Goal: Task Accomplishment & Management: Use online tool/utility

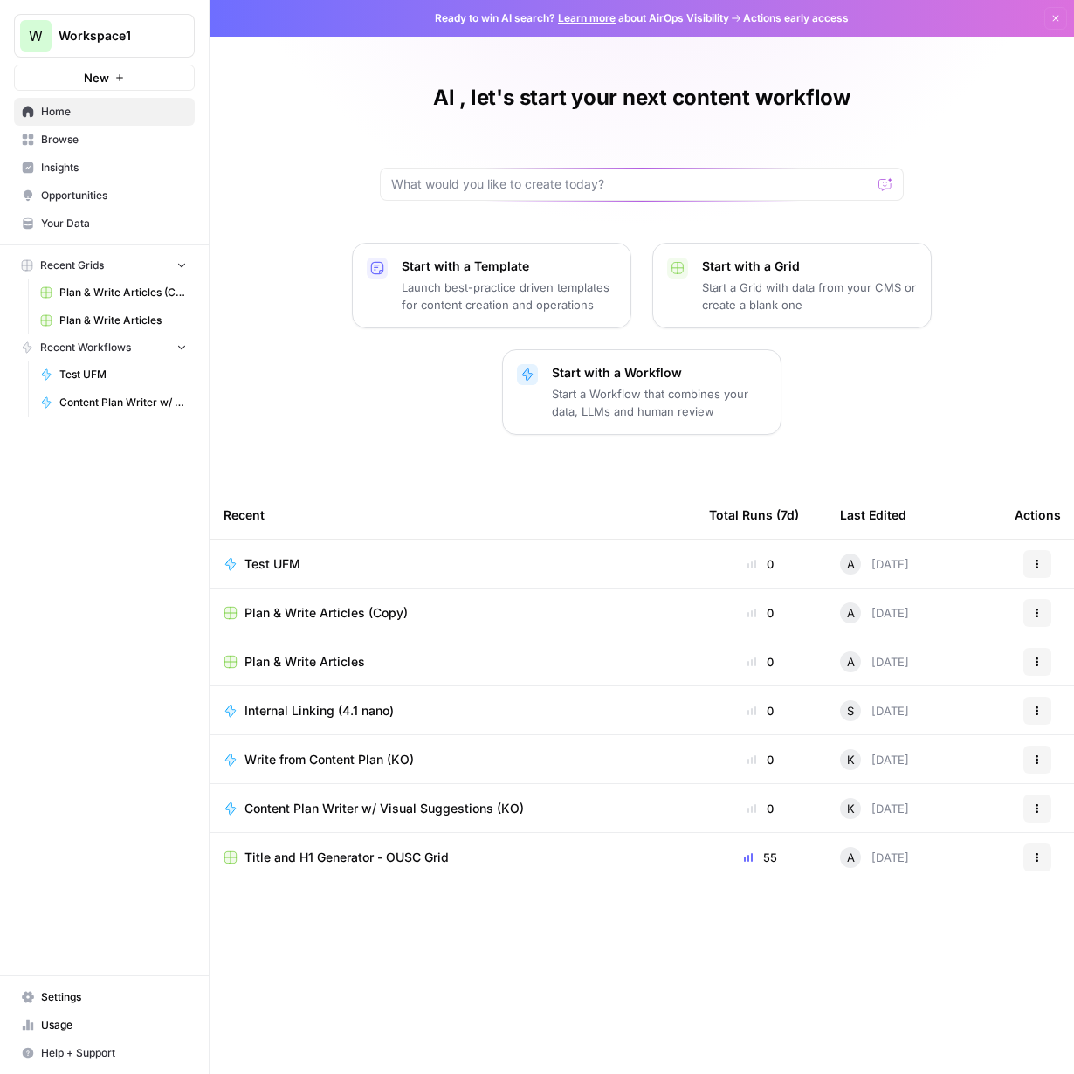
click at [120, 294] on span "Plan & Write Articles (Copy)" at bounding box center [123, 293] width 128 height 16
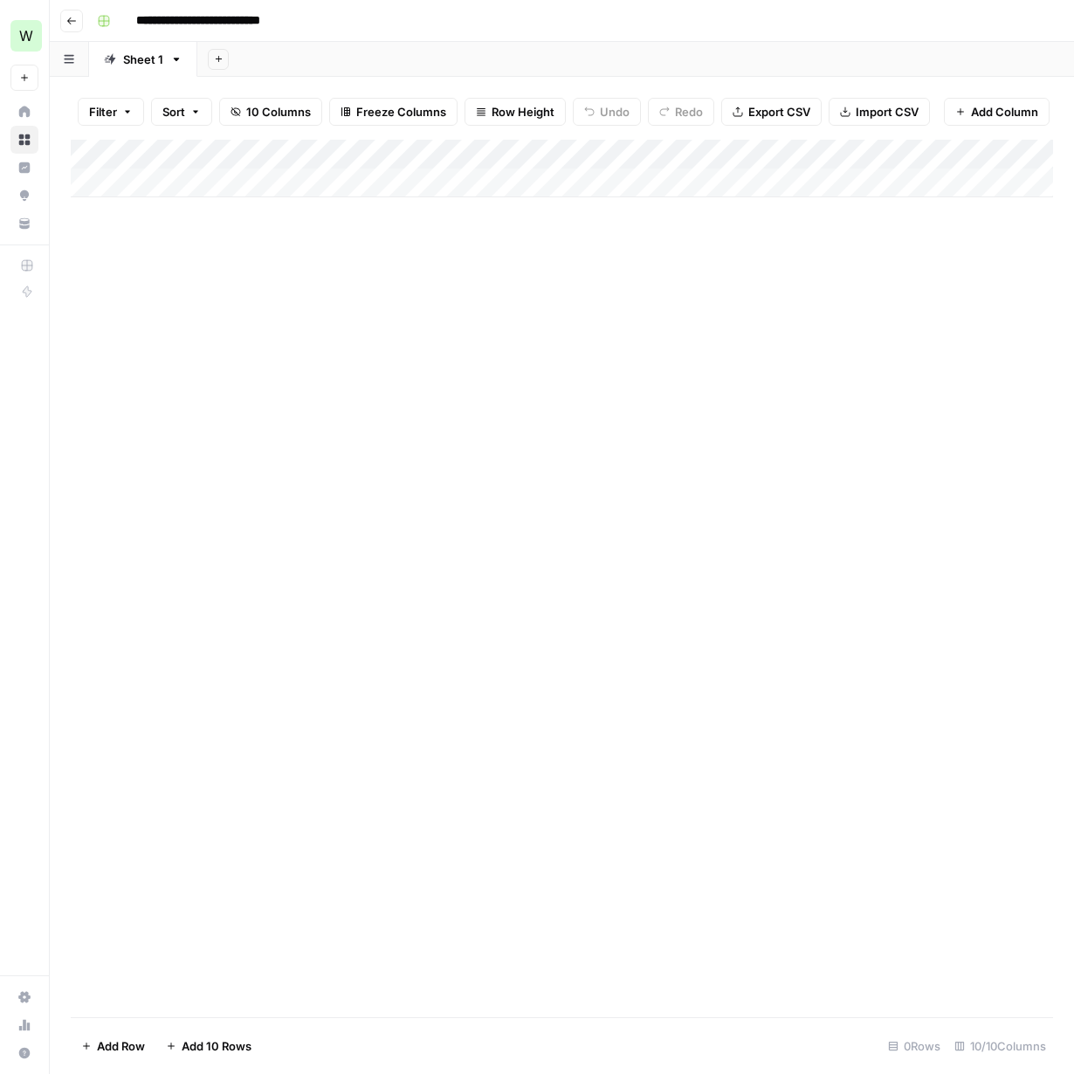
click at [938, 151] on div "Add Column" at bounding box center [562, 169] width 983 height 58
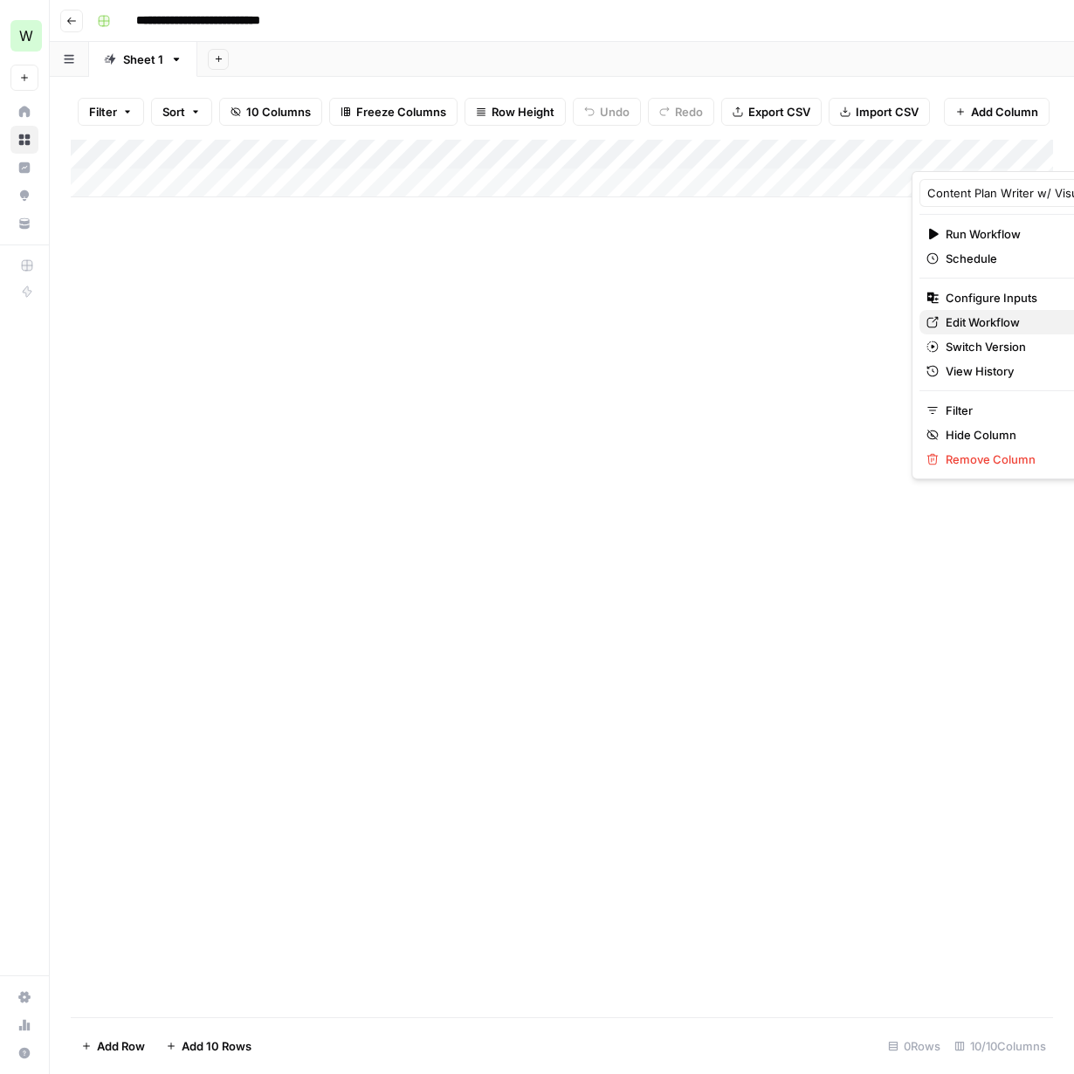
click at [1004, 324] on span "Edit Workflow" at bounding box center [1022, 322] width 153 height 17
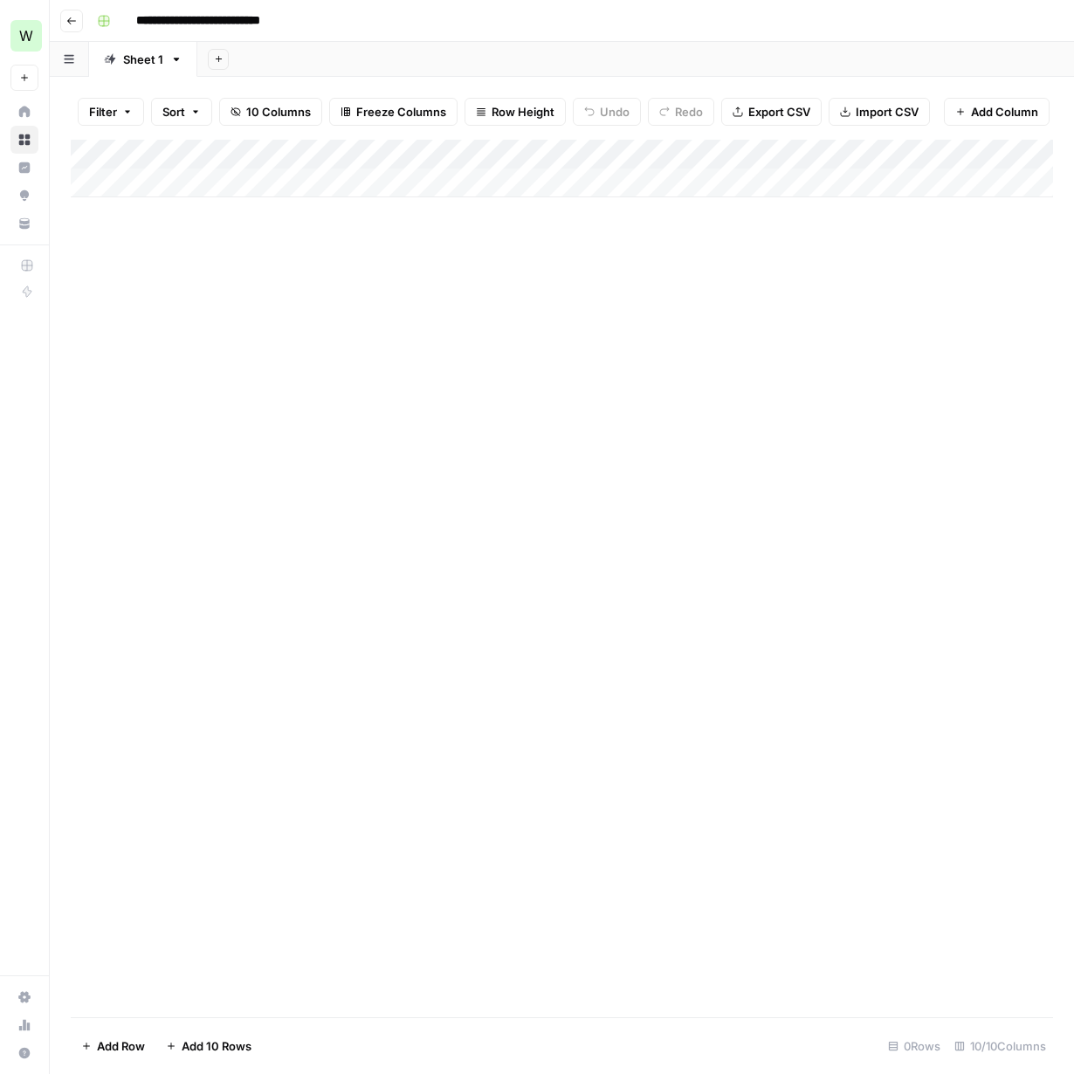
click at [488, 342] on div "Add Column" at bounding box center [562, 579] width 983 height 878
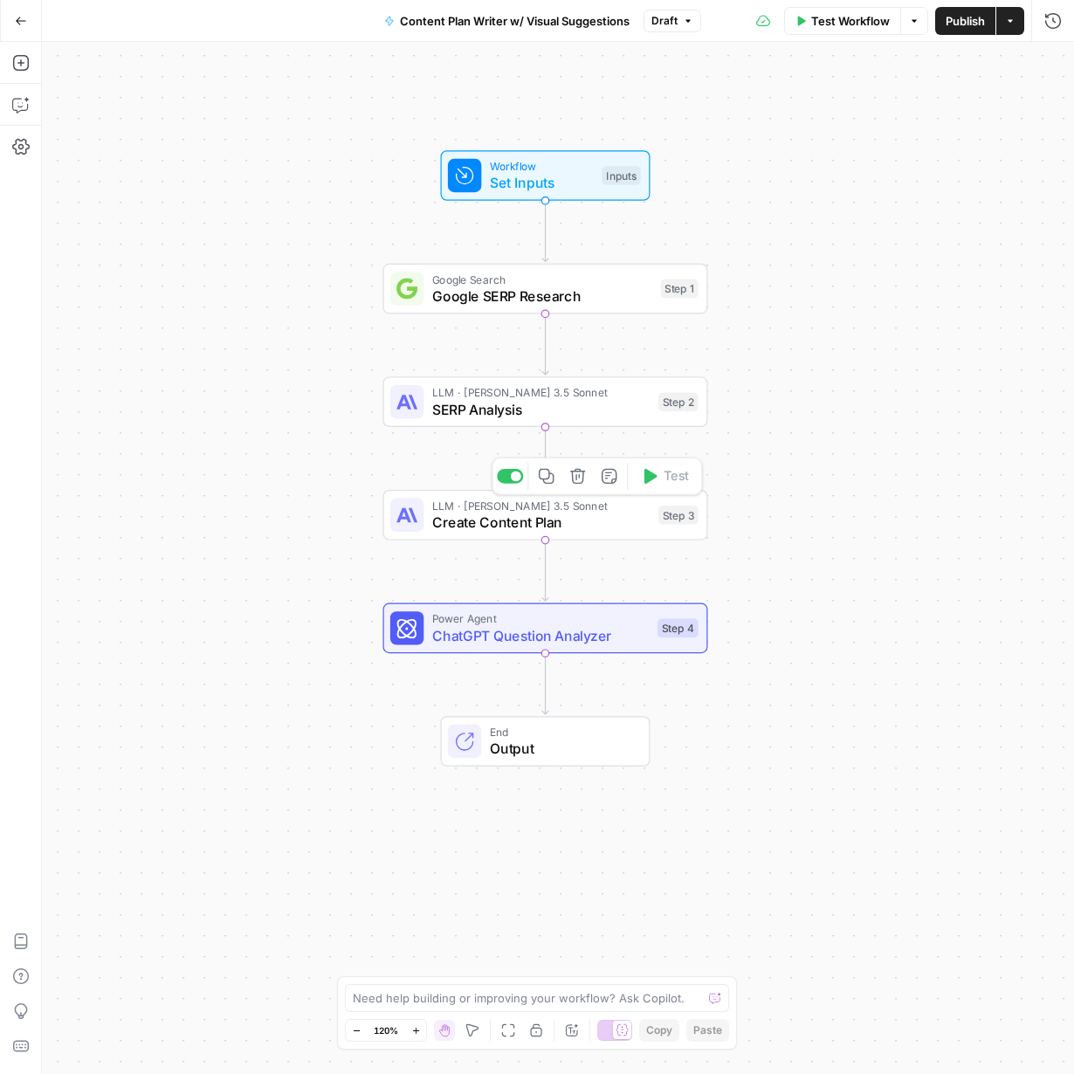
click at [542, 512] on span "Create Content Plan" at bounding box center [541, 522] width 218 height 21
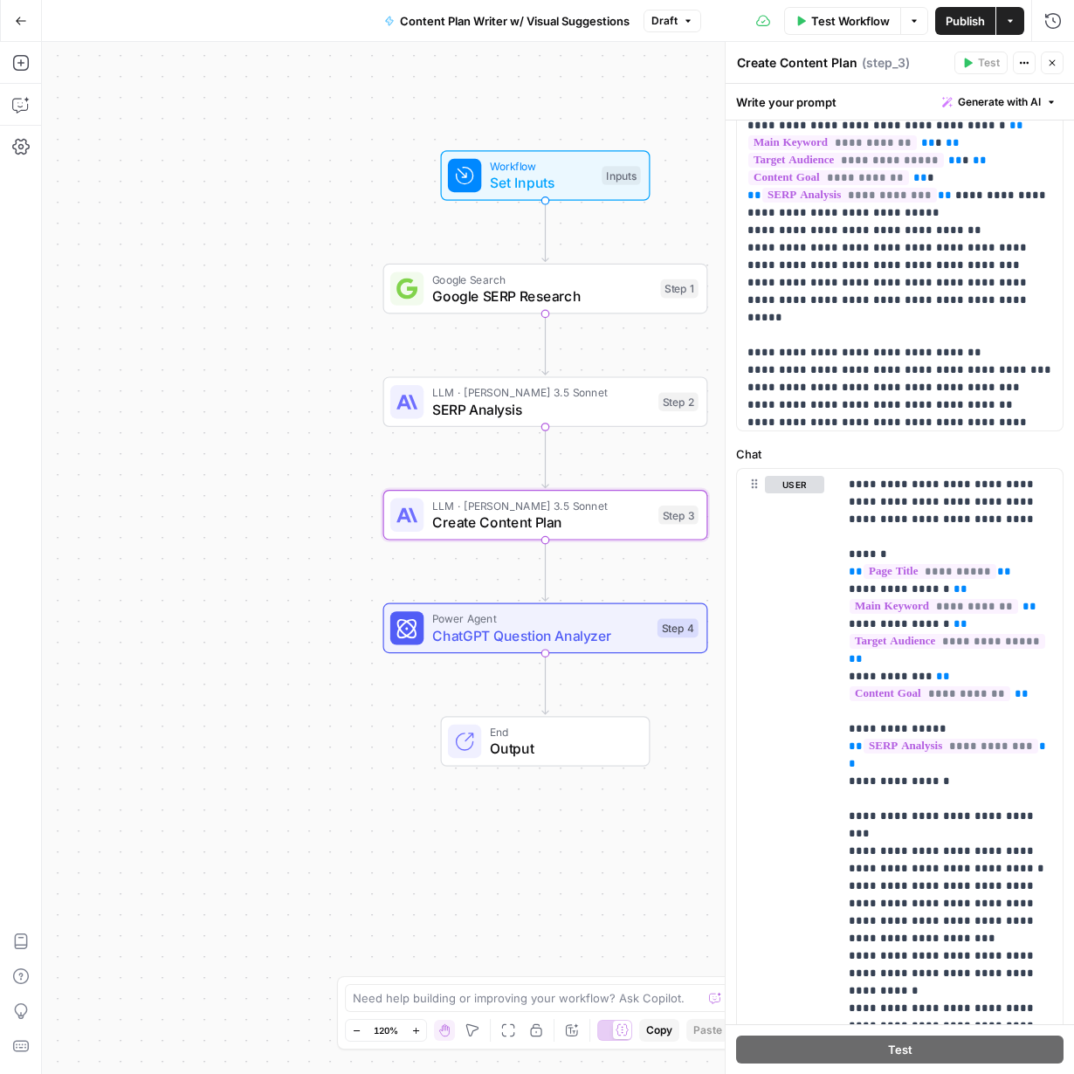
scroll to position [2918, 0]
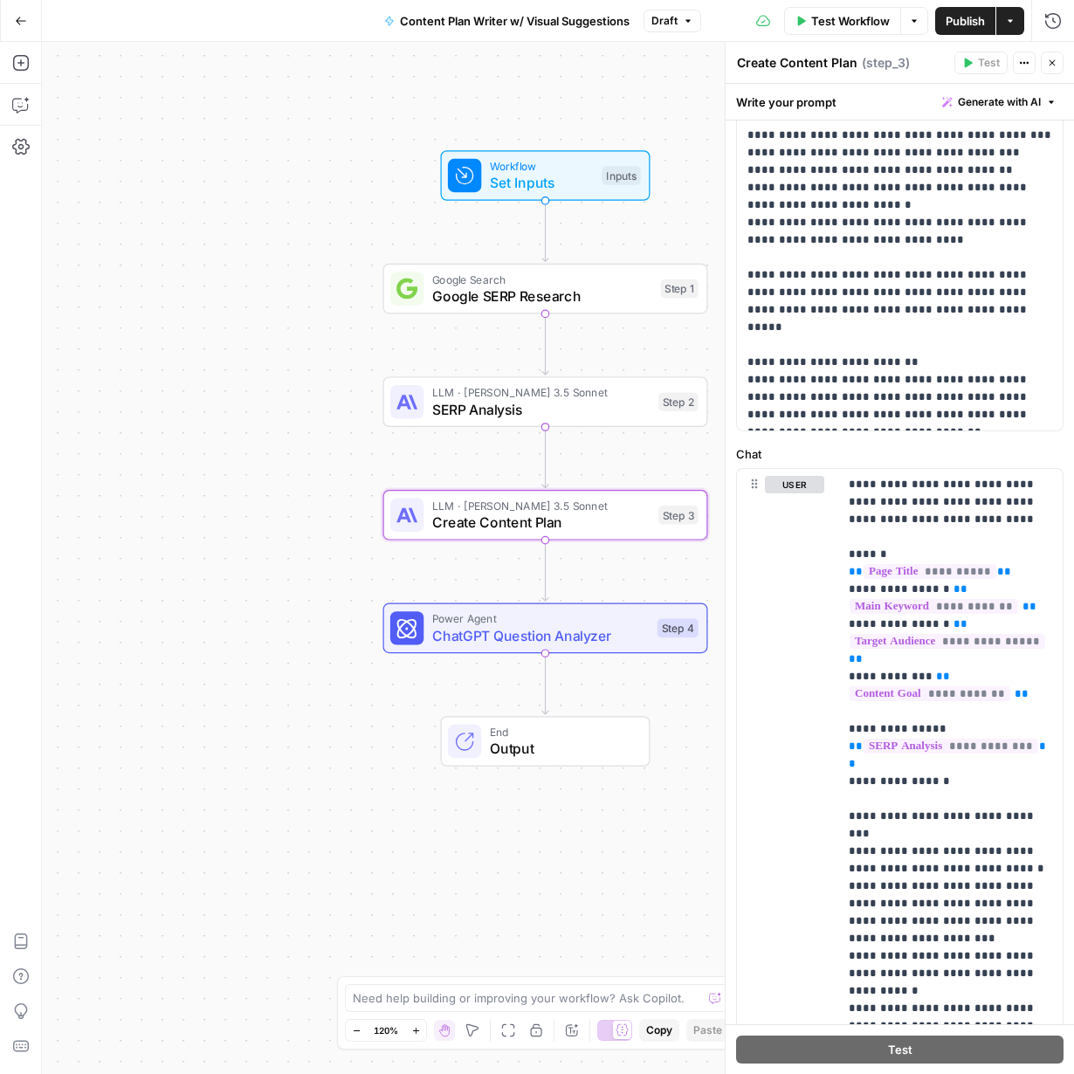
click at [266, 183] on div "Workflow Set Inputs Inputs Google Search Google SERP Research Step 1 LLM · Clau…" at bounding box center [558, 558] width 1032 height 1032
click at [459, 295] on span "Google SERP Research" at bounding box center [542, 296] width 220 height 21
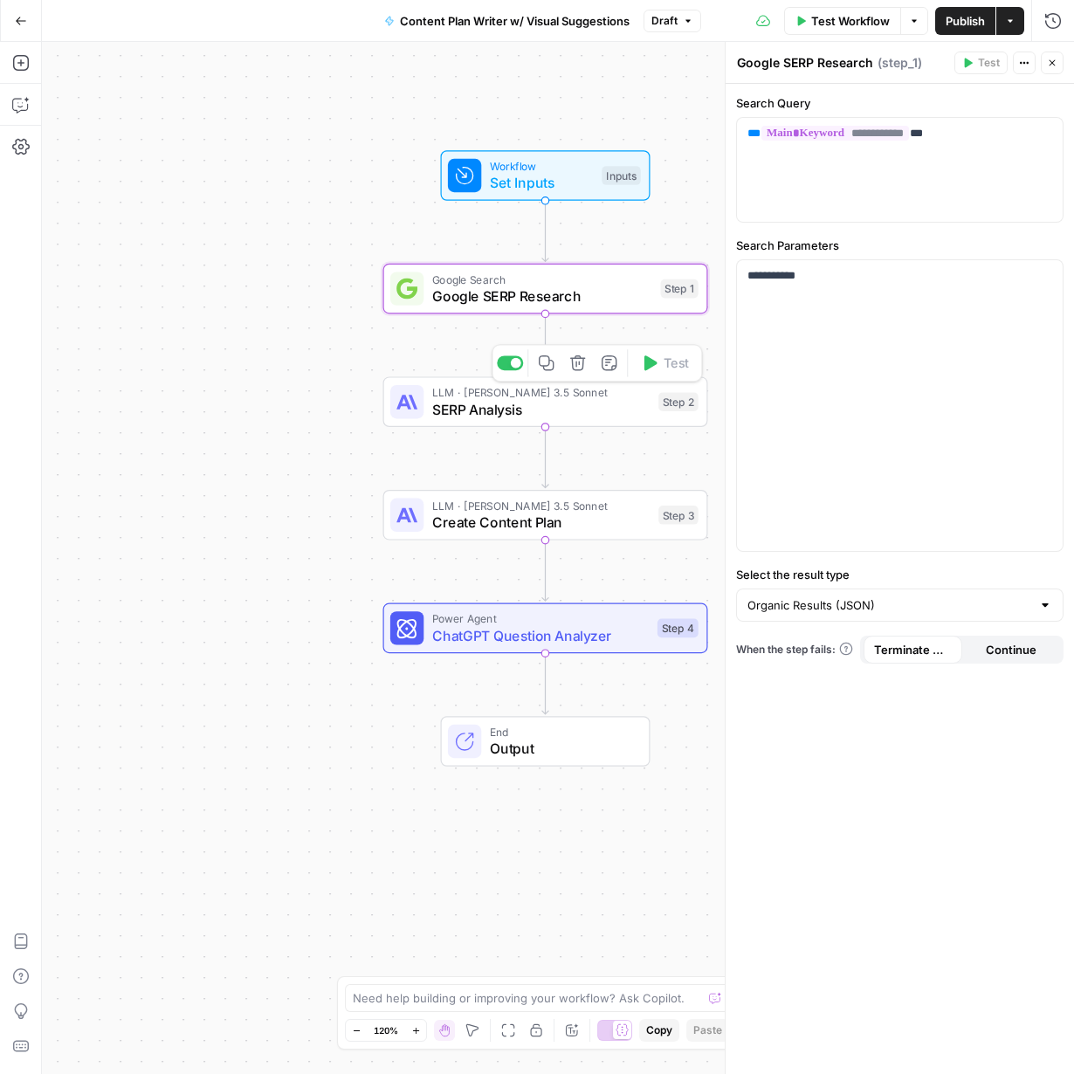
click at [564, 408] on span "SERP Analysis" at bounding box center [541, 409] width 218 height 21
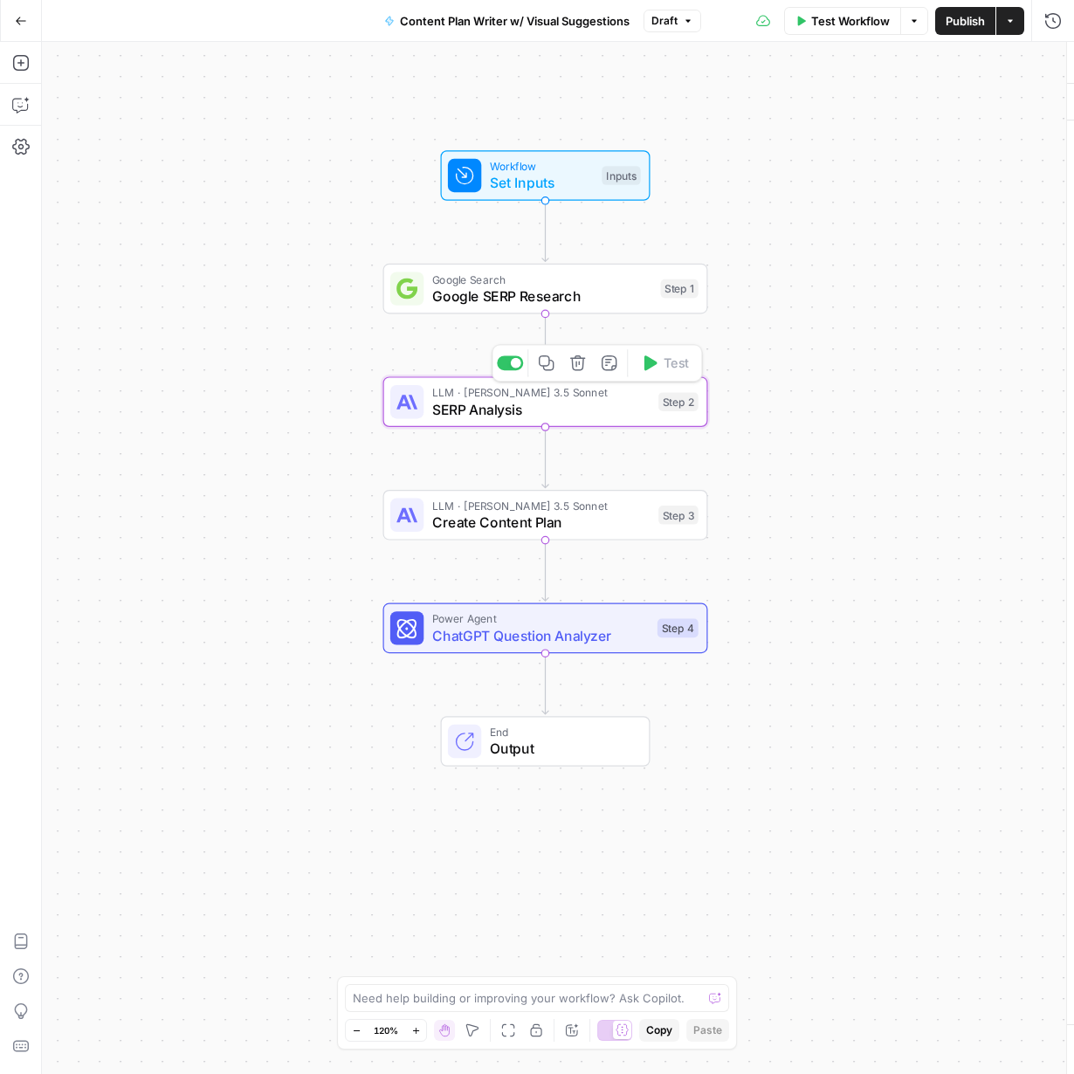
type textarea "SERP Analysis"
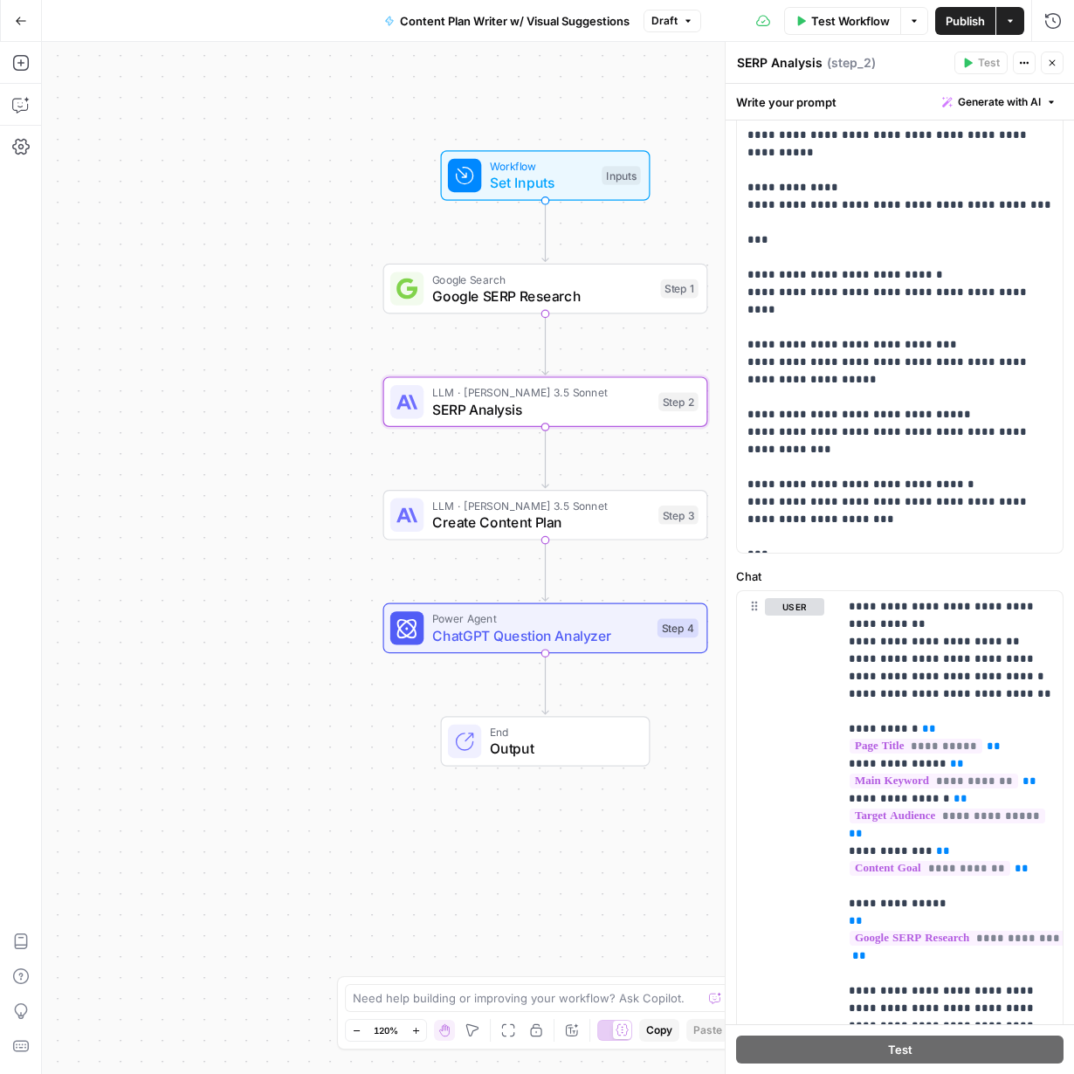
scroll to position [420, 0]
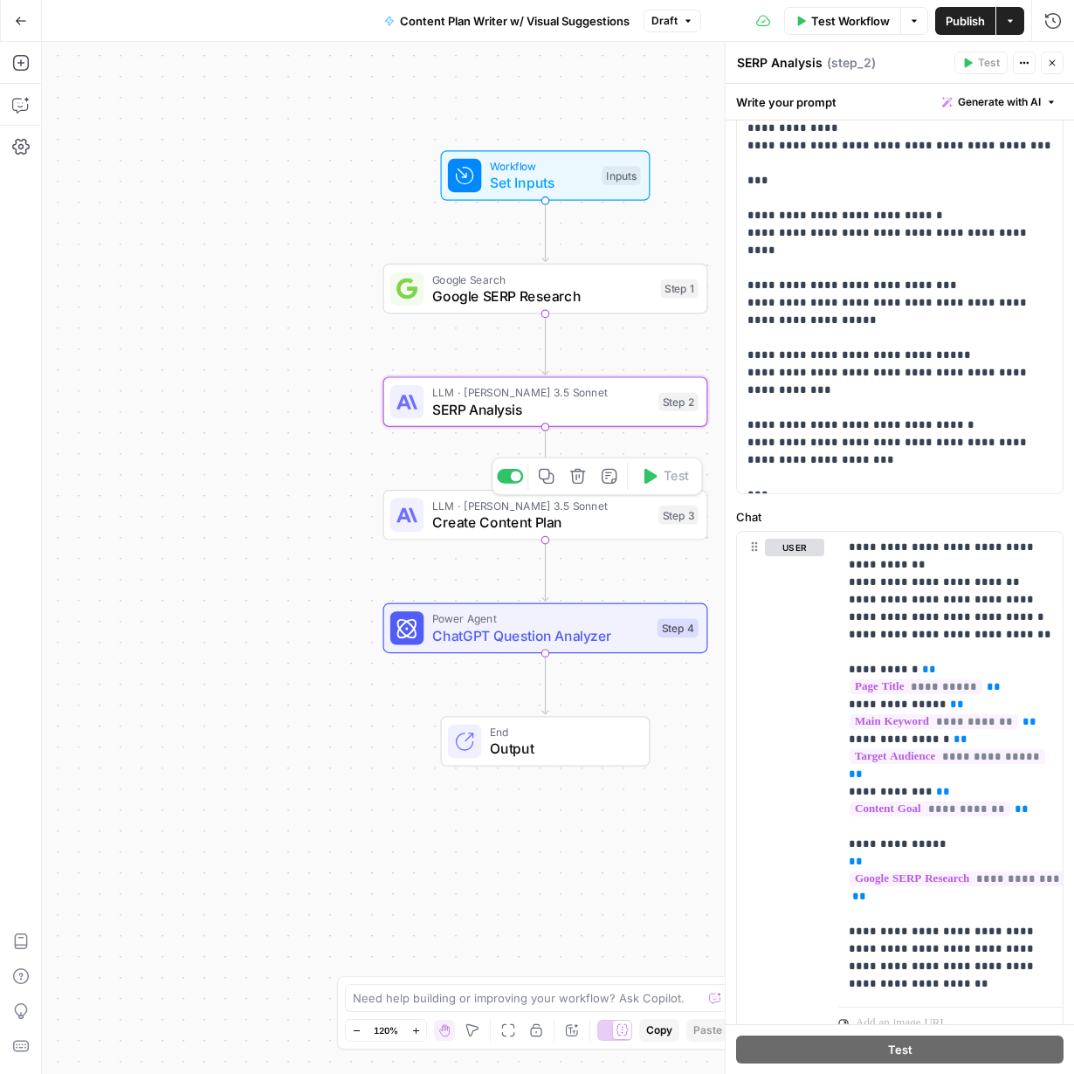
click at [579, 529] on span "Create Content Plan" at bounding box center [541, 522] width 218 height 21
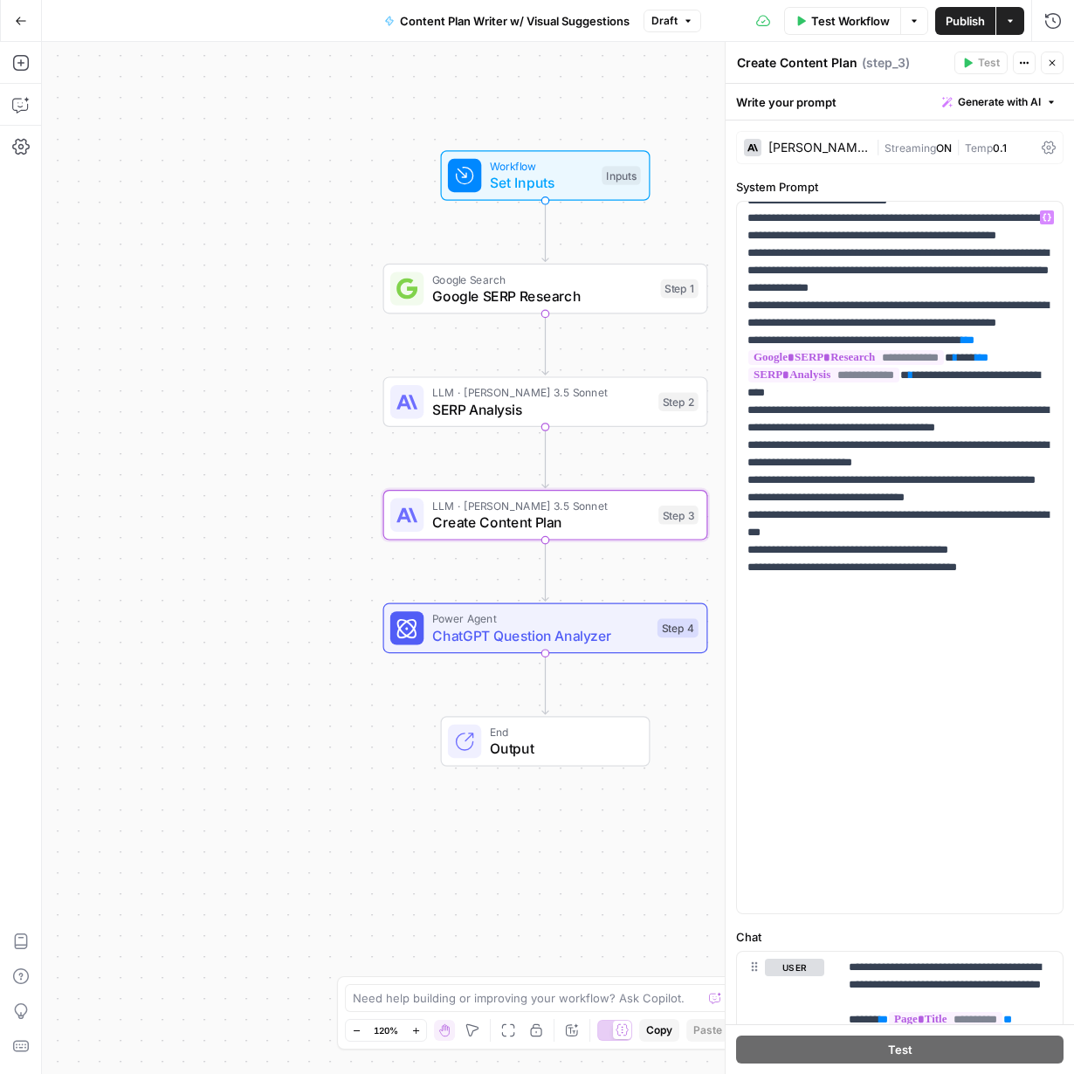
scroll to position [2918, 0]
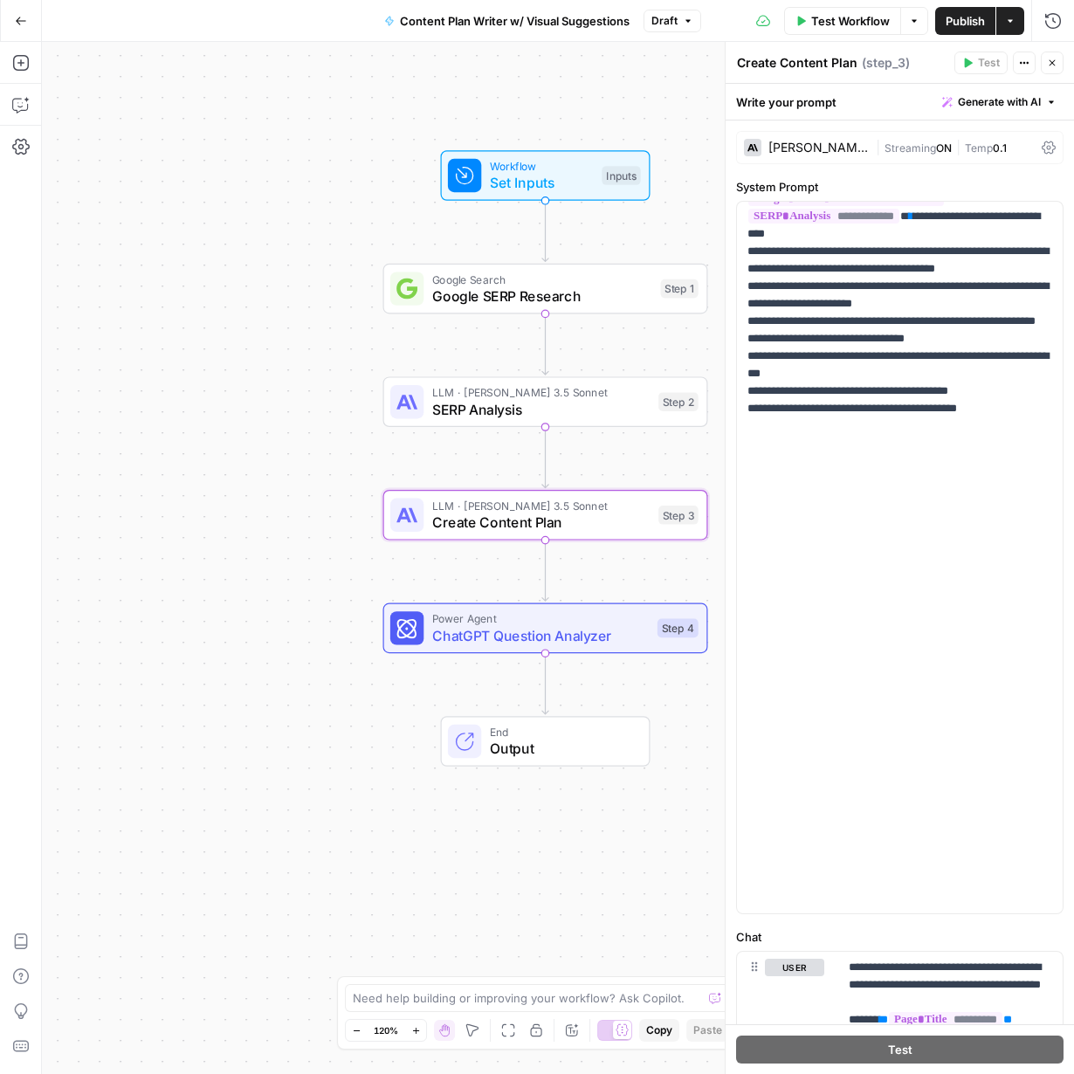
click at [1053, 65] on icon "button" at bounding box center [1052, 63] width 10 height 10
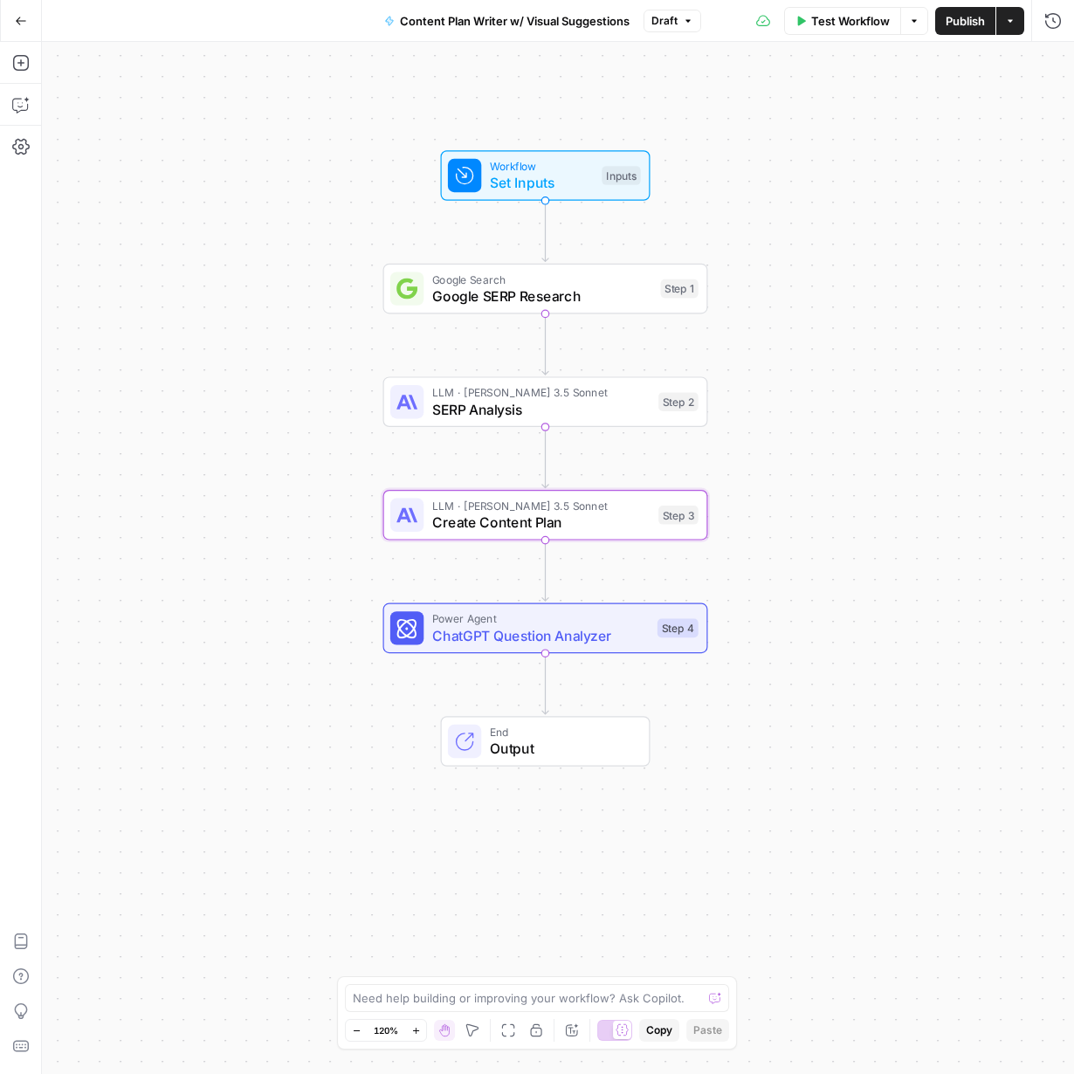
click at [680, 22] on button "Draft" at bounding box center [673, 21] width 58 height 23
drag, startPoint x: 18, startPoint y: 10, endPoint x: 35, endPoint y: 24, distance: 21.7
click at [19, 10] on button "Go Back" at bounding box center [20, 20] width 31 height 31
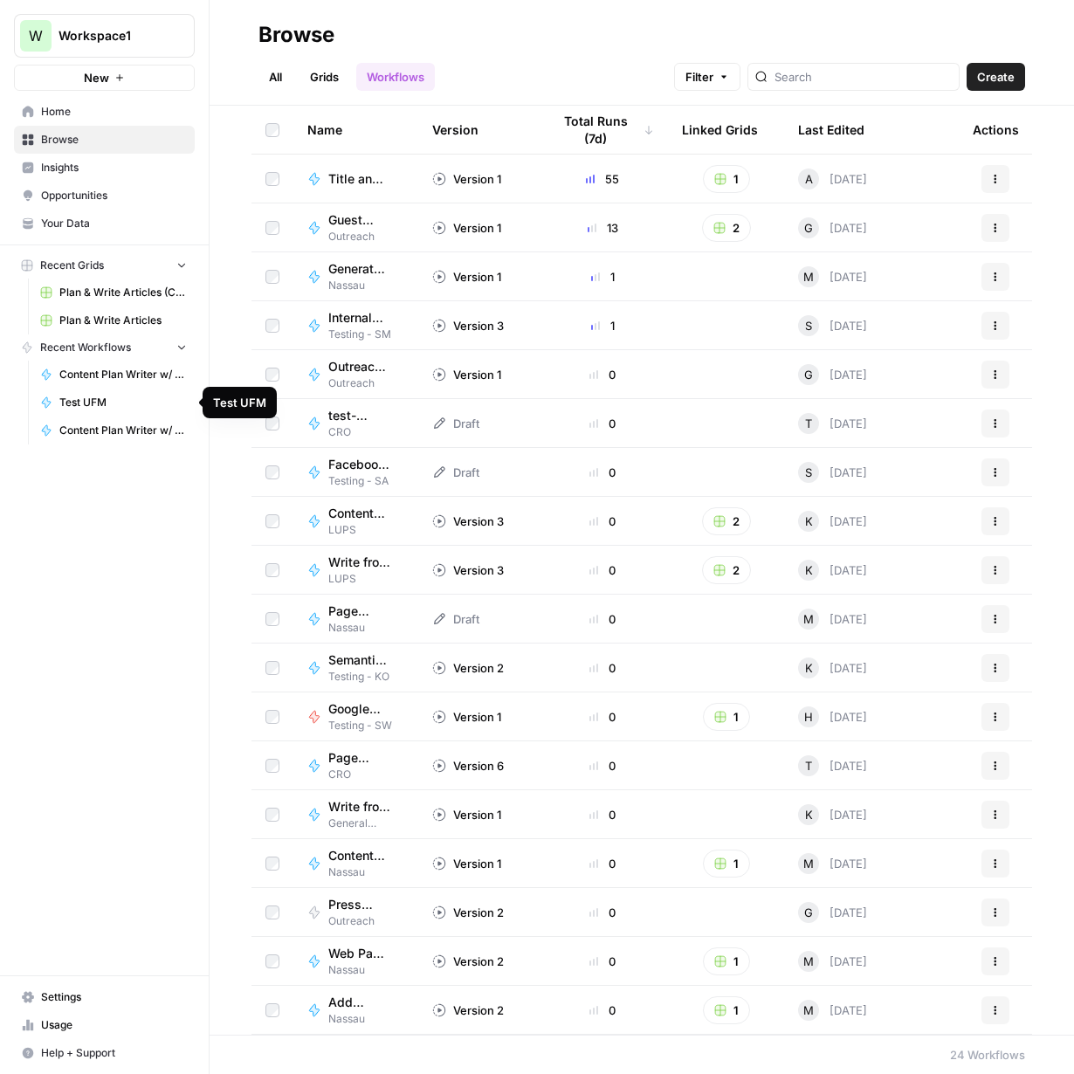
click at [92, 399] on span "Test UFM" at bounding box center [123, 403] width 128 height 16
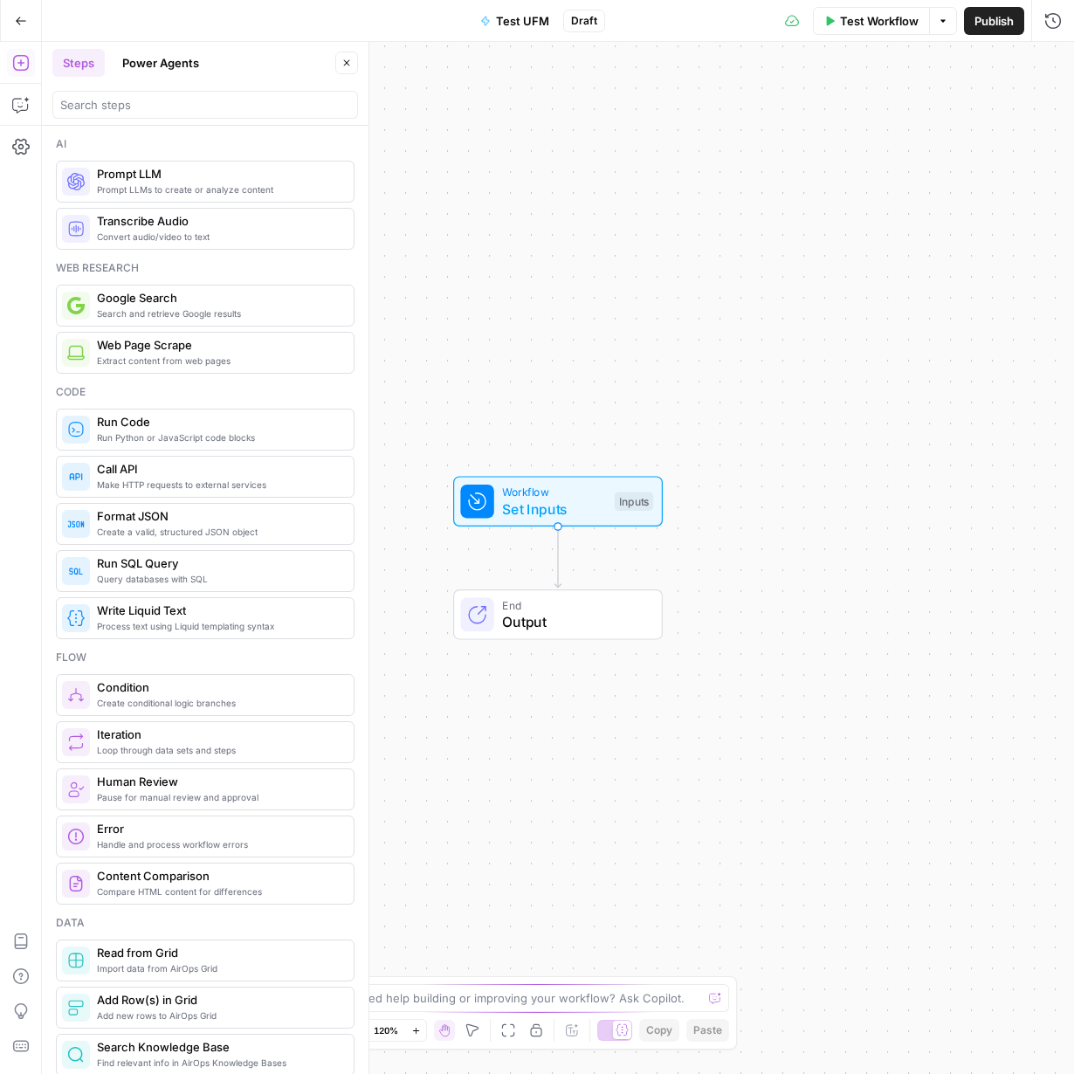
click at [24, 23] on icon "button" at bounding box center [21, 21] width 12 height 12
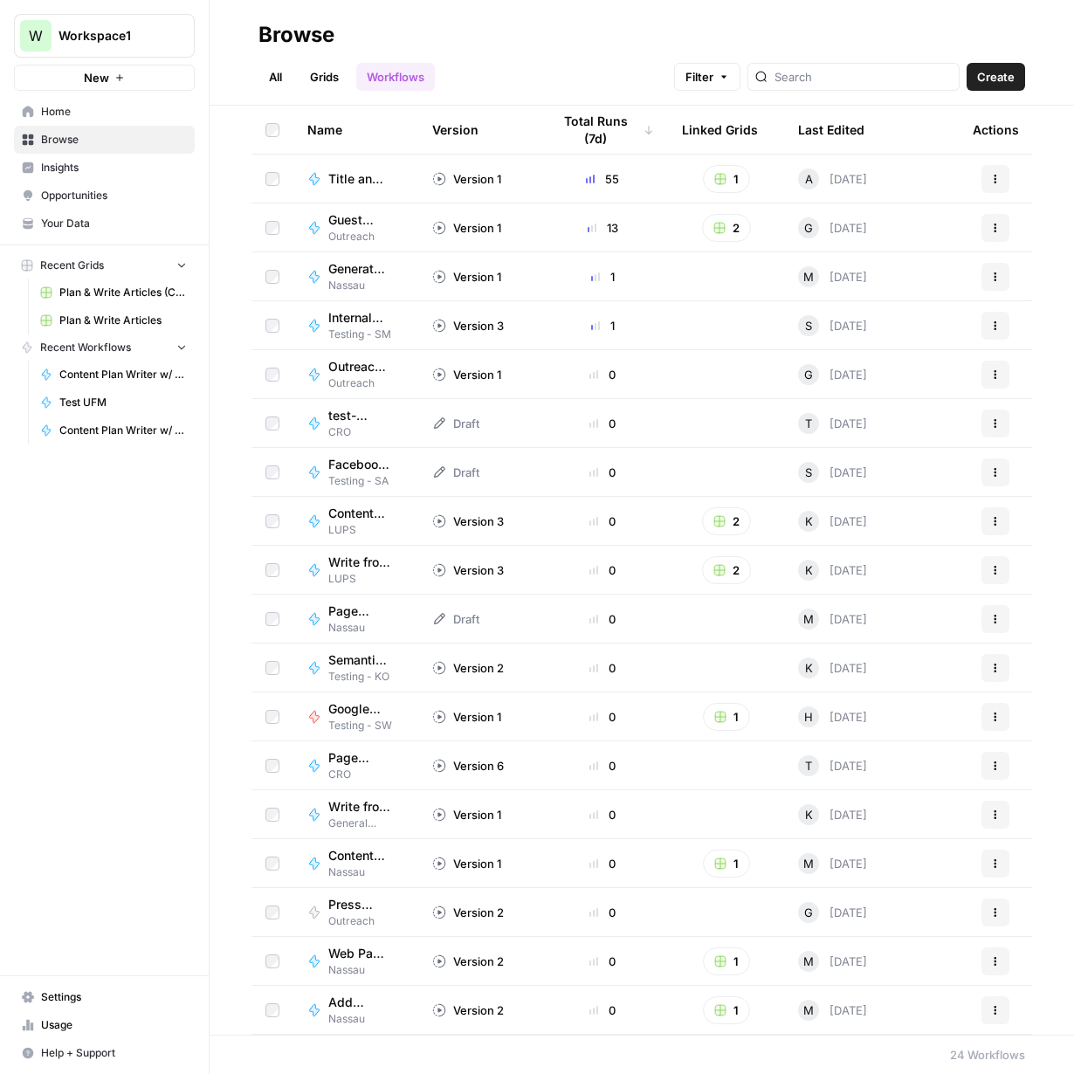
click at [114, 382] on span "Content Plan Writer w/ Visual Suggestions" at bounding box center [123, 375] width 128 height 16
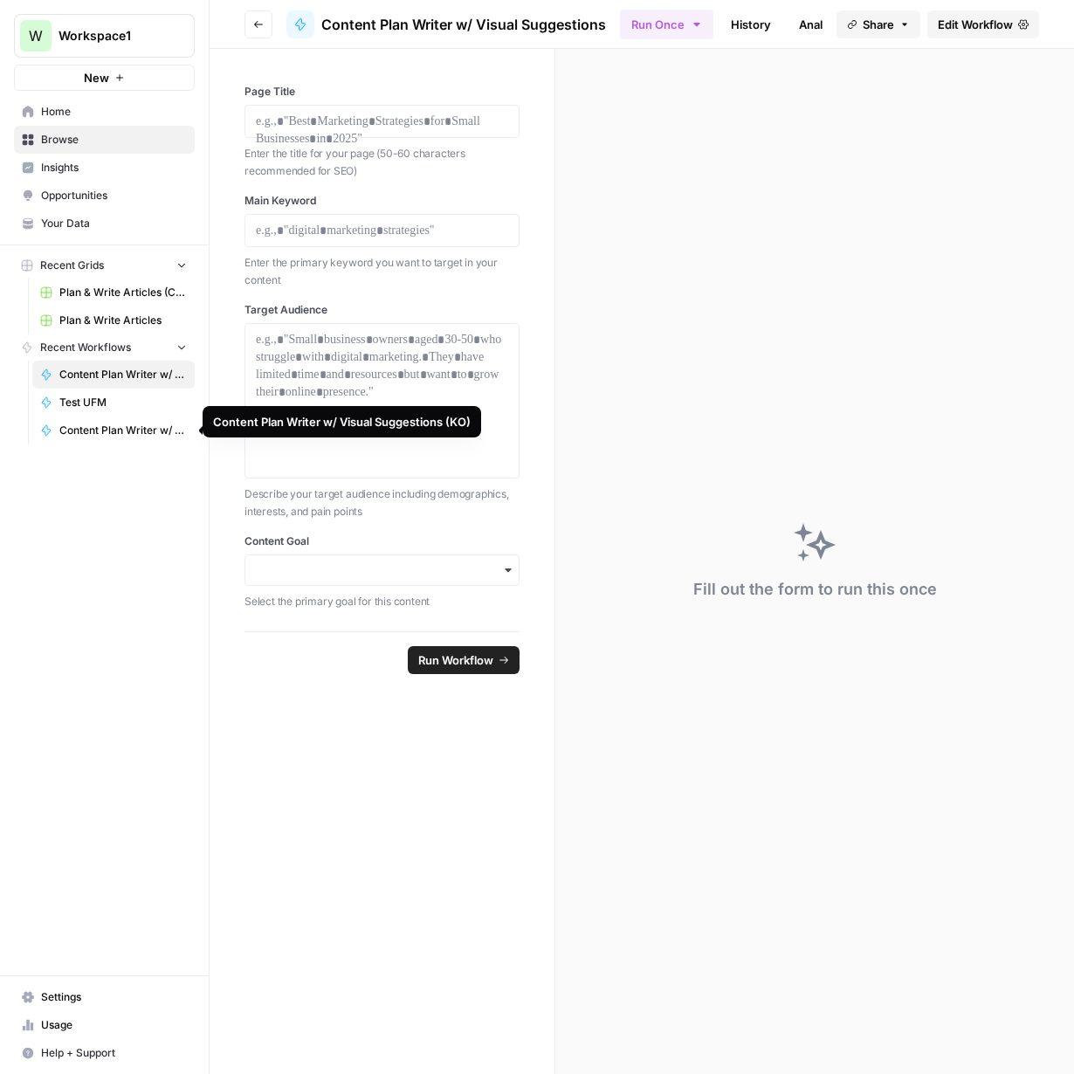
click at [72, 437] on span "Content Plan Writer w/ Visual Suggestions (KO)" at bounding box center [123, 431] width 128 height 16
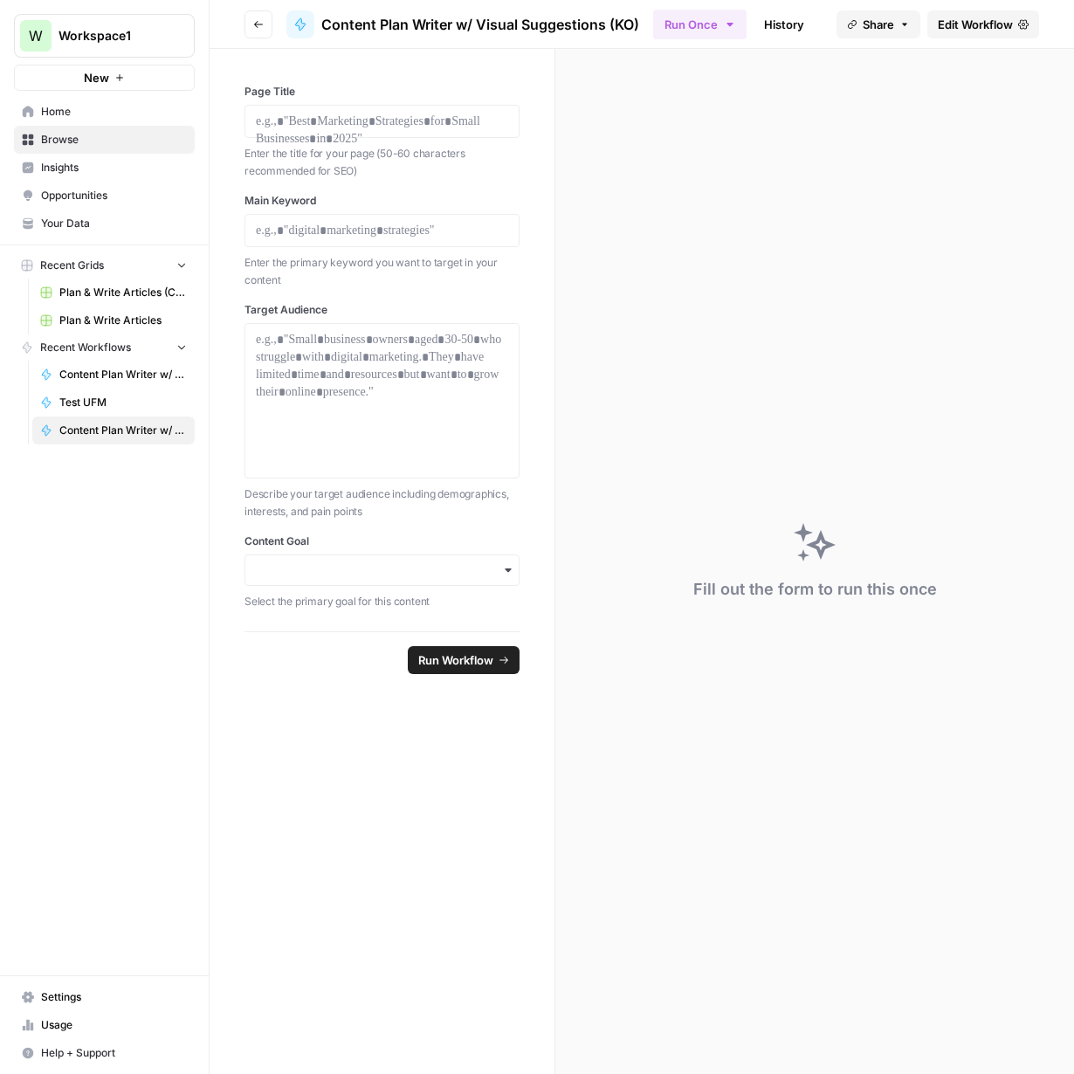
click at [790, 409] on div "Fill out the form to run this once" at bounding box center [815, 561] width 519 height 1025
click at [257, 30] on button "Go back" at bounding box center [259, 24] width 28 height 28
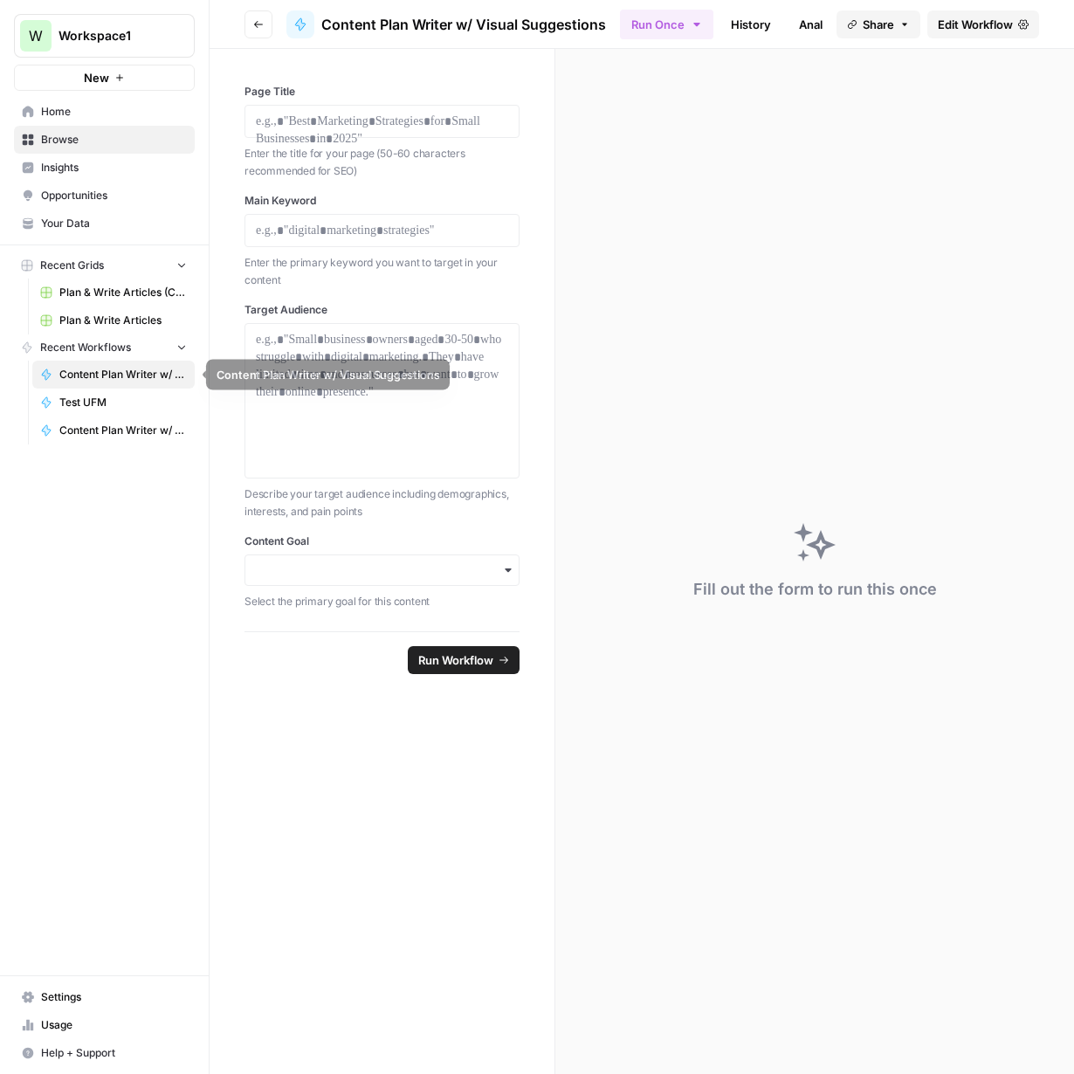
click at [109, 378] on span "Content Plan Writer w/ Visual Suggestions" at bounding box center [123, 375] width 128 height 16
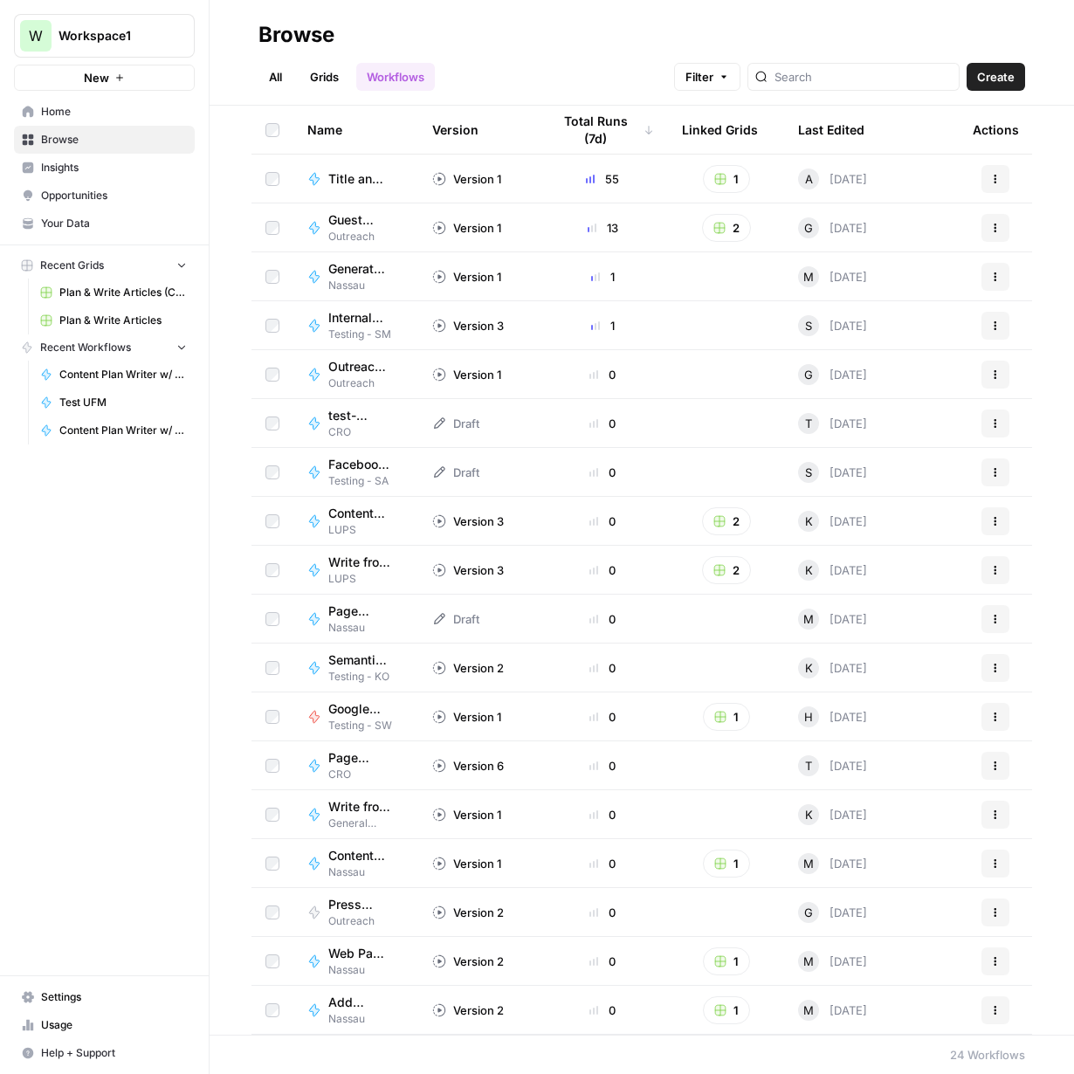
click at [347, 177] on span "Title and H1 Generator - OUSC" at bounding box center [359, 178] width 62 height 17
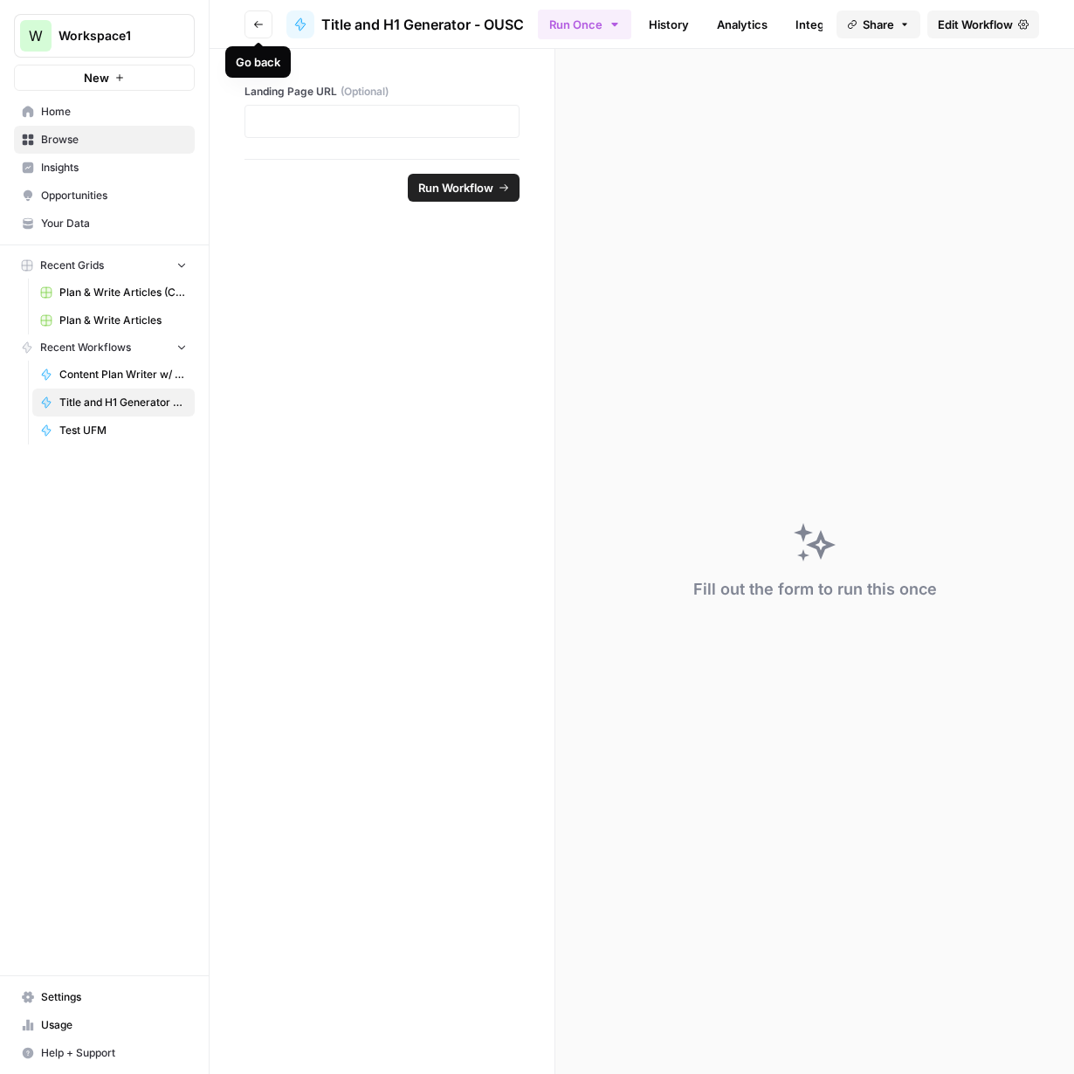
click at [253, 24] on icon "button" at bounding box center [258, 24] width 10 height 10
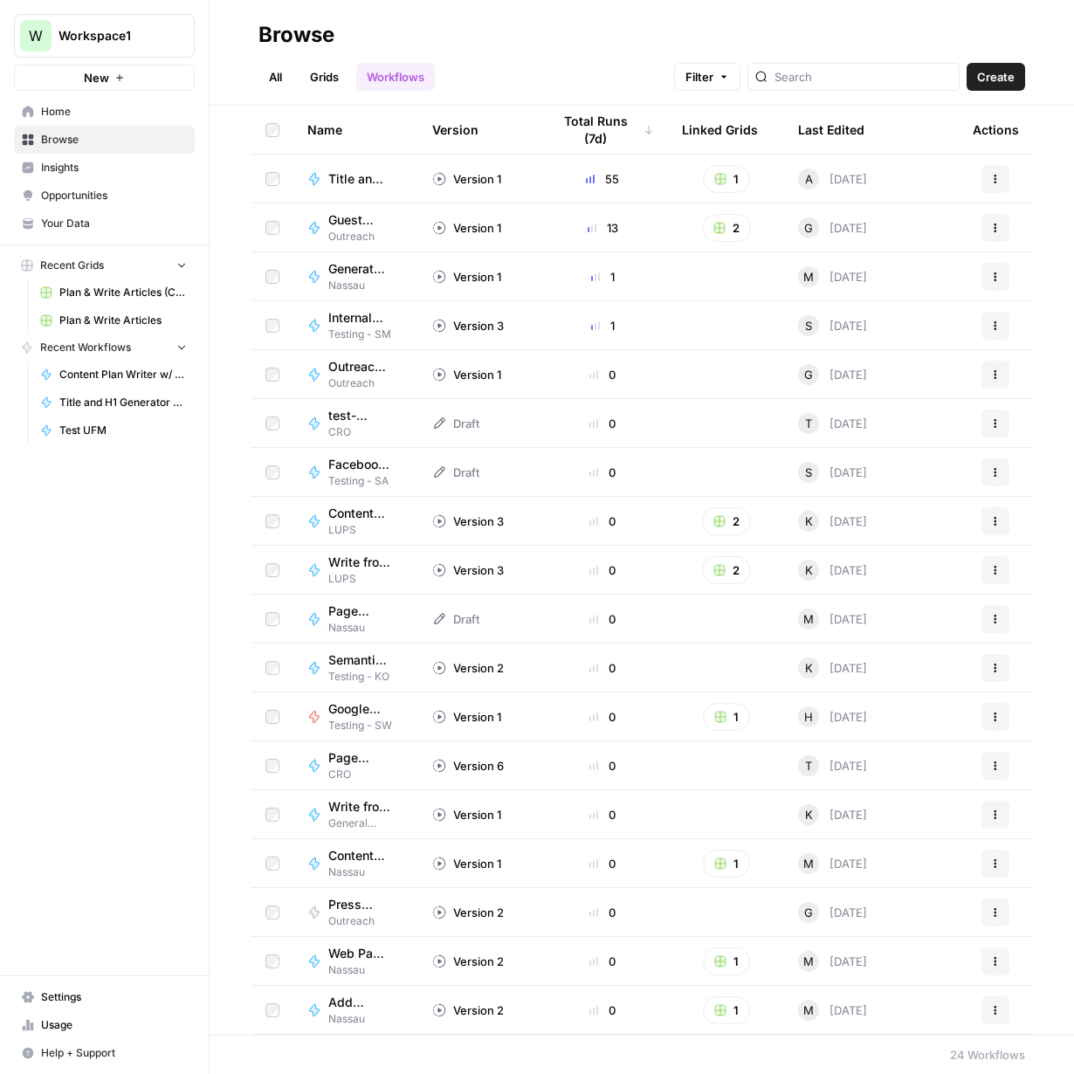
click at [331, 224] on span "Guest Post Creator" at bounding box center [359, 219] width 62 height 17
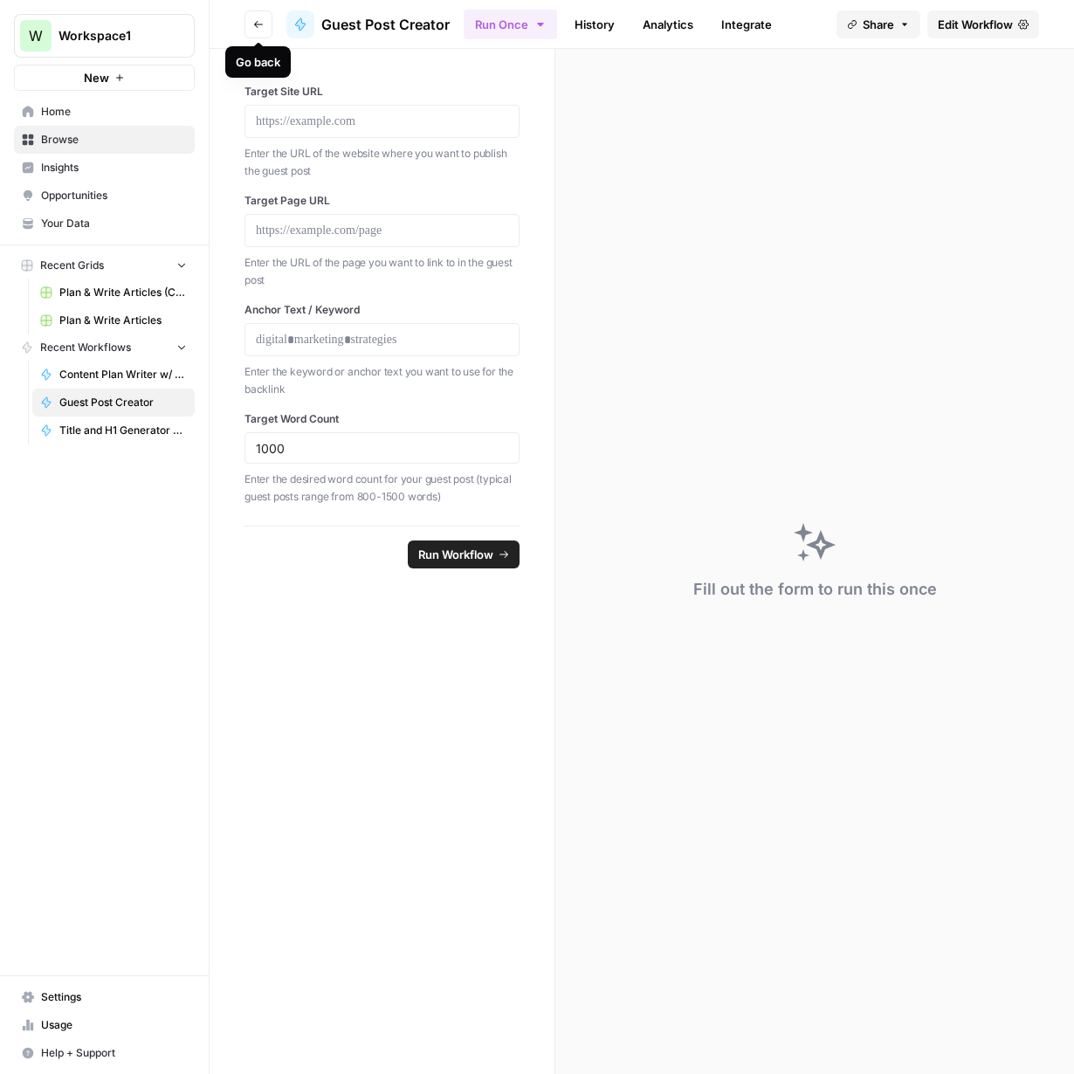
click at [252, 20] on button "Go back" at bounding box center [259, 24] width 28 height 28
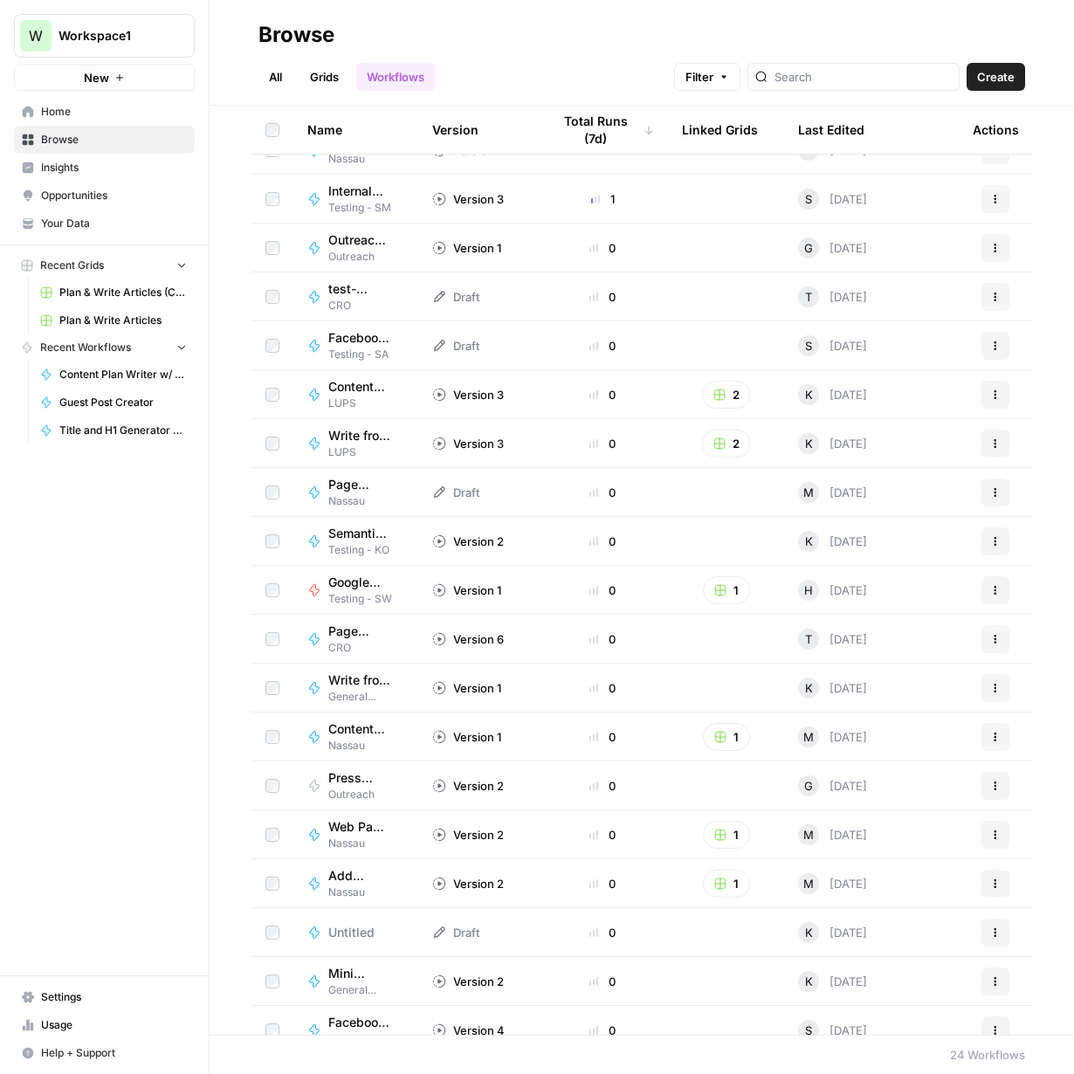
scroll to position [128, 0]
click at [362, 439] on span "Write from Content Plan" at bounding box center [359, 434] width 62 height 17
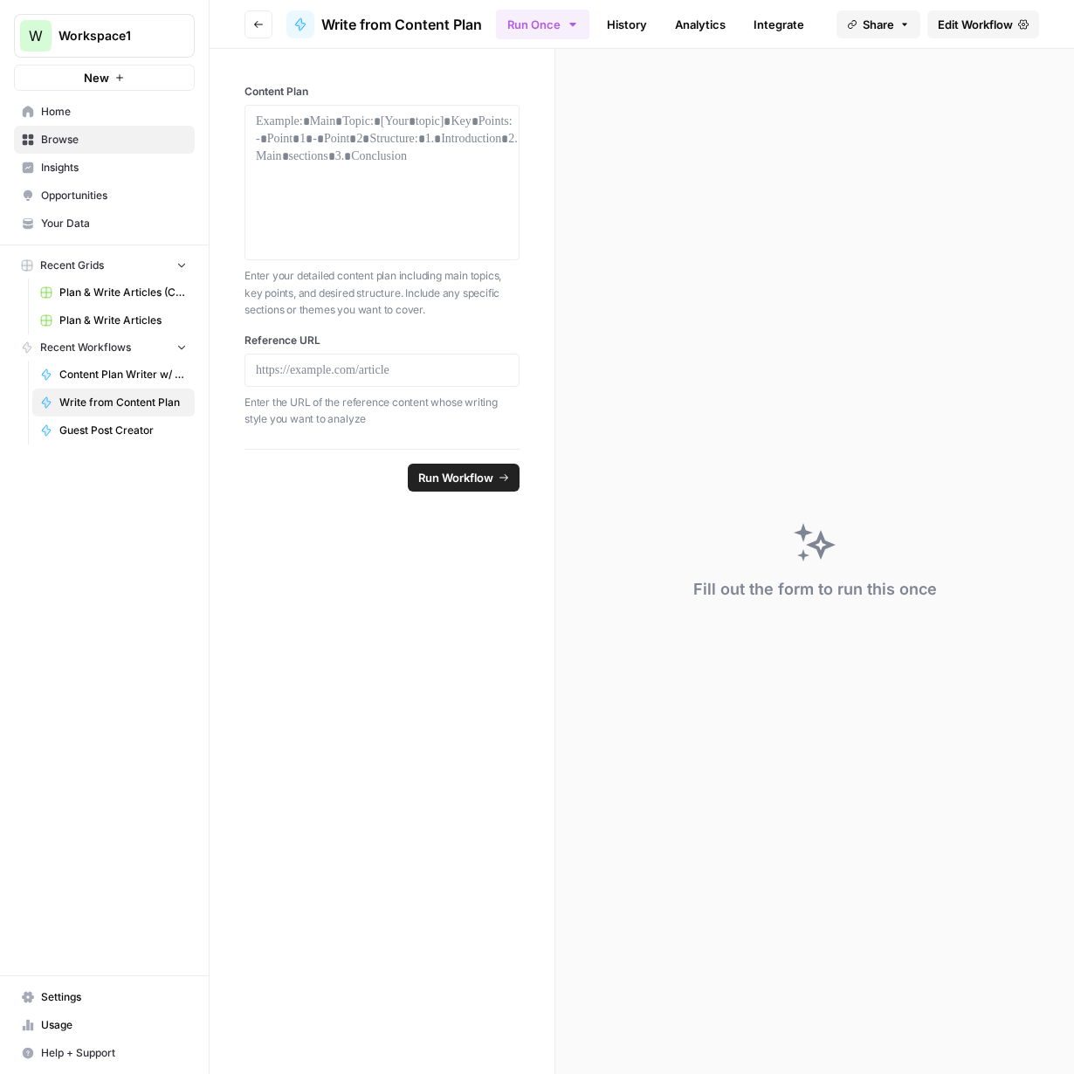
click at [257, 27] on icon "button" at bounding box center [258, 24] width 9 height 7
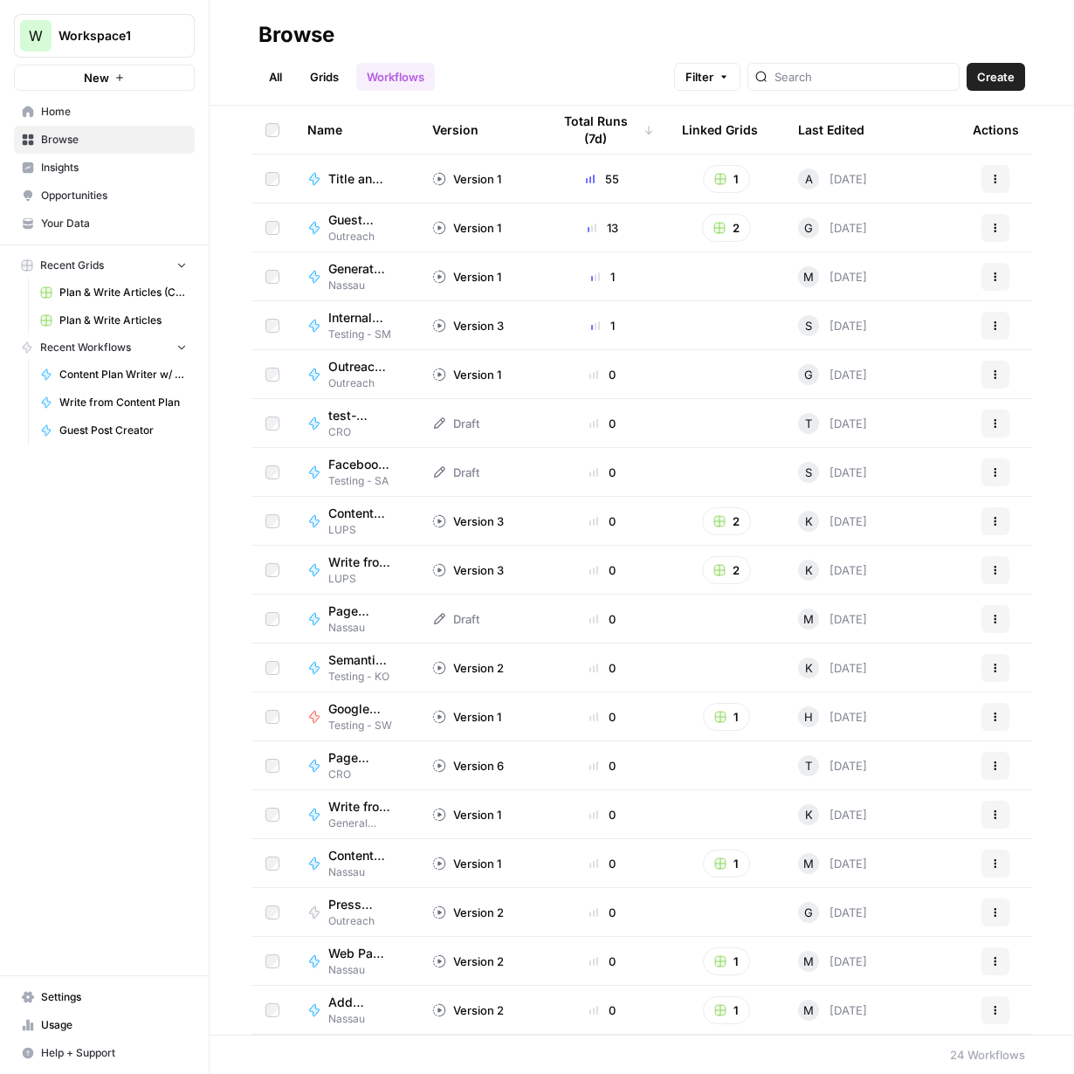
click at [811, 521] on span "K" at bounding box center [809, 521] width 8 height 17
click at [353, 518] on span "Content Plan Writer w/ Visual Suggestions" at bounding box center [359, 513] width 62 height 17
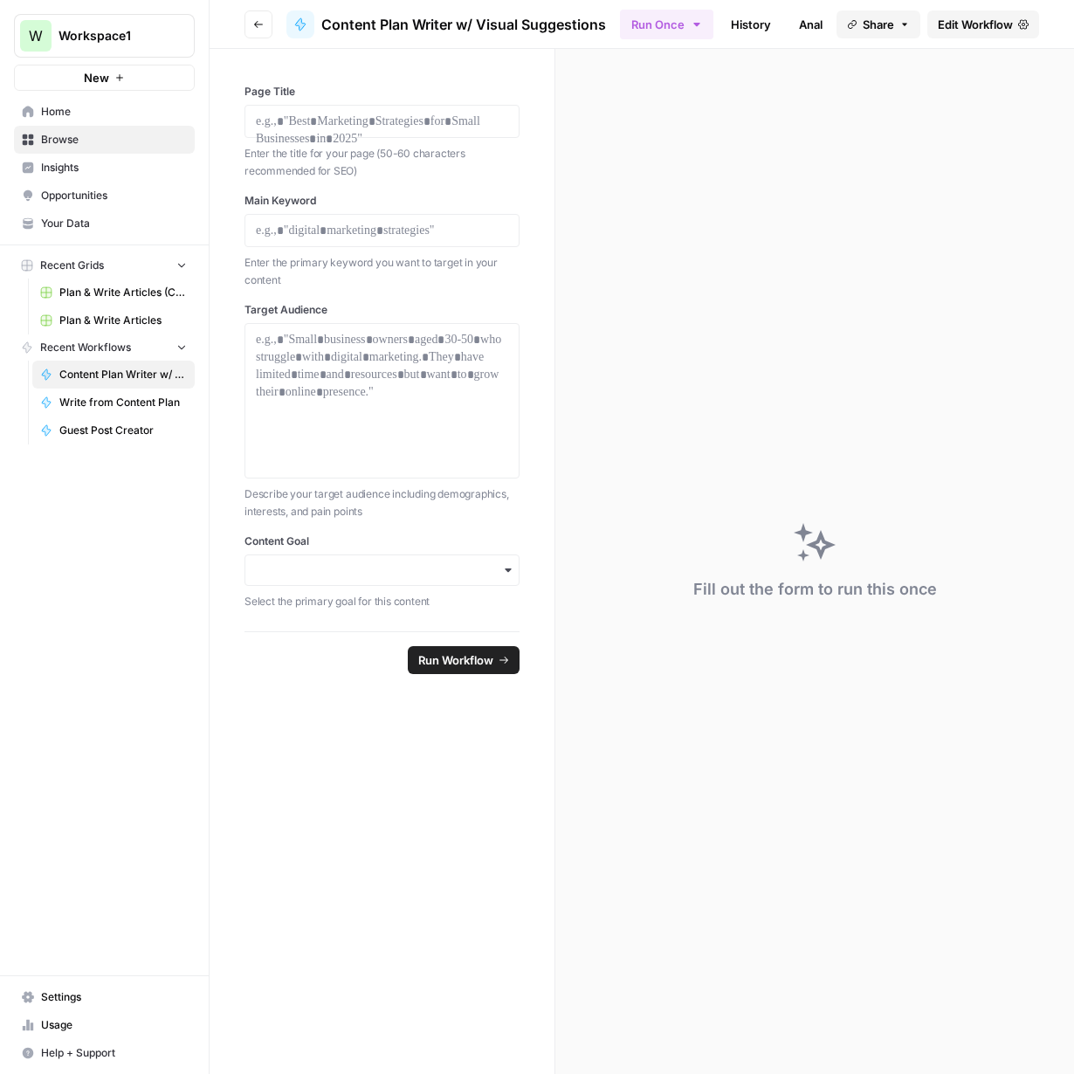
click at [253, 20] on icon "button" at bounding box center [258, 24] width 10 height 10
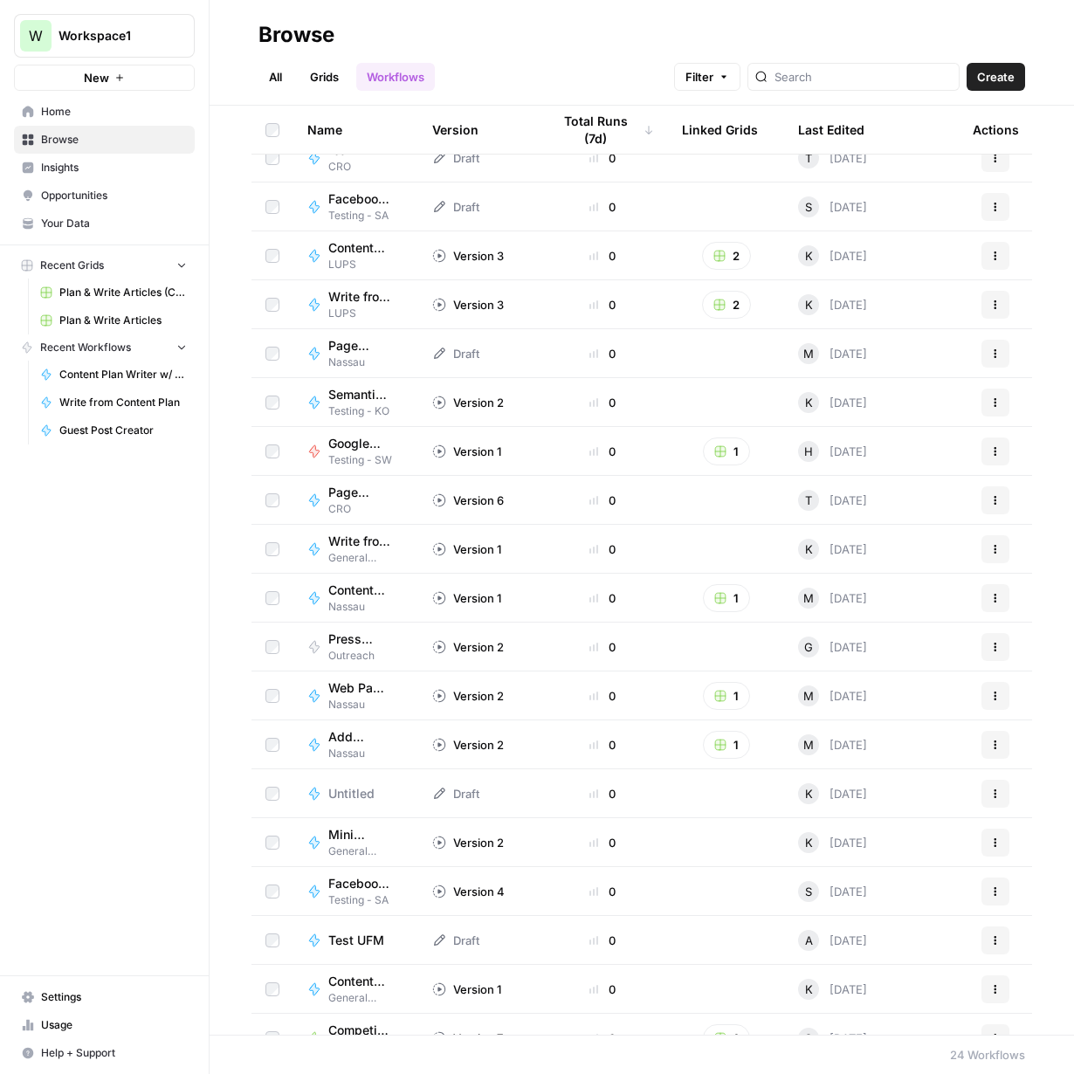
scroll to position [268, 0]
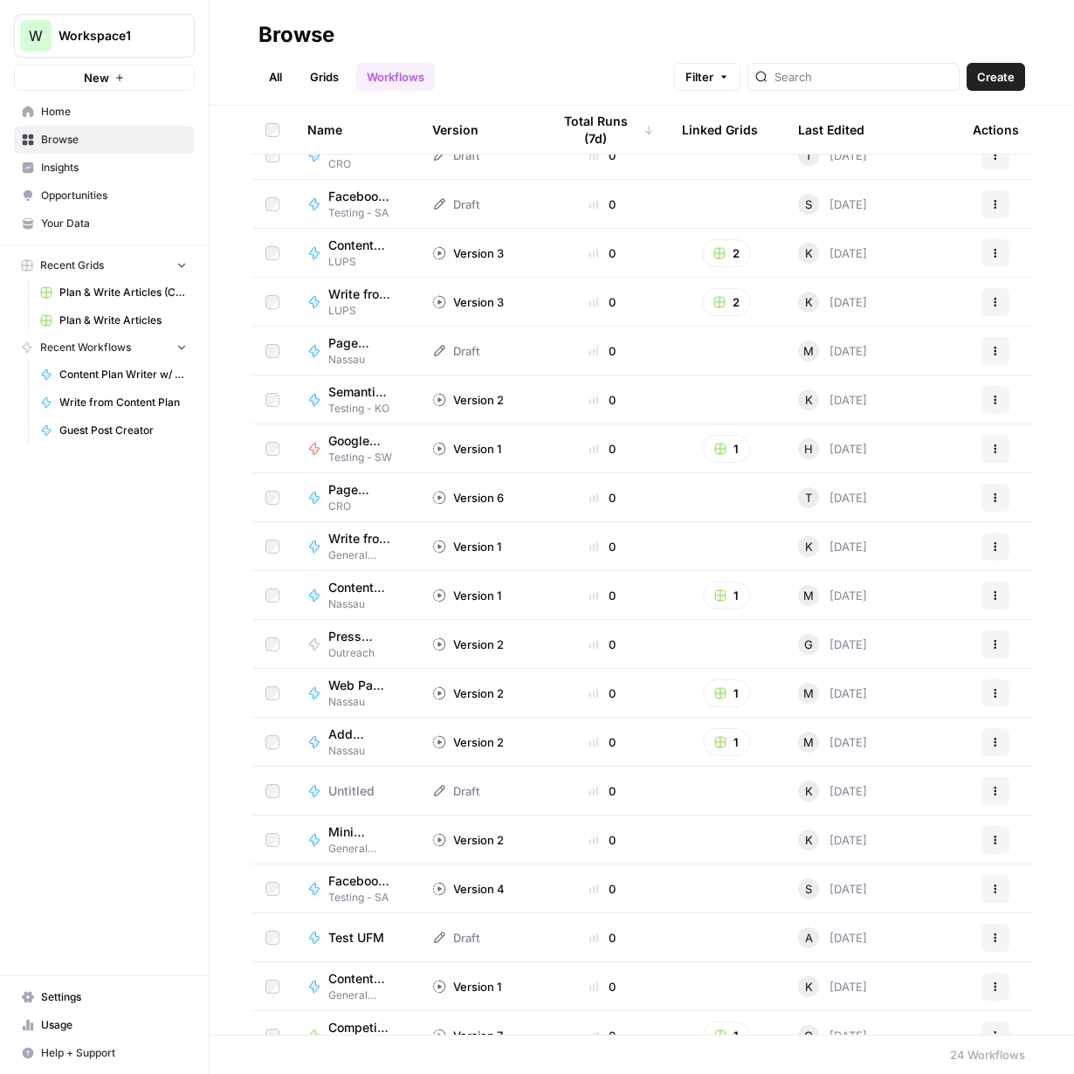
click at [362, 395] on span "Semantic Topic Coverage for a Niche" at bounding box center [359, 391] width 62 height 17
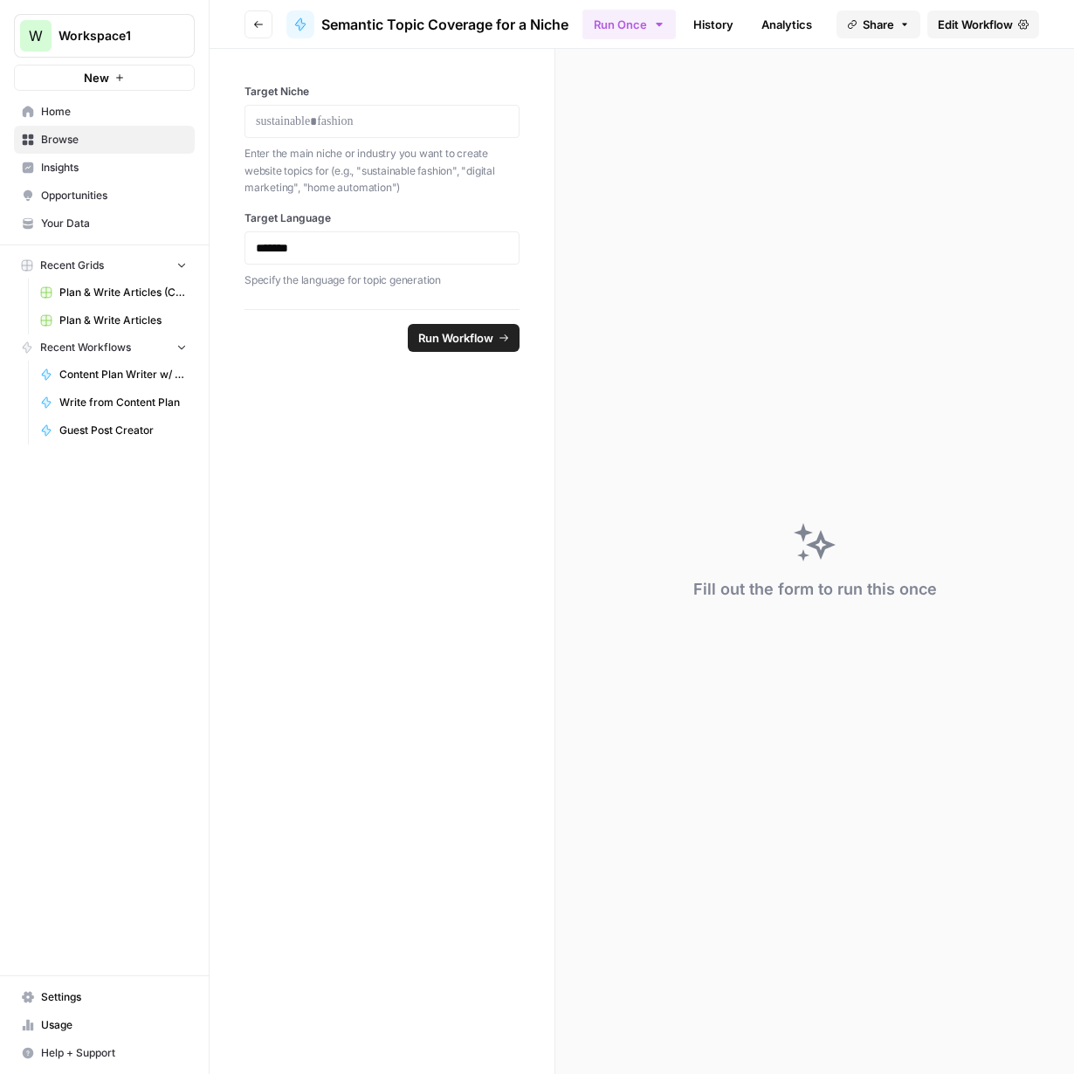
click at [256, 24] on icon "button" at bounding box center [258, 24] width 9 height 7
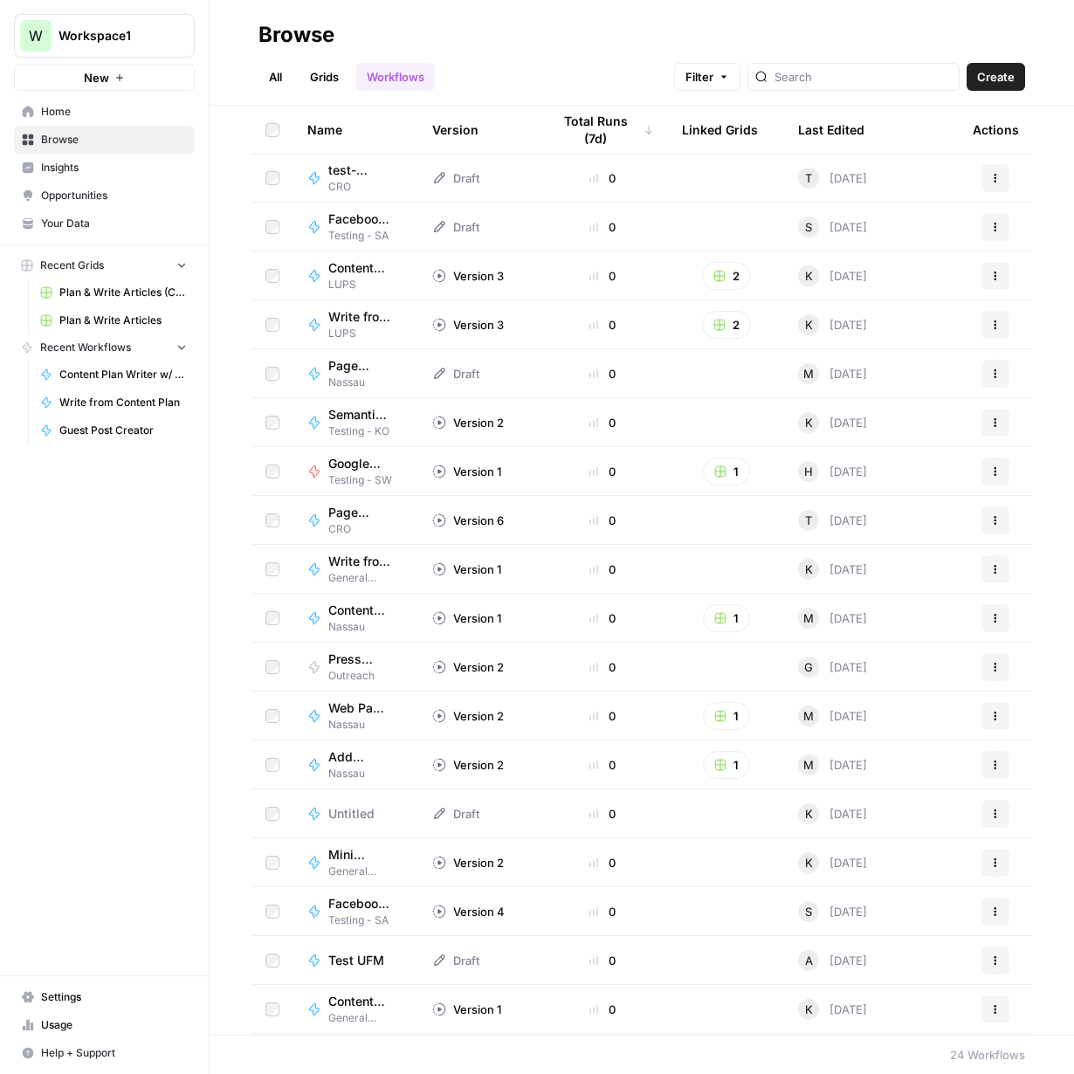
scroll to position [293, 0]
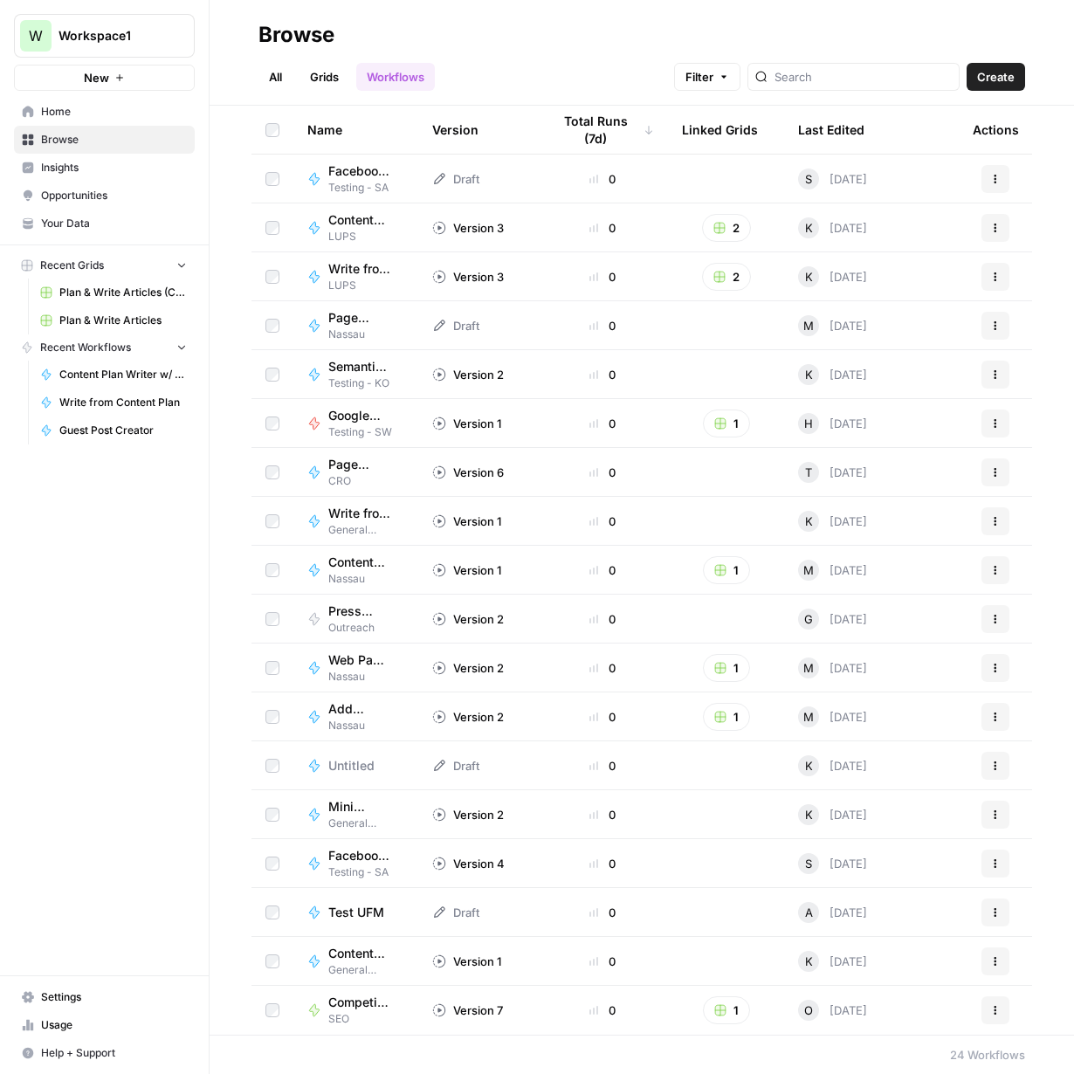
click at [803, 964] on div "K" at bounding box center [808, 961] width 21 height 21
click at [808, 962] on span "K" at bounding box center [809, 961] width 8 height 17
click at [338, 949] on span "Content Plan Writer w/ Visual Suggestions (KO)" at bounding box center [359, 953] width 62 height 17
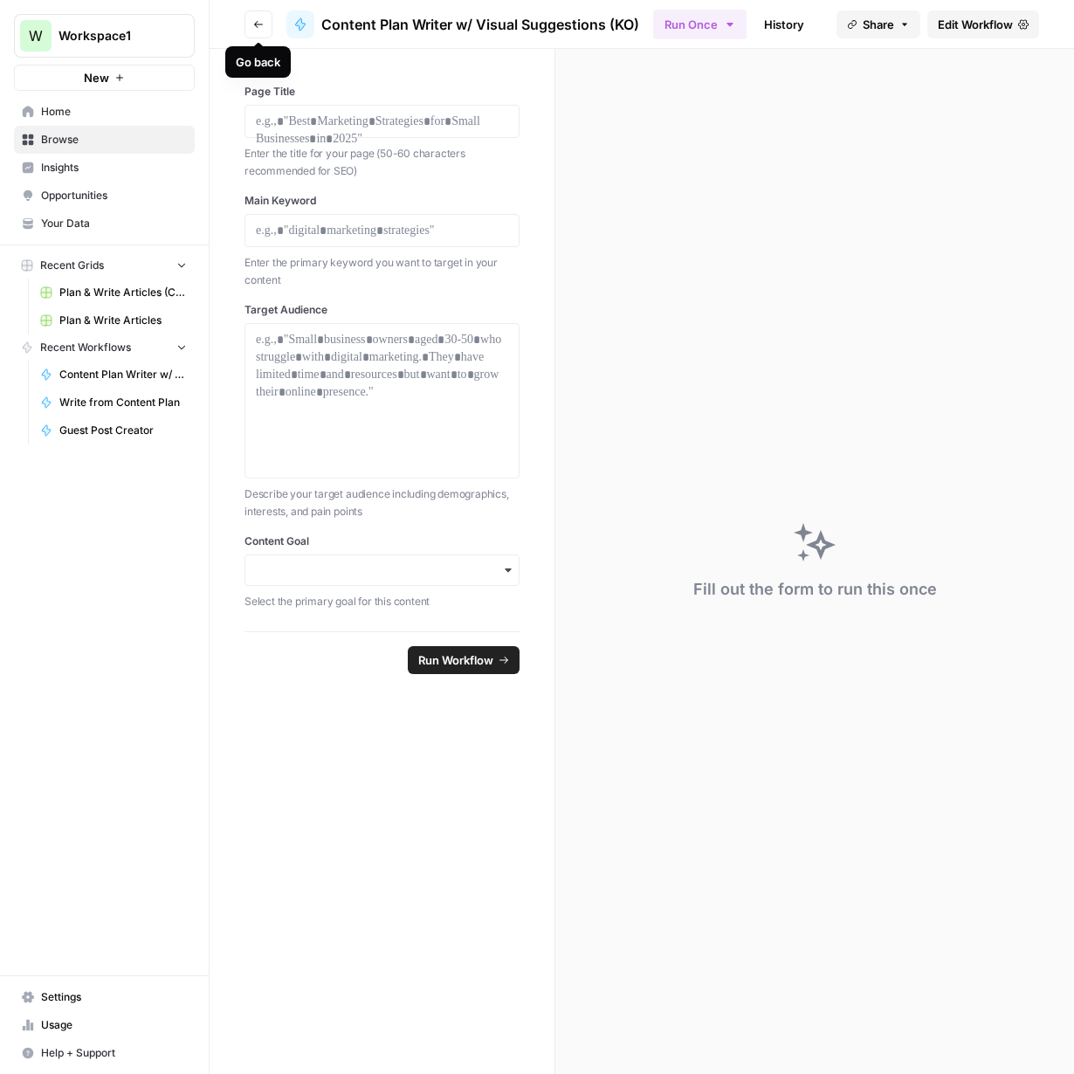
click at [254, 28] on icon "button" at bounding box center [258, 24] width 10 height 10
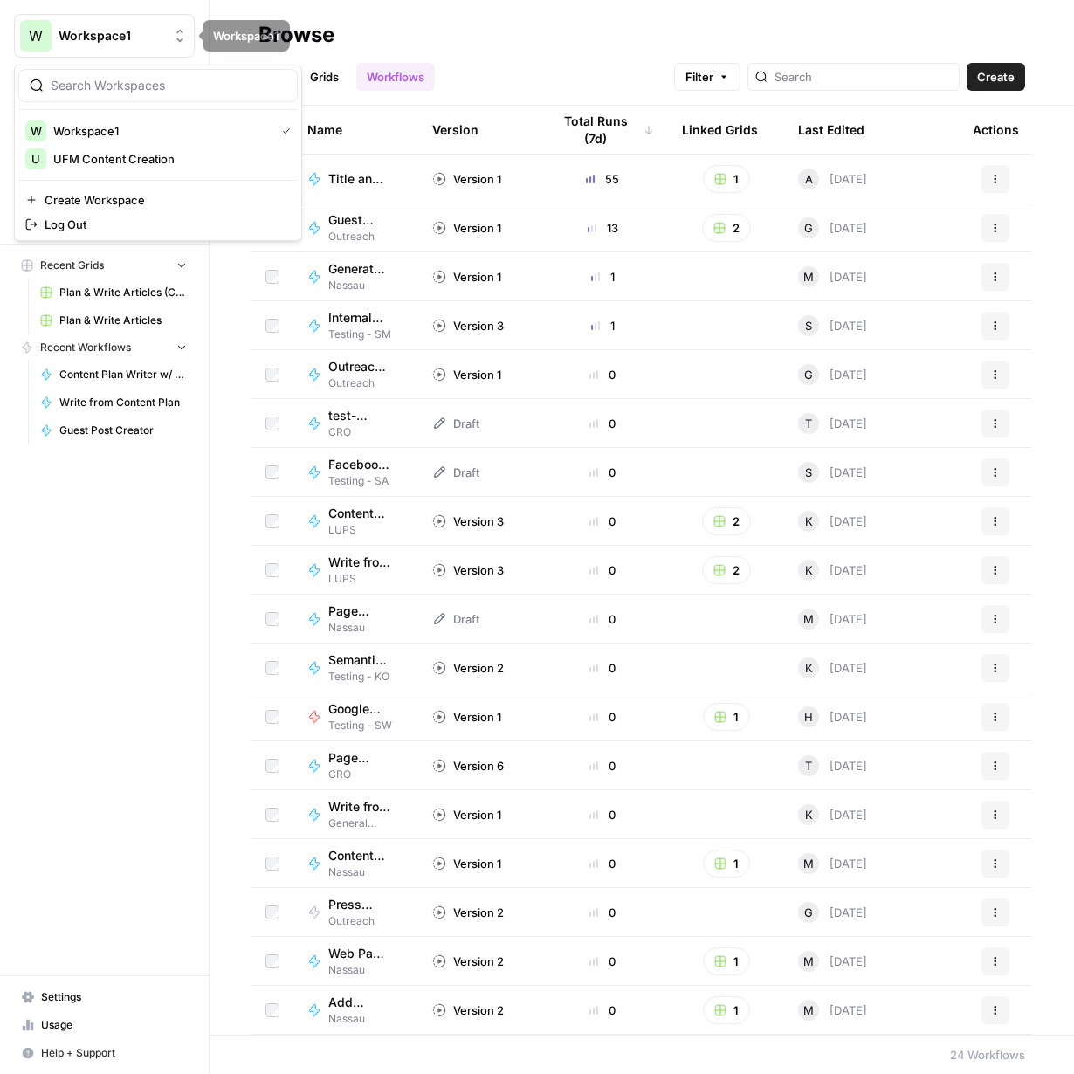
click at [109, 40] on span "Workspace1" at bounding box center [112, 35] width 106 height 17
click at [676, 425] on td at bounding box center [726, 423] width 116 height 48
click at [350, 512] on span "Content Plan Writer w/ Visual Suggestions" at bounding box center [359, 513] width 62 height 17
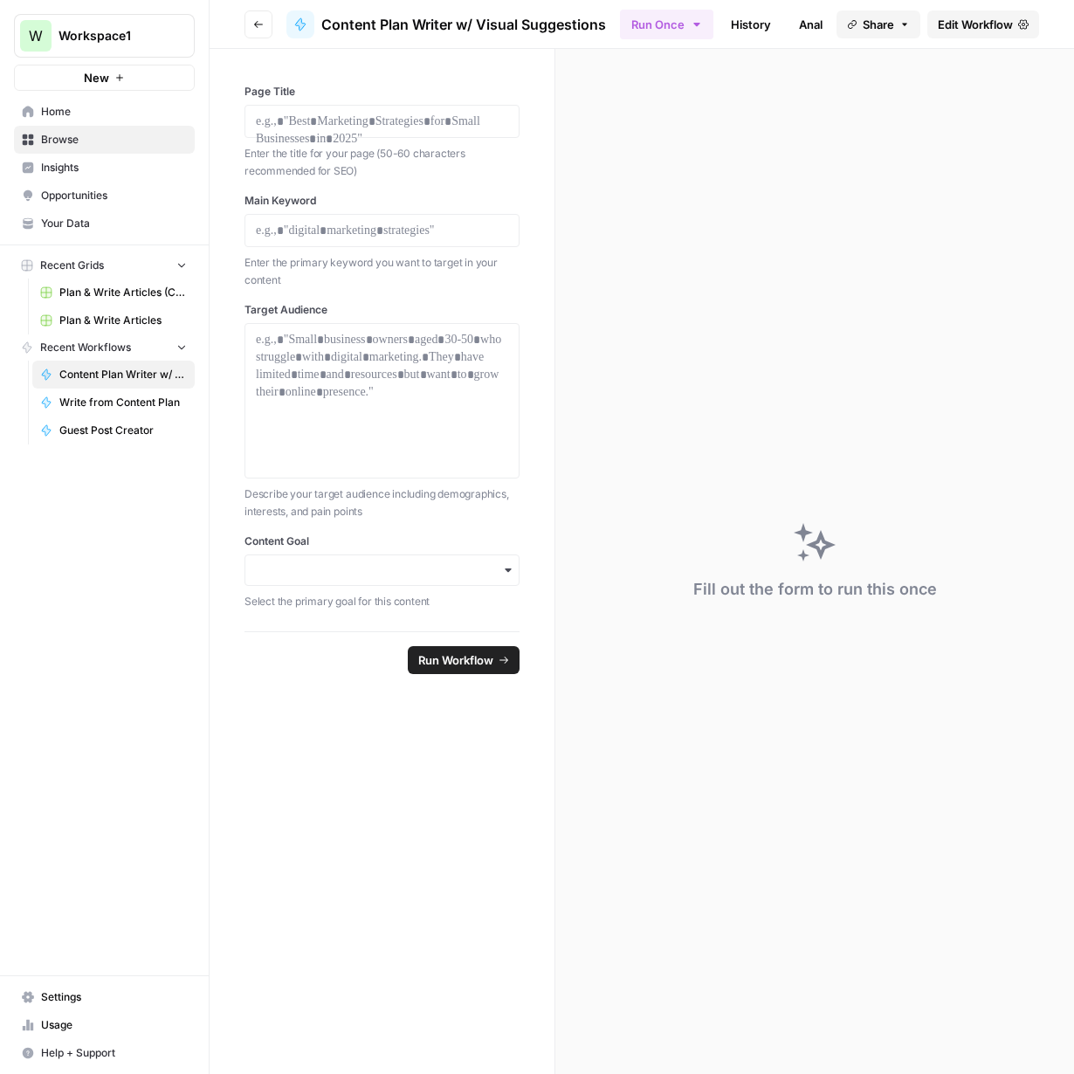
click at [253, 24] on icon "button" at bounding box center [258, 24] width 10 height 10
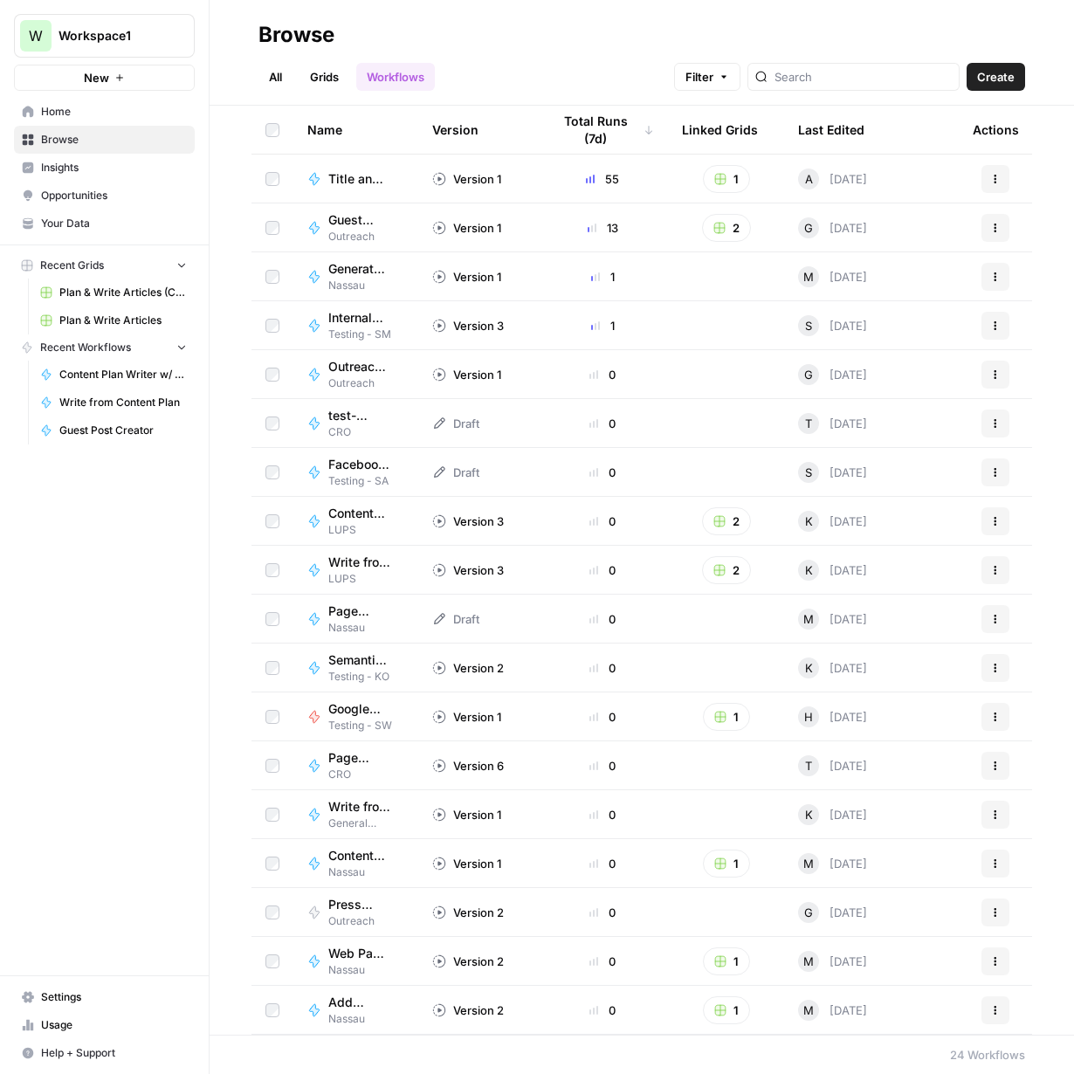
click at [1000, 516] on icon "button" at bounding box center [995, 521] width 10 height 10
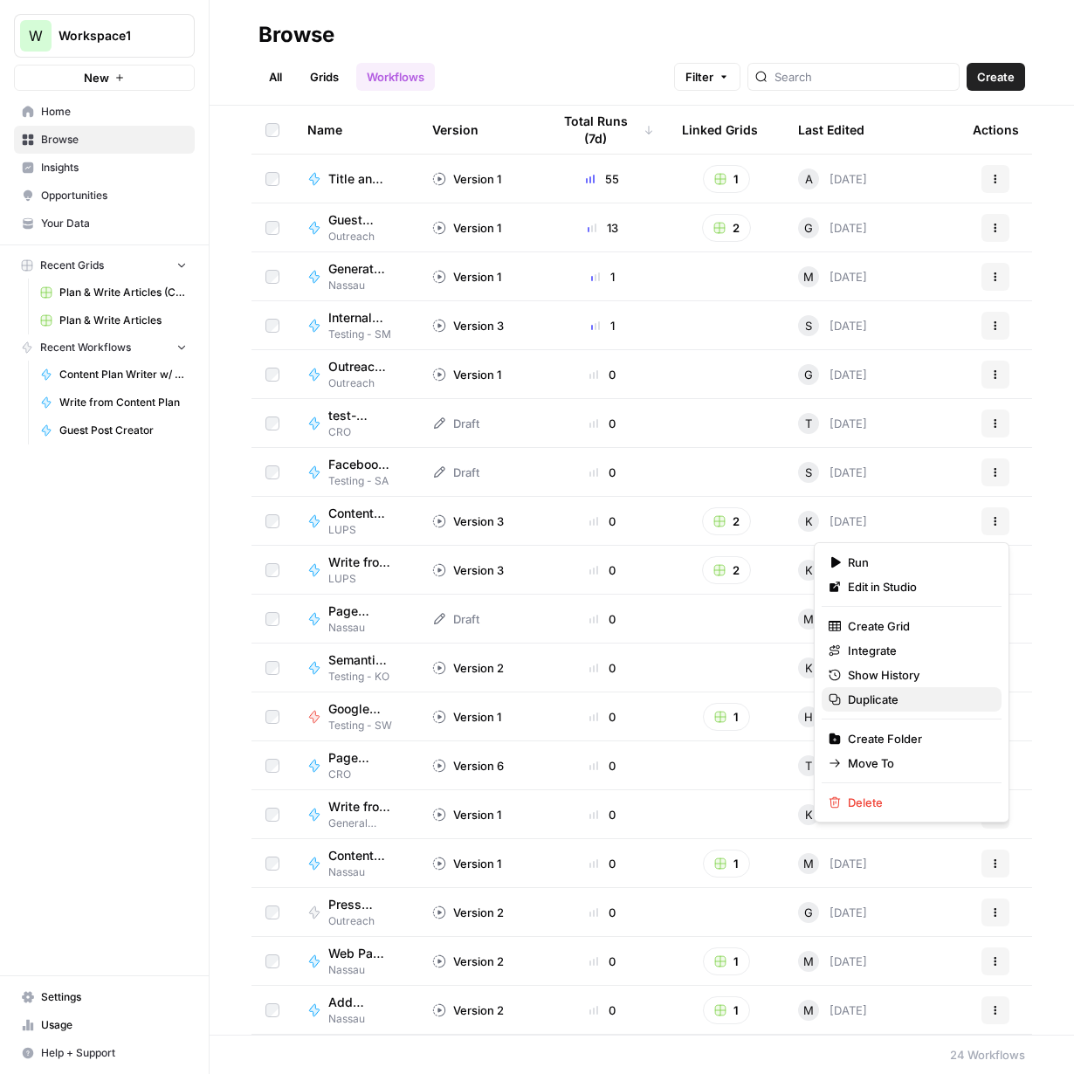
click at [901, 704] on span "Duplicate" at bounding box center [918, 699] width 140 height 17
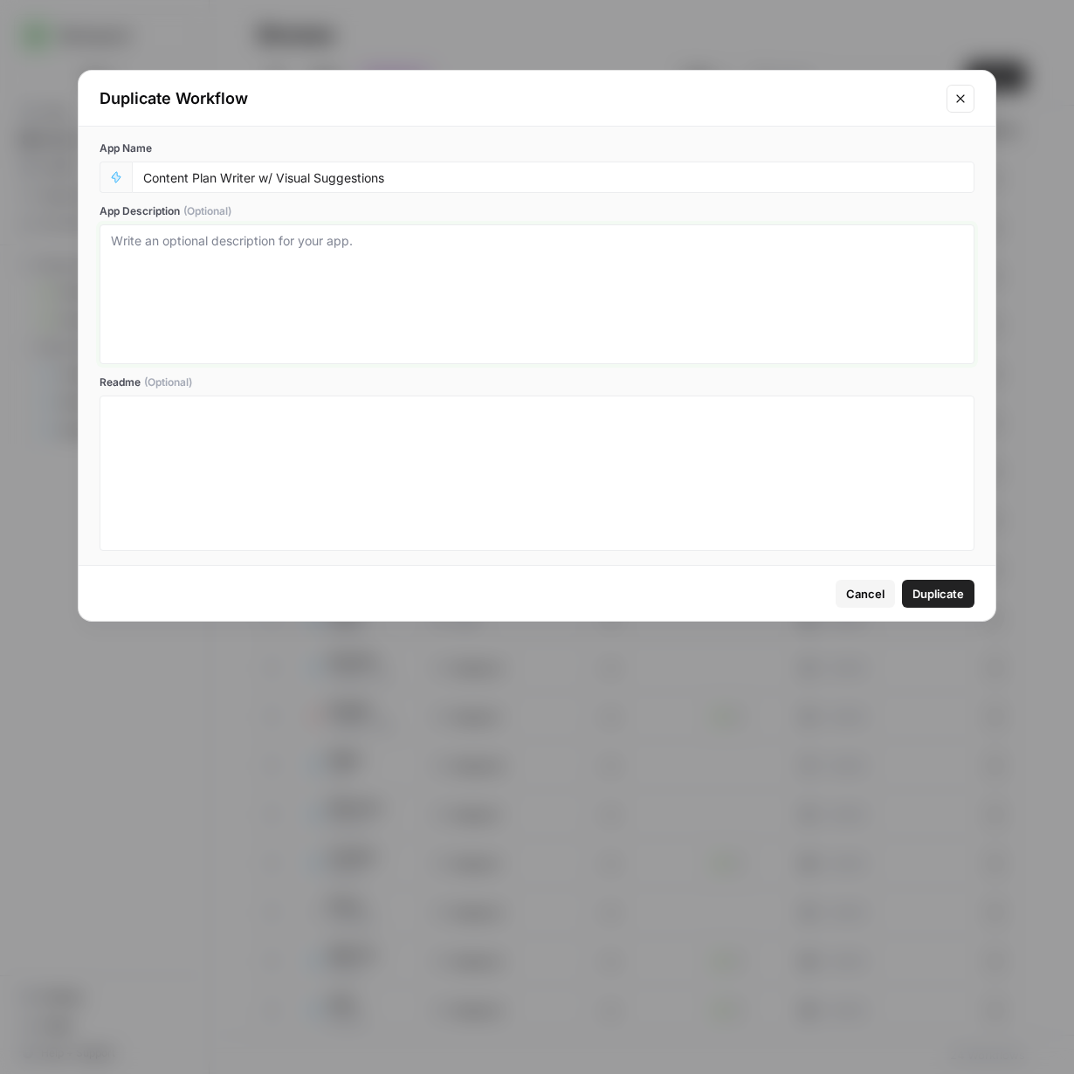
click at [231, 253] on textarea "App Description (Optional)" at bounding box center [537, 294] width 852 height 124
click at [430, 176] on input "Content Plan Writer w/ Visual Suggestions" at bounding box center [553, 177] width 820 height 16
type input "Content Plan Writer w/ Visual Suggestions (Test)"
click at [956, 594] on span "Duplicate" at bounding box center [939, 593] width 52 height 17
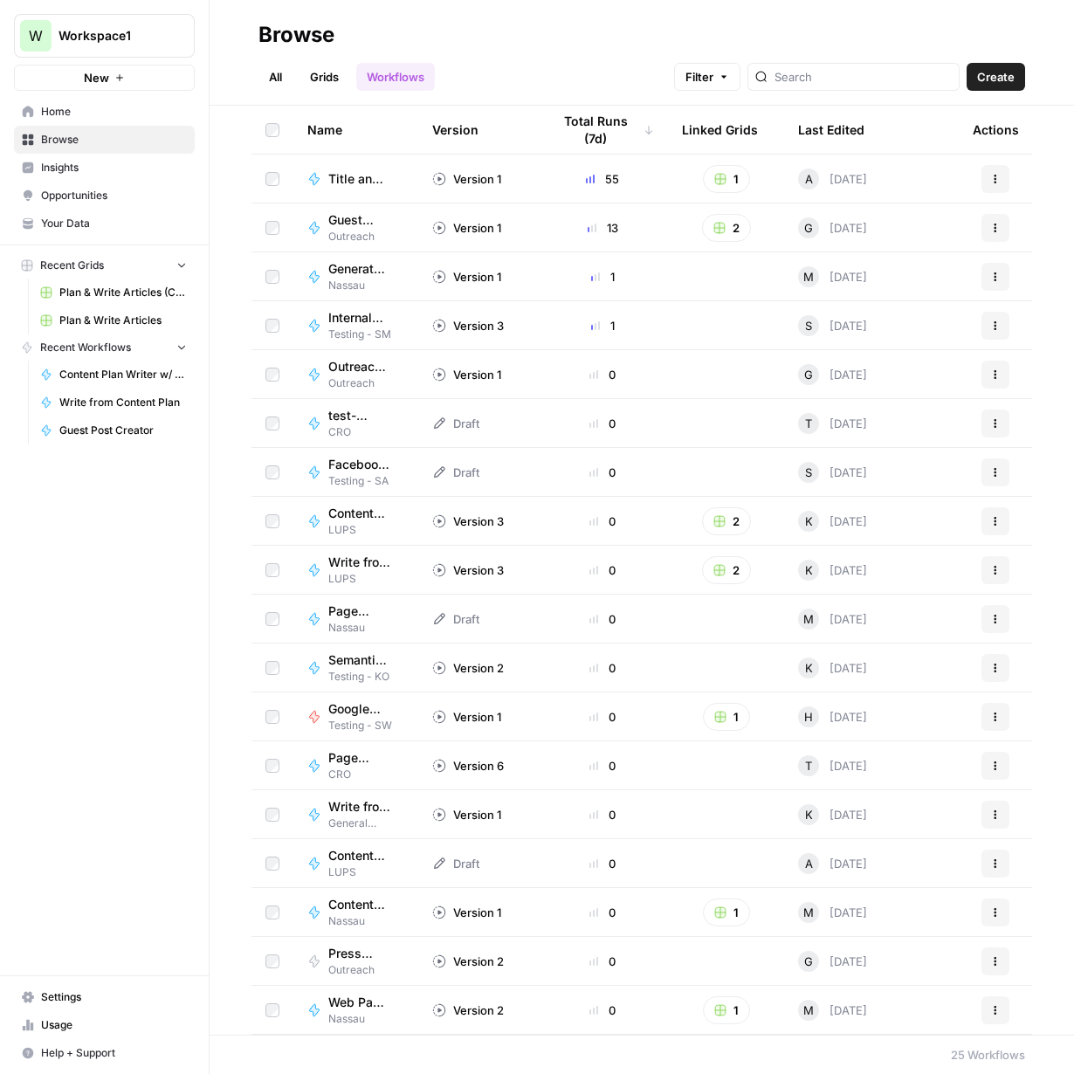
click at [335, 174] on span "Title and H1 Generator - OUSC" at bounding box center [359, 178] width 62 height 17
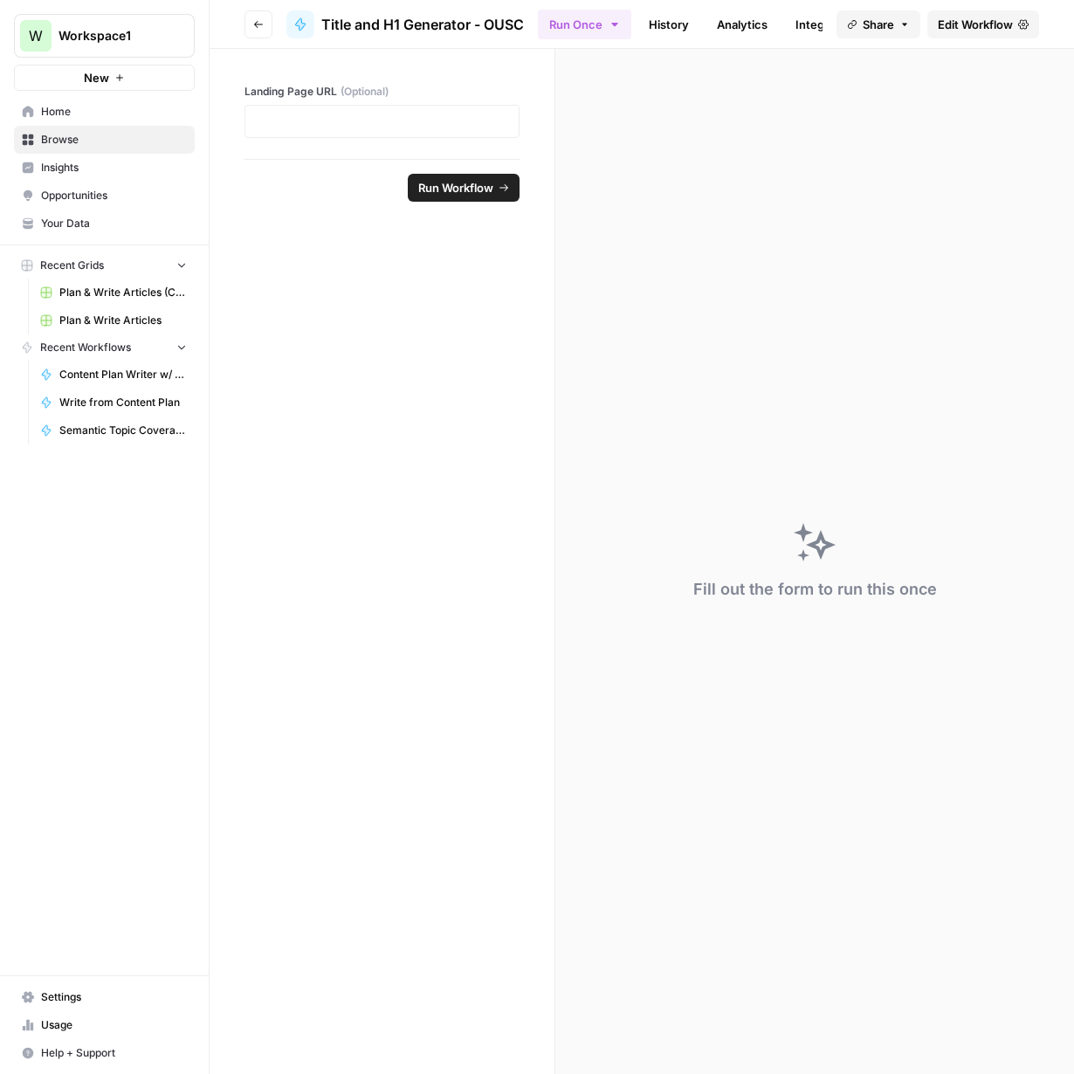
click at [249, 23] on button "Go back" at bounding box center [259, 24] width 28 height 28
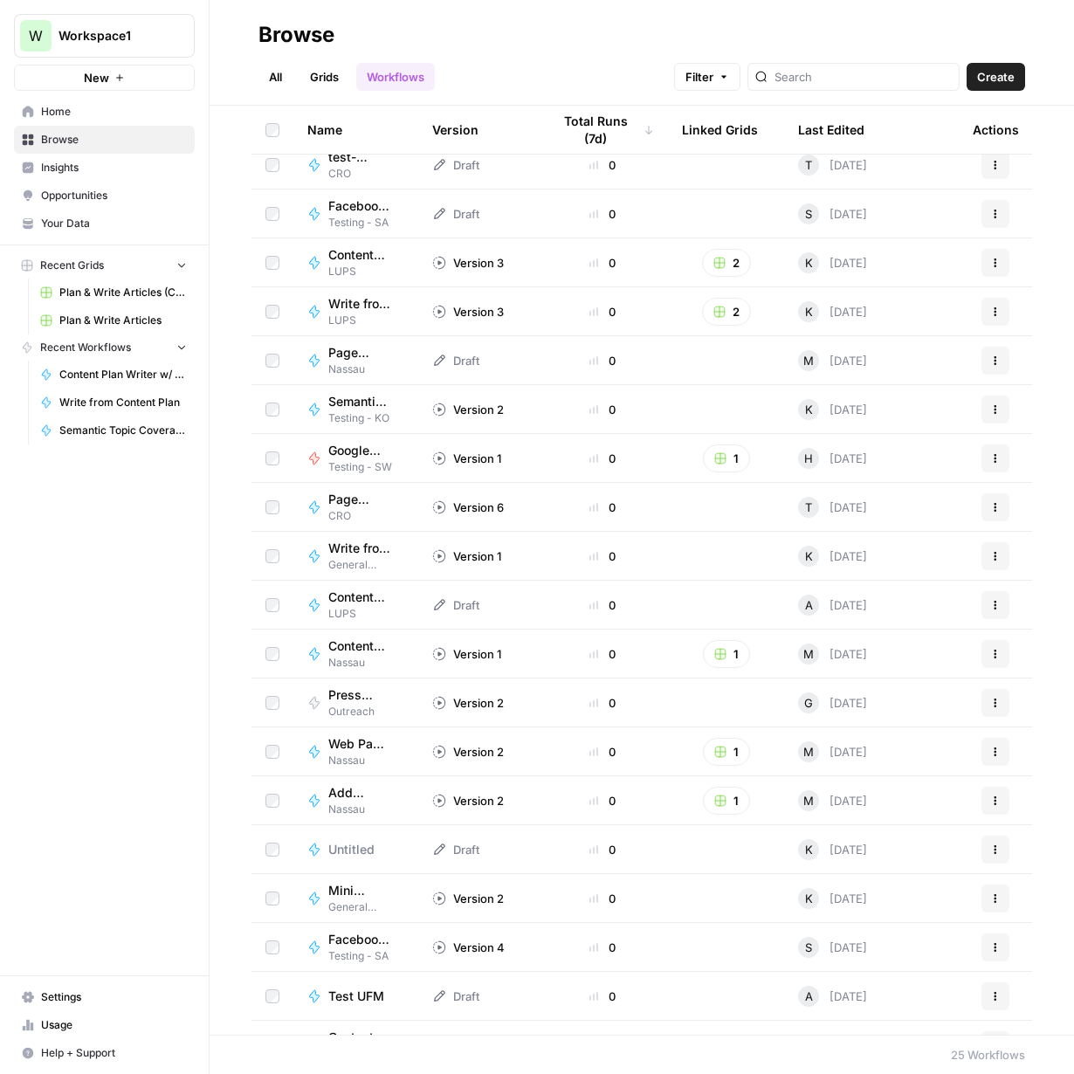
scroll to position [342, 0]
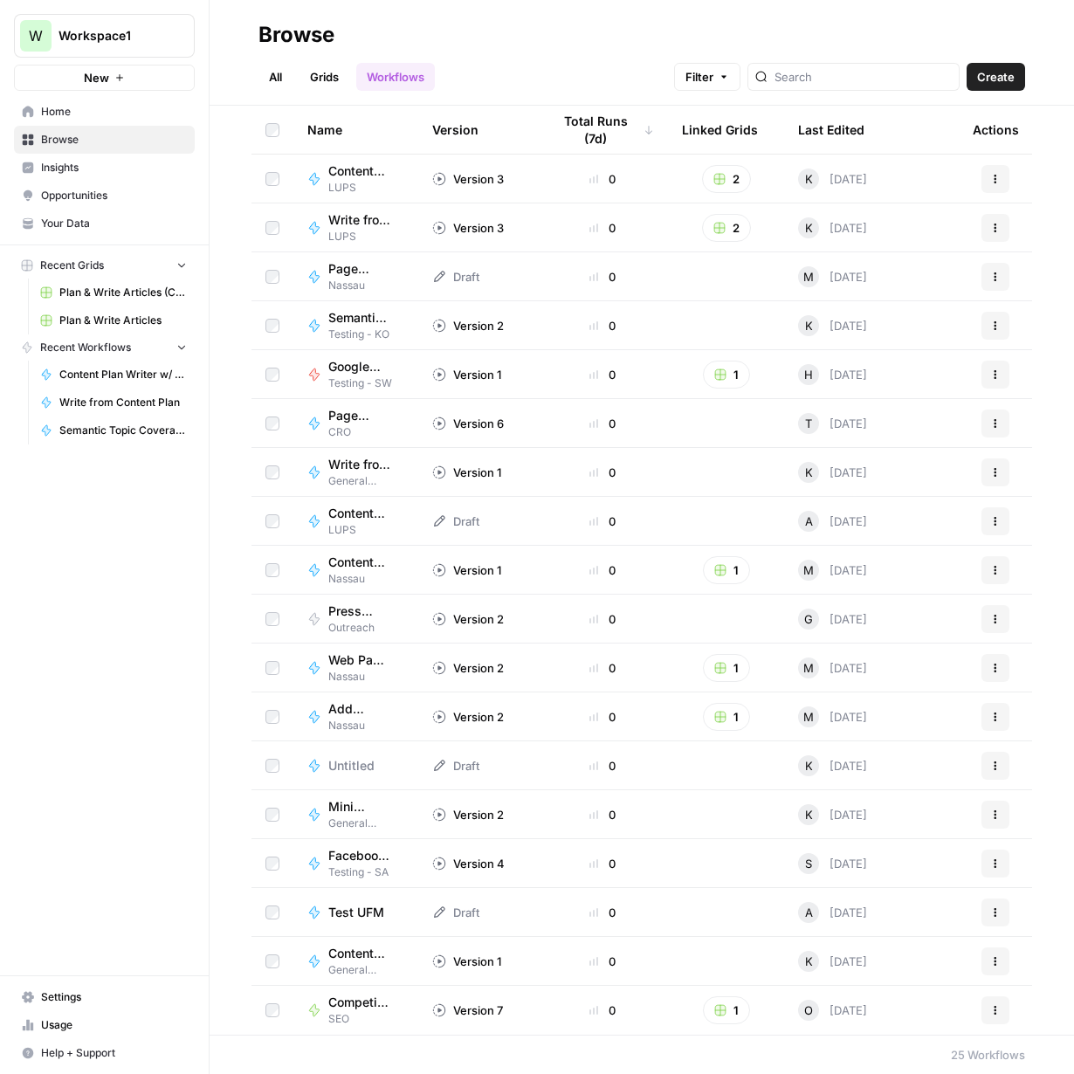
click at [360, 512] on span "Content Plan Writer w/ Visual Suggestions (Test)" at bounding box center [359, 513] width 62 height 17
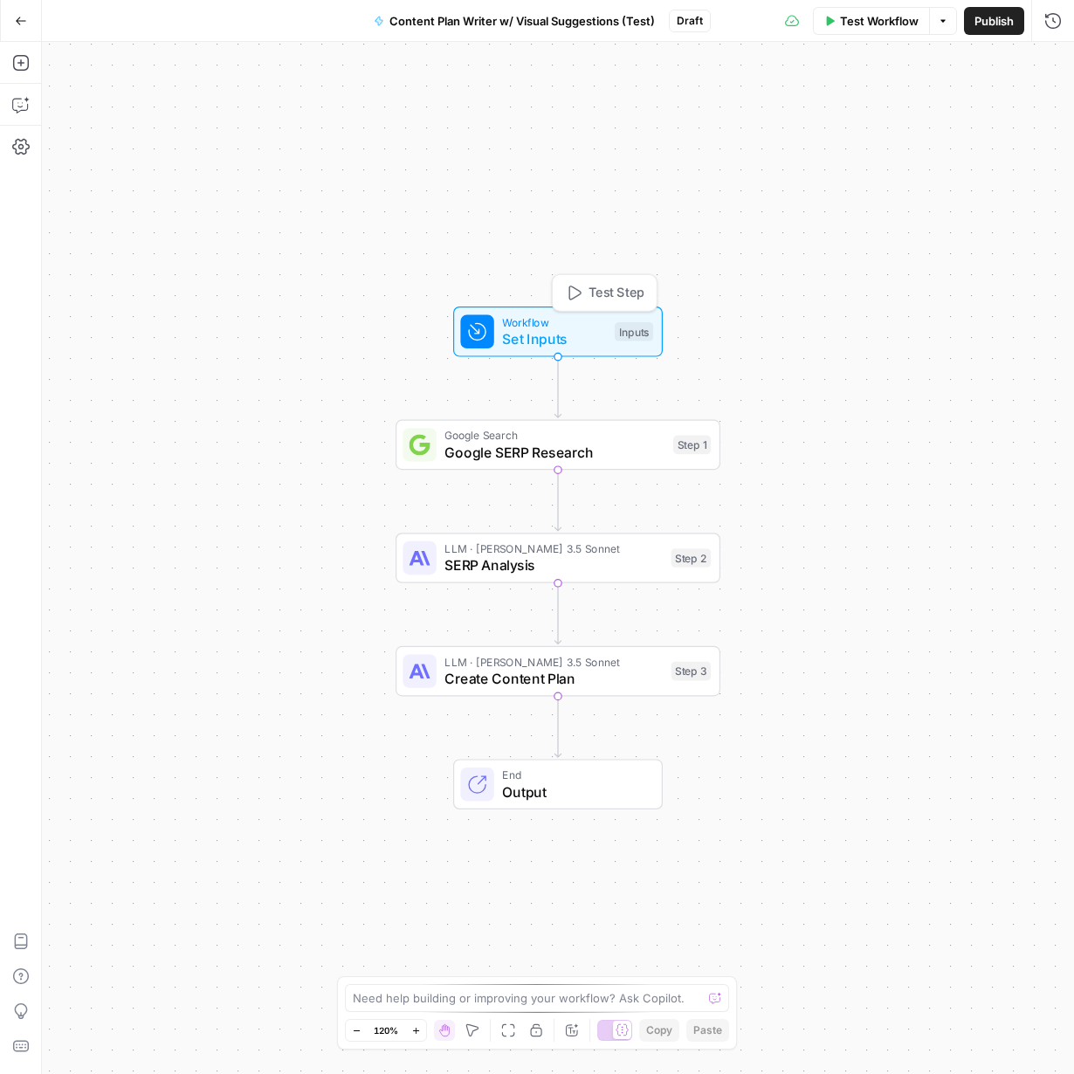
click at [538, 342] on span "Set Inputs" at bounding box center [554, 338] width 104 height 21
click at [873, 401] on span "Add Field" at bounding box center [877, 405] width 51 height 17
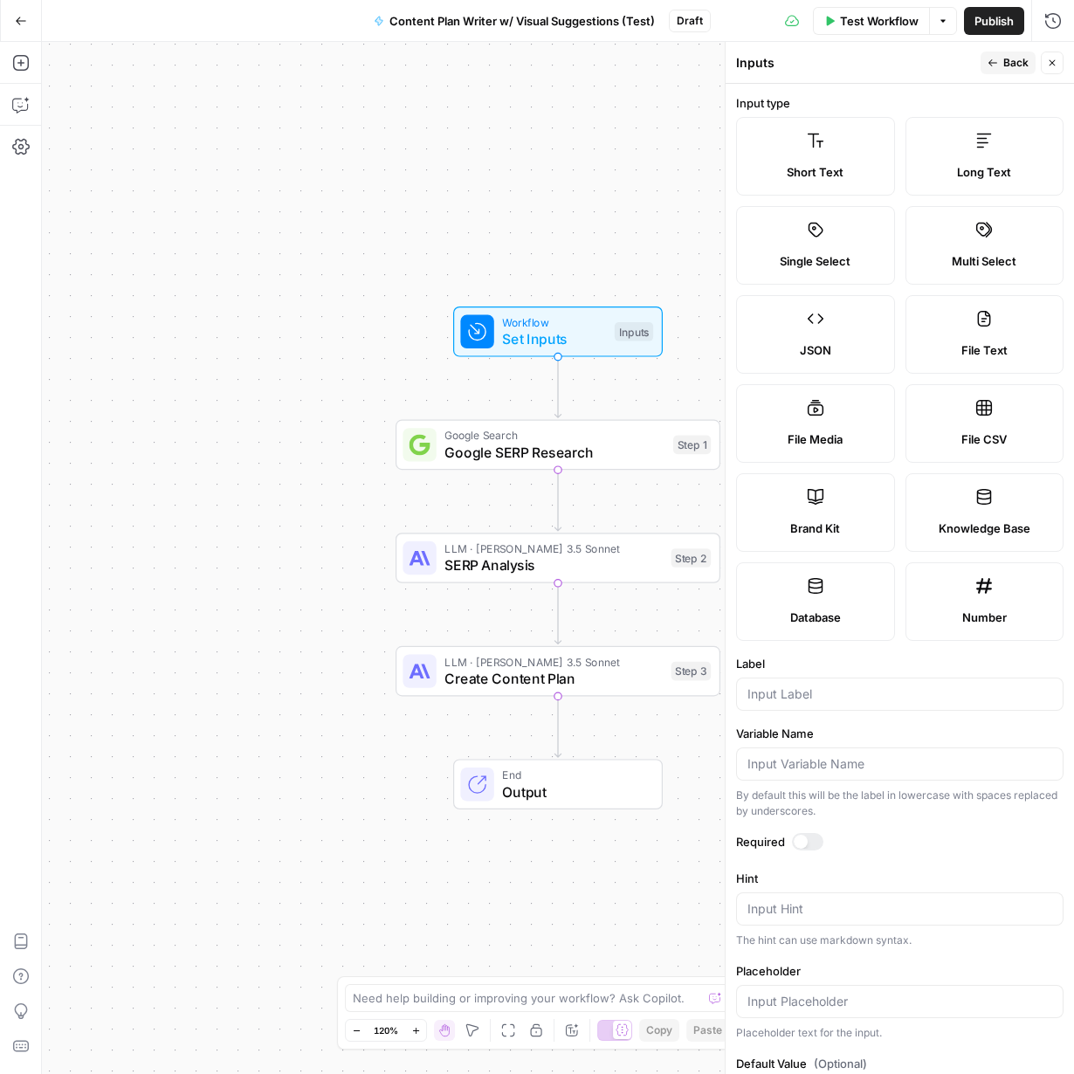
click at [953, 512] on label "Knowledge Base" at bounding box center [985, 512] width 159 height 79
click at [829, 686] on input "Label" at bounding box center [900, 694] width 305 height 17
click at [935, 836] on label "Required" at bounding box center [900, 841] width 328 height 17
click at [800, 843] on div at bounding box center [801, 842] width 14 height 14
click at [776, 524] on div "Brand Kit" at bounding box center [815, 528] width 129 height 17
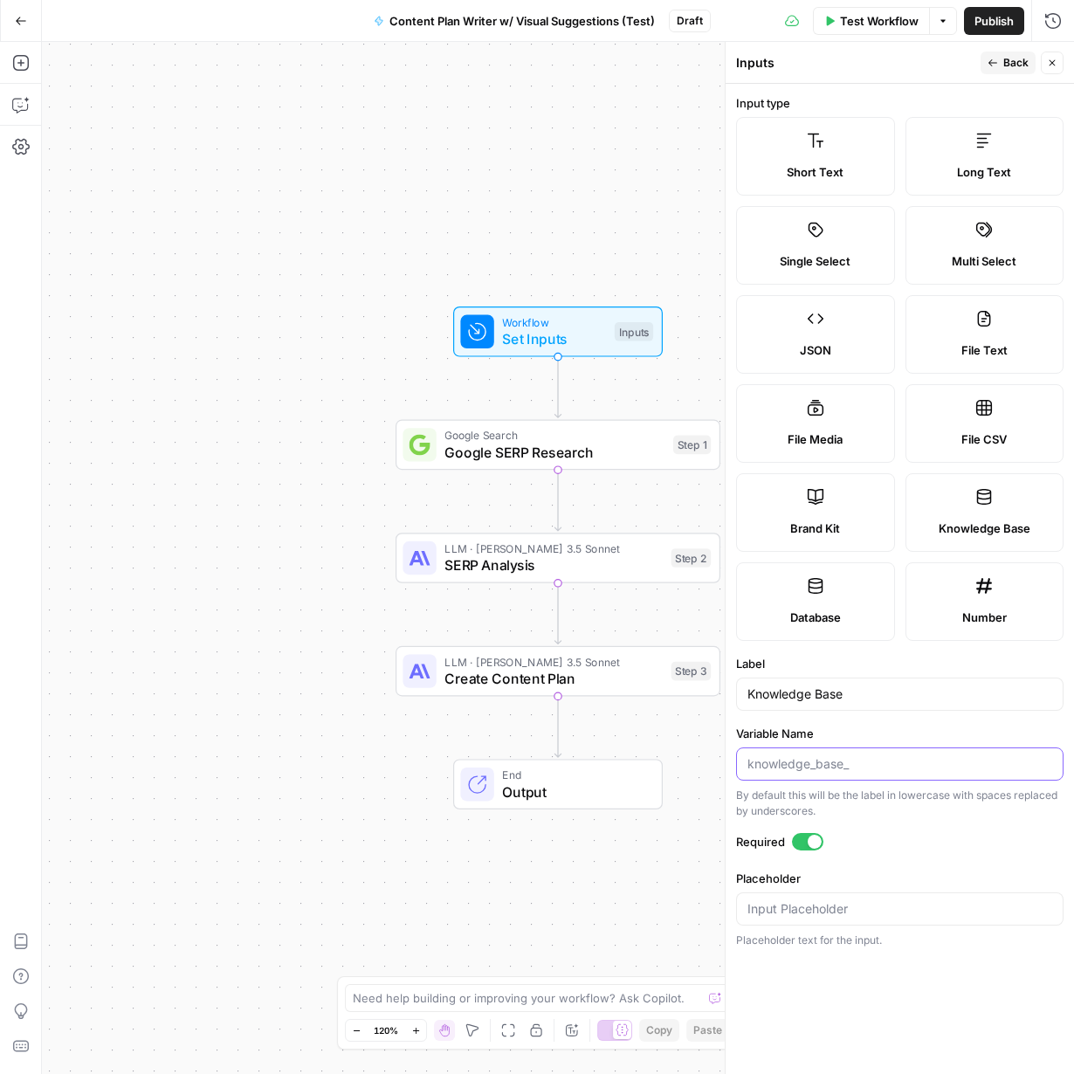
click at [859, 765] on input "Variable Name" at bounding box center [900, 764] width 305 height 17
click at [834, 695] on input "Knowledge Base" at bounding box center [900, 694] width 305 height 17
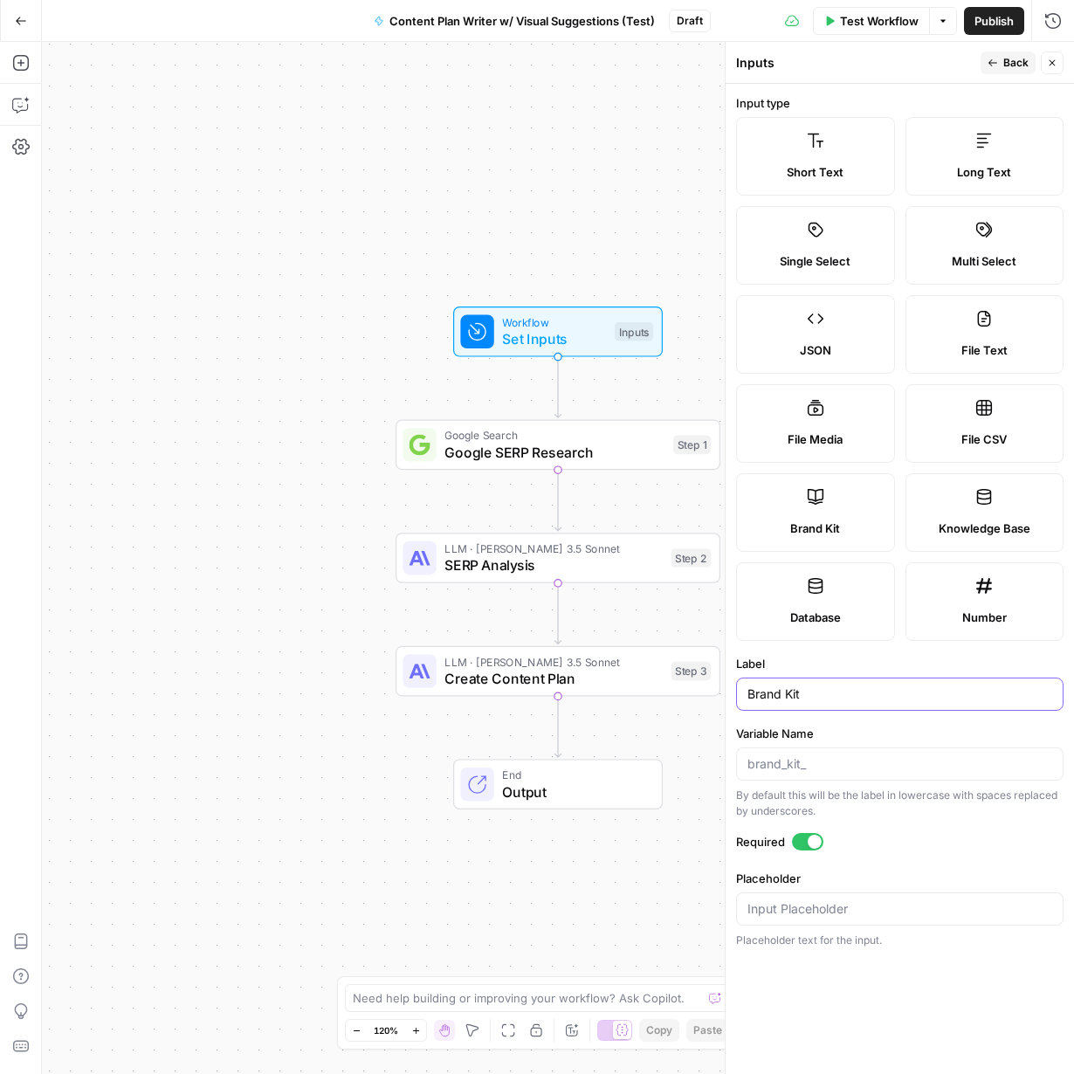
type input "Brand Kit"
click at [812, 761] on input "Variable Name" at bounding box center [900, 764] width 305 height 17
click at [1007, 65] on span "Back" at bounding box center [1016, 63] width 25 height 16
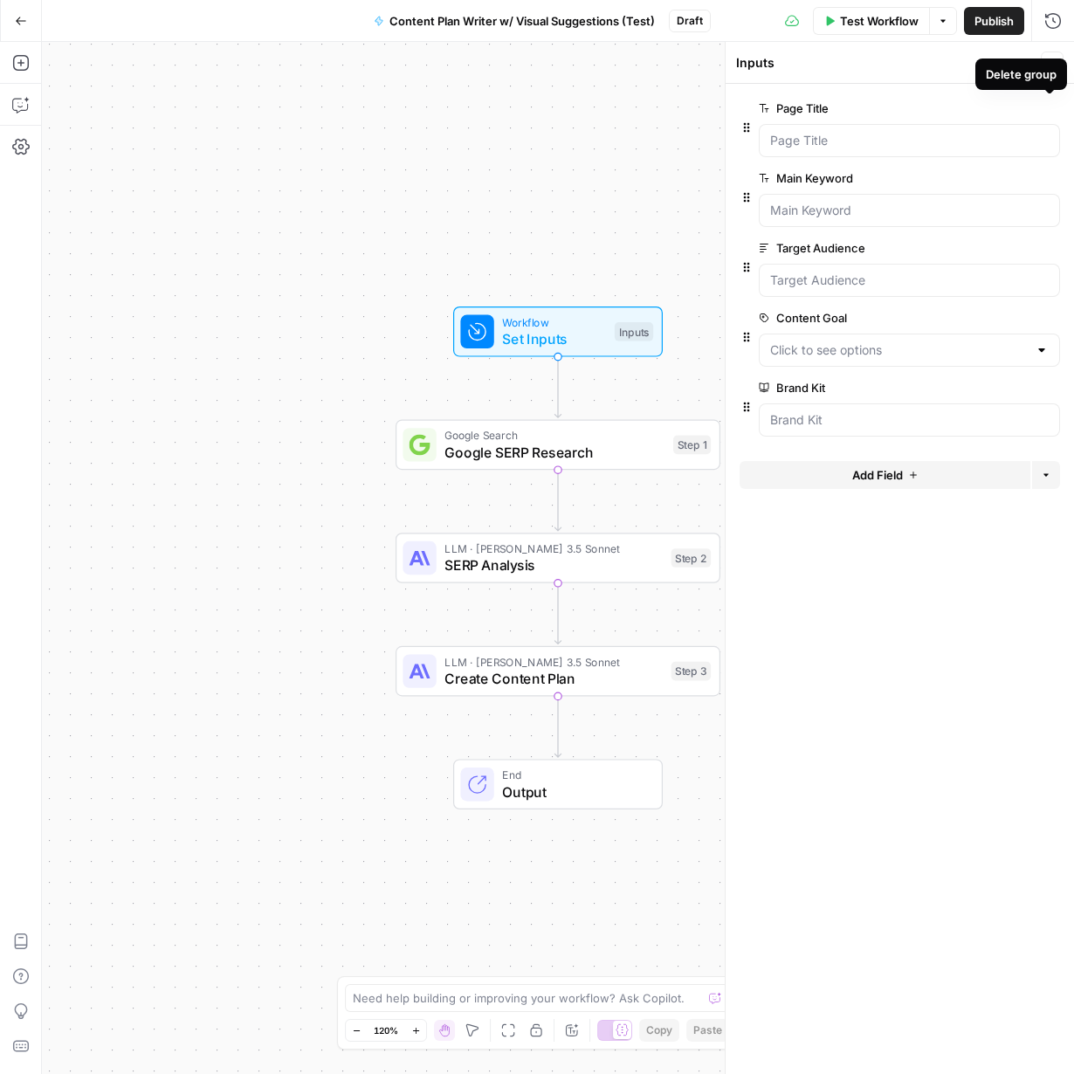
click at [1057, 64] on div "Delete group" at bounding box center [1022, 74] width 92 height 31
drag, startPoint x: 977, startPoint y: 69, endPoint x: 1043, endPoint y: 66, distance: 65.6
click at [977, 69] on div "Inputs" at bounding box center [886, 62] width 300 height 17
click at [1045, 65] on button "Close" at bounding box center [1052, 63] width 23 height 23
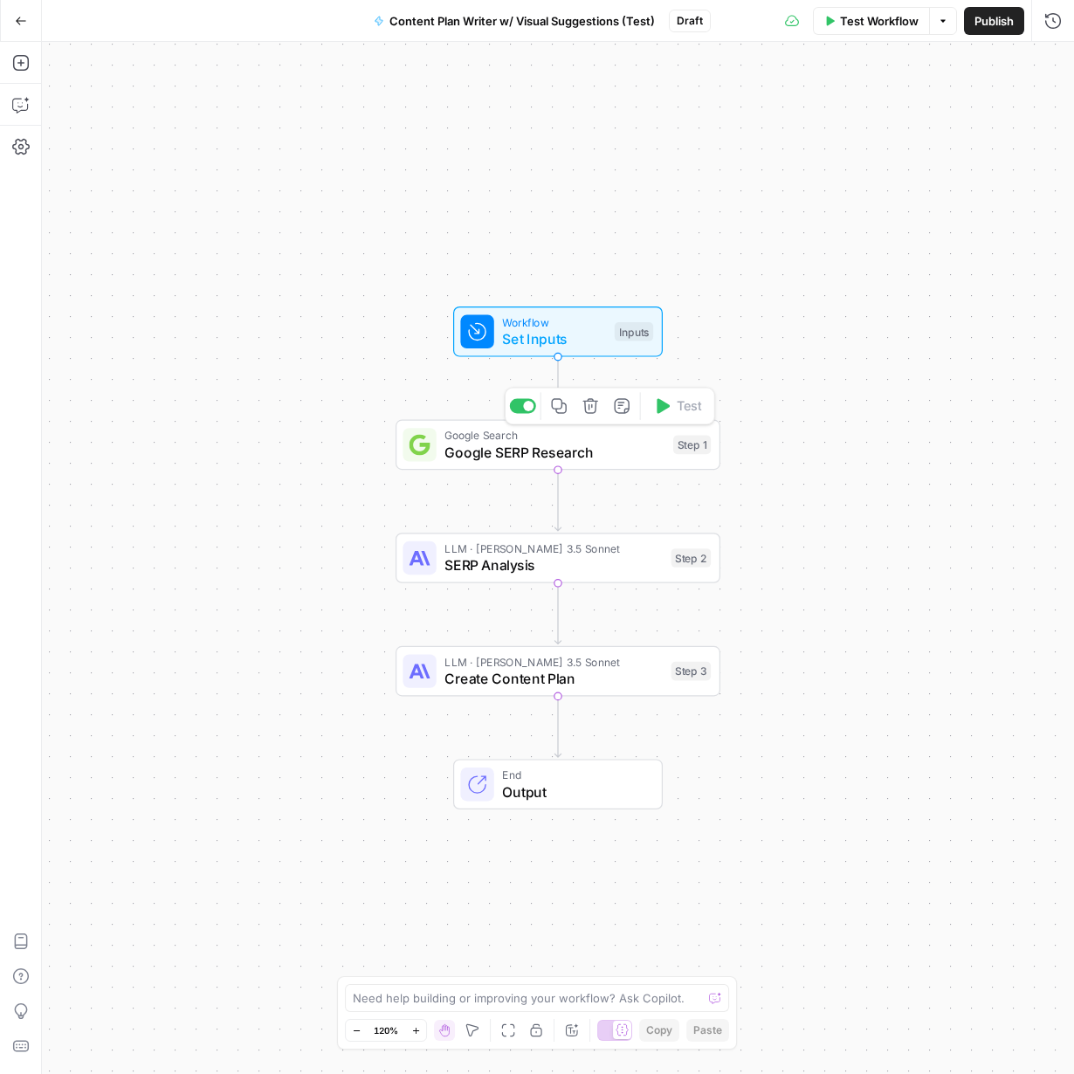
click at [598, 459] on span "Google SERP Research" at bounding box center [555, 452] width 220 height 21
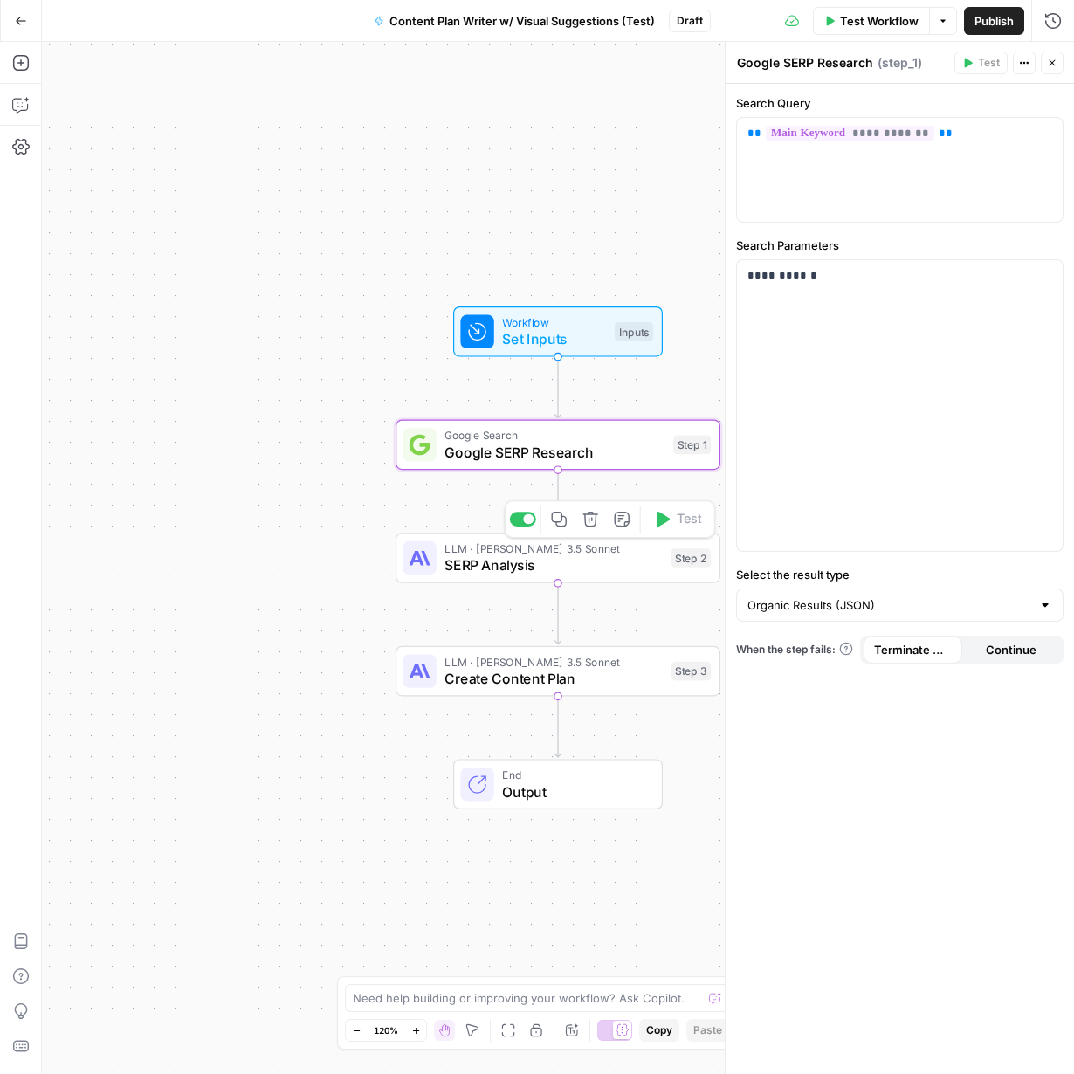
click at [533, 569] on span "SERP Analysis" at bounding box center [554, 565] width 218 height 21
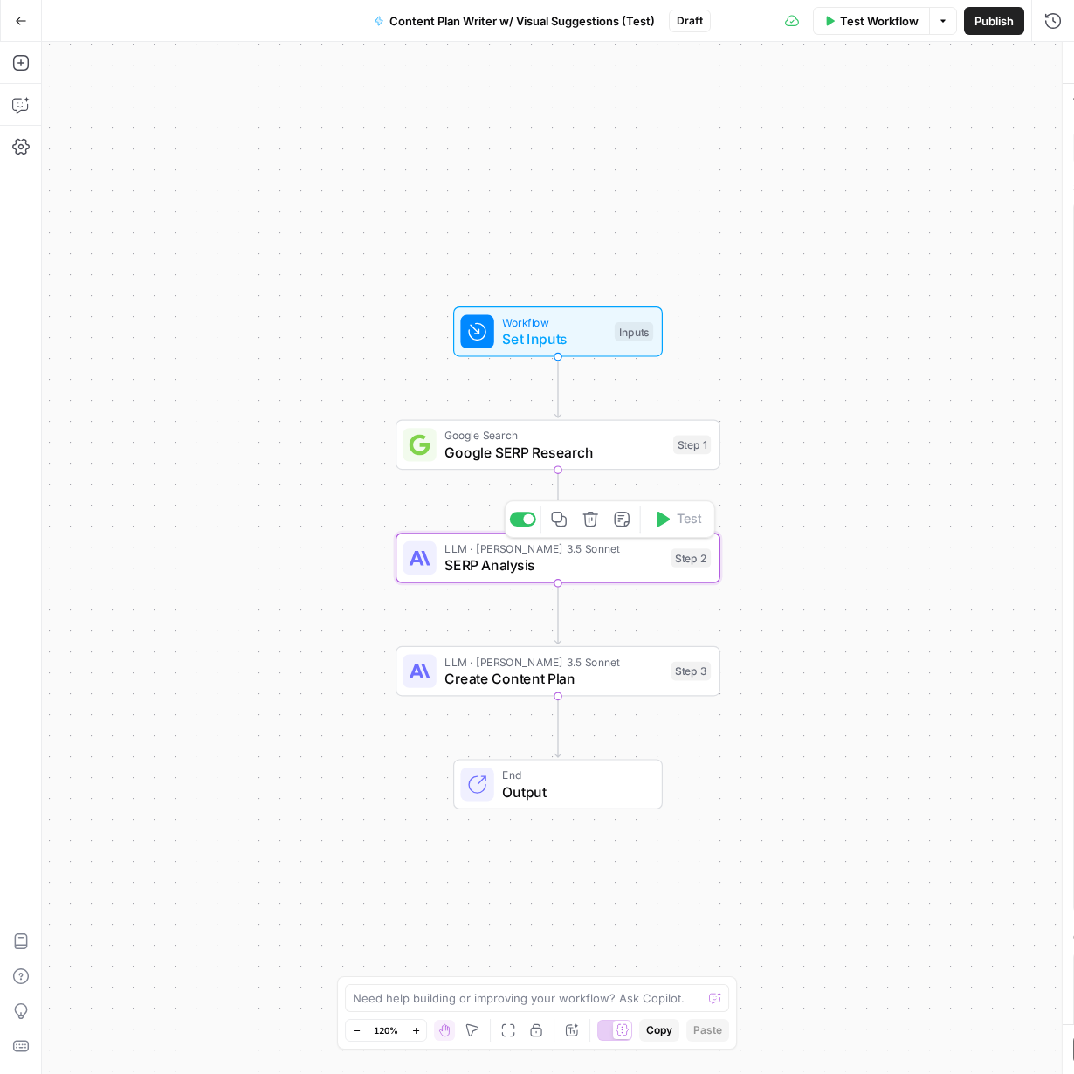
type textarea "SERP Analysis"
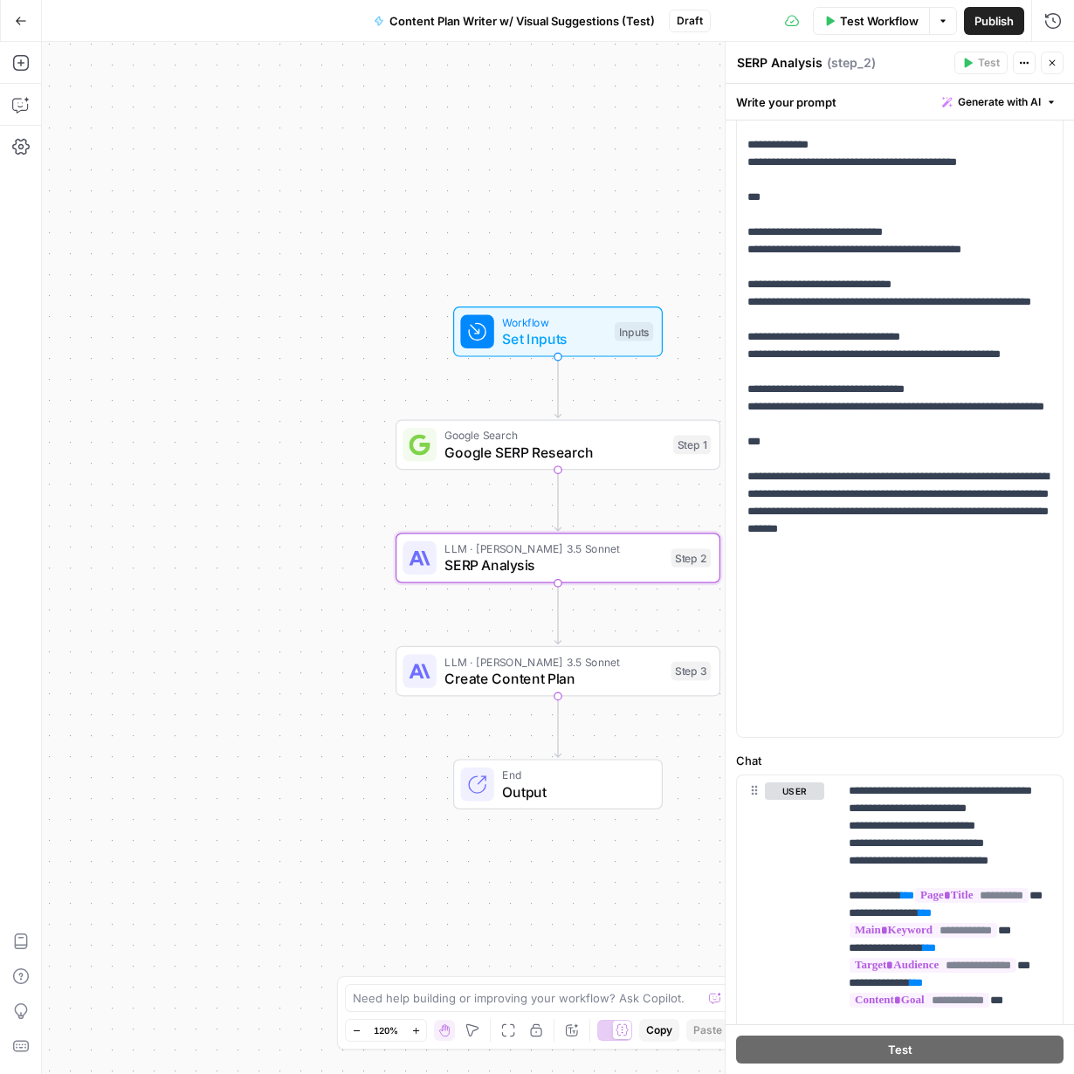
scroll to position [293, 0]
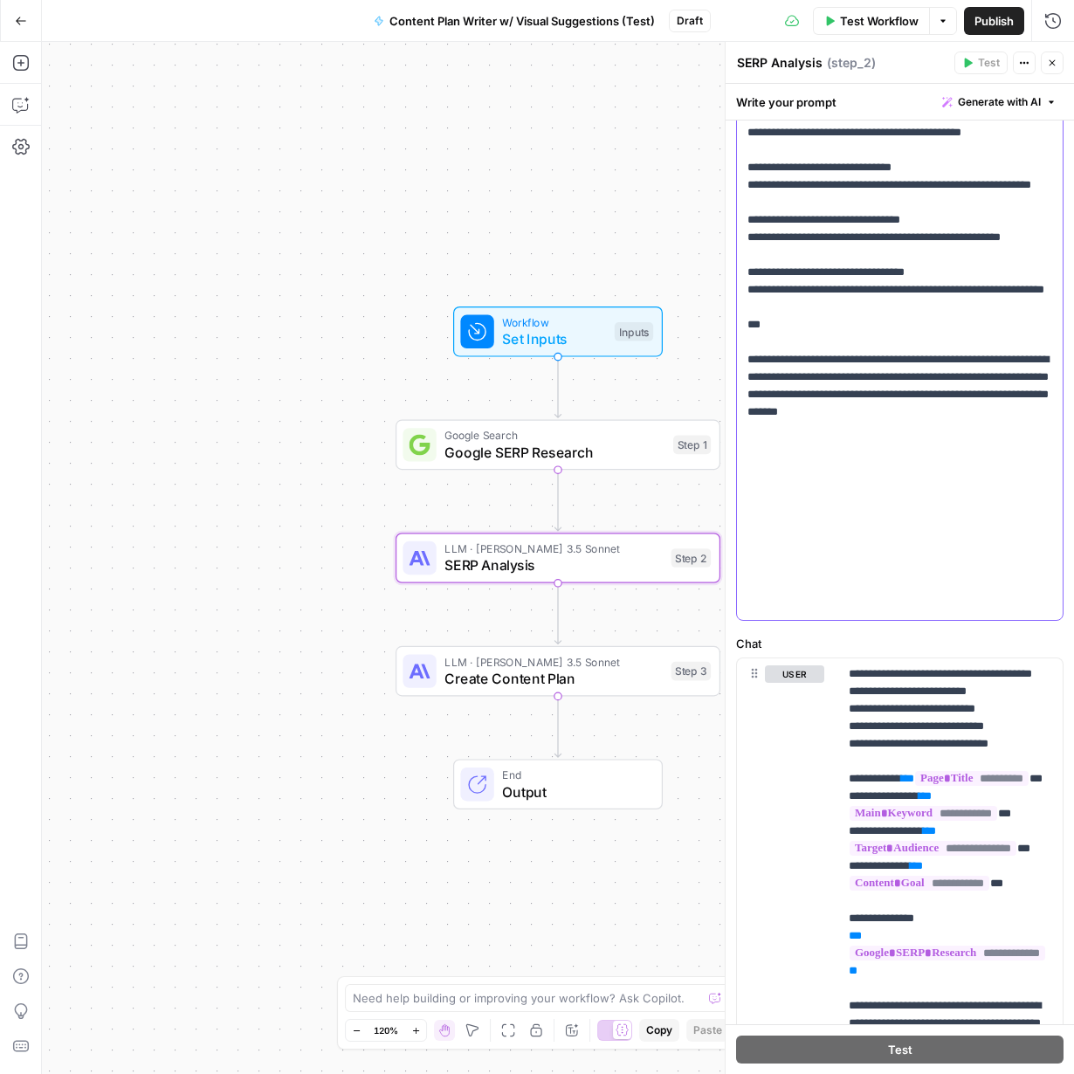
drag, startPoint x: 1024, startPoint y: 610, endPoint x: 840, endPoint y: 351, distance: 317.0
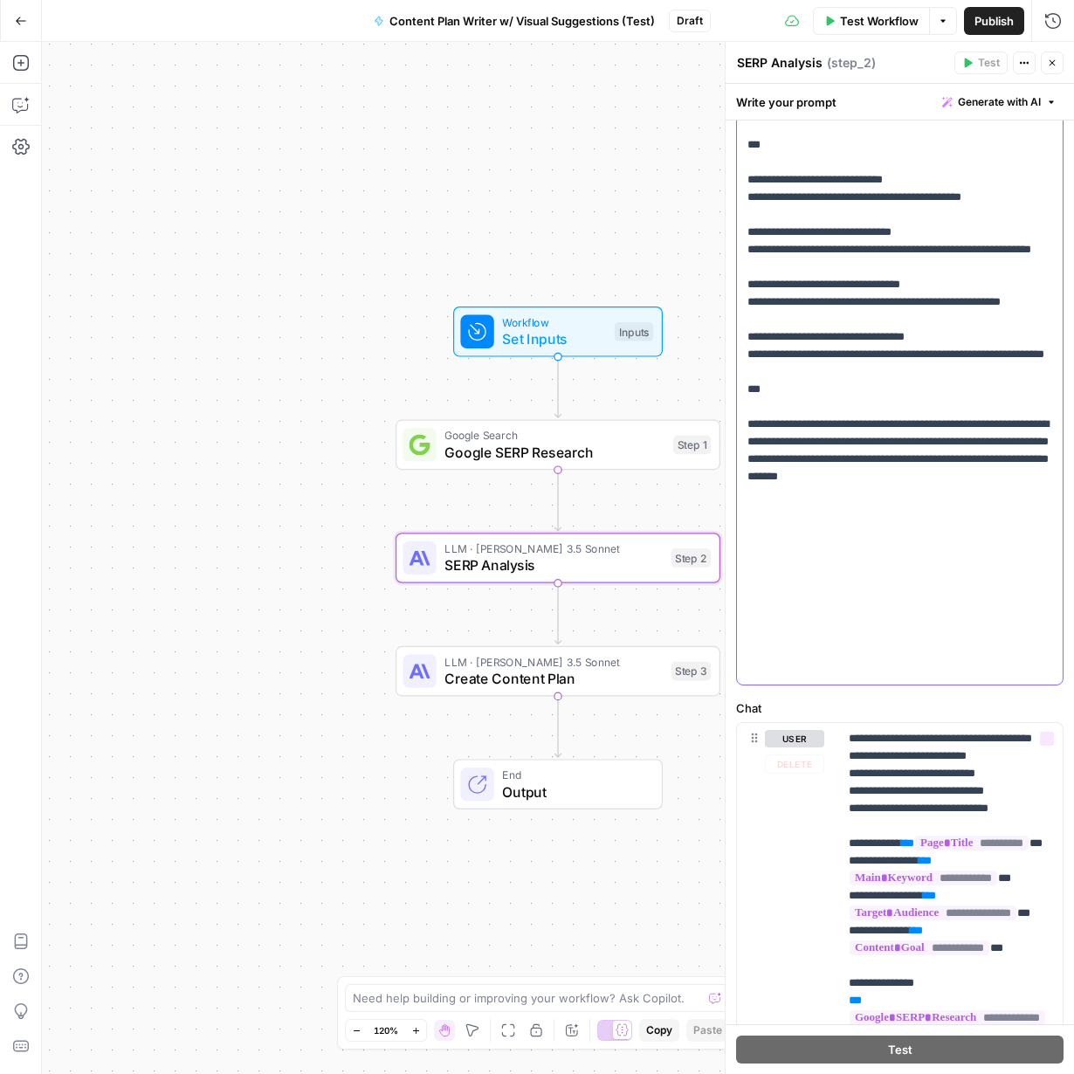
scroll to position [488, 0]
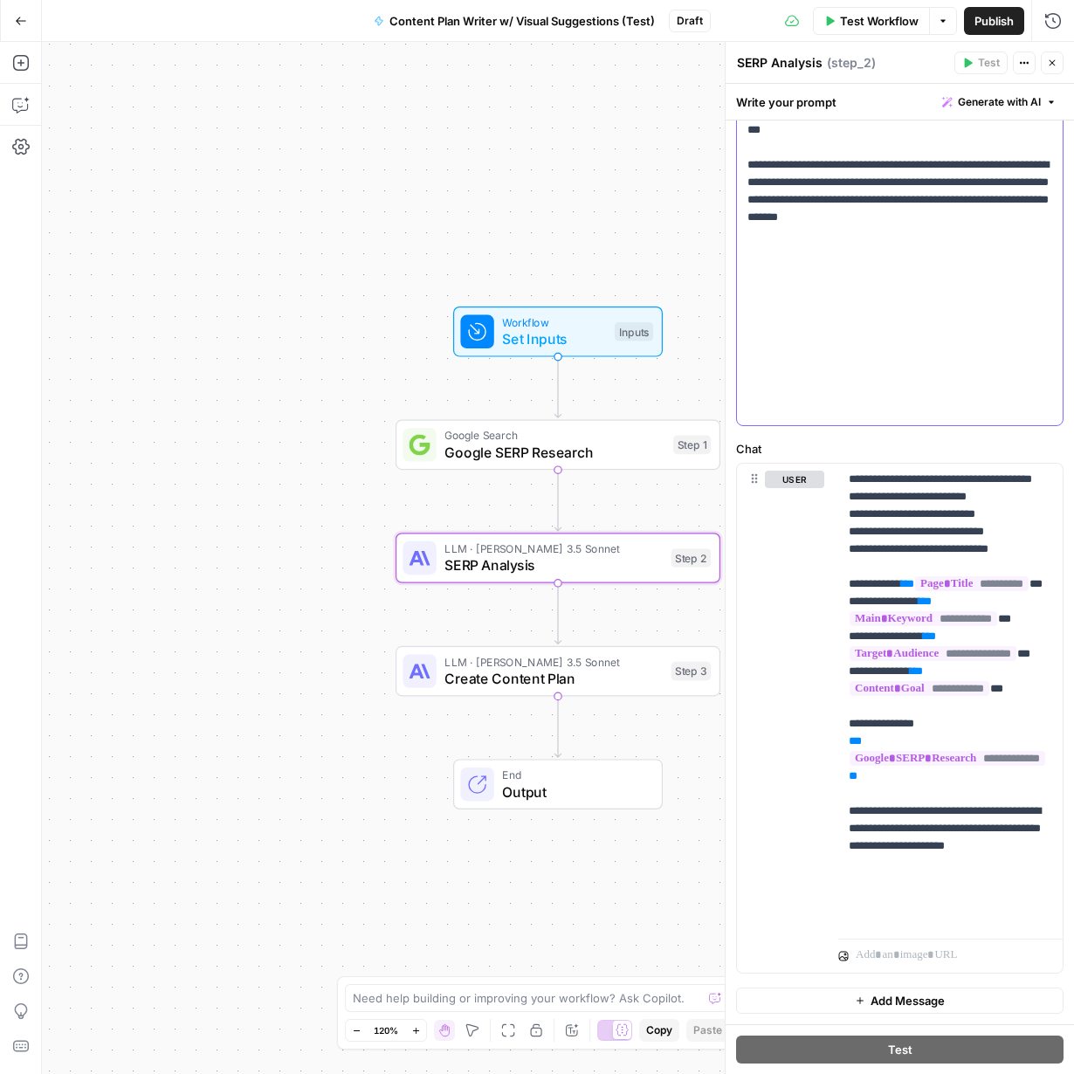
drag, startPoint x: 769, startPoint y: 311, endPoint x: 928, endPoint y: 1004, distance: 710.6
click at [0, 0] on form "**********" at bounding box center [0, 0] width 0 height 0
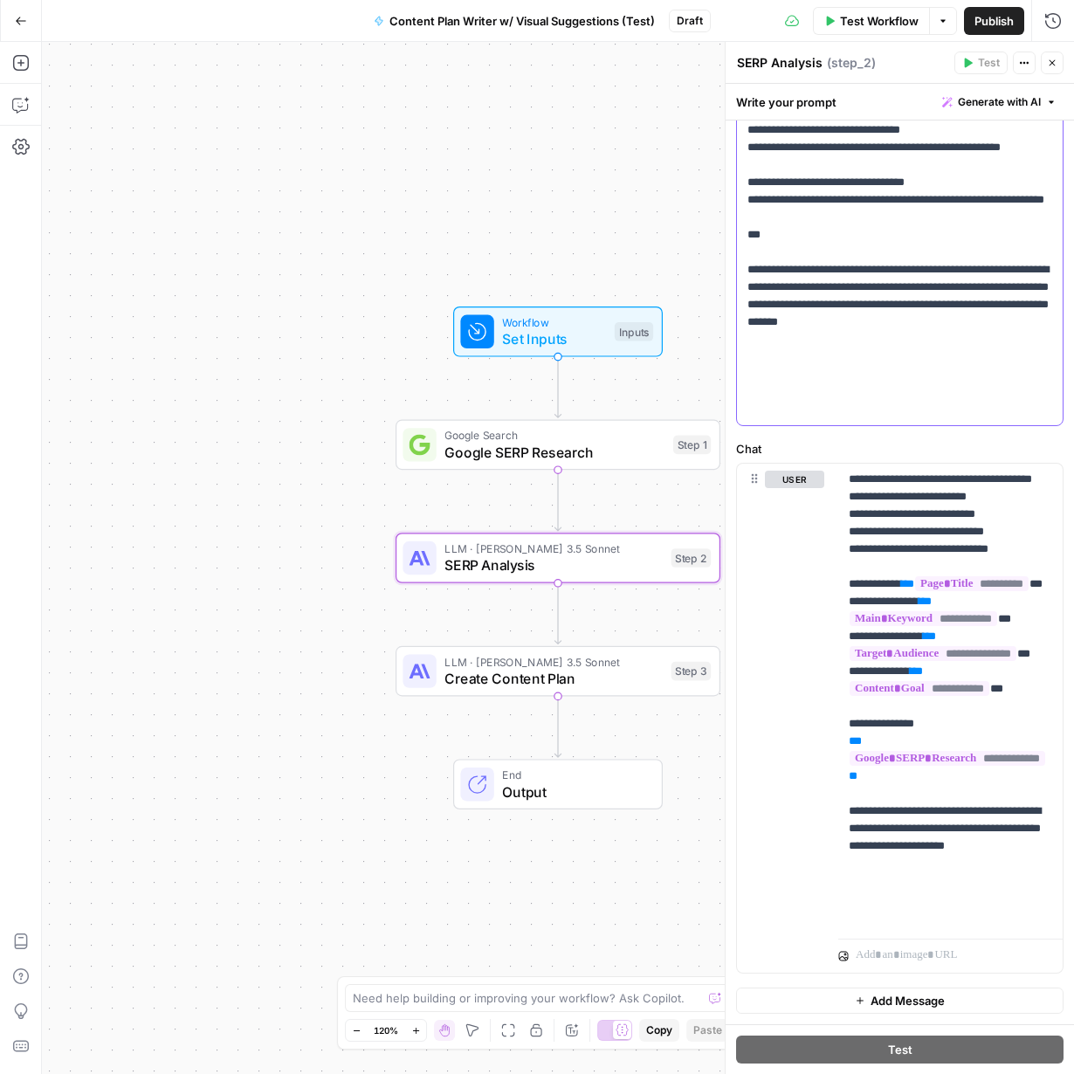
scroll to position [625, 0]
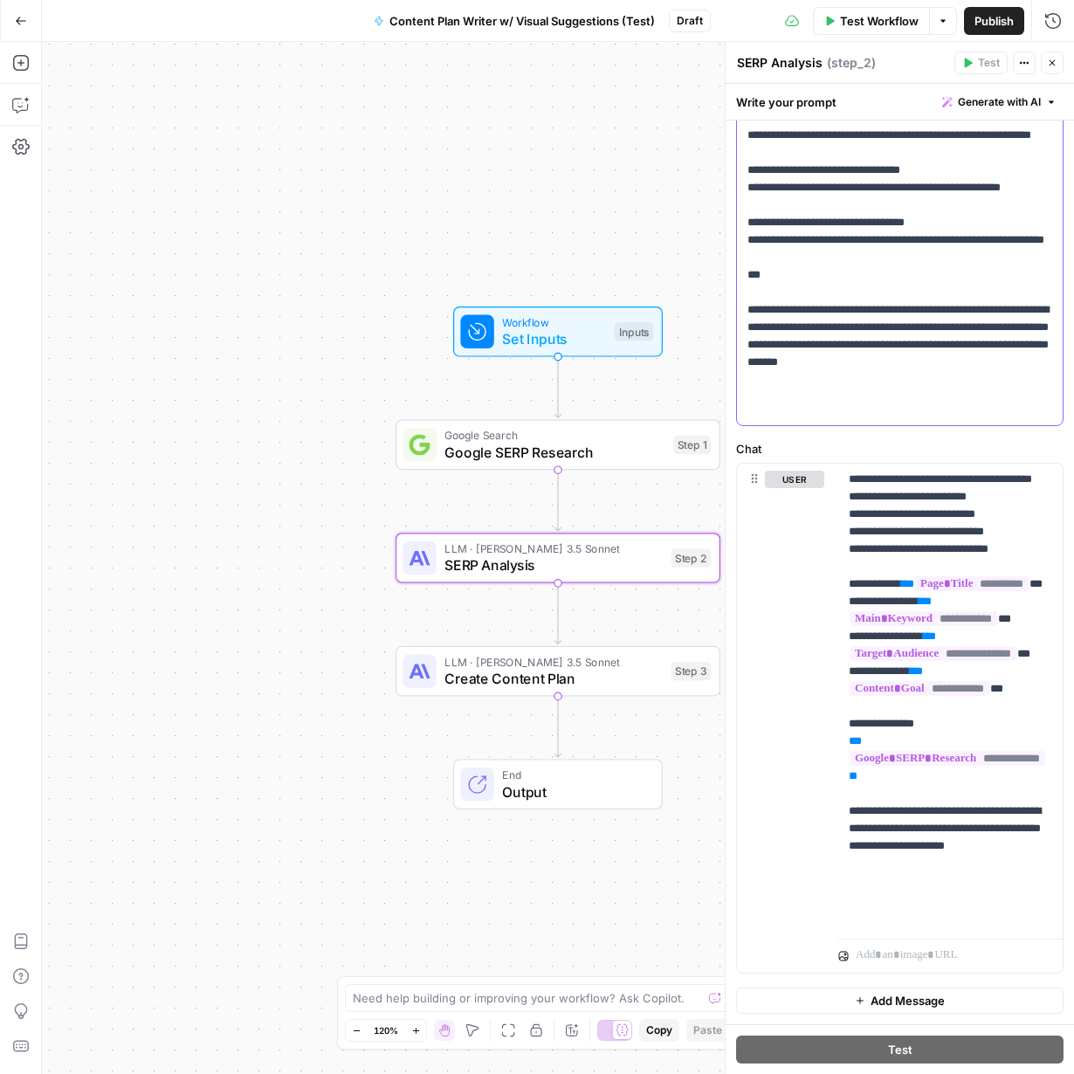
copy p "**********"
click at [600, 680] on span "Create Content Plan" at bounding box center [554, 678] width 218 height 21
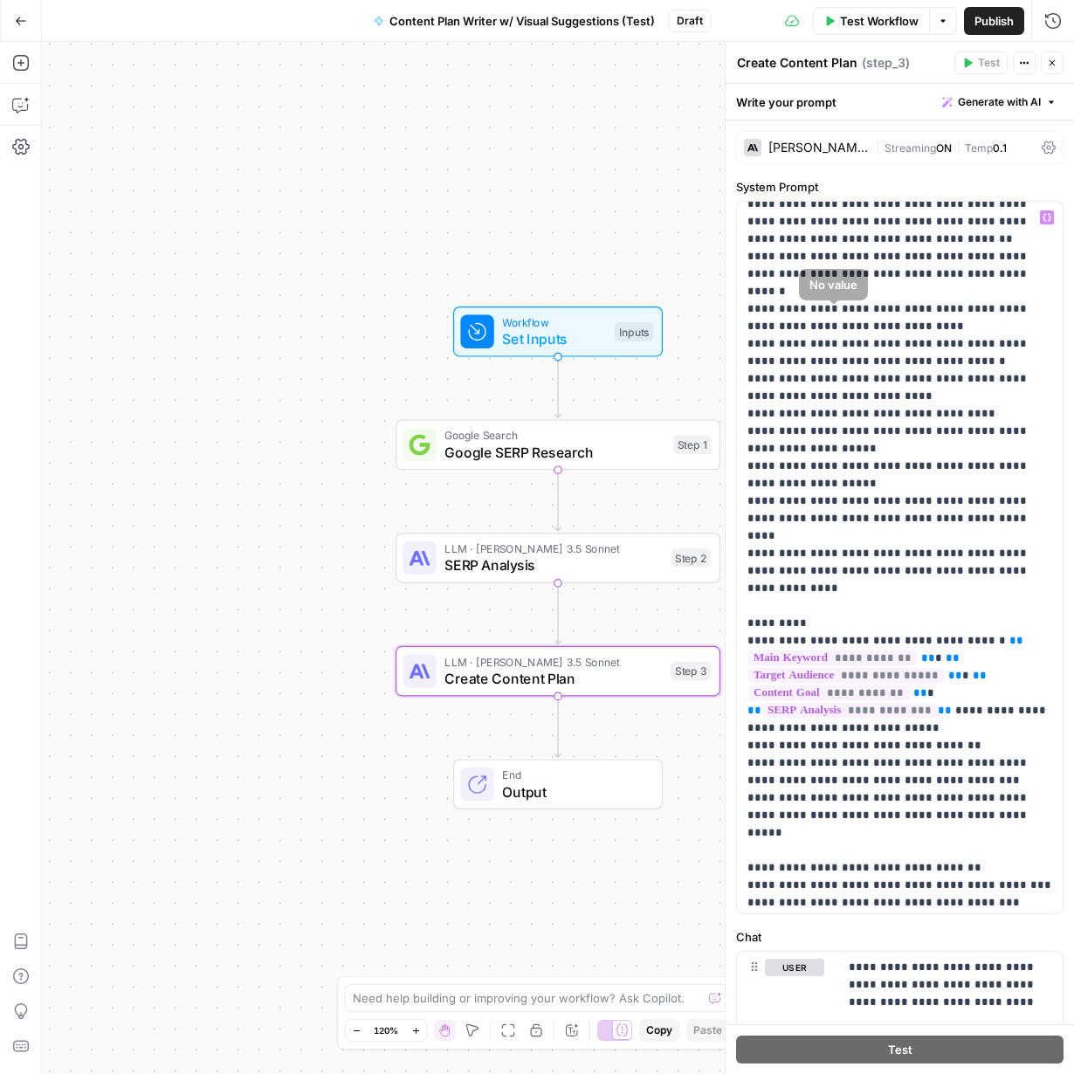
scroll to position [2918, 0]
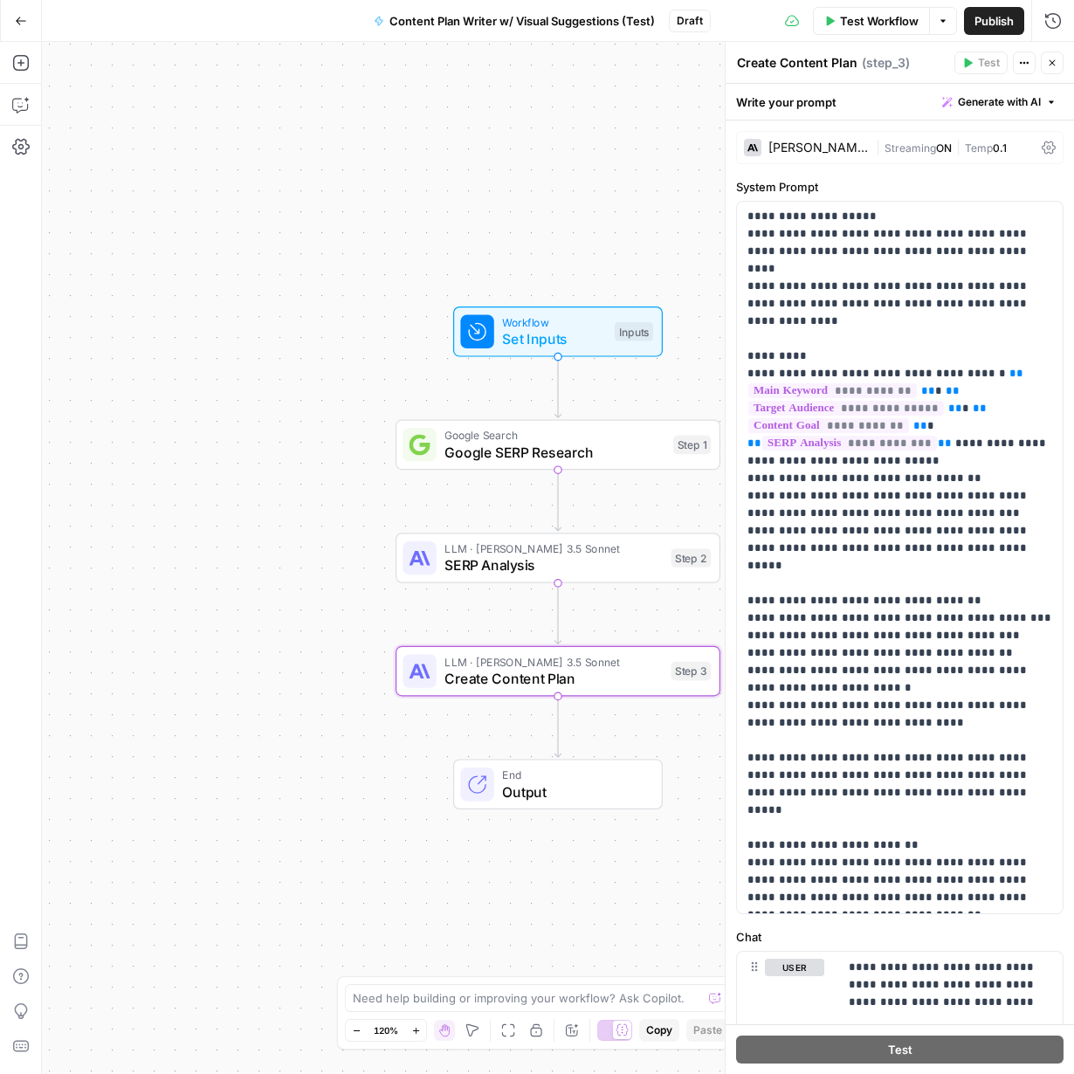
click at [810, 147] on div "Claude 3.5 Sonnet" at bounding box center [819, 147] width 100 height 12
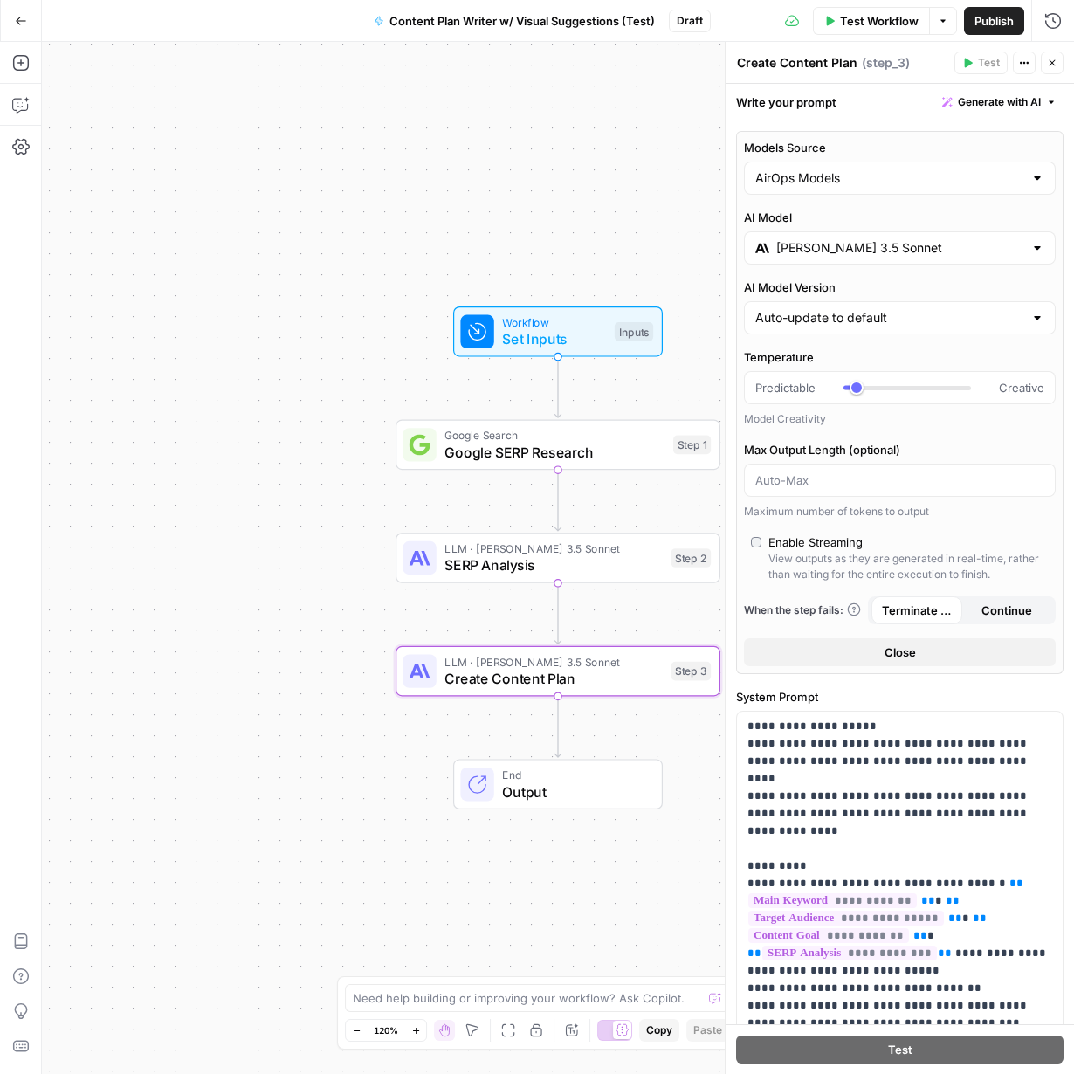
click at [869, 252] on input "Claude 3.5 Sonnet" at bounding box center [899, 247] width 247 height 17
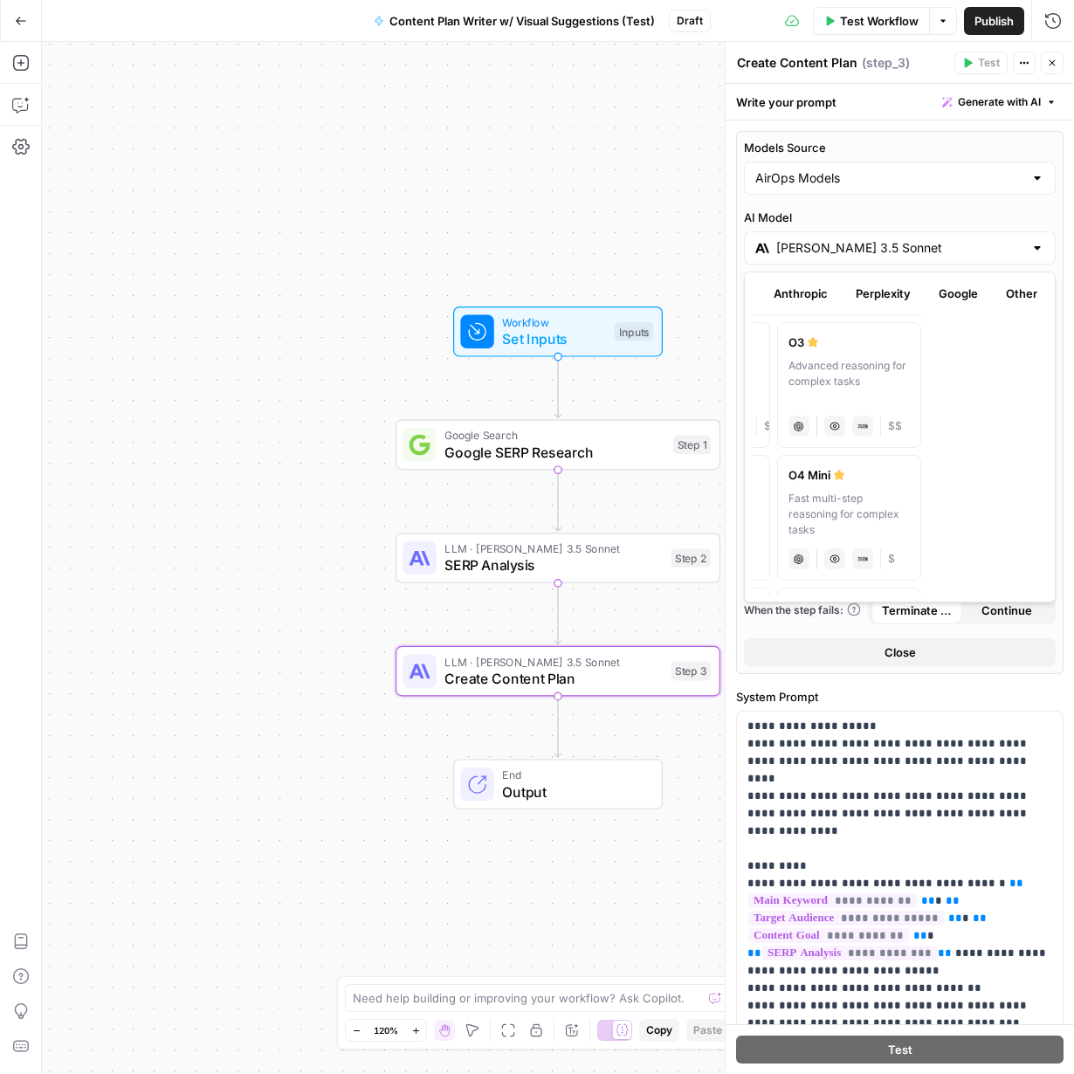
scroll to position [0, 0]
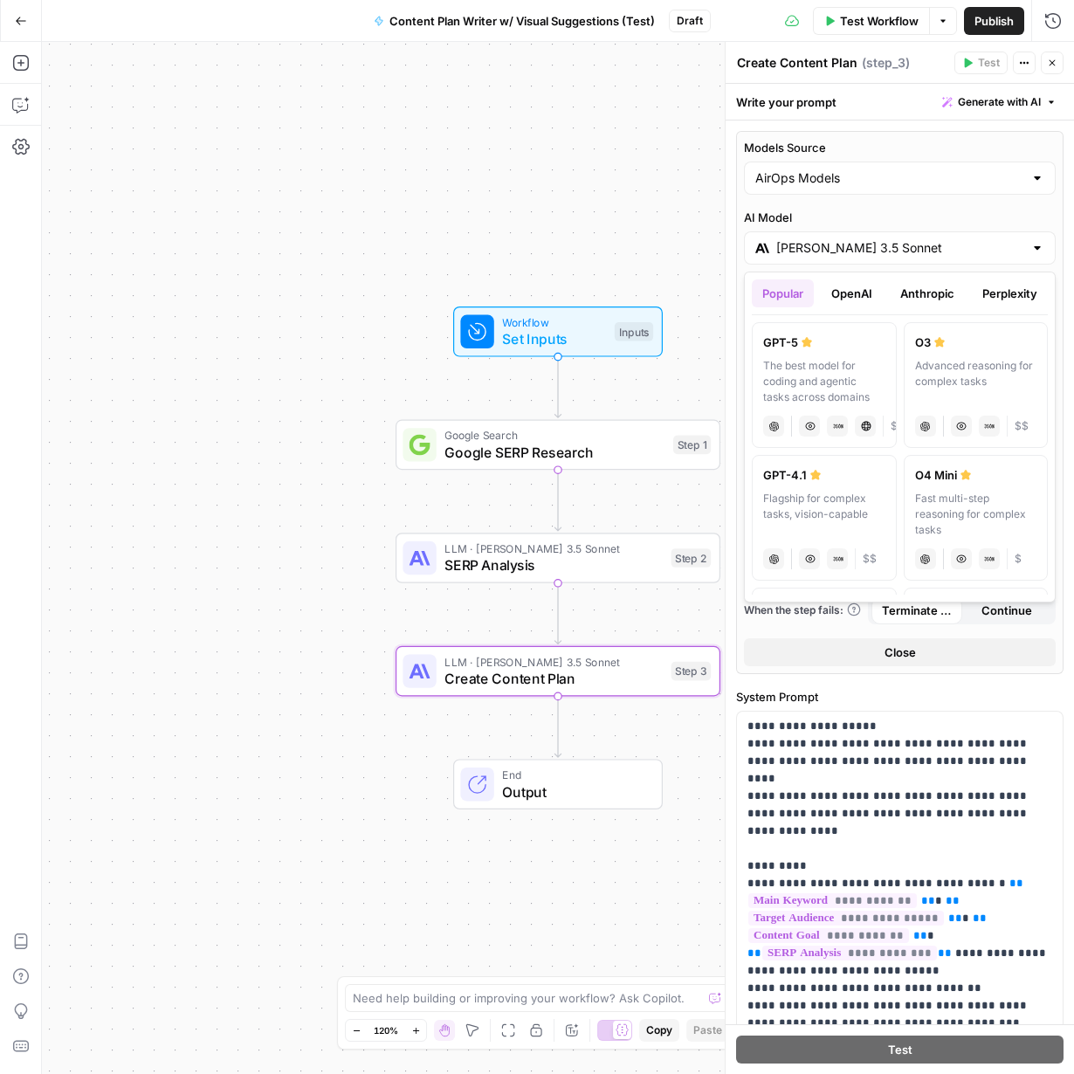
click at [861, 299] on button "OpenAI" at bounding box center [852, 293] width 62 height 28
click at [786, 293] on button "Popular" at bounding box center [783, 293] width 62 height 28
click at [925, 296] on button "Anthropic" at bounding box center [927, 293] width 75 height 28
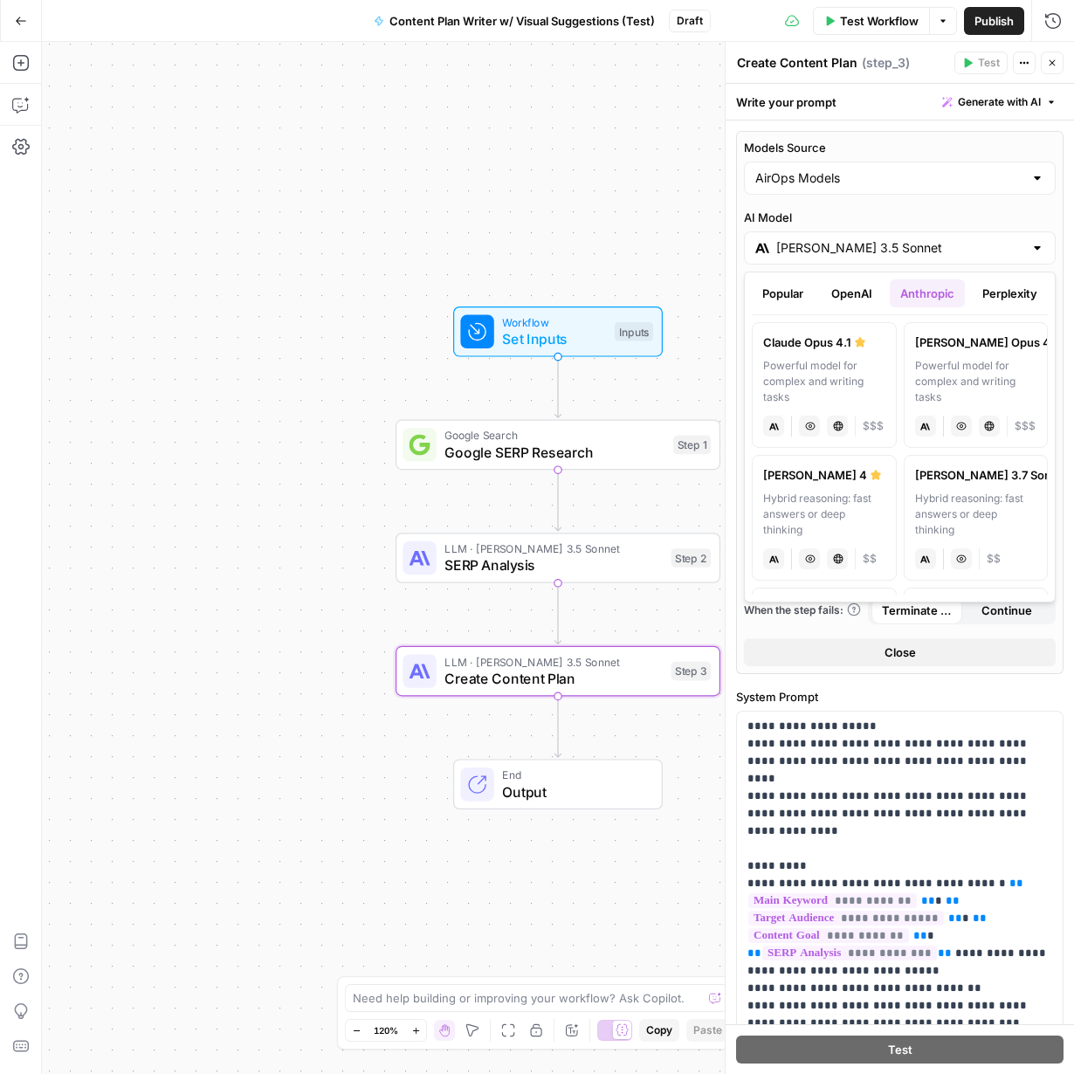
click at [843, 296] on button "OpenAI" at bounding box center [852, 293] width 62 height 28
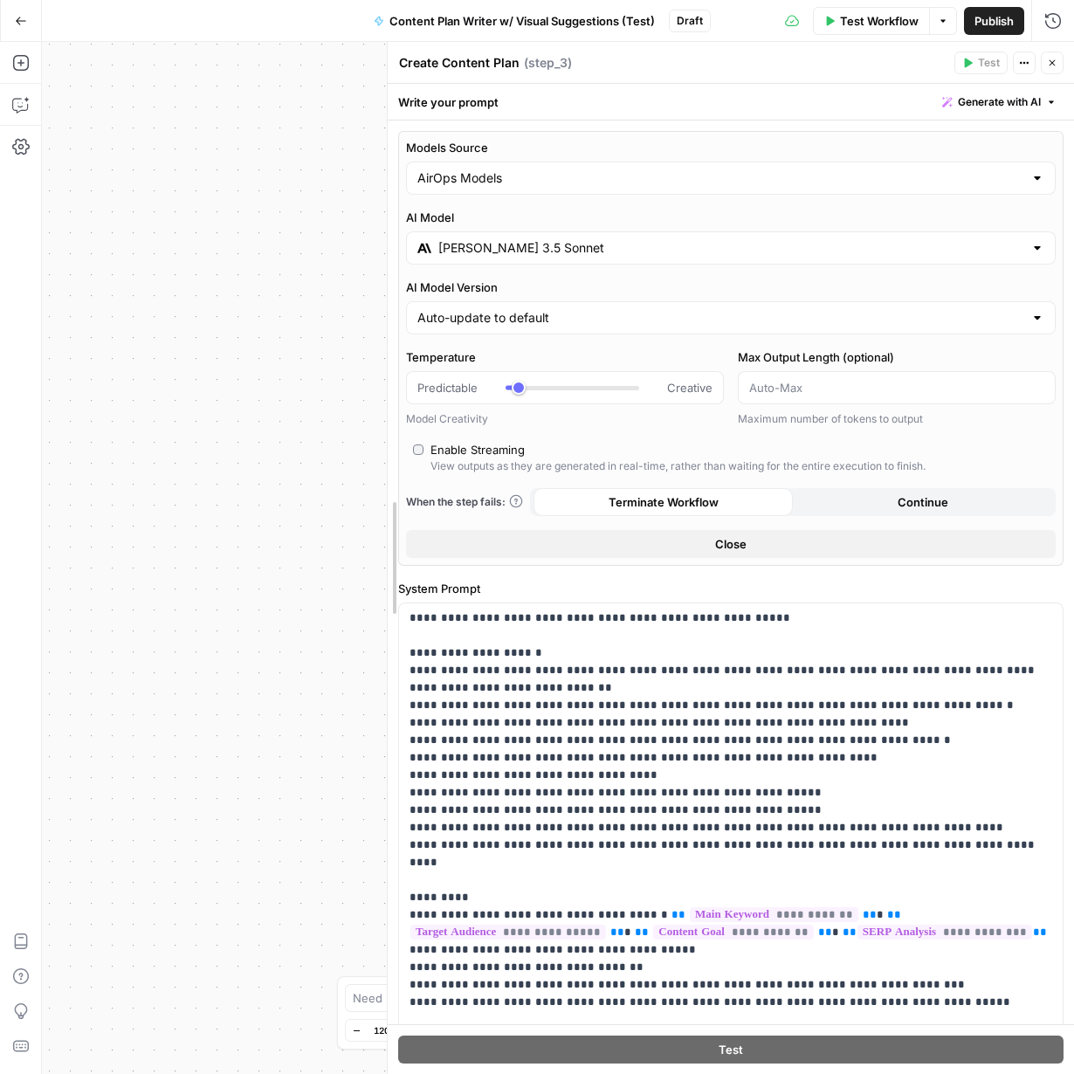
scroll to position [1398, 0]
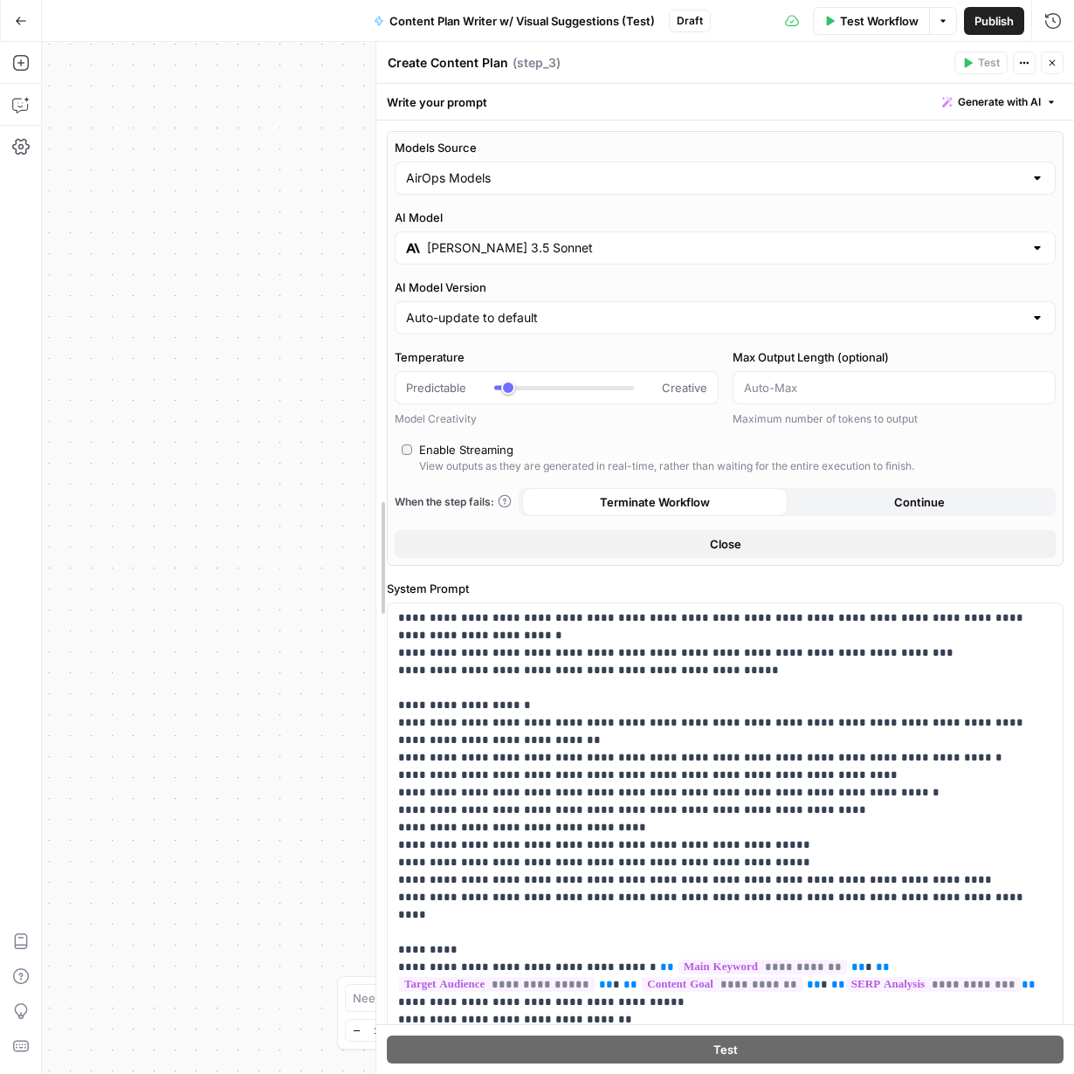
drag, startPoint x: 732, startPoint y: 392, endPoint x: 357, endPoint y: 366, distance: 375.6
click at [357, 366] on body "W Workspace1 New Home Browse Insights Opportunities Your Data Recent Grids Plan…" at bounding box center [537, 537] width 1074 height 1074
click at [526, 253] on input "Claude 3.5 Sonnet" at bounding box center [725, 247] width 597 height 17
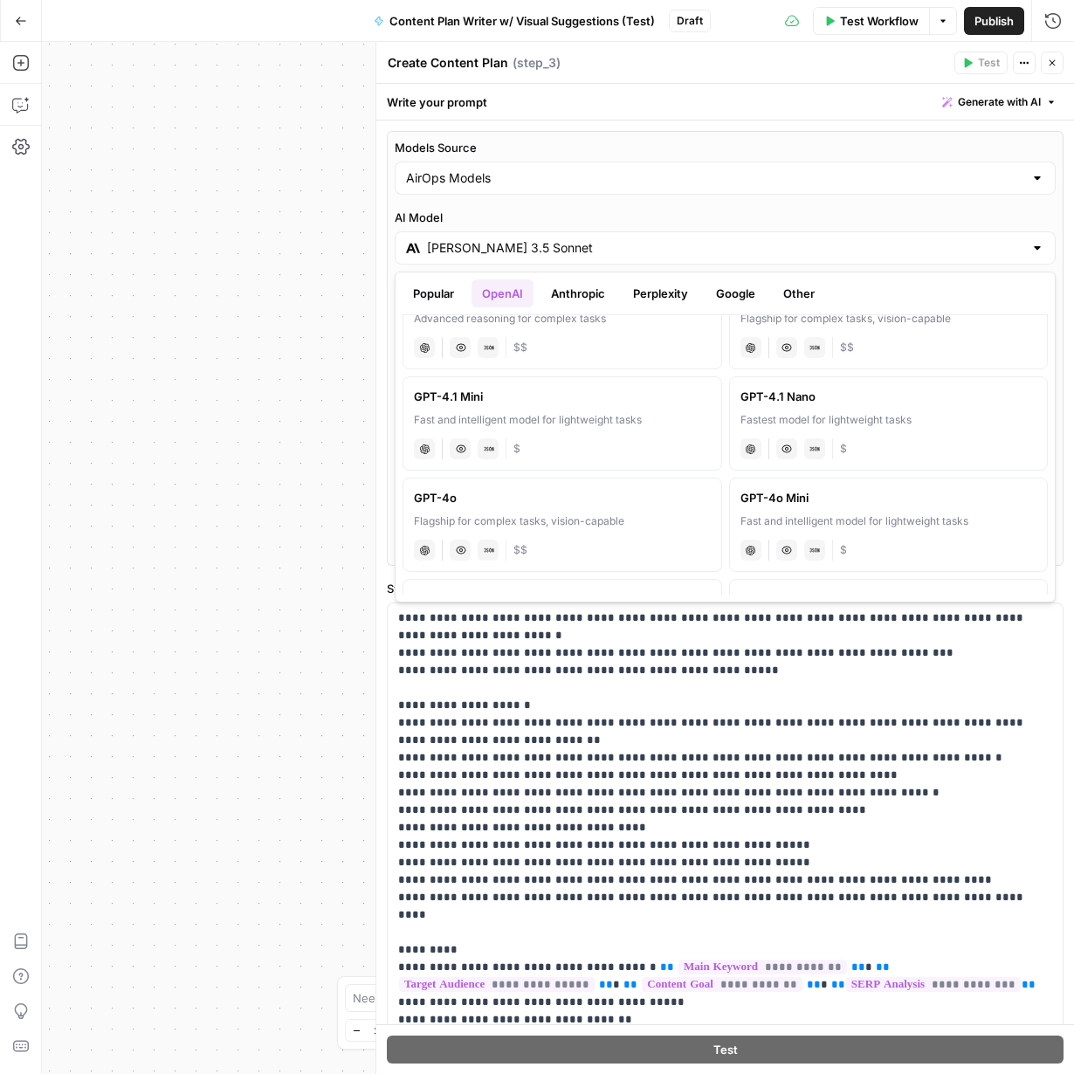
scroll to position [268, 0]
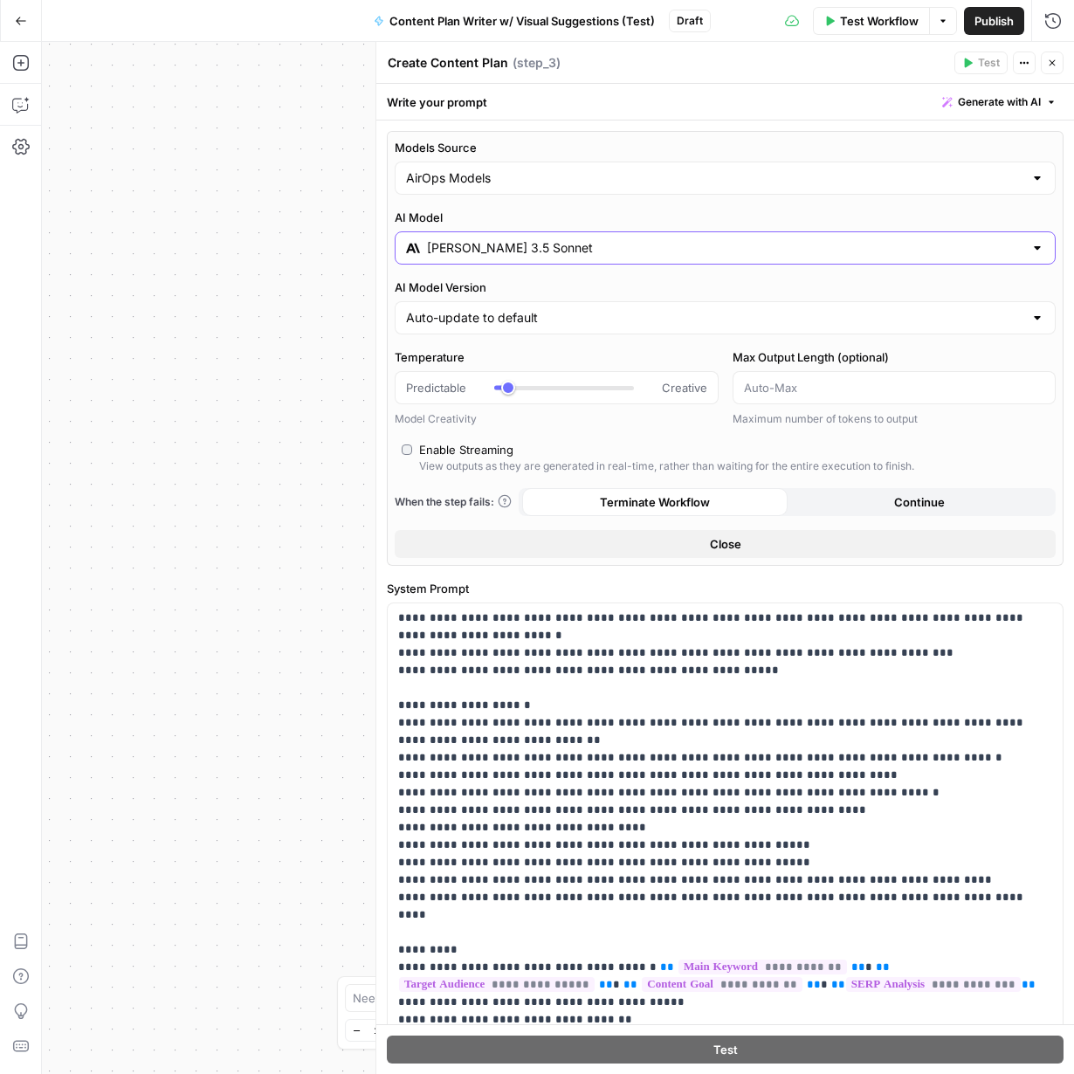
click at [618, 253] on input "Claude 3.5 Sonnet" at bounding box center [725, 247] width 597 height 17
click at [619, 255] on input "Claude 3.5 Sonnet" at bounding box center [725, 247] width 597 height 17
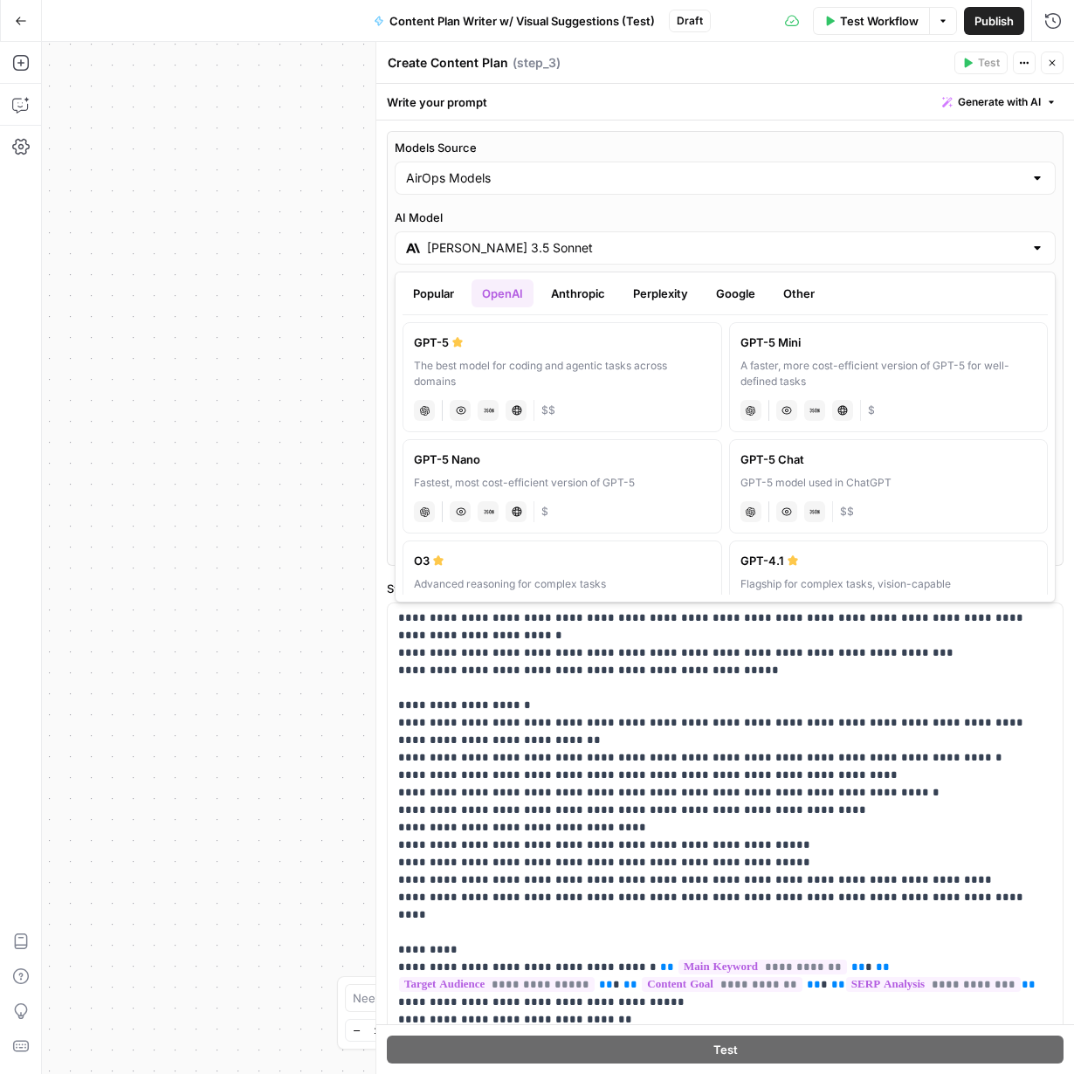
click at [709, 294] on button "Google" at bounding box center [736, 293] width 60 height 28
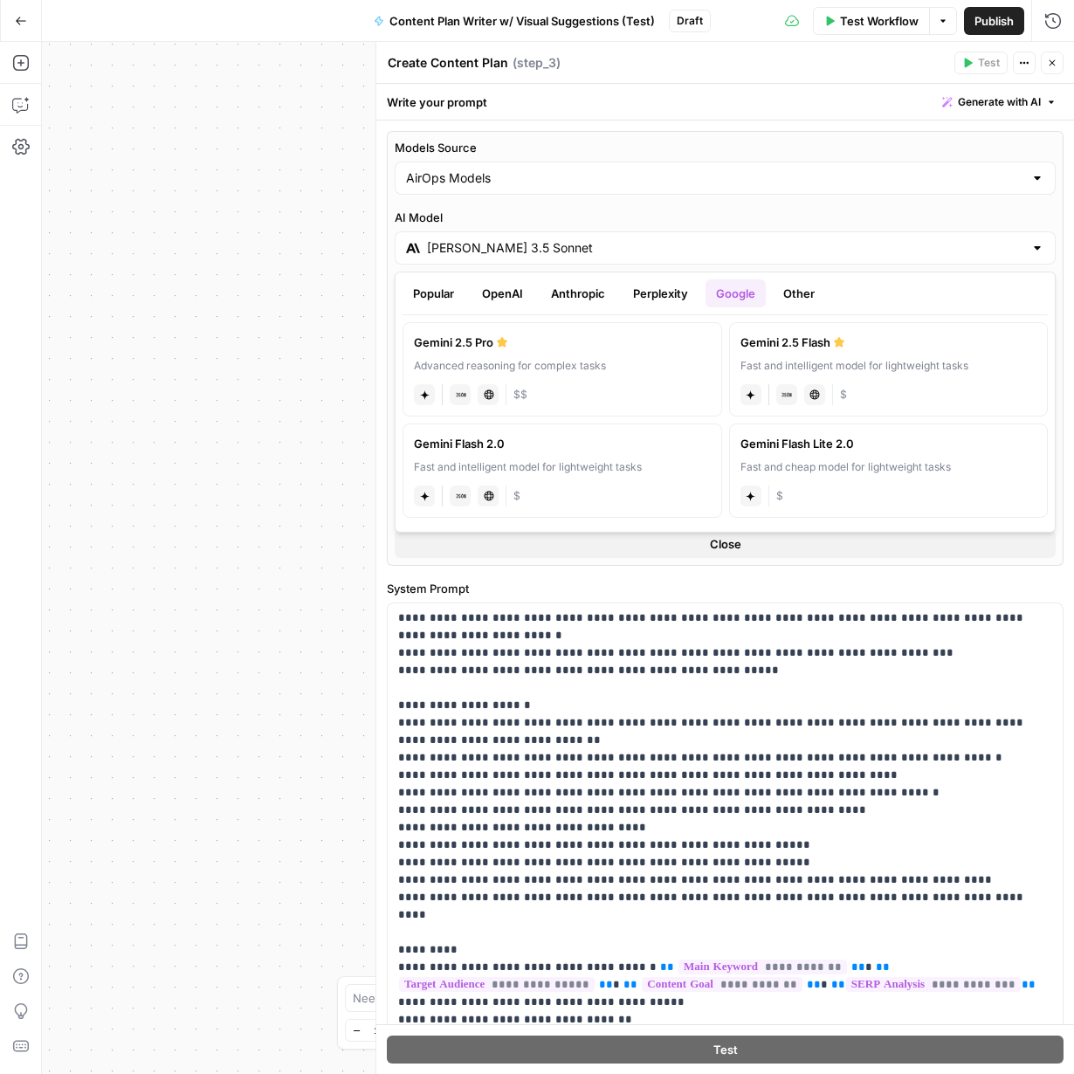
click at [646, 297] on button "Perplexity" at bounding box center [661, 293] width 76 height 28
click at [590, 293] on button "Anthropic" at bounding box center [578, 293] width 75 height 28
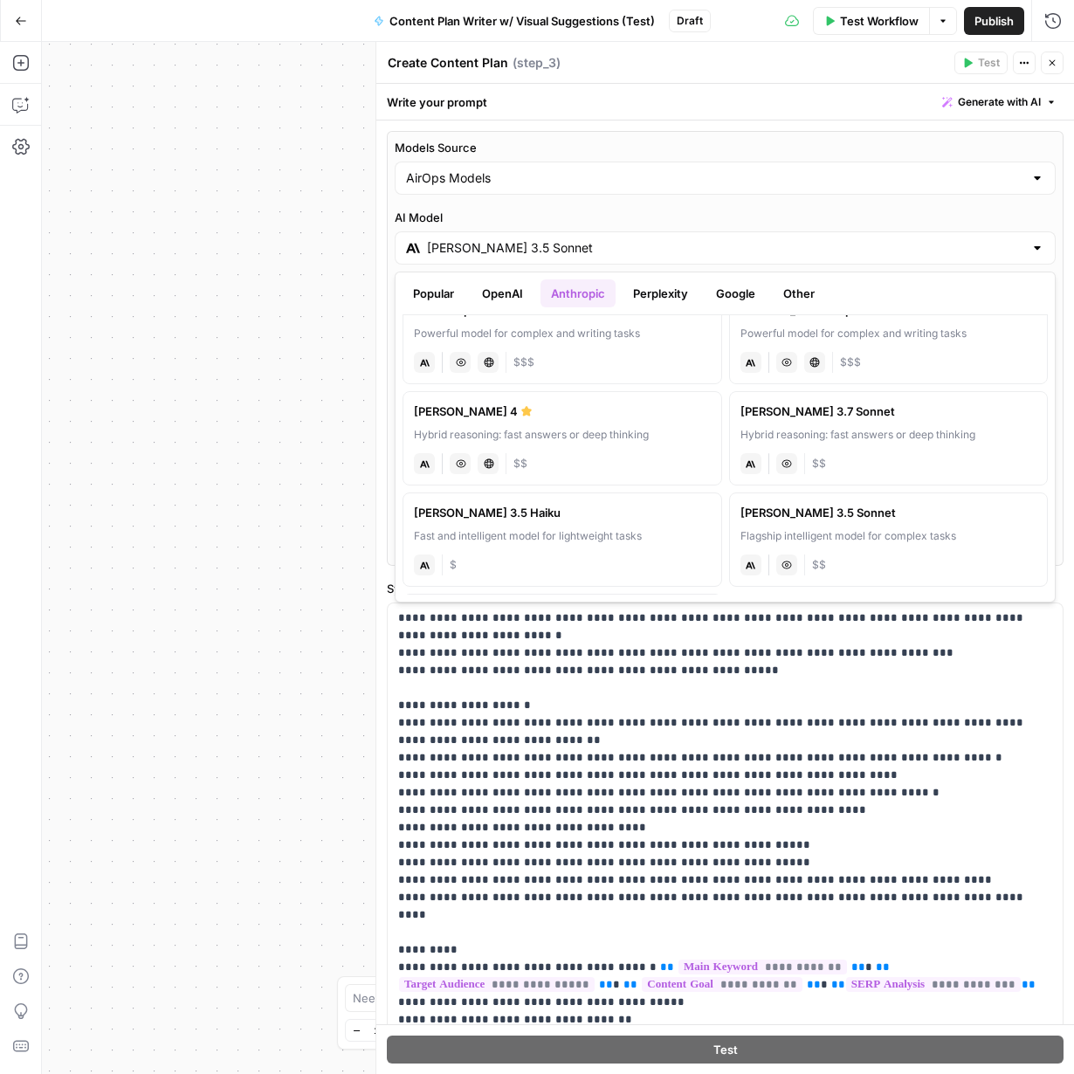
scroll to position [30, 0]
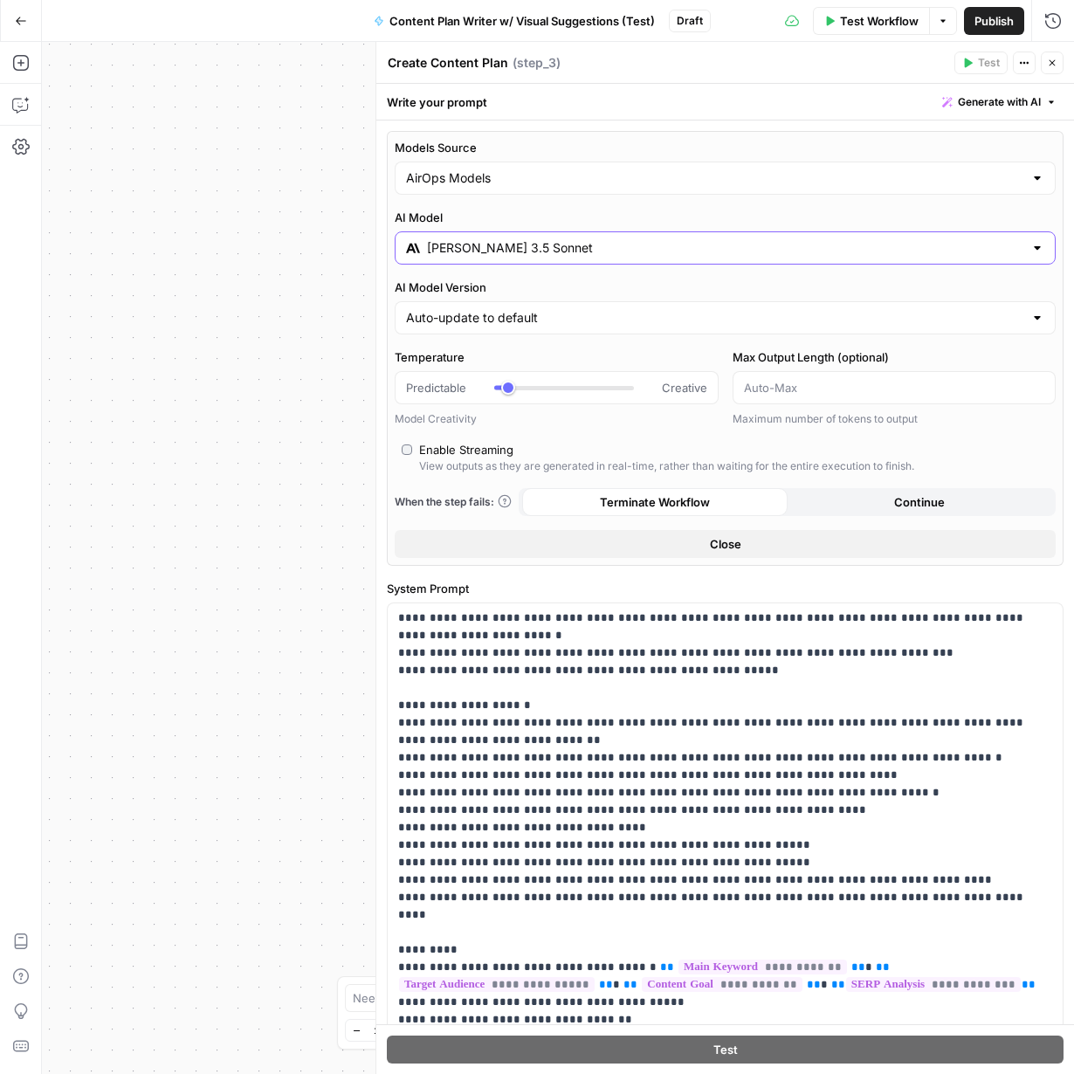
click at [1010, 253] on input "Claude 3.5 Sonnet" at bounding box center [725, 247] width 597 height 17
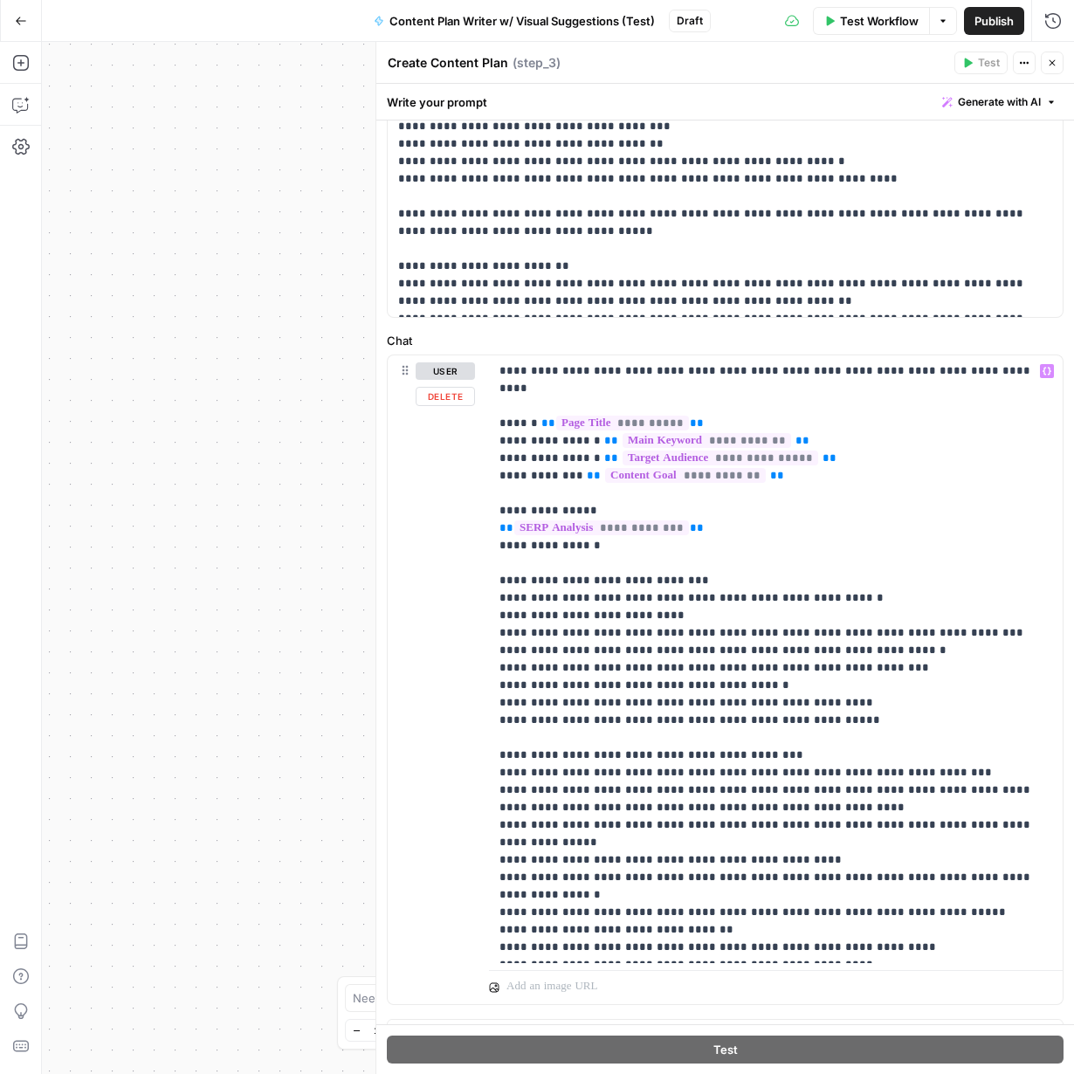
scroll to position [1030, 0]
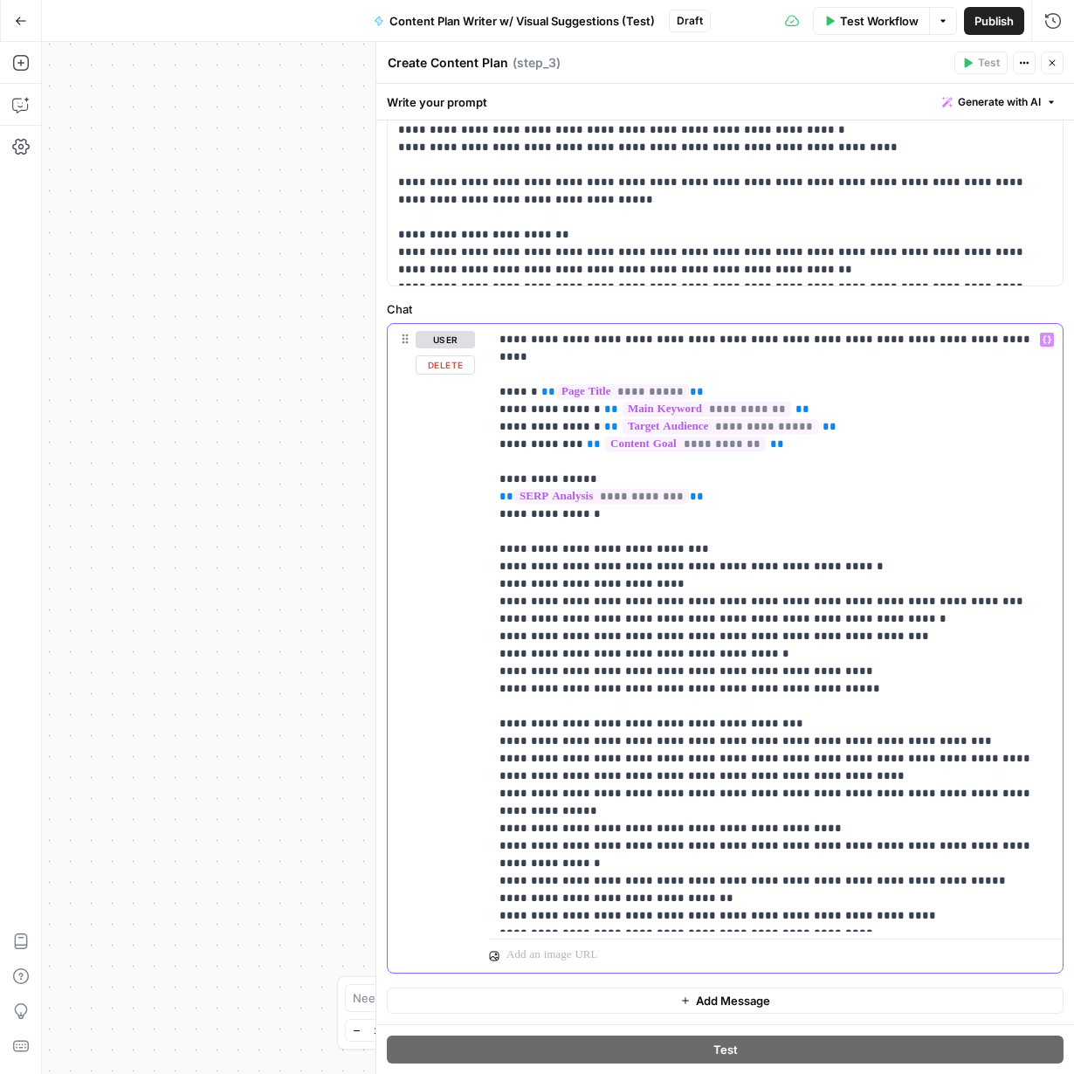
click at [594, 556] on p "**********" at bounding box center [776, 628] width 553 height 594
click at [689, 569] on p "**********" at bounding box center [776, 628] width 553 height 594
click at [838, 678] on p "**********" at bounding box center [776, 628] width 553 height 594
click at [947, 728] on p "**********" at bounding box center [776, 628] width 553 height 594
click at [853, 884] on p "**********" at bounding box center [776, 628] width 553 height 594
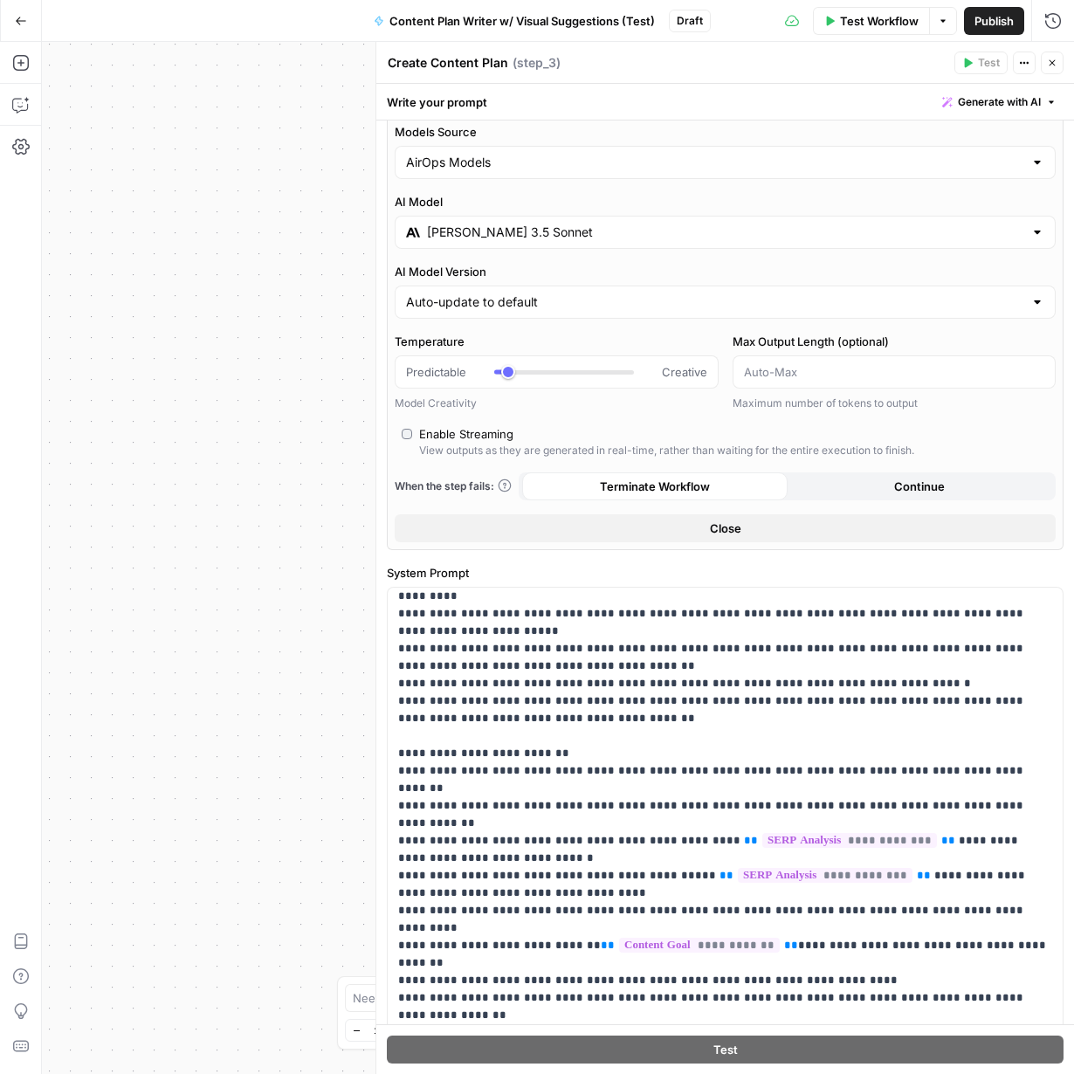
scroll to position [0, 0]
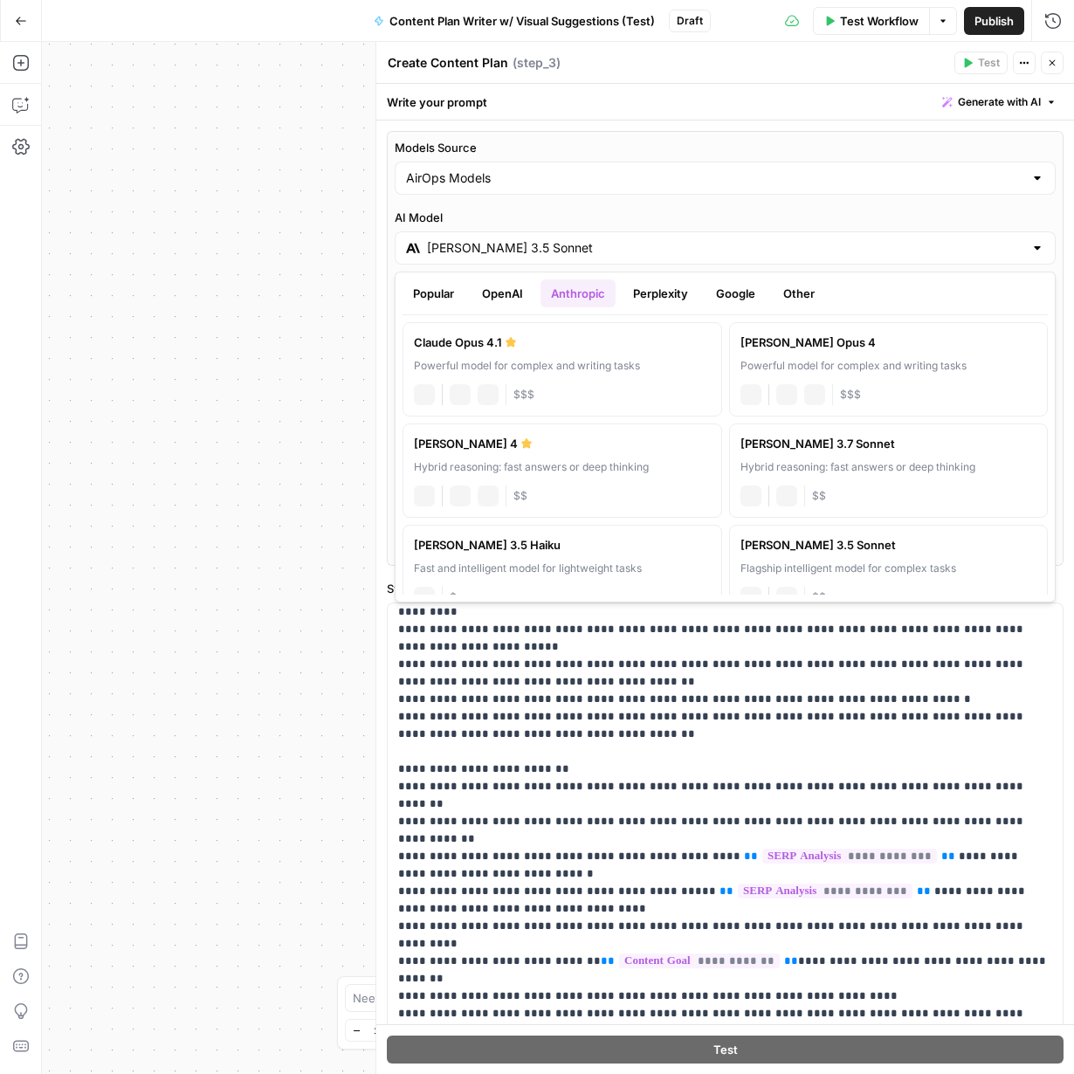
click at [684, 252] on input "Claude 3.5 Sonnet" at bounding box center [725, 247] width 597 height 17
click at [495, 296] on button "OpenAI" at bounding box center [503, 293] width 62 height 28
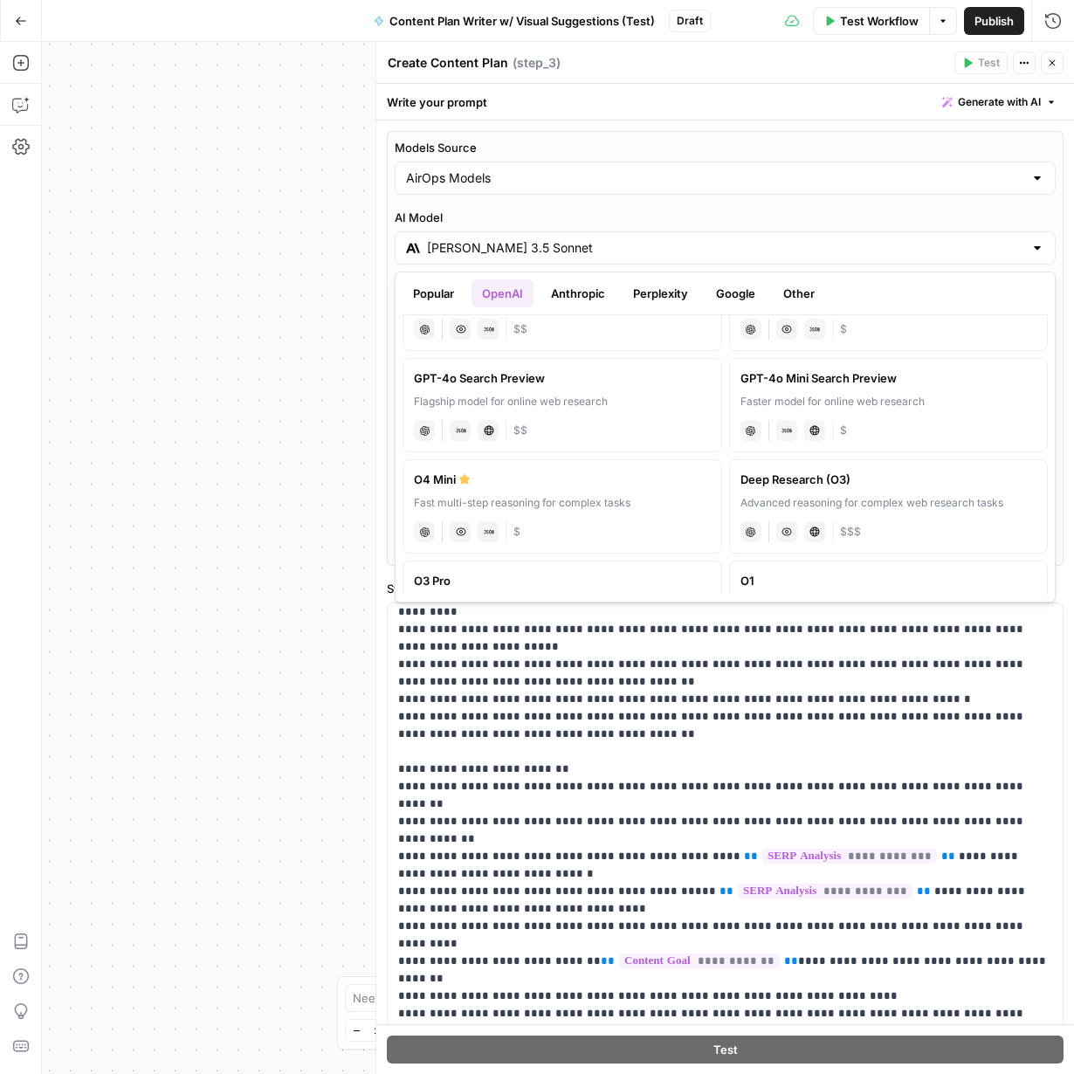
scroll to position [480, 0]
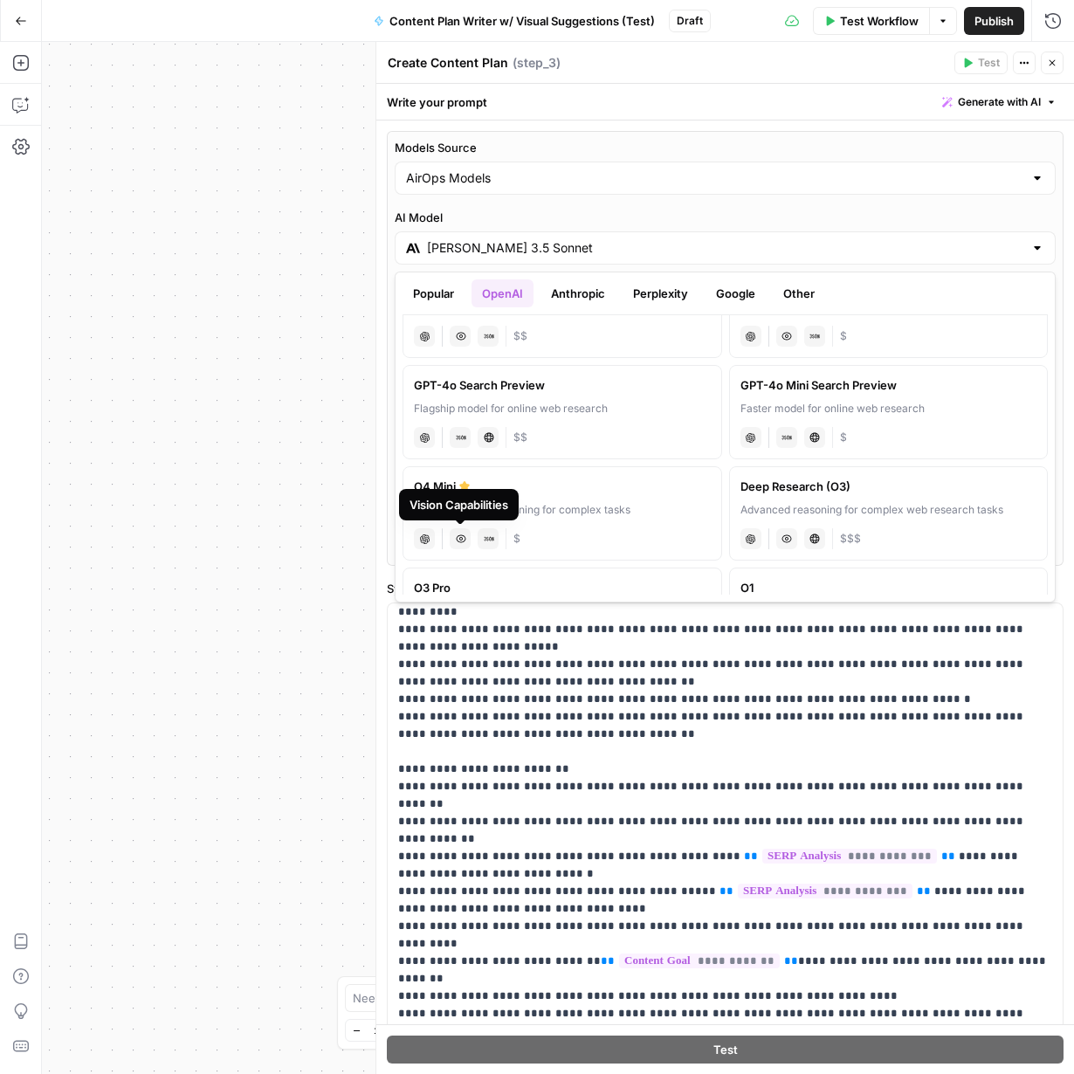
click at [458, 537] on icon at bounding box center [461, 539] width 10 height 10
type input "O4 Mini"
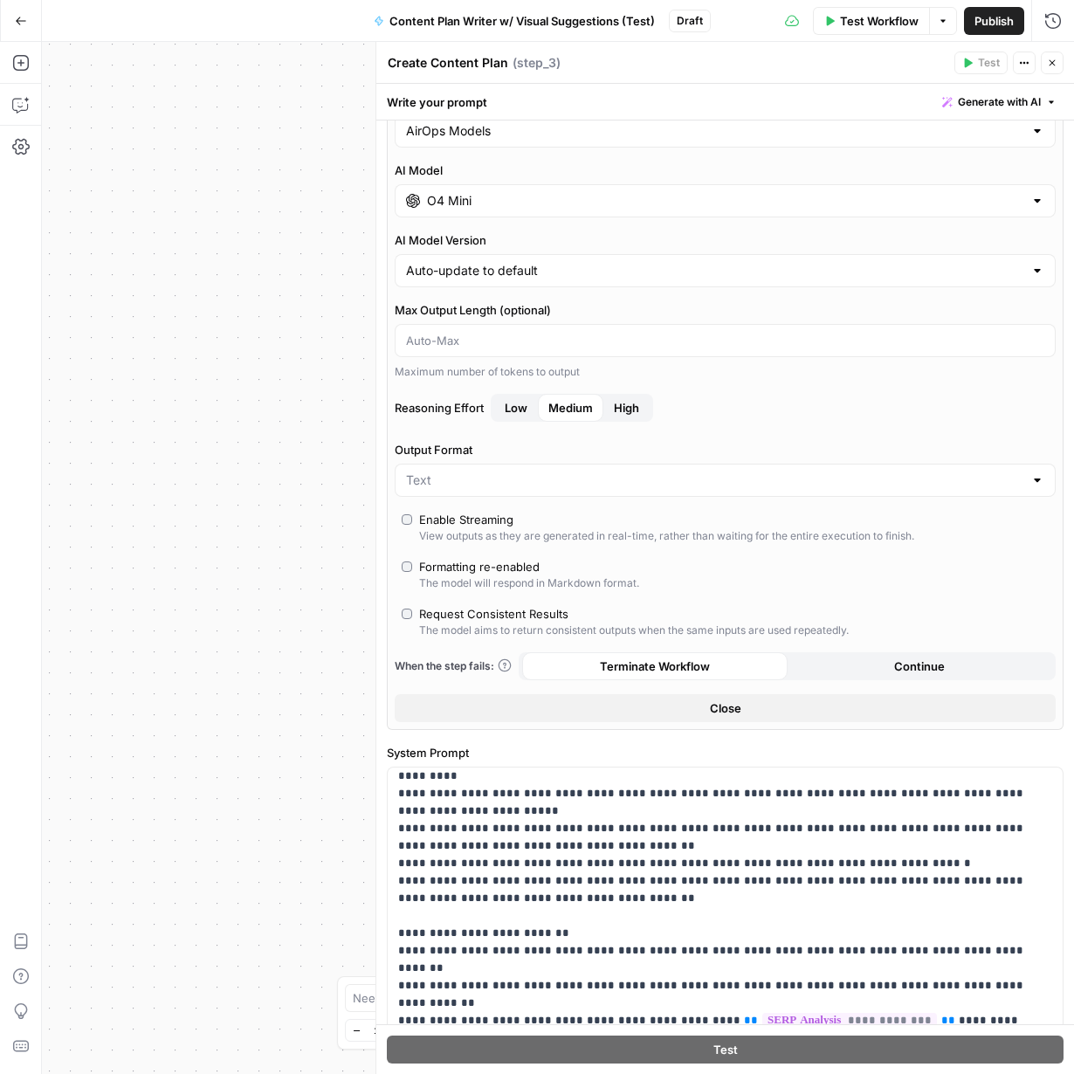
scroll to position [64, 0]
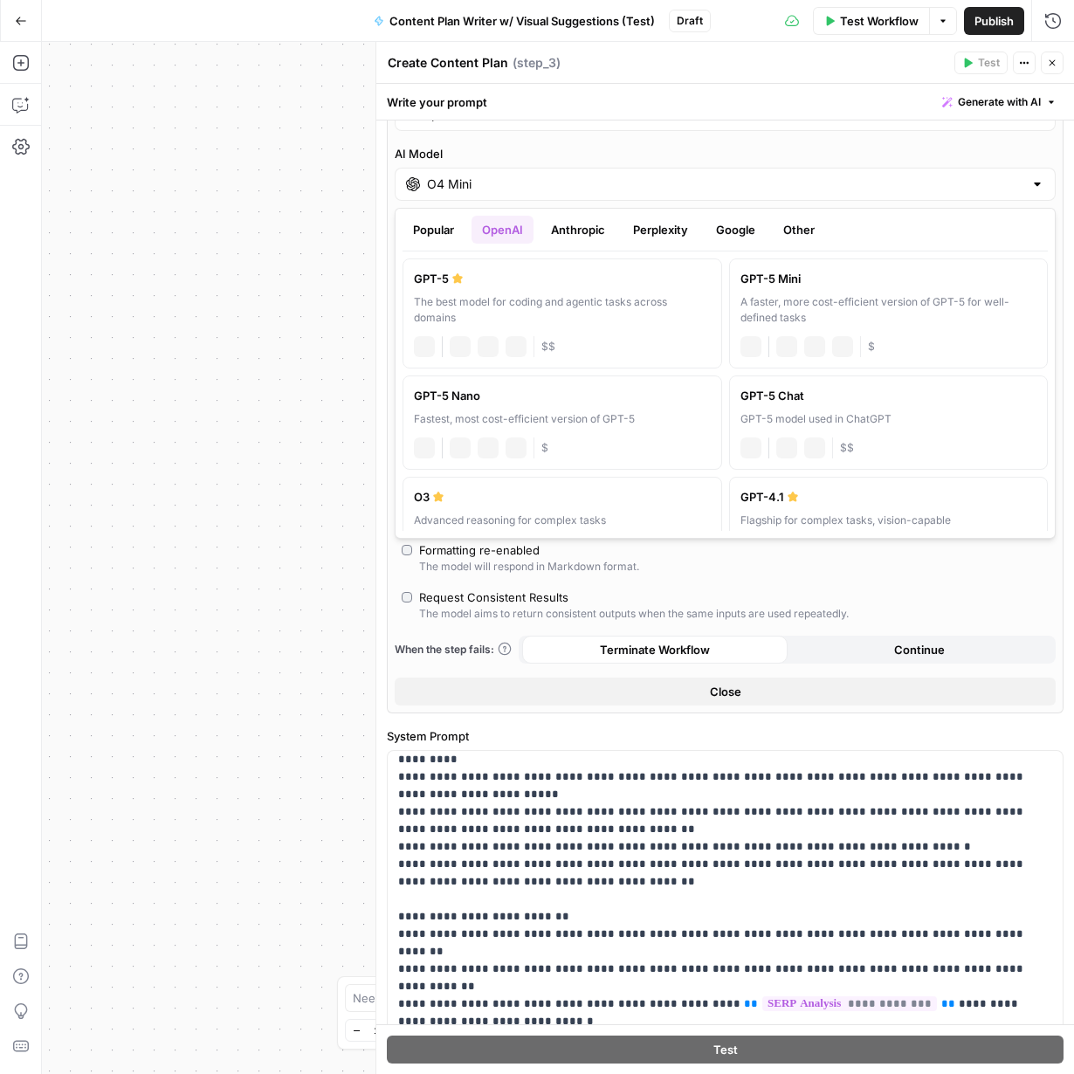
click at [490, 192] on input "O4 Mini" at bounding box center [725, 184] width 597 height 17
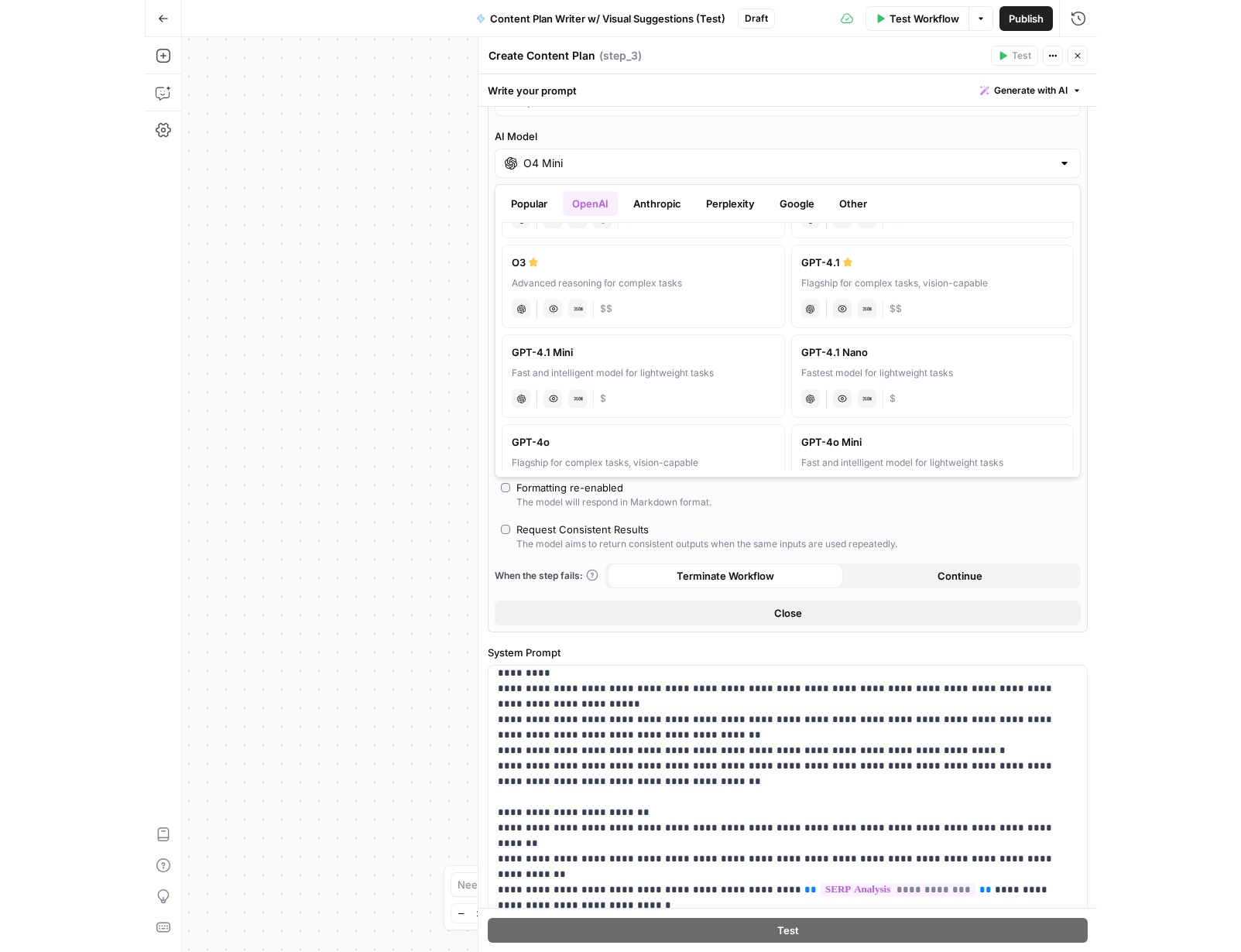
scroll to position [174, 0]
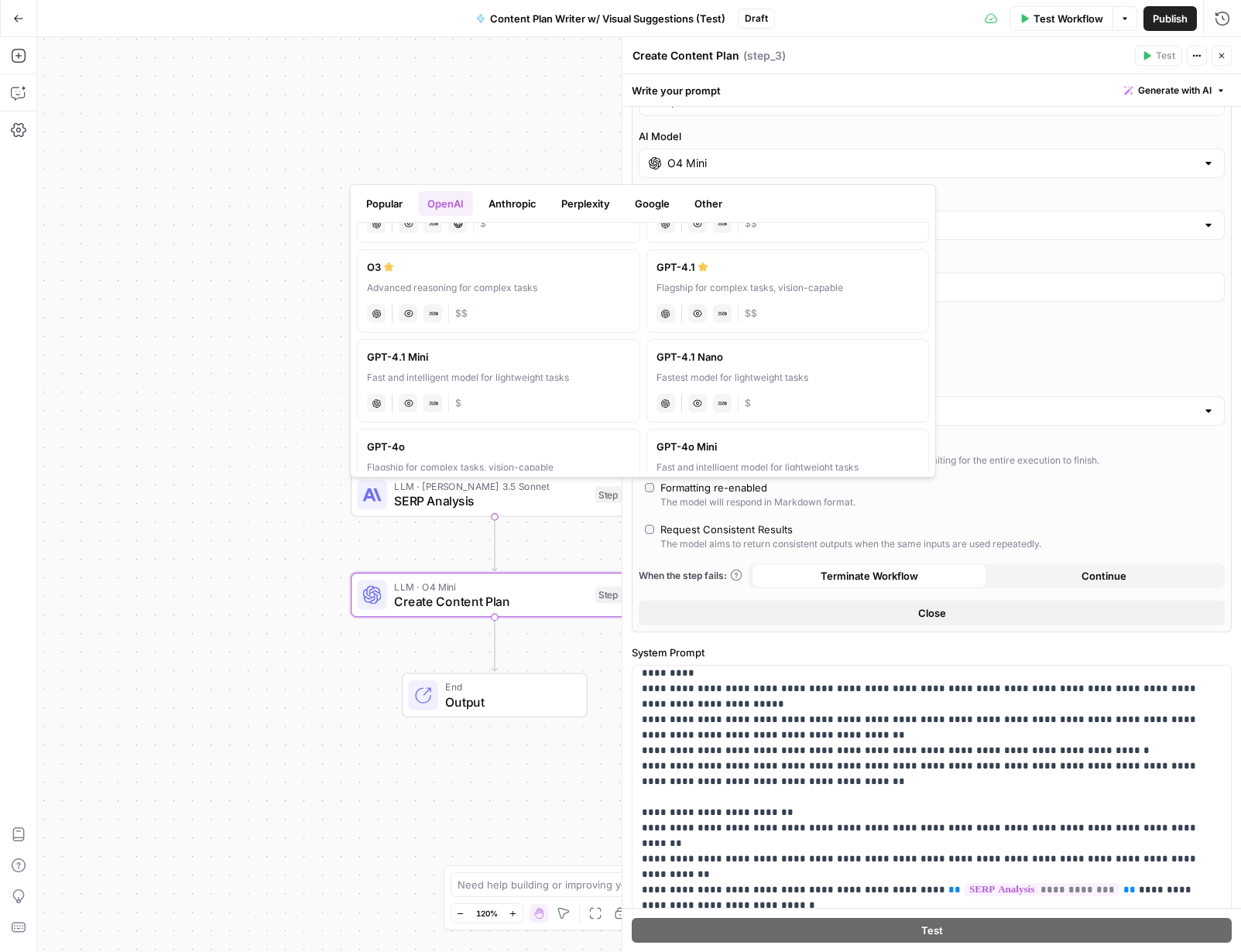
click at [592, 112] on div "Workflow Set Inputs Inputs Google Search Google SERP Research Step 1 LLM · Clau…" at bounding box center [639, 495] width 1204 height 915
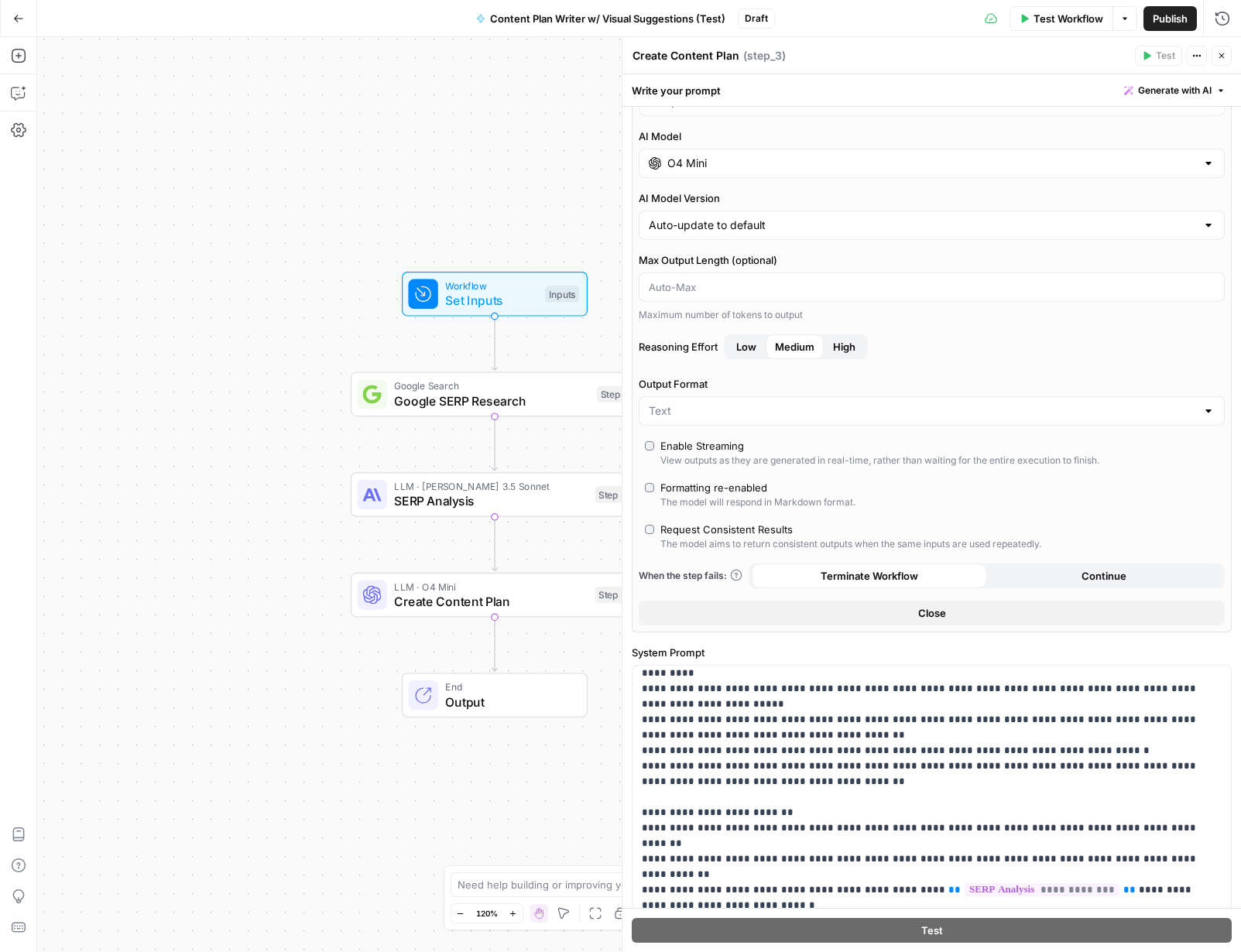
click at [951, 59] on icon "button" at bounding box center [1221, 56] width 9 height 9
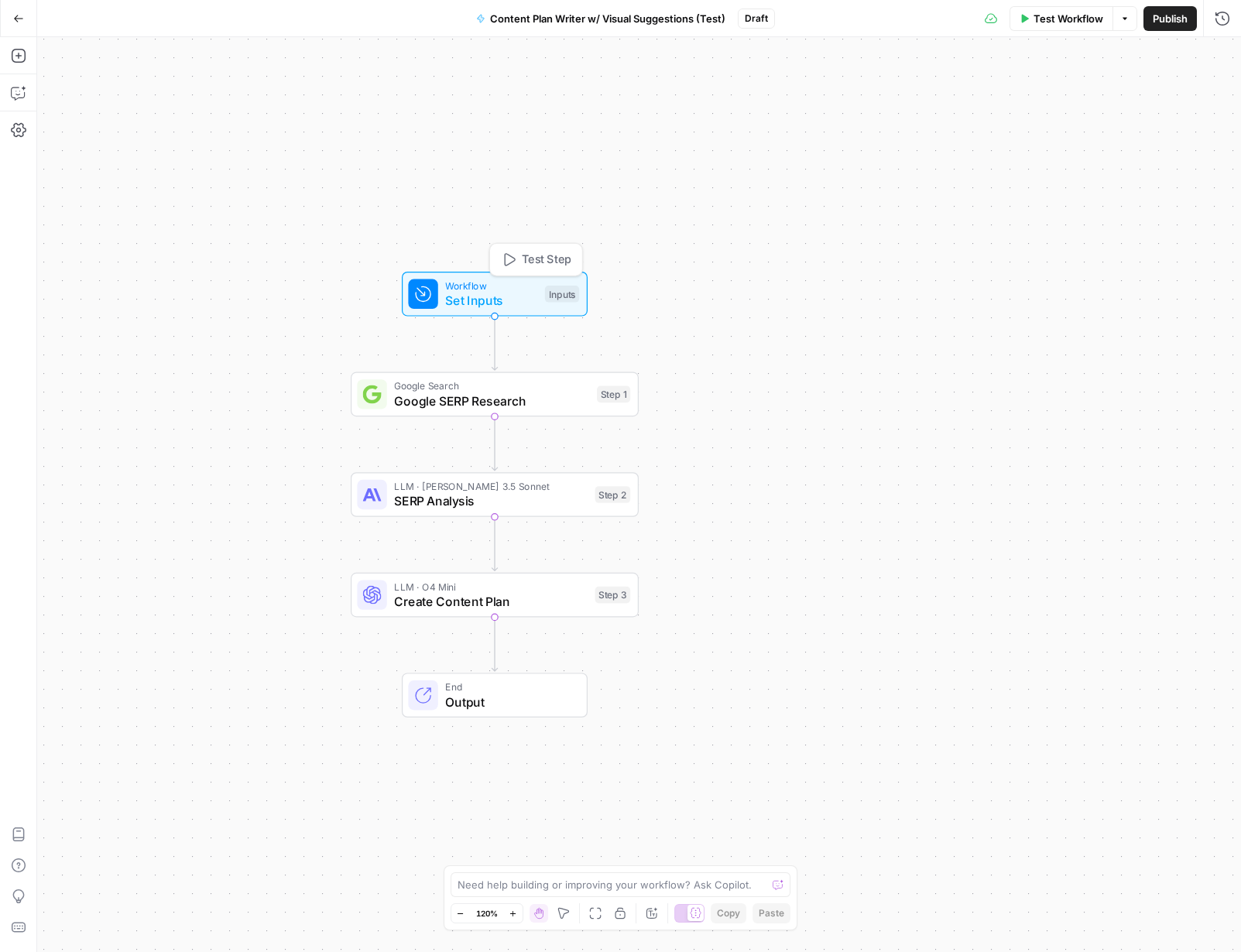
click at [498, 292] on span "Set Inputs" at bounding box center [491, 300] width 92 height 19
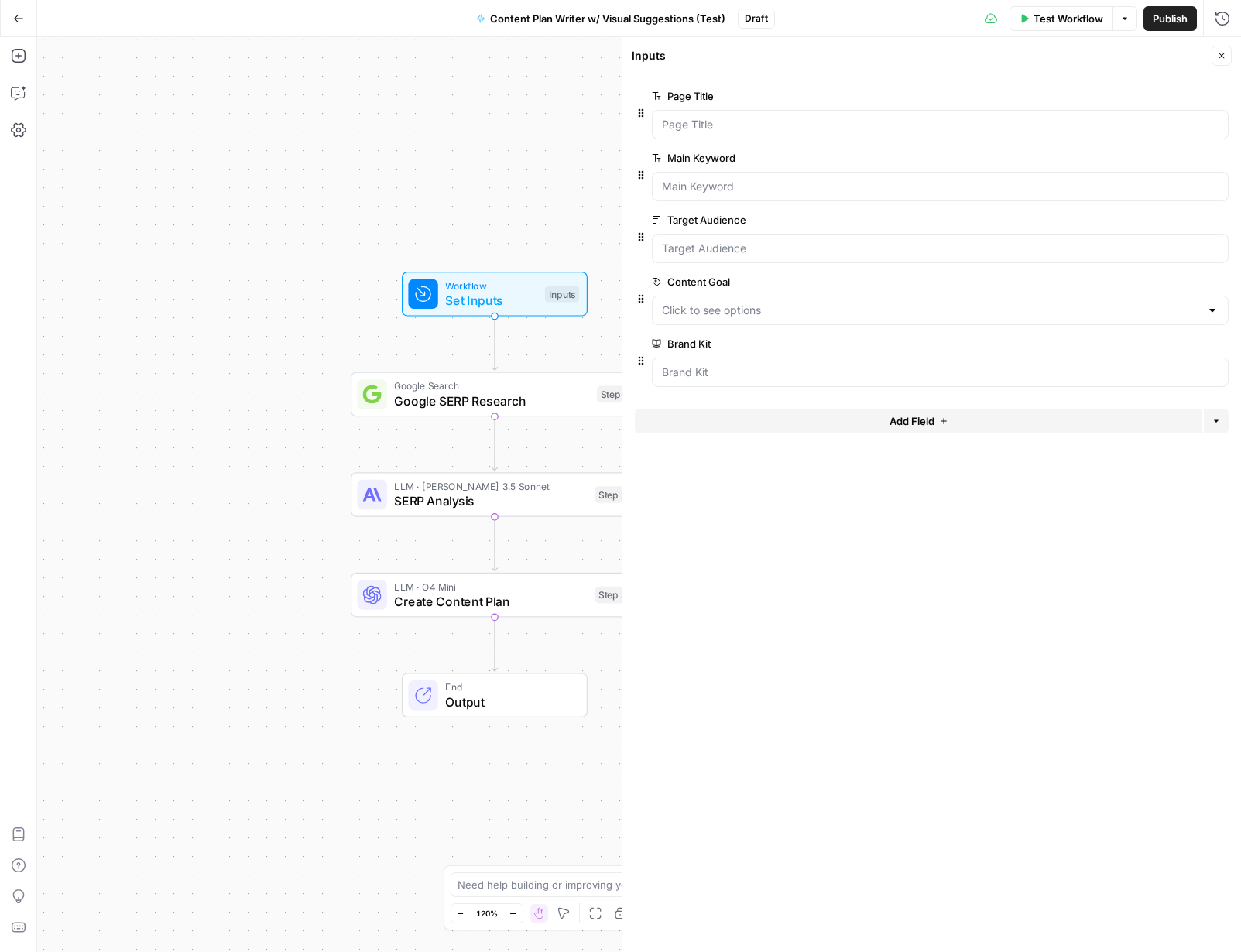
click at [519, 589] on span "LLM · O4 Mini" at bounding box center [491, 586] width 193 height 15
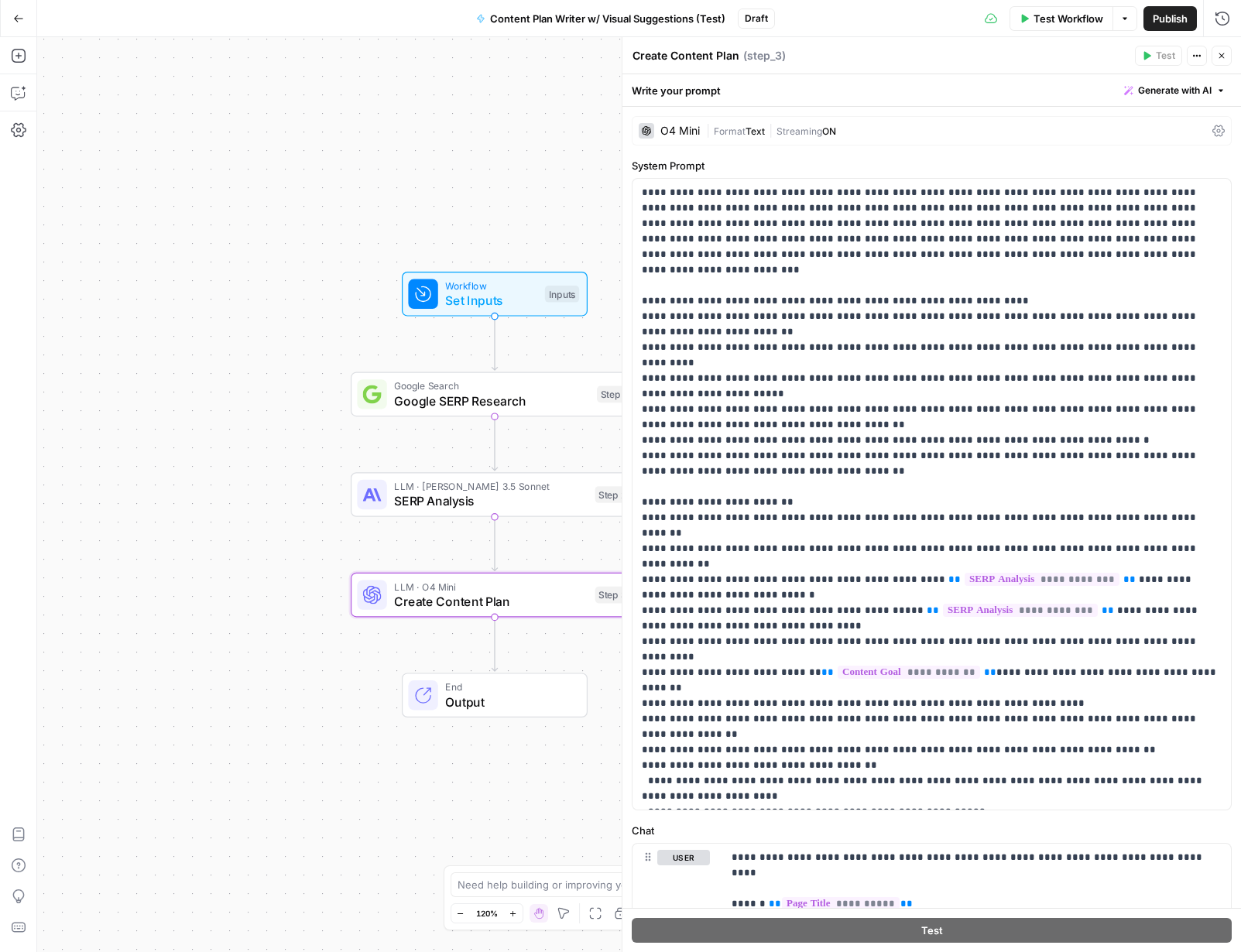
click at [693, 129] on div "O4 Mini" at bounding box center [680, 130] width 40 height 11
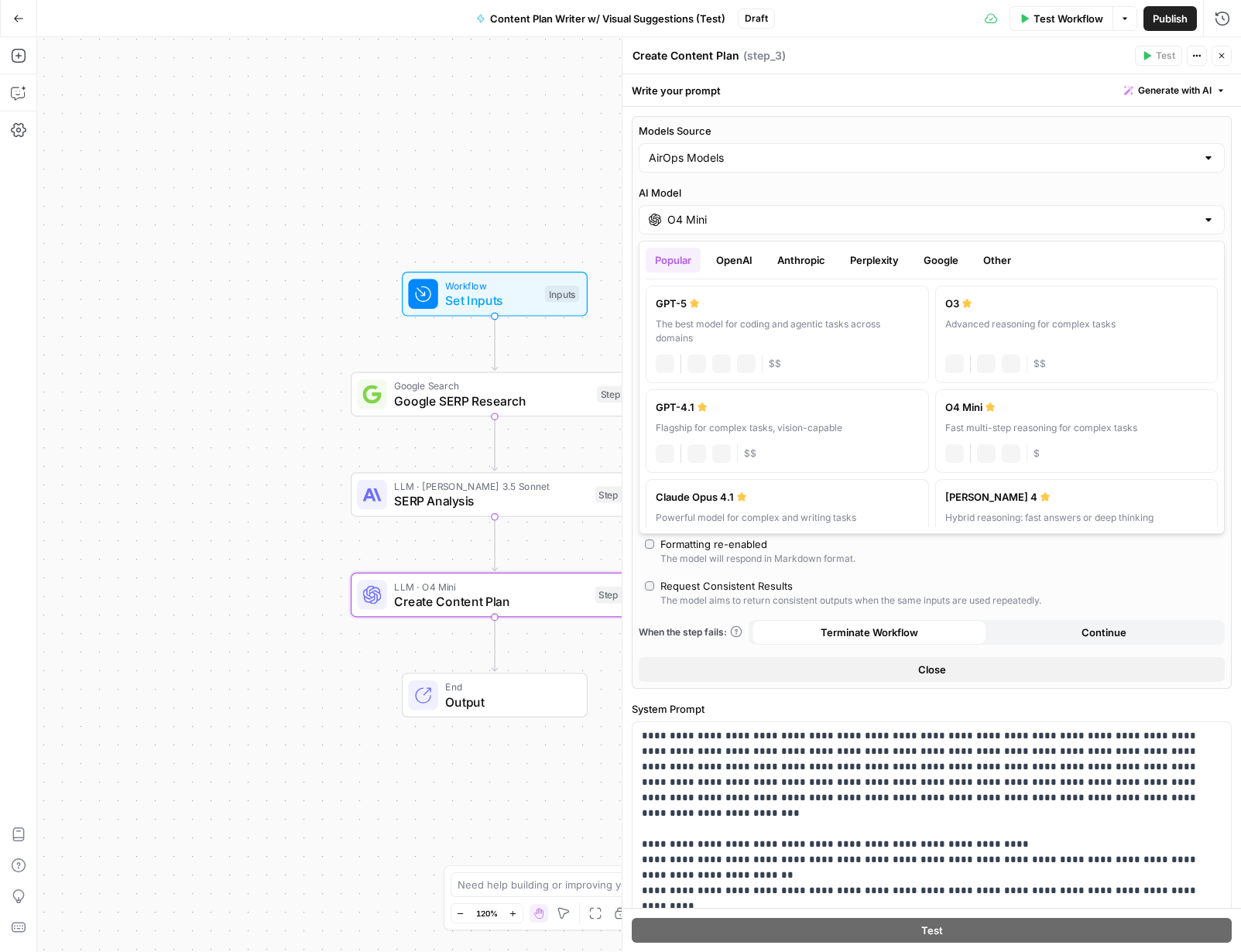
click at [779, 222] on input "O4 Mini" at bounding box center [932, 219] width 529 height 15
click at [798, 263] on button "Anthropic" at bounding box center [800, 260] width 66 height 25
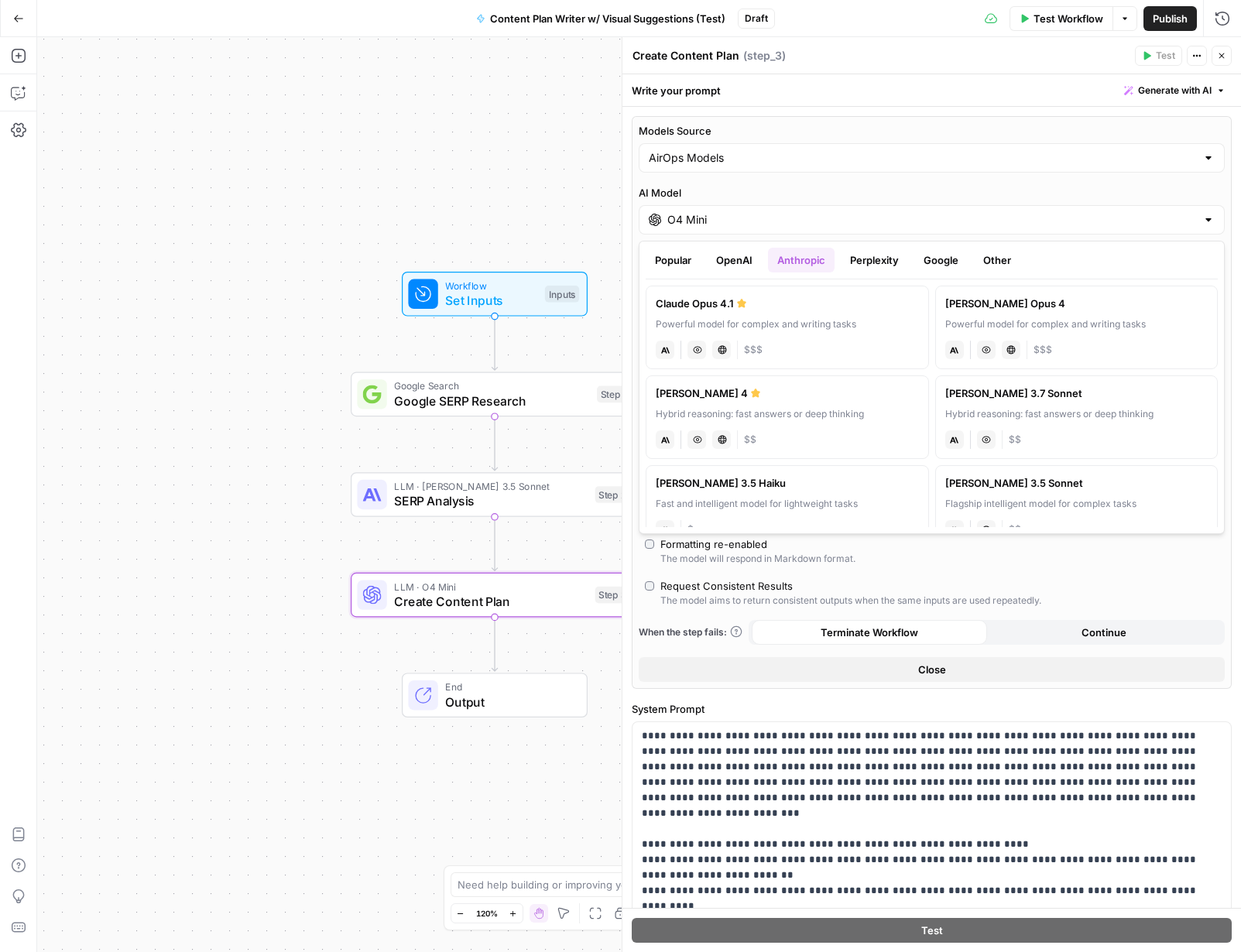
click at [951, 490] on div "[PERSON_NAME] 3.5 Sonnet" at bounding box center [1076, 482] width 263 height 15
type input "[PERSON_NAME] 3.5 Sonnet"
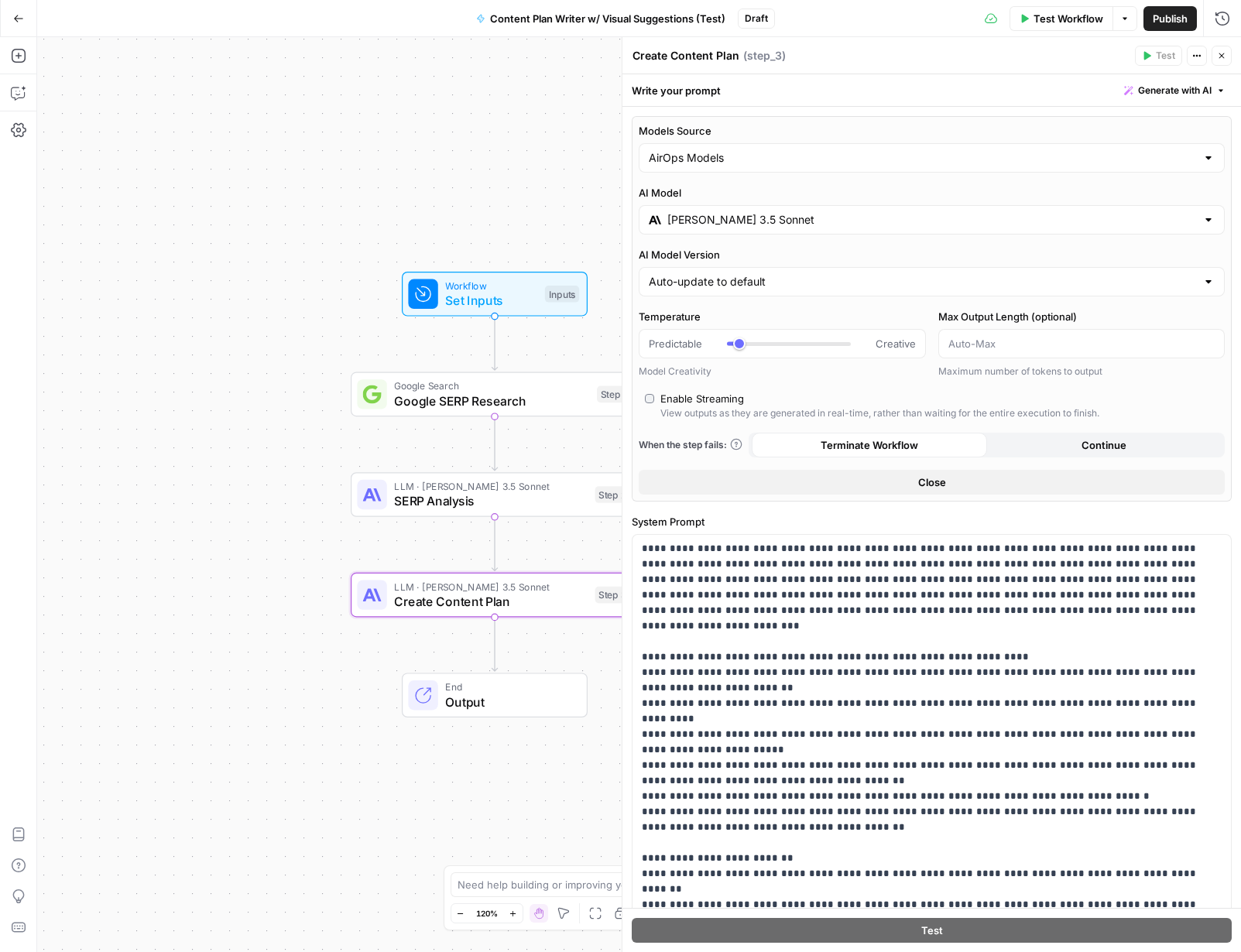
click at [703, 15] on span "Content Plan Writer w/ Visual Suggestions (Test)" at bounding box center [608, 18] width 236 height 15
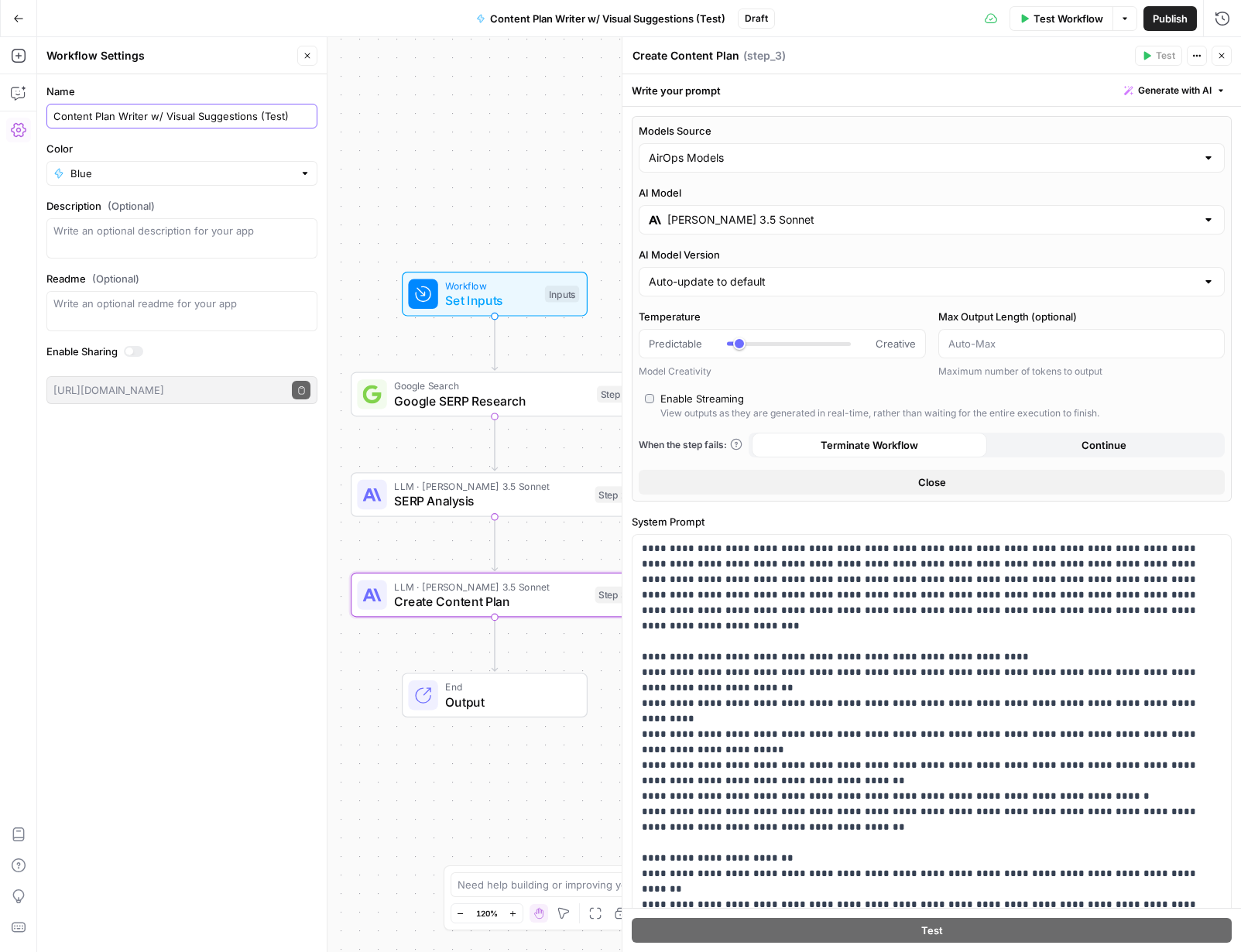
drag, startPoint x: 254, startPoint y: 117, endPoint x: 261, endPoint y: 127, distance: 12.2
click at [255, 119] on input "Content Plan Writer w/ Visual Suggestions (Test)" at bounding box center [182, 115] width 257 height 15
click at [297, 119] on input "Content Plan Writer w/ Visual Suggestions (Test)" at bounding box center [182, 115] width 257 height 15
drag, startPoint x: 249, startPoint y: 115, endPoint x: 150, endPoint y: 113, distance: 99.0
click at [150, 113] on input "Content Plan Writer w/ Visual Suggestions (Test)" at bounding box center [182, 115] width 257 height 15
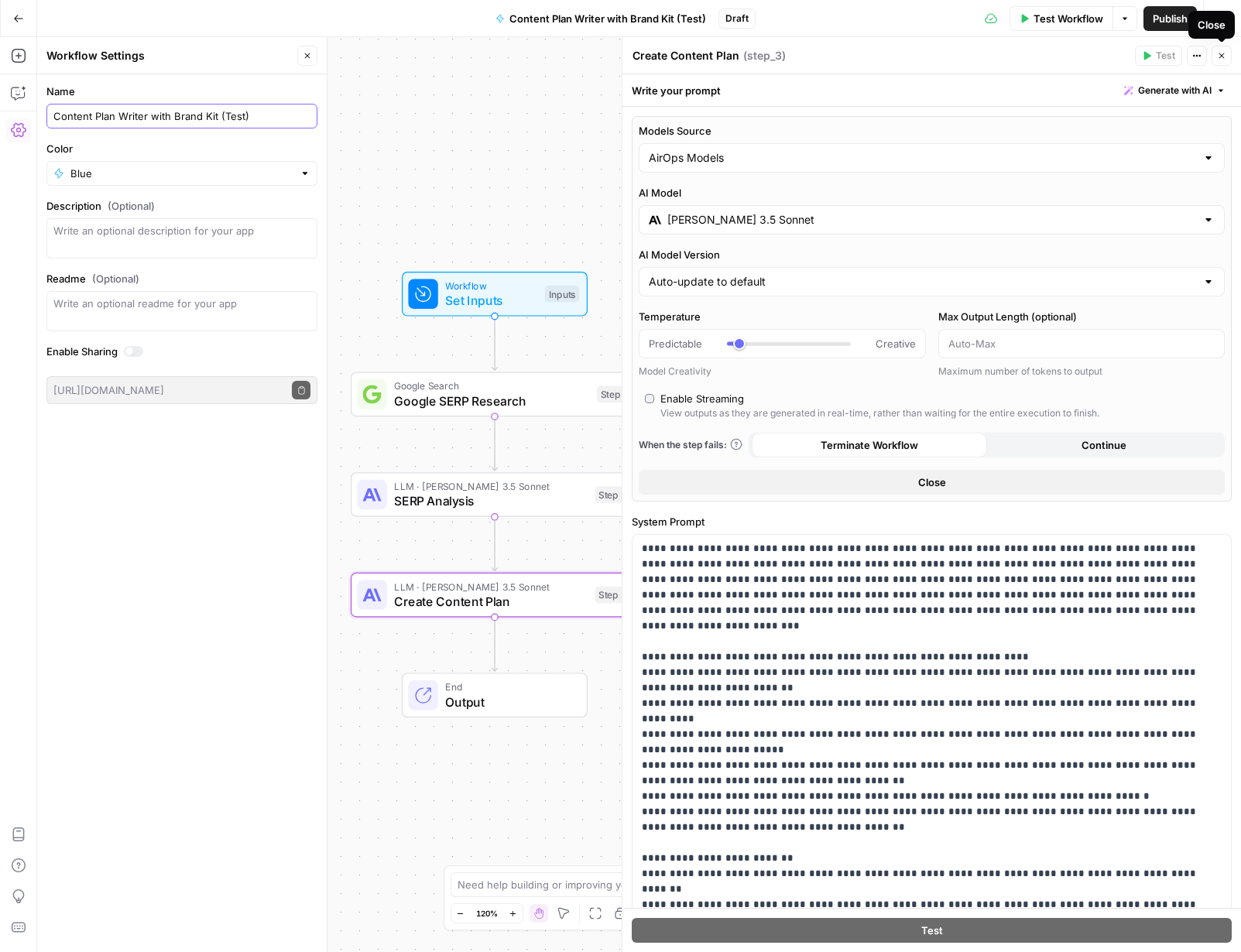
type input "Content Plan Writer with Brand Kit (Test)"
click at [951, 58] on button "Close" at bounding box center [1221, 56] width 20 height 20
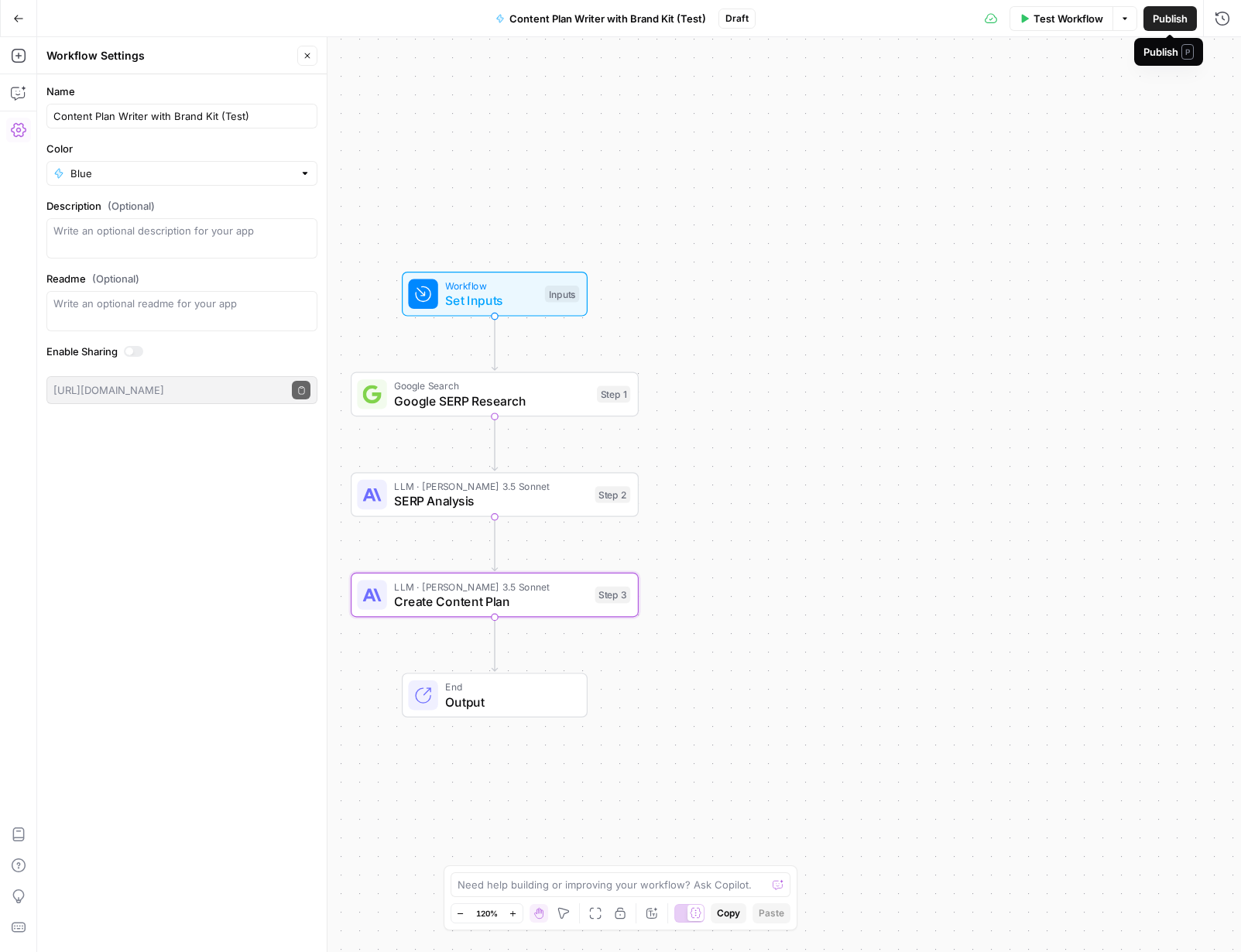
click at [951, 25] on span "Publish" at bounding box center [1170, 18] width 35 height 15
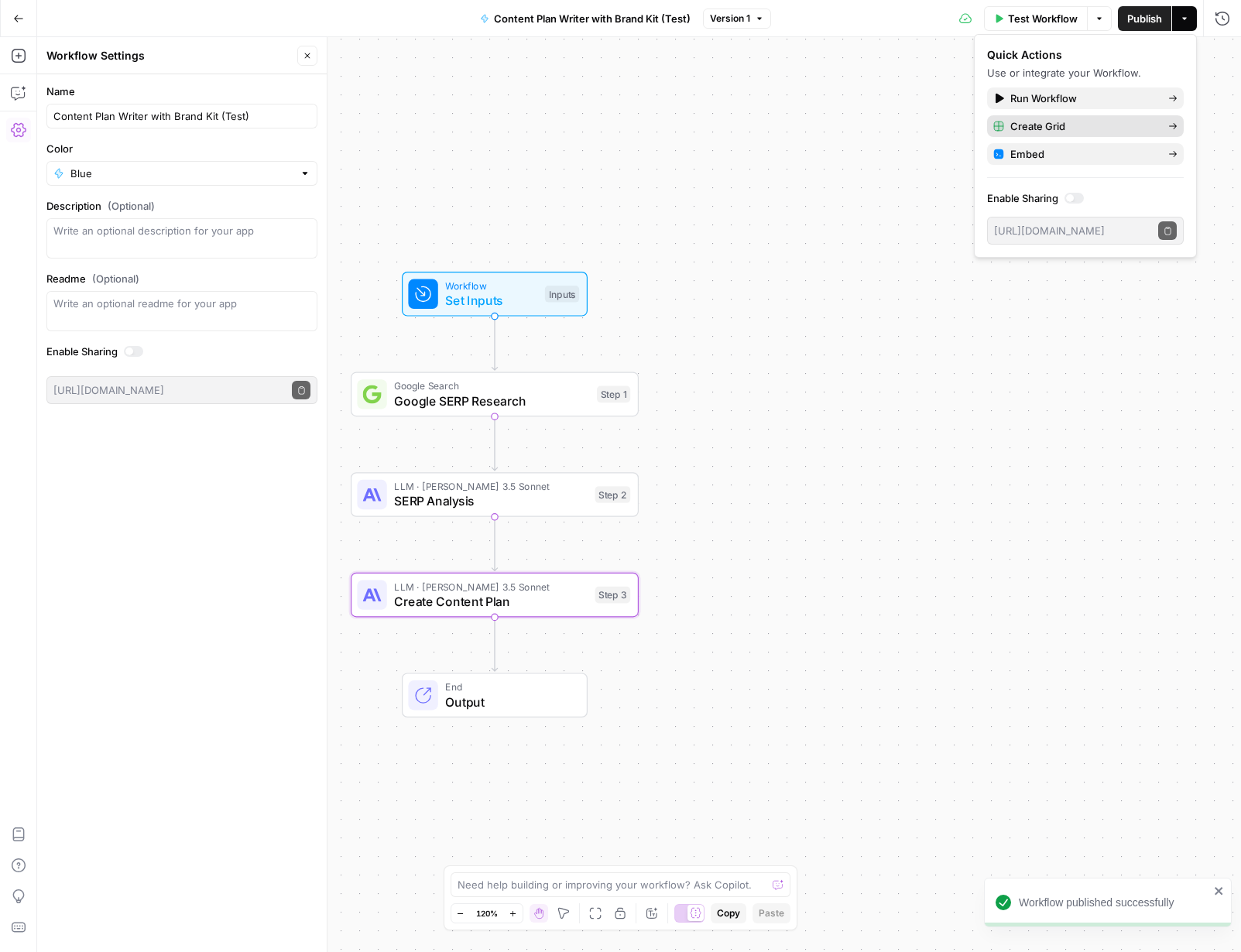
click at [951, 123] on span "Create Grid" at bounding box center [1083, 126] width 145 height 15
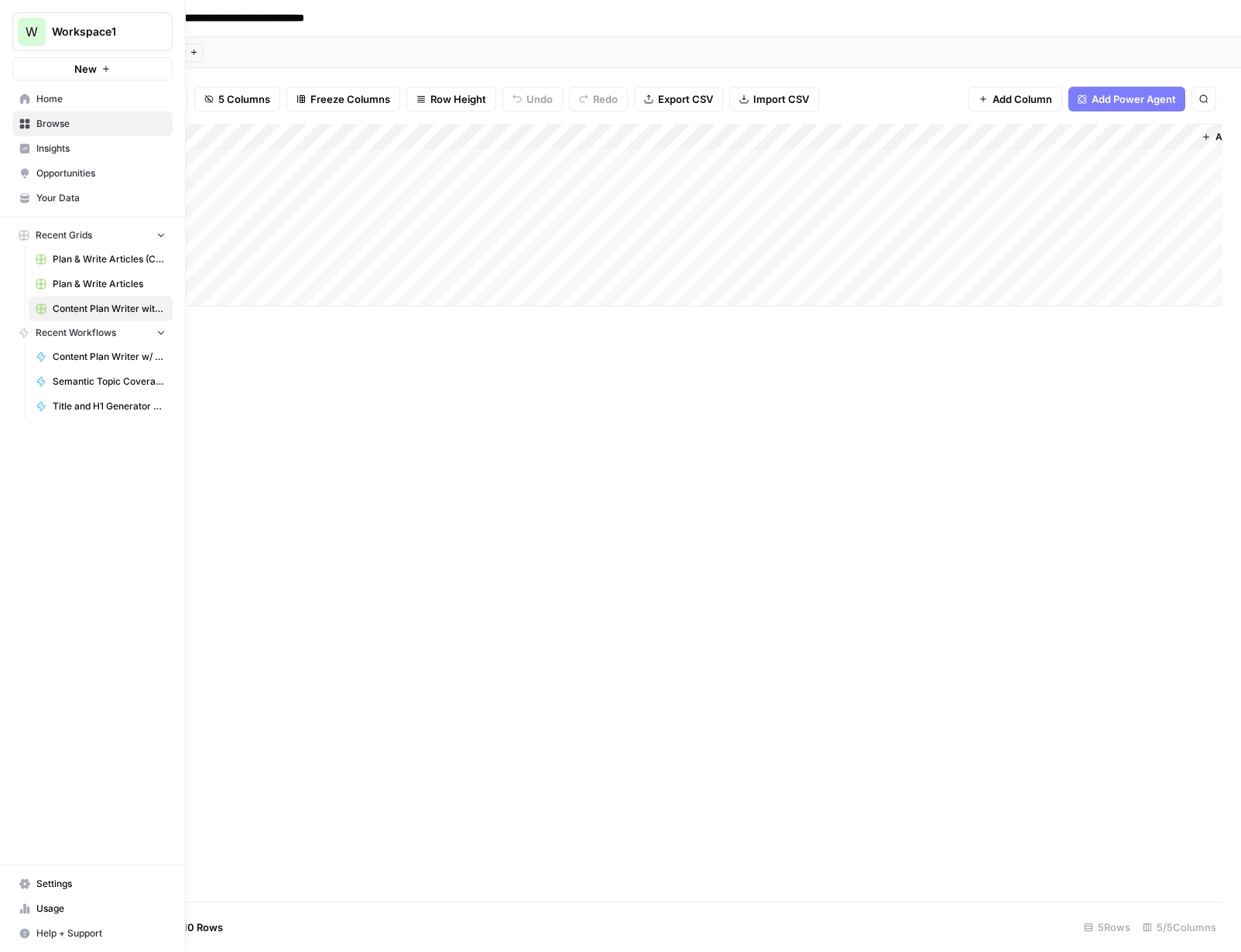
drag, startPoint x: 82, startPoint y: 95, endPoint x: 101, endPoint y: 108, distance: 23.0
click at [82, 95] on span "Home" at bounding box center [101, 99] width 129 height 14
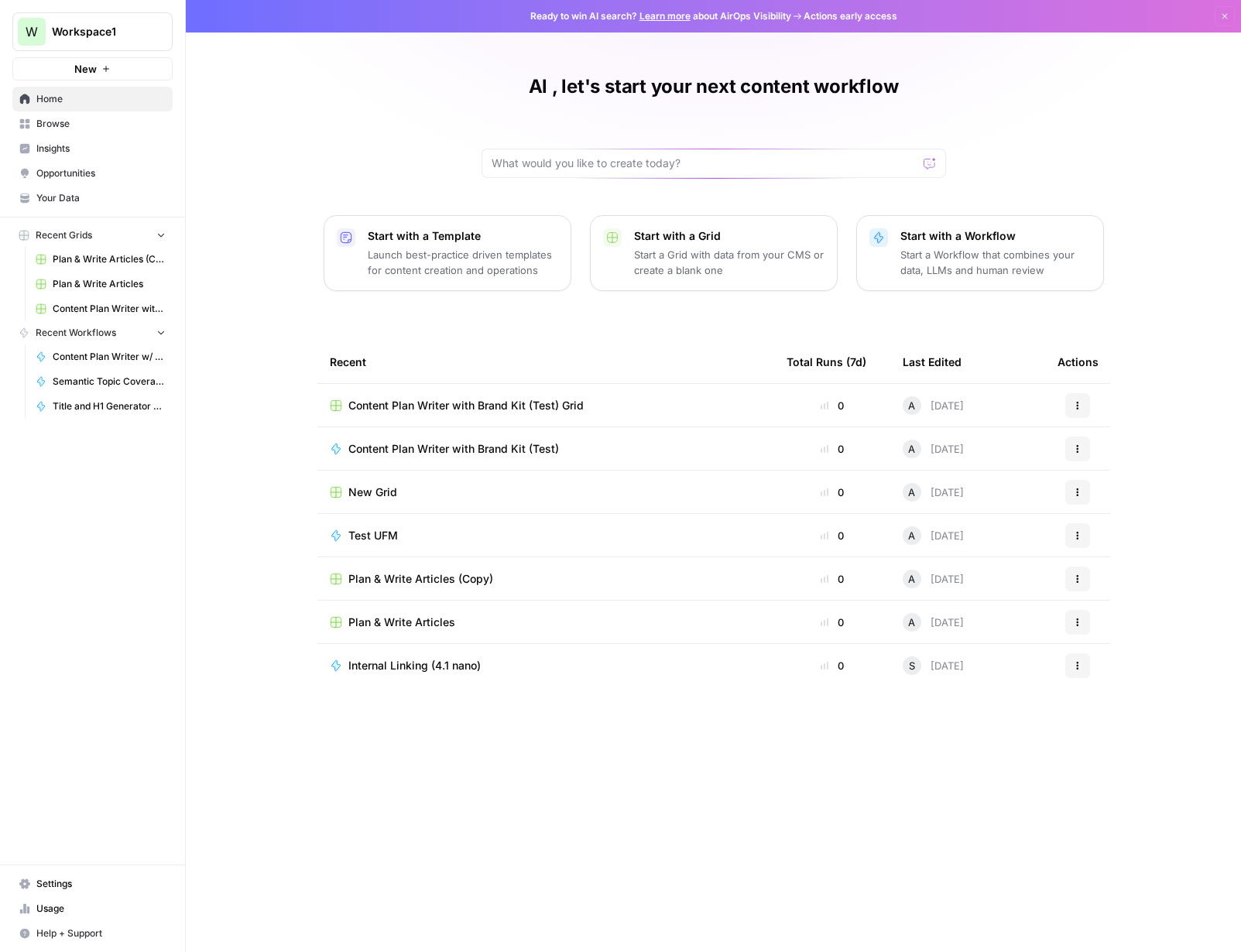
click at [75, 124] on span "Browse" at bounding box center [101, 124] width 129 height 14
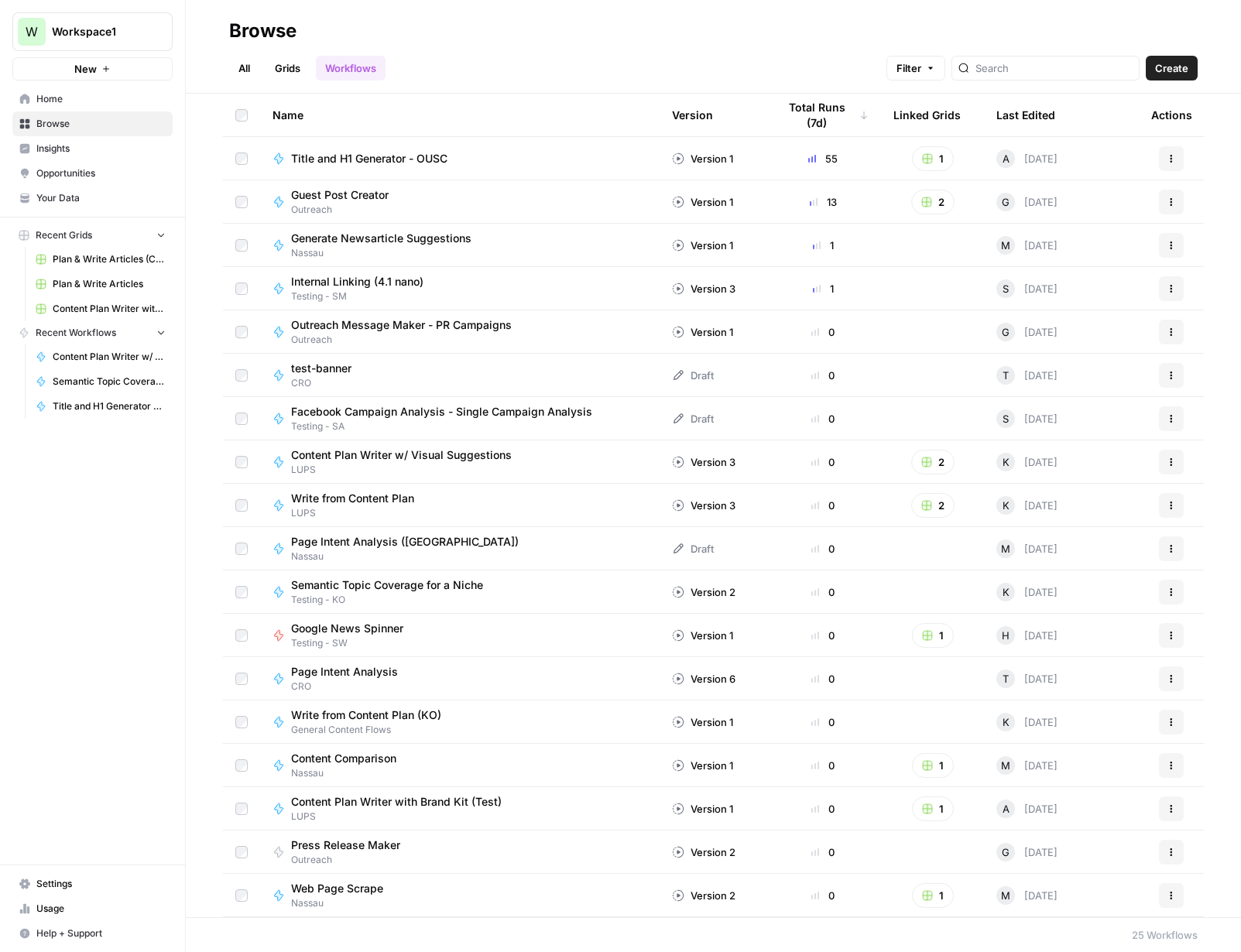
click at [401, 506] on span "LUPS" at bounding box center [358, 513] width 136 height 14
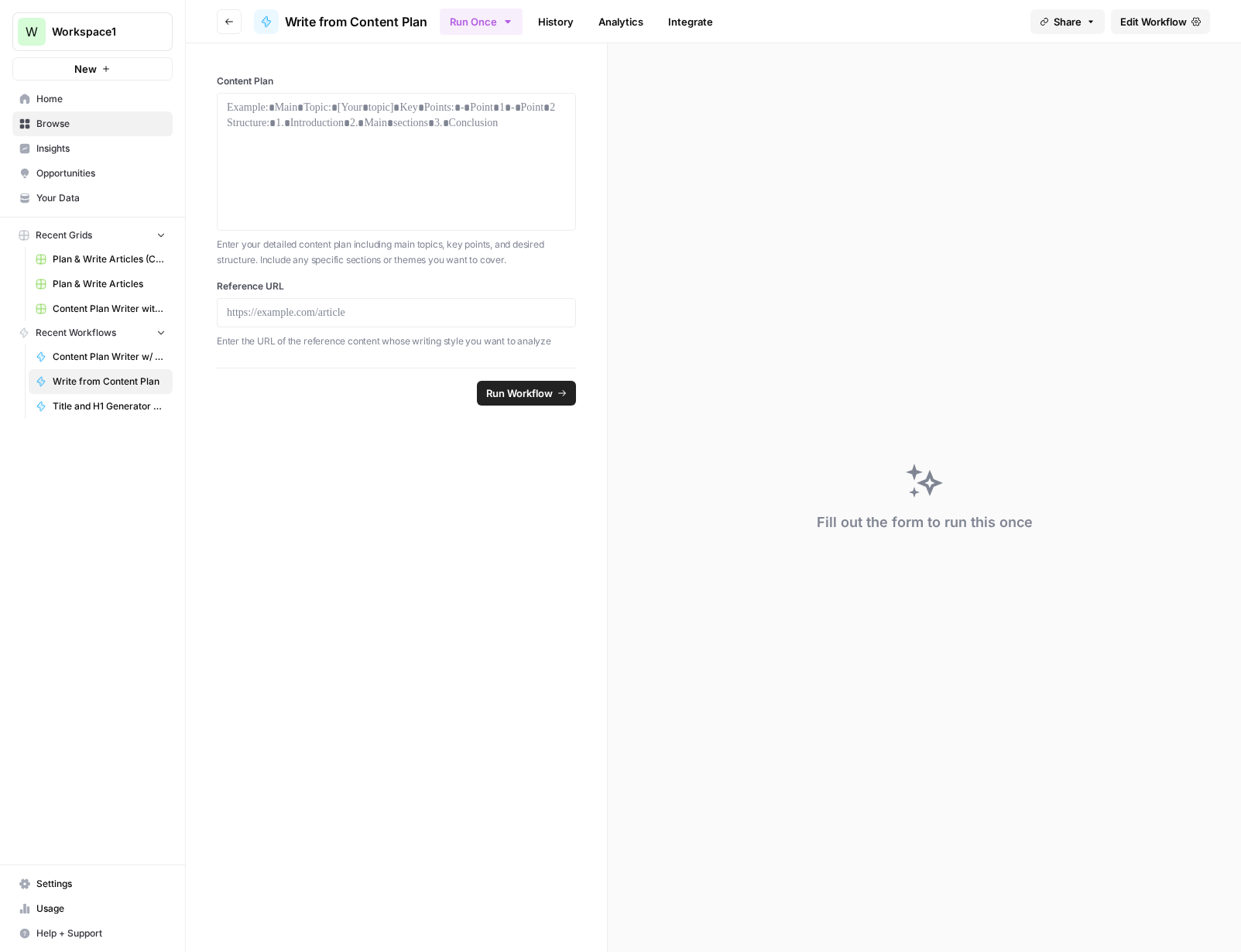
click at [226, 18] on icon "button" at bounding box center [229, 21] width 9 height 9
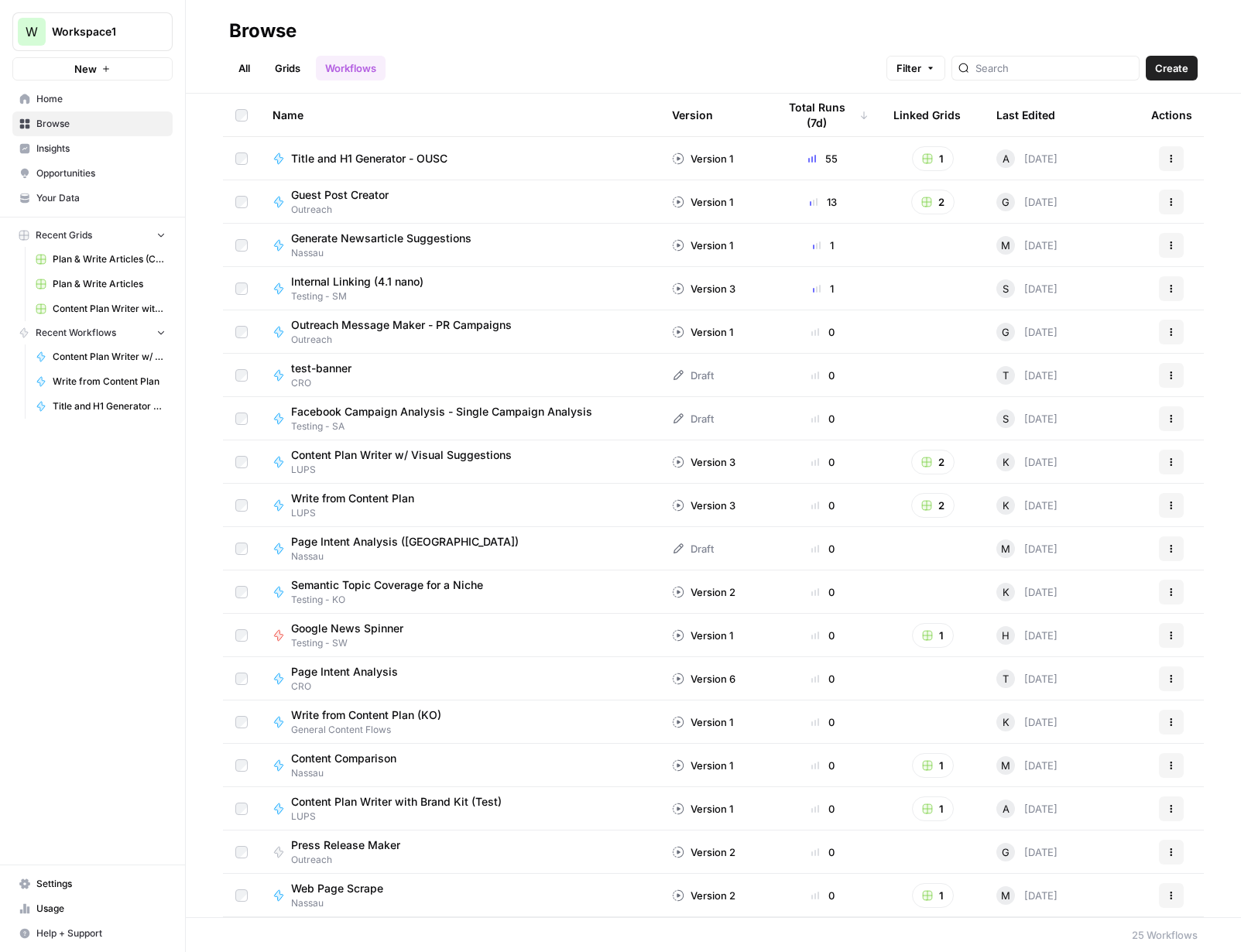
click at [951, 507] on button "Actions" at bounding box center [1172, 505] width 25 height 25
click at [951, 565] on span "Edit in Studio" at bounding box center [1103, 563] width 124 height 15
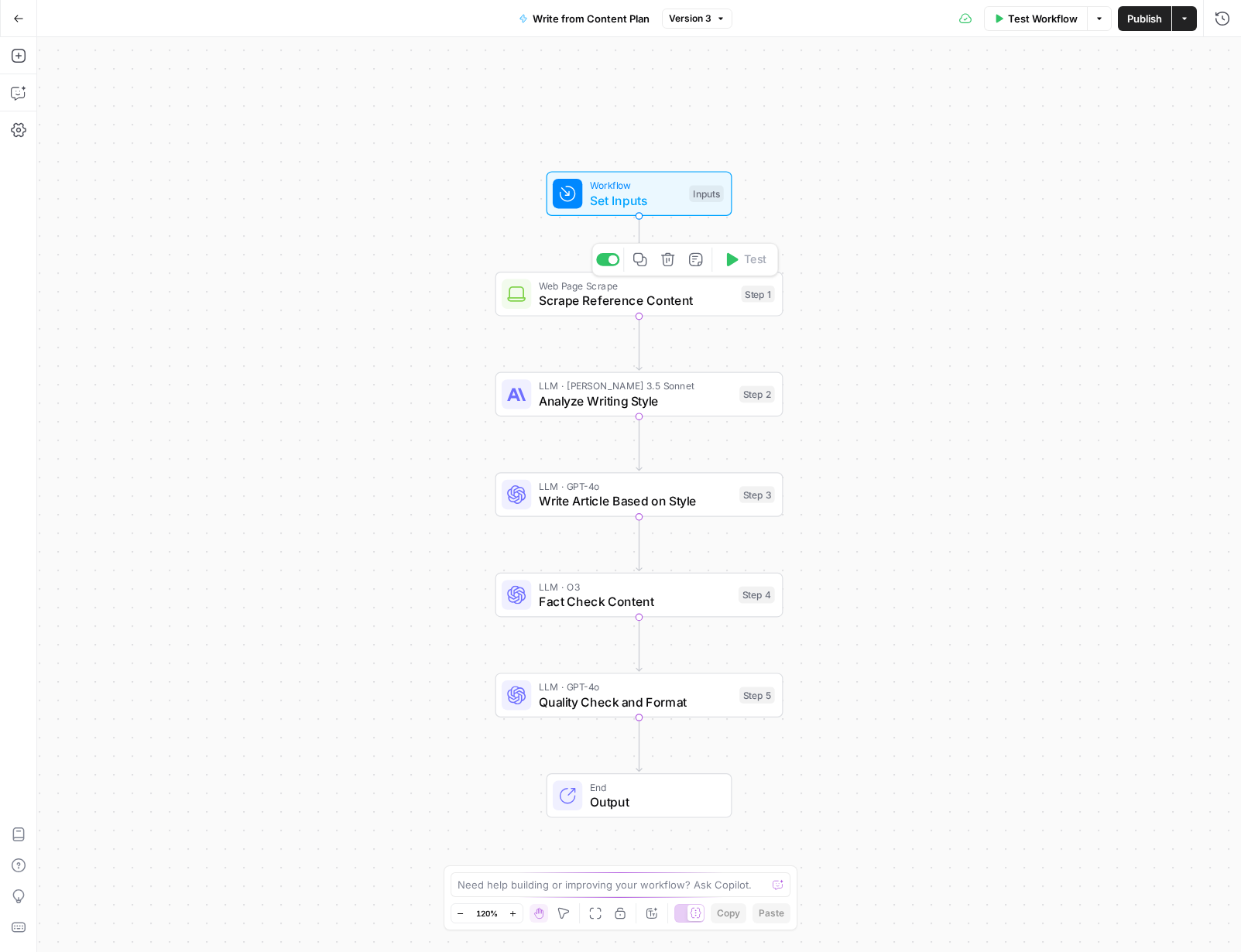
click at [684, 305] on span "Scrape Reference Content" at bounding box center [636, 300] width 195 height 19
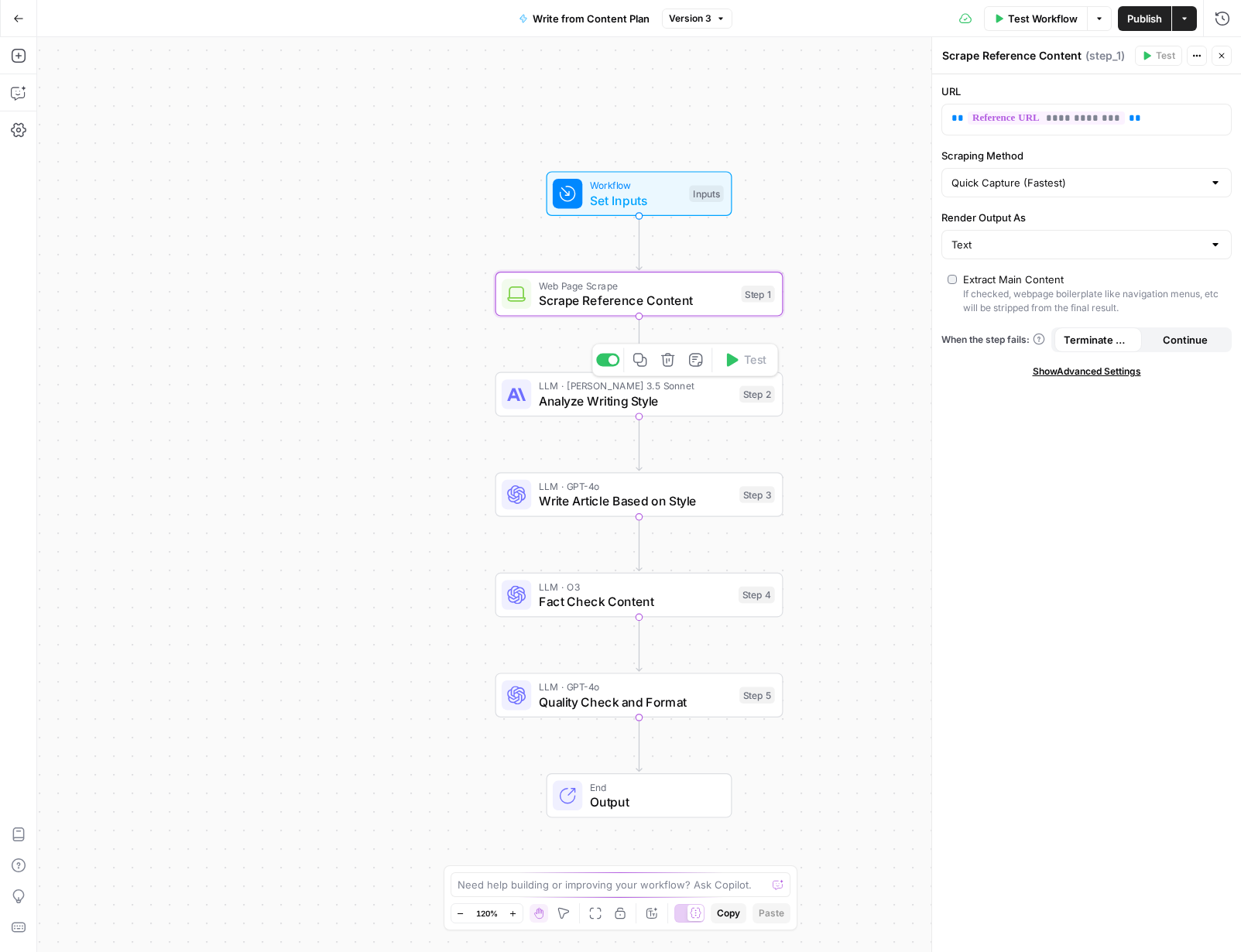
click at [675, 410] on div "LLM · [PERSON_NAME] 3.5 Sonnet Analyze Writing Style Step 2 Copy step Delete st…" at bounding box center [639, 394] width 288 height 45
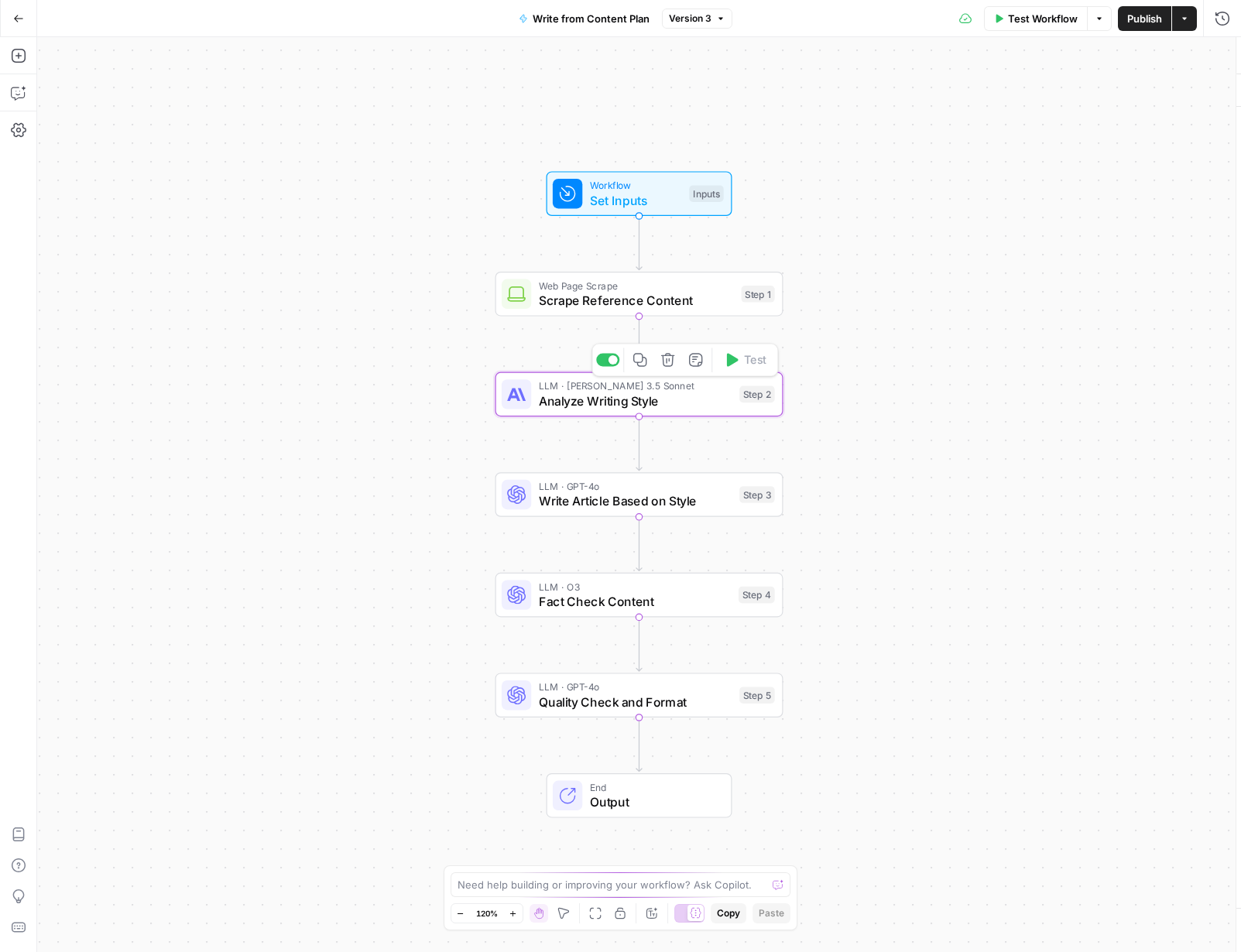
type textarea "Analyze Writing Style"
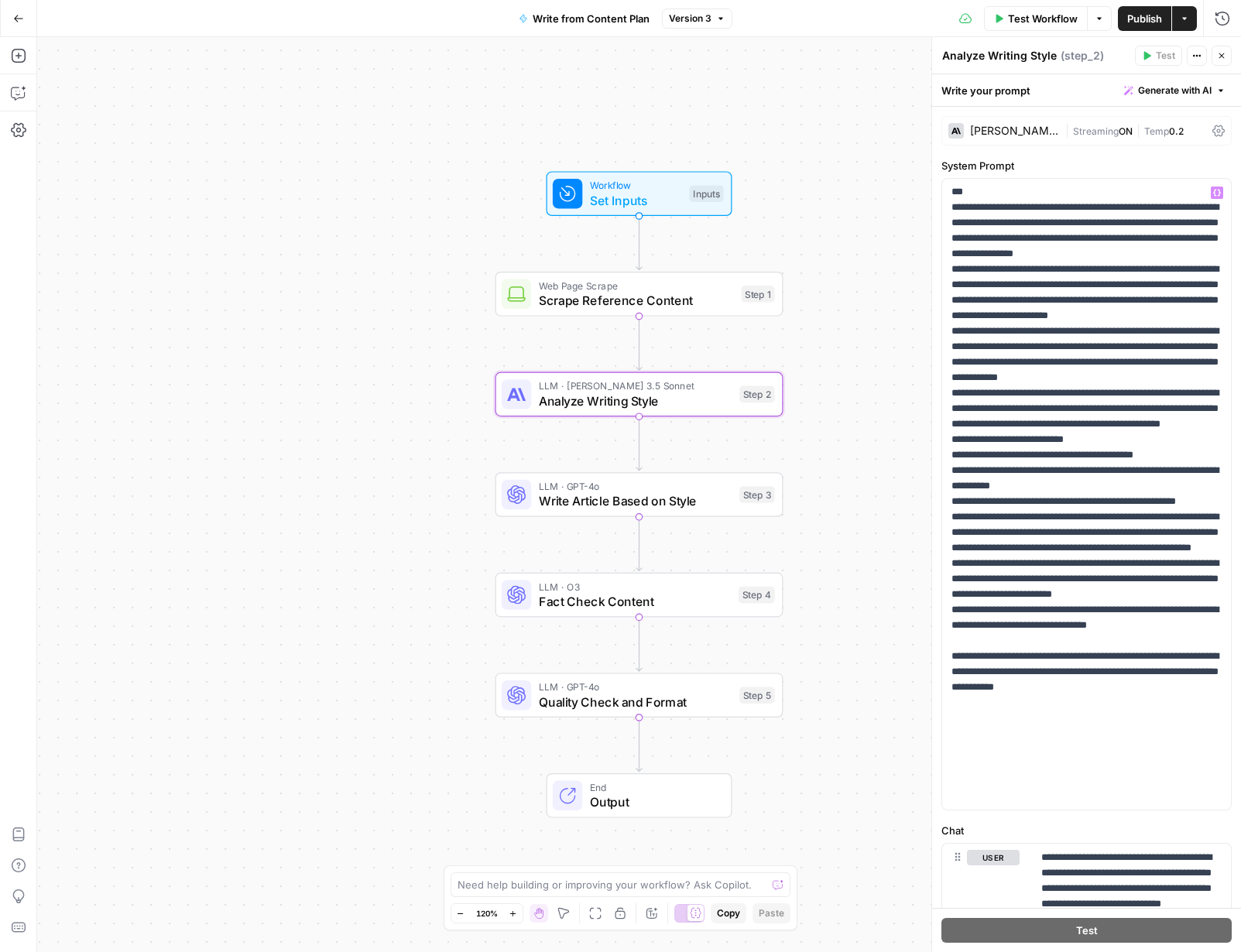
scroll to position [264, 0]
drag, startPoint x: 888, startPoint y: 603, endPoint x: 925, endPoint y: 575, distance: 46.4
click at [894, 597] on div "Workflow Set Inputs Inputs Web Page Scrape Scrape Reference Content Step 1 LLM …" at bounding box center [639, 495] width 1204 height 915
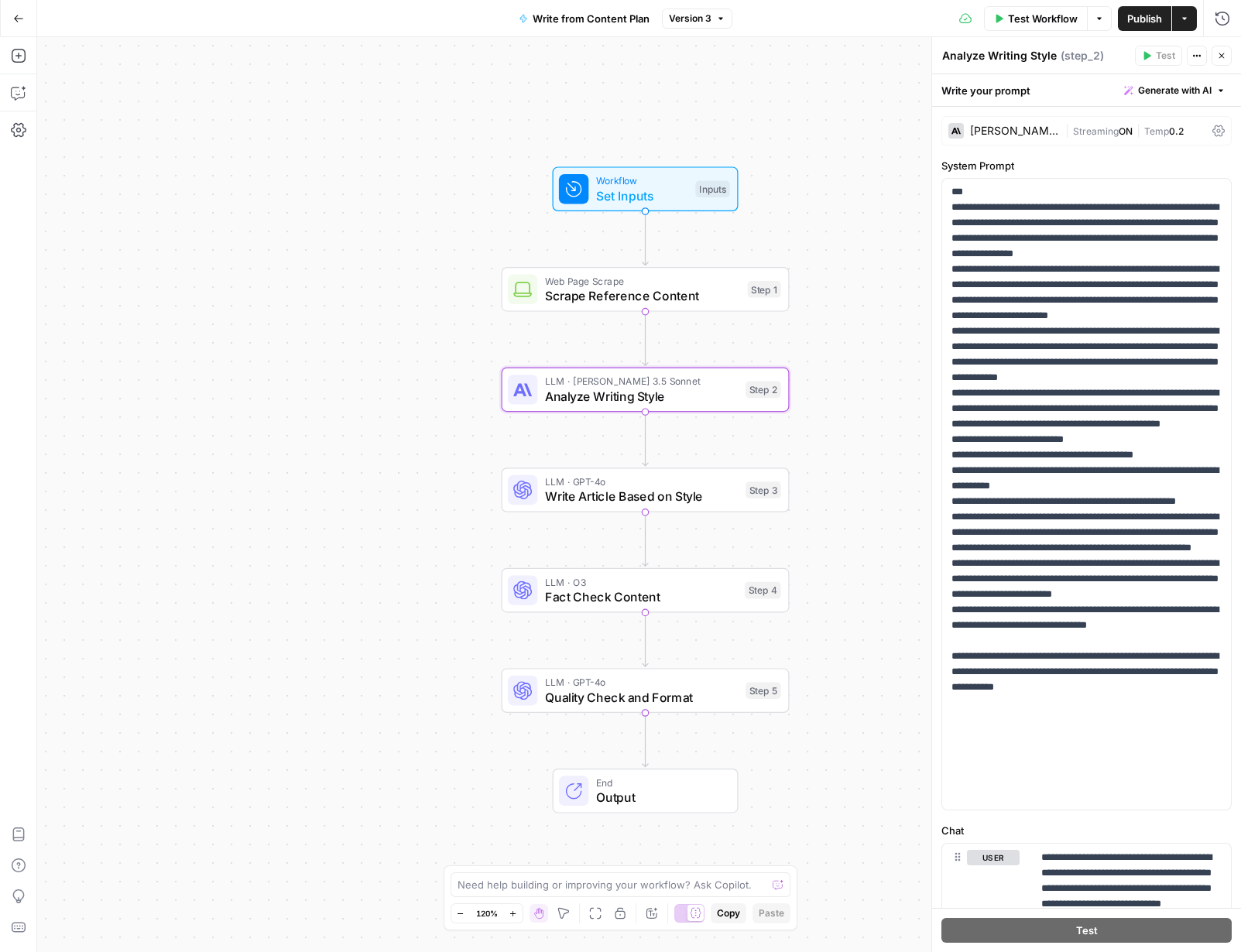
click at [951, 51] on icon "button" at bounding box center [1221, 56] width 9 height 9
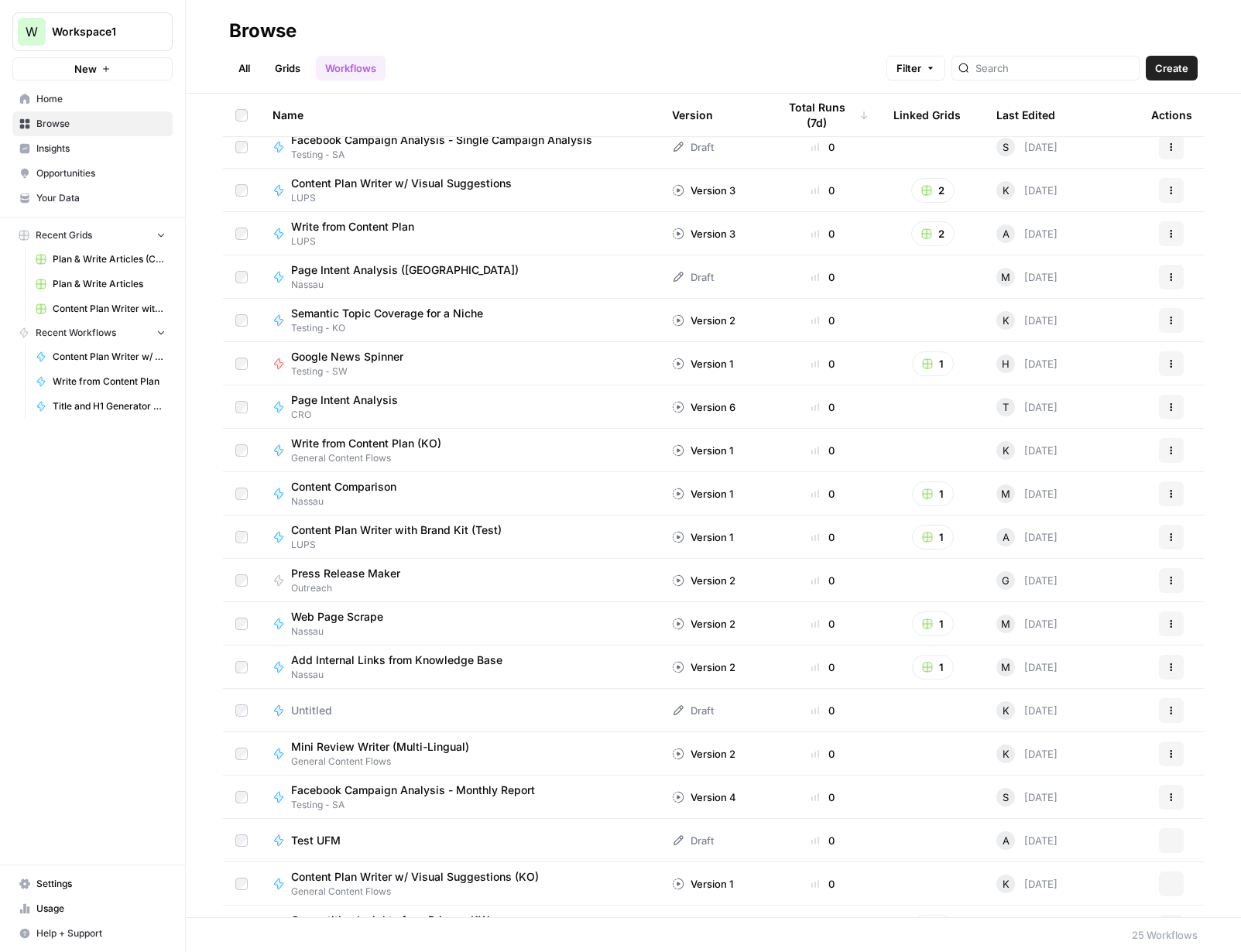
scroll to position [303, 0]
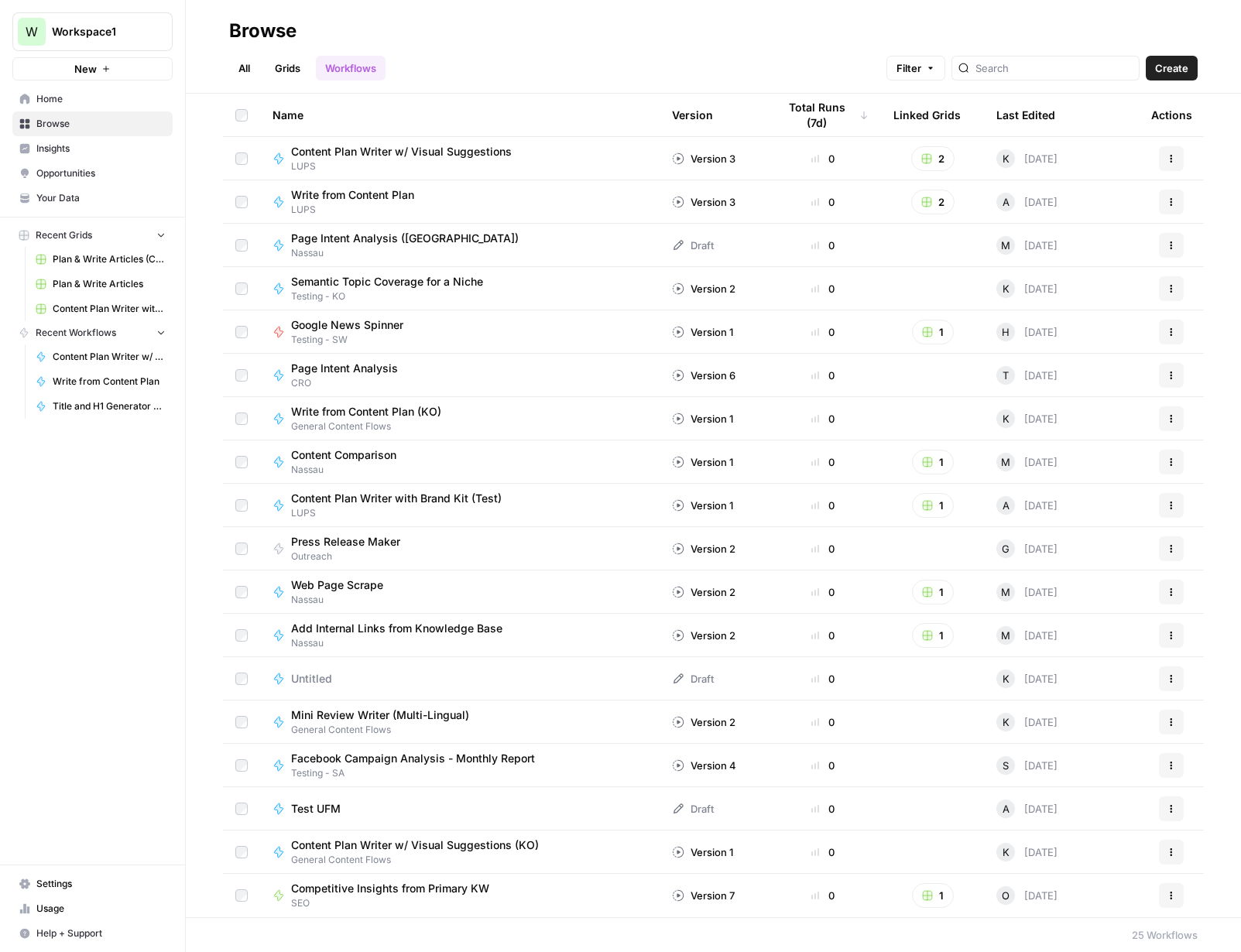
click at [554, 675] on div "Untitled" at bounding box center [459, 678] width 375 height 15
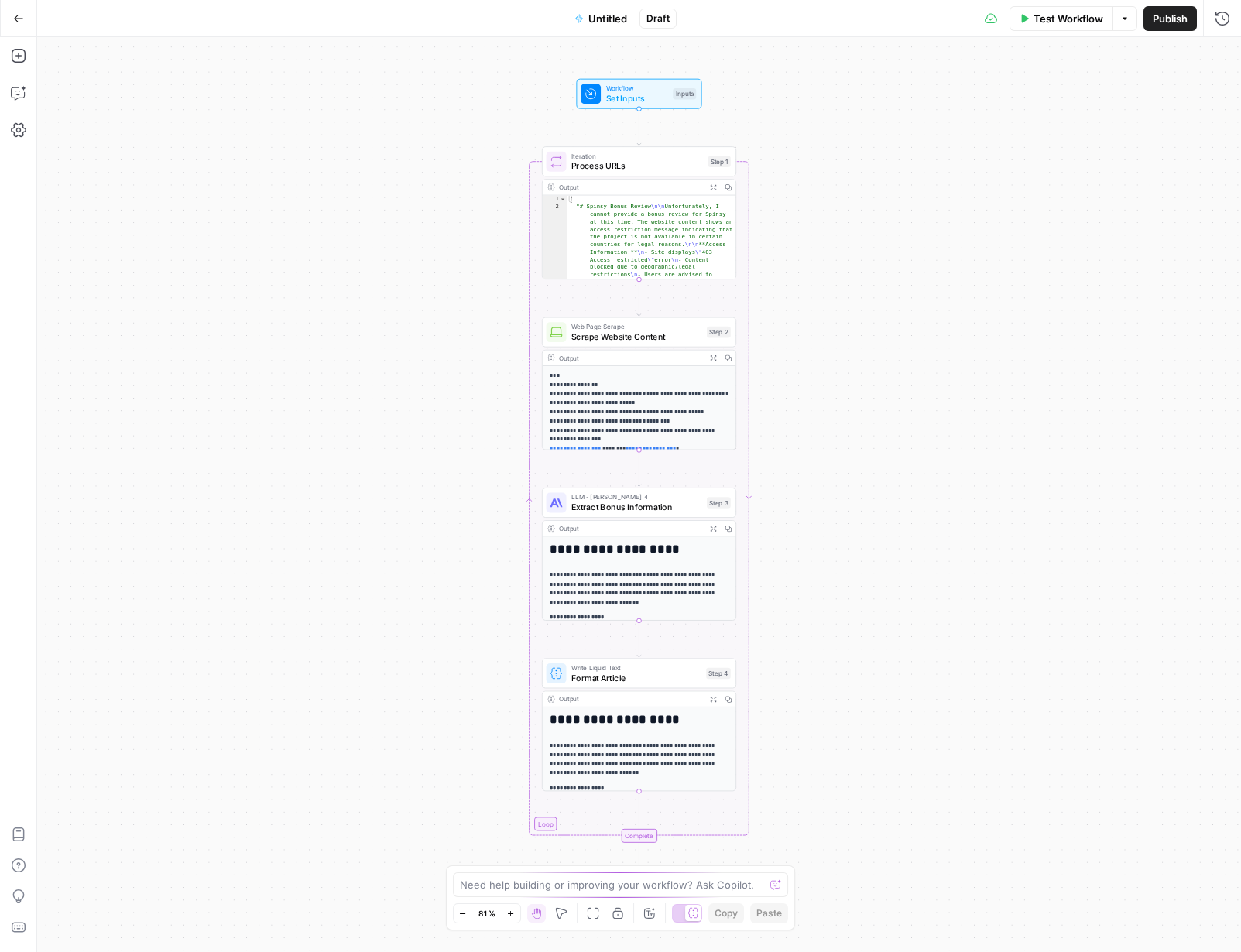
scroll to position [12, 0]
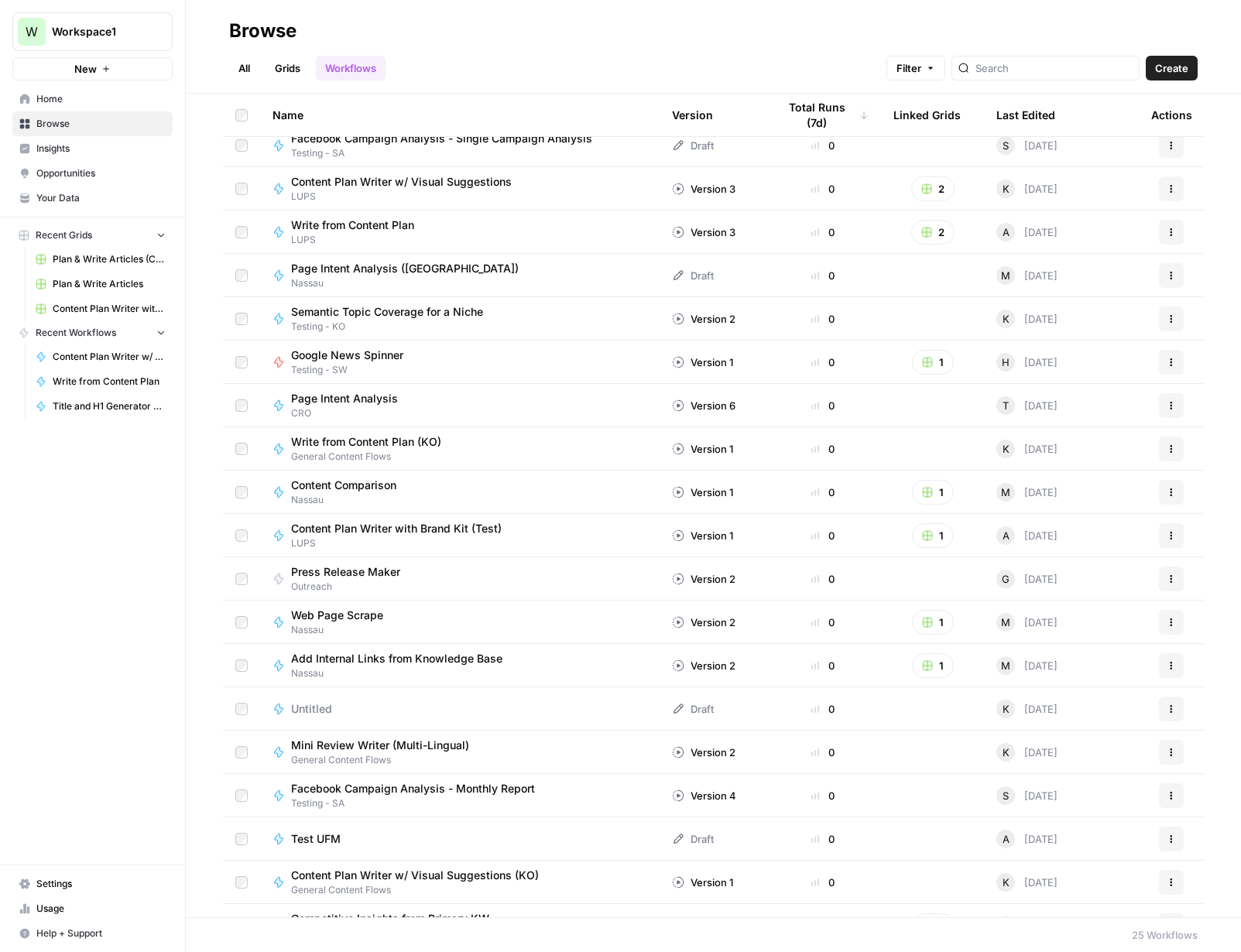
scroll to position [303, 0]
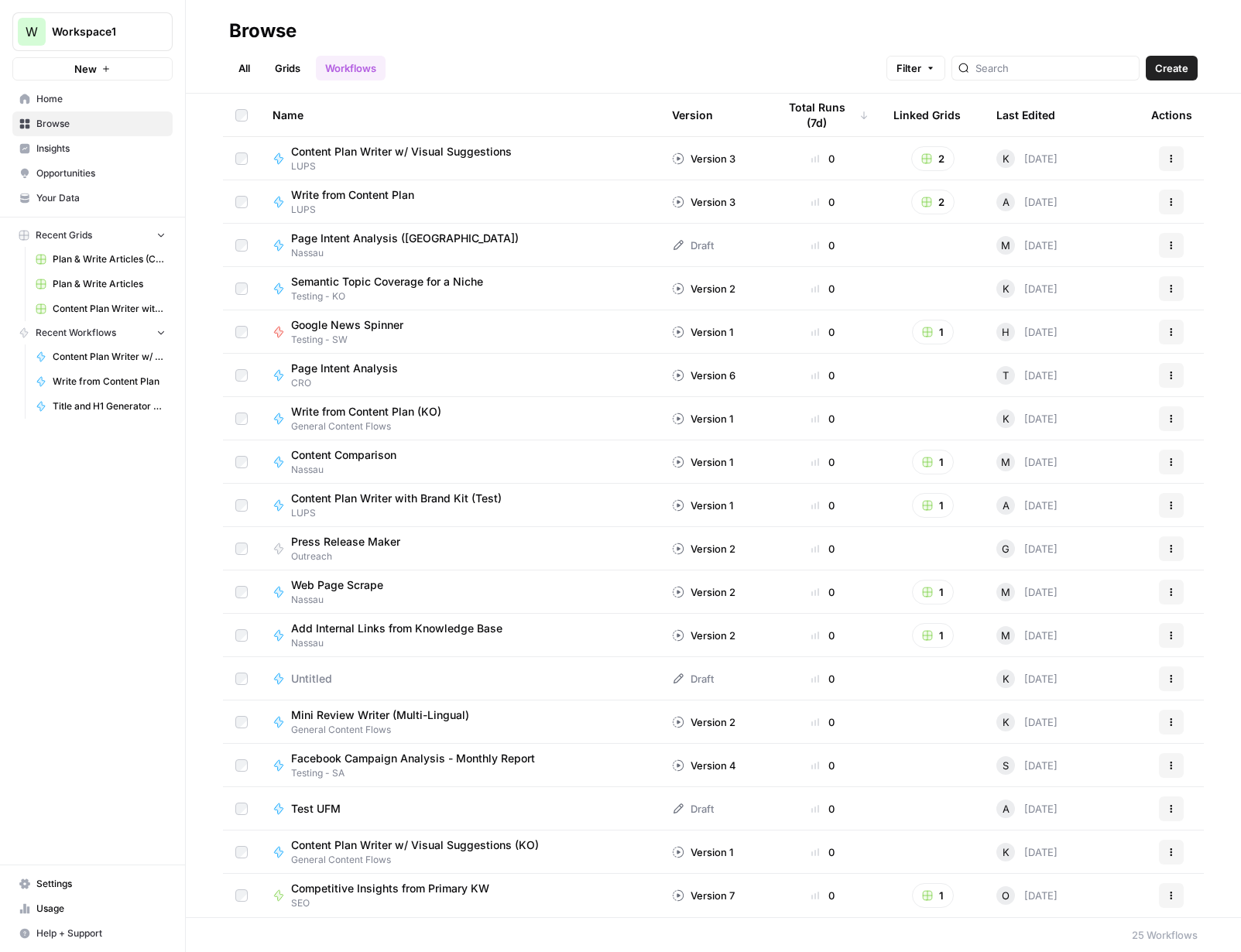
click at [434, 719] on span "Mini Review Writer (Multi-Lingual)" at bounding box center [379, 714] width 178 height 15
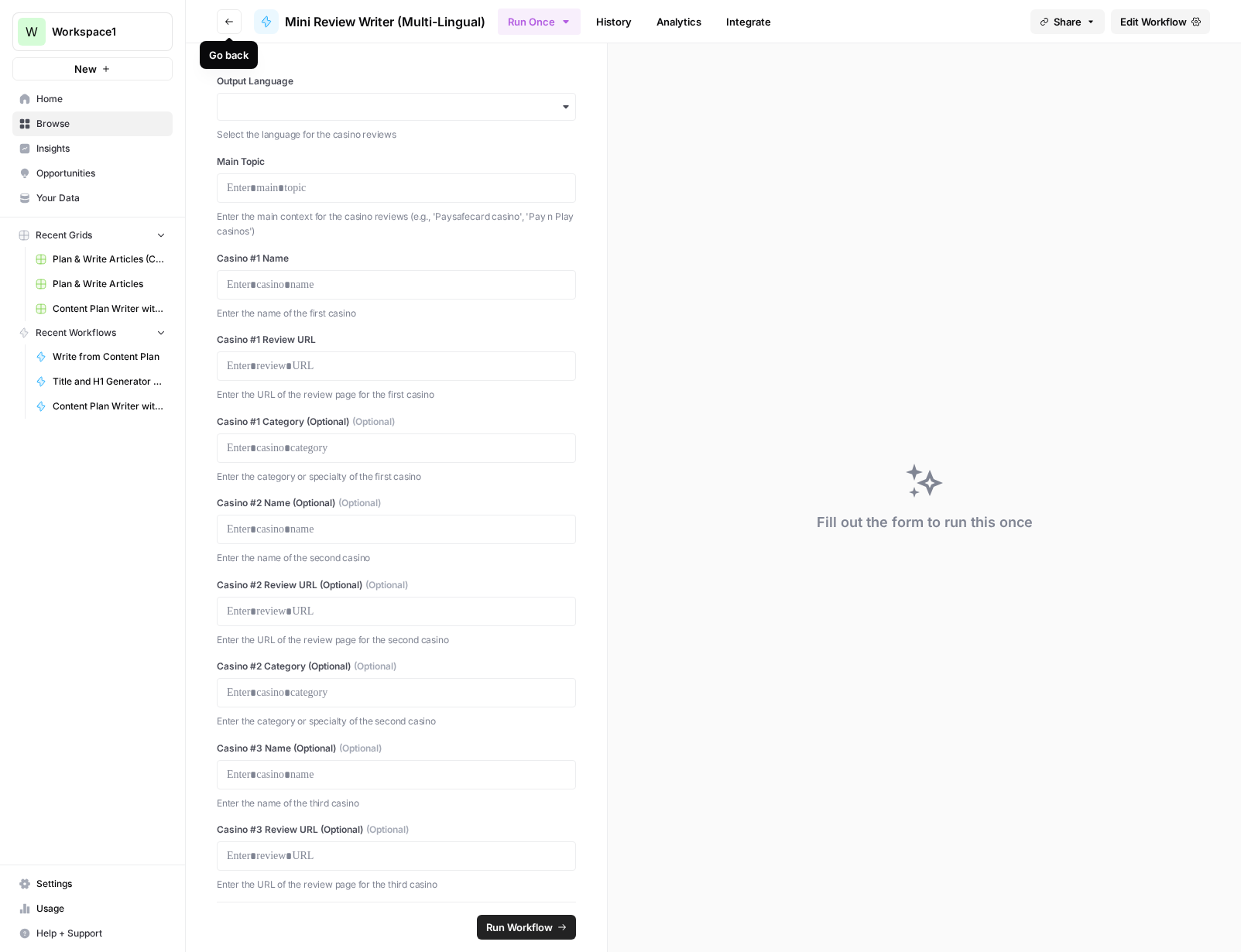
click at [233, 21] on span "Go back" at bounding box center [233, 21] width 1 height 1
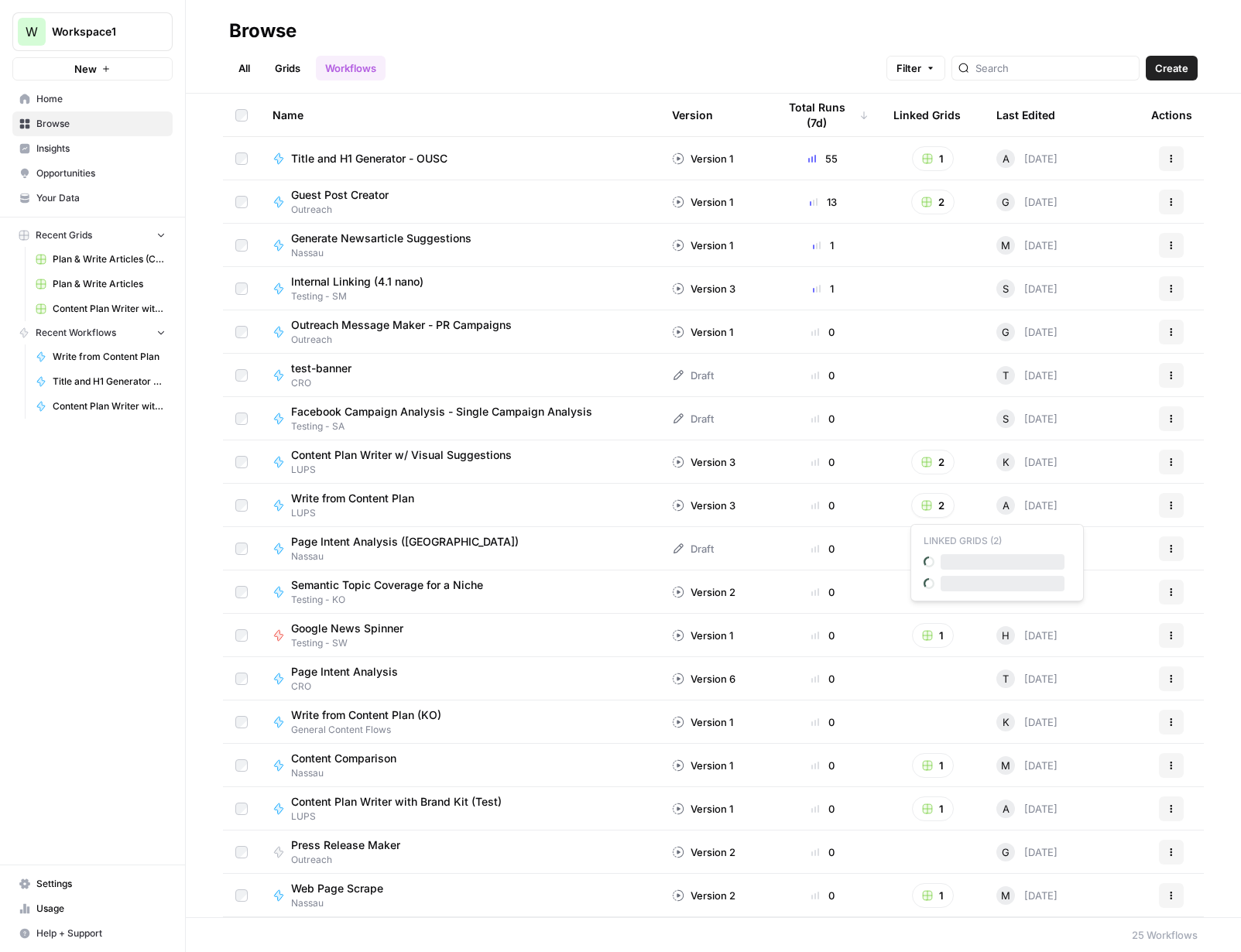
click at [933, 505] on button "2" at bounding box center [933, 505] width 43 height 25
click at [951, 566] on span "Plan & Write Articles" at bounding box center [1003, 561] width 124 height 15
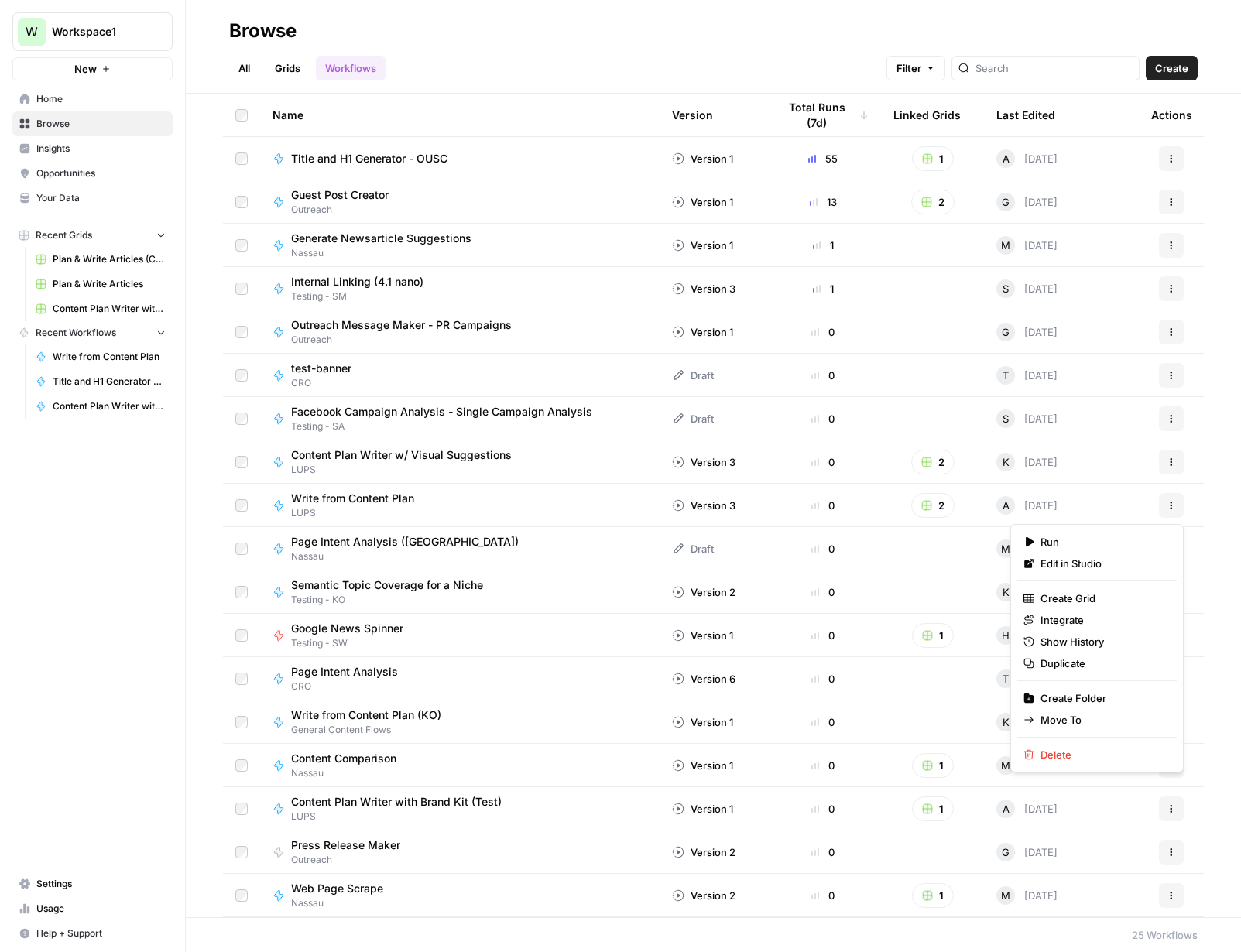
click at [951, 511] on button "Actions" at bounding box center [1172, 505] width 25 height 25
click at [951, 664] on span "Duplicate" at bounding box center [1103, 663] width 124 height 15
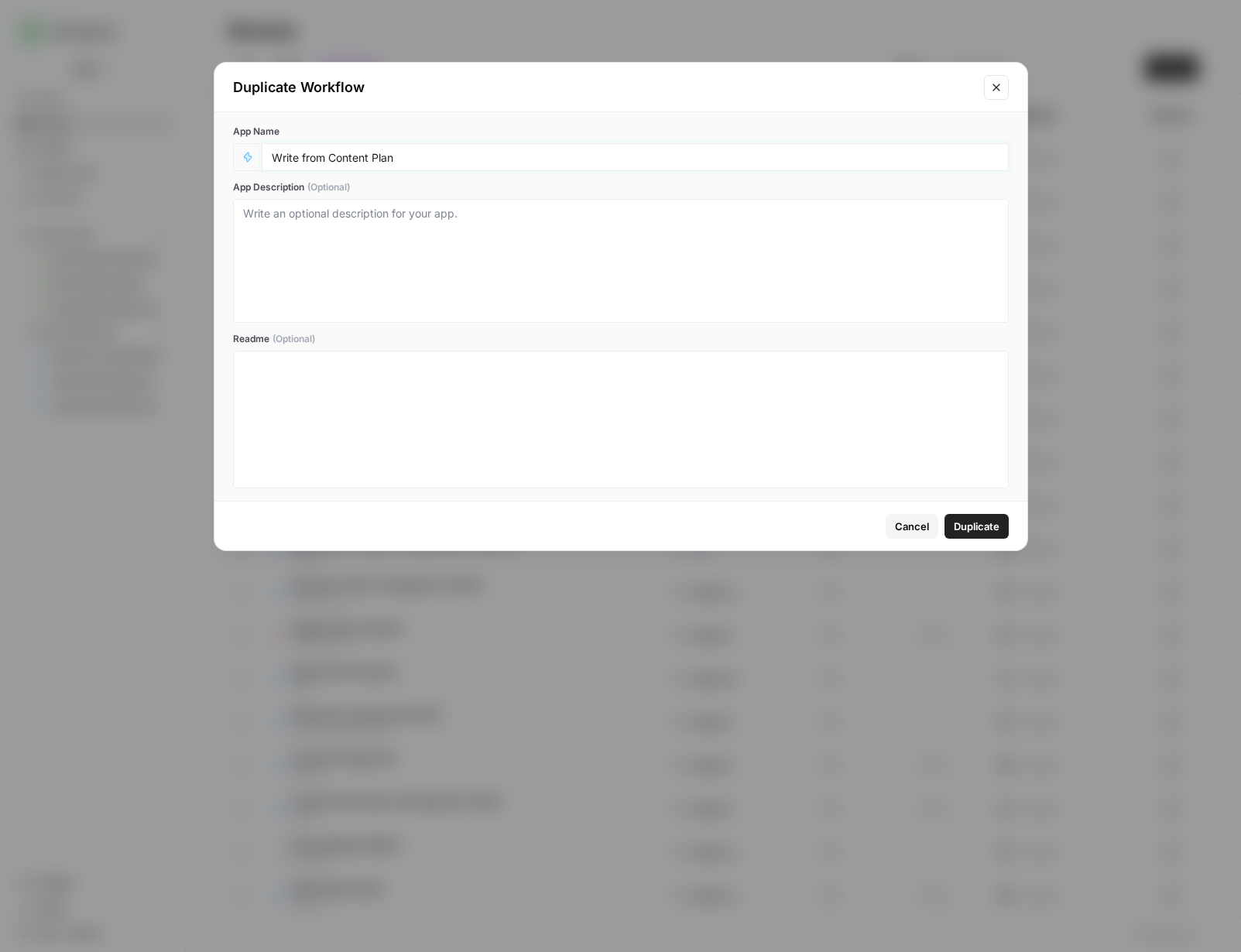
click at [407, 152] on input "Write from Content Plan" at bounding box center [636, 157] width 727 height 14
type input "Write from Content Plan (Test 2)"
click at [951, 523] on span "Duplicate" at bounding box center [977, 526] width 46 height 15
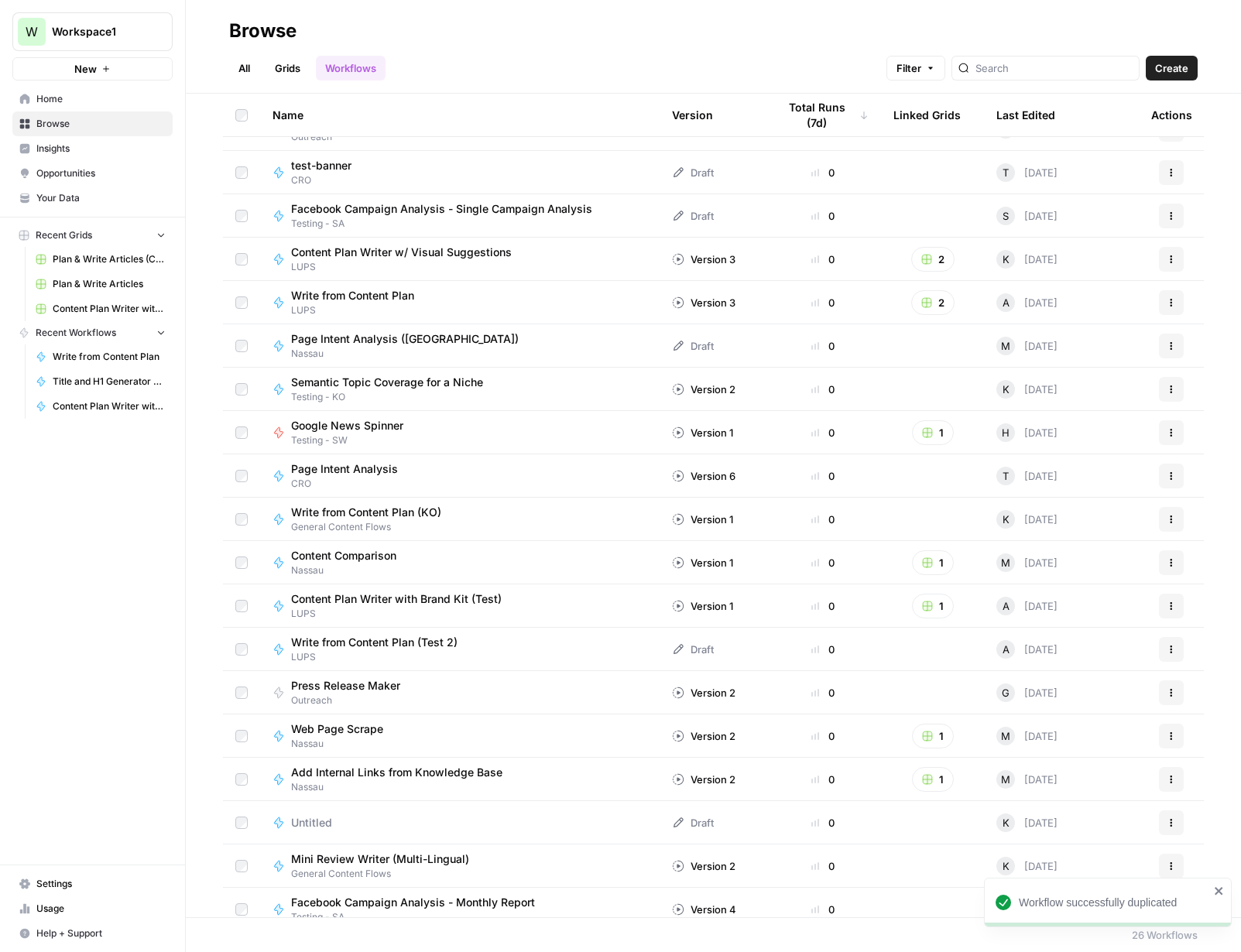
scroll to position [229, 0]
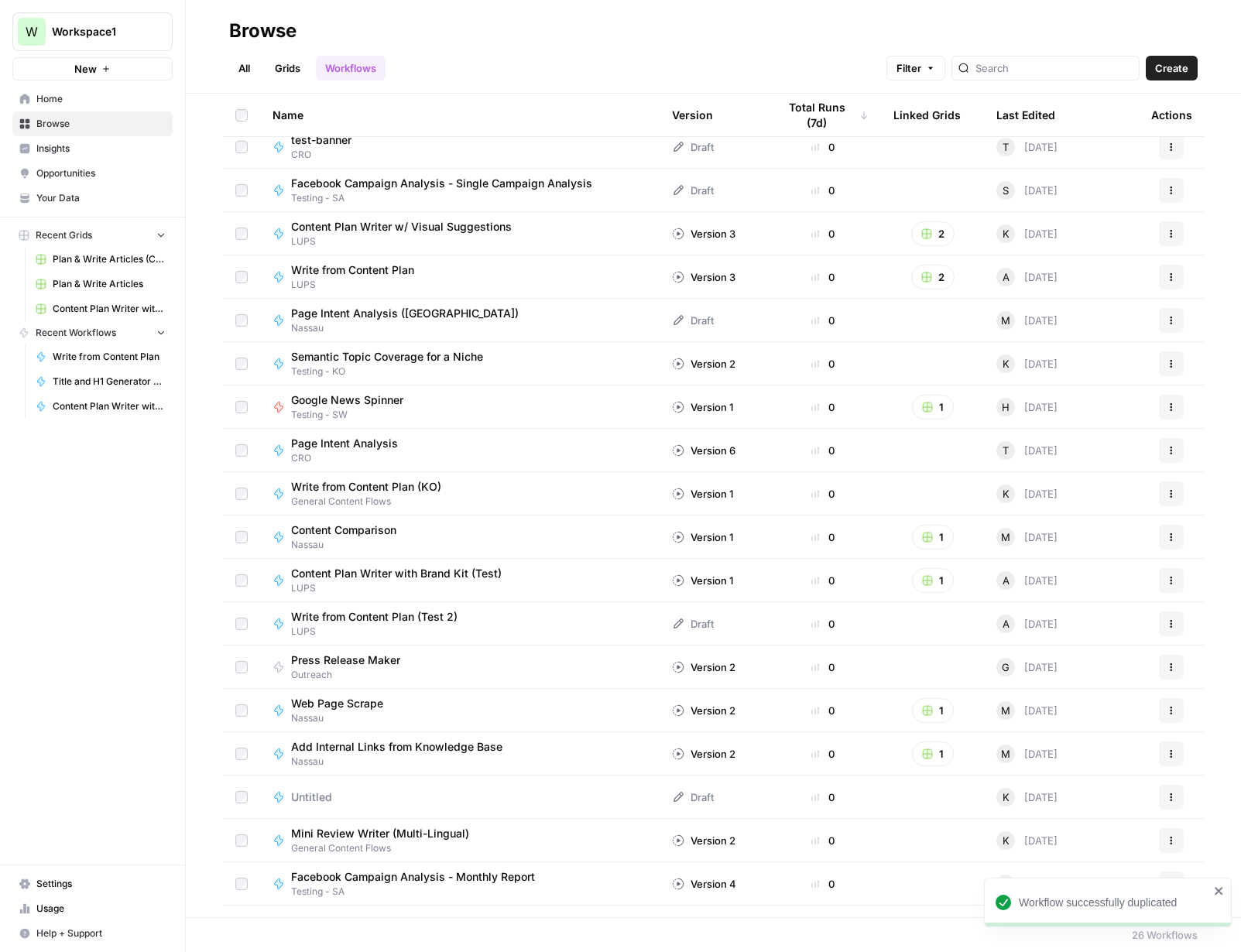
click at [379, 620] on span "Write from Content Plan (Test 2)" at bounding box center [374, 616] width 167 height 15
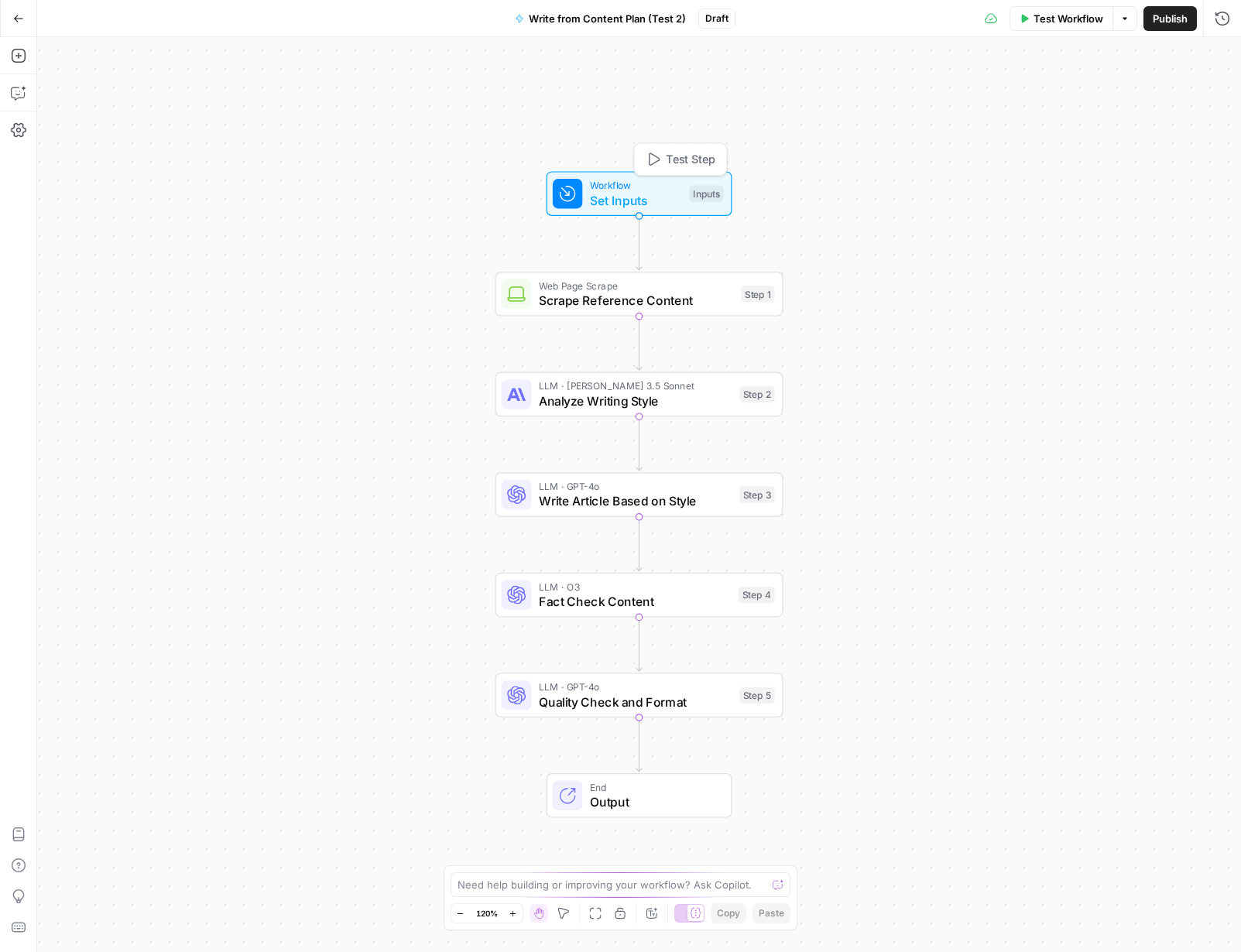
click at [620, 199] on span "Set Inputs" at bounding box center [636, 200] width 92 height 19
click at [673, 304] on span "Scrape Reference Content" at bounding box center [636, 300] width 195 height 19
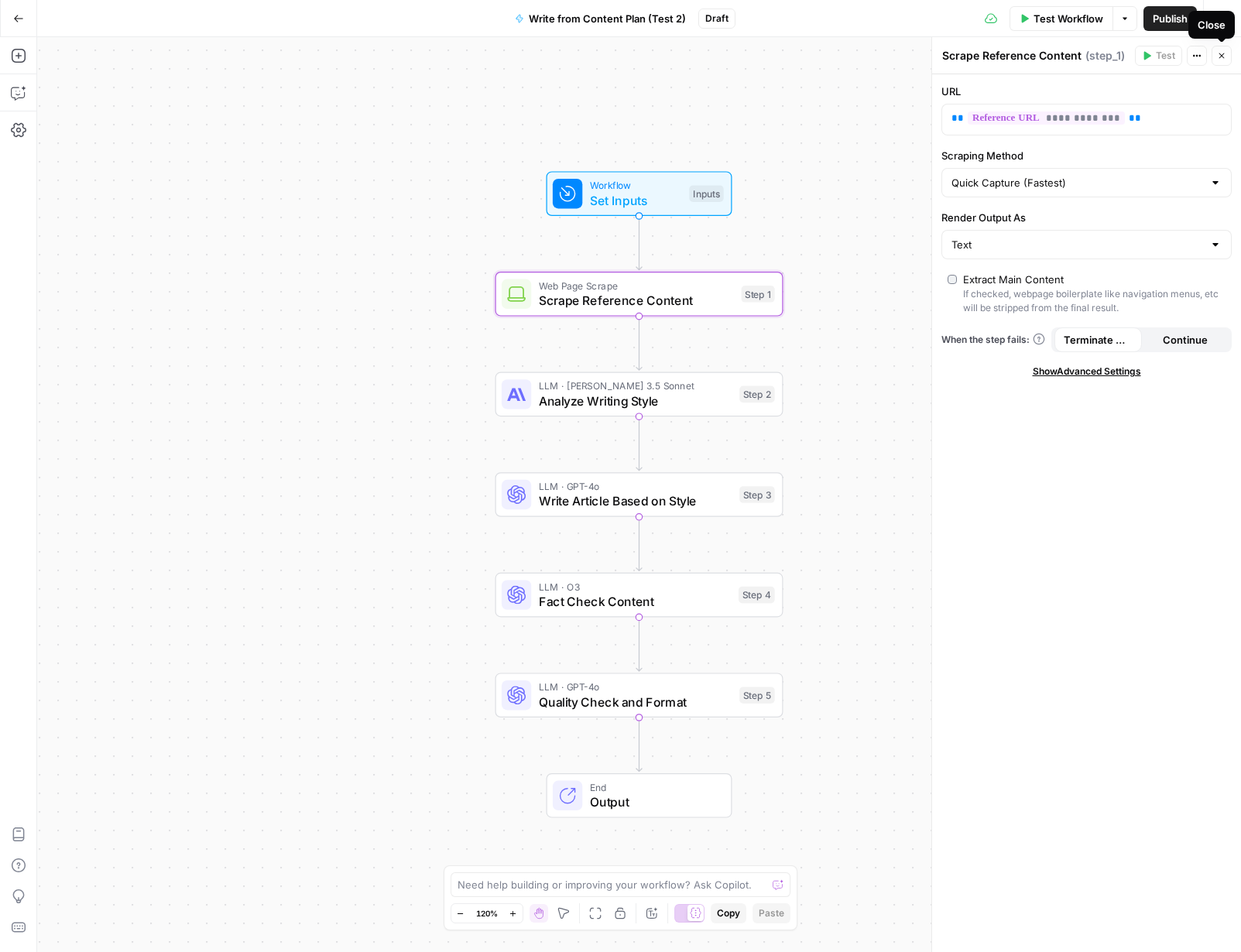
click at [951, 59] on icon "button" at bounding box center [1221, 56] width 9 height 9
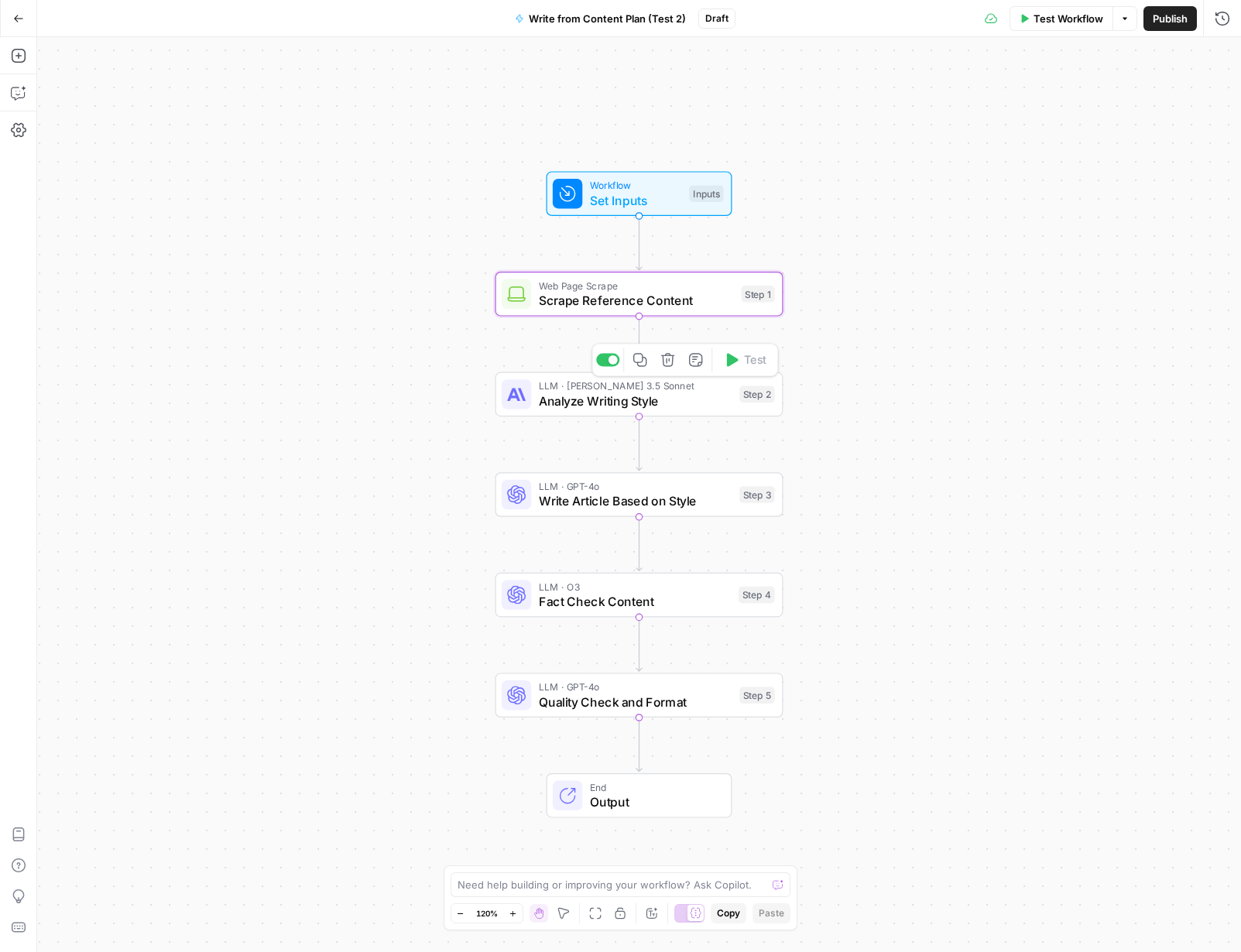
click at [620, 403] on span "Analyze Writing Style" at bounding box center [636, 401] width 193 height 19
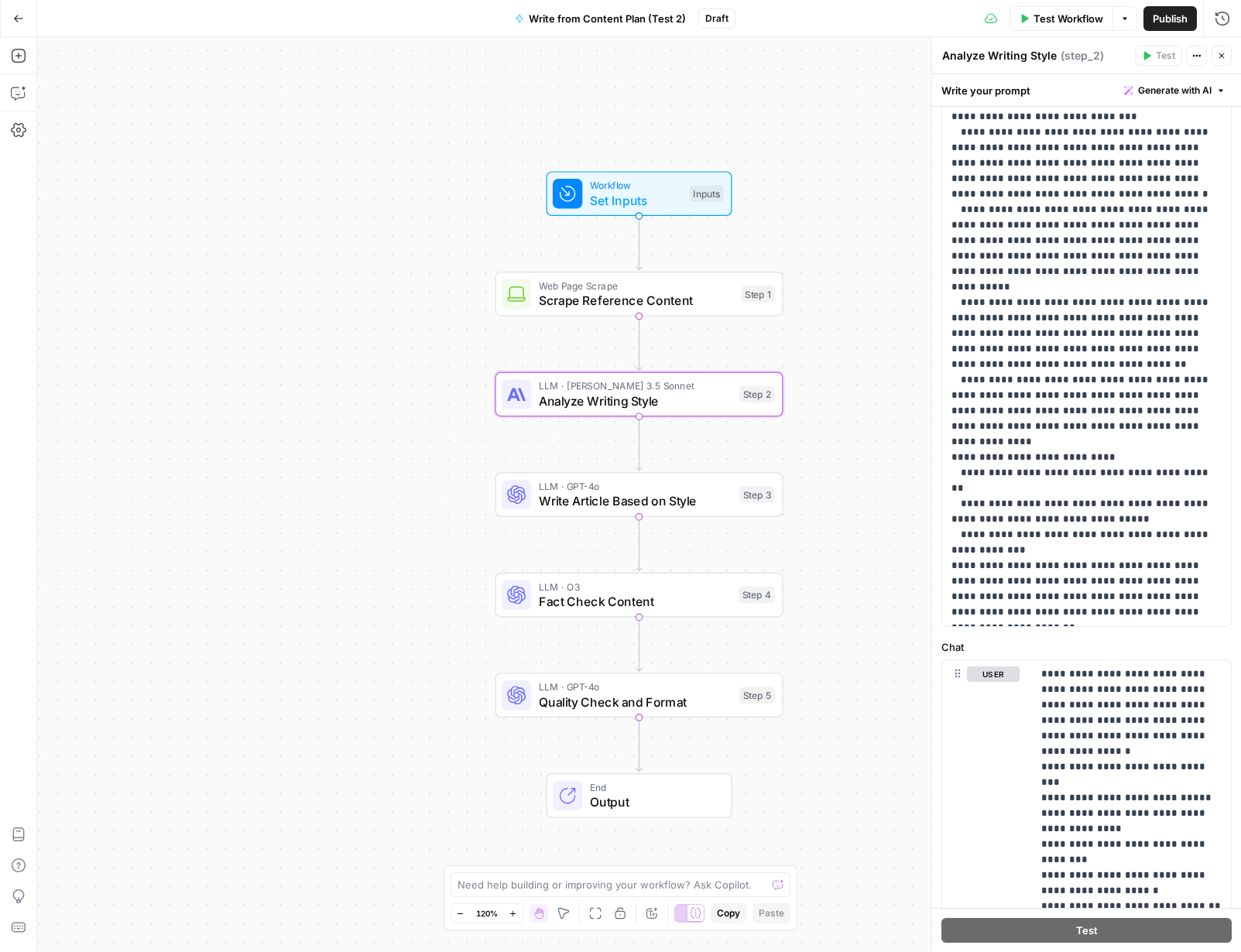
scroll to position [308, 0]
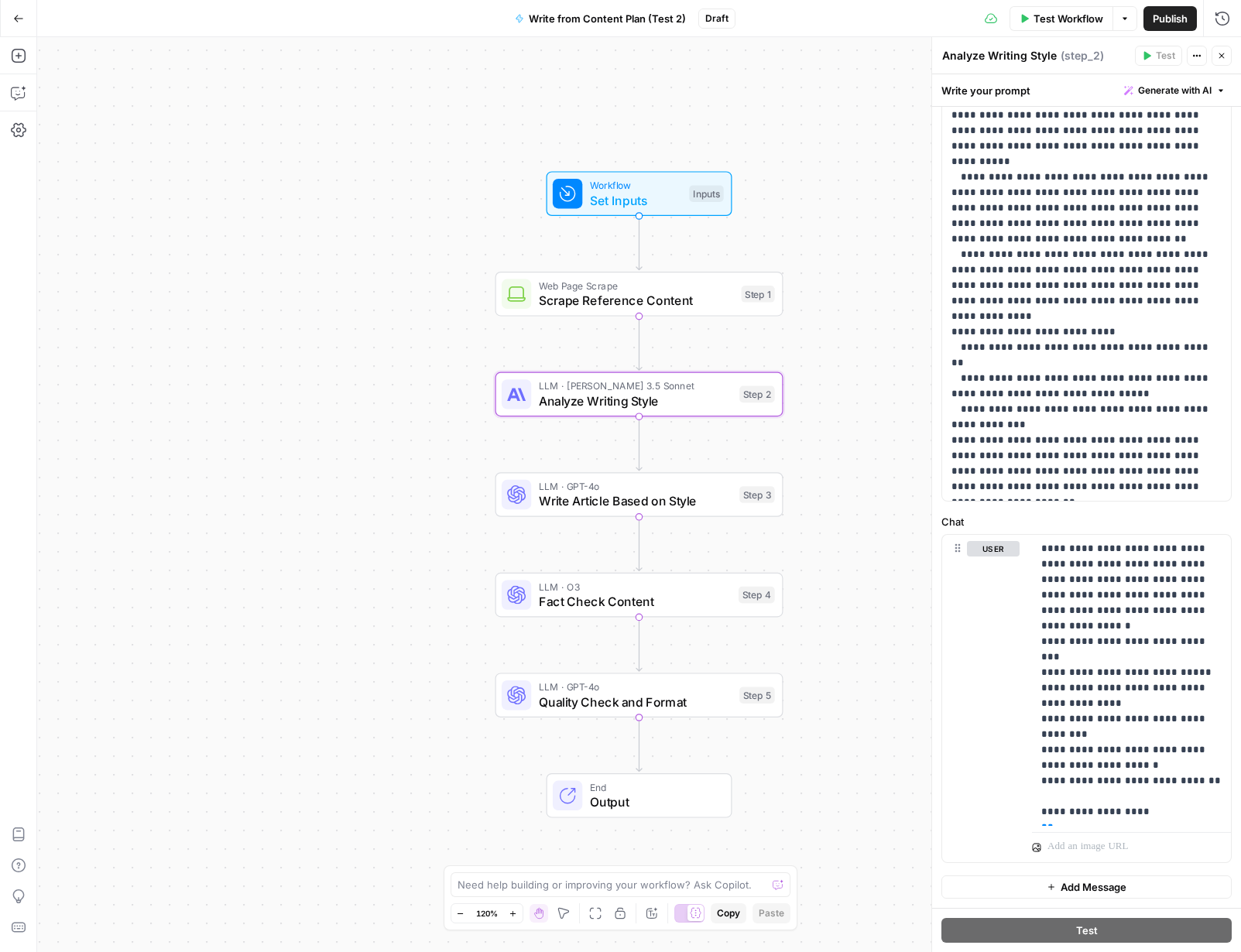
click at [662, 497] on span "Write Article Based on Style" at bounding box center [636, 501] width 193 height 19
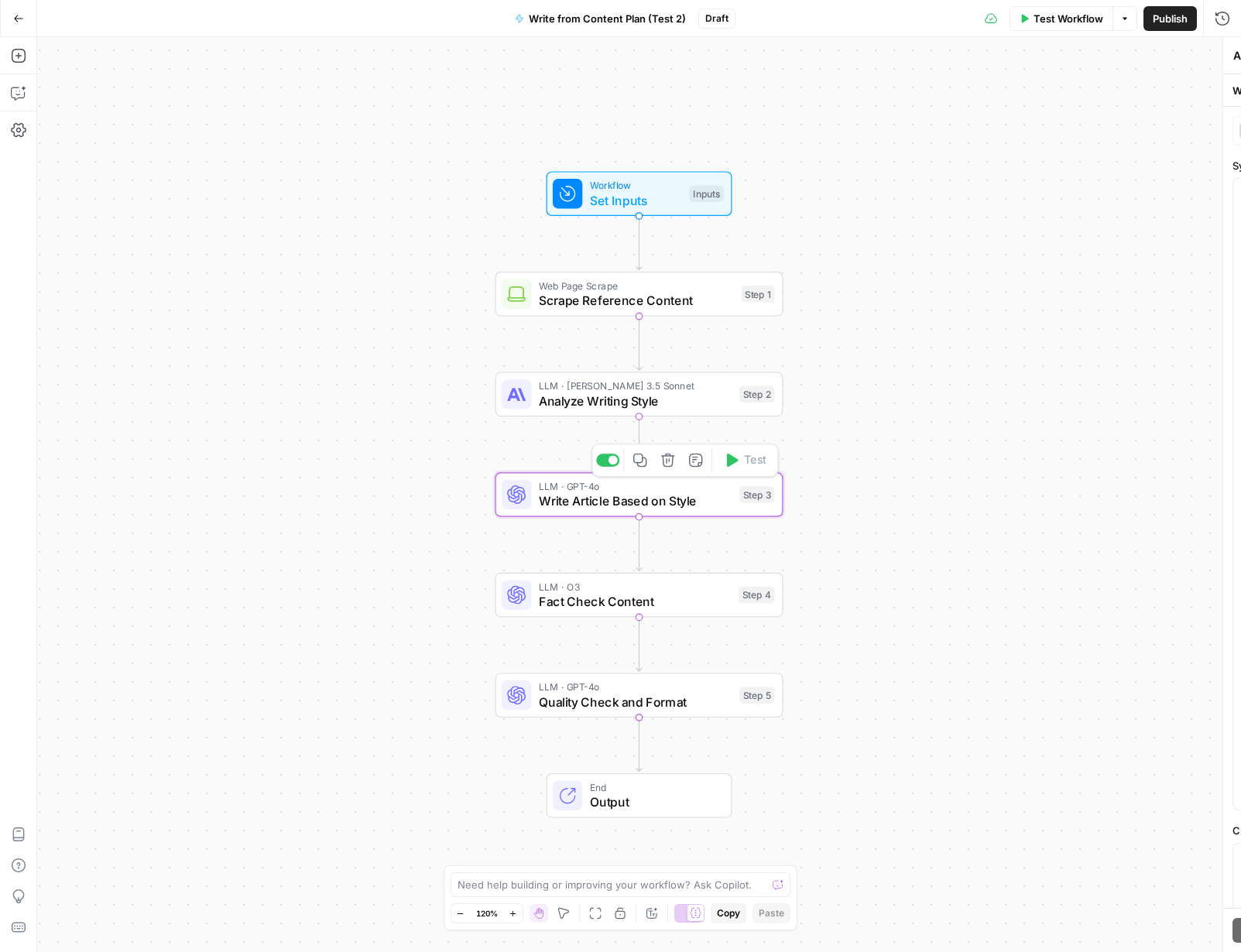
type textarea "Write Article Based on Style"
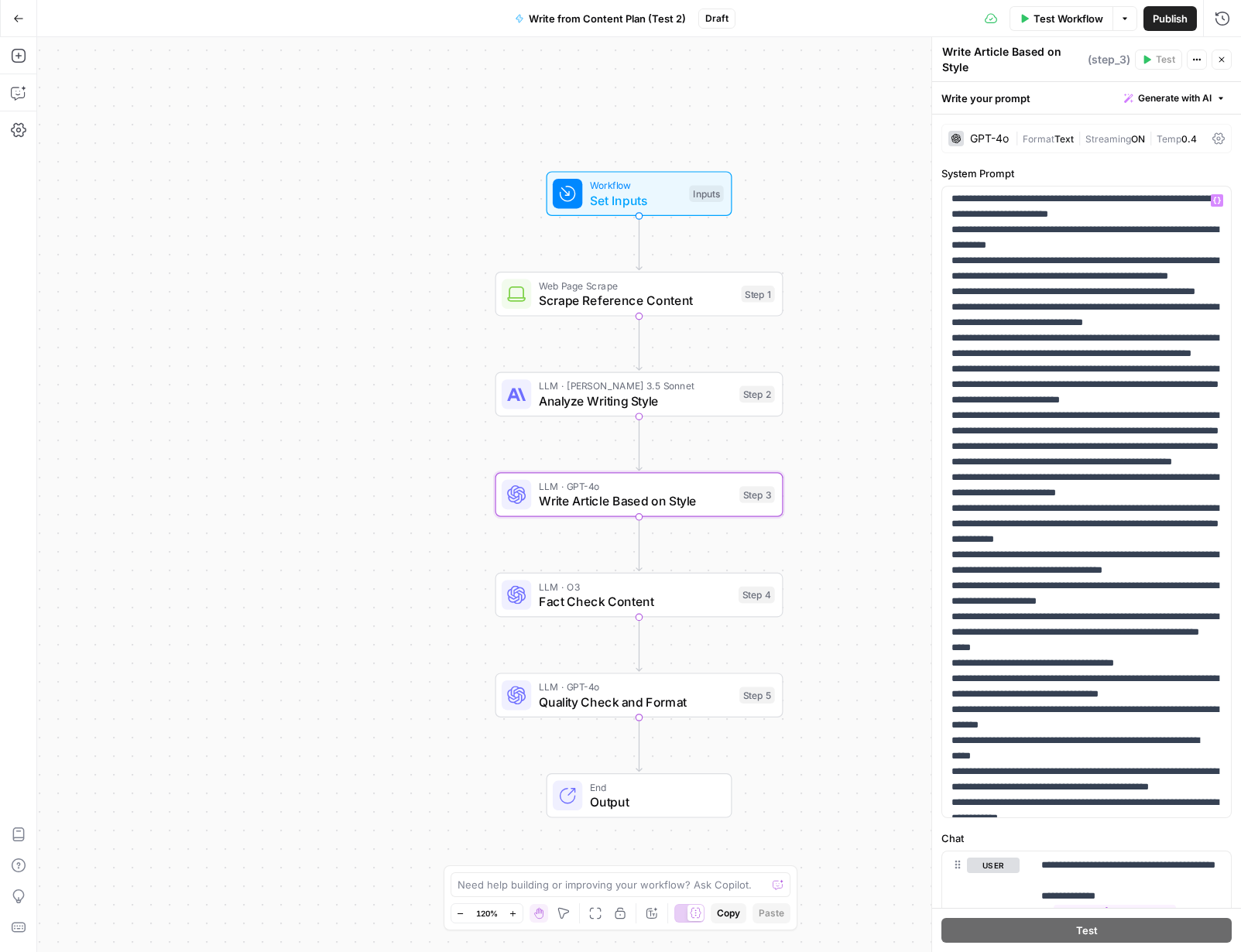
scroll to position [282, 0]
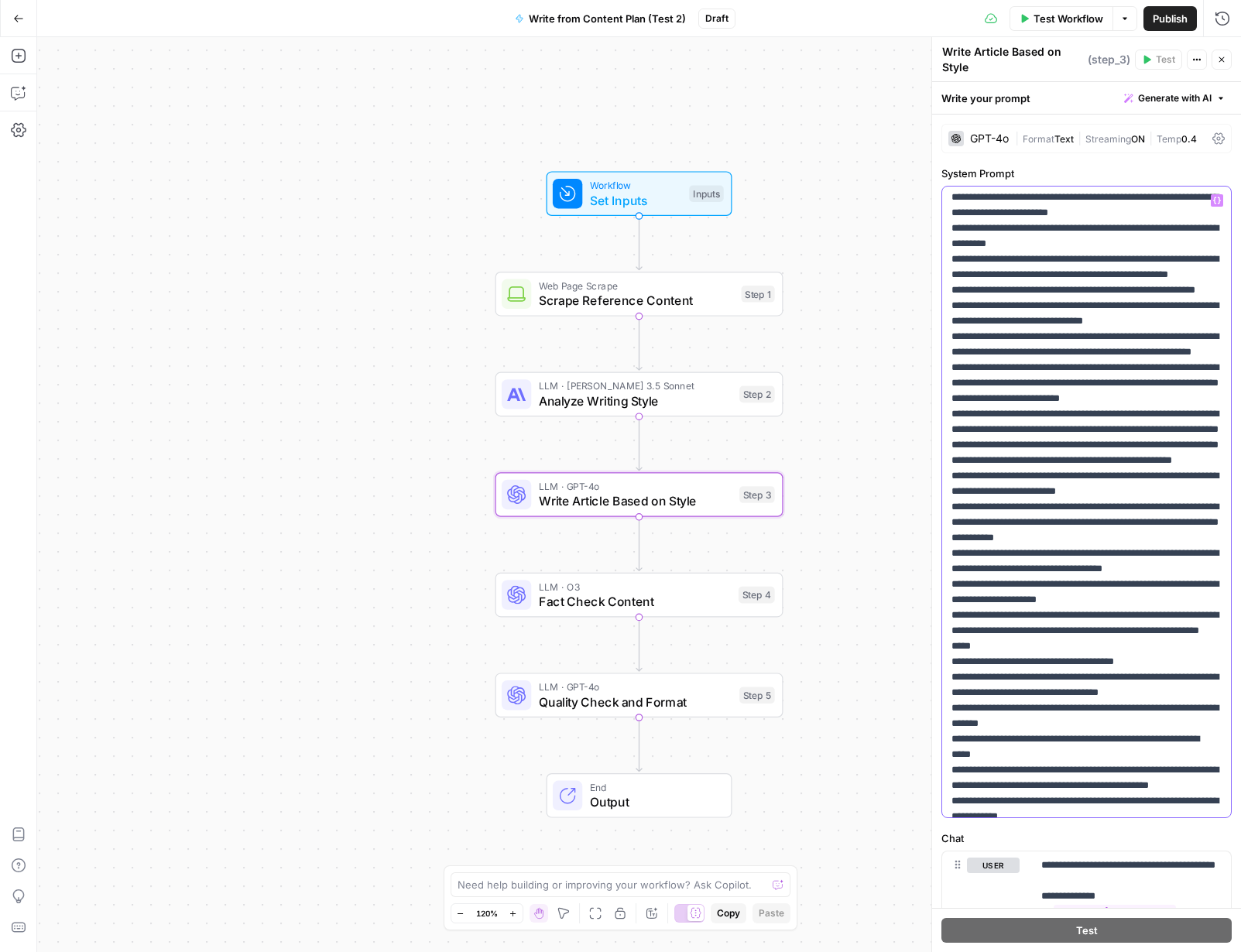
click at [951, 230] on p "**********" at bounding box center [1086, 940] width 270 height 2059
click at [951, 237] on p "**********" at bounding box center [1086, 940] width 270 height 2059
click at [951, 271] on p "**********" at bounding box center [1086, 940] width 270 height 2059
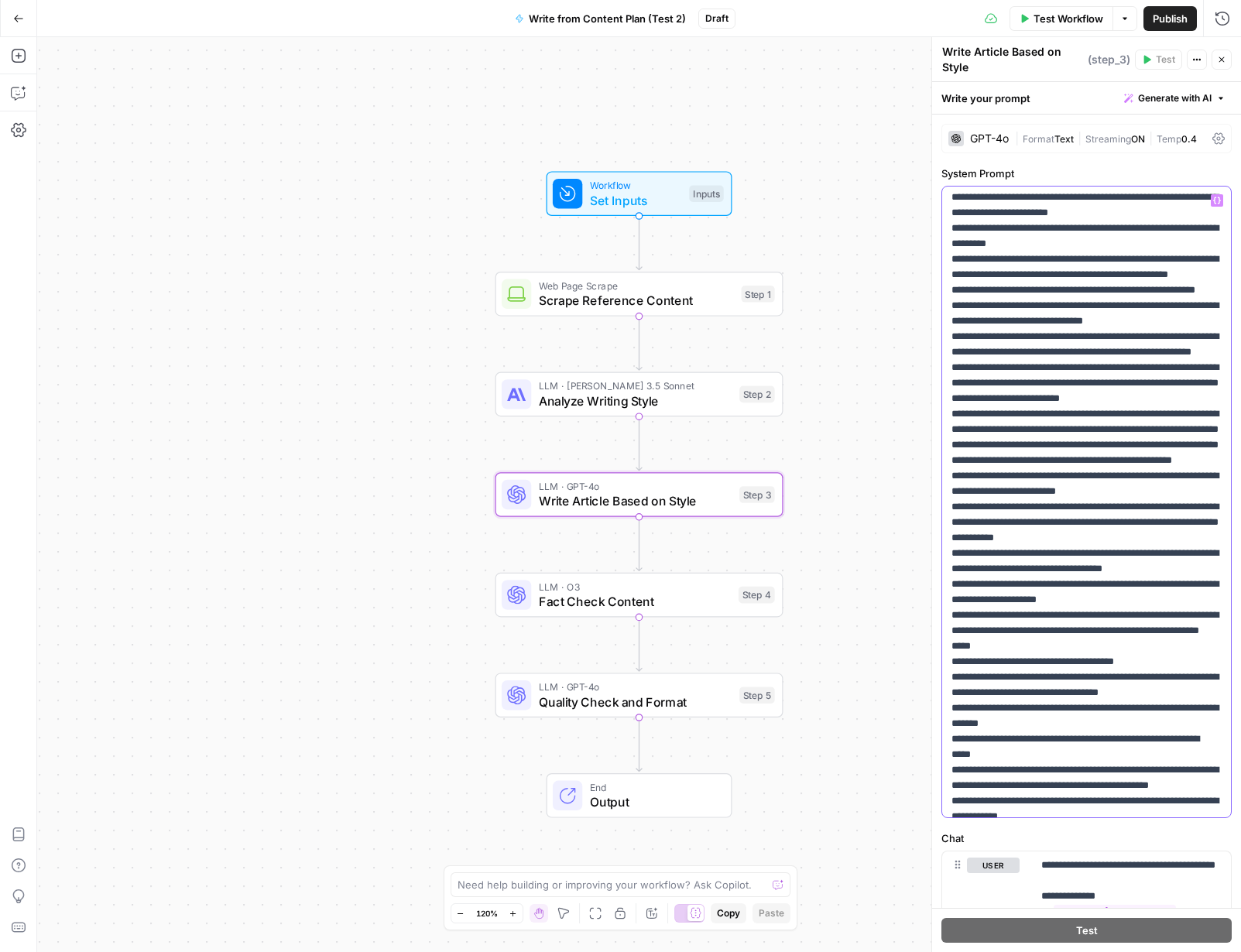
click at [950, 245] on div "**********" at bounding box center [1087, 502] width 289 height 631
click at [951, 267] on p "**********" at bounding box center [1086, 940] width 270 height 2059
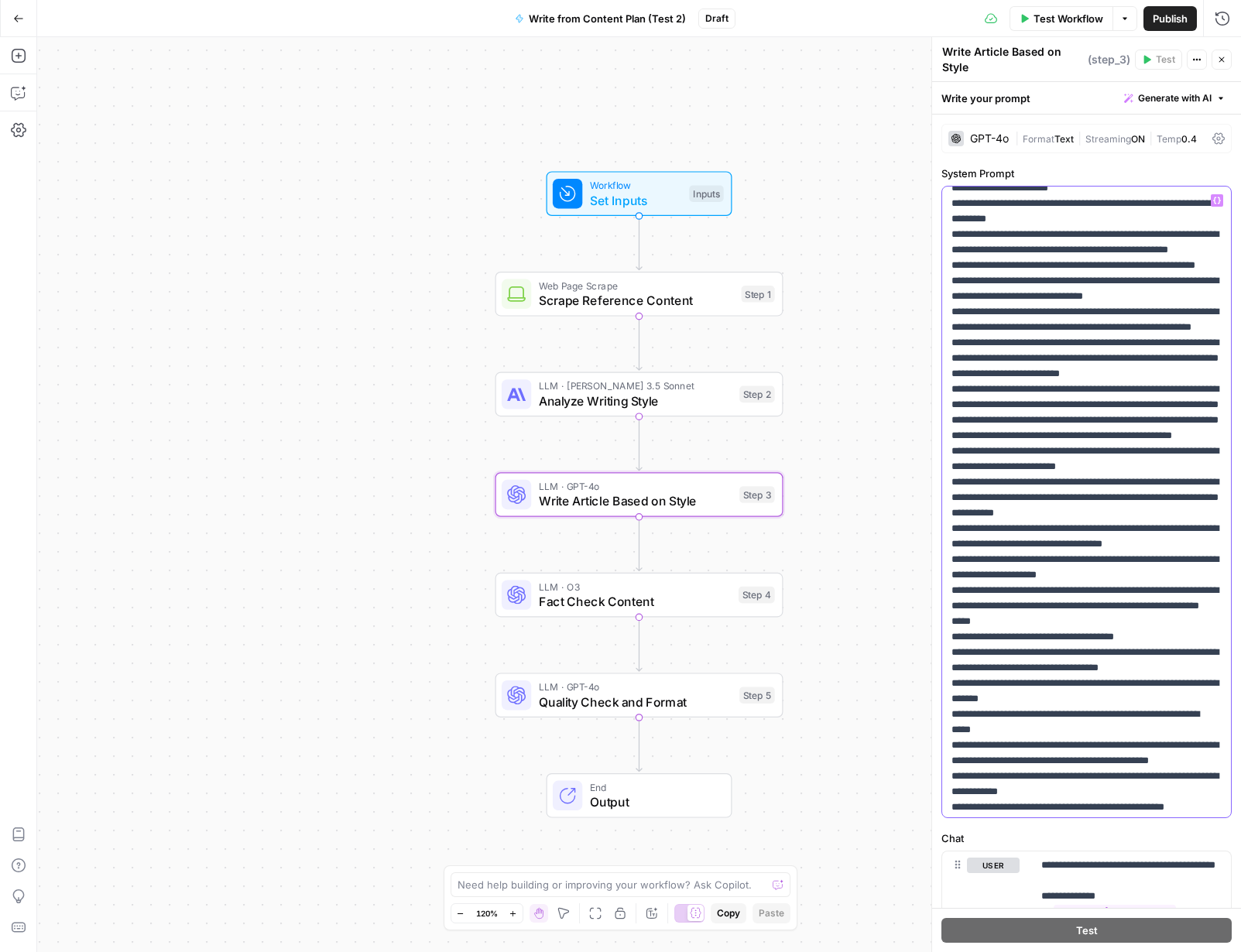
click at [951, 288] on p "**********" at bounding box center [1086, 916] width 270 height 2059
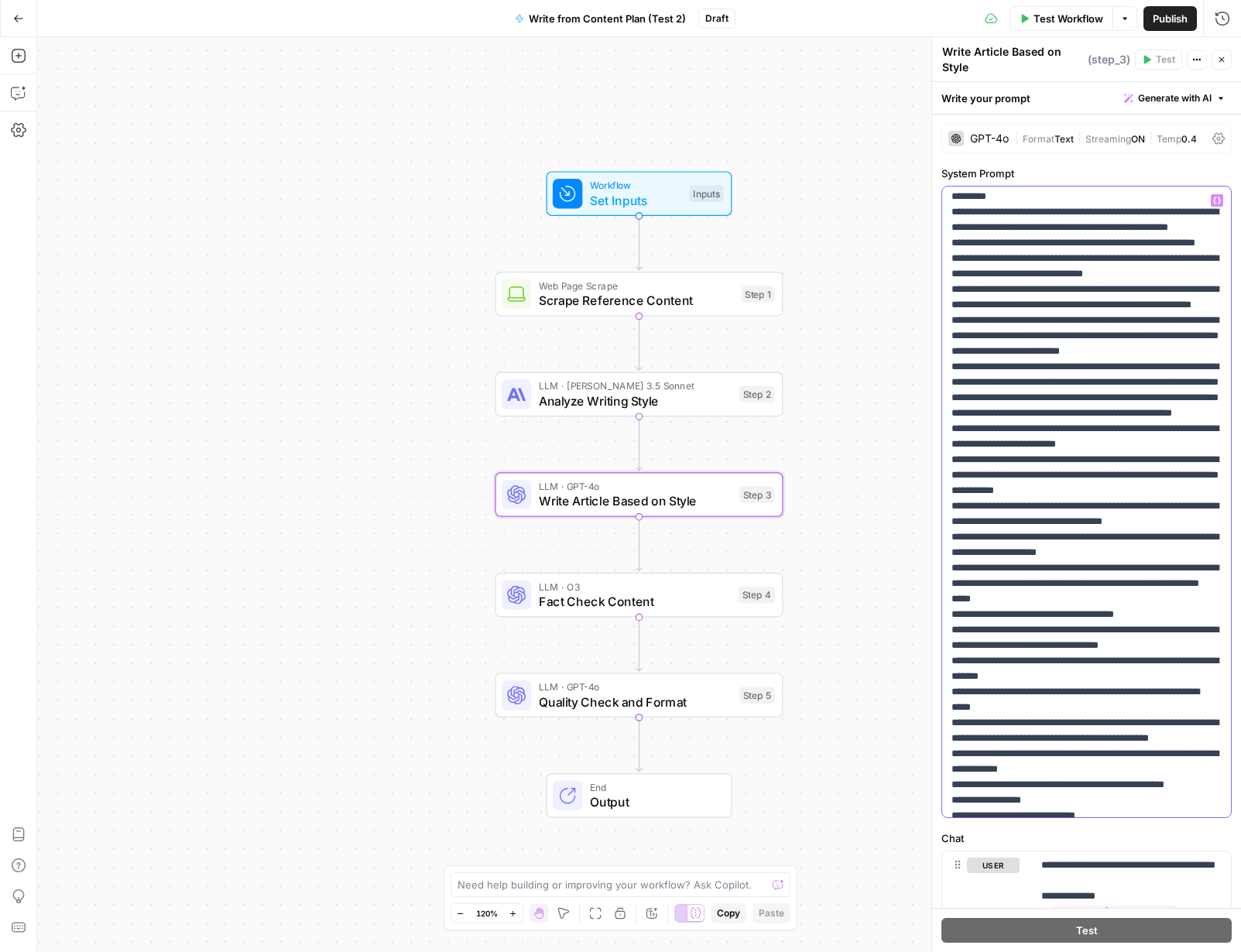
click at [951, 276] on p "**********" at bounding box center [1086, 893] width 270 height 2059
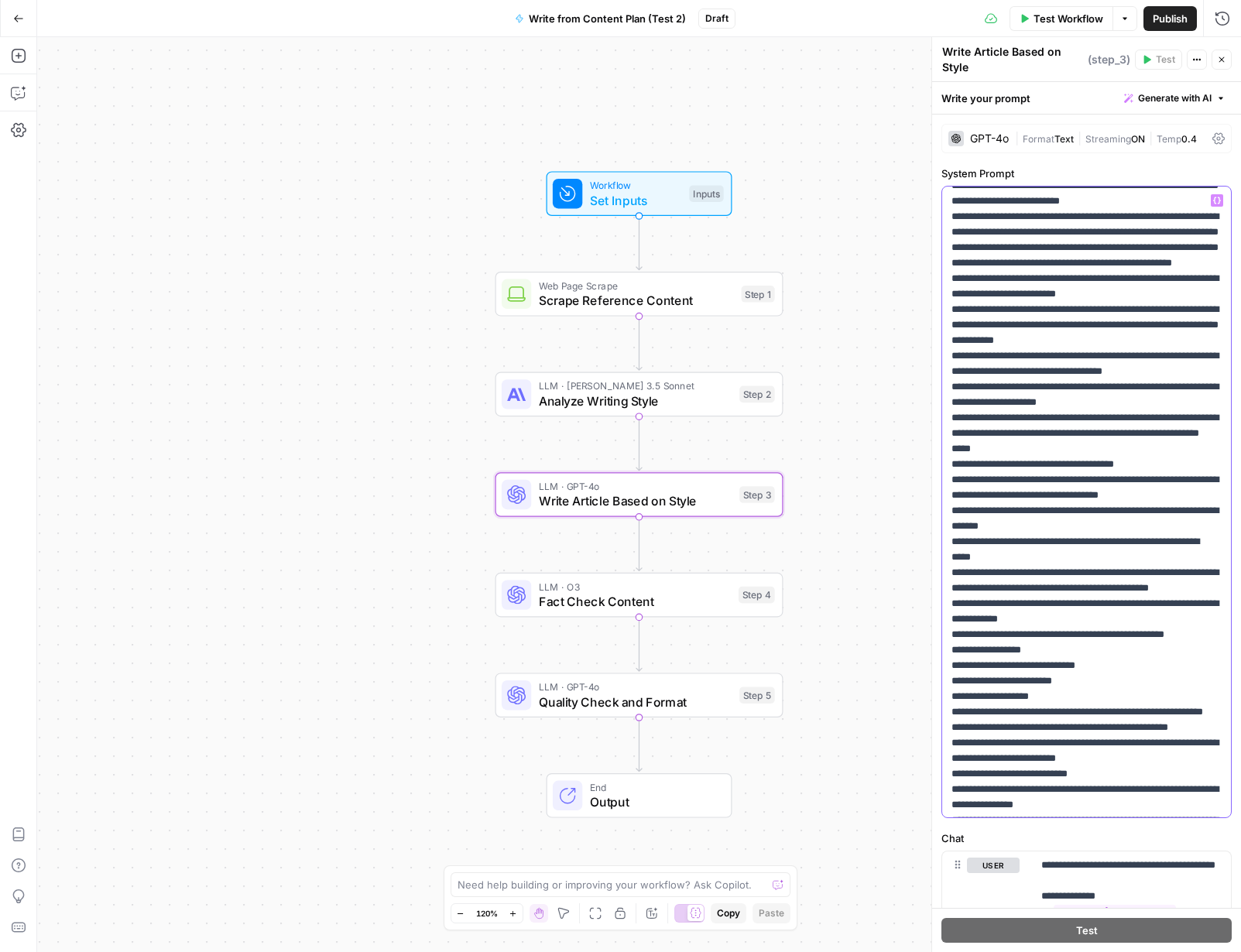
scroll to position [480, 0]
click at [951, 269] on p "**********" at bounding box center [1086, 742] width 270 height 2059
click at [951, 278] on p "**********" at bounding box center [1086, 742] width 270 height 2059
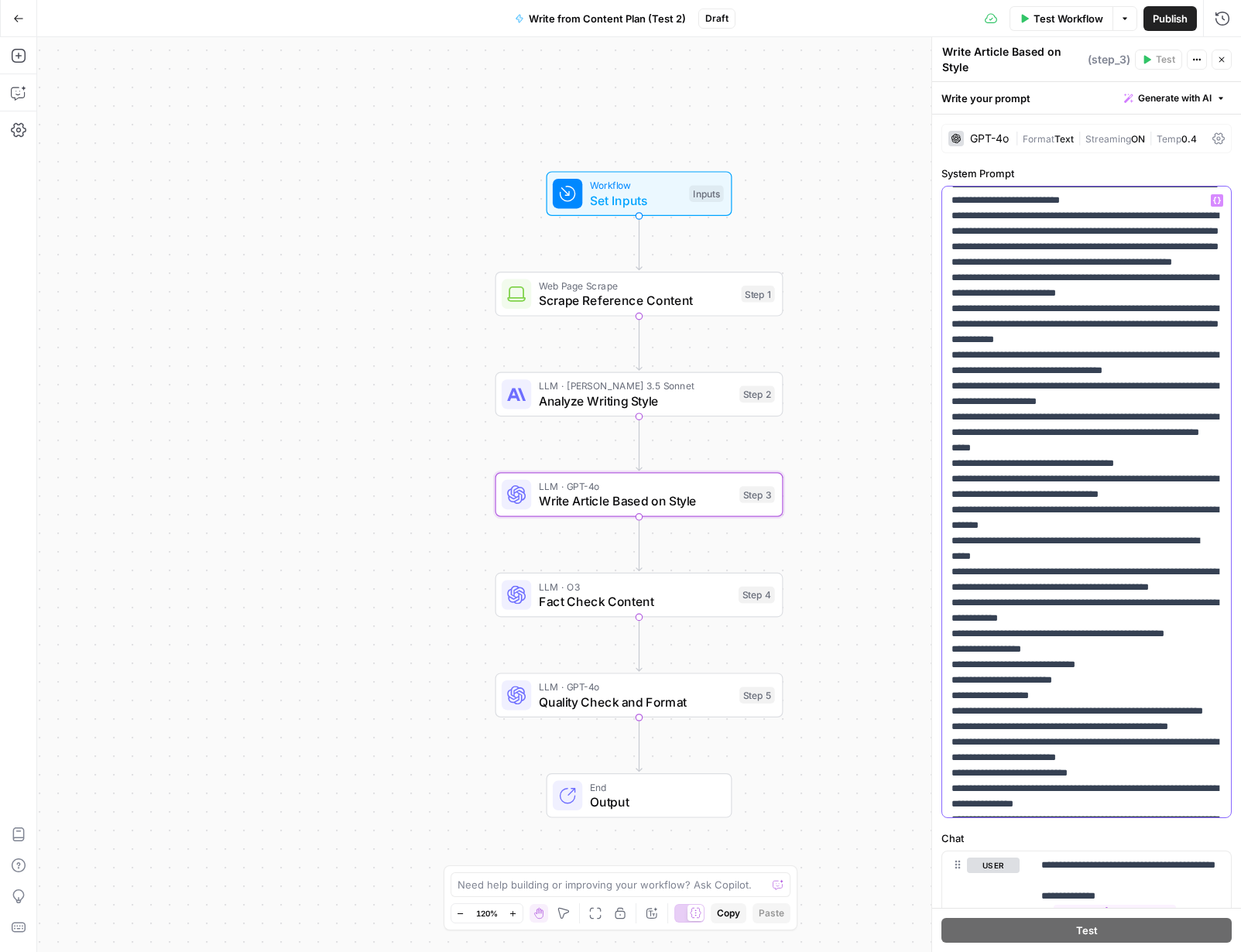
drag, startPoint x: 1216, startPoint y: 278, endPoint x: 1128, endPoint y: 293, distance: 89.3
click at [951, 278] on p "**********" at bounding box center [1086, 742] width 270 height 2059
drag, startPoint x: 1068, startPoint y: 293, endPoint x: 1085, endPoint y: 311, distance: 24.8
click at [951, 311] on p "**********" at bounding box center [1086, 742] width 270 height 2059
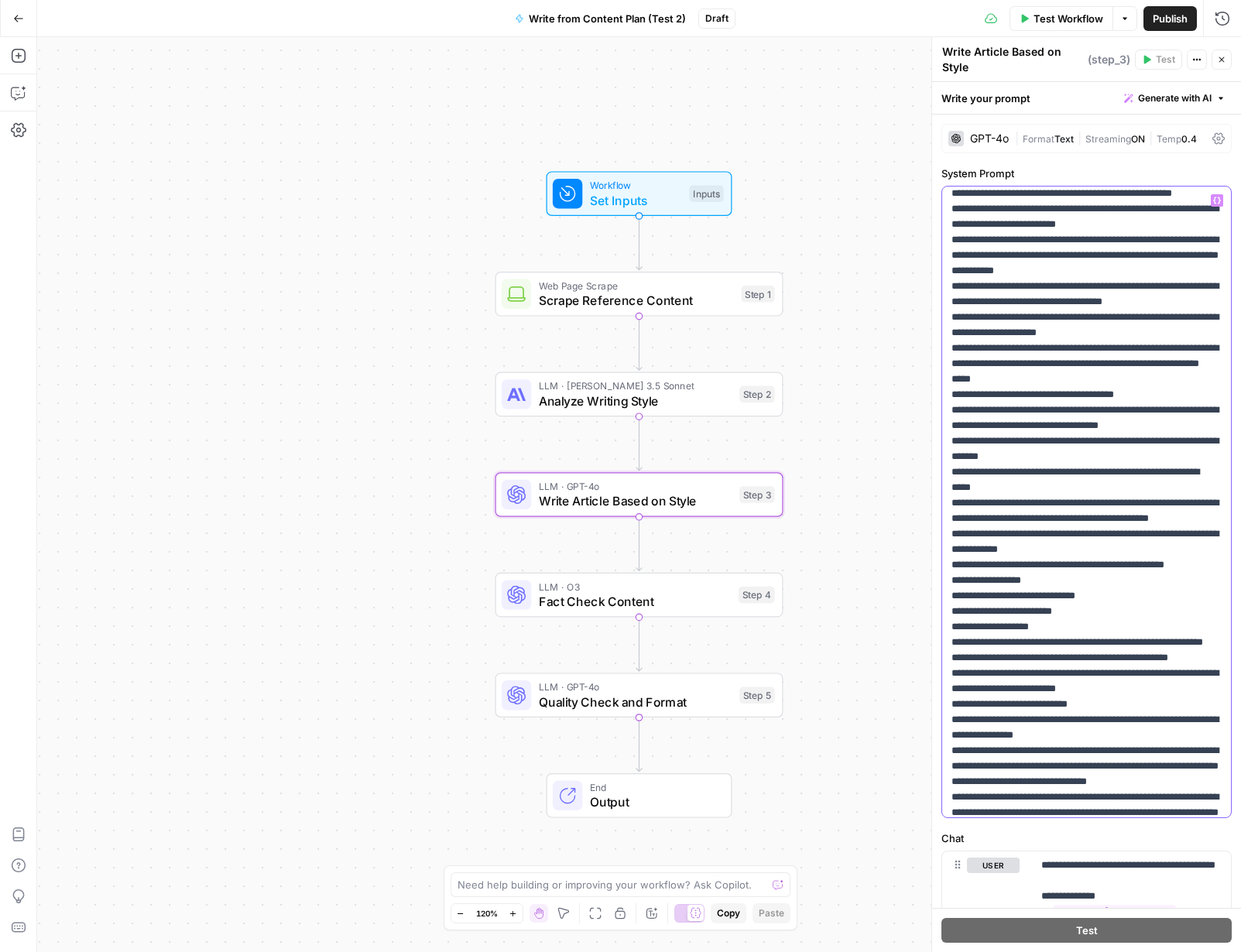
scroll to position [554, 0]
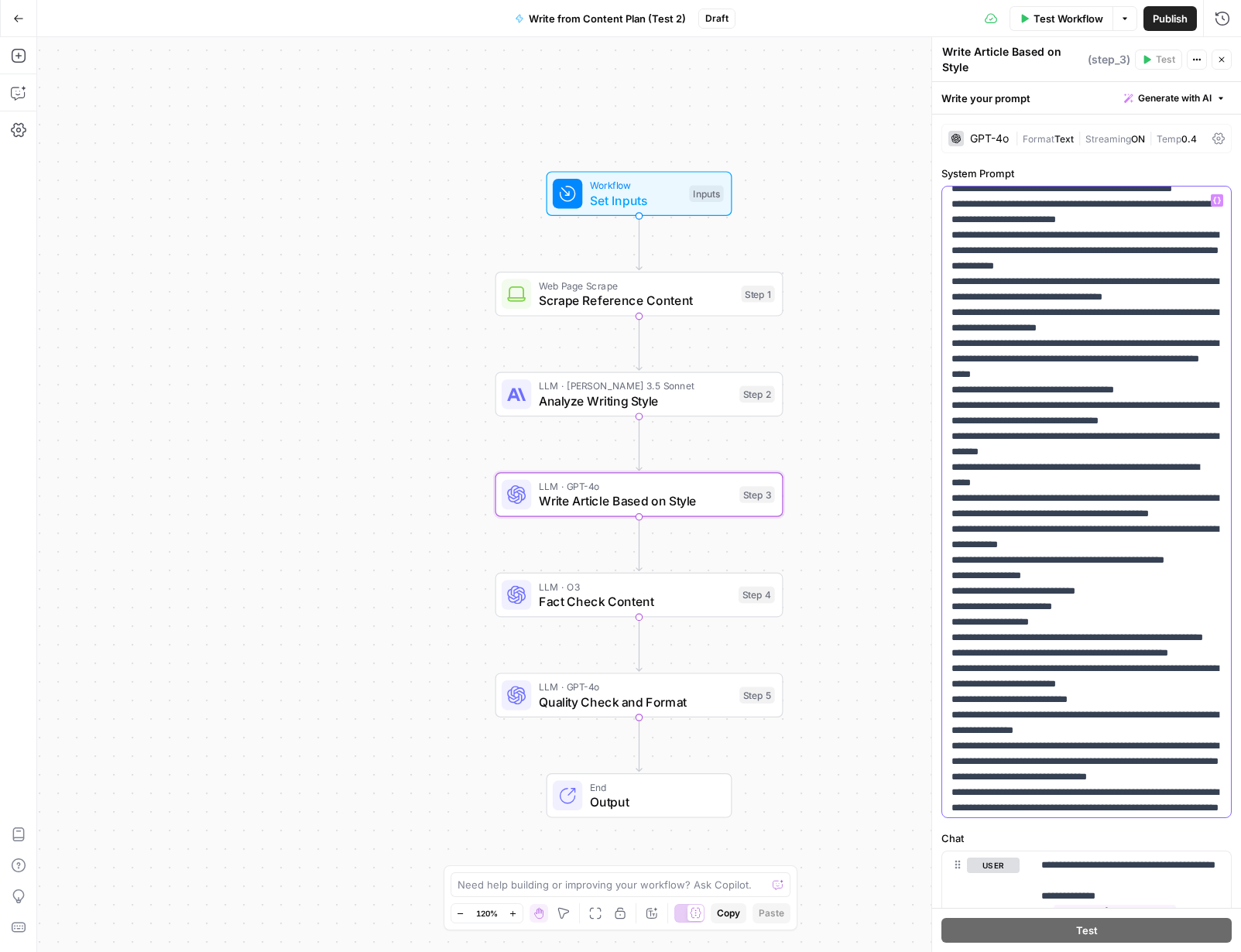
drag, startPoint x: 1037, startPoint y: 300, endPoint x: 1037, endPoint y: 324, distance: 24.0
click at [951, 324] on p "**********" at bounding box center [1086, 668] width 270 height 2059
click at [951, 324] on p "**********" at bounding box center [1086, 668] width 270 height 2059
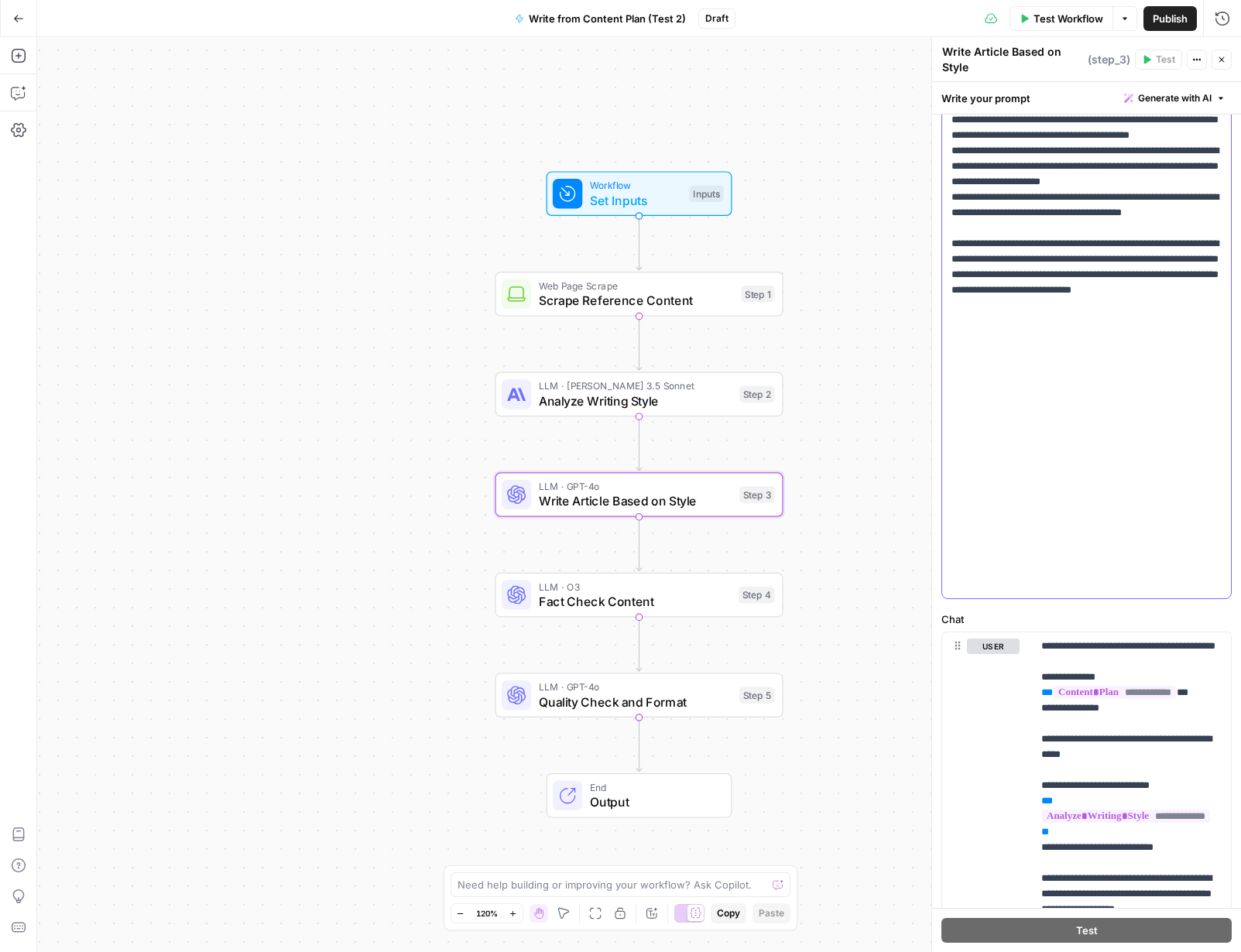
scroll to position [230, 0]
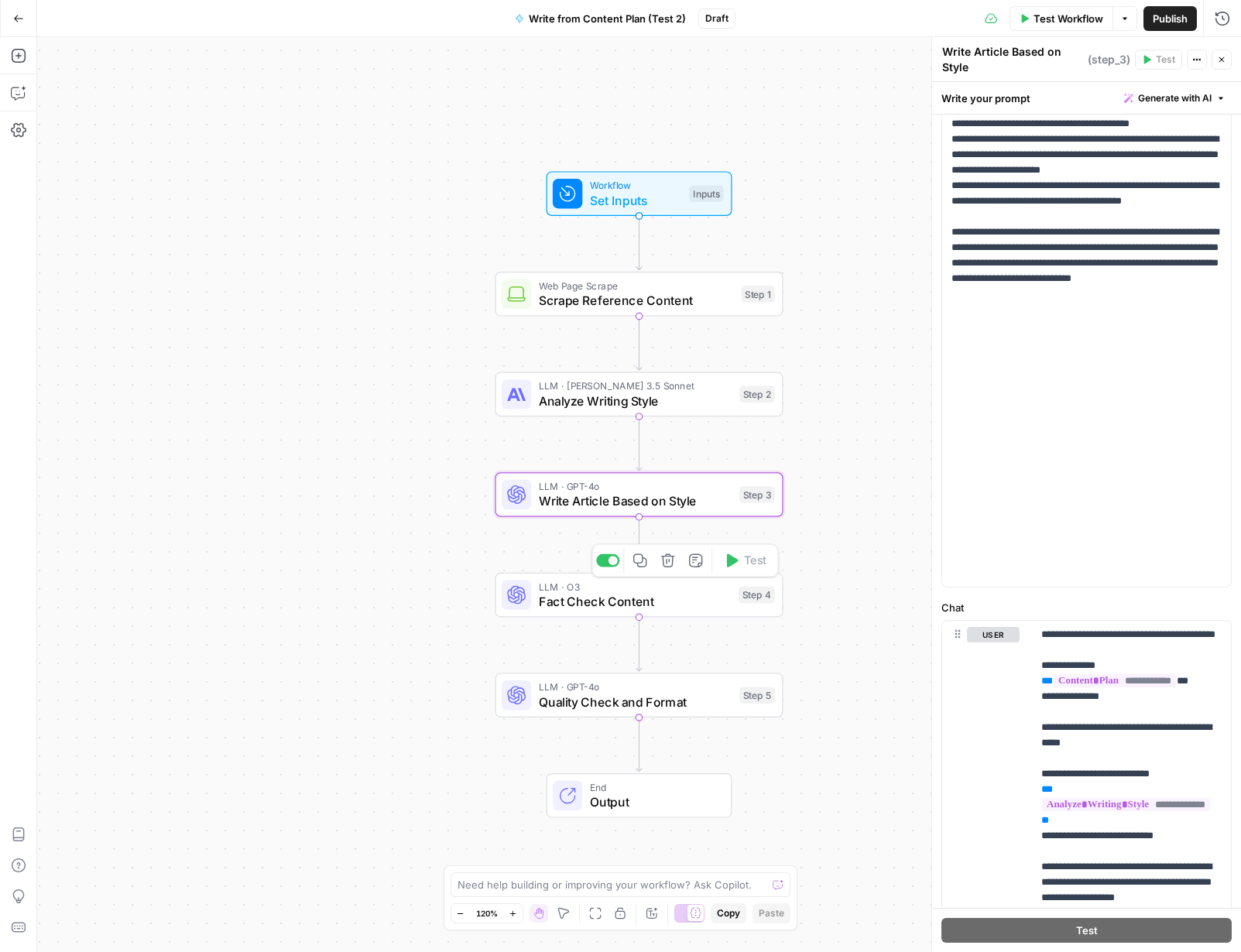
click at [655, 609] on span "Fact Check Content" at bounding box center [635, 601] width 192 height 19
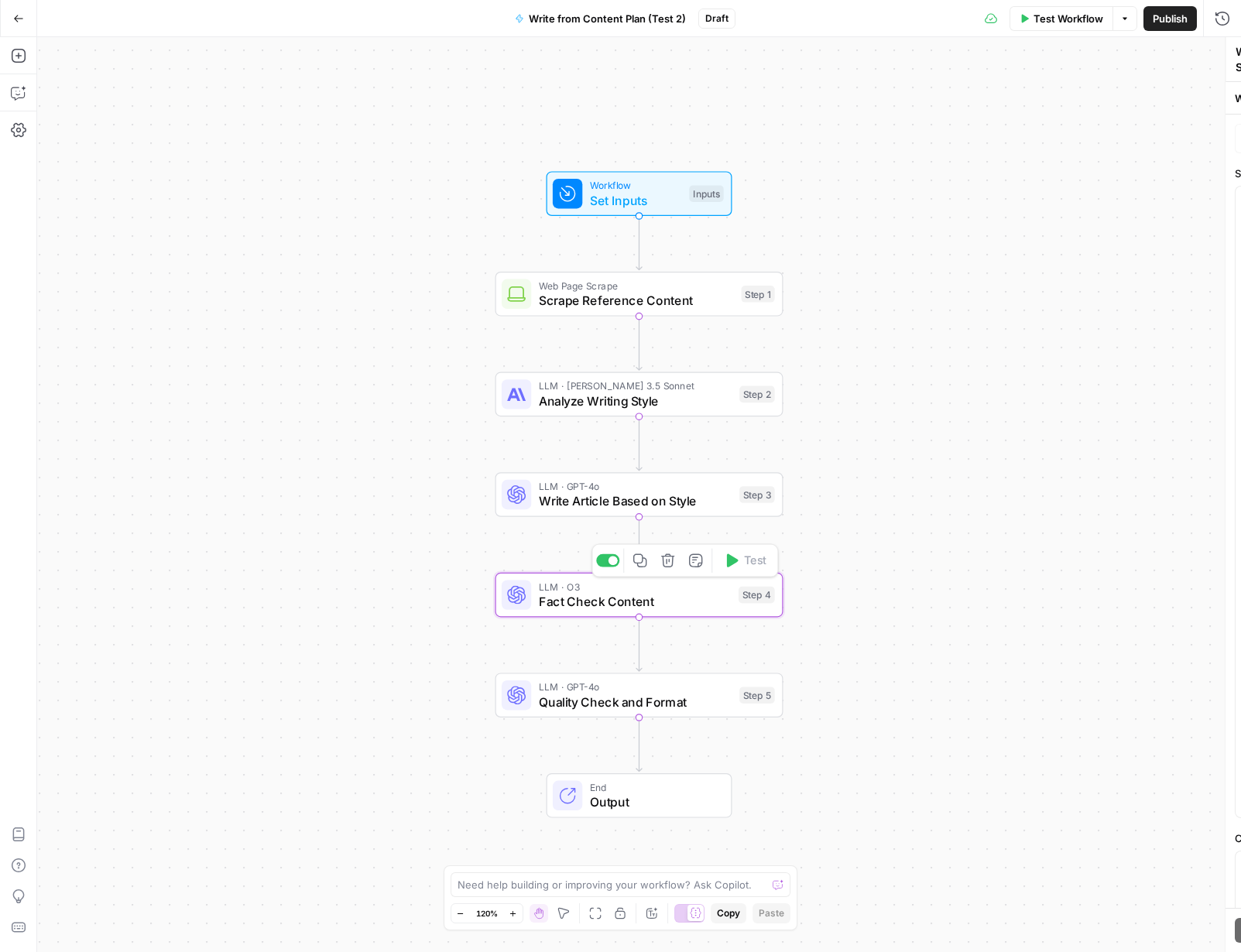
type textarea "Fact Check Content"
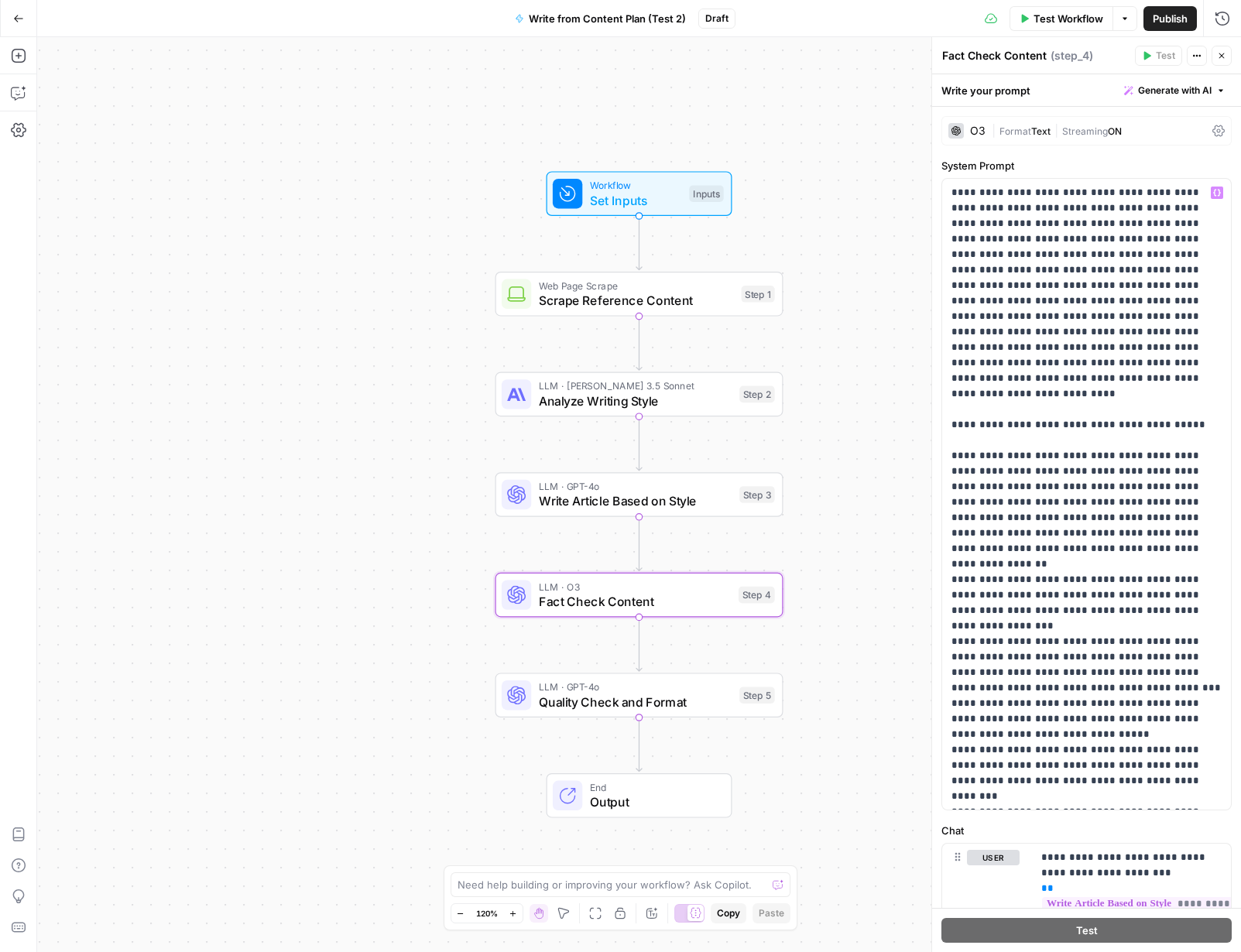
scroll to position [16, 0]
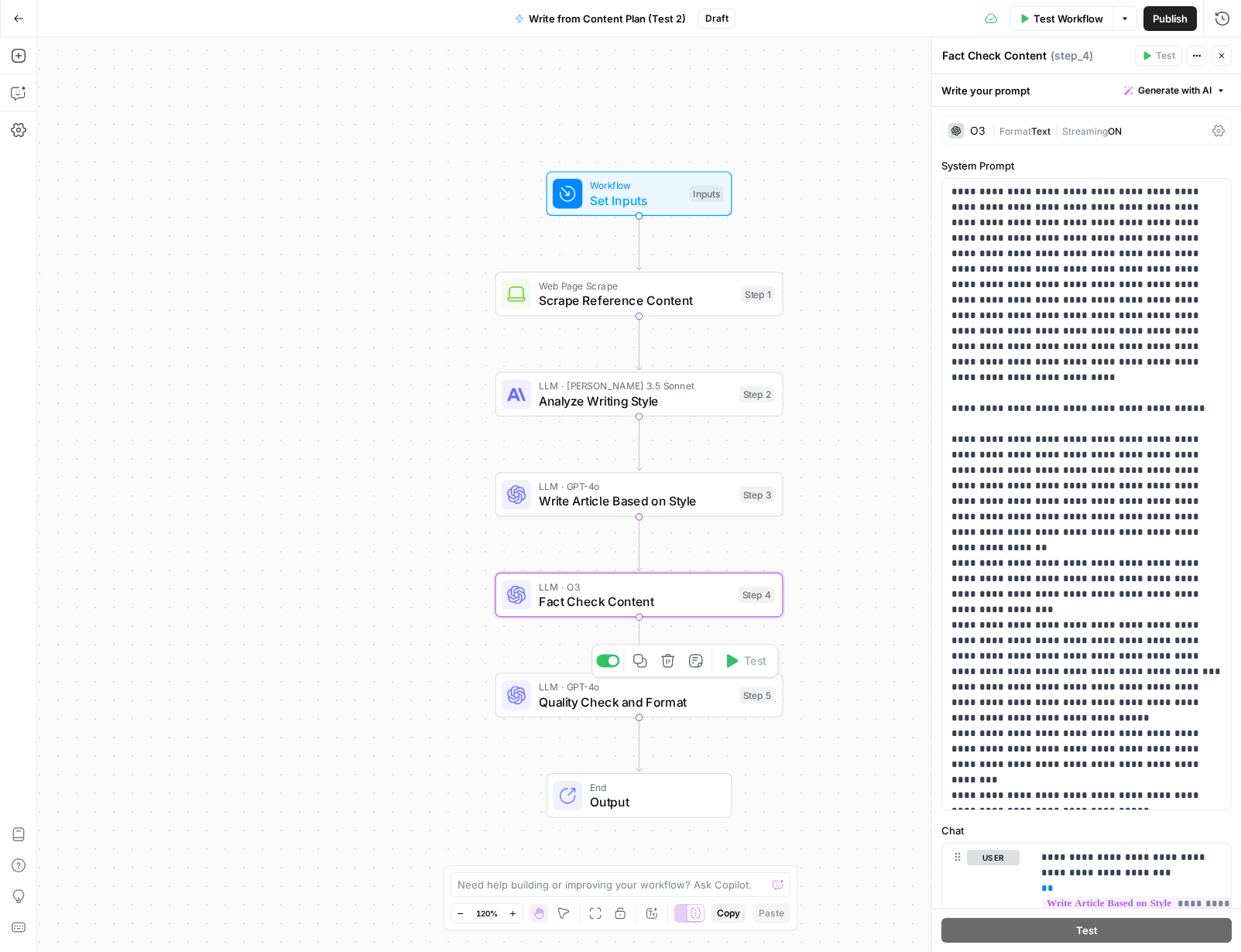
click at [673, 709] on span "Quality Check and Format" at bounding box center [636, 702] width 193 height 19
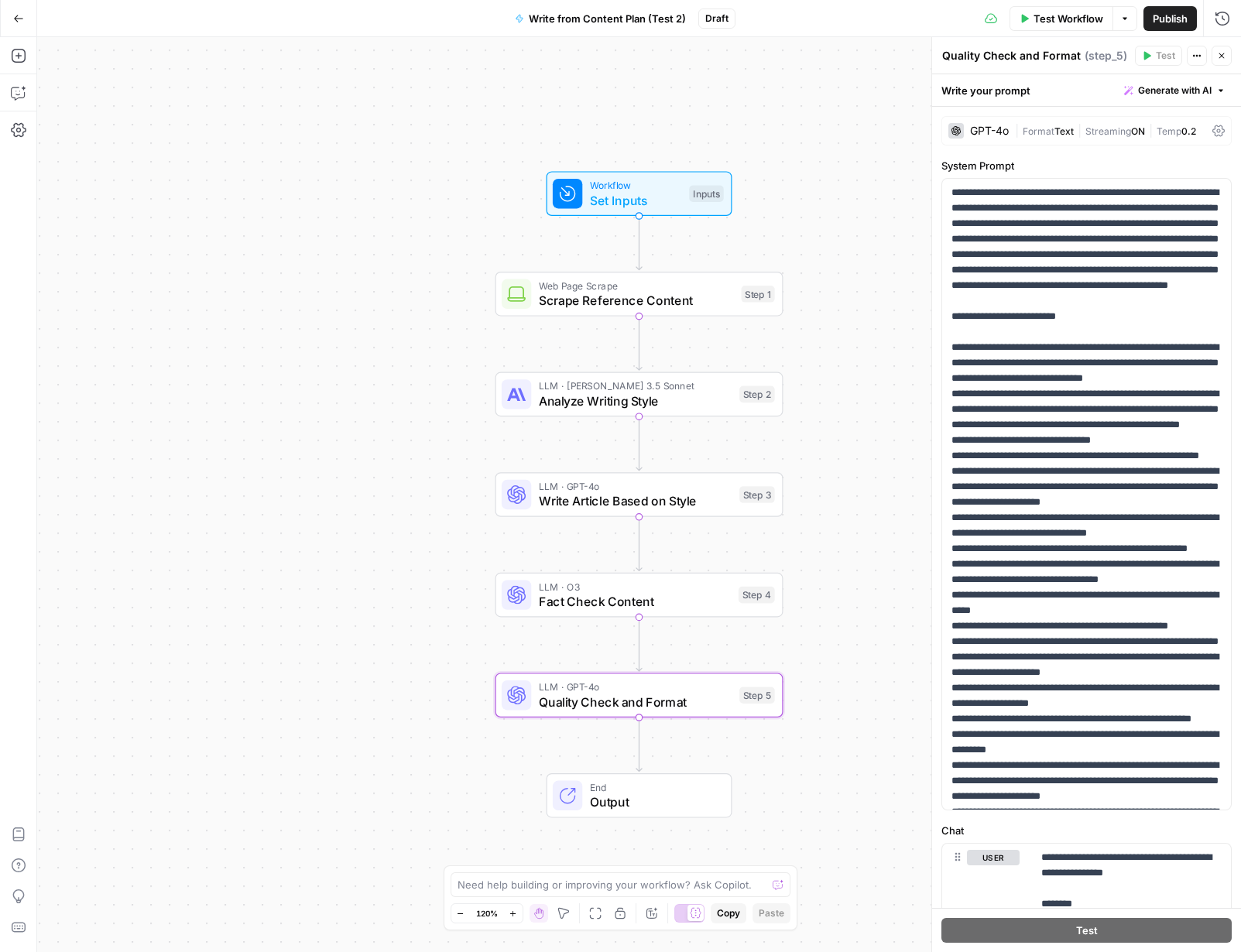
click at [658, 787] on span "End" at bounding box center [653, 787] width 126 height 15
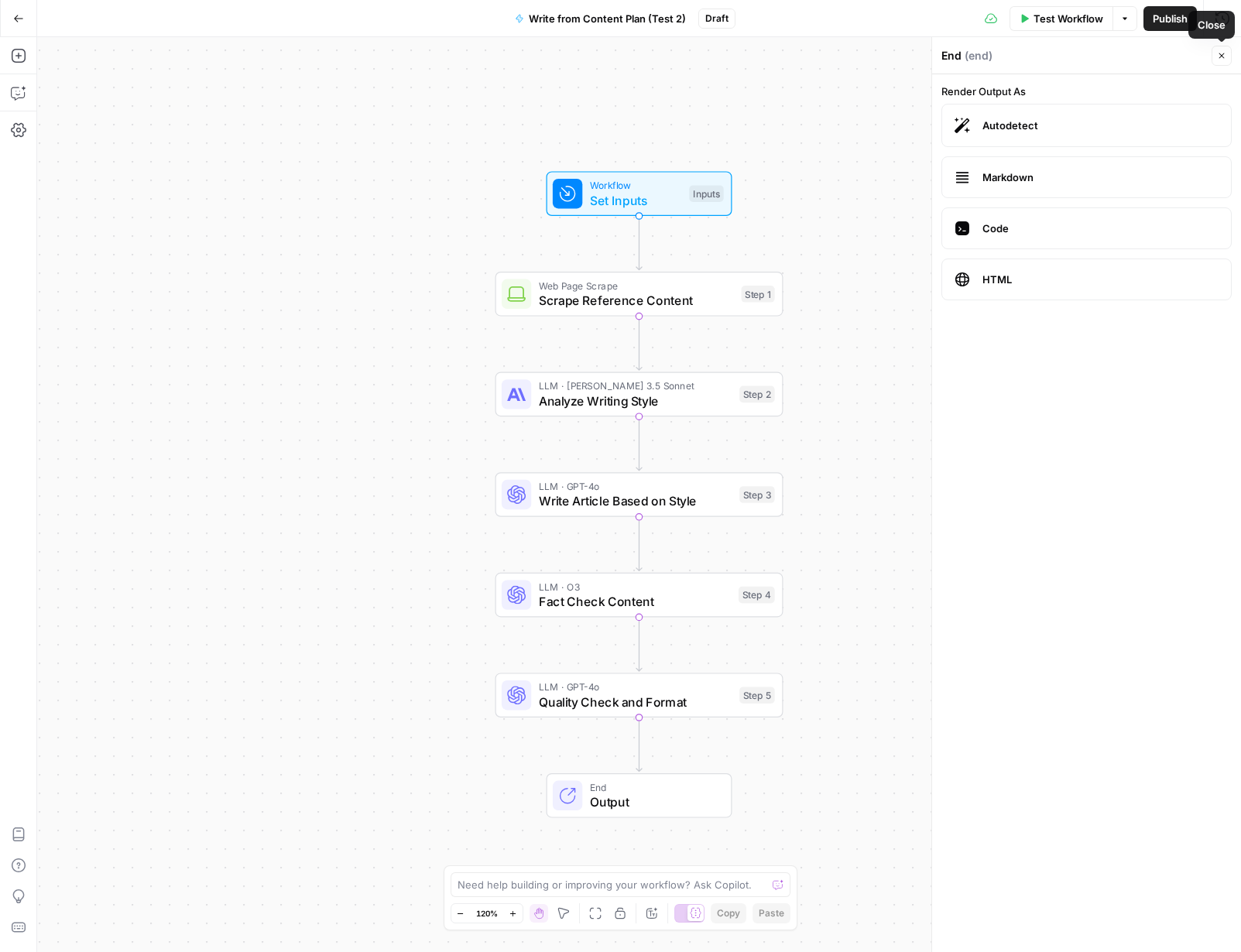
click at [951, 59] on icon "button" at bounding box center [1221, 56] width 9 height 9
click at [951, 23] on span "Publish" at bounding box center [1170, 18] width 35 height 15
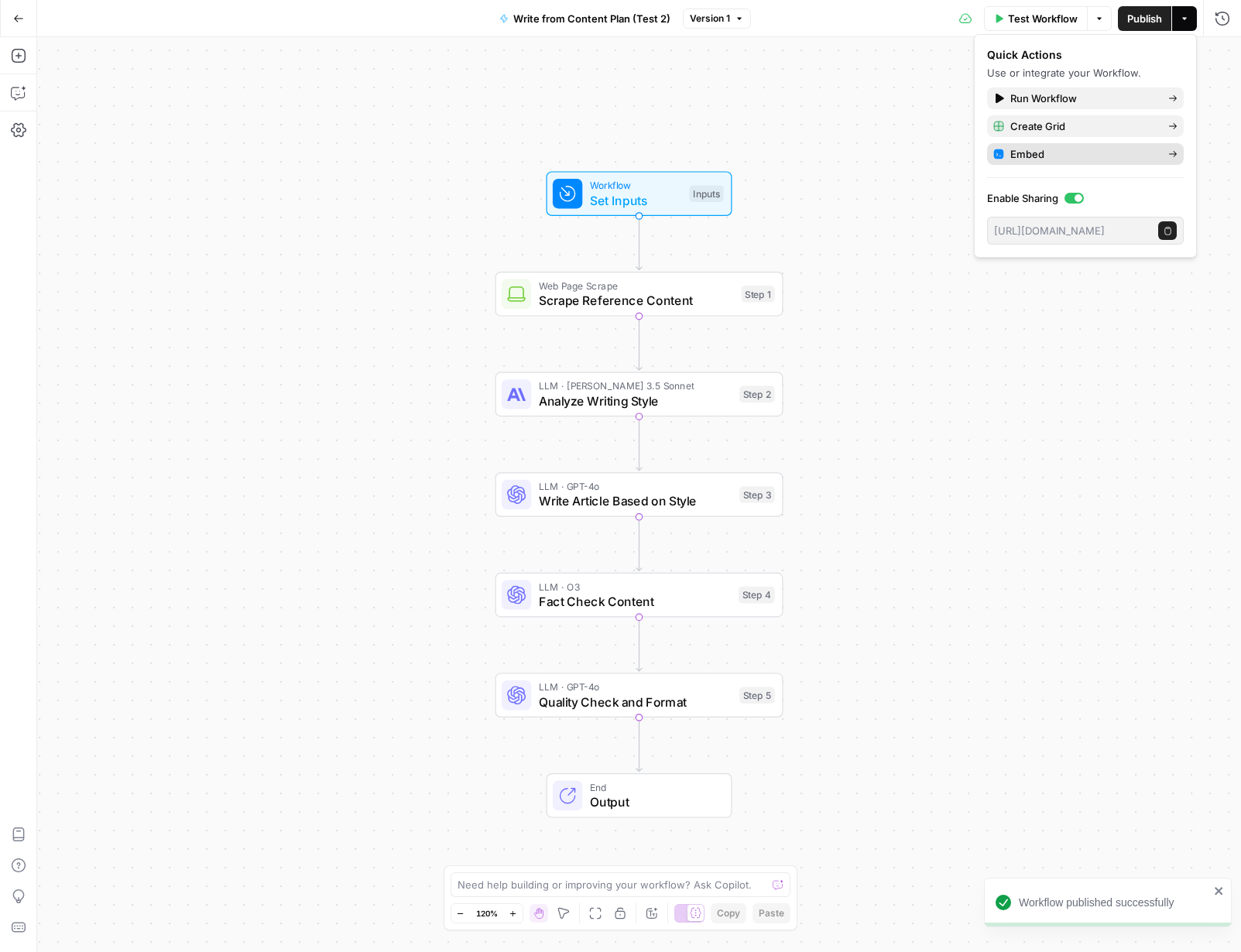
click at [951, 150] on div "Embed" at bounding box center [1086, 153] width 184 height 15
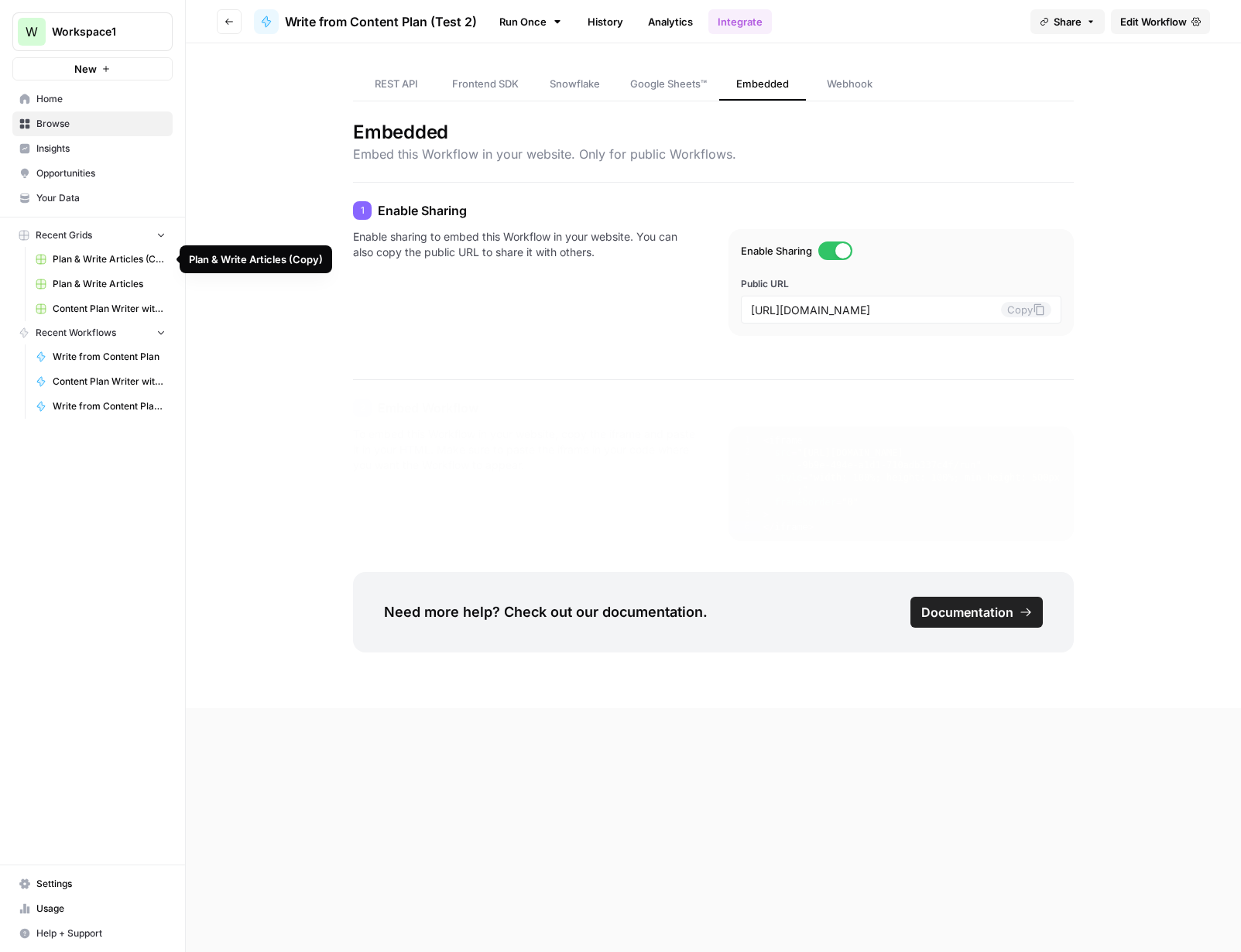
click at [120, 259] on span "Plan & Write Articles (Copy)" at bounding box center [109, 260] width 113 height 14
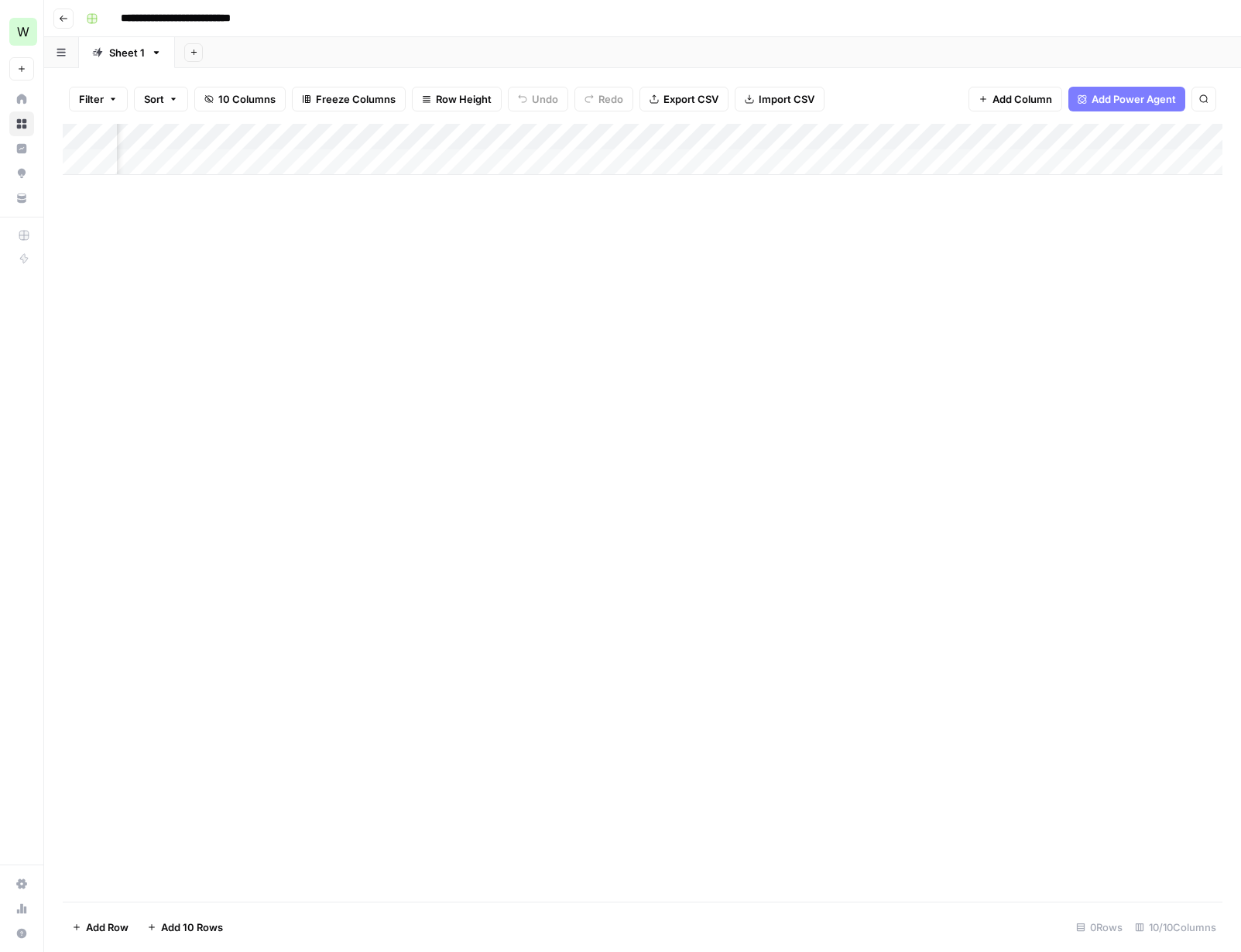
scroll to position [0, 509]
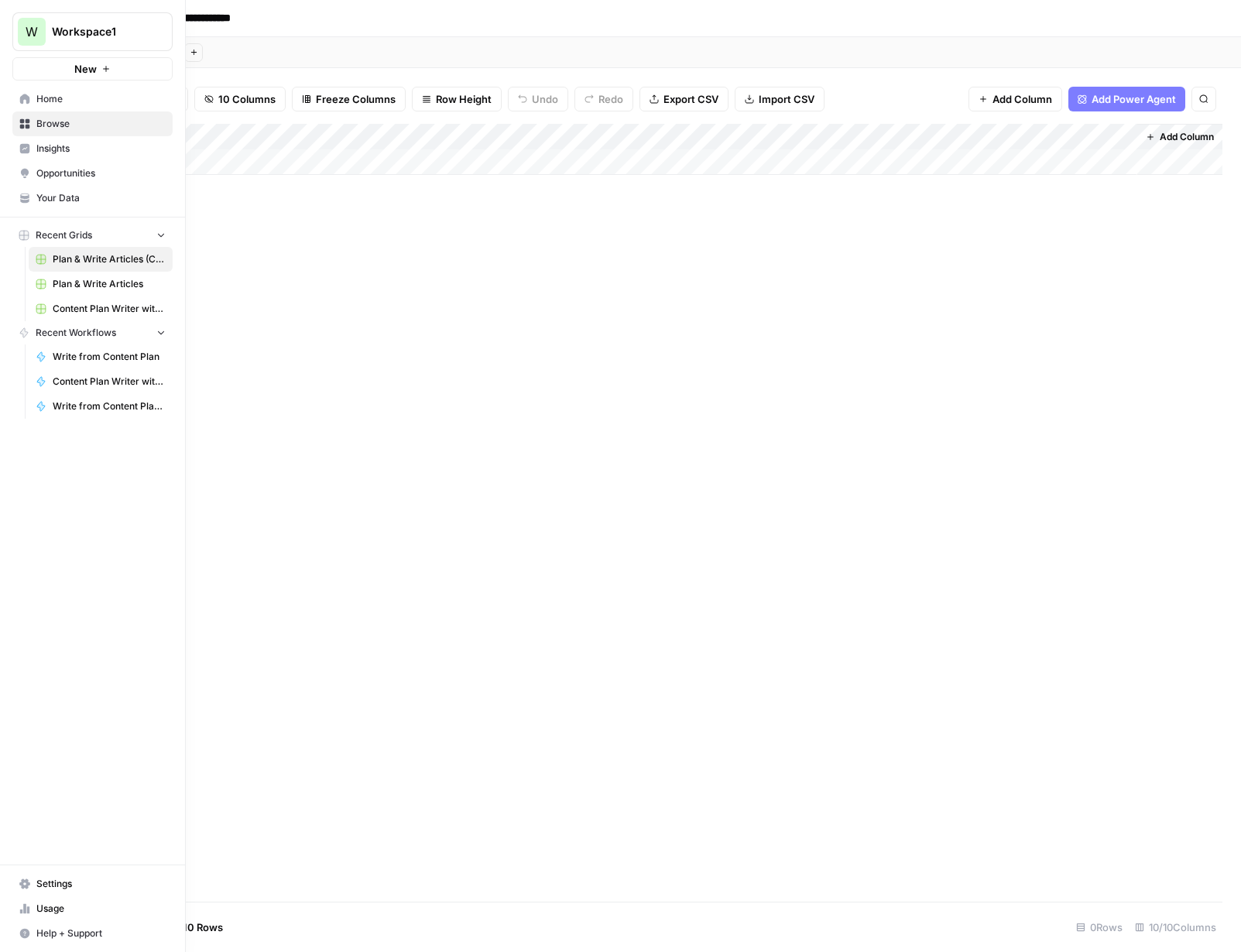
click at [90, 308] on span "Content Plan Writer with Brand Kit (Test) Grid" at bounding box center [109, 309] width 113 height 14
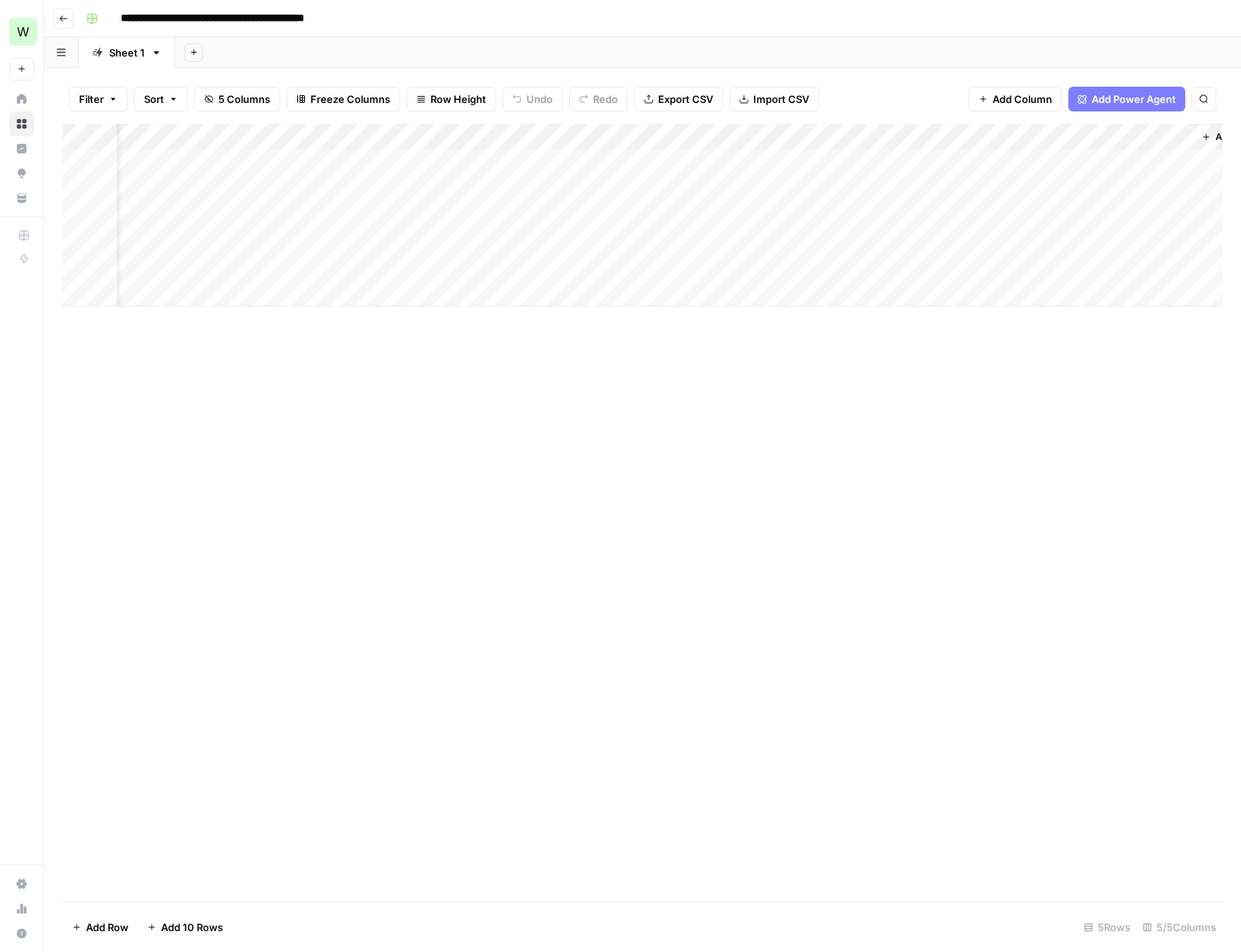
scroll to position [0, 57]
click at [951, 137] on span "Add Column" at bounding box center [1186, 137] width 54 height 14
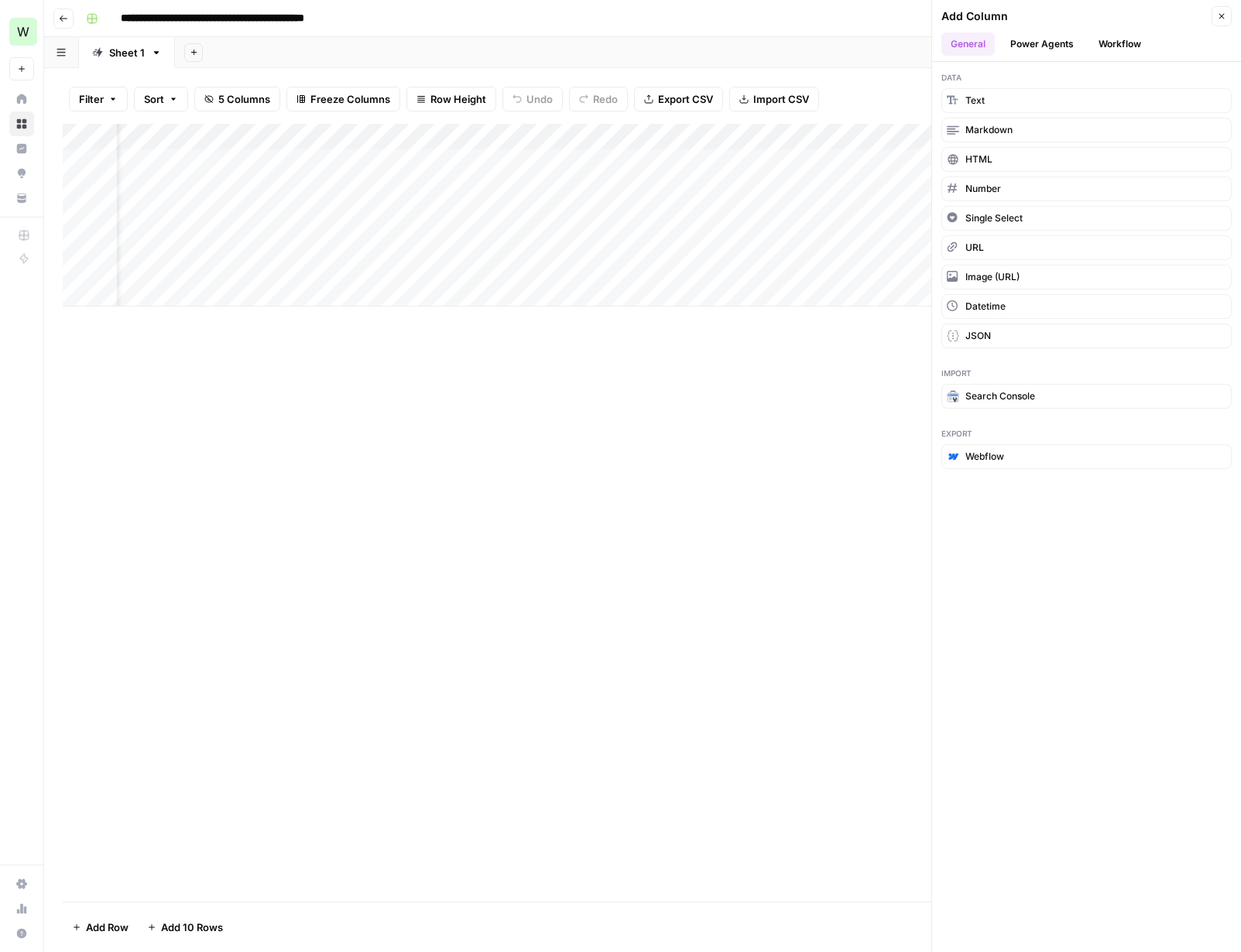
click at [951, 37] on button "Power Agents" at bounding box center [1042, 44] width 82 height 23
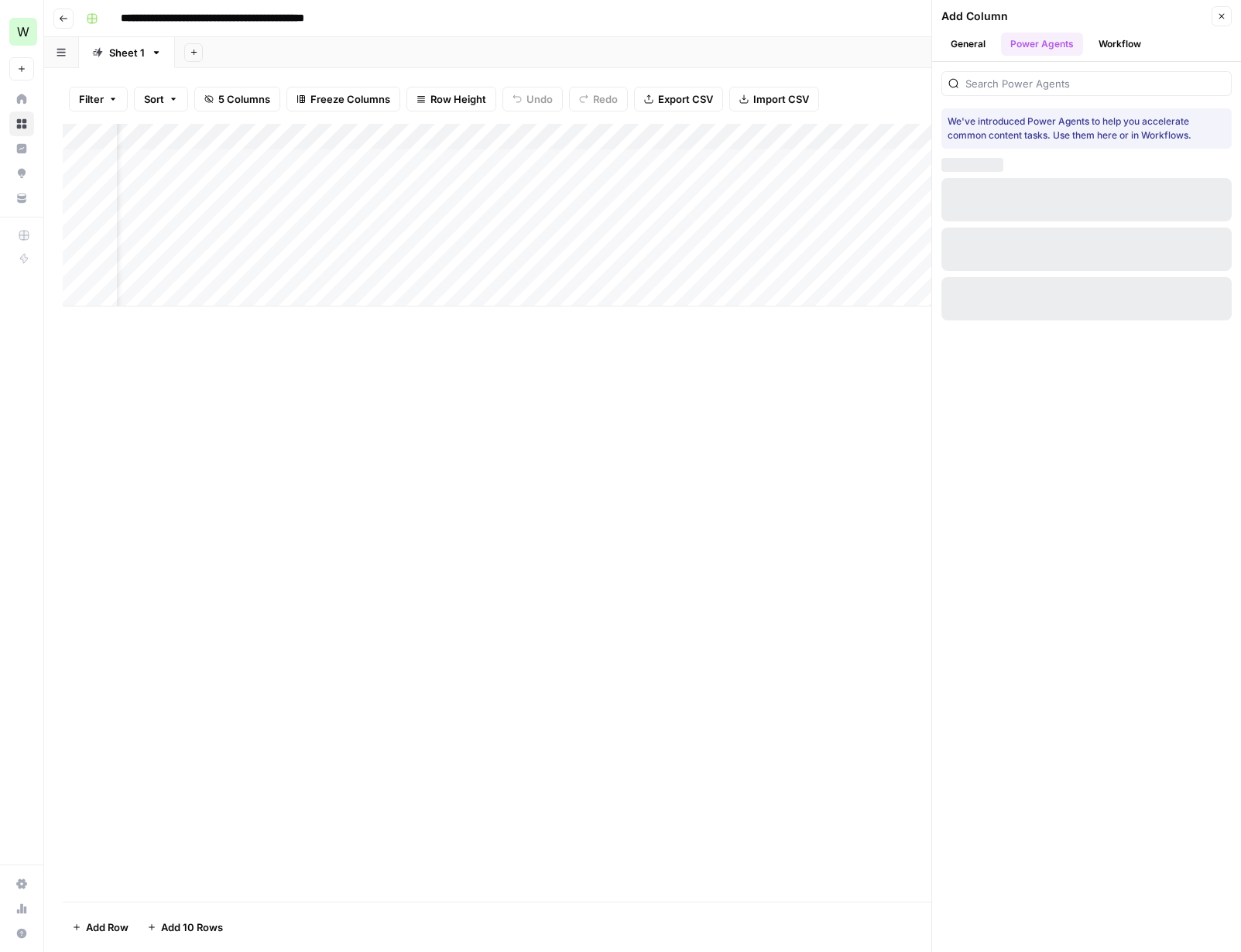
click at [951, 41] on button "Workflow" at bounding box center [1120, 44] width 61 height 23
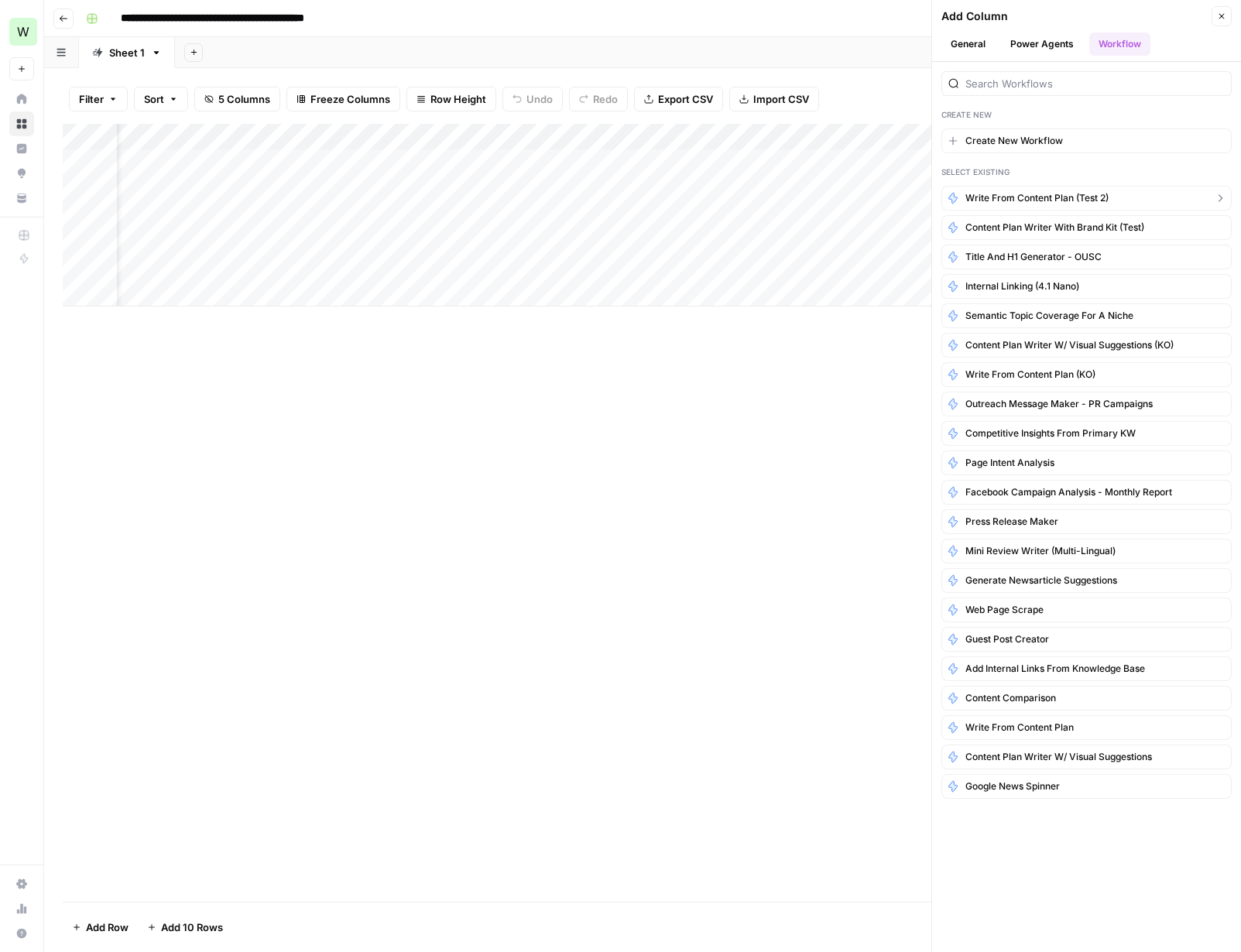
click at [951, 199] on span "Write from Content Plan (Test 2)" at bounding box center [1037, 199] width 144 height 14
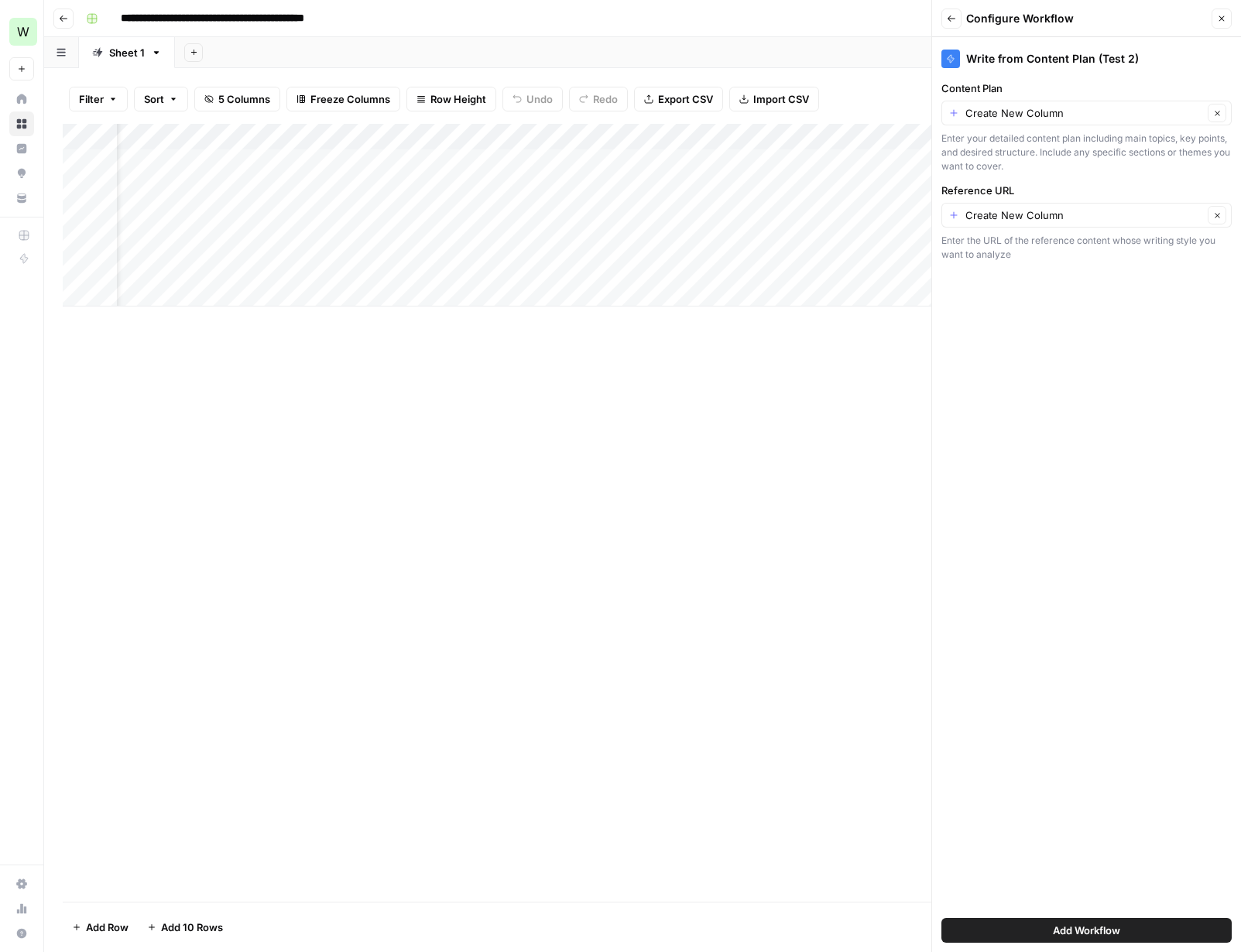
click at [951, 925] on span "Add Workflow" at bounding box center [1087, 930] width 67 height 15
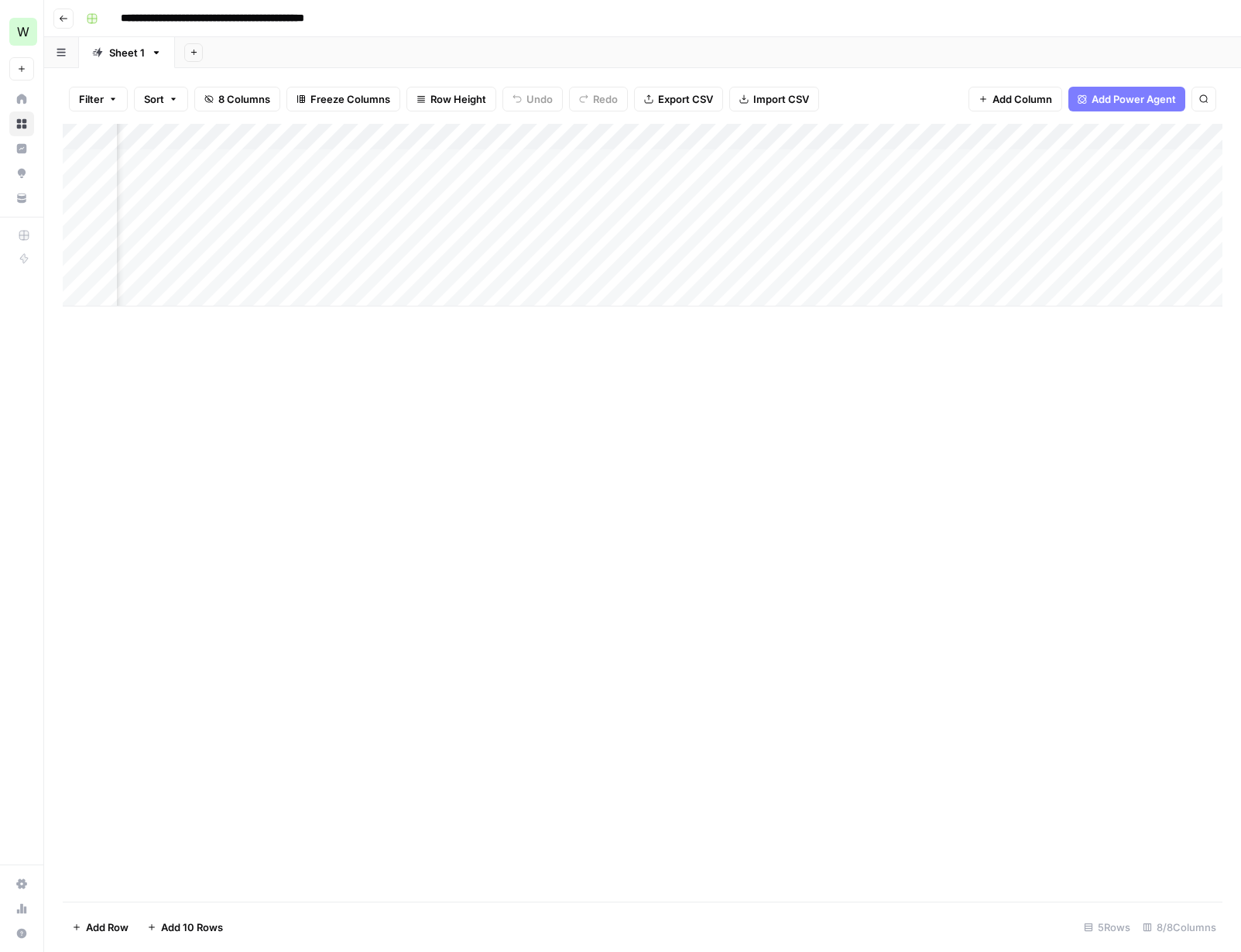
scroll to position [0, 730]
click at [748, 150] on div "Add Column" at bounding box center [643, 215] width 1159 height 183
click at [493, 436] on div "Add Column" at bounding box center [643, 513] width 1159 height 778
click at [166, 163] on div "Add Column" at bounding box center [643, 215] width 1159 height 183
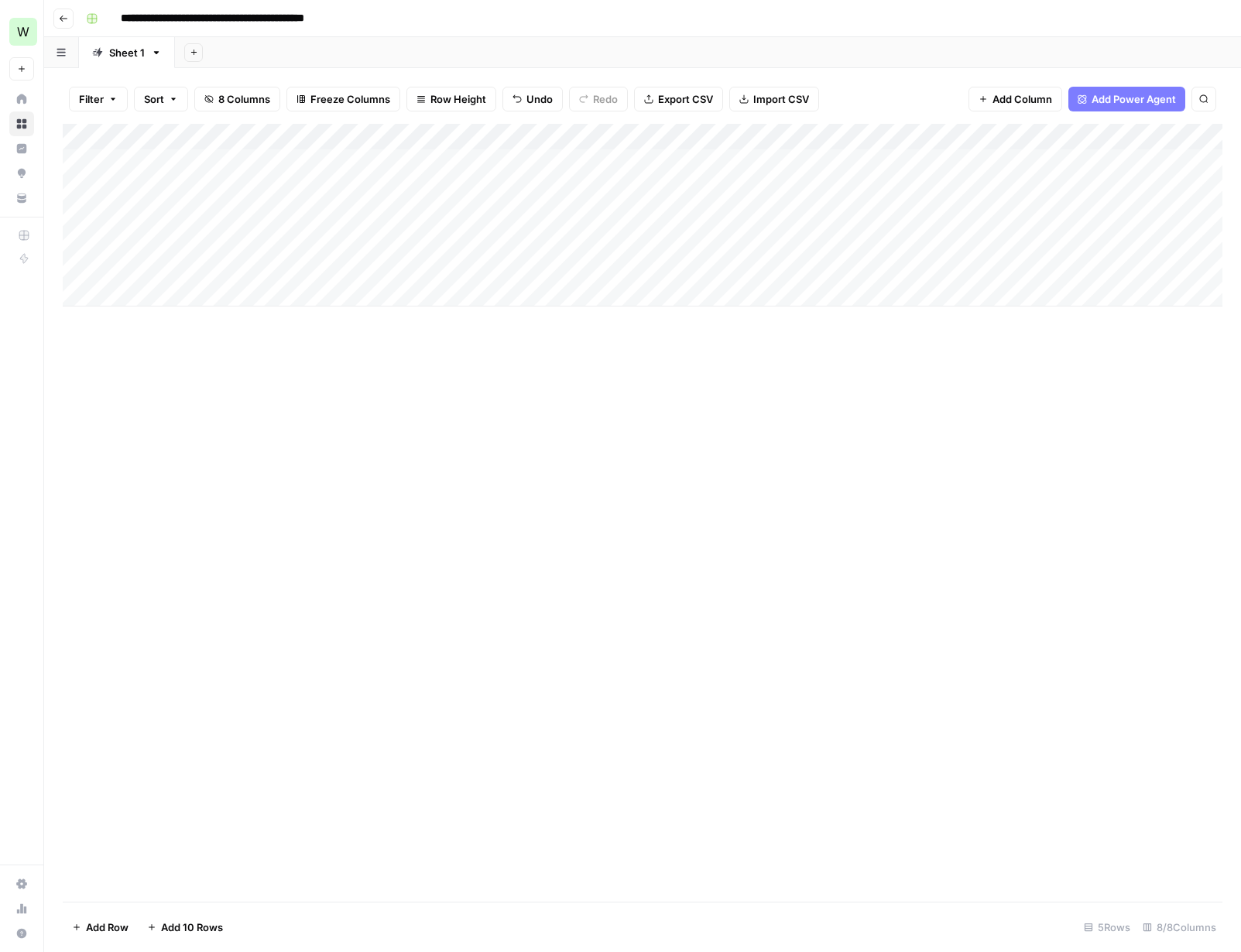
click at [380, 160] on div "Add Column" at bounding box center [643, 215] width 1159 height 183
click at [627, 162] on div "Add Column" at bounding box center [643, 215] width 1159 height 183
click at [294, 21] on input "**********" at bounding box center [240, 19] width 254 height 25
click at [200, 15] on input "**********" at bounding box center [240, 19] width 254 height 25
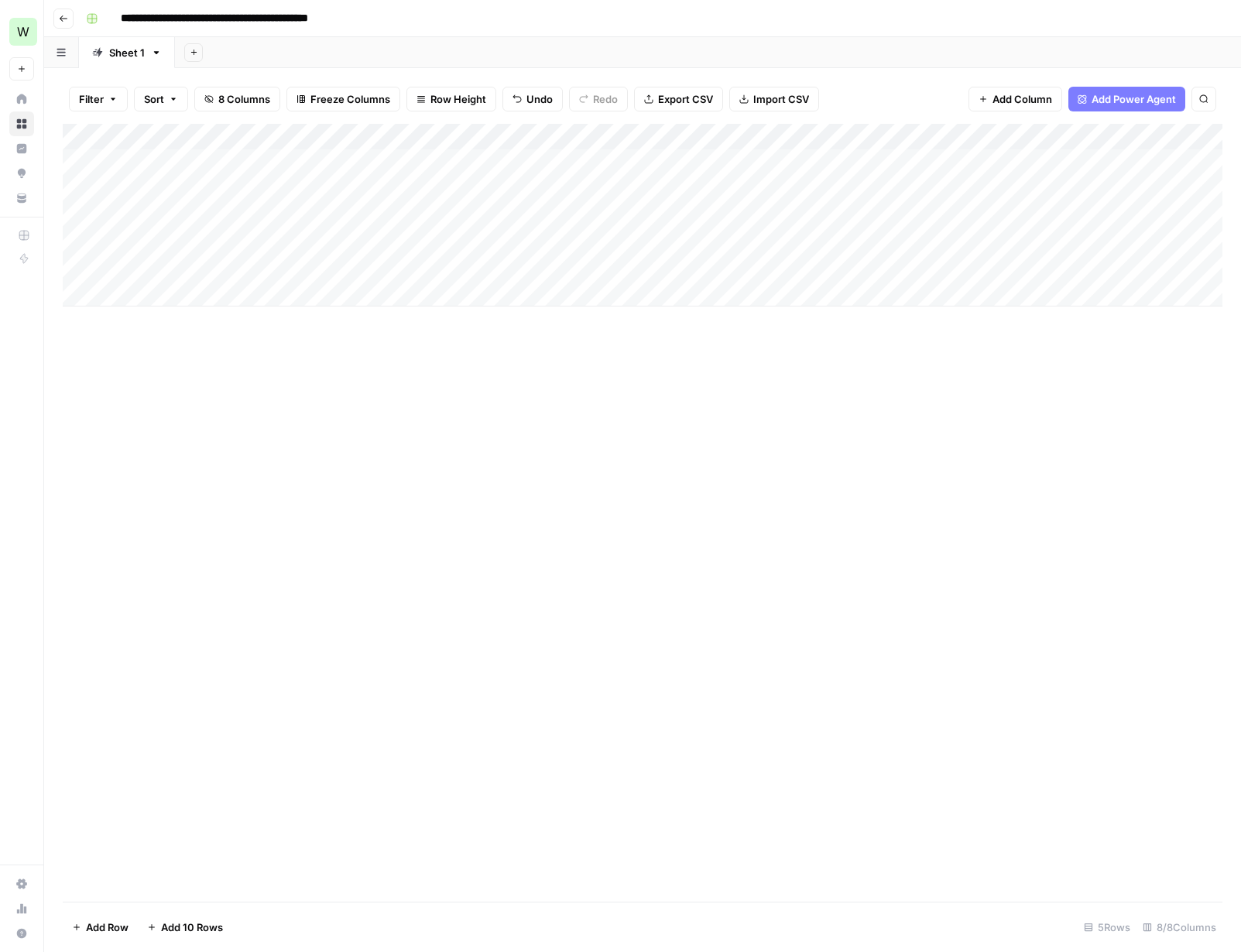
type input "**********"
click at [730, 333] on div "Add Column" at bounding box center [643, 513] width 1159 height 778
click at [643, 161] on div "Add Column" at bounding box center [643, 215] width 1159 height 183
type textarea "**********"
click at [765, 214] on div "Add Column" at bounding box center [643, 215] width 1159 height 183
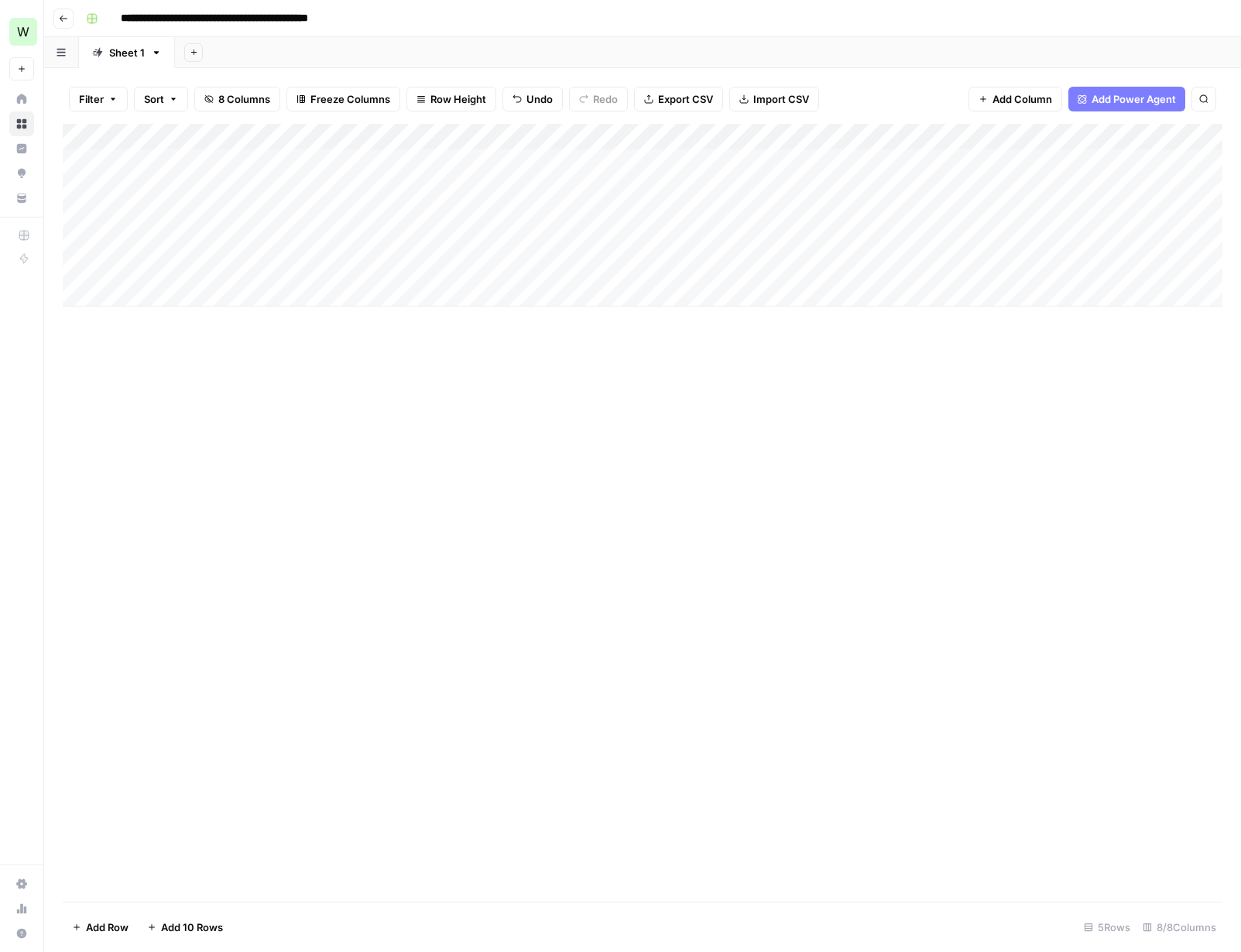
click at [823, 156] on div "Add Column" at bounding box center [643, 215] width 1159 height 183
click at [824, 134] on div "Add Column" at bounding box center [643, 215] width 1159 height 183
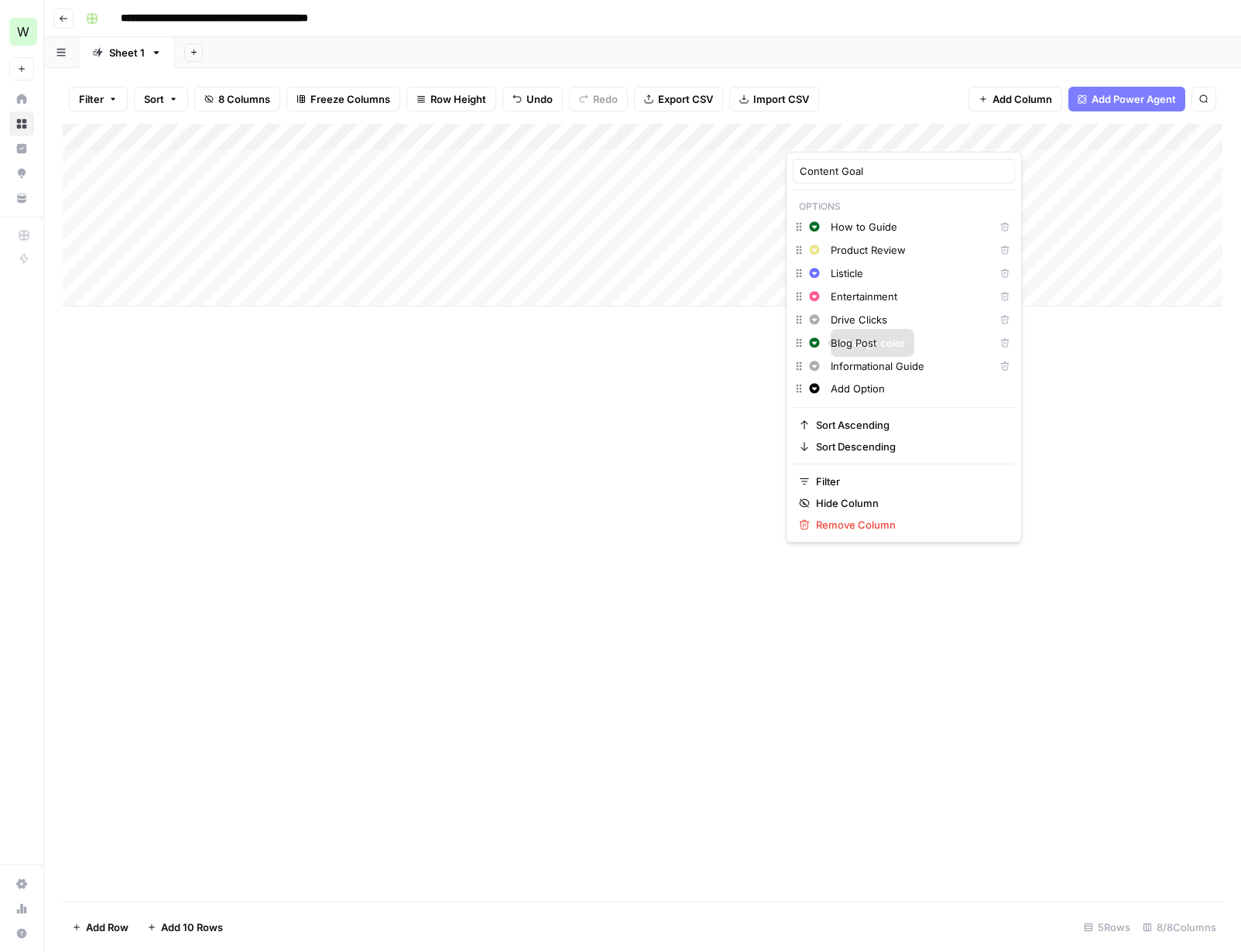
click at [794, 343] on icon "button" at bounding box center [799, 343] width 12 height 12
click at [878, 347] on input "Blog Post" at bounding box center [909, 342] width 157 height 15
click at [710, 216] on html "**********" at bounding box center [620, 476] width 1241 height 952
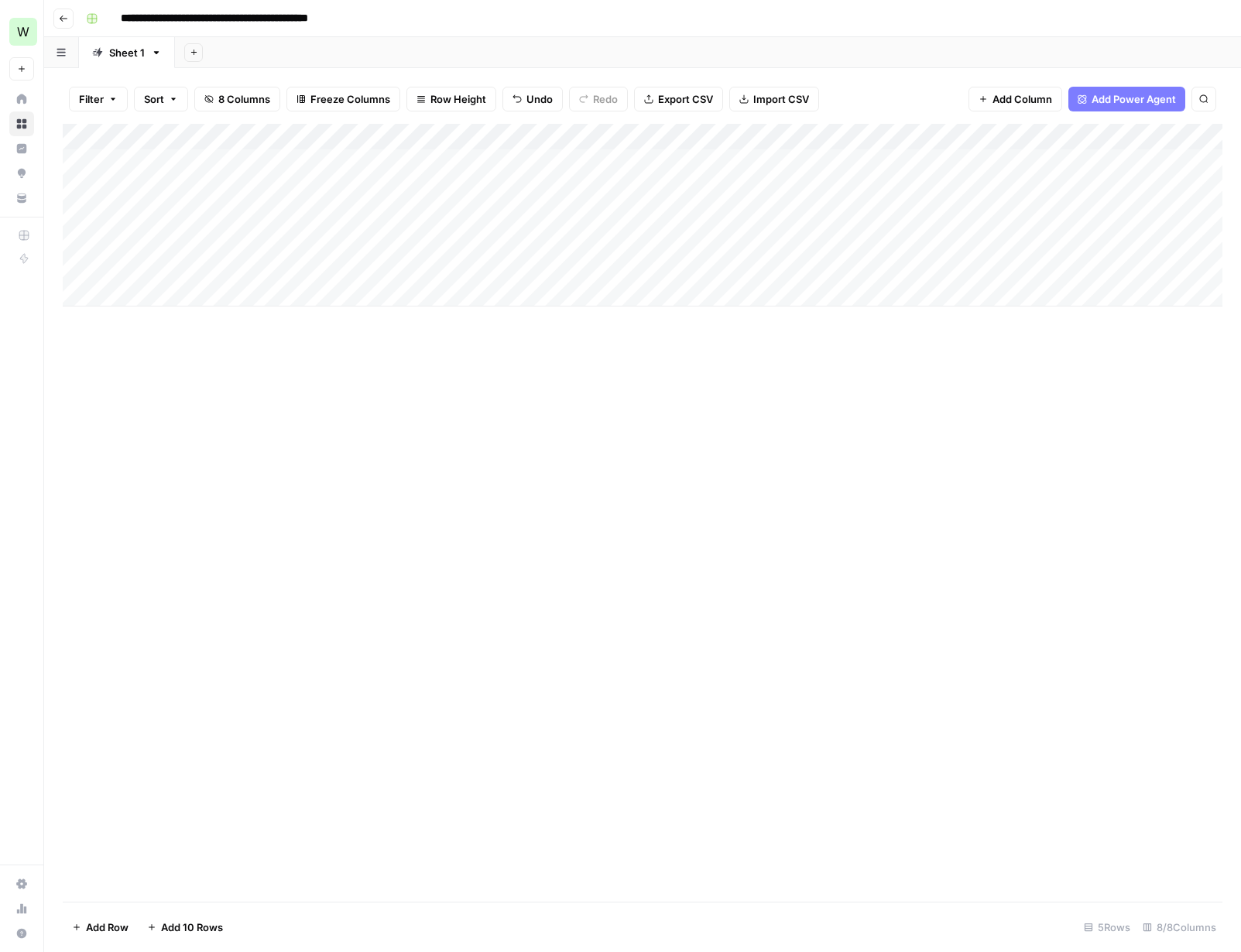
click at [799, 158] on div "Add Column" at bounding box center [643, 215] width 1159 height 183
type input "Blog"
click at [839, 215] on button "Blog Post" at bounding box center [839, 219] width 58 height 19
click at [939, 162] on div "Add Column" at bounding box center [643, 215] width 1159 height 183
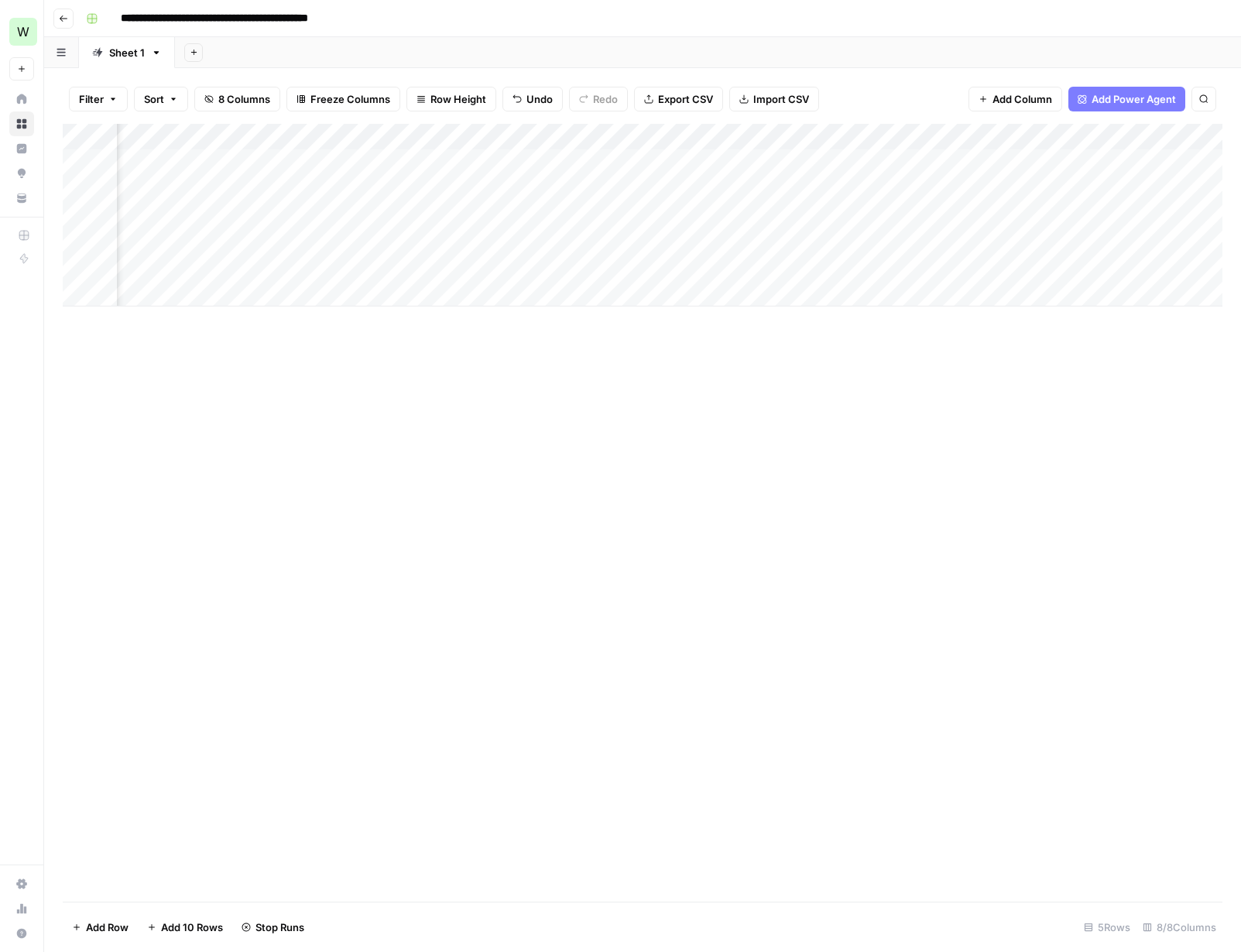
click at [324, 20] on input "**********" at bounding box center [243, 19] width 260 height 25
click at [334, 20] on input "**********" at bounding box center [243, 19] width 260 height 25
click at [316, 20] on input "**********" at bounding box center [243, 19] width 260 height 25
type input "**********"
click at [609, 53] on div "Add Sheet" at bounding box center [707, 52] width 1066 height 31
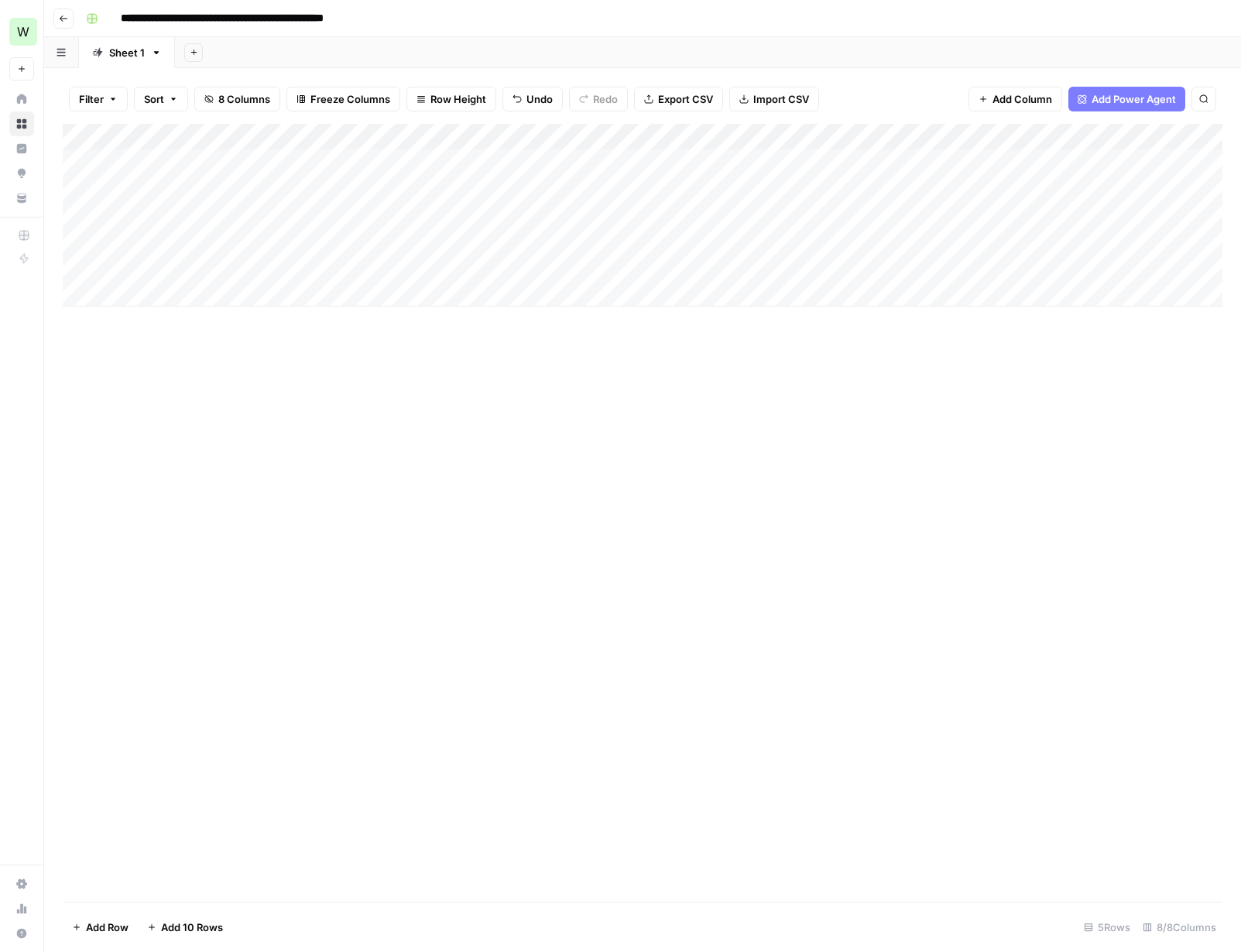
scroll to position [0, 0]
click at [951, 161] on div "Add Column" at bounding box center [643, 215] width 1159 height 183
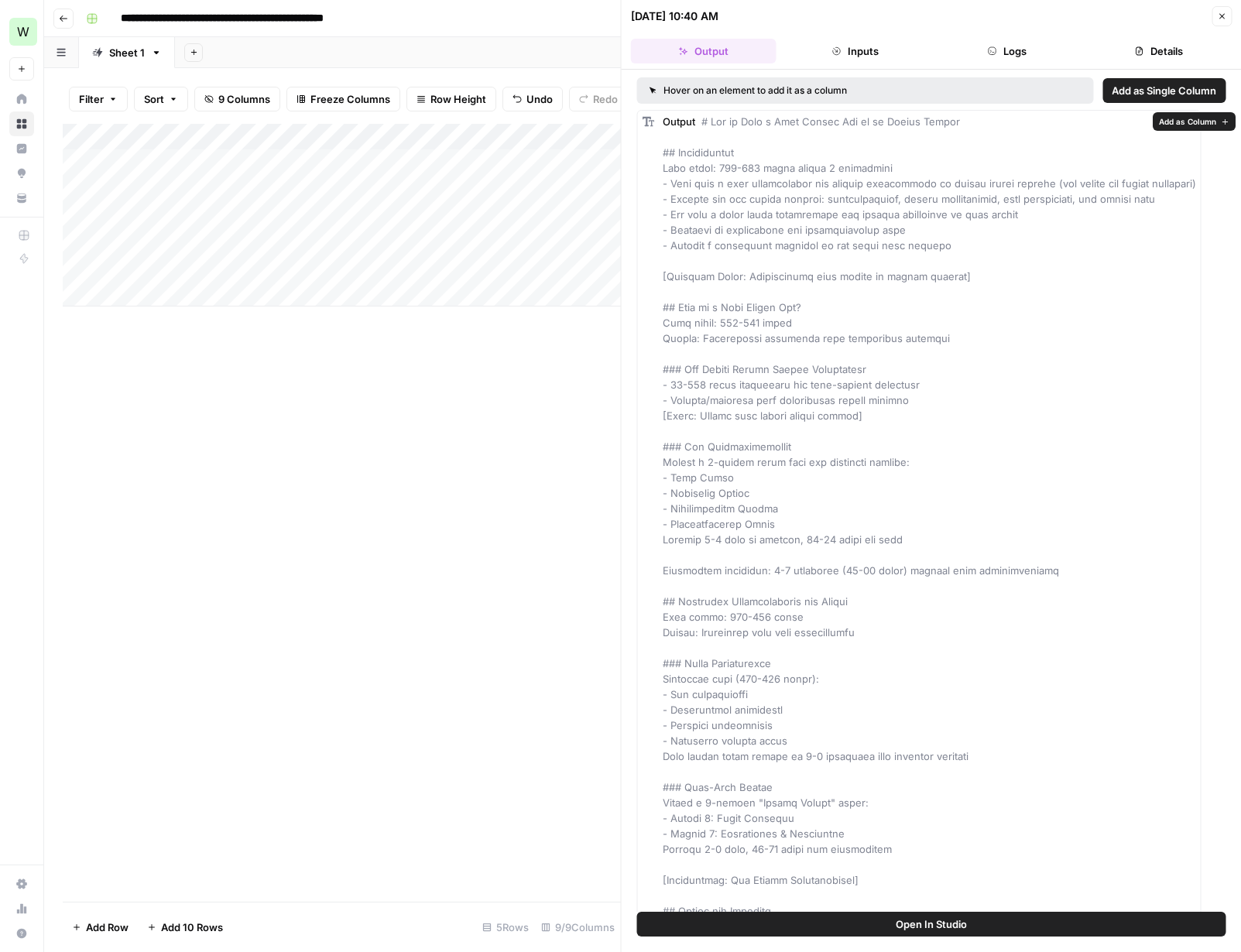
drag, startPoint x: 831, startPoint y: 170, endPoint x: 864, endPoint y: 168, distance: 33.1
drag, startPoint x: 725, startPoint y: 215, endPoint x: 753, endPoint y: 181, distance: 44.0
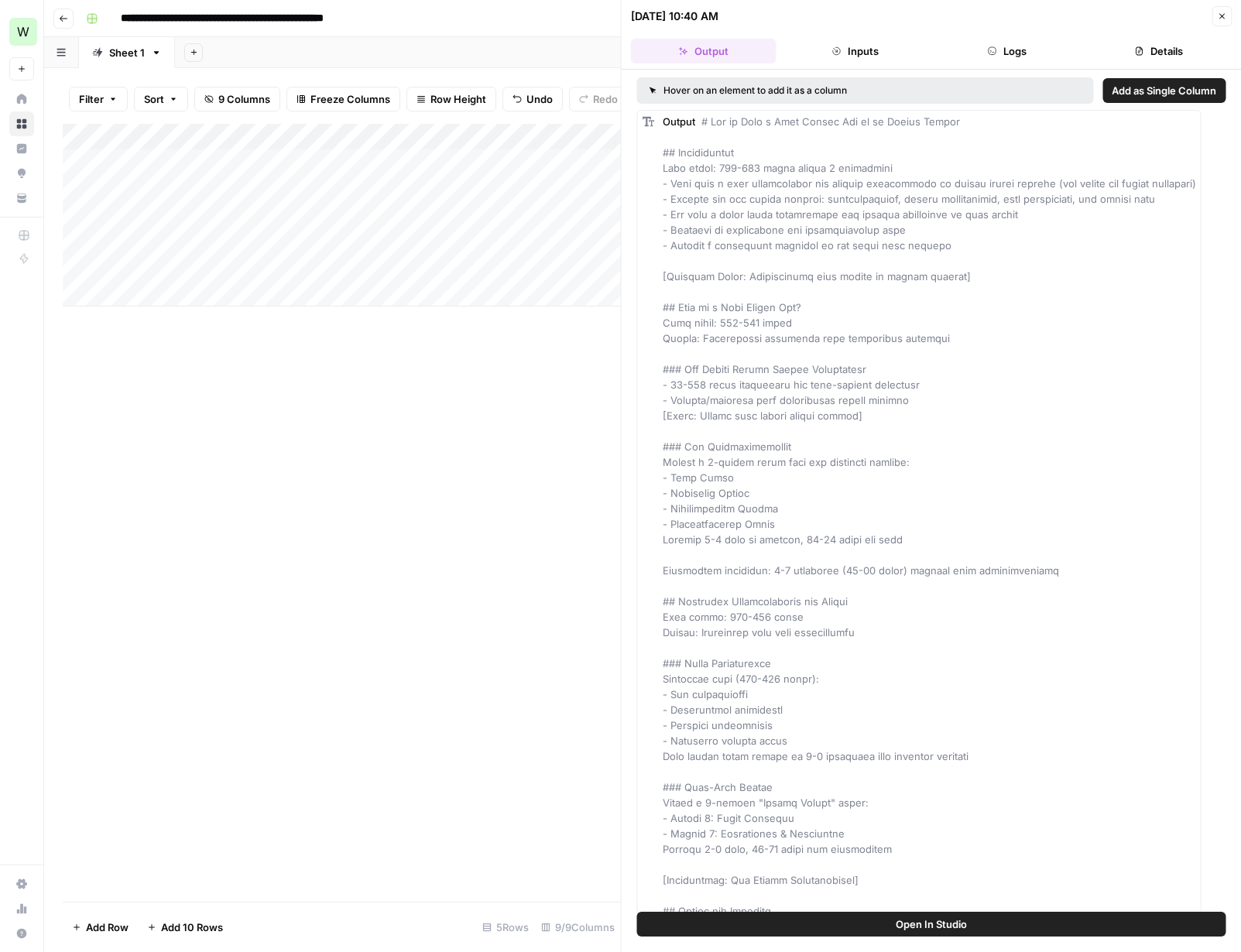
click at [951, 97] on div "Hover on an element to add it as a column" at bounding box center [865, 90] width 457 height 27
click at [786, 90] on div "Hover on an element to add it as a column" at bounding box center [807, 90] width 315 height 14
click at [914, 925] on span "Open In Studio" at bounding box center [932, 924] width 71 height 15
click at [883, 58] on button "Inputs" at bounding box center [855, 51] width 145 height 25
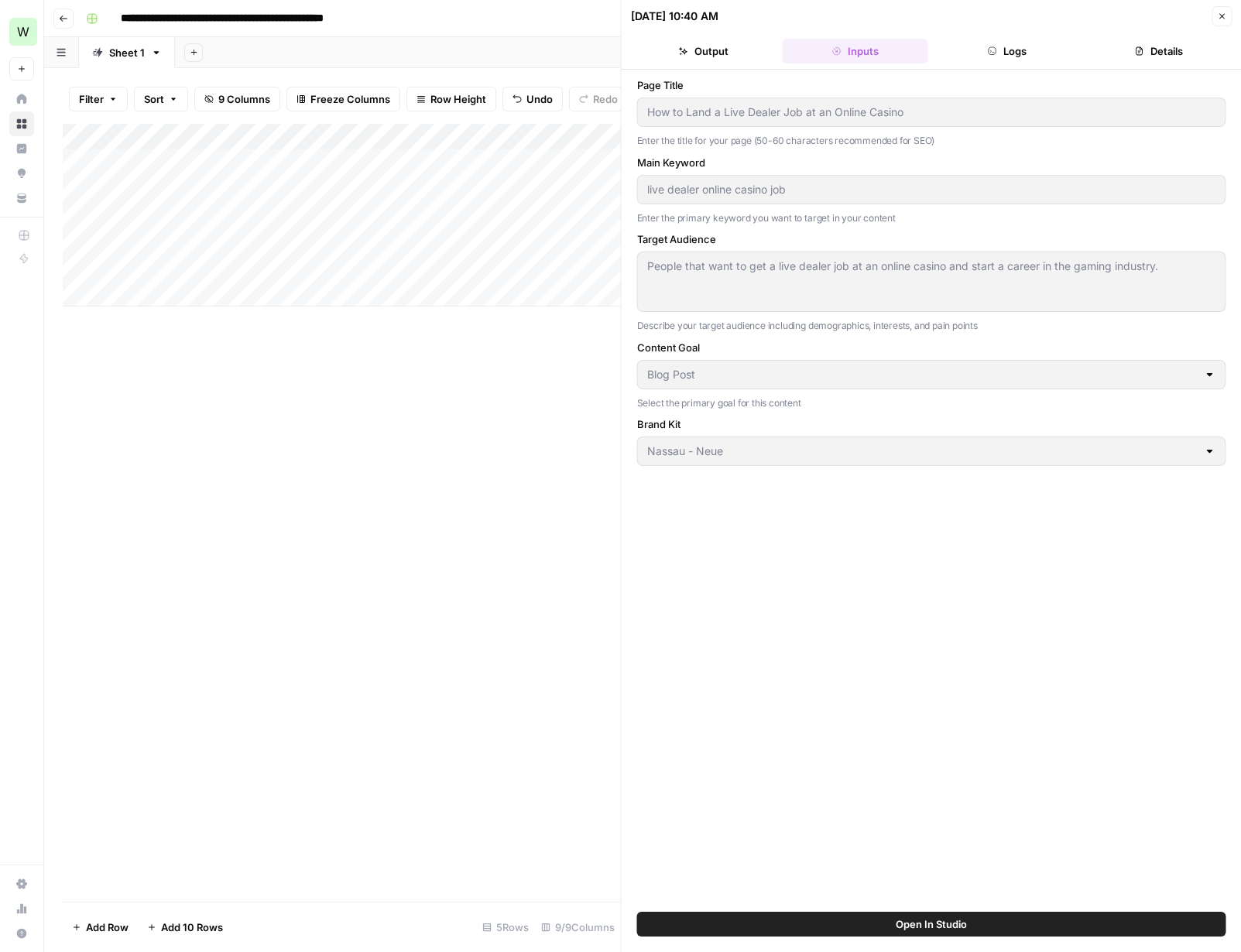
click at [725, 50] on button "Output" at bounding box center [704, 51] width 145 height 25
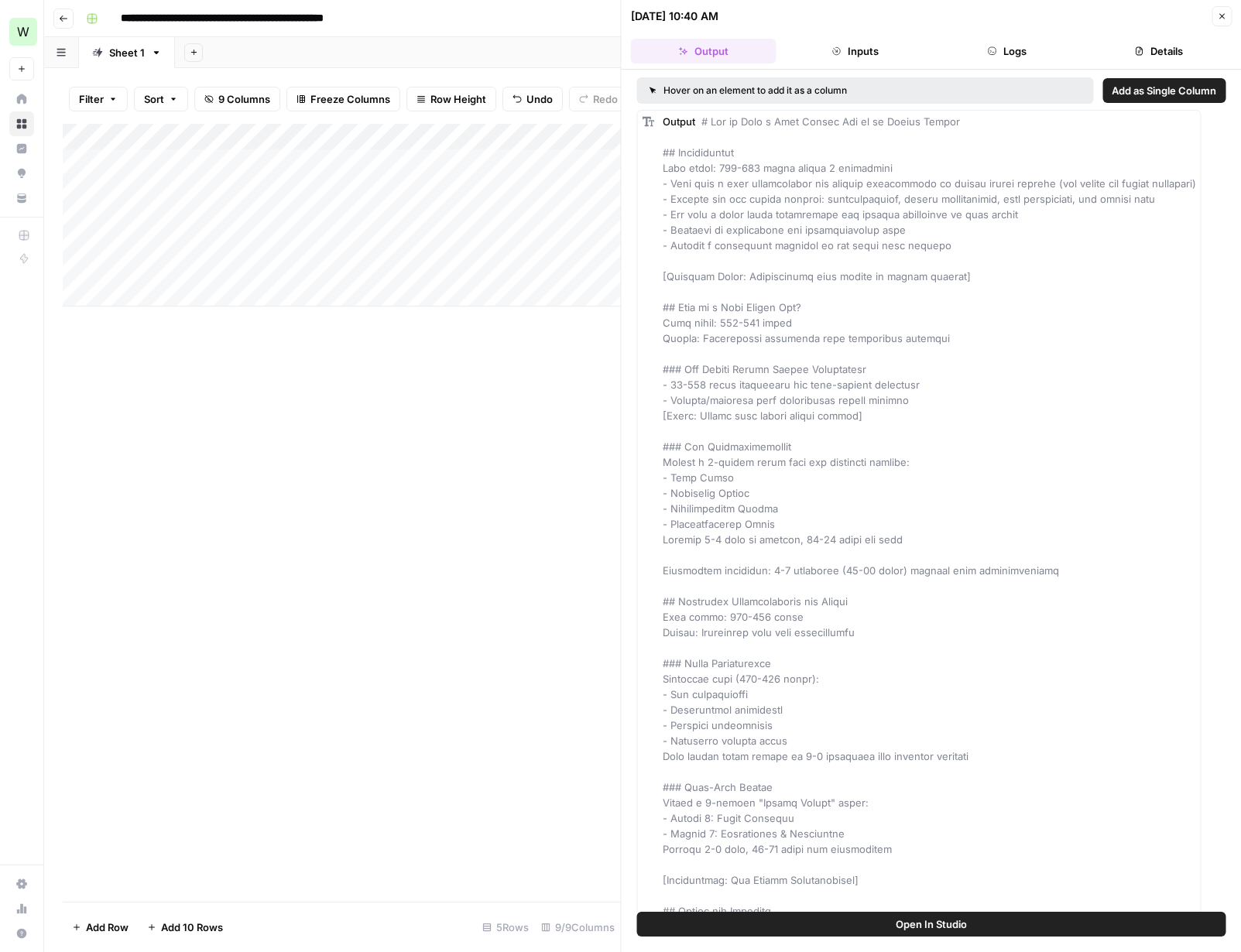
click at [847, 56] on button "Inputs" at bounding box center [855, 51] width 145 height 25
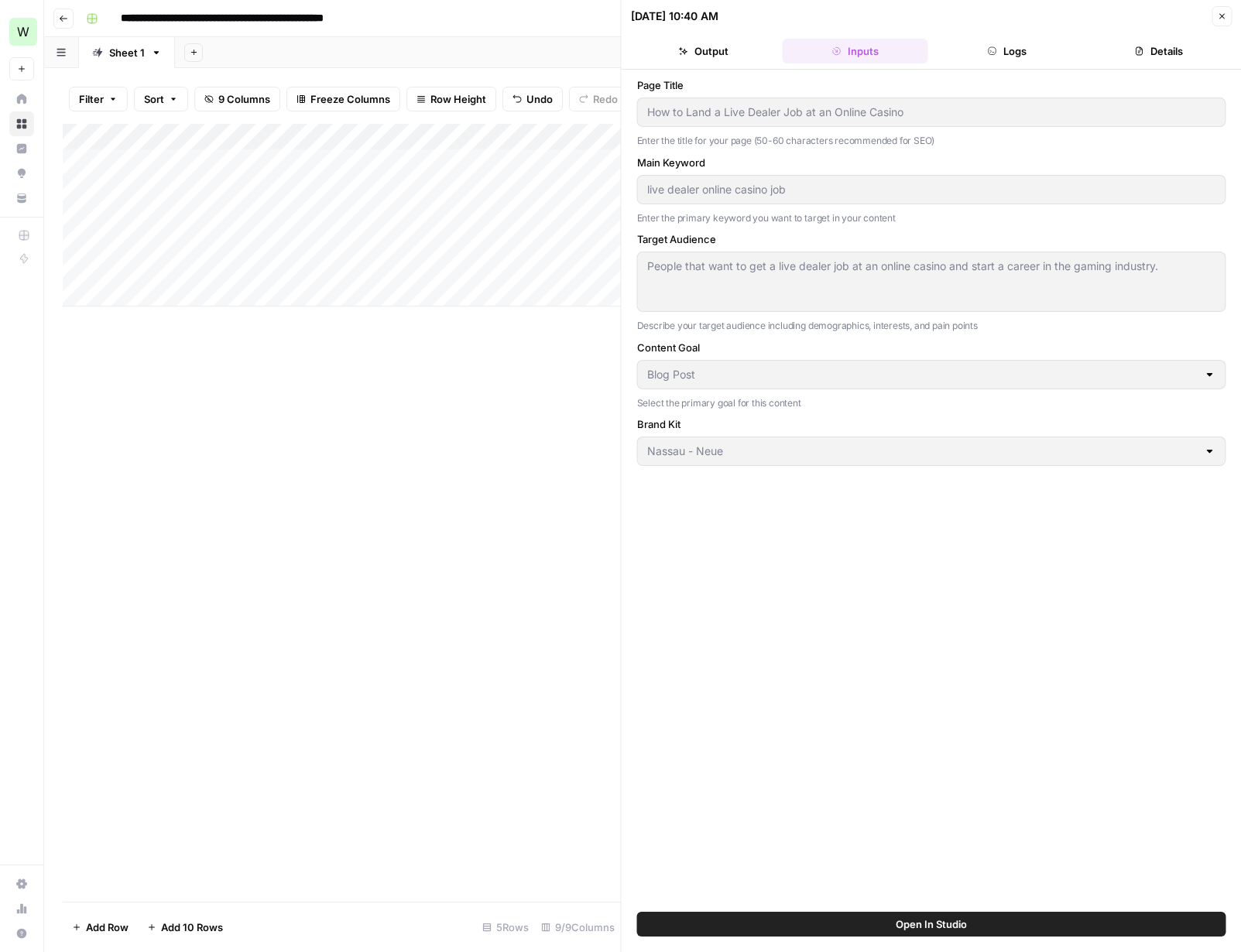
click at [722, 52] on button "Output" at bounding box center [704, 51] width 145 height 25
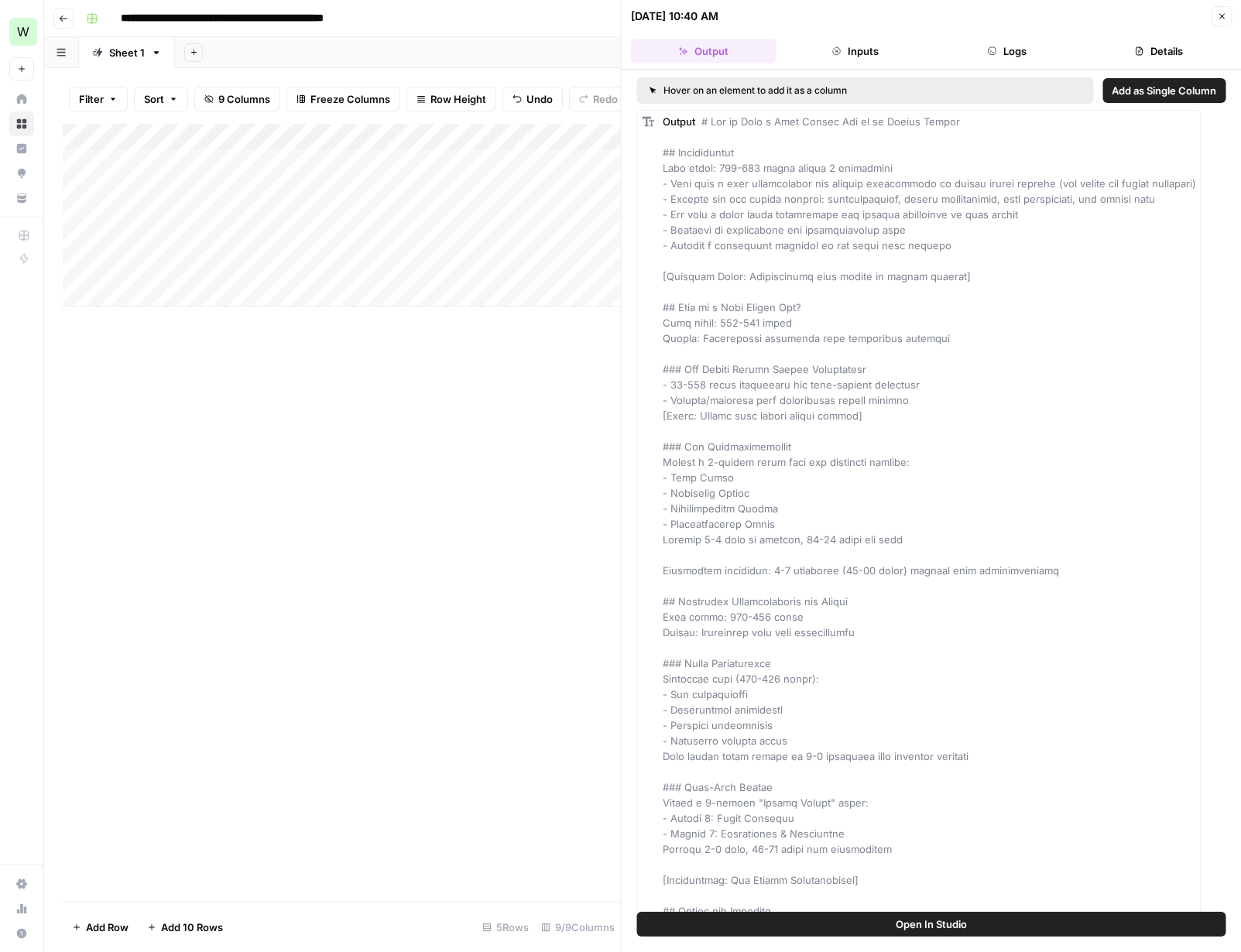
click at [951, 15] on icon "button" at bounding box center [1221, 16] width 9 height 9
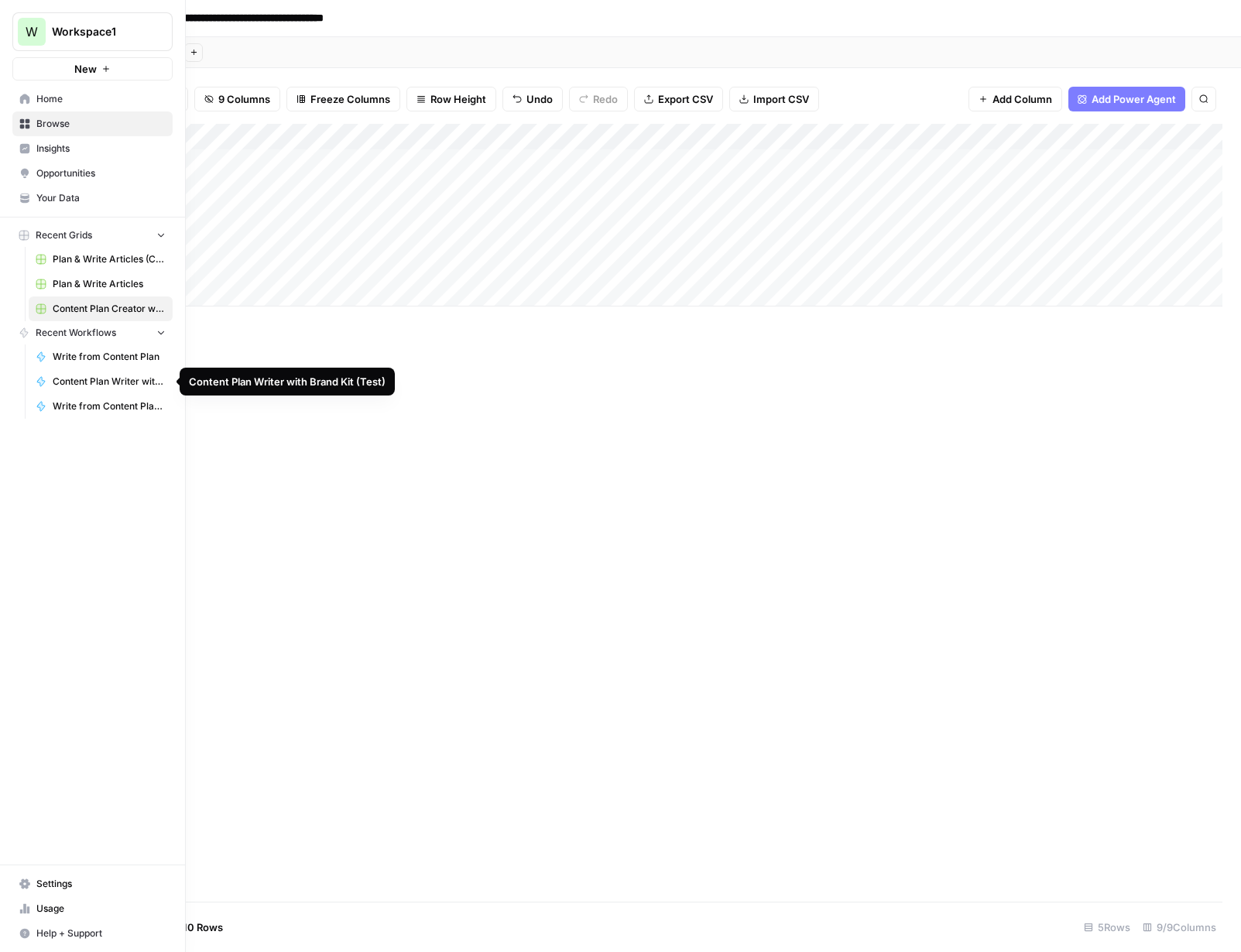
click at [106, 383] on span "Content Plan Writer with Brand Kit (Test)" at bounding box center [109, 382] width 113 height 14
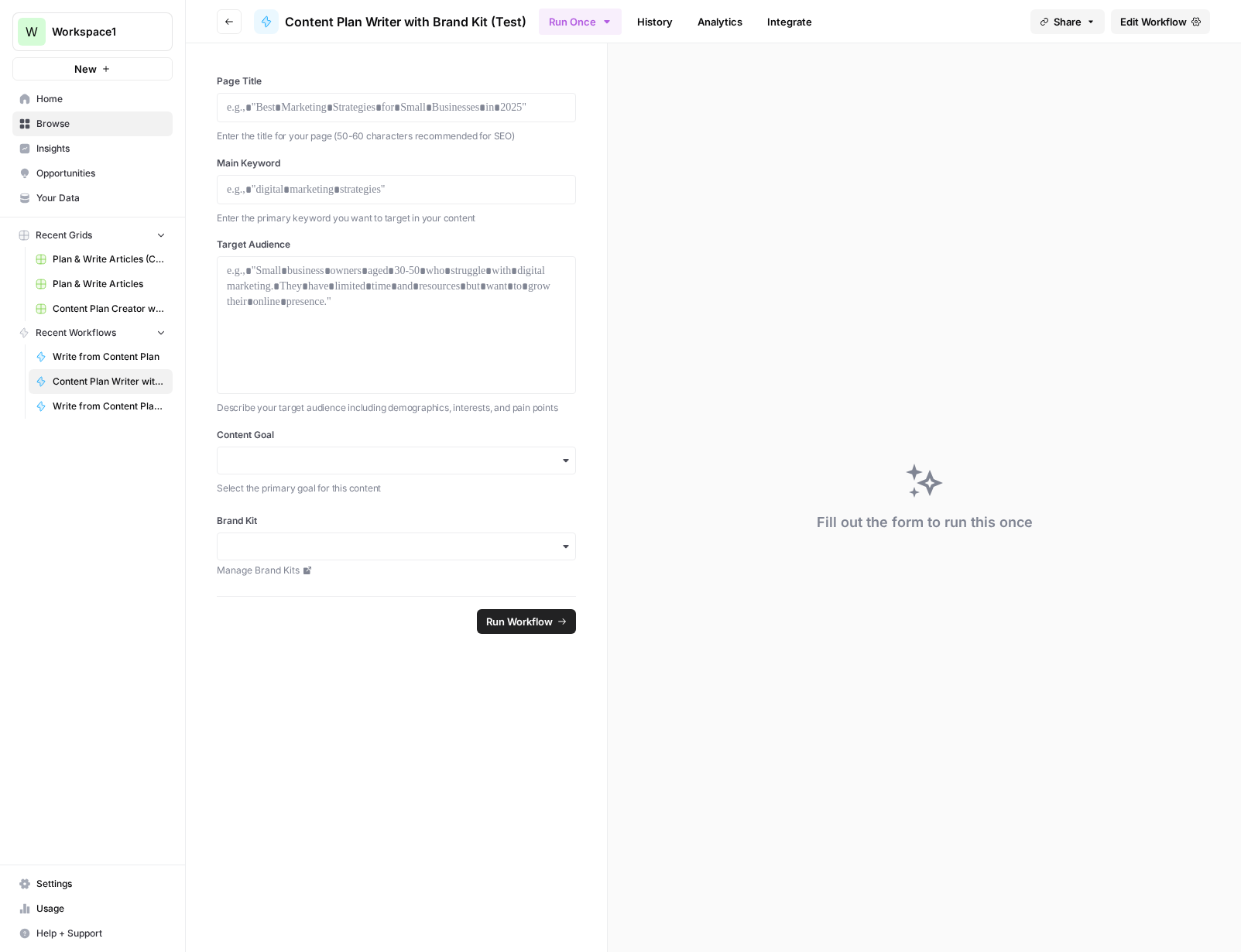
click at [951, 21] on span "Edit Workflow" at bounding box center [1153, 21] width 66 height 15
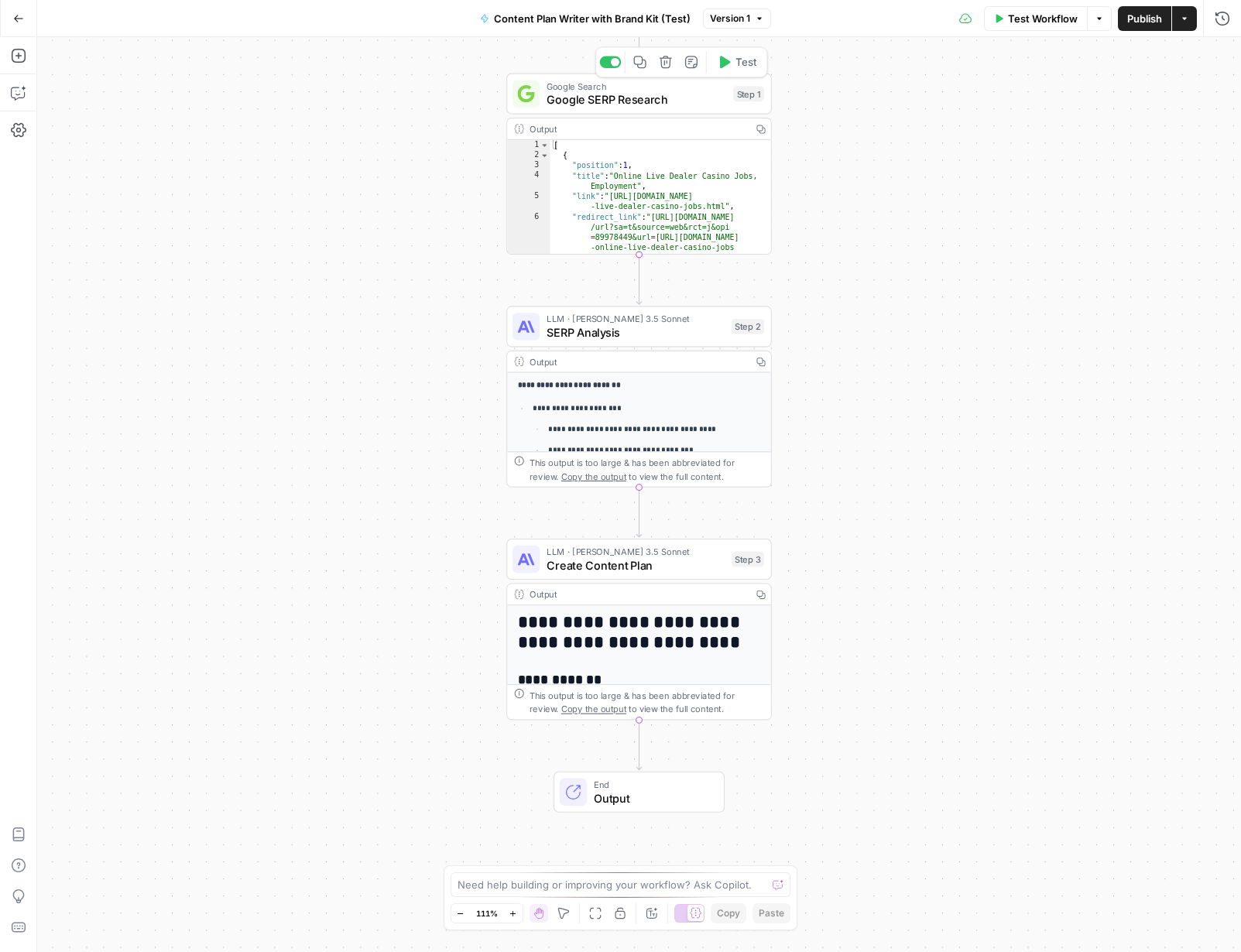
click at [607, 102] on span "Google SERP Research" at bounding box center [636, 99] width 180 height 17
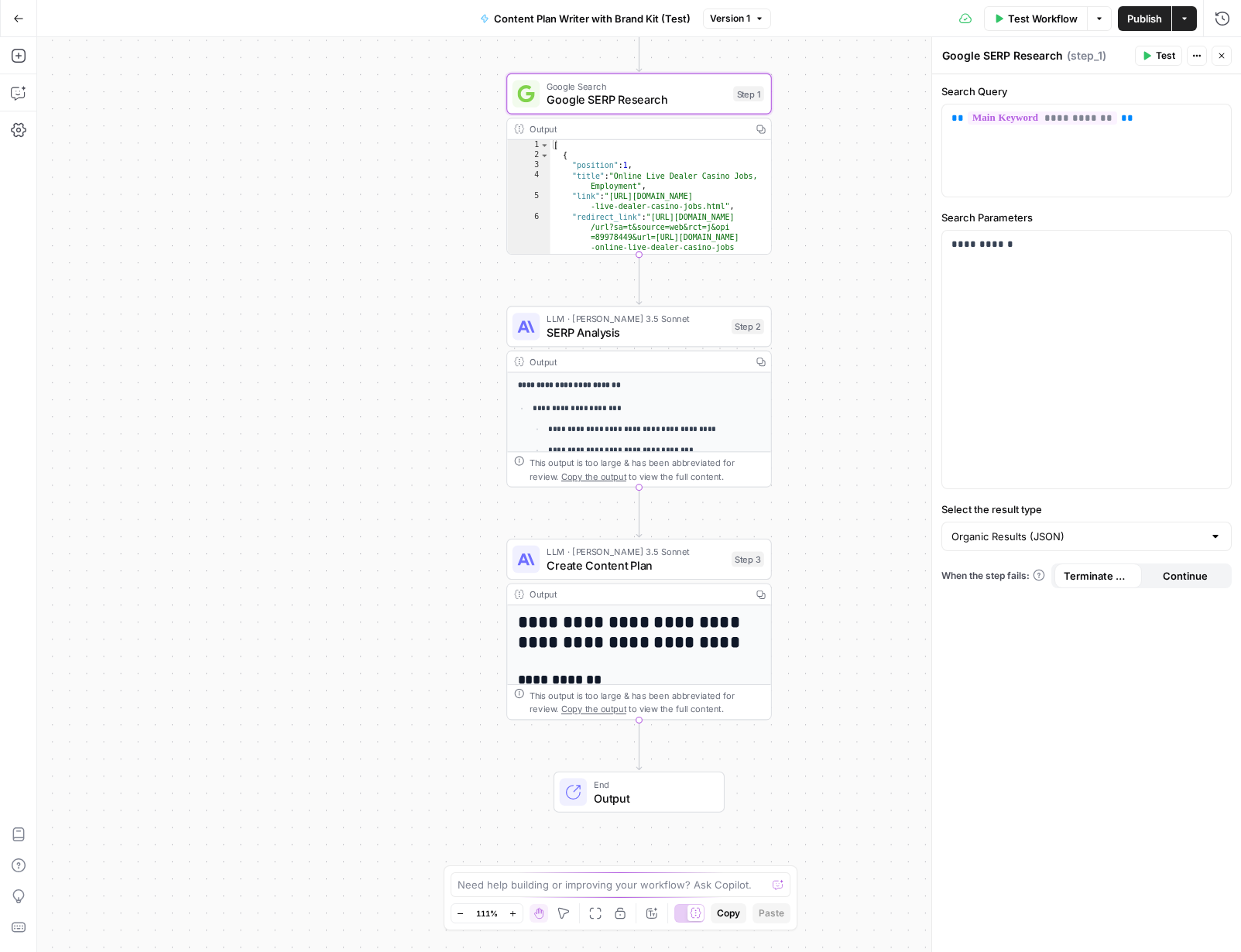
click at [951, 56] on icon "button" at bounding box center [1221, 56] width 9 height 9
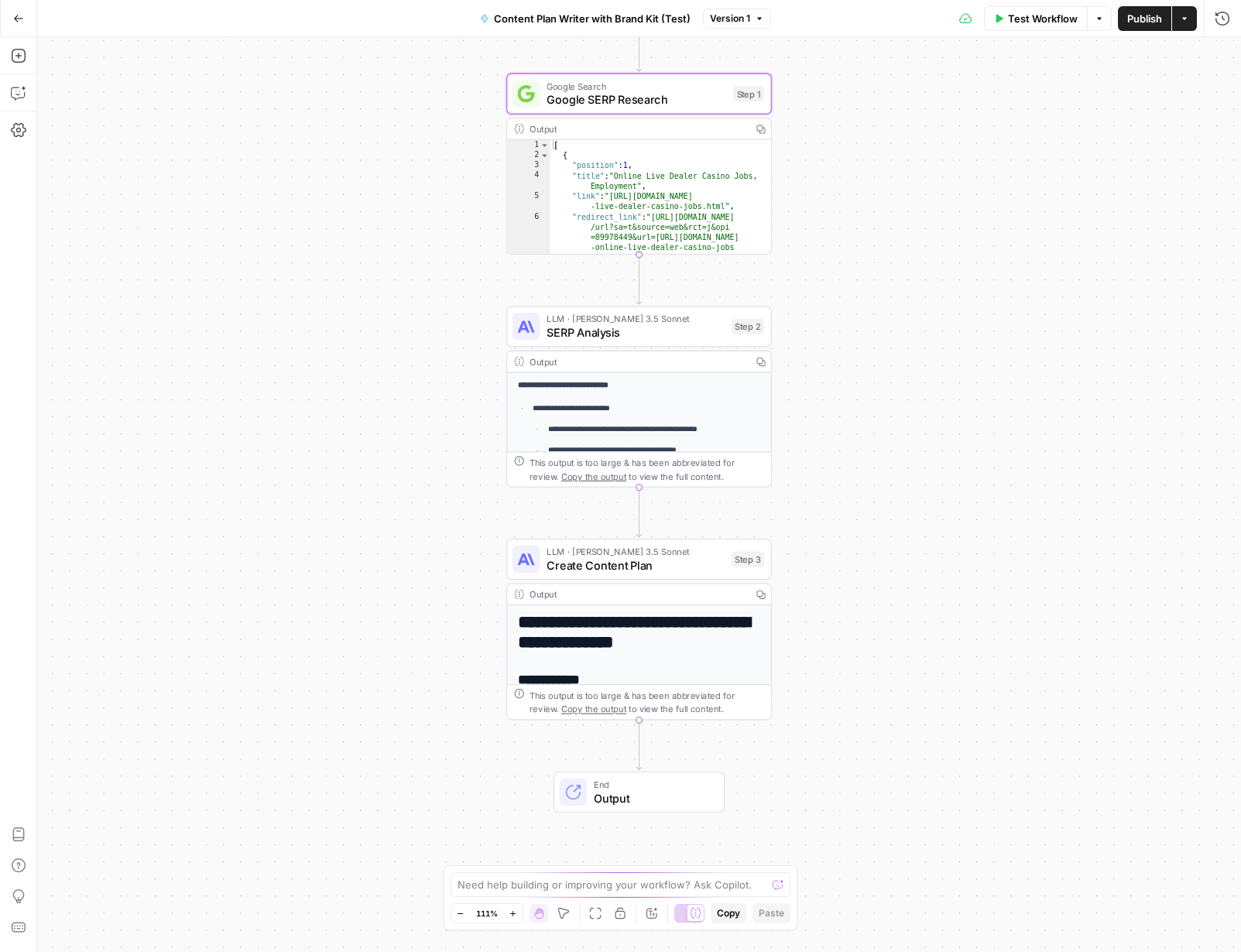
click at [402, 187] on div "**********" at bounding box center [639, 495] width 1204 height 915
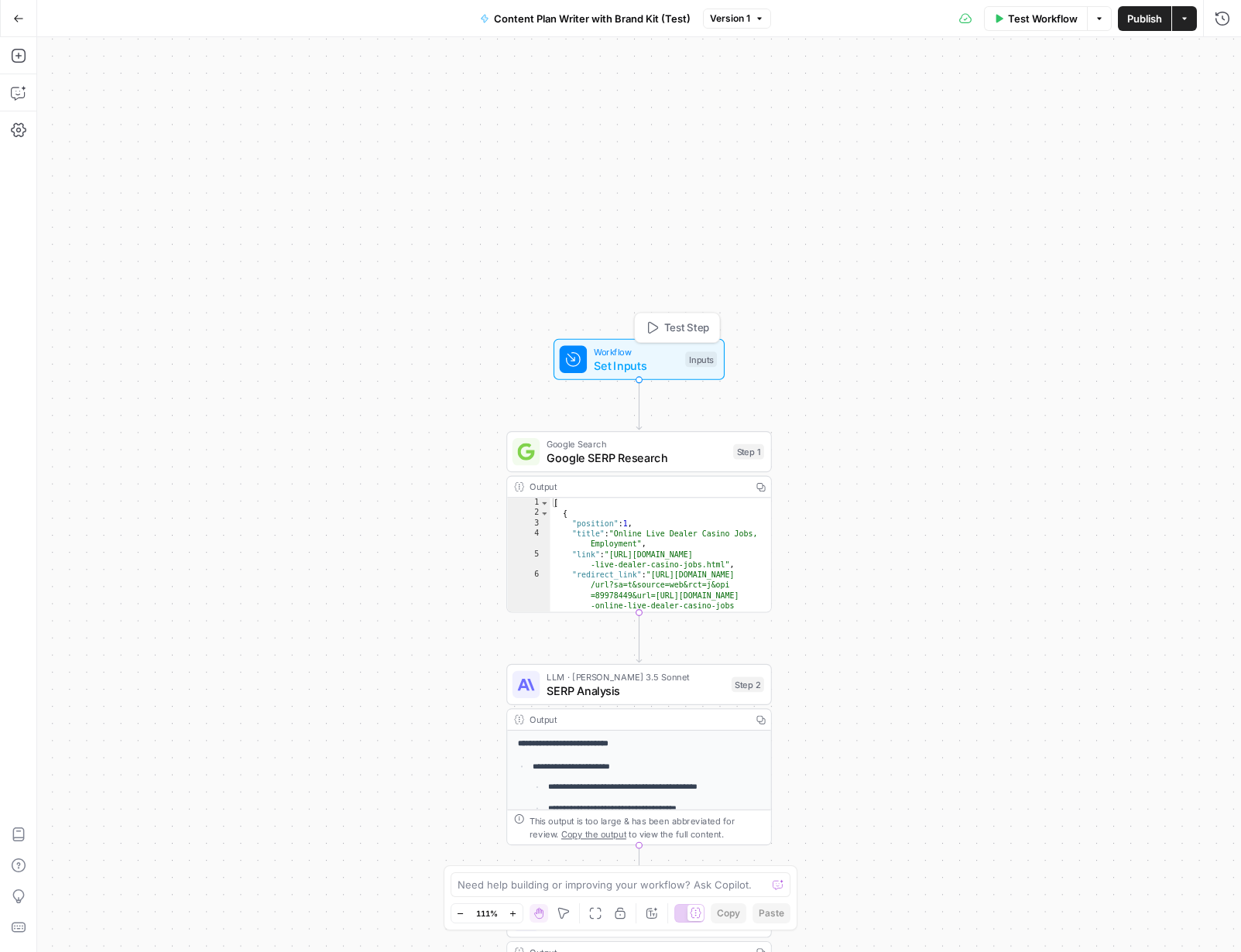
click at [636, 358] on span "Set Inputs" at bounding box center [636, 365] width 84 height 17
click at [616, 359] on span "Set Inputs" at bounding box center [636, 364] width 84 height 17
click at [951, 380] on div at bounding box center [1095, 372] width 267 height 29
click at [951, 375] on "Brand Kit" at bounding box center [1095, 371] width 247 height 15
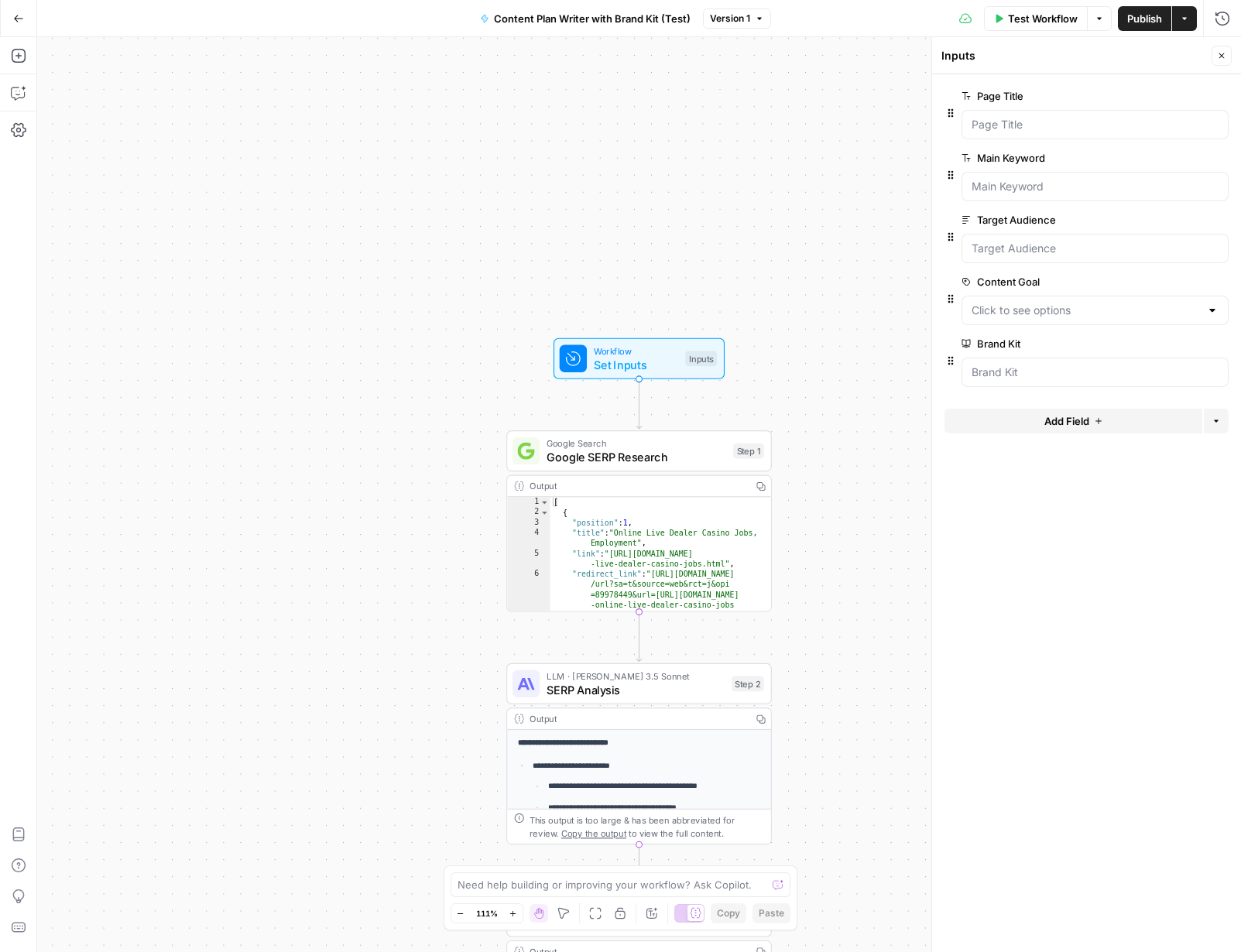
click at [951, 56] on icon "button" at bounding box center [1221, 56] width 9 height 9
click at [21, 22] on icon "button" at bounding box center [19, 19] width 11 height 11
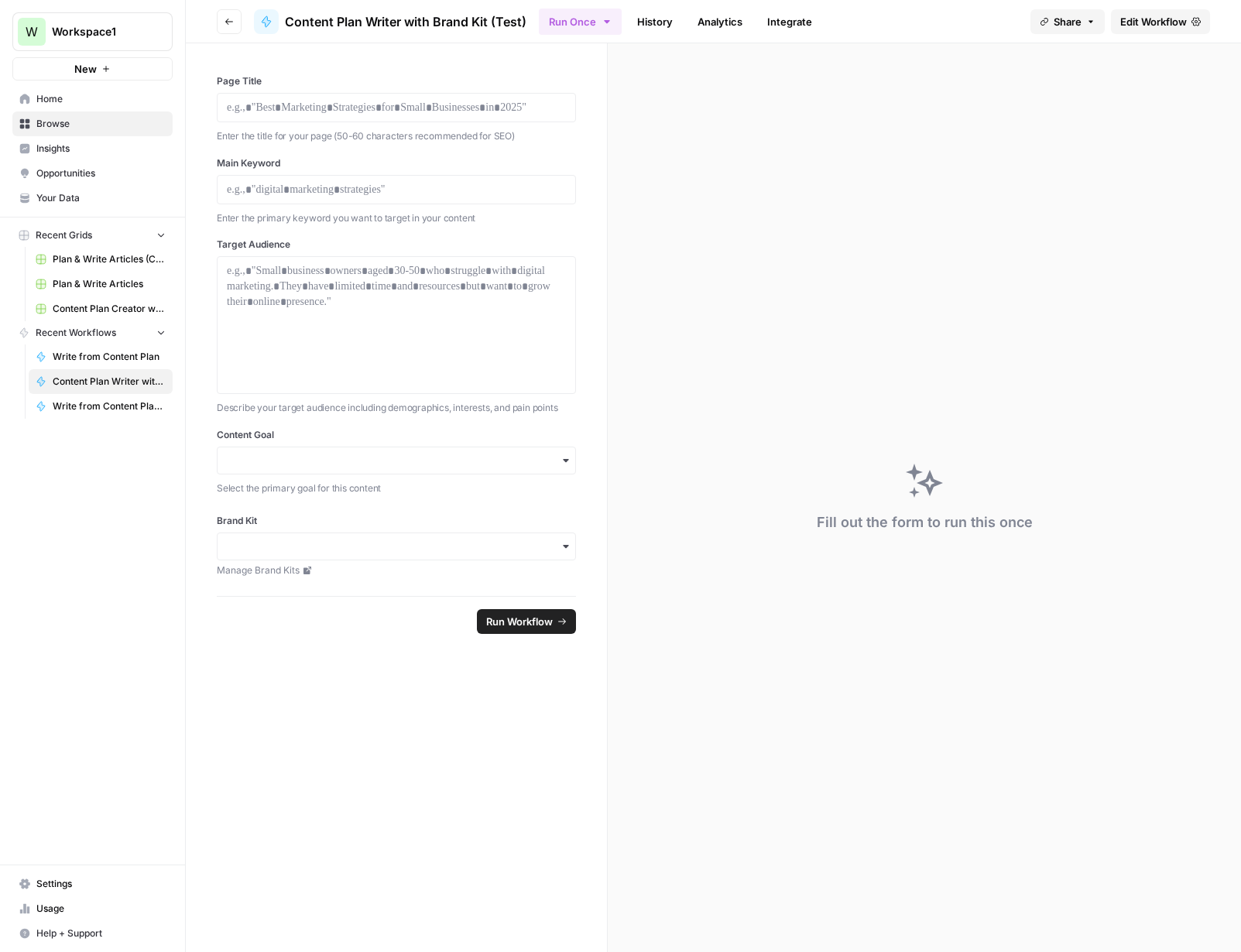
click at [74, 96] on span "Home" at bounding box center [101, 99] width 129 height 14
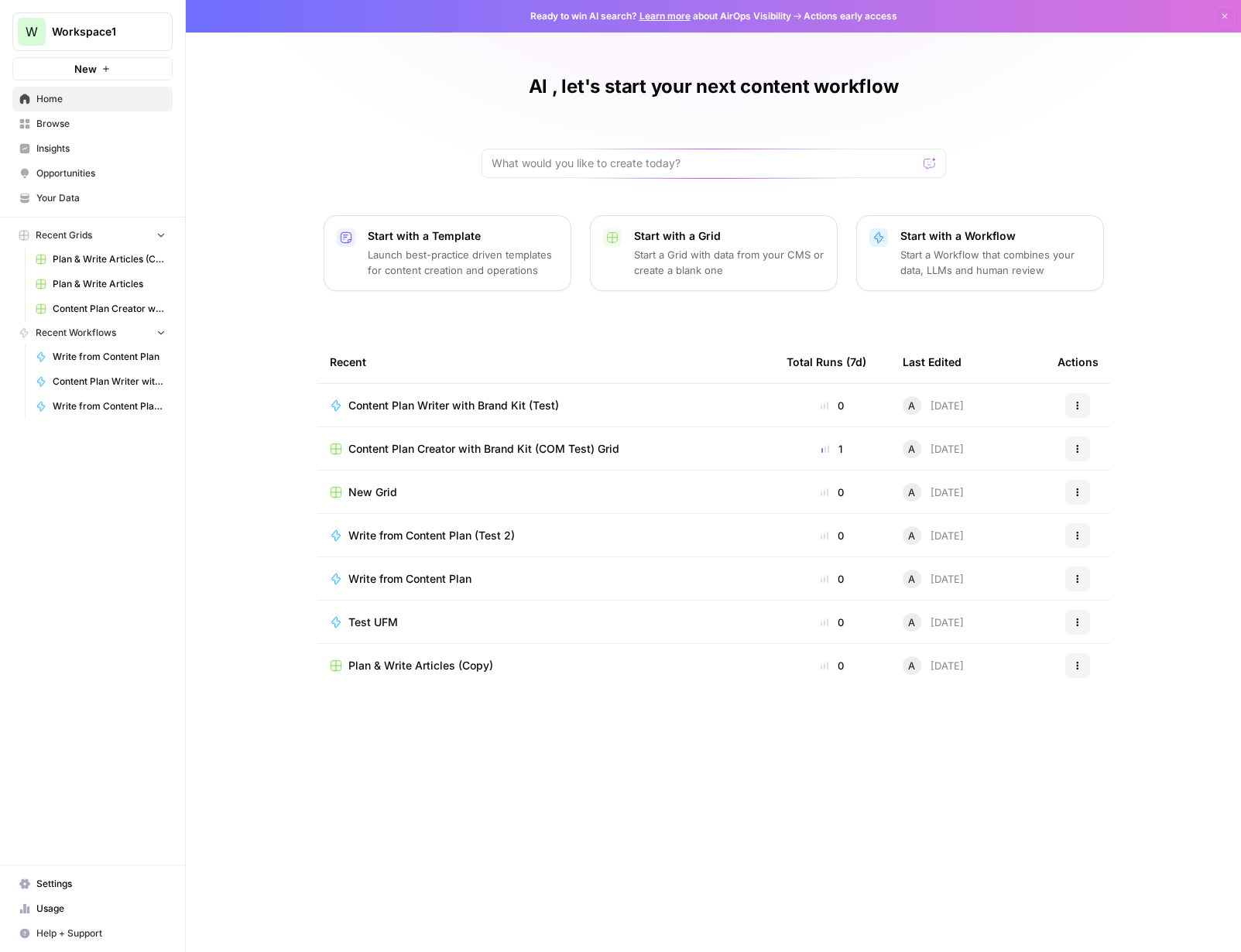
click at [462, 456] on td "Content Plan Creator with Brand Kit (COM Test) Grid" at bounding box center [545, 449] width 457 height 43
click at [469, 450] on span "Content Plan Creator with Brand Kit (COM Test) Grid" at bounding box center [484, 449] width 271 height 15
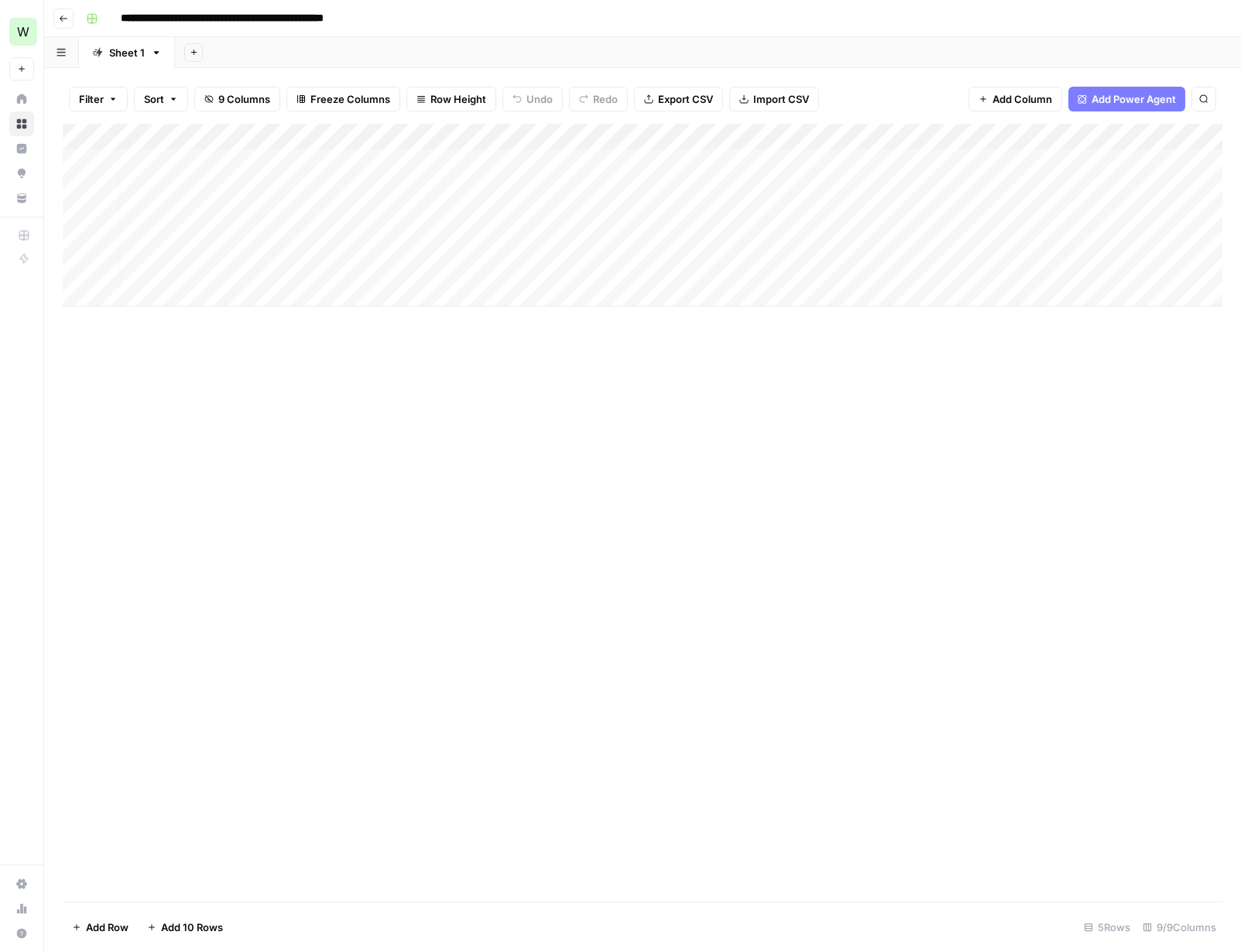
scroll to position [0, 17]
click at [951, 134] on div "Add Column" at bounding box center [643, 215] width 1159 height 183
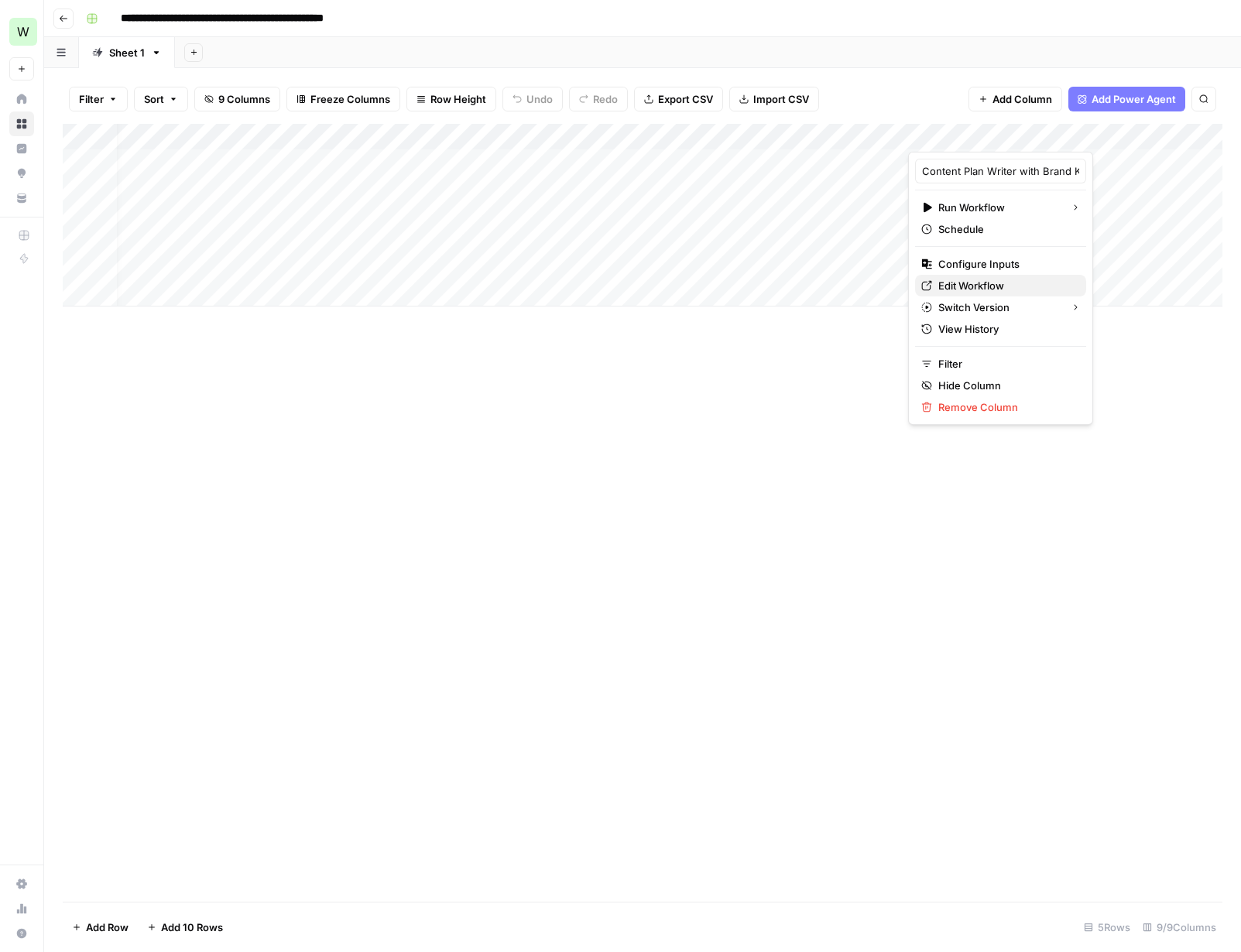
click at [951, 285] on span "Edit Workflow" at bounding box center [1006, 285] width 136 height 15
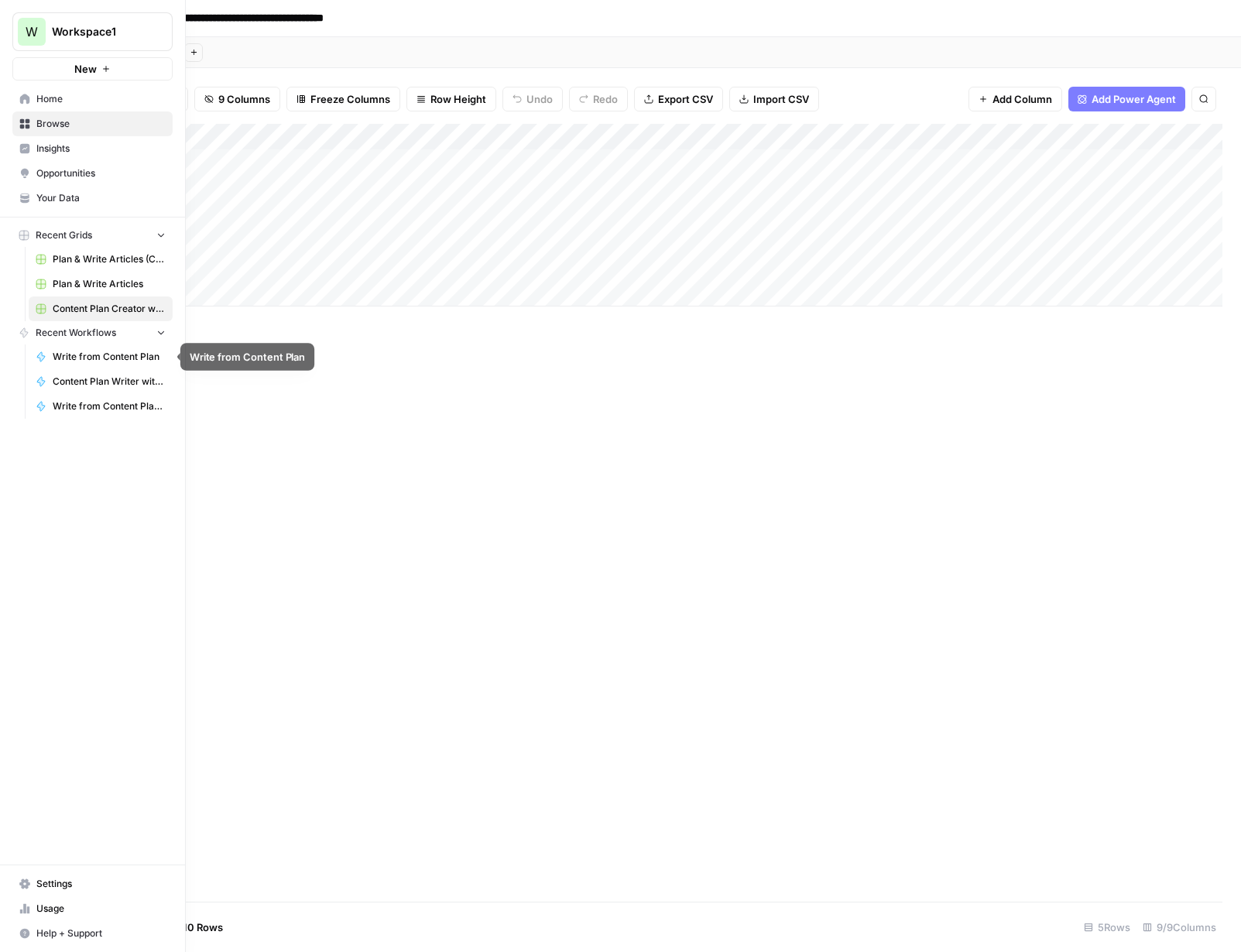
click at [111, 356] on span "Write from Content Plan" at bounding box center [109, 357] width 113 height 14
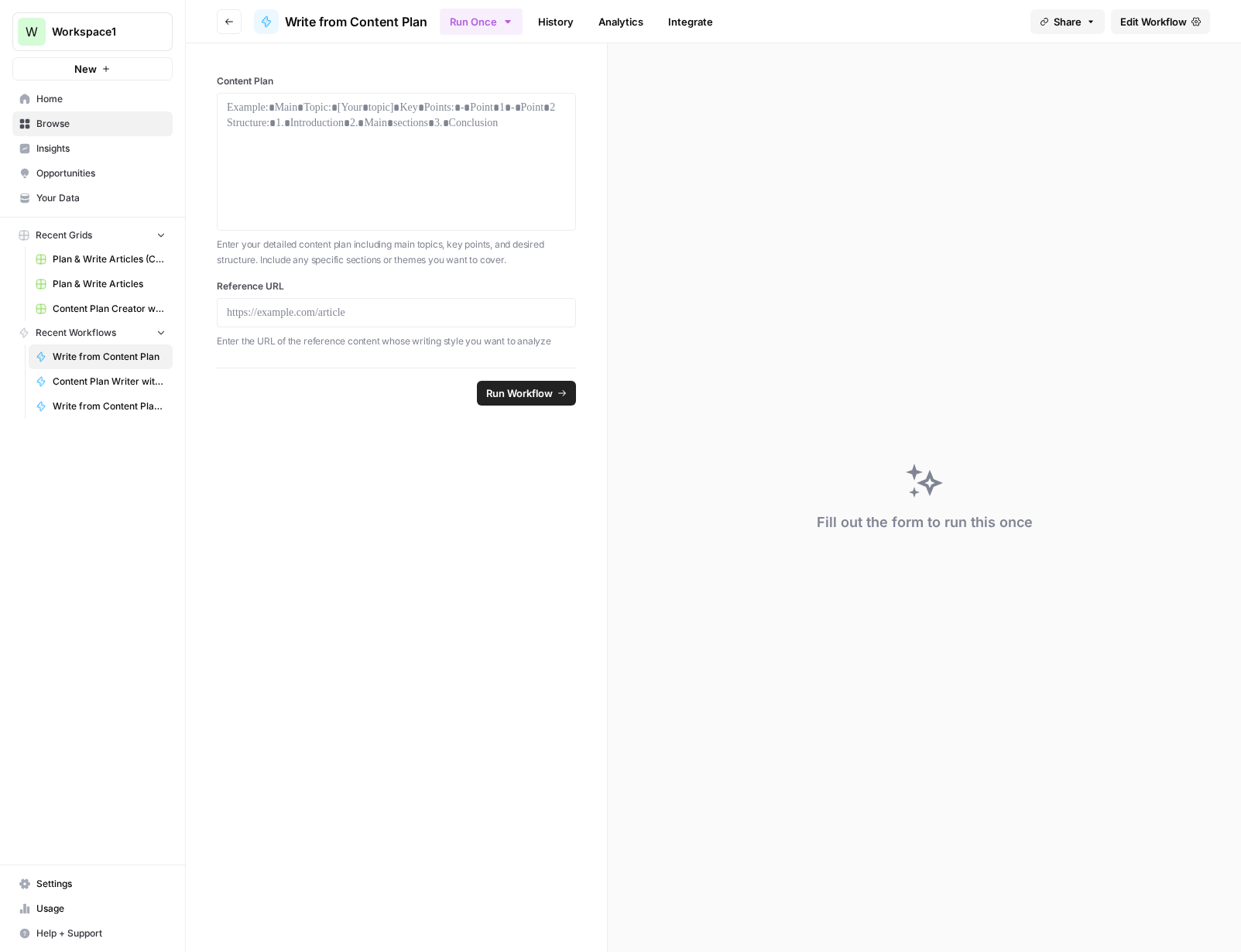
click at [951, 23] on span "Edit Workflow" at bounding box center [1153, 21] width 66 height 15
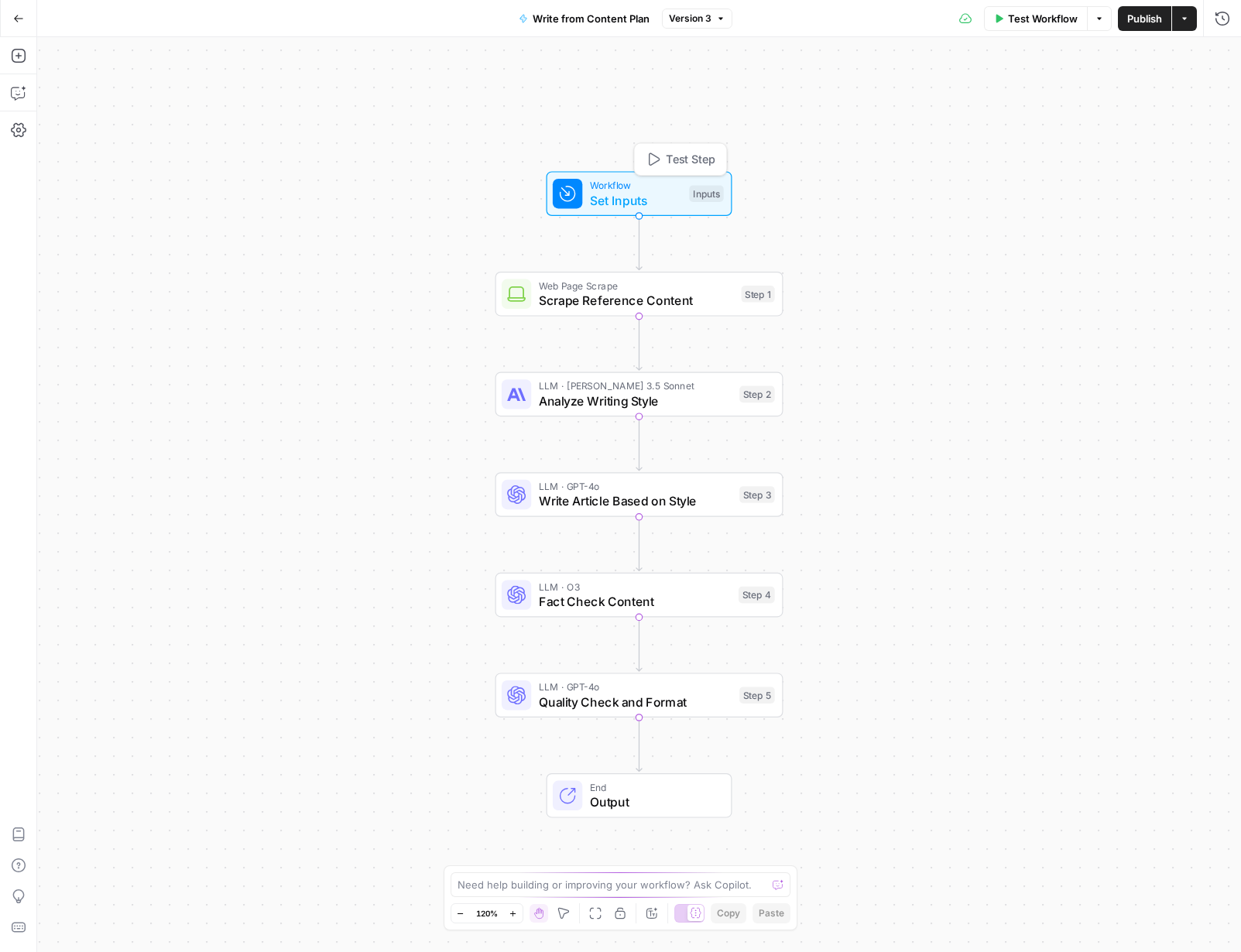
click at [651, 205] on span "Set Inputs" at bounding box center [636, 200] width 92 height 19
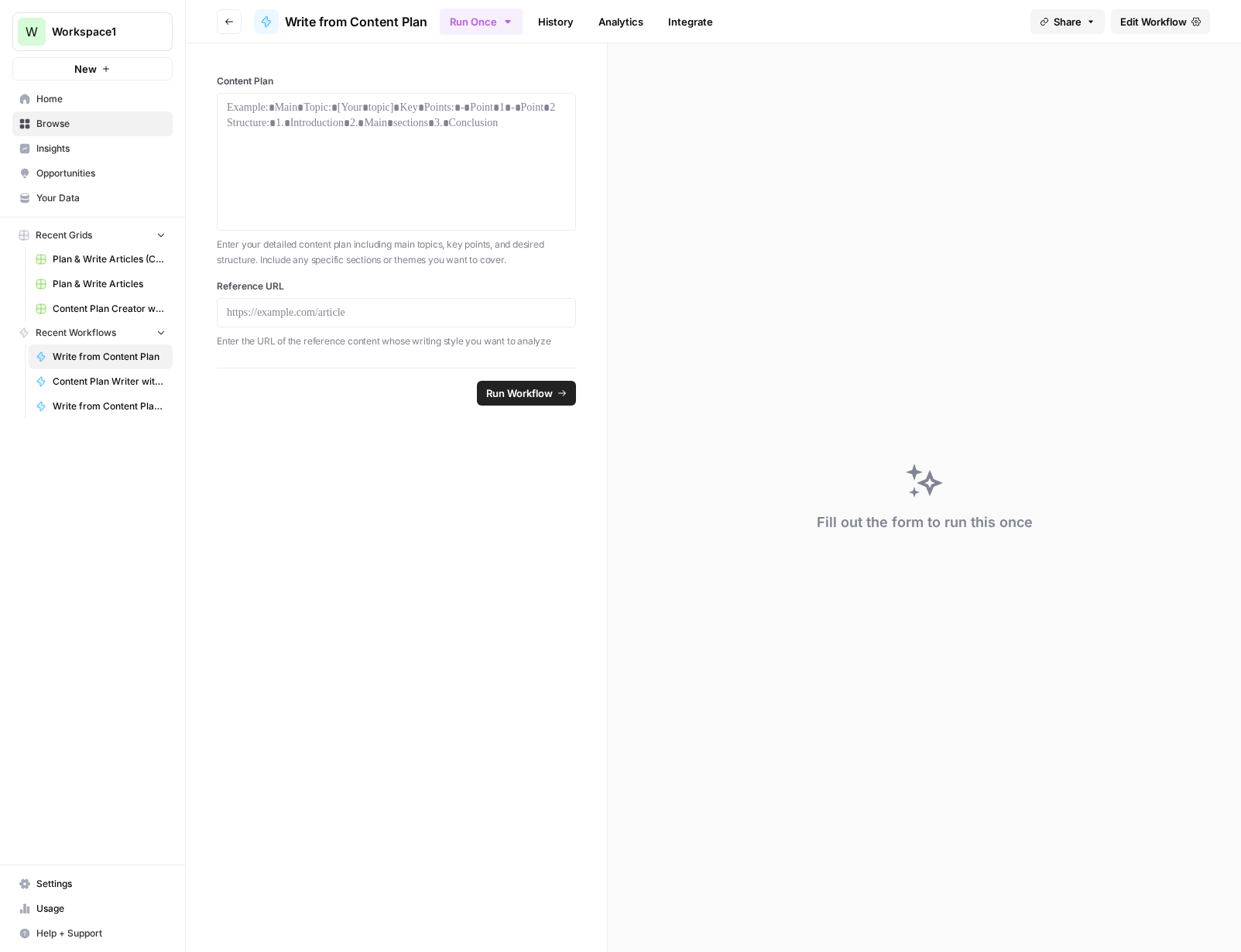
click at [107, 392] on link "Content Plan Writer with Brand Kit (Test)" at bounding box center [100, 382] width 144 height 25
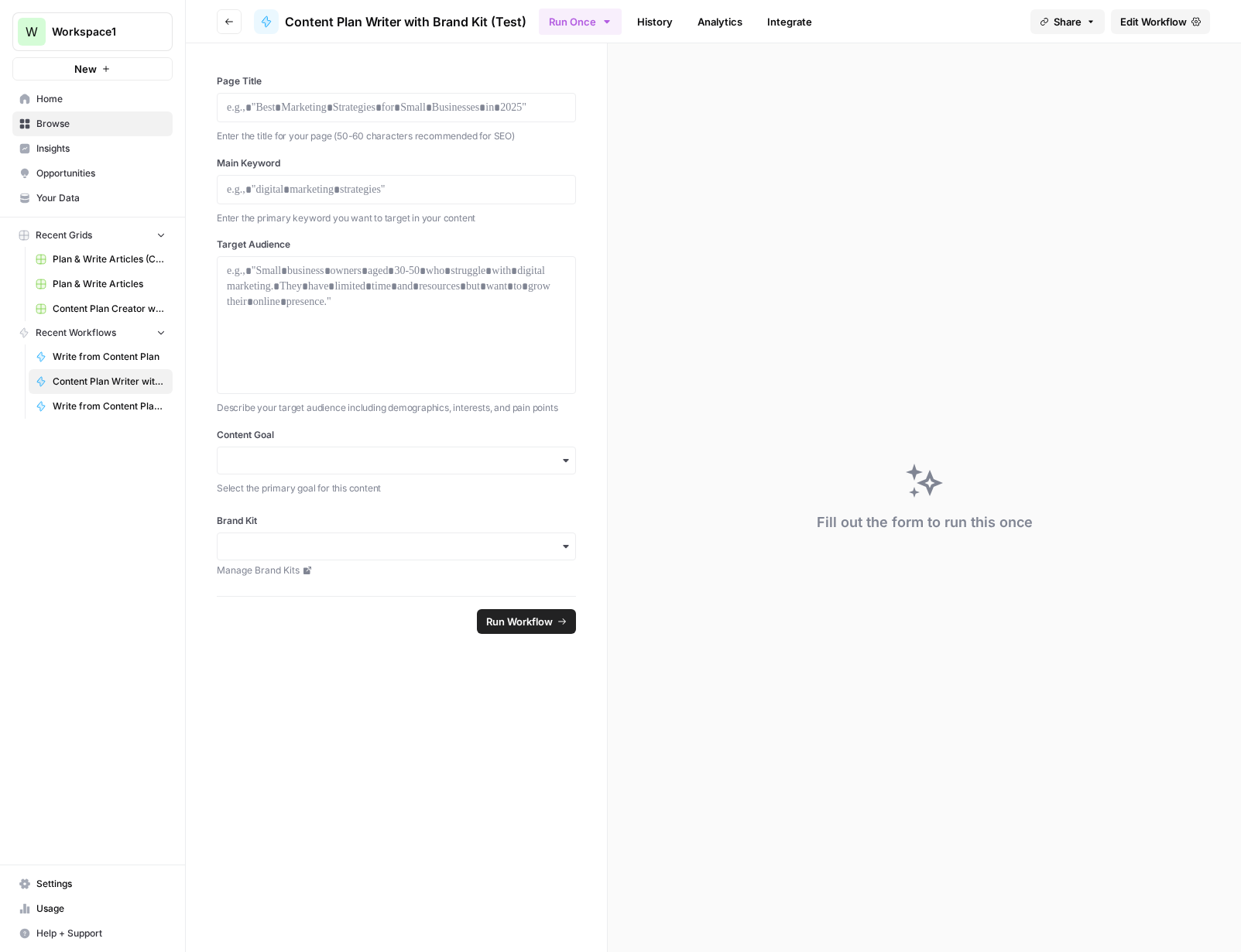
click at [229, 24] on icon "button" at bounding box center [229, 21] width 9 height 9
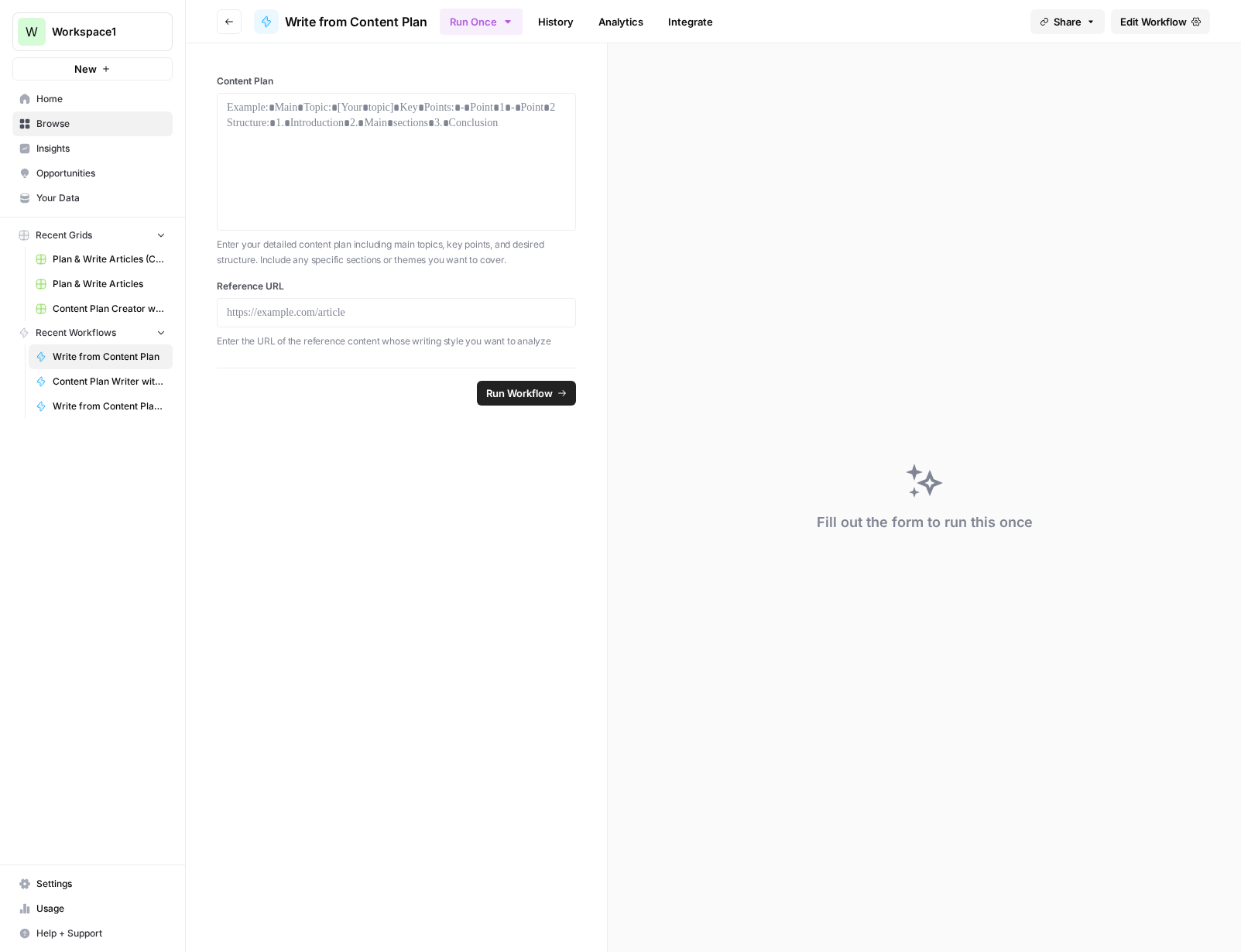
click at [951, 15] on span "Edit Workflow" at bounding box center [1153, 21] width 66 height 15
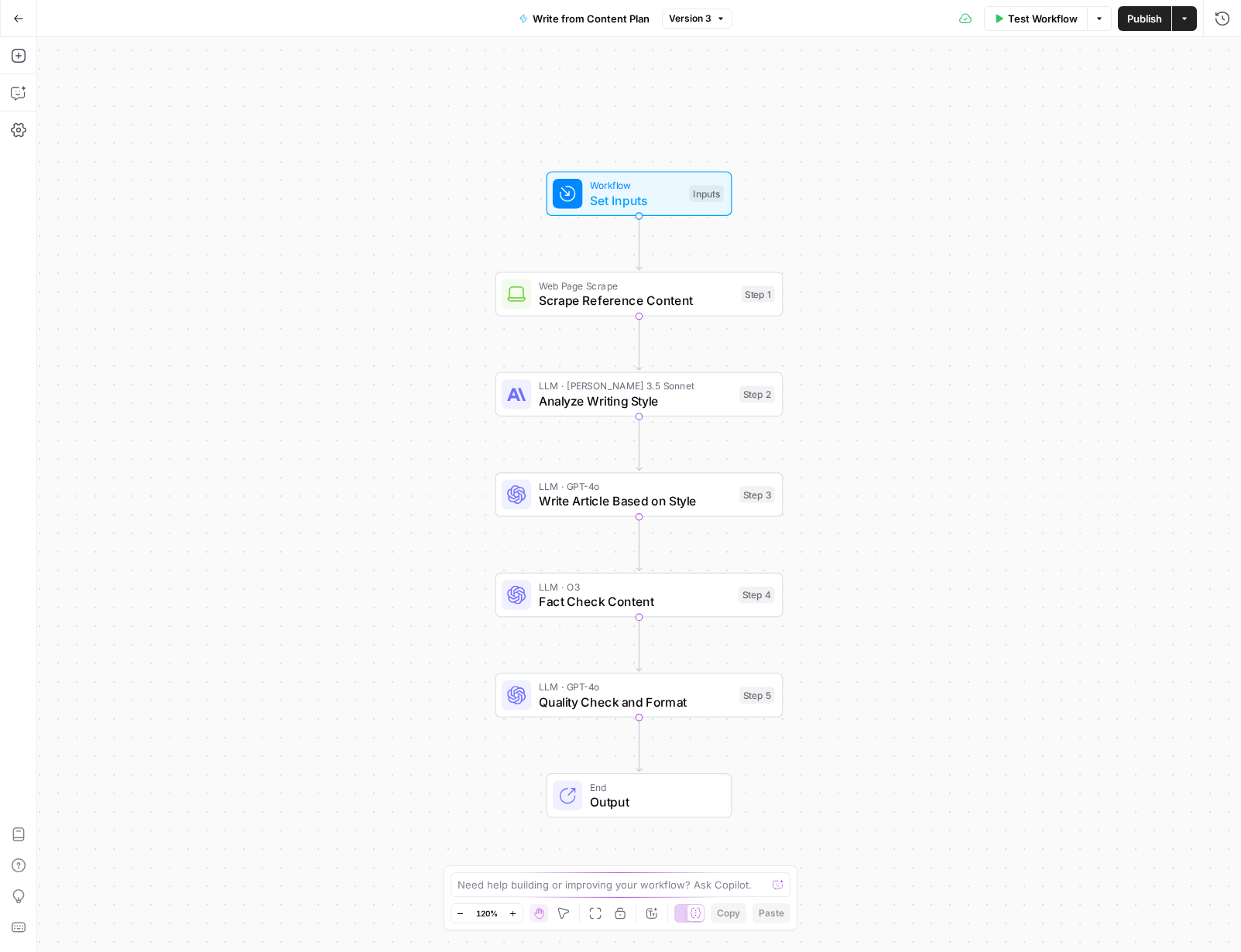
click at [642, 192] on span "Set Inputs" at bounding box center [636, 200] width 92 height 19
drag, startPoint x: 359, startPoint y: 55, endPoint x: 255, endPoint y: 47, distance: 104.3
click at [358, 54] on div "Workflow Set Inputs Inputs Web Page Scrape Scrape Reference Content Step 1 LLM …" at bounding box center [639, 495] width 1204 height 915
click at [22, 24] on button "Go Back" at bounding box center [18, 18] width 27 height 27
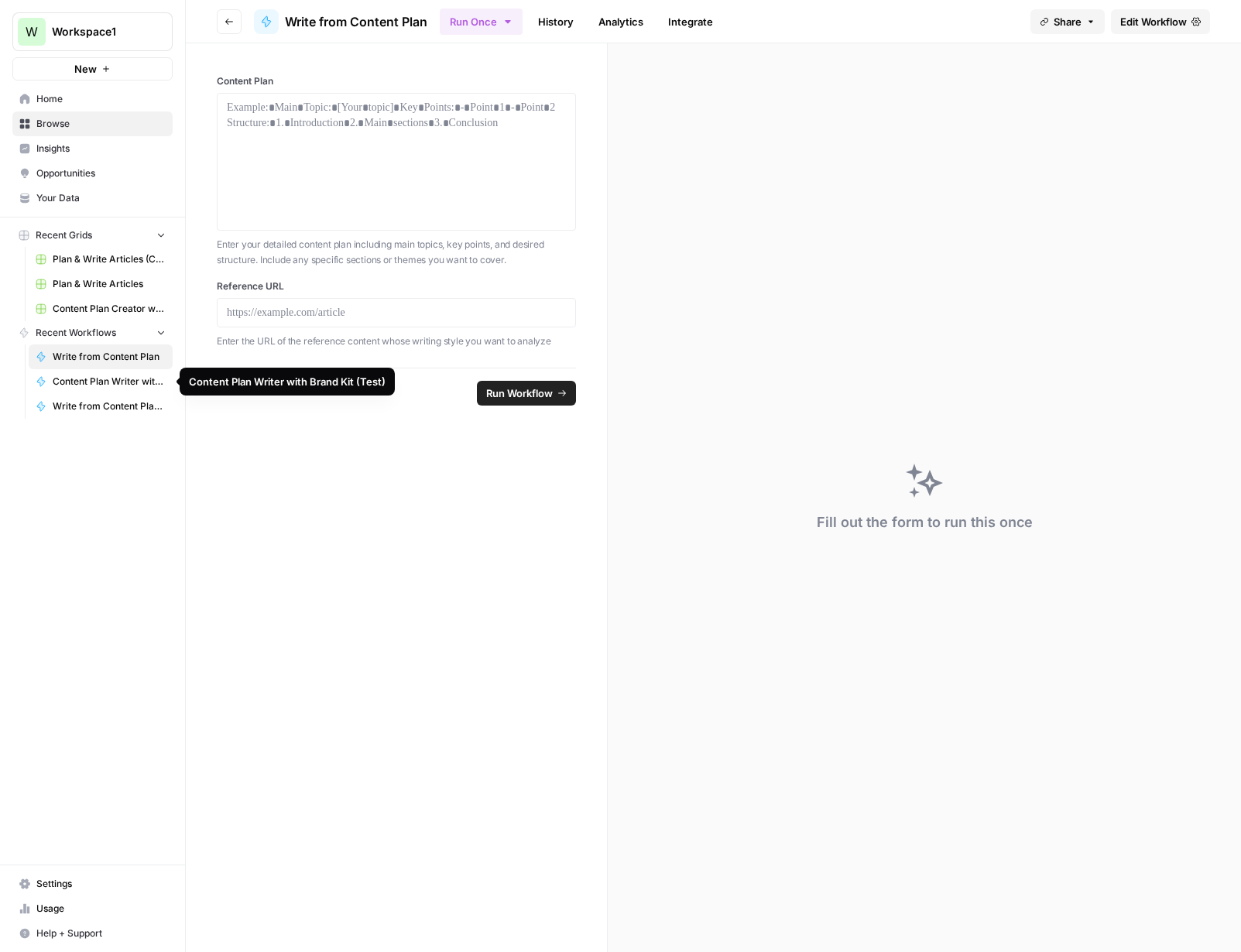
click at [113, 386] on span "Content Plan Writer with Brand Kit (Test)" at bounding box center [109, 382] width 113 height 14
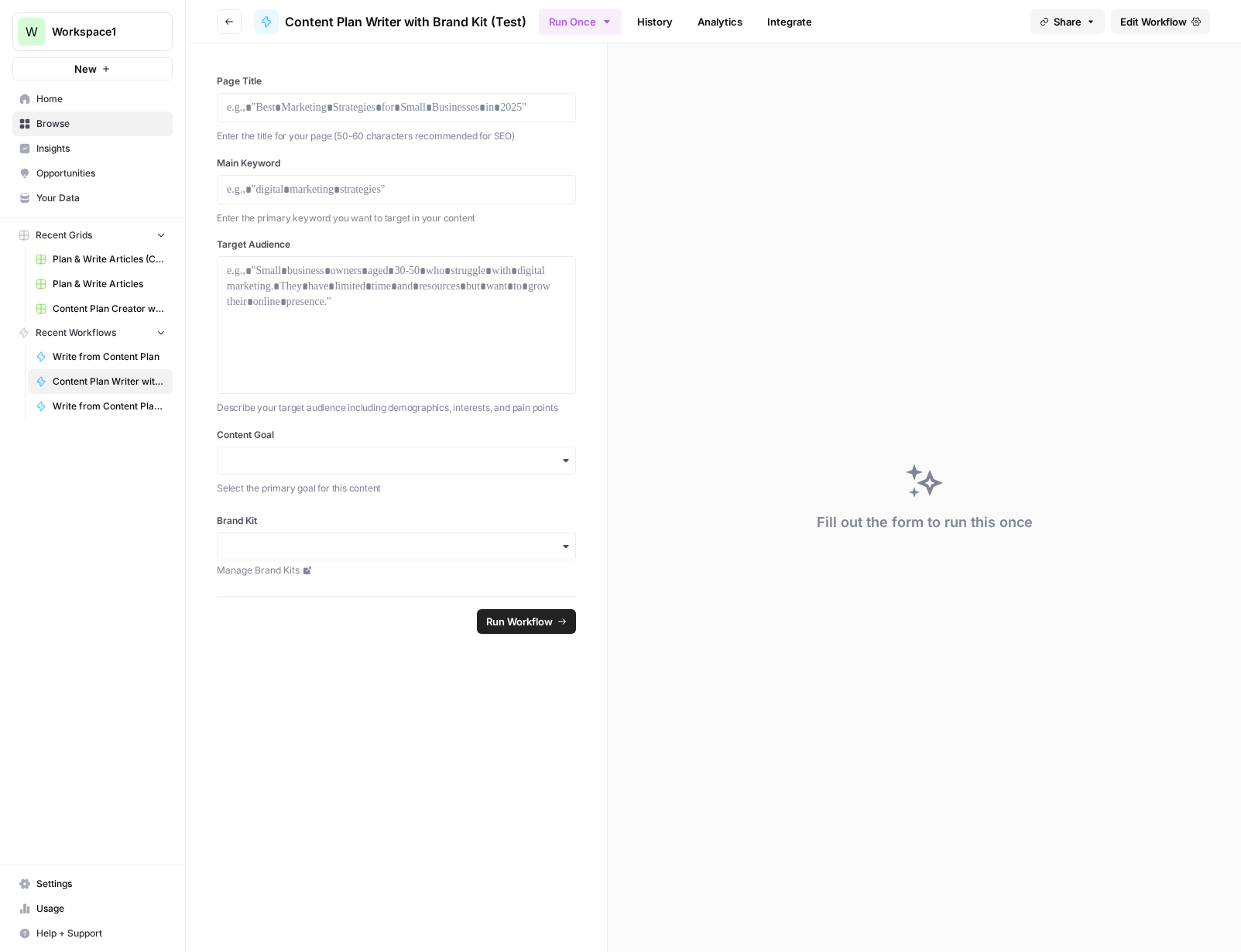
click at [951, 26] on span "Edit Workflow" at bounding box center [1153, 21] width 66 height 15
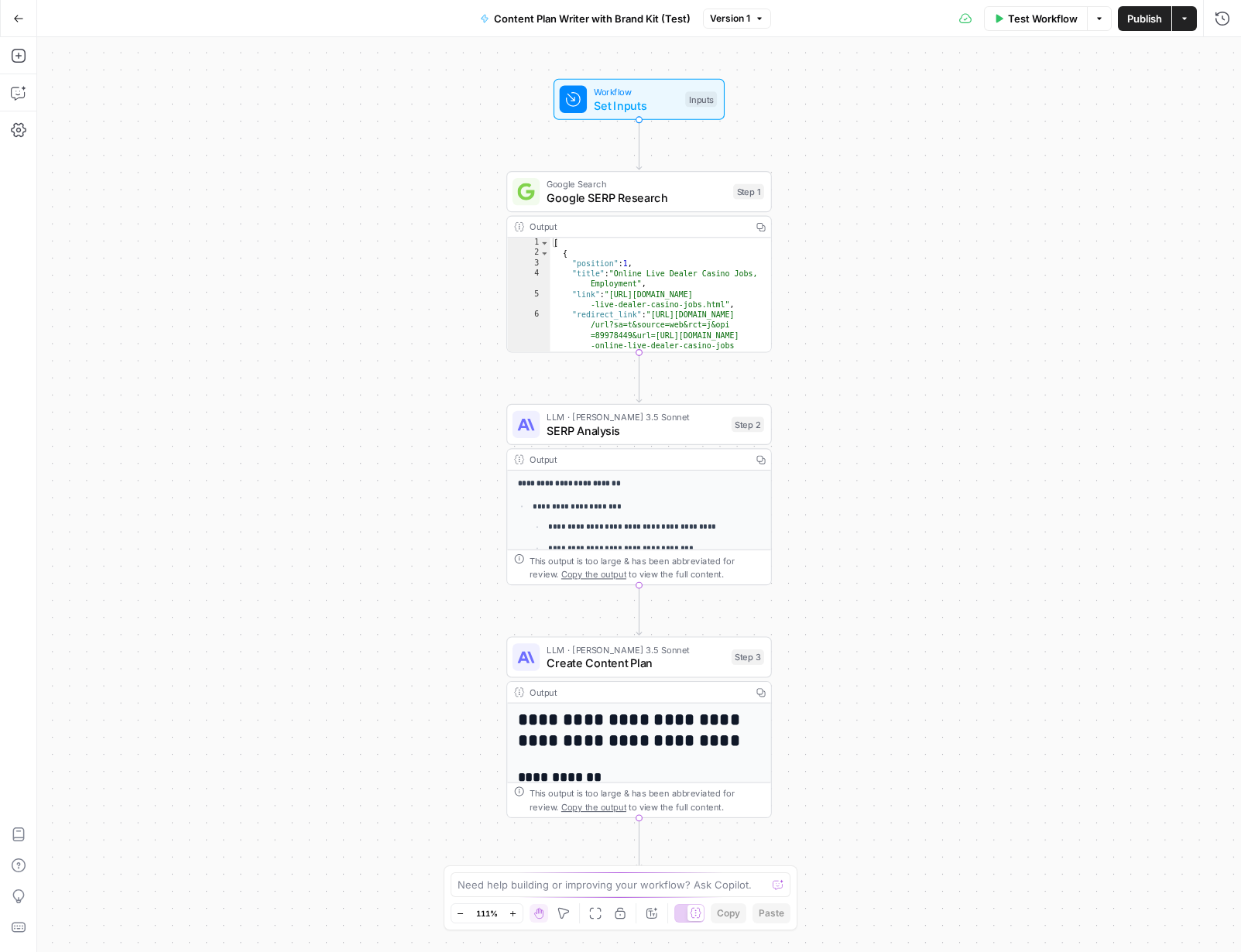
click at [951, 16] on icon "button" at bounding box center [1099, 19] width 9 height 9
drag, startPoint x: 1141, startPoint y: 101, endPoint x: 1206, endPoint y: 27, distance: 98.5
click at [951, 99] on div "**********" at bounding box center [639, 495] width 1204 height 915
click at [951, 22] on icon "button" at bounding box center [1184, 19] width 9 height 9
drag, startPoint x: 878, startPoint y: 326, endPoint x: 896, endPoint y: 316, distance: 20.6
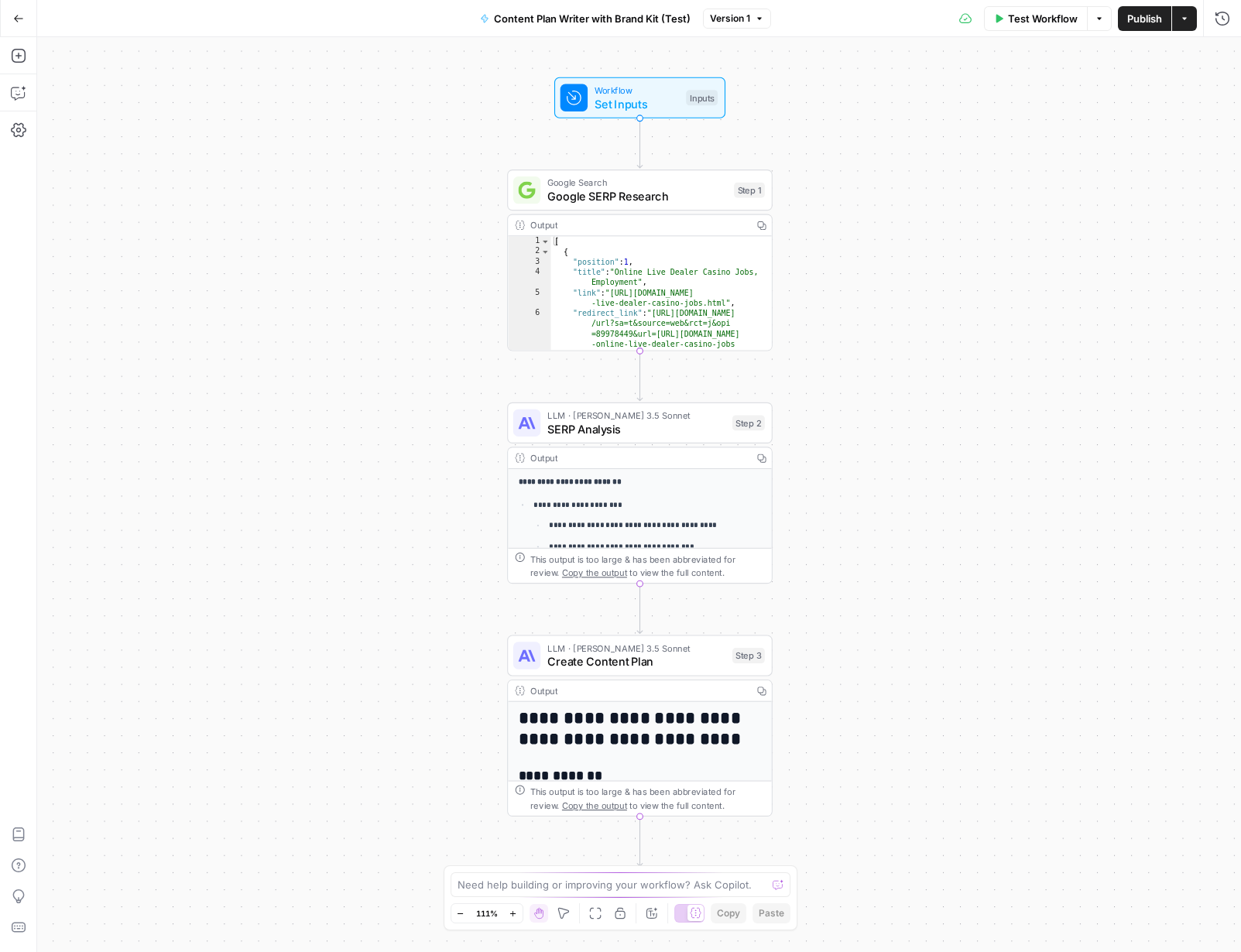
click at [878, 326] on div "**********" at bounding box center [639, 495] width 1204 height 915
click at [667, 441] on div "LLM · Claude 3.5 Sonnet SERP Analysis Step 2 Copy step Delete step Add Note Test" at bounding box center [640, 423] width 266 height 41
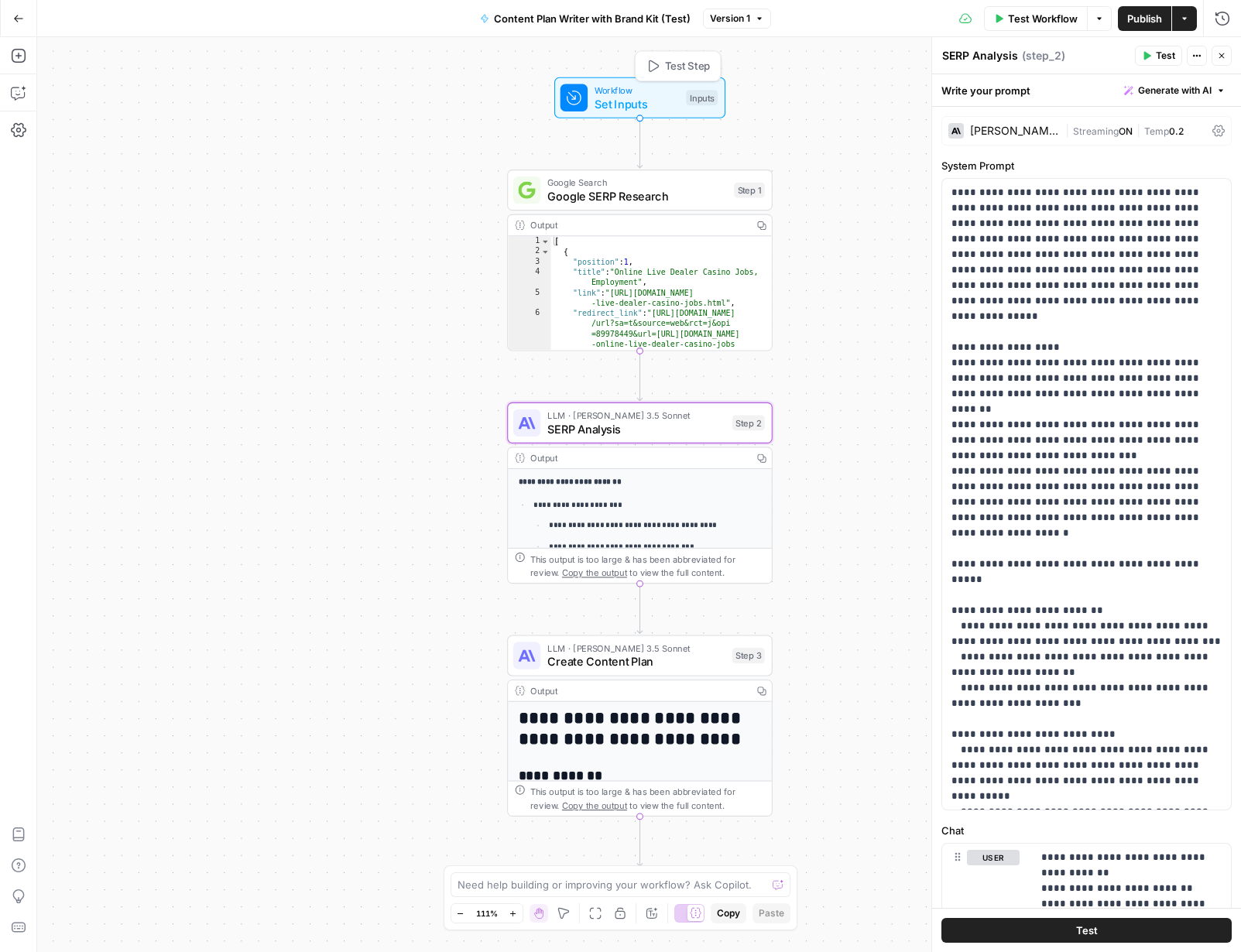
click at [632, 97] on span "Set Inputs" at bounding box center [636, 103] width 84 height 17
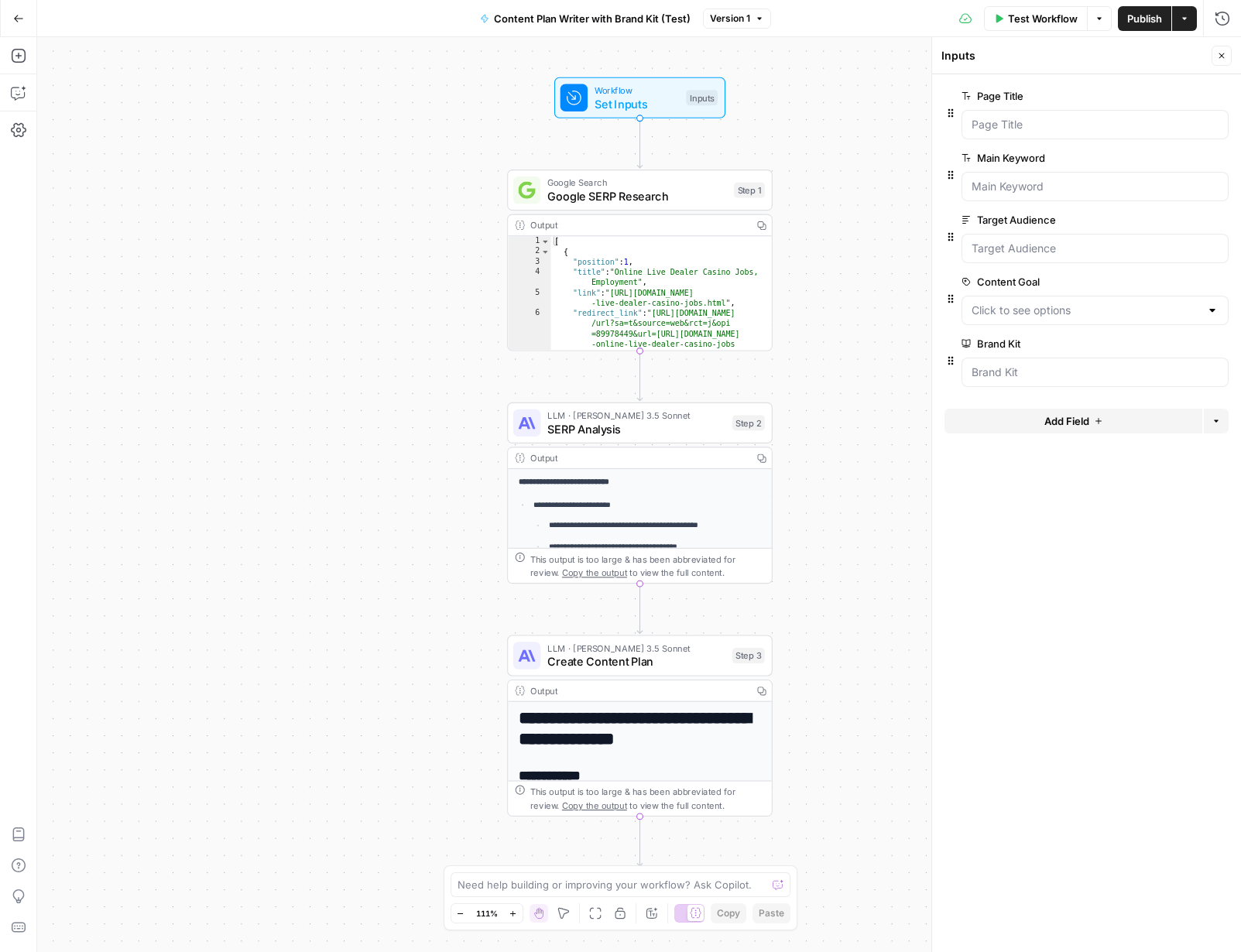
click at [951, 98] on label "Page Title" at bounding box center [1051, 96] width 180 height 15
click at [951, 117] on Title "Page Title" at bounding box center [1095, 124] width 247 height 15
click at [951, 95] on span "edit field" at bounding box center [1170, 96] width 34 height 12
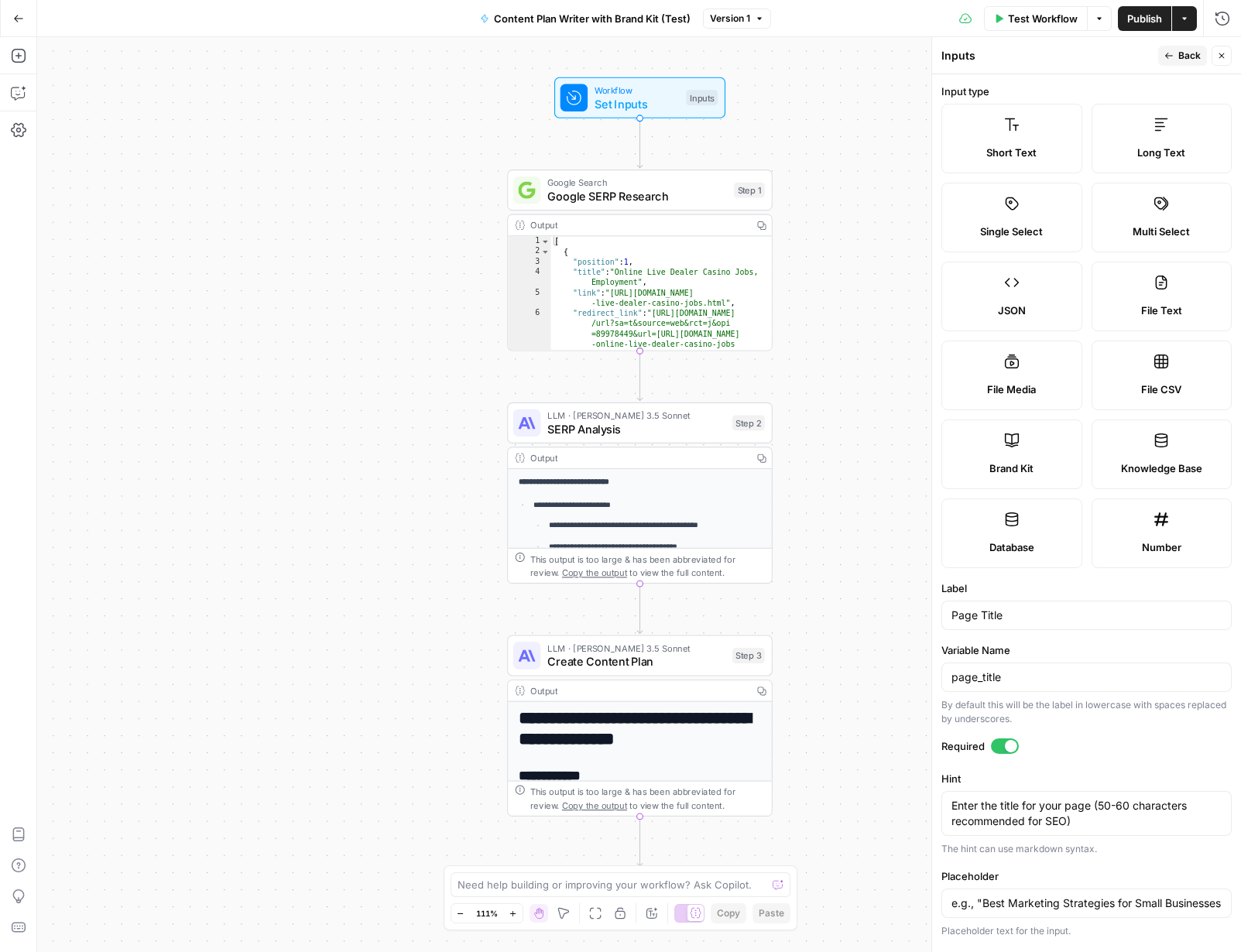
scroll to position [2, 0]
click at [951, 820] on textarea "Enter the title for your page (50-60 characters recommended for SEO)" at bounding box center [1086, 812] width 270 height 31
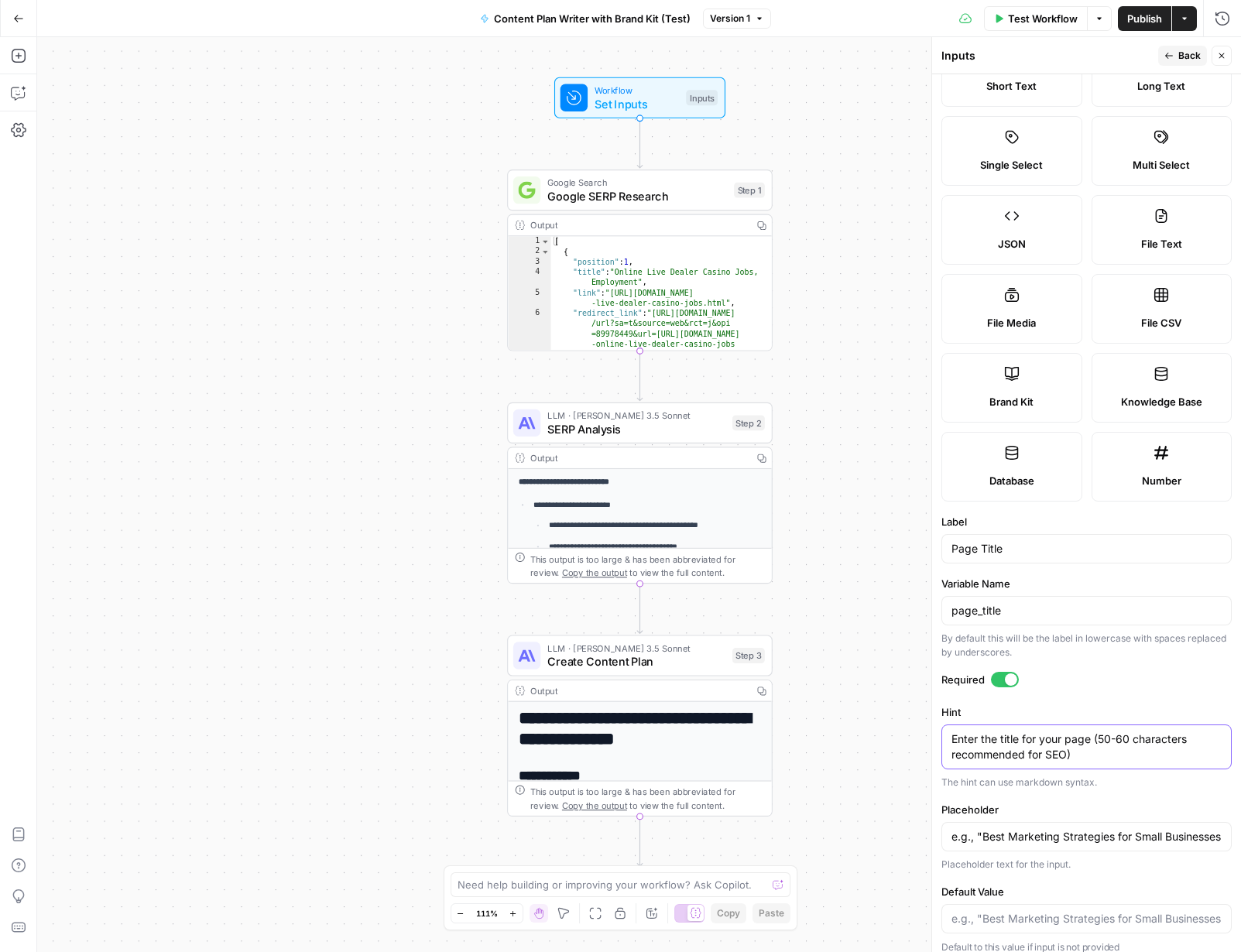
scroll to position [79, 0]
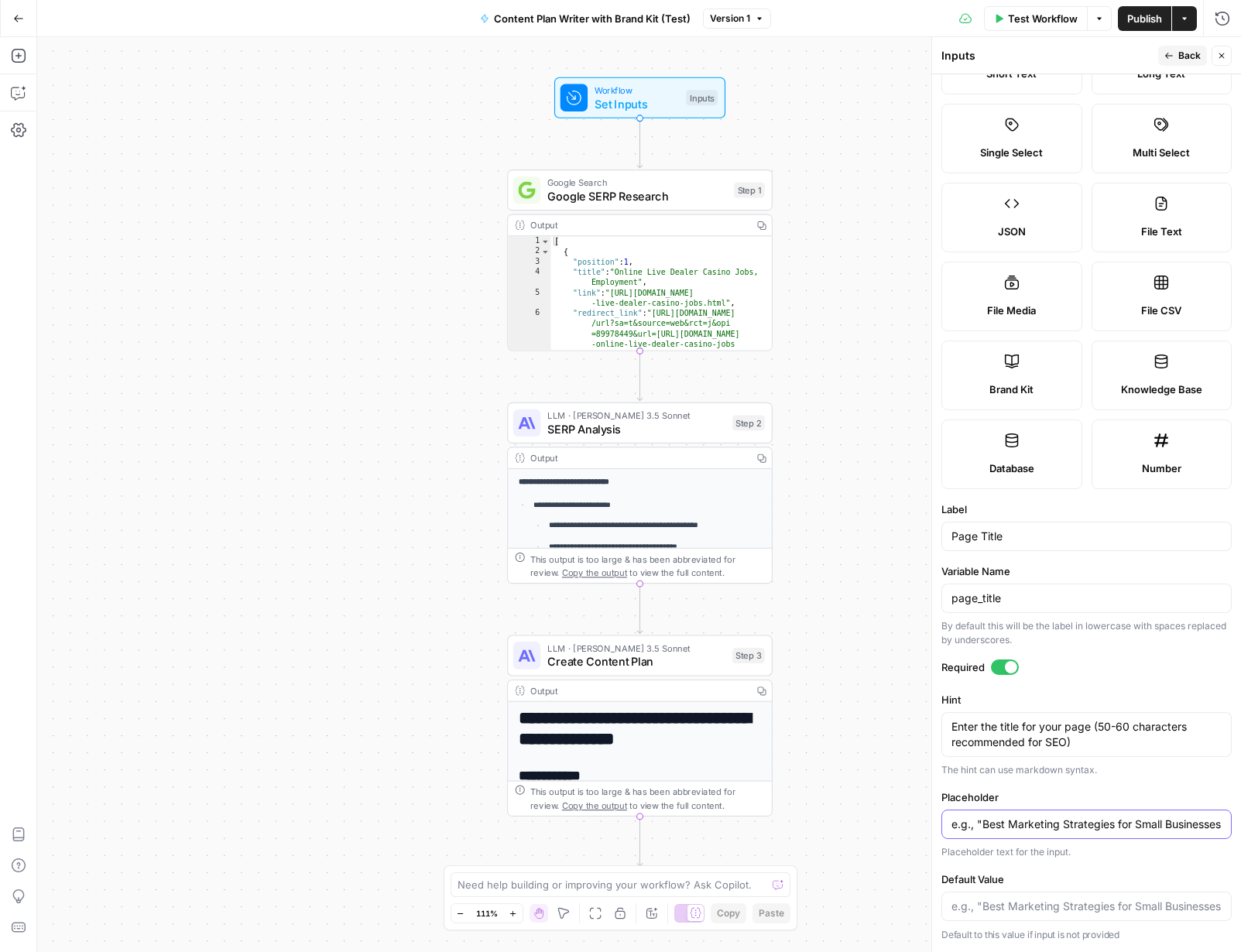
click at [951, 825] on input "e.g., "Best Marketing Strategies for Small Businesses in 2025"" at bounding box center [1086, 823] width 270 height 15
click at [951, 53] on icon "button" at bounding box center [1169, 56] width 9 height 9
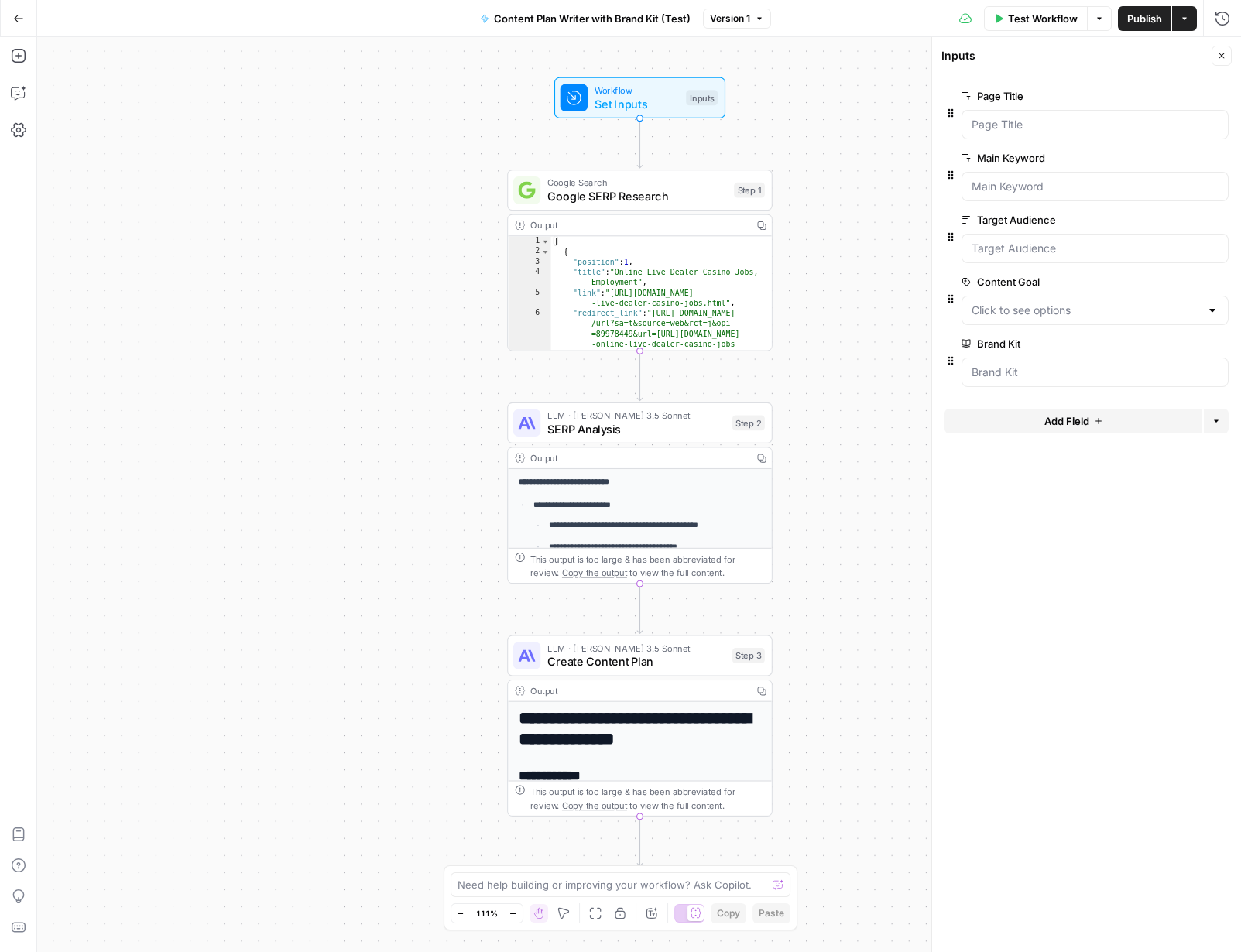
click at [951, 162] on span "edit field" at bounding box center [1170, 158] width 34 height 12
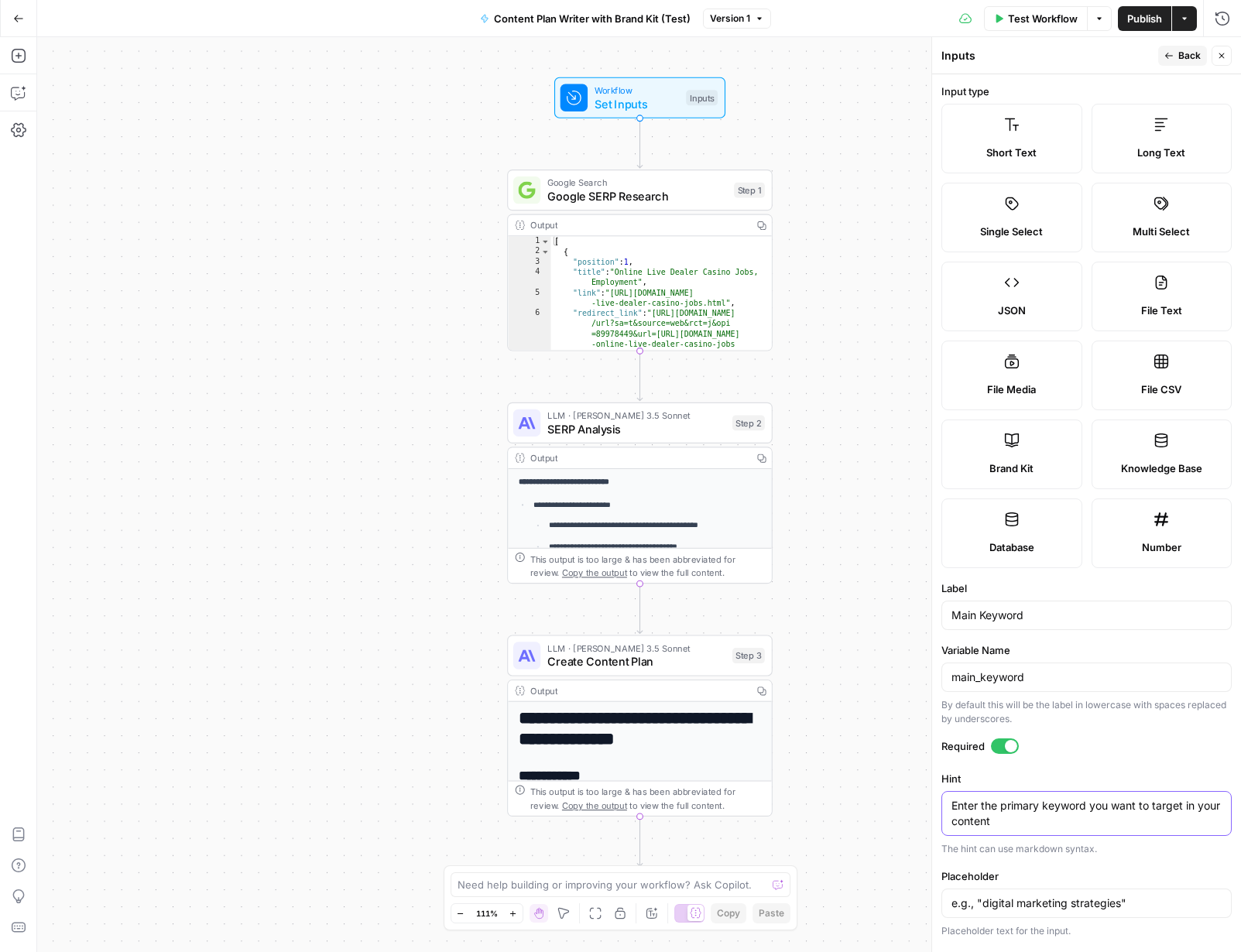
click at [951, 813] on textarea "Enter the primary keyword you want to target in your content" at bounding box center [1086, 814] width 270 height 31
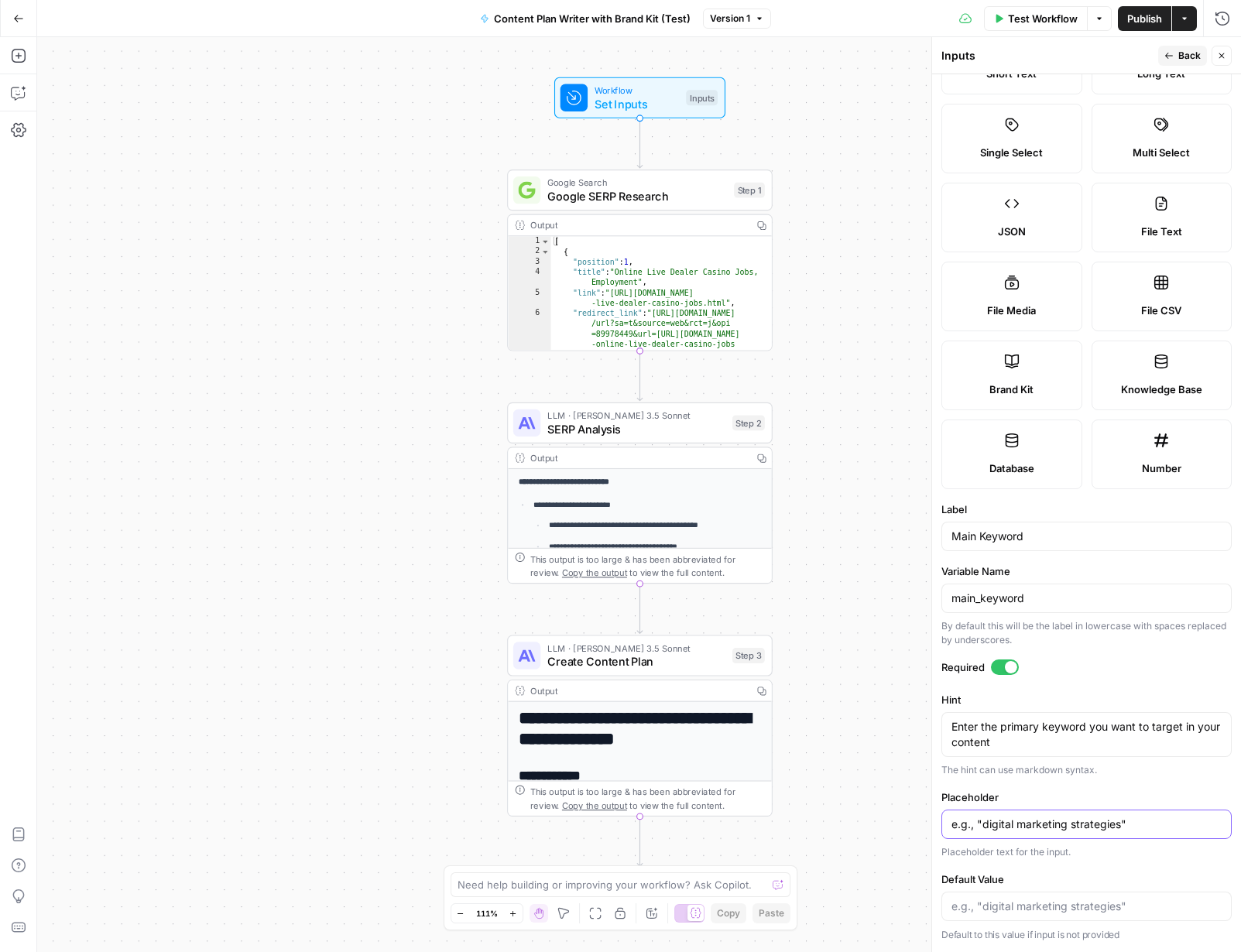
click at [951, 823] on input "e.g., "digital marketing strategies"" at bounding box center [1086, 823] width 270 height 15
drag, startPoint x: 1174, startPoint y: 56, endPoint x: 1170, endPoint y: 72, distance: 16.5
click at [951, 56] on button "Back" at bounding box center [1182, 56] width 49 height 20
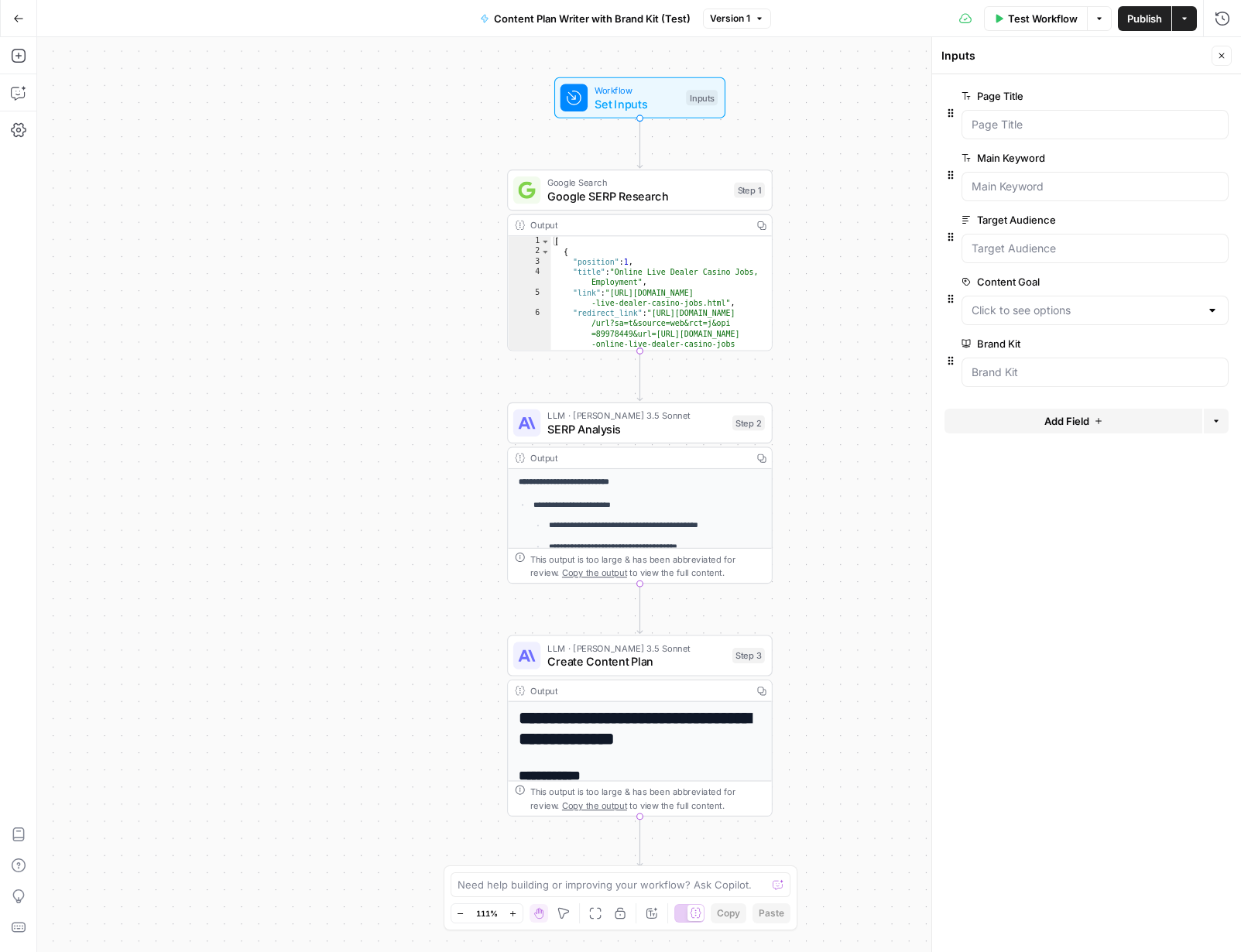
click at [951, 222] on label "Target Audience" at bounding box center [1051, 219] width 180 height 15
click at [951, 241] on Audience "Target Audience" at bounding box center [1095, 248] width 247 height 15
click at [951, 220] on span "edit field" at bounding box center [1170, 220] width 34 height 12
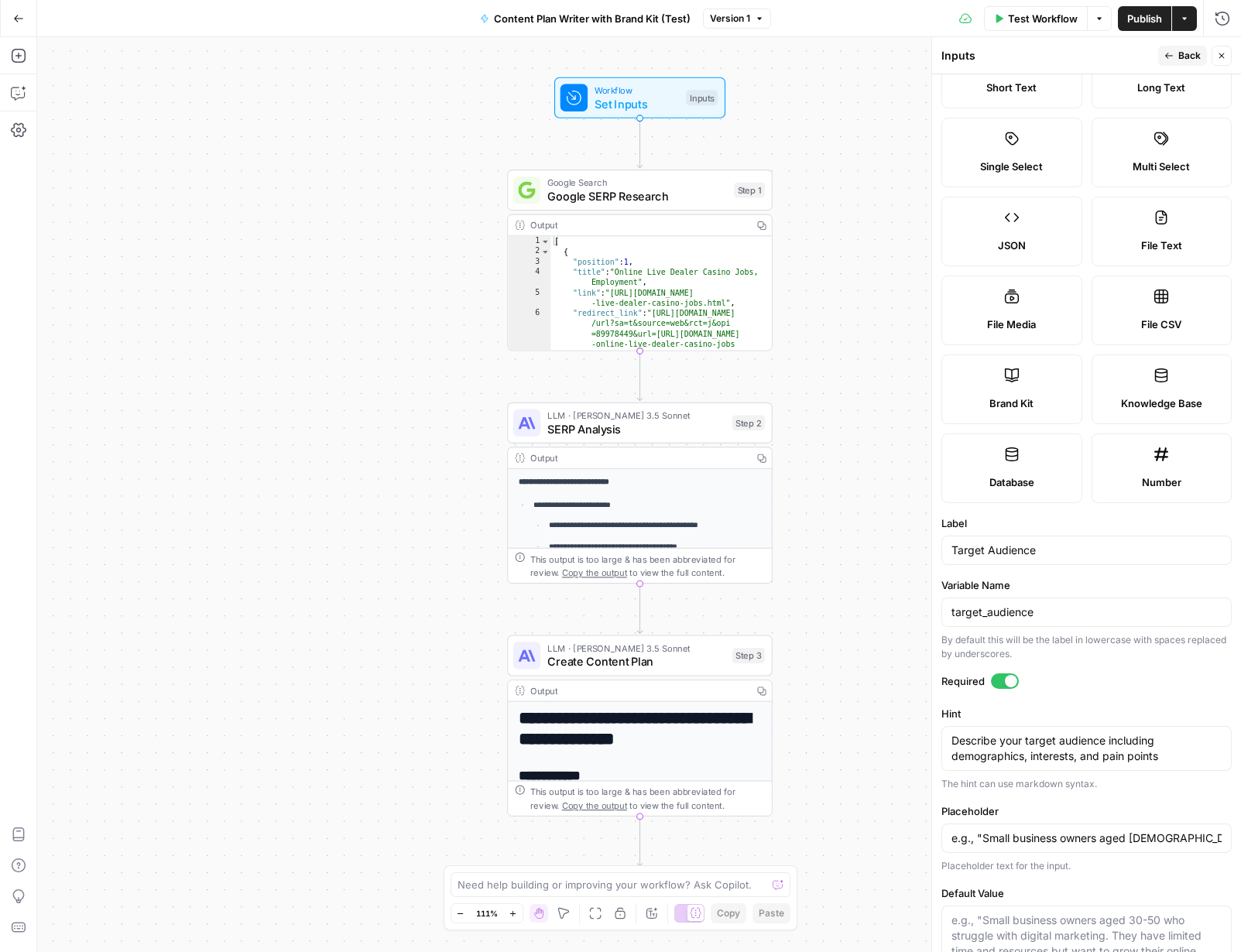
scroll to position [67, 0]
click at [951, 554] on input "Target Audience" at bounding box center [1086, 548] width 270 height 15
click at [951, 553] on input "Target Audience" at bounding box center [1086, 548] width 270 height 15
click at [951, 551] on input "Target Audience" at bounding box center [1086, 548] width 270 height 15
click at [951, 750] on textarea "Describe your target audience including demographics, interests, and pain points" at bounding box center [1086, 746] width 270 height 31
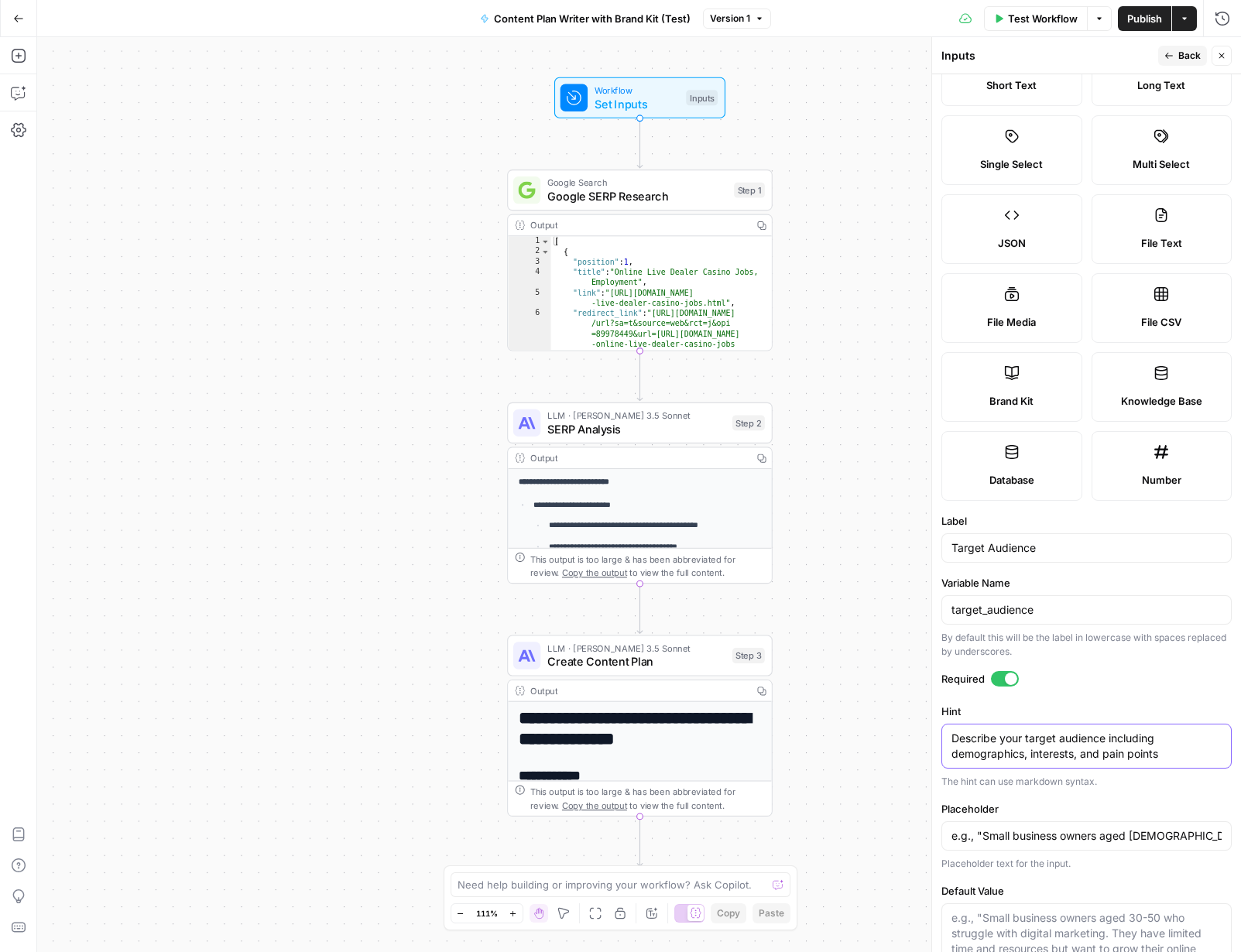
click at [951, 750] on textarea "Describe your target audience including demographics, interests, and pain points" at bounding box center [1086, 746] width 270 height 31
click at [951, 841] on input "e.g., "Small business owners aged 30-50 who struggle with digital marketing. Th…" at bounding box center [1086, 836] width 270 height 15
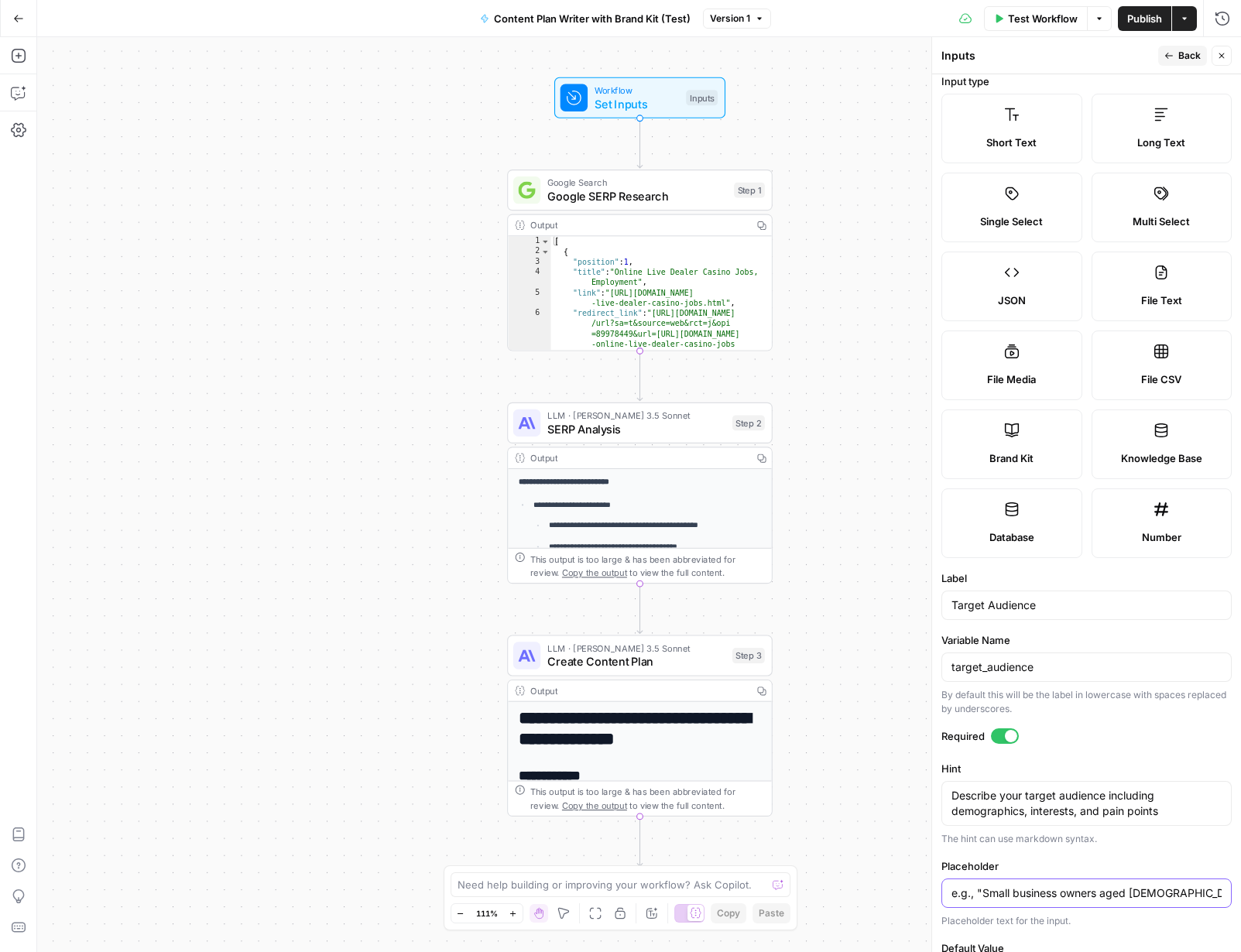
scroll to position [0, 0]
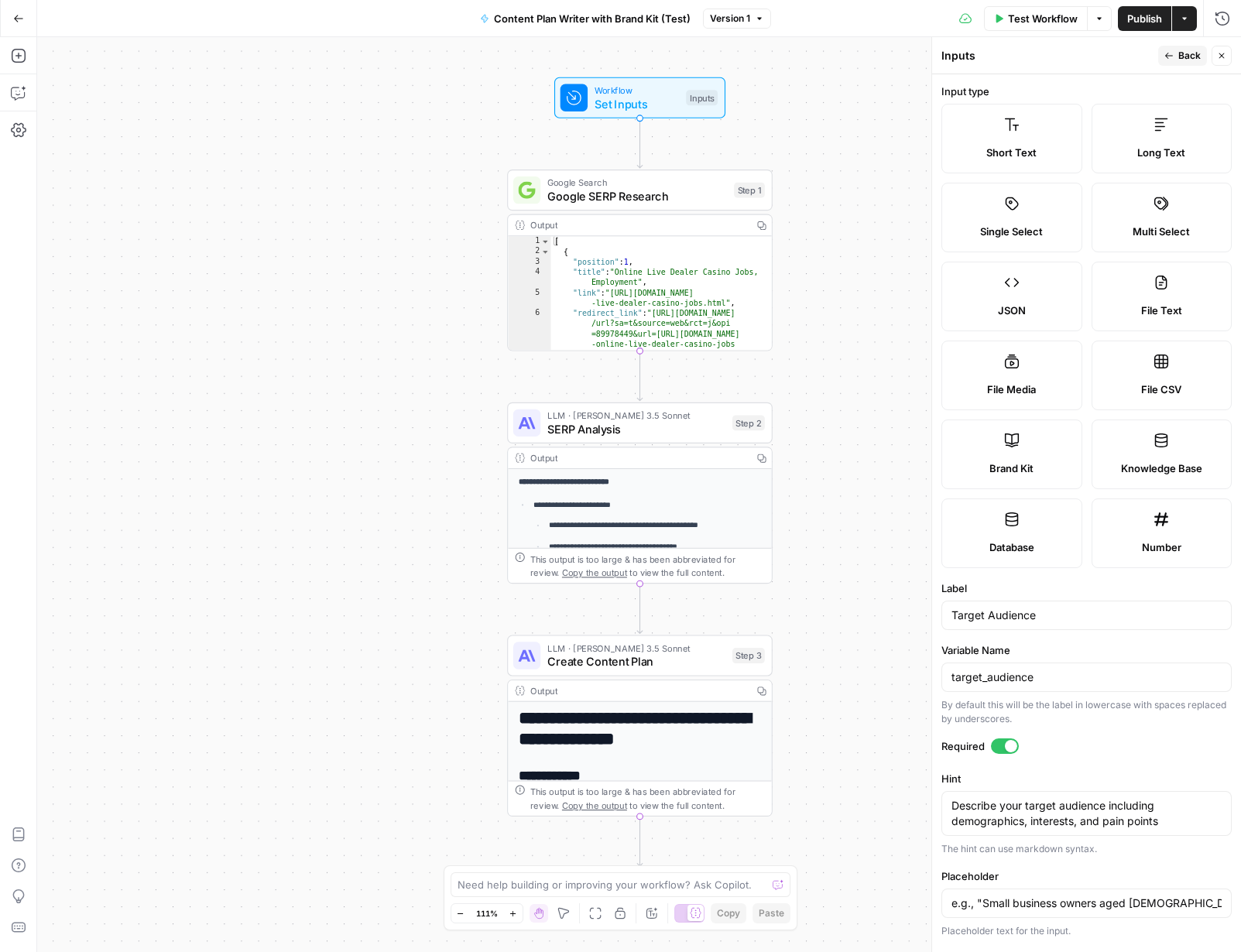
click at [951, 59] on span "Back" at bounding box center [1189, 56] width 22 height 14
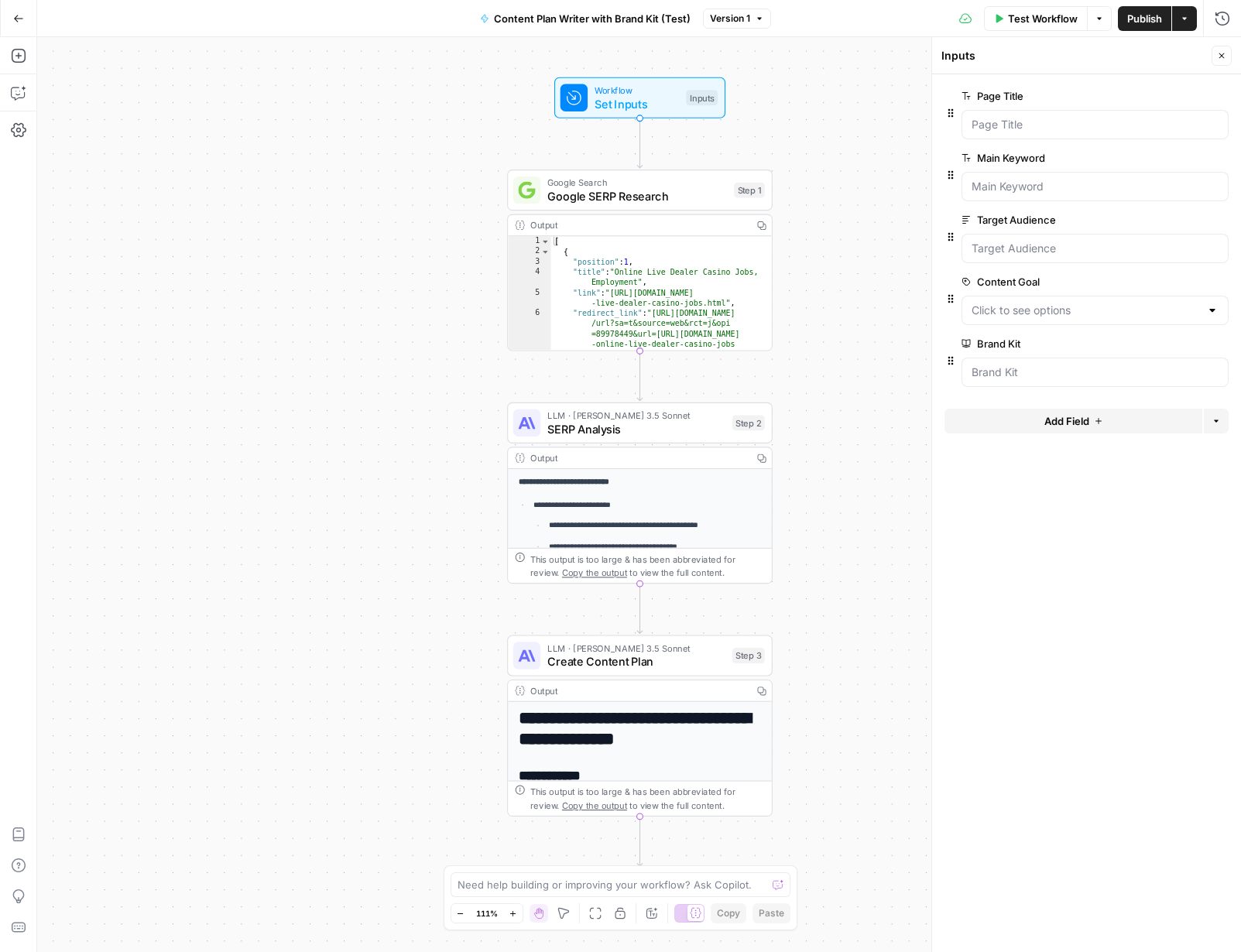
click at [951, 281] on label "Content Goal" at bounding box center [1051, 281] width 180 height 15
click at [951, 303] on Goal "Content Goal" at bounding box center [1086, 310] width 229 height 15
click at [951, 282] on span "edit field" at bounding box center [1170, 282] width 34 height 12
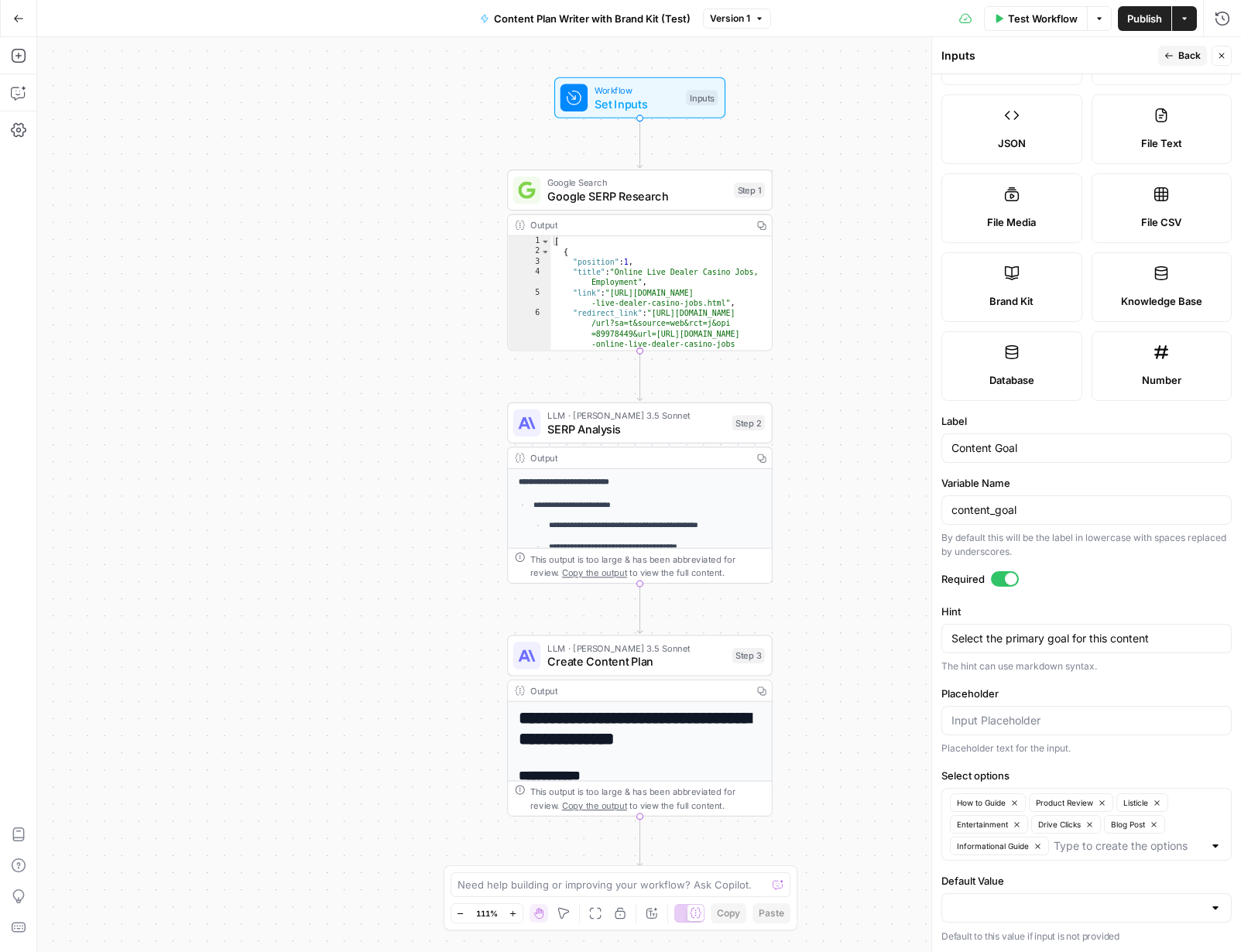
scroll to position [168, 0]
click at [951, 636] on textarea "Select the primary goal for this content" at bounding box center [1086, 636] width 270 height 15
click at [951, 636] on textarea "Select the primary goal for this content" at bounding box center [1086, 636] width 270 height 15
drag, startPoint x: 1091, startPoint y: 838, endPoint x: 1000, endPoint y: 823, distance: 92.2
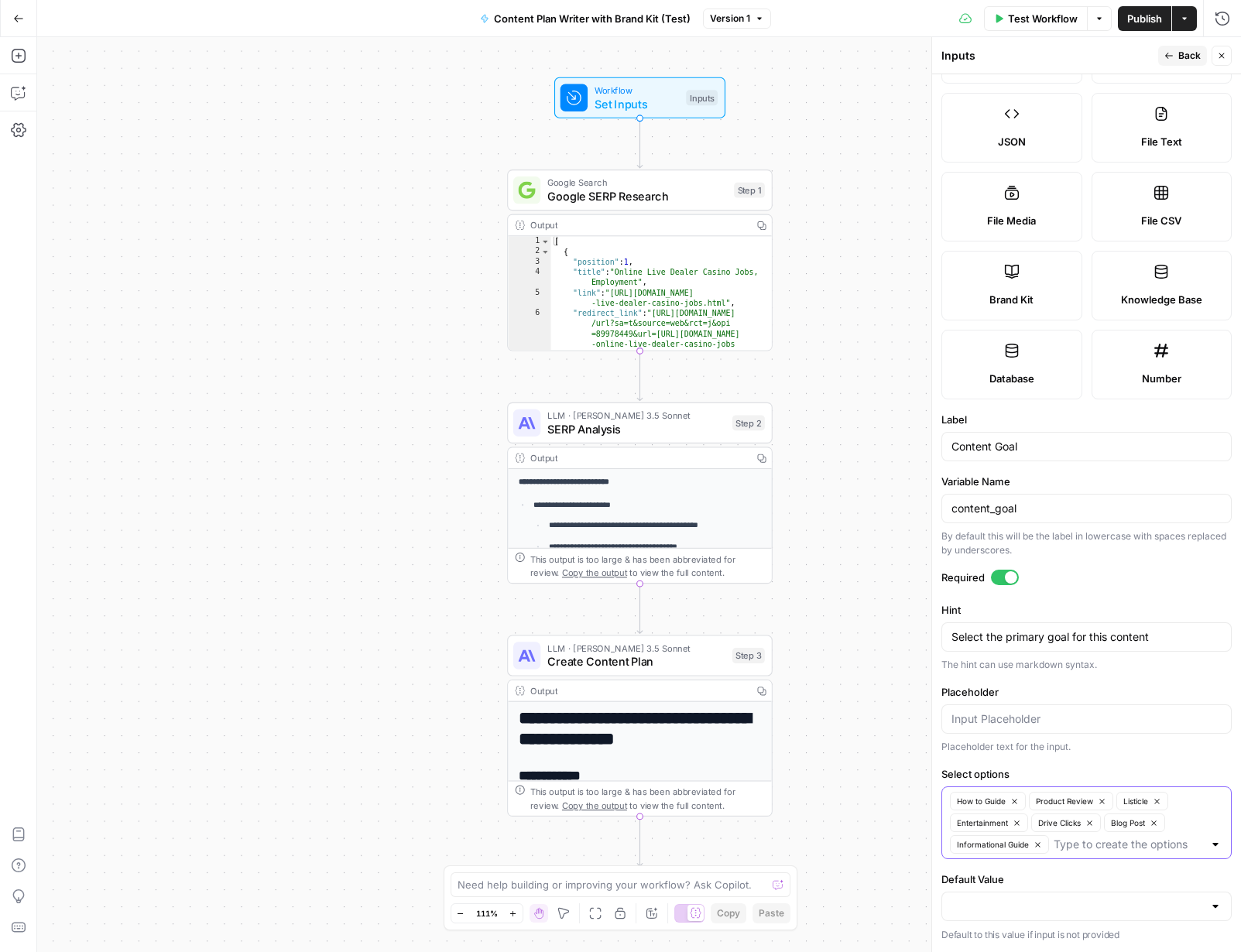
click at [951, 806] on div "How to Guide Product Review Listicle Entertainment Drive Clicks Blog Post Infor…" at bounding box center [1087, 823] width 291 height 73
click at [951, 849] on input "Select options" at bounding box center [1128, 844] width 150 height 15
drag, startPoint x: 1104, startPoint y: 589, endPoint x: 1104, endPoint y: 627, distance: 38.0
click at [951, 589] on div "Required" at bounding box center [1087, 580] width 291 height 20
drag, startPoint x: 1055, startPoint y: 843, endPoint x: 1128, endPoint y: 854, distance: 73.8
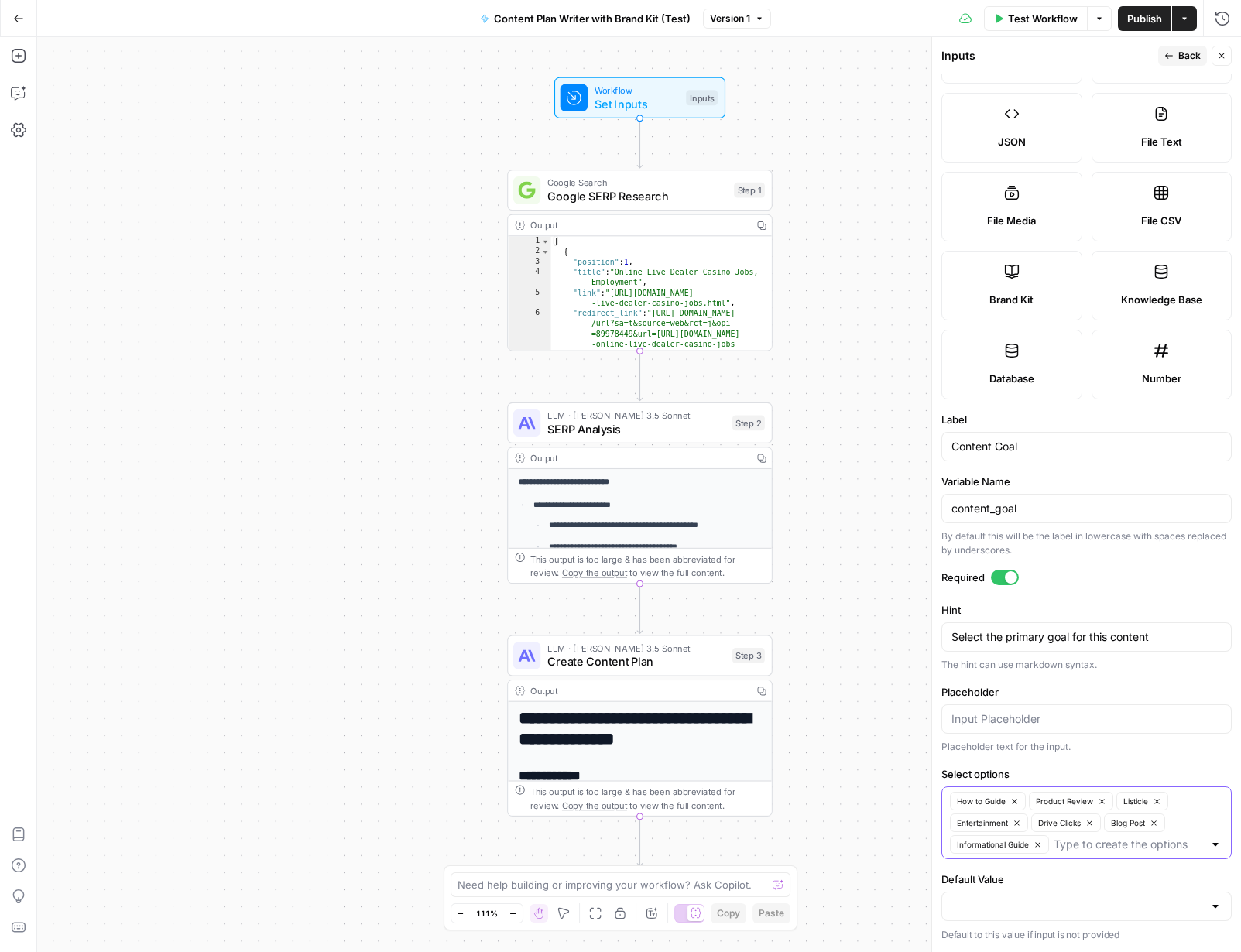
click at [951, 841] on div "How to Guide Product Review Listicle Entertainment Drive Clicks Blog Post Infor…" at bounding box center [1087, 823] width 291 height 73
click at [951, 850] on div at bounding box center [1215, 844] width 12 height 15
drag, startPoint x: 1095, startPoint y: 847, endPoint x: 1002, endPoint y: 821, distance: 96.6
click at [951, 813] on div "How to Guide Product Review Listicle Entertainment Drive Clicks Blog Post Infor…" at bounding box center [1087, 823] width 291 height 73
click at [951, 878] on label "Default Value" at bounding box center [1087, 878] width 291 height 15
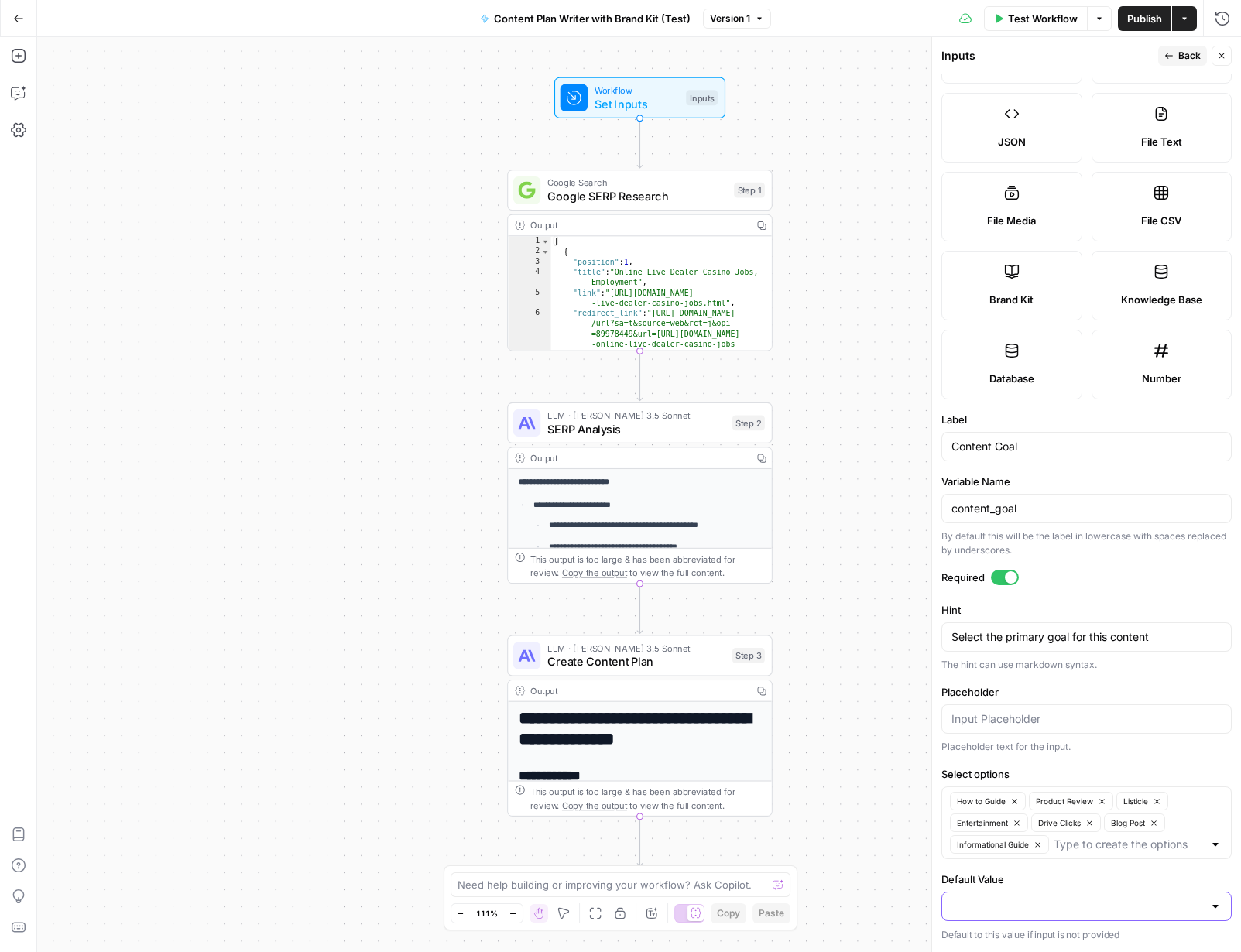
click at [951, 899] on input "Default Value" at bounding box center [1077, 906] width 252 height 15
click at [951, 689] on label "Placeholder" at bounding box center [1087, 691] width 291 height 15
click at [951, 712] on input "Placeholder" at bounding box center [1086, 719] width 270 height 15
click at [951, 758] on form "Input type Short Text Long Text Single Select Multi Select JSON File Text File …" at bounding box center [1087, 513] width 308 height 878
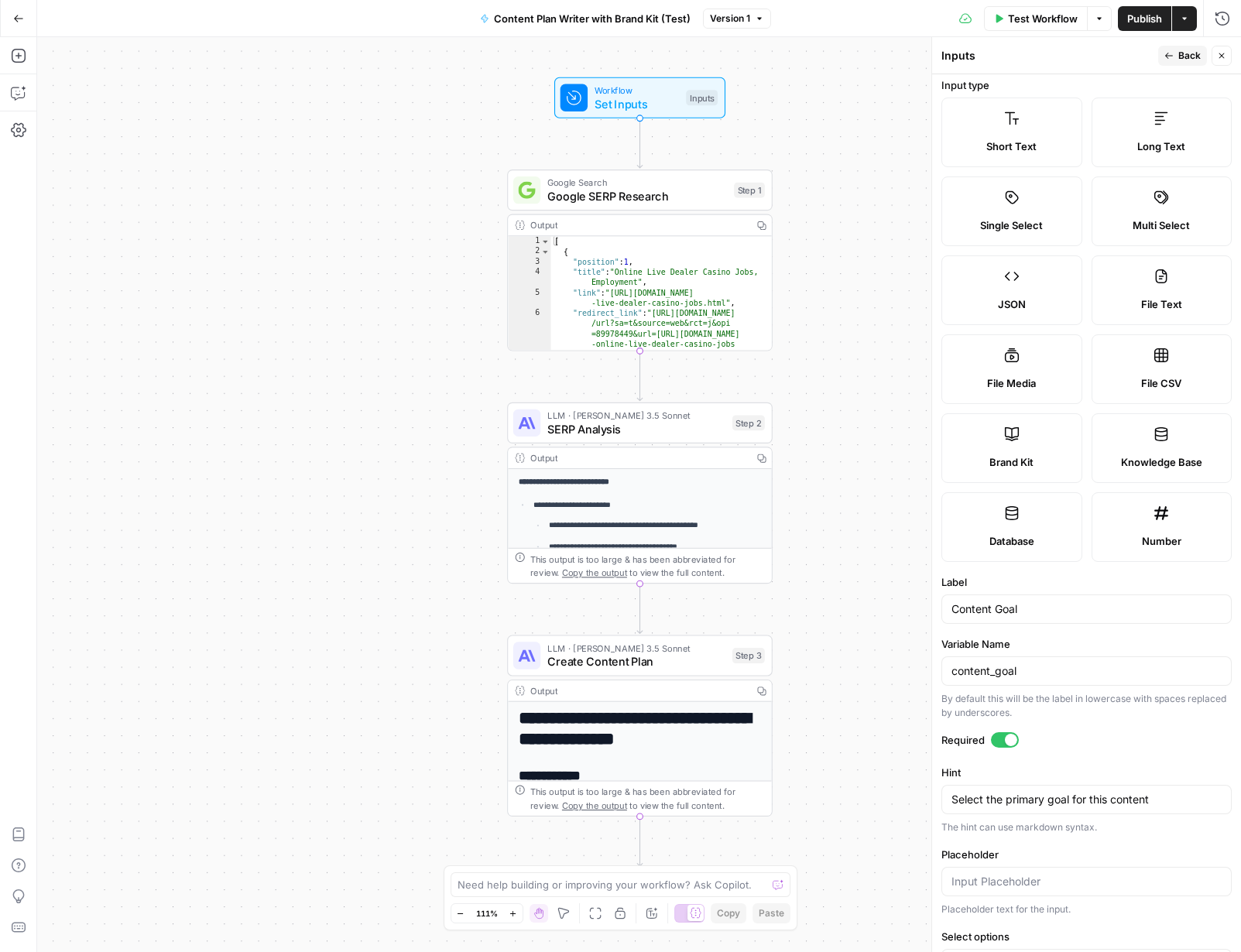
scroll to position [0, 0]
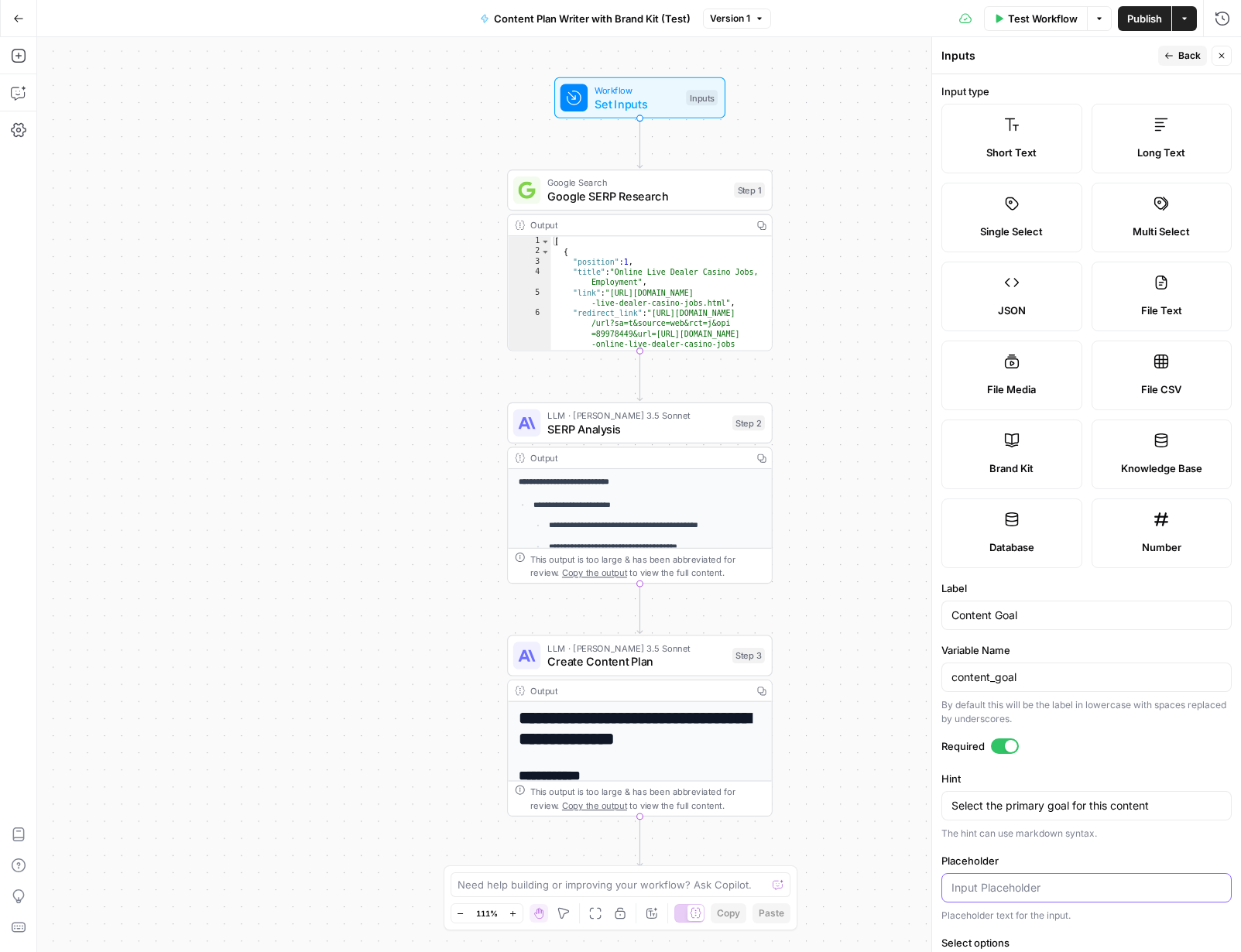
click at [951, 885] on input "Placeholder" at bounding box center [1086, 887] width 270 height 15
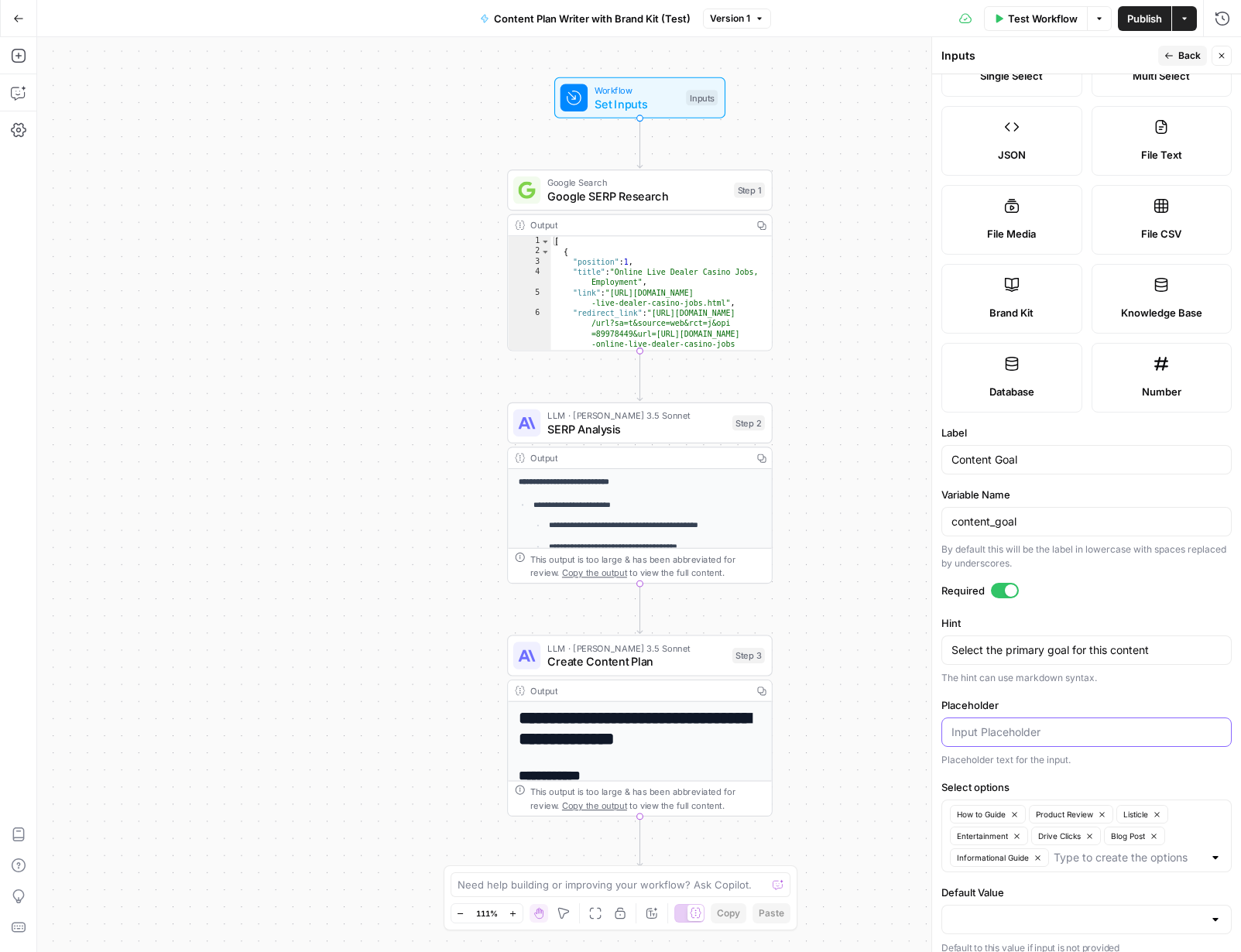
scroll to position [168, 0]
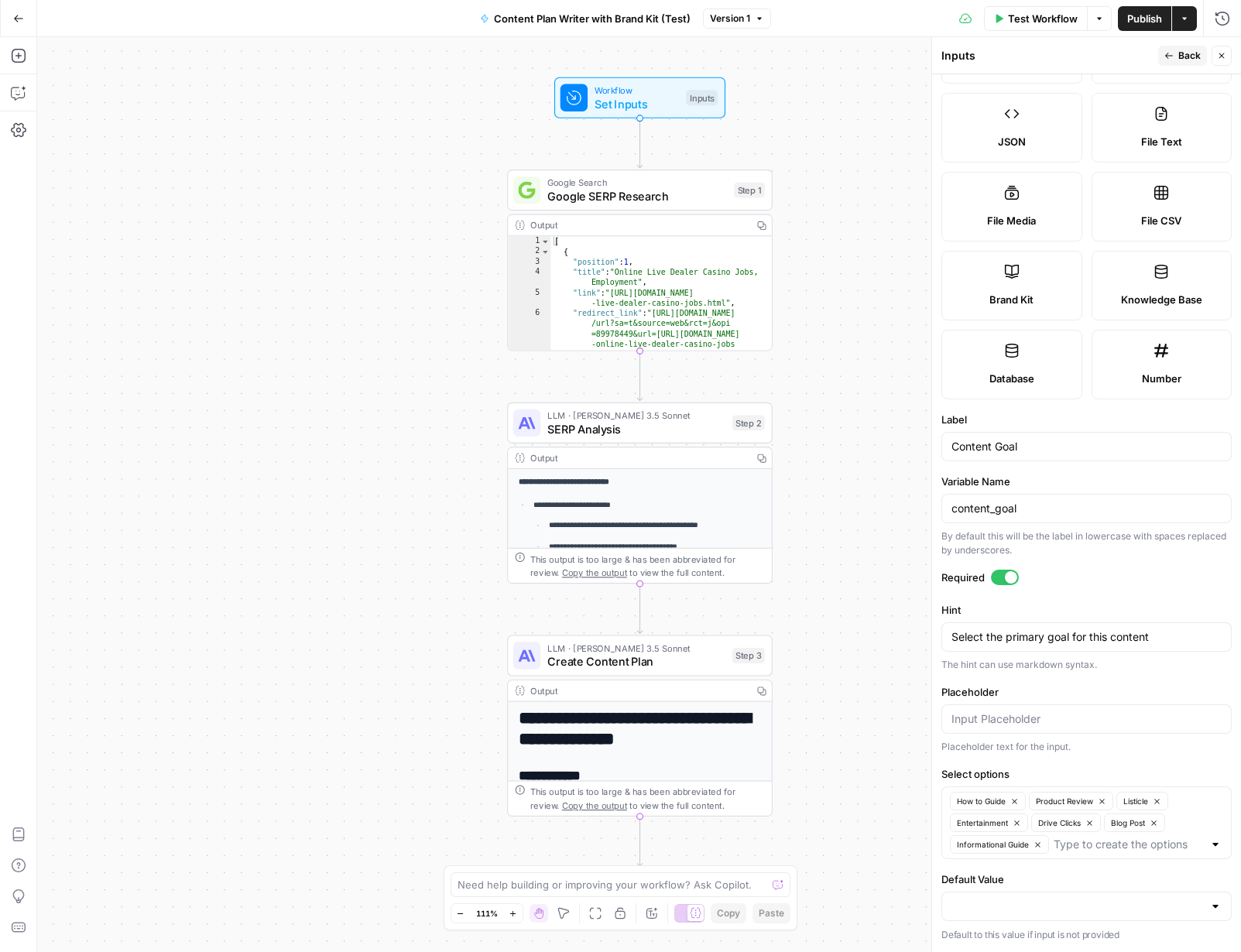
click at [951, 847] on div at bounding box center [1215, 844] width 12 height 15
drag, startPoint x: 850, startPoint y: 647, endPoint x: 859, endPoint y: 647, distance: 9.0
click at [850, 647] on div "**********" at bounding box center [639, 495] width 1204 height 915
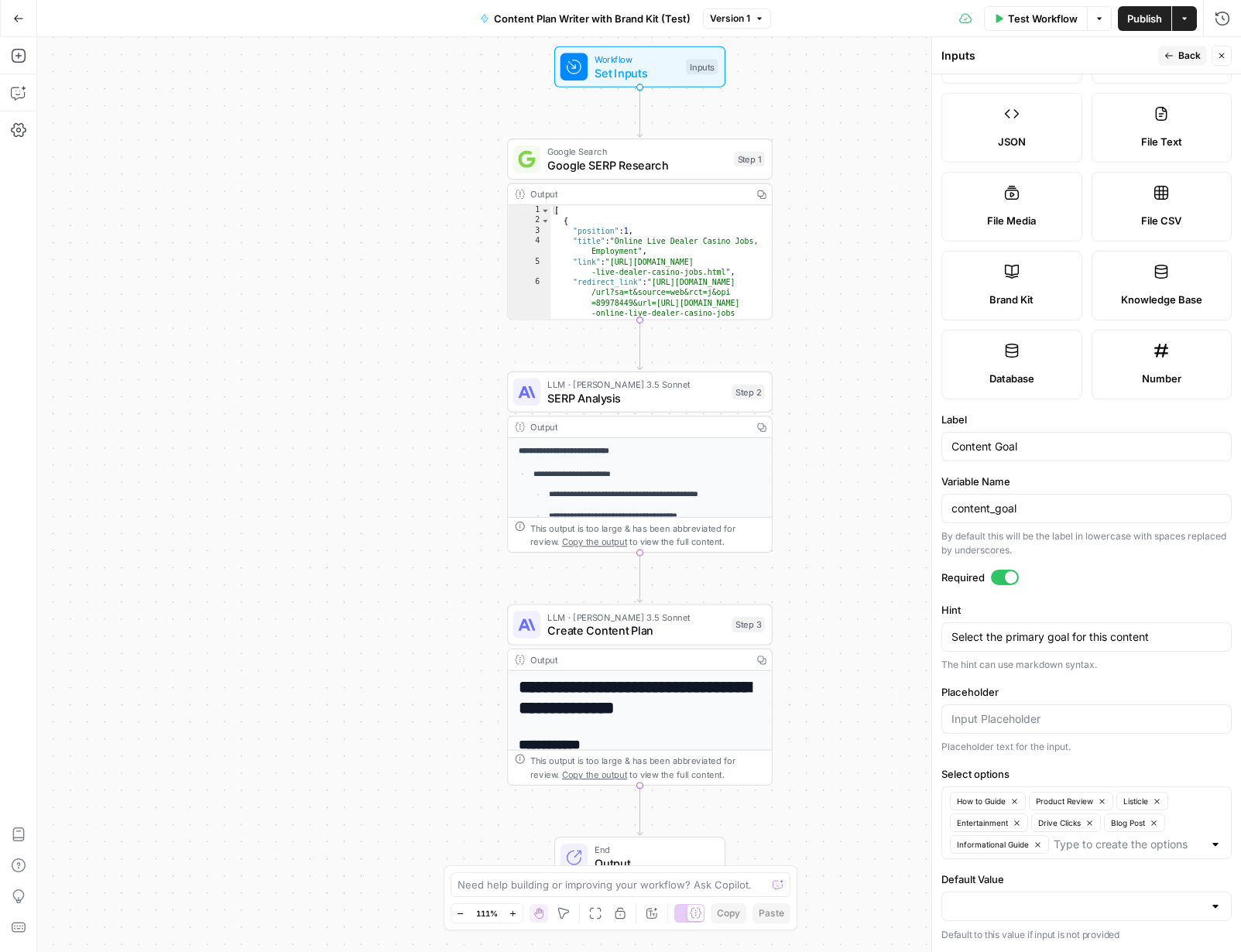
click at [951, 54] on button "Back" at bounding box center [1182, 56] width 49 height 20
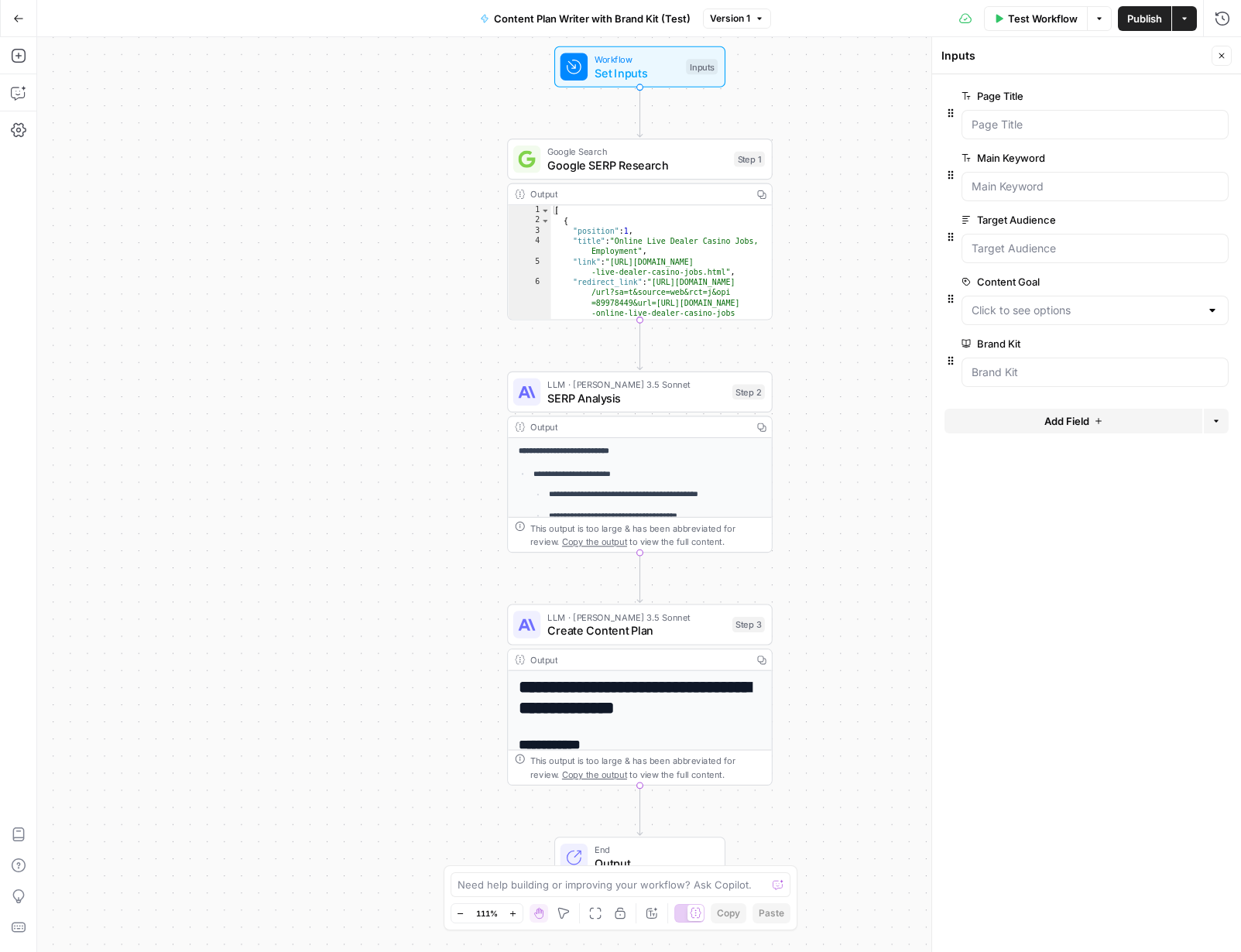
click at [951, 345] on span "edit field" at bounding box center [1170, 344] width 34 height 12
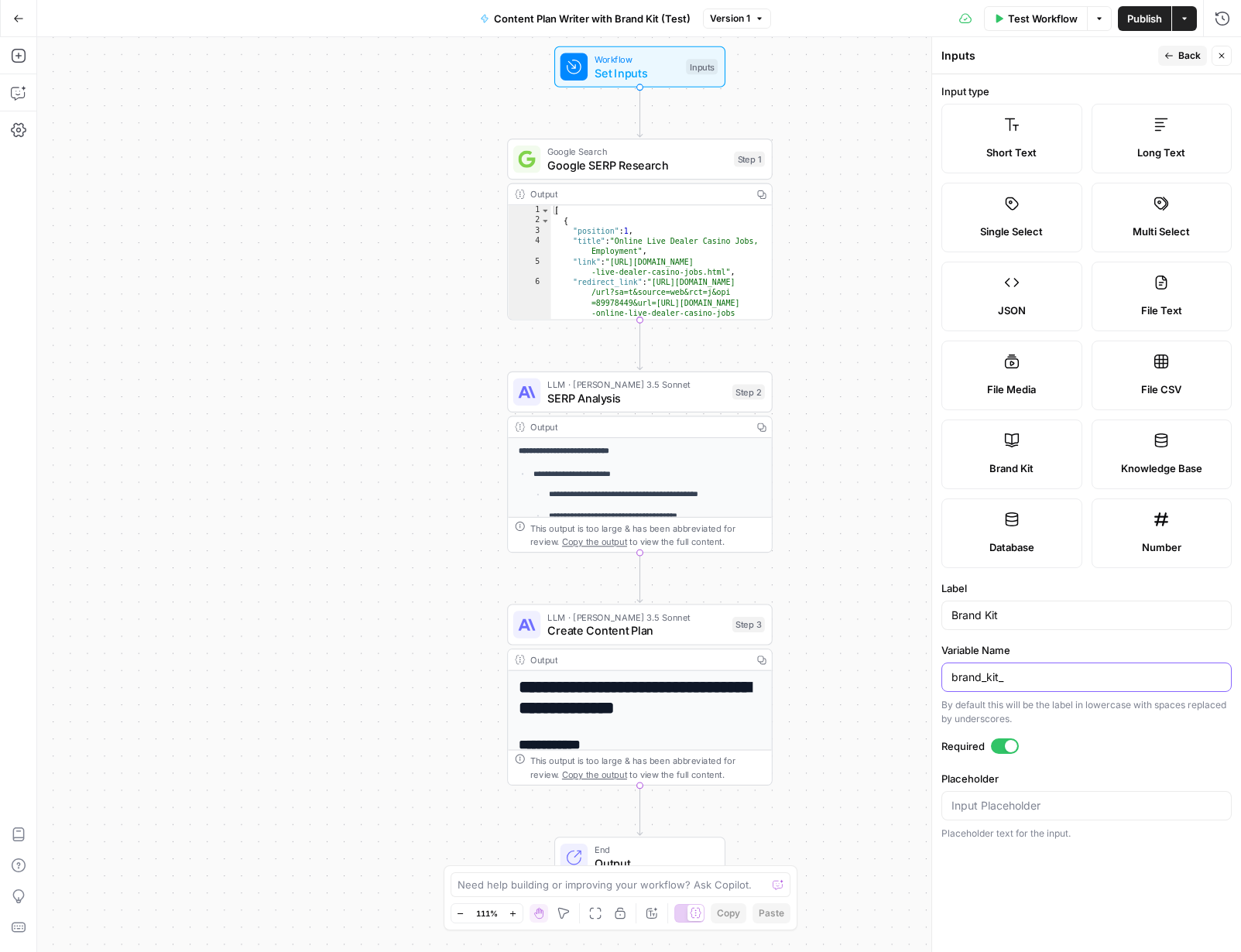
click at [951, 671] on input "brand_kit_" at bounding box center [1086, 677] width 270 height 15
type input "brand_kit"
click at [951, 618] on input "Brand Kit" at bounding box center [1086, 615] width 270 height 15
click at [951, 615] on input "Brand Kit" at bounding box center [1086, 615] width 270 height 15
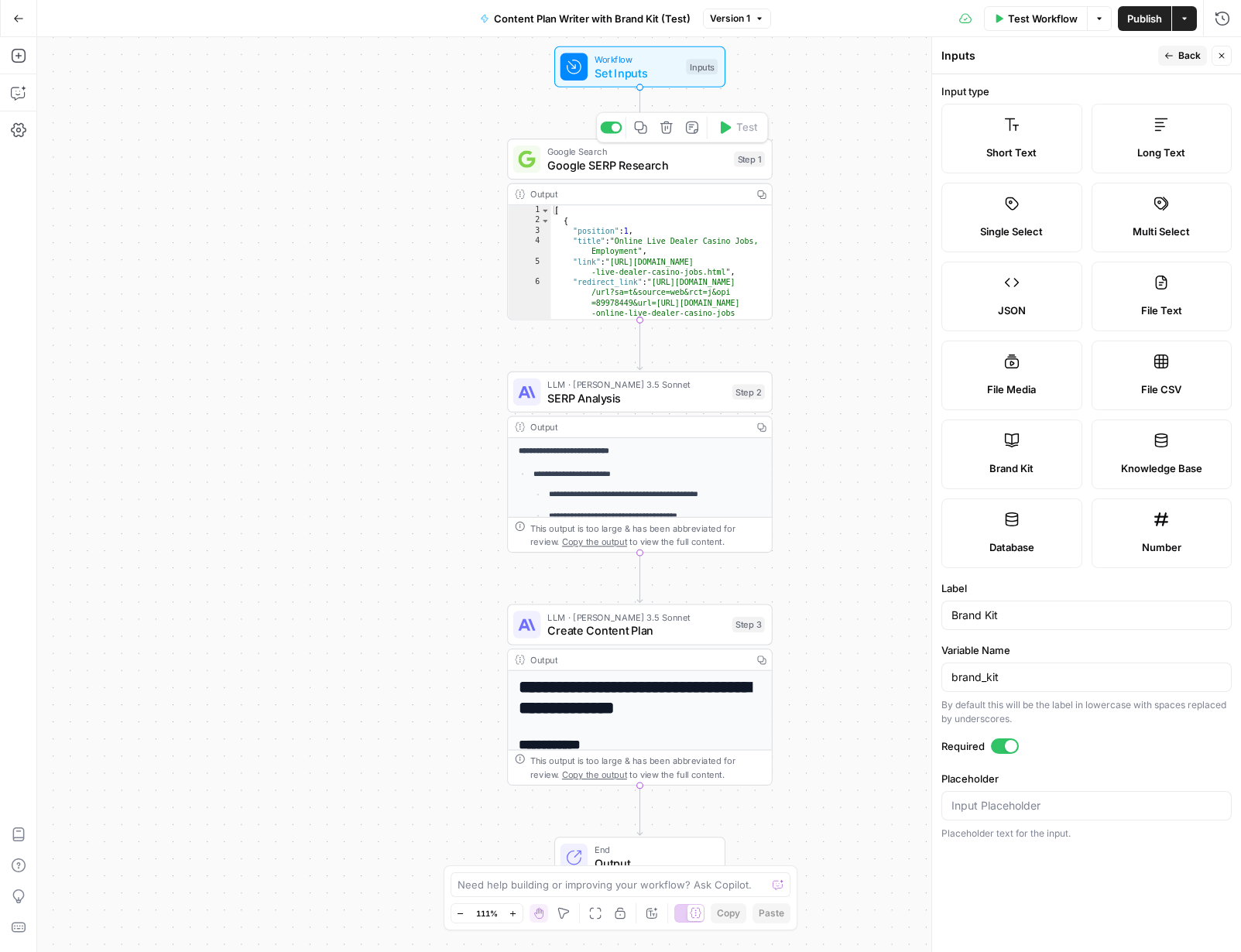
click at [622, 175] on div "Google Search Google SERP Research Step 1 Copy step Delete step Add Note Test" at bounding box center [640, 159] width 266 height 41
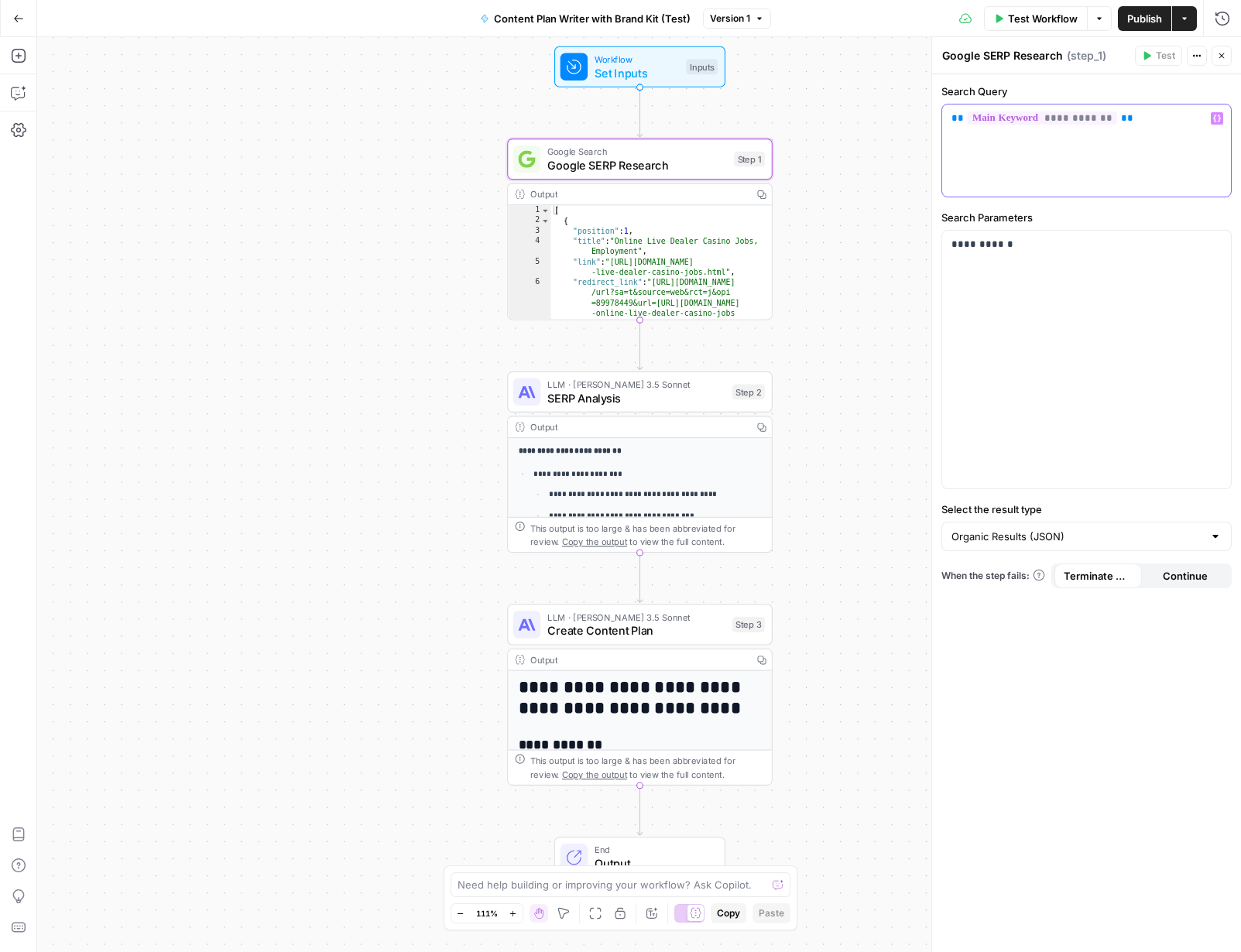
drag, startPoint x: 1149, startPoint y: 120, endPoint x: 925, endPoint y: 107, distance: 224.4
click at [932, 107] on div "**********" at bounding box center [1086, 495] width 309 height 915
copy p "**********"
drag, startPoint x: 1097, startPoint y: 247, endPoint x: 932, endPoint y: 246, distance: 165.0
click at [932, 246] on div "**********" at bounding box center [1086, 495] width 309 height 915
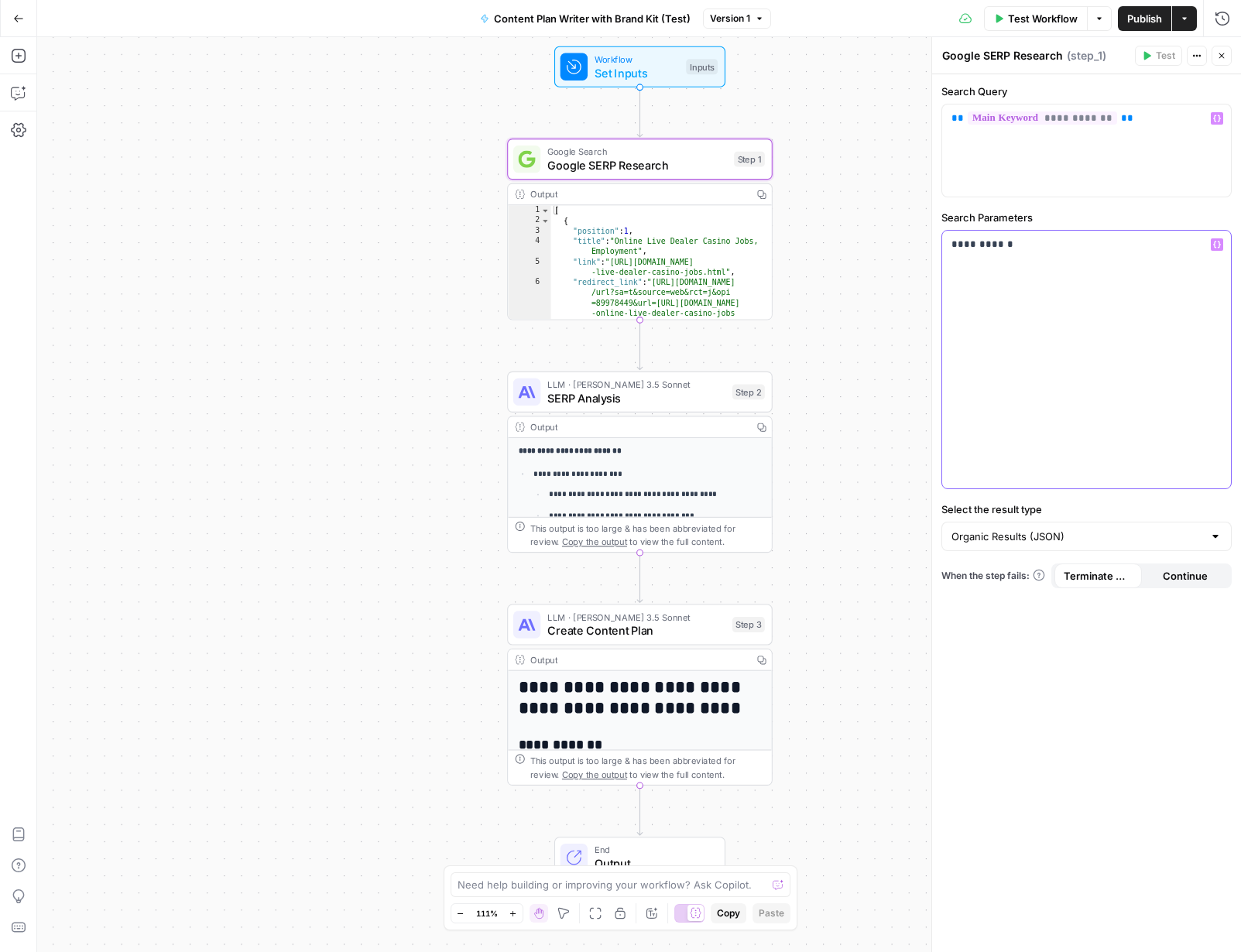
copy p "**********"
click at [569, 194] on div "Output" at bounding box center [638, 194] width 216 height 14
click at [683, 250] on div "[ { "position" : 1 , "title" : "Online Live Dealer Casino Jobs, Employment" , "…" at bounding box center [661, 302] width 221 height 196
click at [951, 59] on icon "button" at bounding box center [1221, 56] width 9 height 9
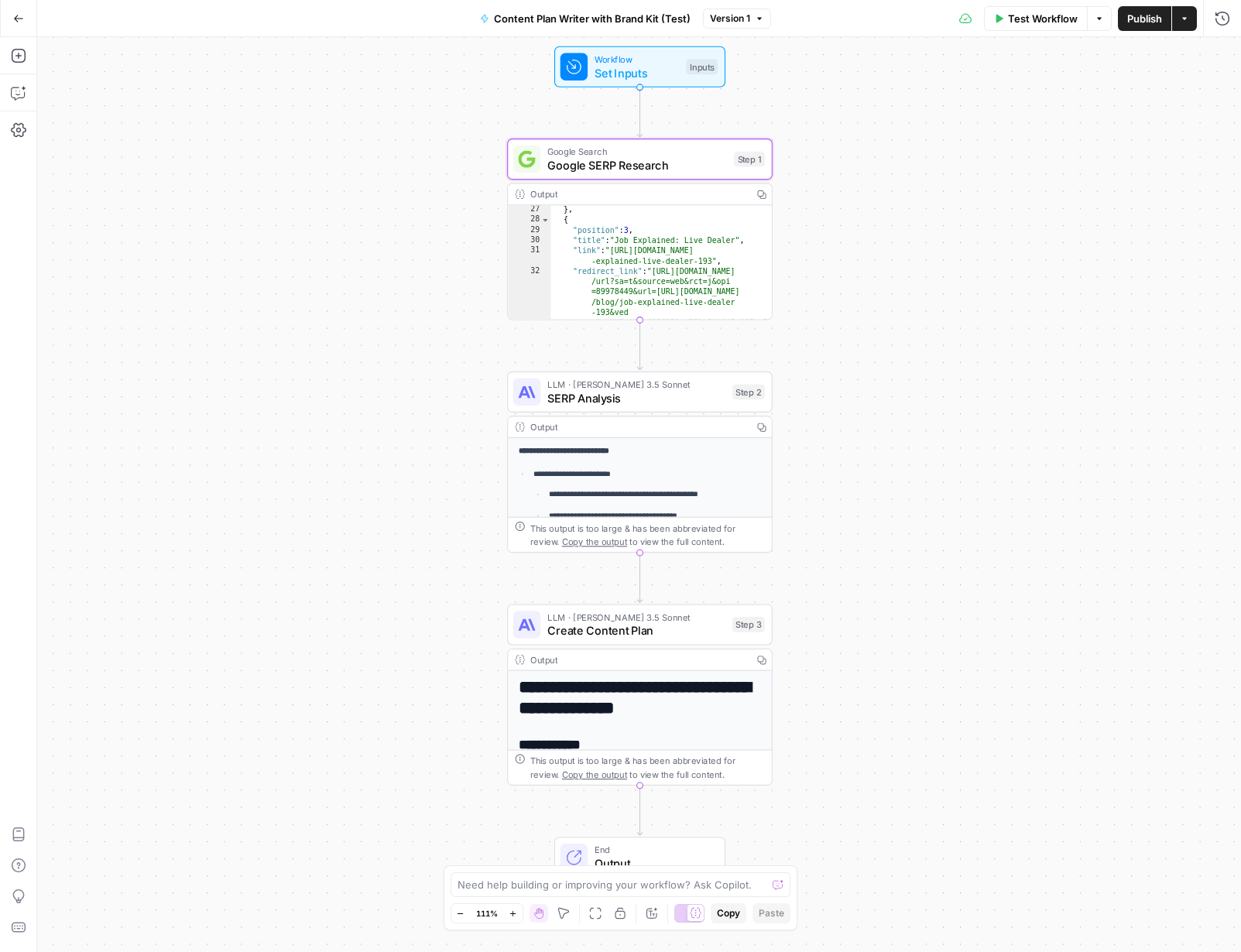
click at [644, 260] on div "} , { "position" : 3 , "title" : "Job Explained: Live Dealer" , "link" : "https…" at bounding box center [661, 302] width 221 height 196
click at [633, 195] on div "Output" at bounding box center [638, 194] width 216 height 14
click at [571, 192] on div "Output" at bounding box center [638, 194] width 216 height 14
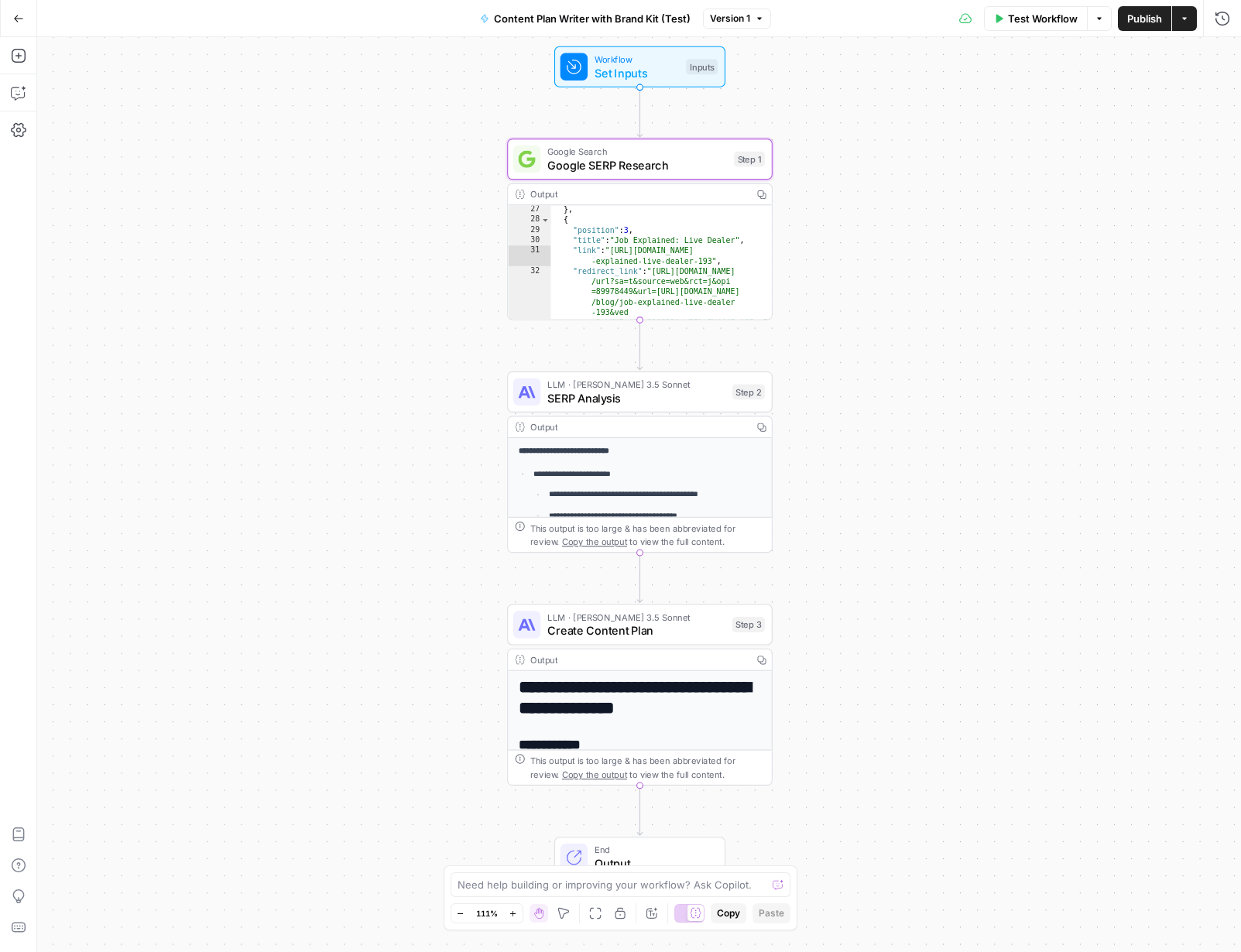
click at [686, 162] on span "Google SERP Research" at bounding box center [637, 164] width 180 height 17
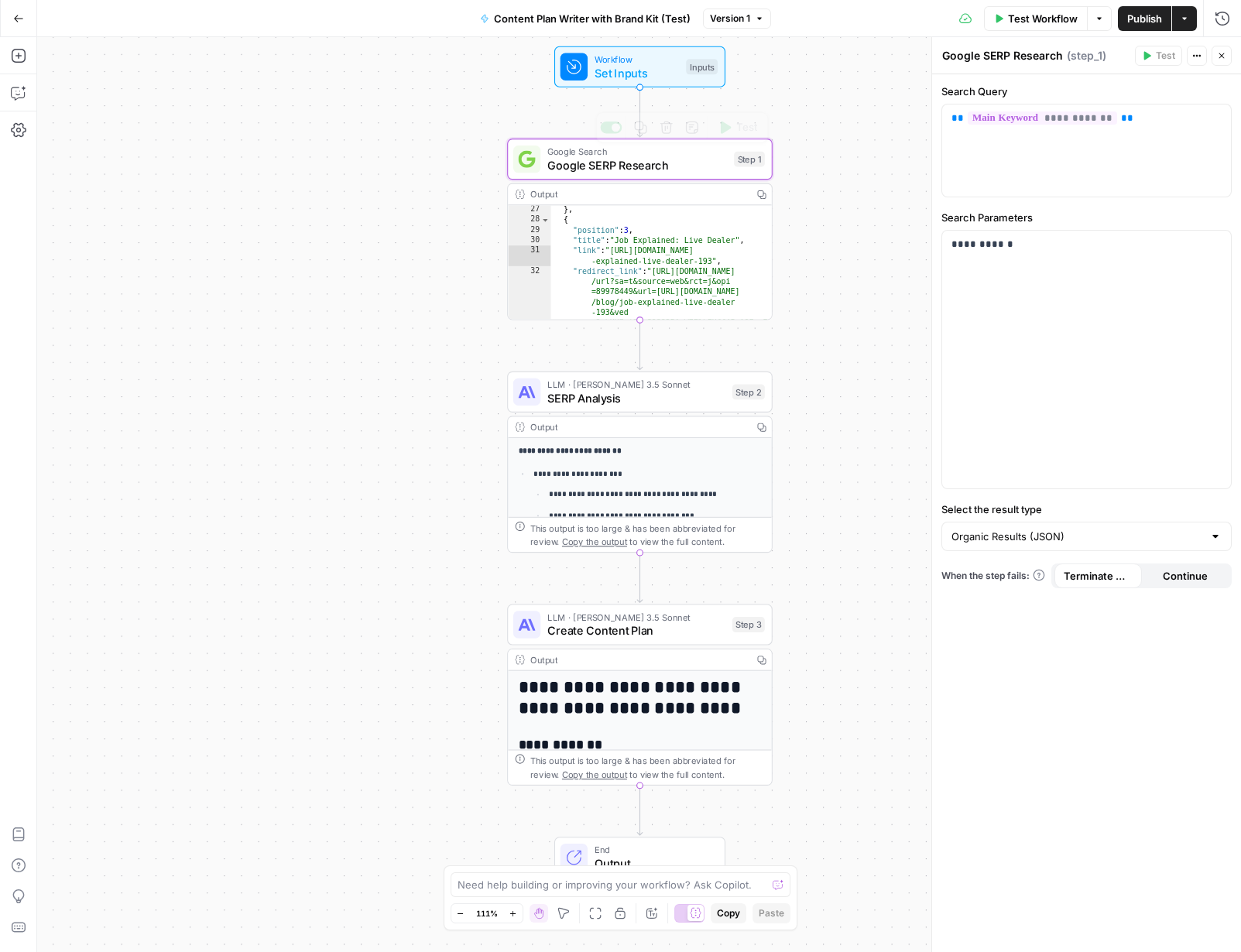
click at [590, 198] on div "Output" at bounding box center [638, 194] width 216 height 14
click at [761, 195] on icon "button" at bounding box center [761, 194] width 9 height 9
click at [664, 213] on div "} , { "position" : 3 , "title" : "Job Explained: Live Dealer" , "link" : "https…" at bounding box center [661, 302] width 221 height 196
click at [669, 196] on div "Output" at bounding box center [638, 194] width 216 height 14
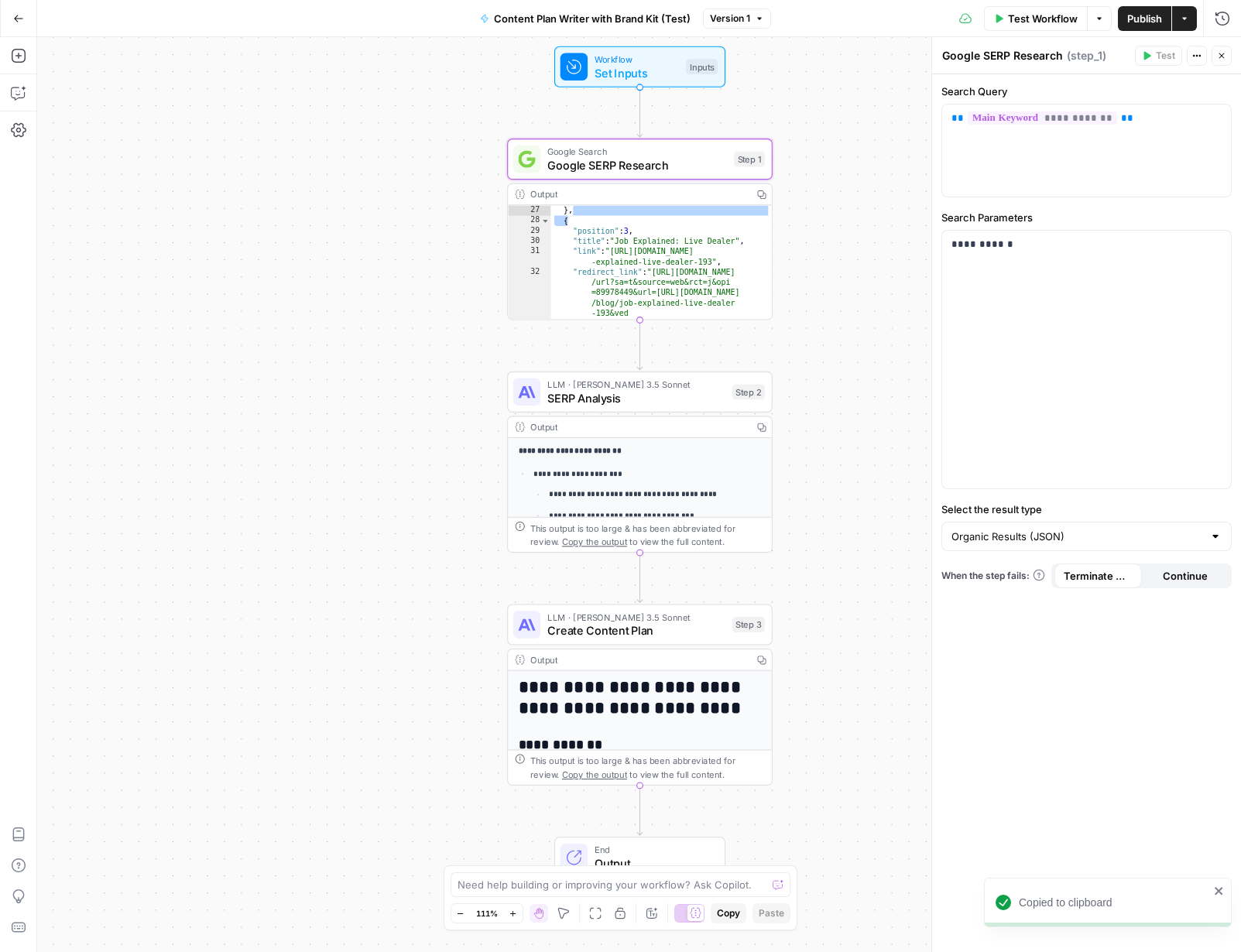
click at [658, 223] on div "} , { "position" : 3 , "title" : "Job Explained: Live Dealer" , "link" : "https…" at bounding box center [661, 302] width 221 height 196
type textarea "*"
click at [595, 223] on div "} , { "position" : 3 , "title" : "Job Explained: Live Dealer" , "link" : "https…" at bounding box center [661, 302] width 221 height 196
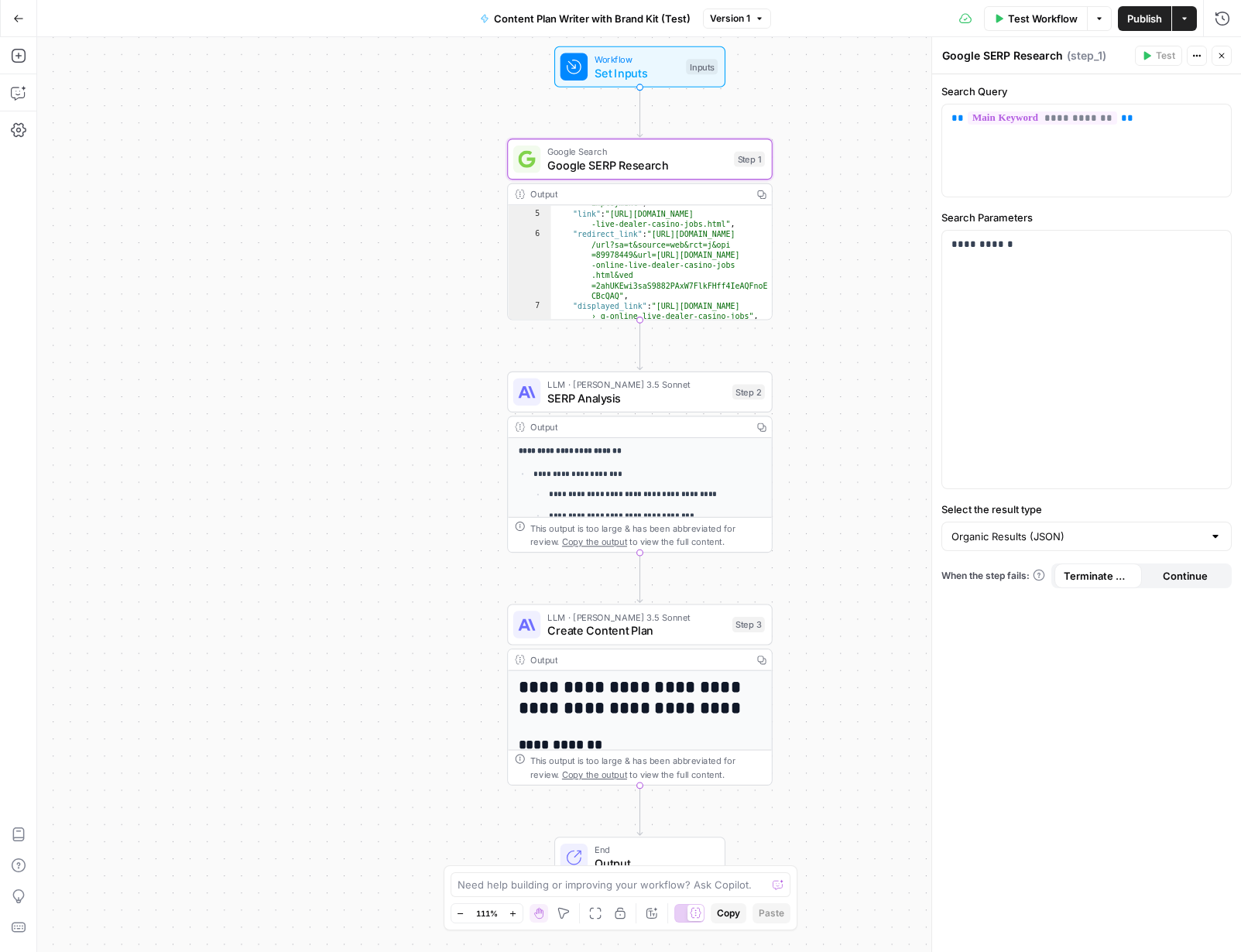
scroll to position [0, 0]
click at [728, 192] on div "Output" at bounding box center [638, 194] width 216 height 14
click at [826, 167] on div "**********" at bounding box center [639, 495] width 1204 height 915
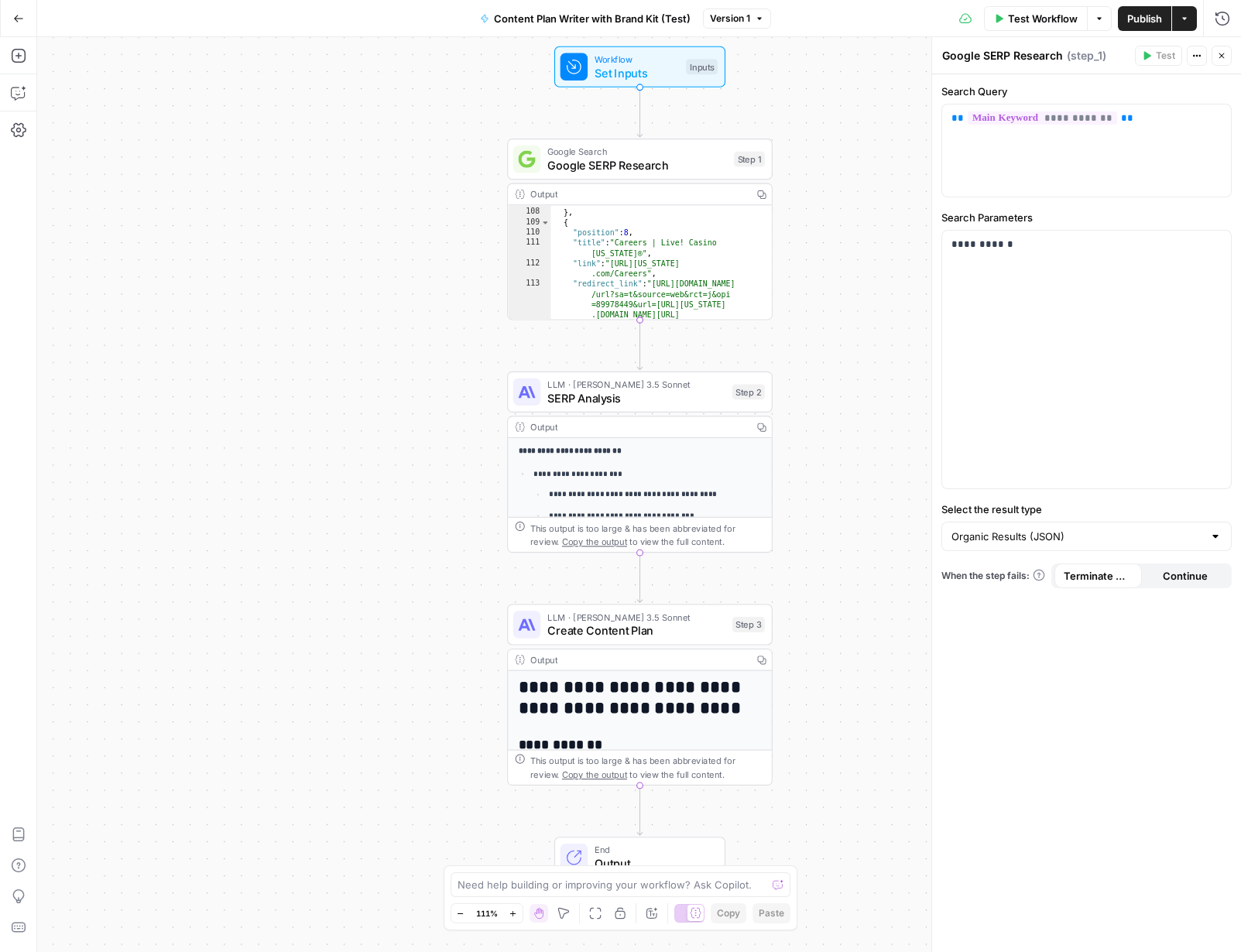
scroll to position [2452, 0]
click at [808, 332] on div "**********" at bounding box center [639, 495] width 1204 height 915
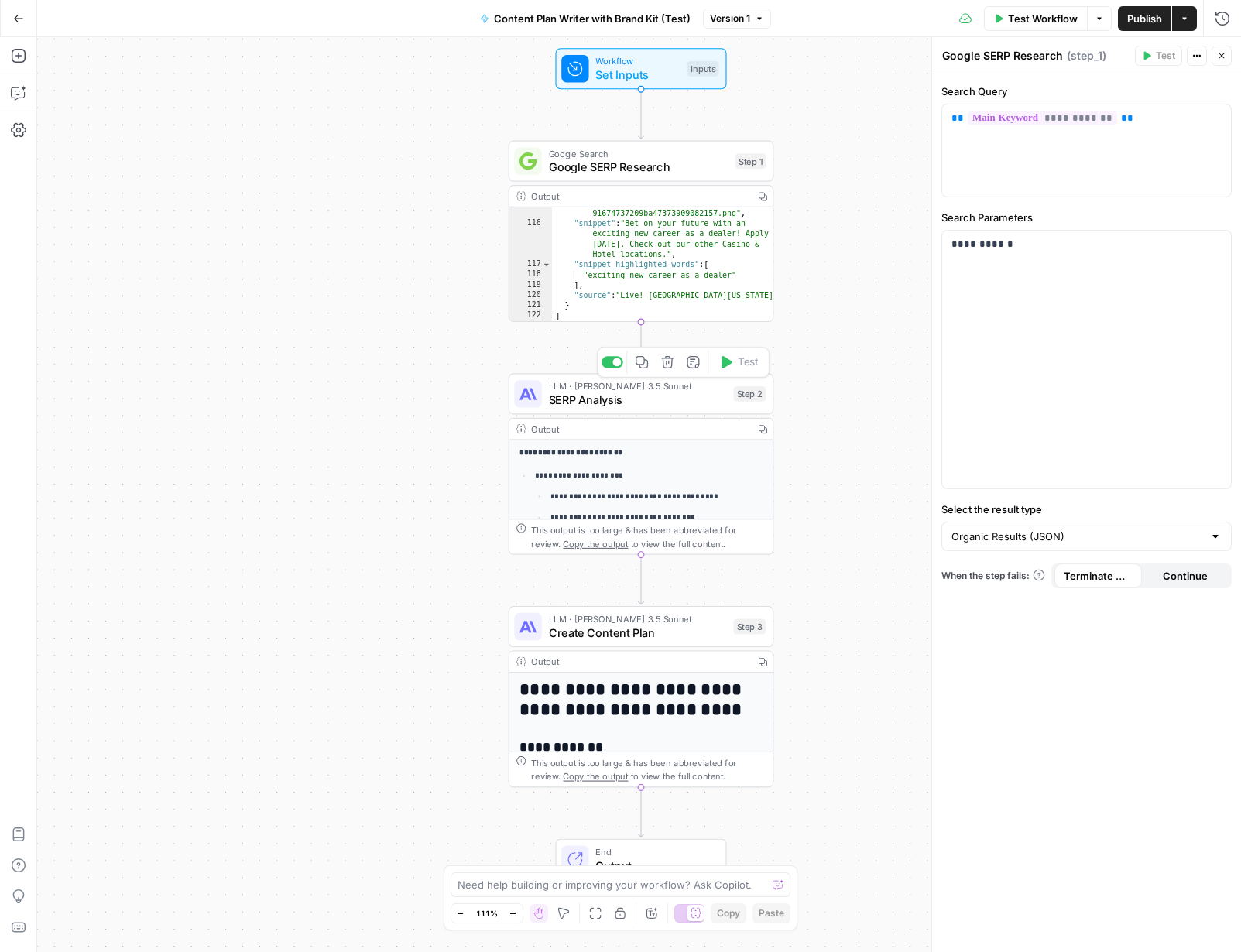
click at [655, 401] on span "SERP Analysis" at bounding box center [637, 400] width 178 height 17
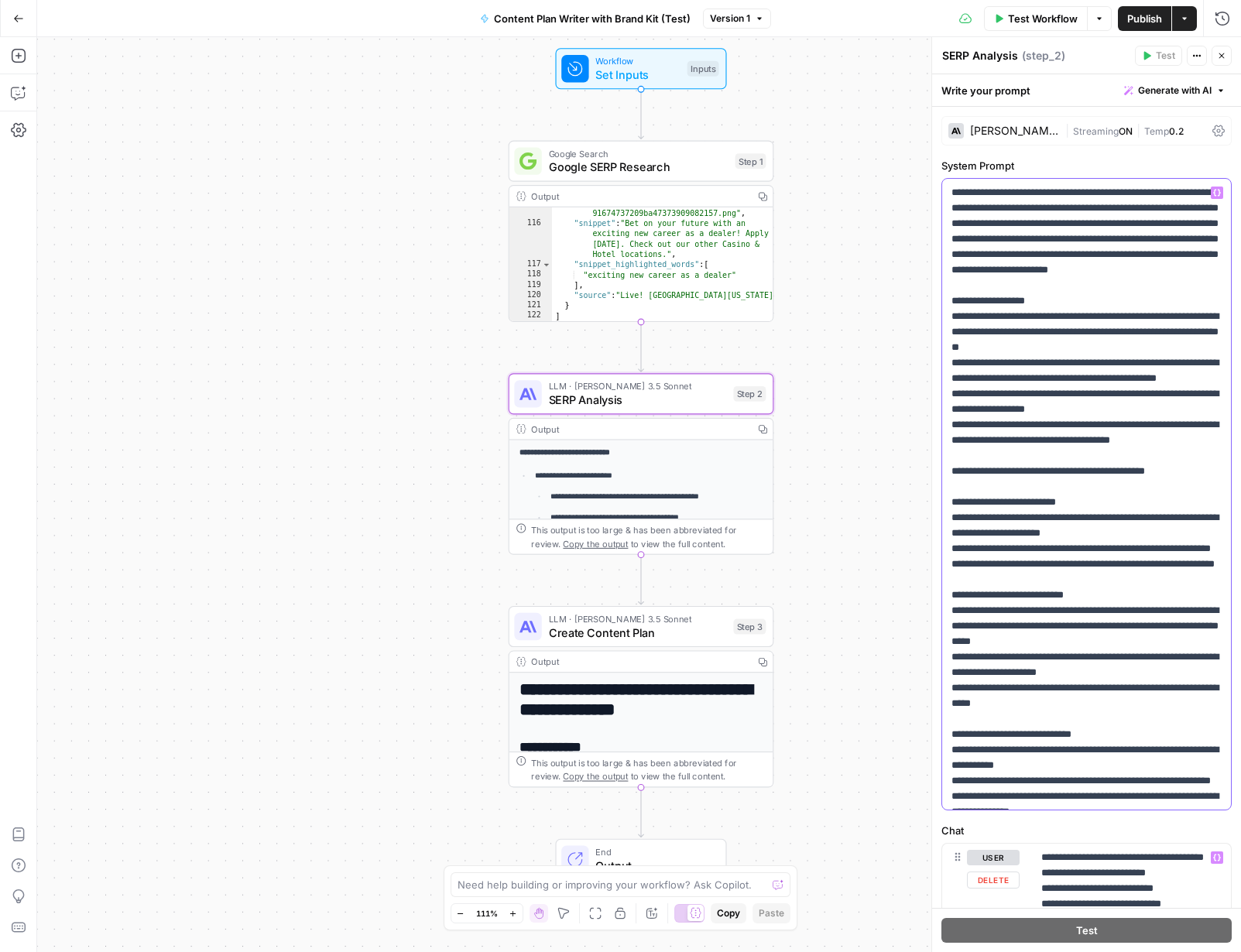
click at [951, 920] on div "**********" at bounding box center [1087, 513] width 308 height 878
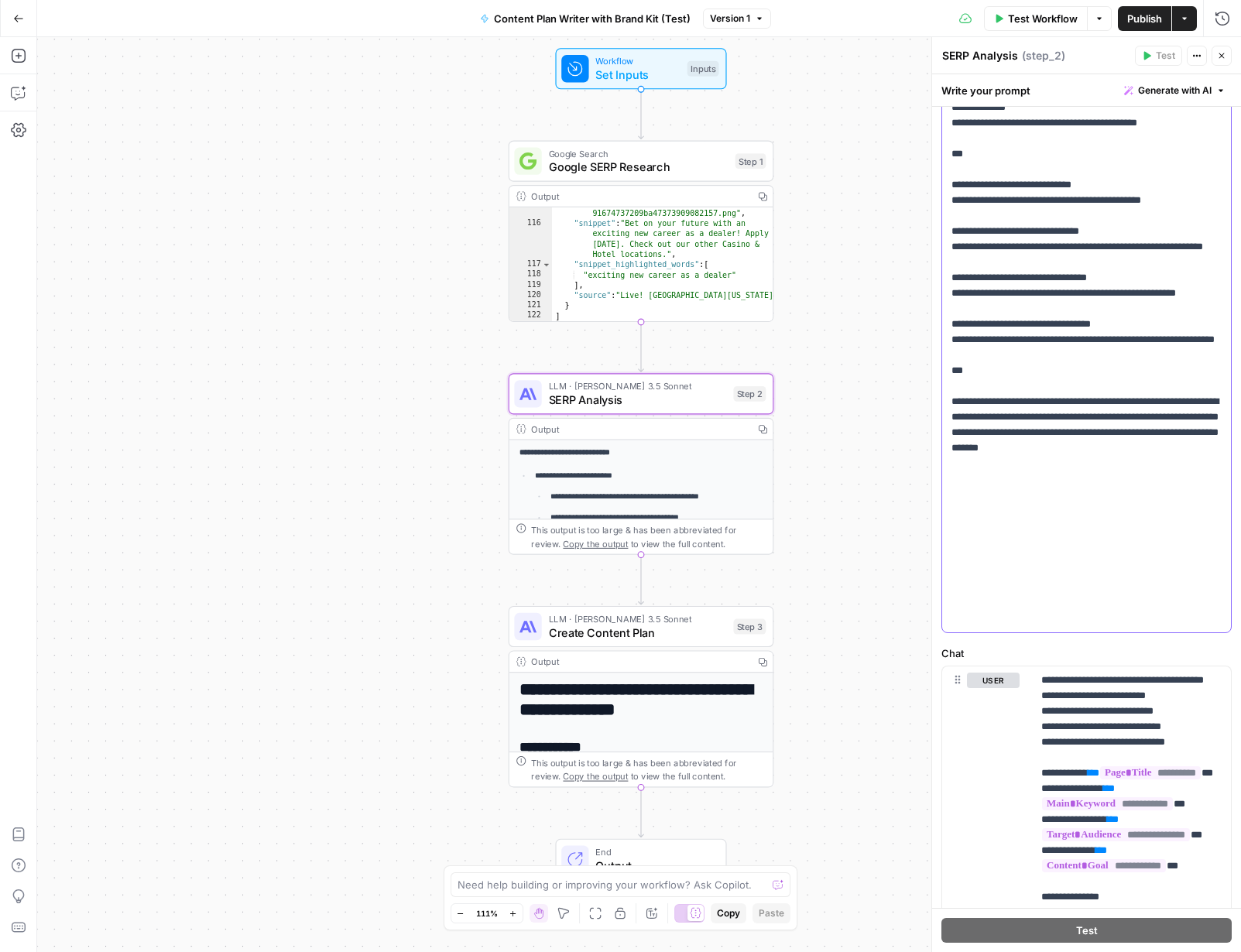
scroll to position [0, 0]
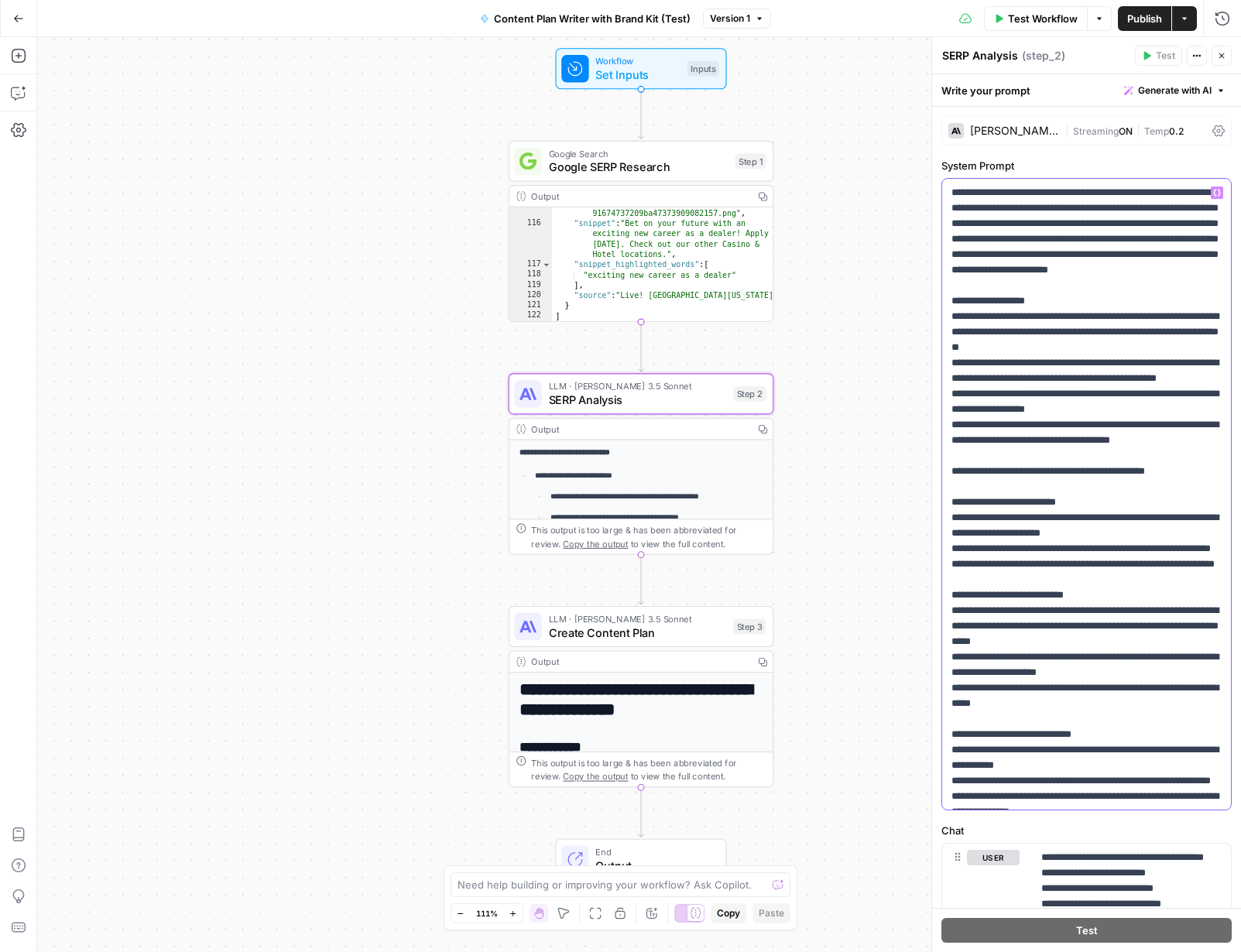
drag, startPoint x: 1145, startPoint y: 324, endPoint x: 982, endPoint y: -7, distance: 369.0
click at [951, 0] on html "W Workspace1 New Home Browse Insights Opportunities Your Data Recent Grids Plan…" at bounding box center [620, 476] width 1241 height 952
copy p "**********"
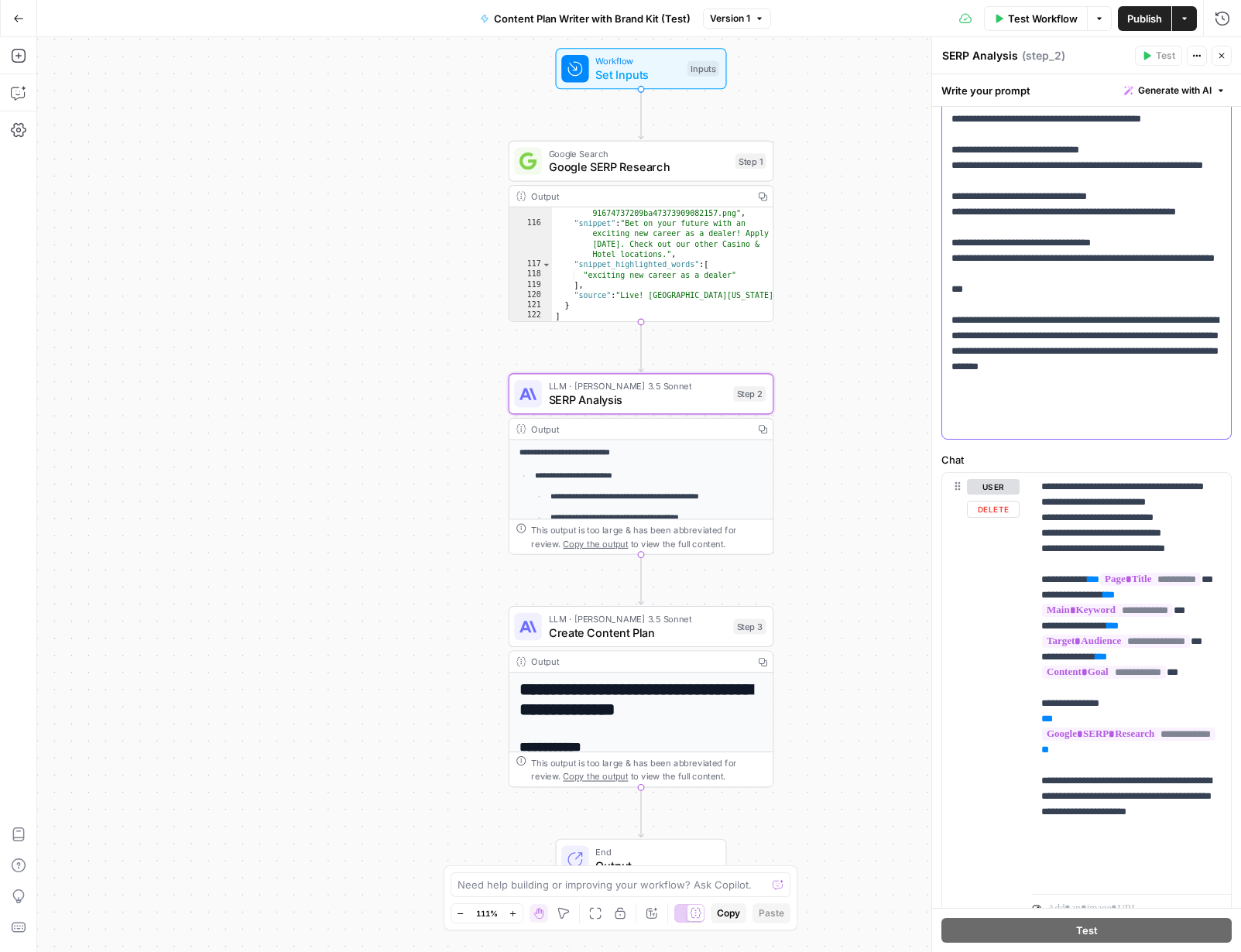
scroll to position [433, 0]
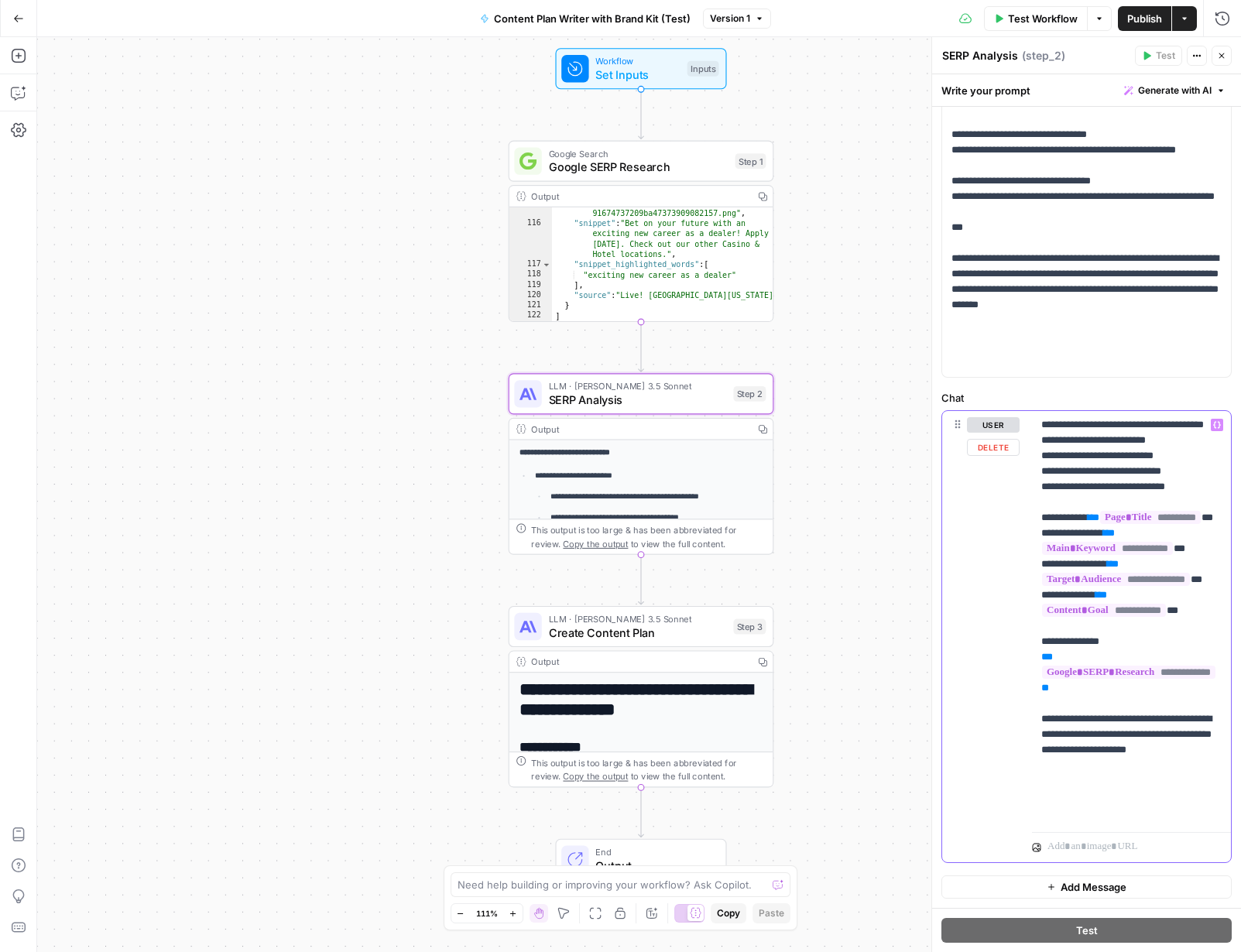
drag, startPoint x: 1073, startPoint y: 817, endPoint x: 1037, endPoint y: 427, distance: 391.7
click at [951, 427] on div "**********" at bounding box center [1131, 619] width 199 height 415
copy p "**********"
click at [702, 588] on div "**********" at bounding box center [639, 495] width 1204 height 915
click at [672, 627] on span "Create Content Plan" at bounding box center [637, 632] width 178 height 17
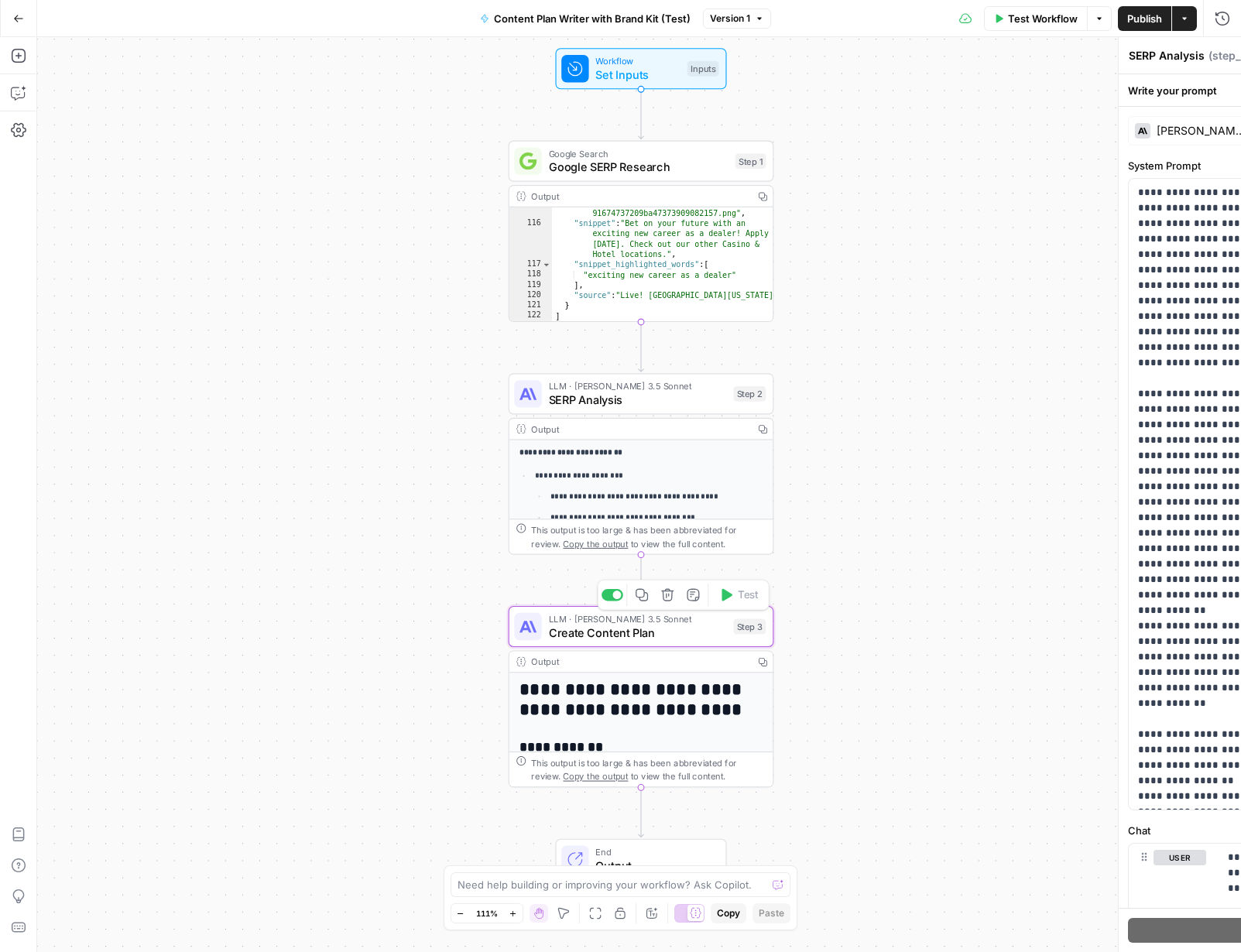
type textarea "Create Content Plan"
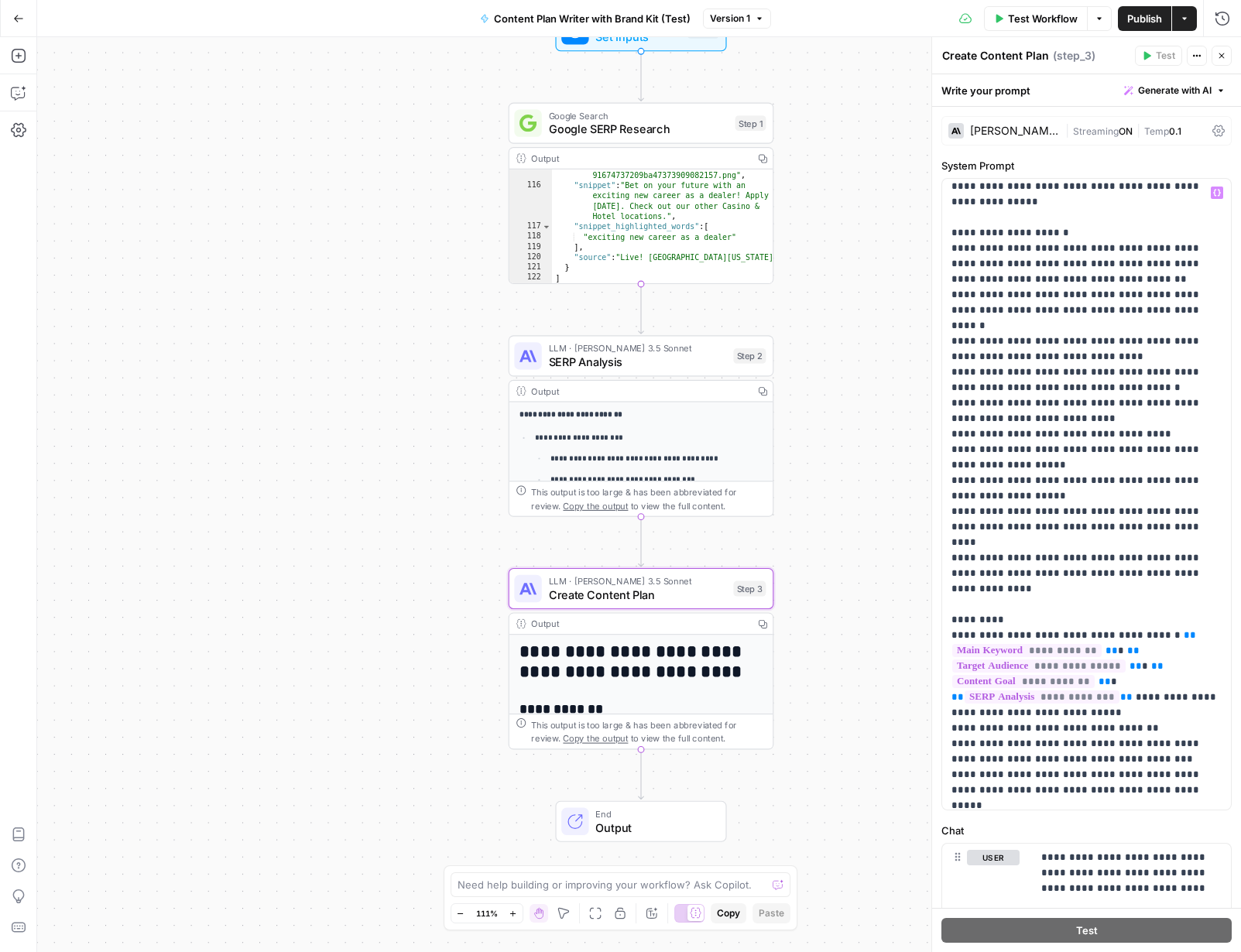
scroll to position [2587, 0]
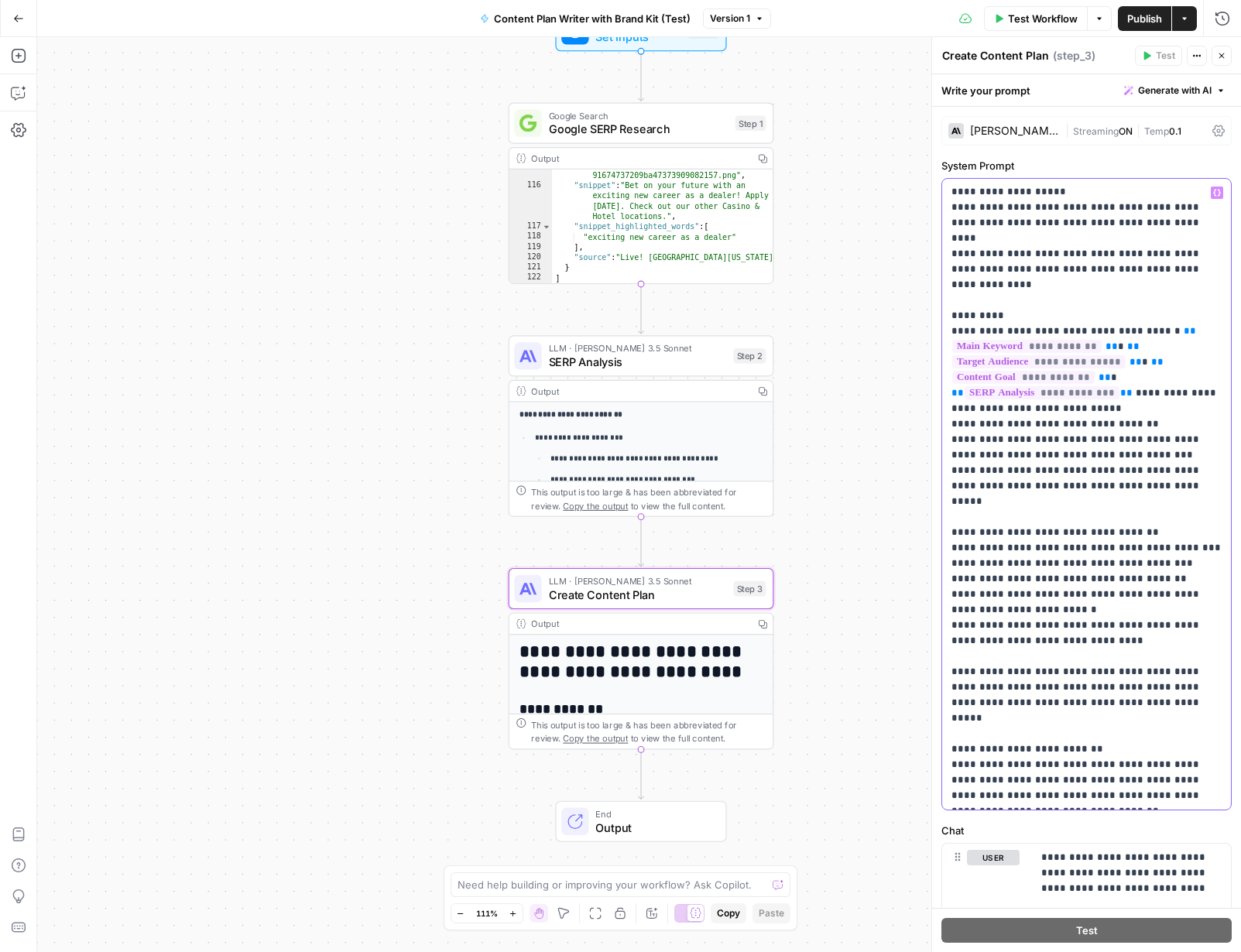
drag, startPoint x: 1157, startPoint y: 769, endPoint x: 1012, endPoint y: 366, distance: 428.3
drag, startPoint x: 948, startPoint y: 190, endPoint x: 1103, endPoint y: 917, distance: 743.3
click at [951, 917] on div "**********" at bounding box center [1087, 513] width 308 height 878
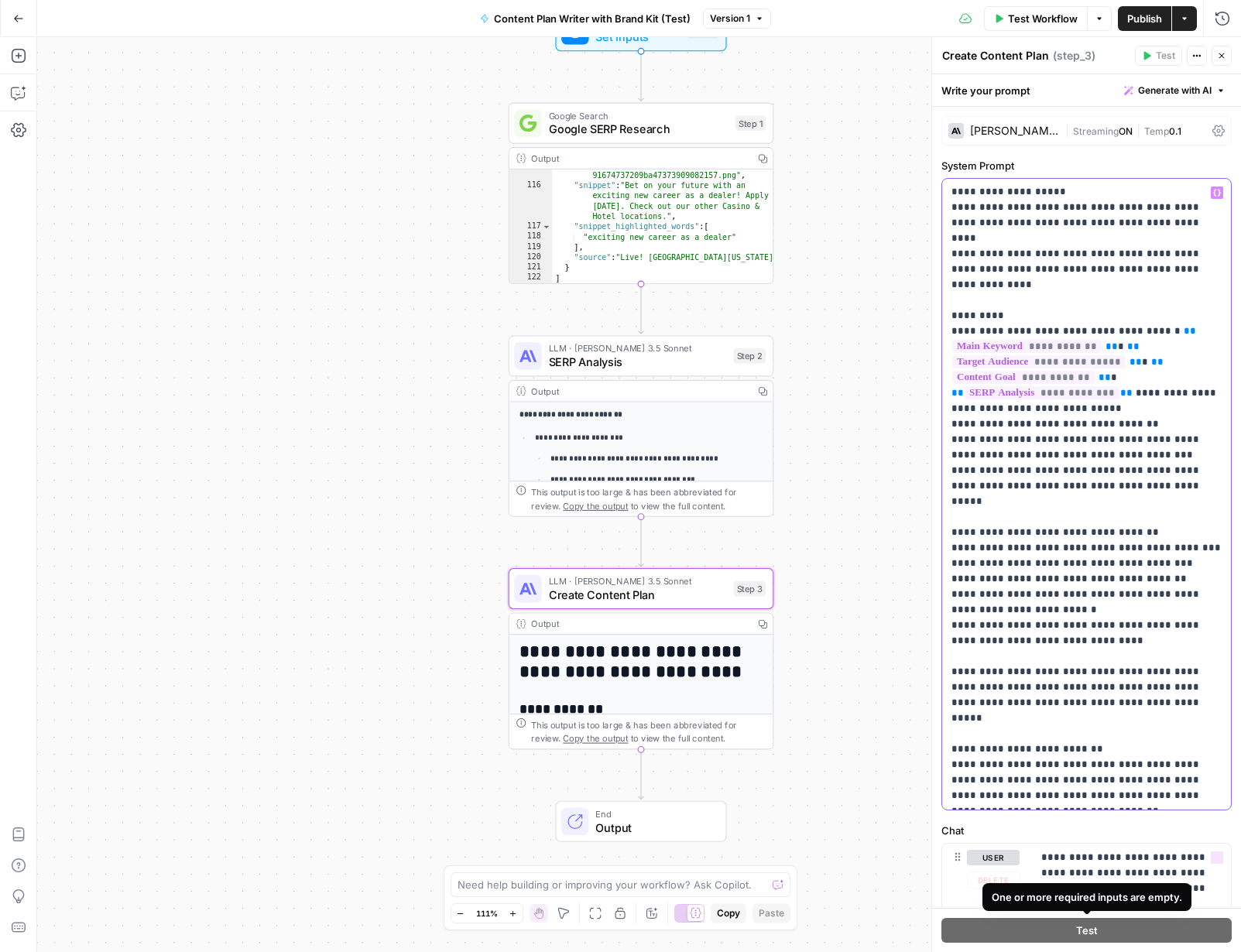
copy p "**********"
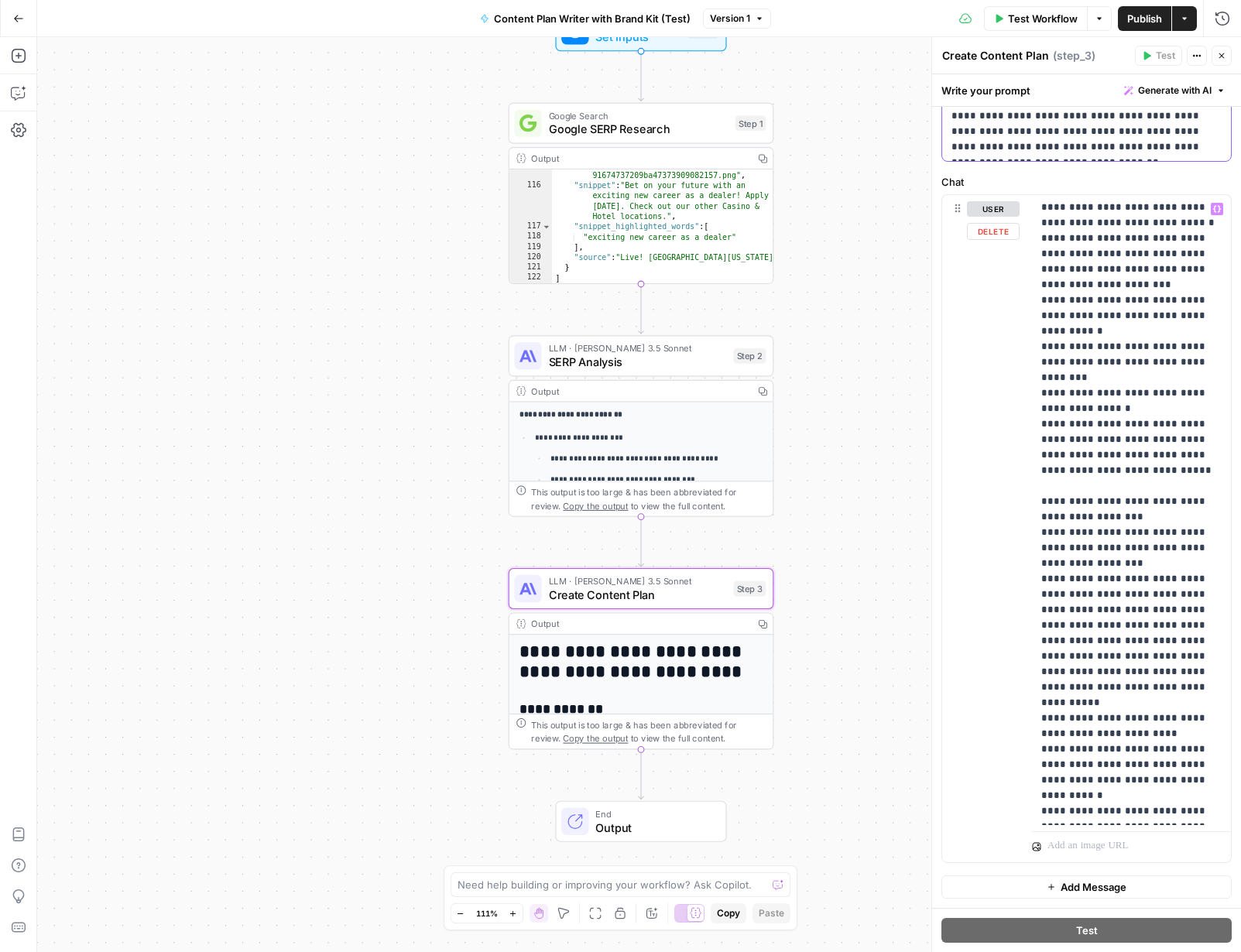
scroll to position [419, 0]
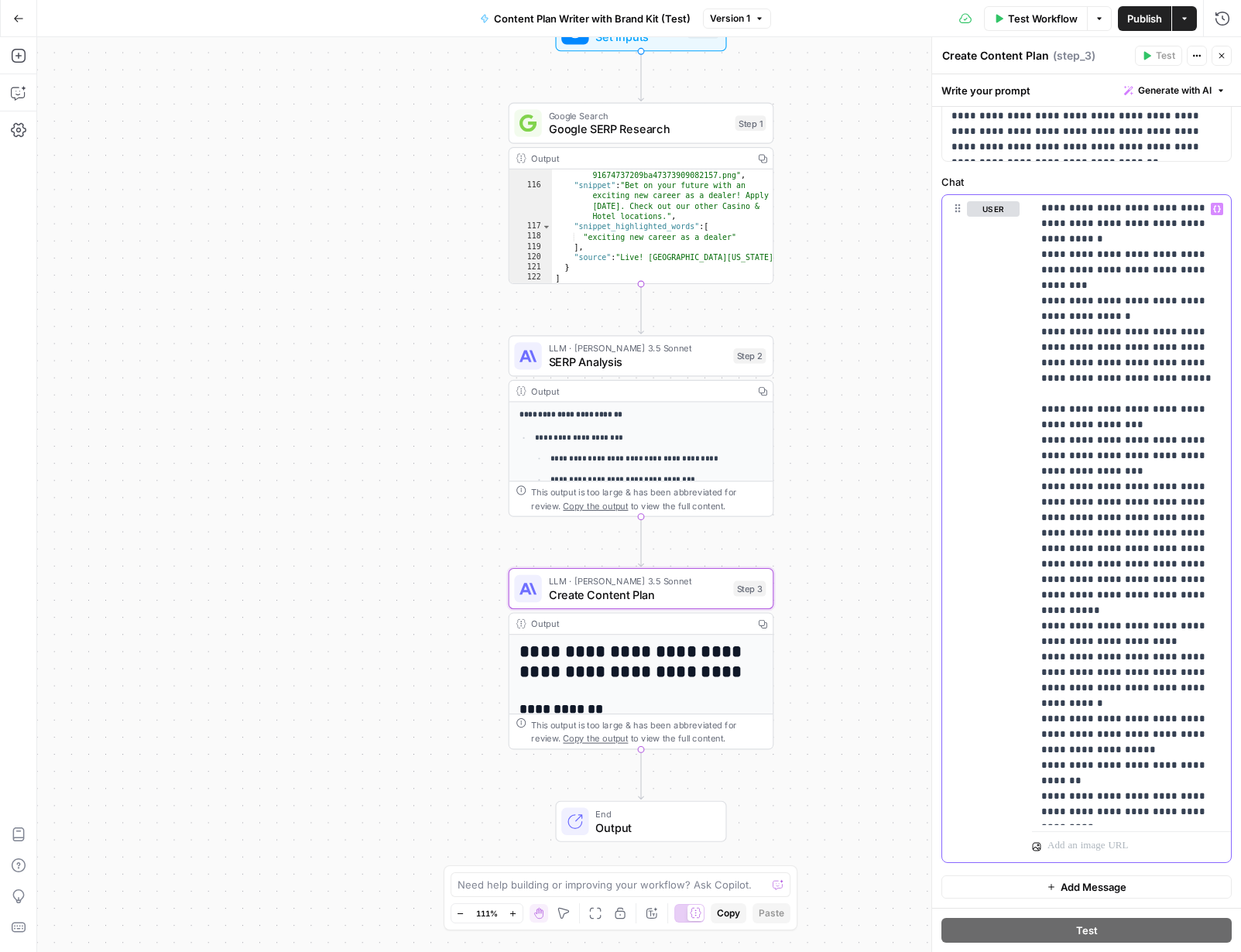
drag, startPoint x: 1198, startPoint y: 811, endPoint x: 1075, endPoint y: 320, distance: 506.2
click at [951, 314] on p "**********" at bounding box center [1132, 301] width 181 height 1037
click at [951, 321] on p "**********" at bounding box center [1132, 301] width 181 height 1037
drag, startPoint x: 1042, startPoint y: 207, endPoint x: 1162, endPoint y: 1000, distance: 802.0
click at [951, 951] on html "W Workspace1 New Home Browse Insights Opportunities Your Data Recent Grids Plan…" at bounding box center [620, 476] width 1241 height 952
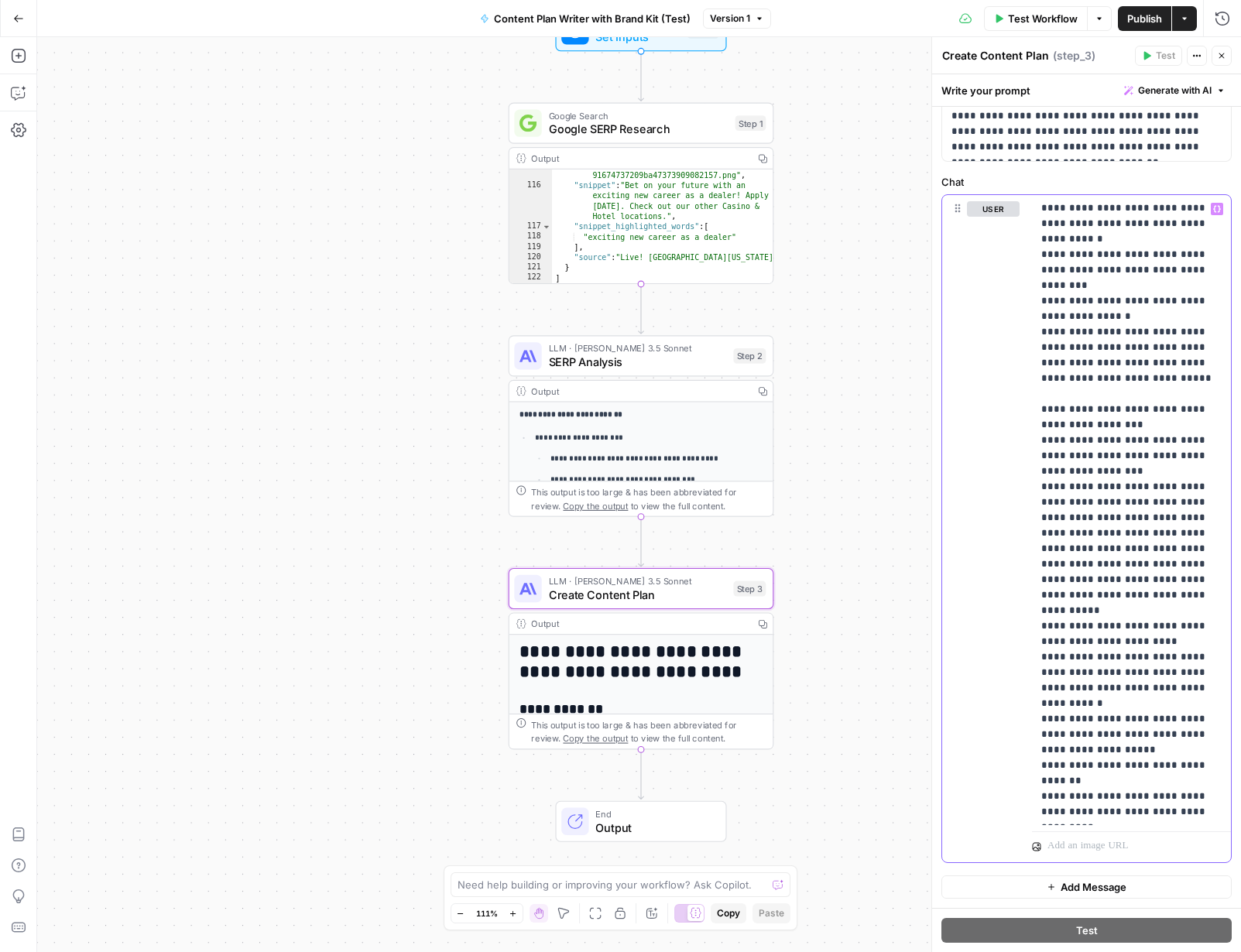
copy p "**********"
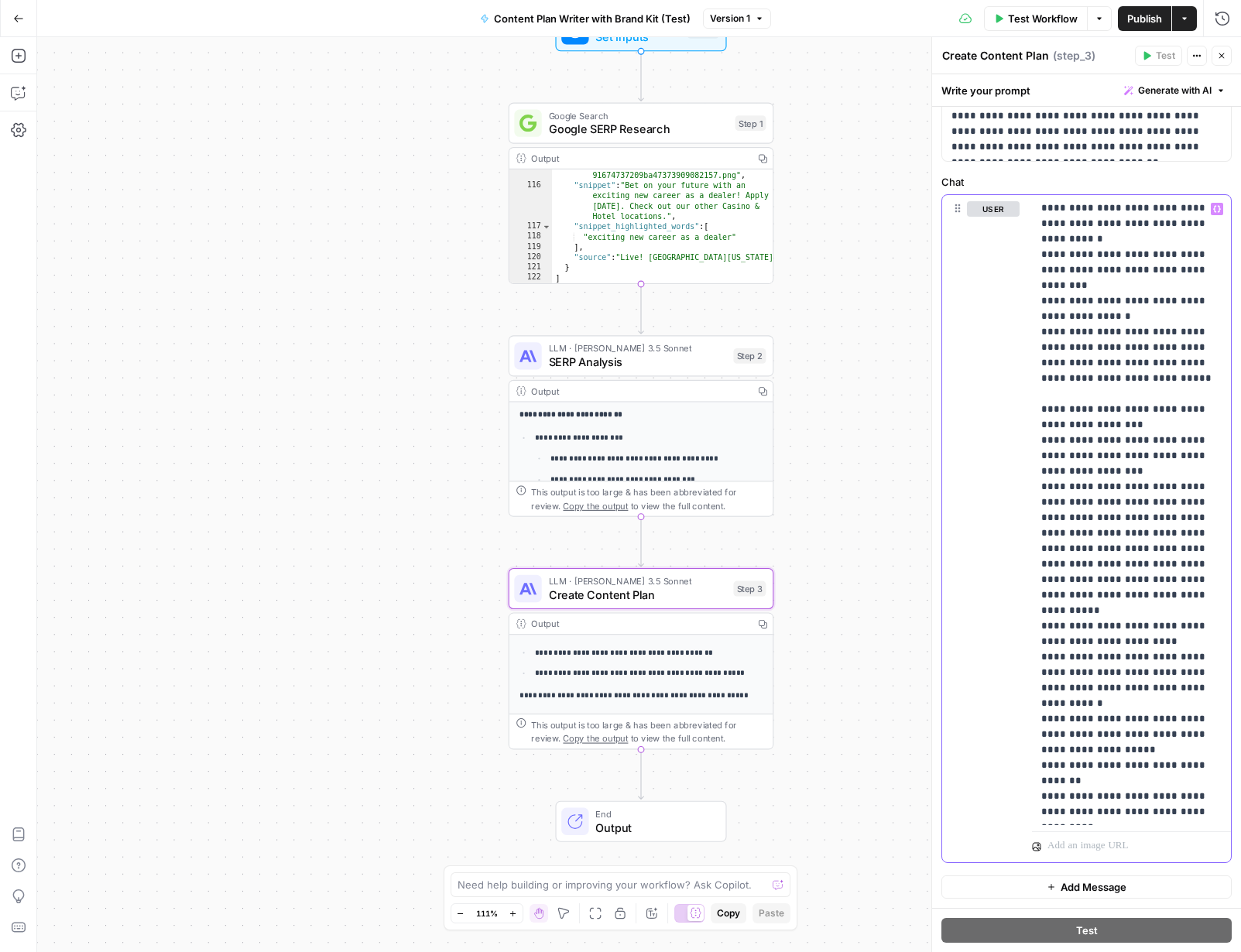
scroll to position [242, 0]
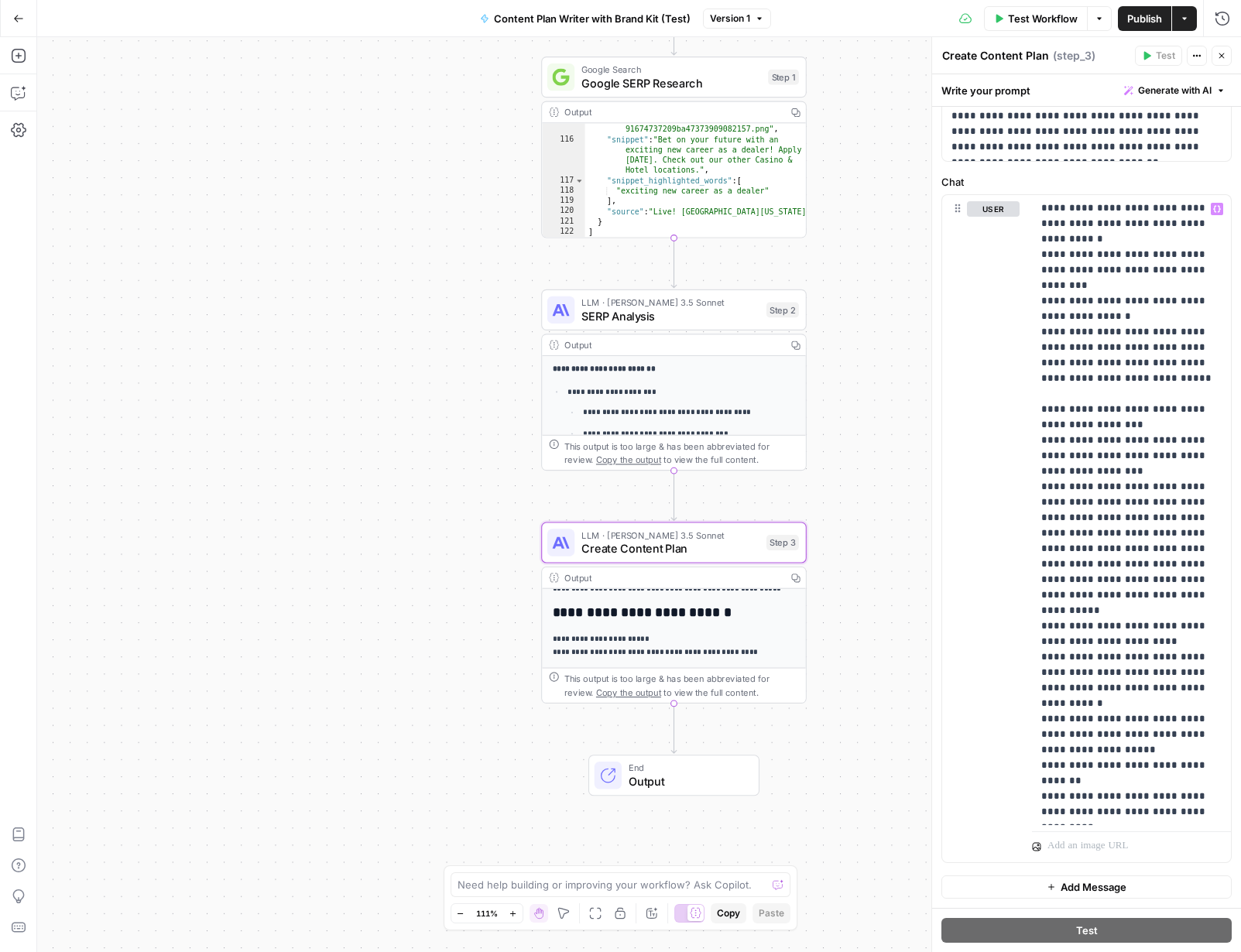
click at [688, 773] on span "Output" at bounding box center [686, 781] width 116 height 17
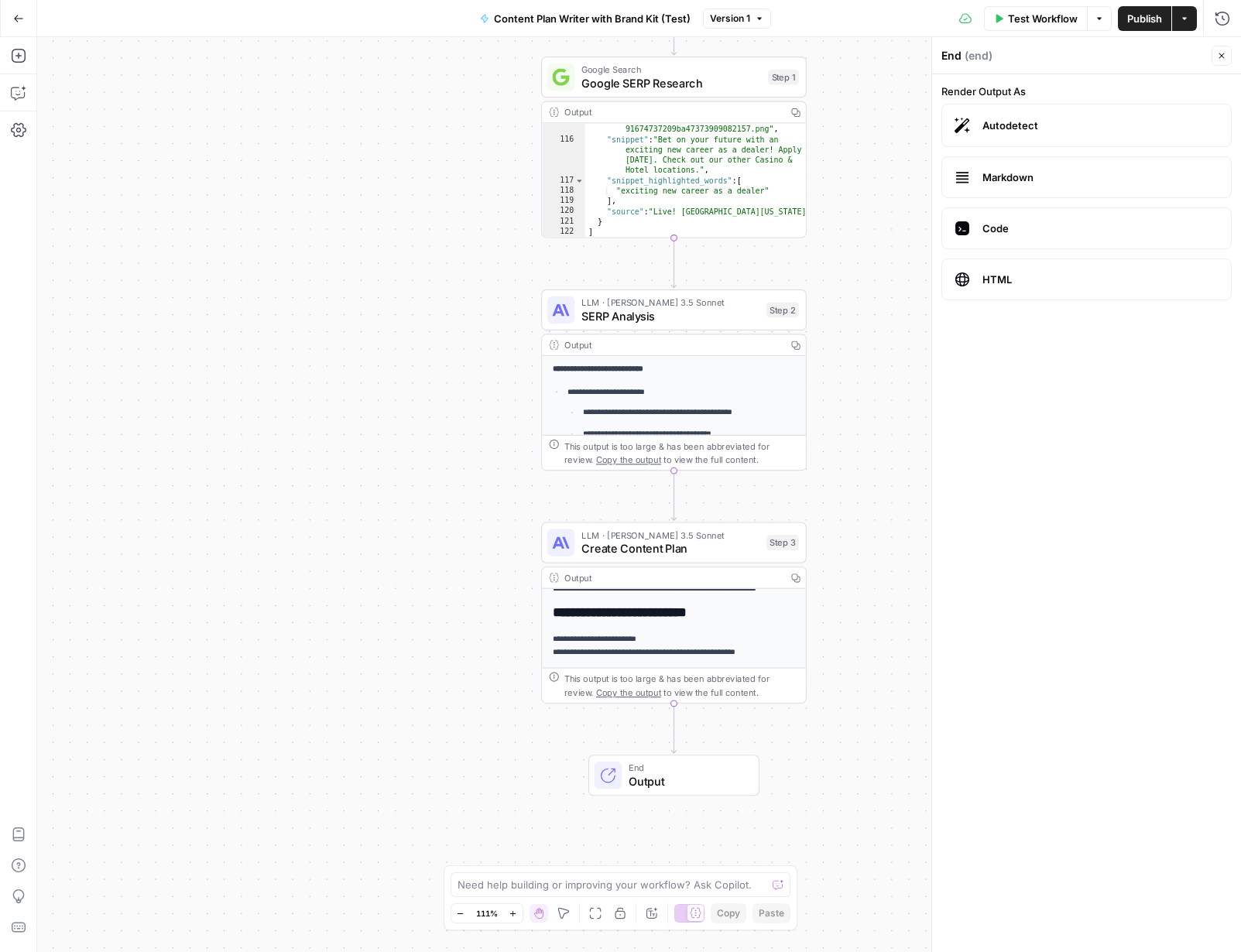
click at [804, 725] on div "**********" at bounding box center [639, 495] width 1204 height 915
click at [951, 57] on button "Close" at bounding box center [1221, 56] width 20 height 20
click at [721, 664] on div "**********" at bounding box center [673, 594] width 263 height 544
click at [651, 547] on span "Create Content Plan" at bounding box center [670, 549] width 178 height 17
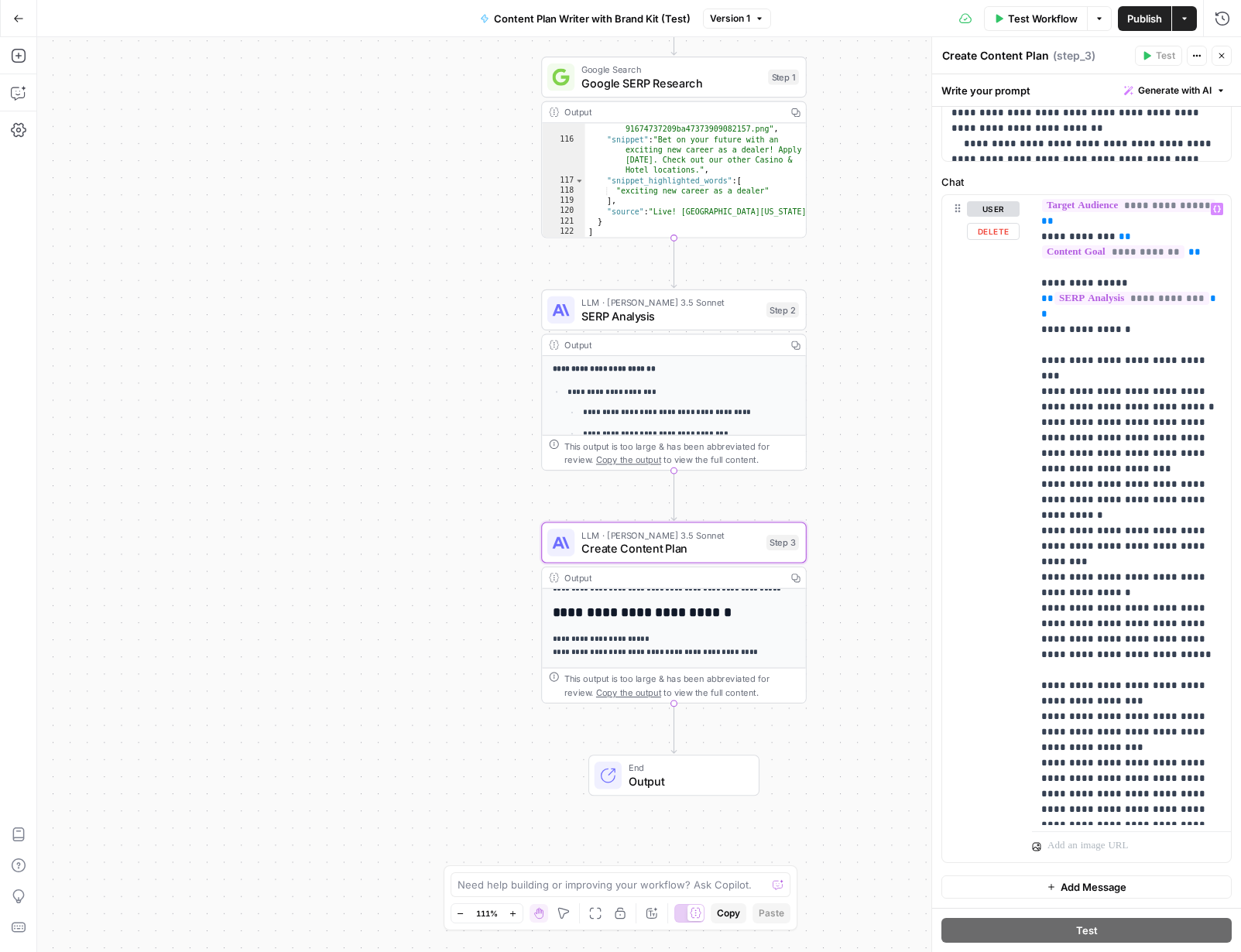
scroll to position [0, 0]
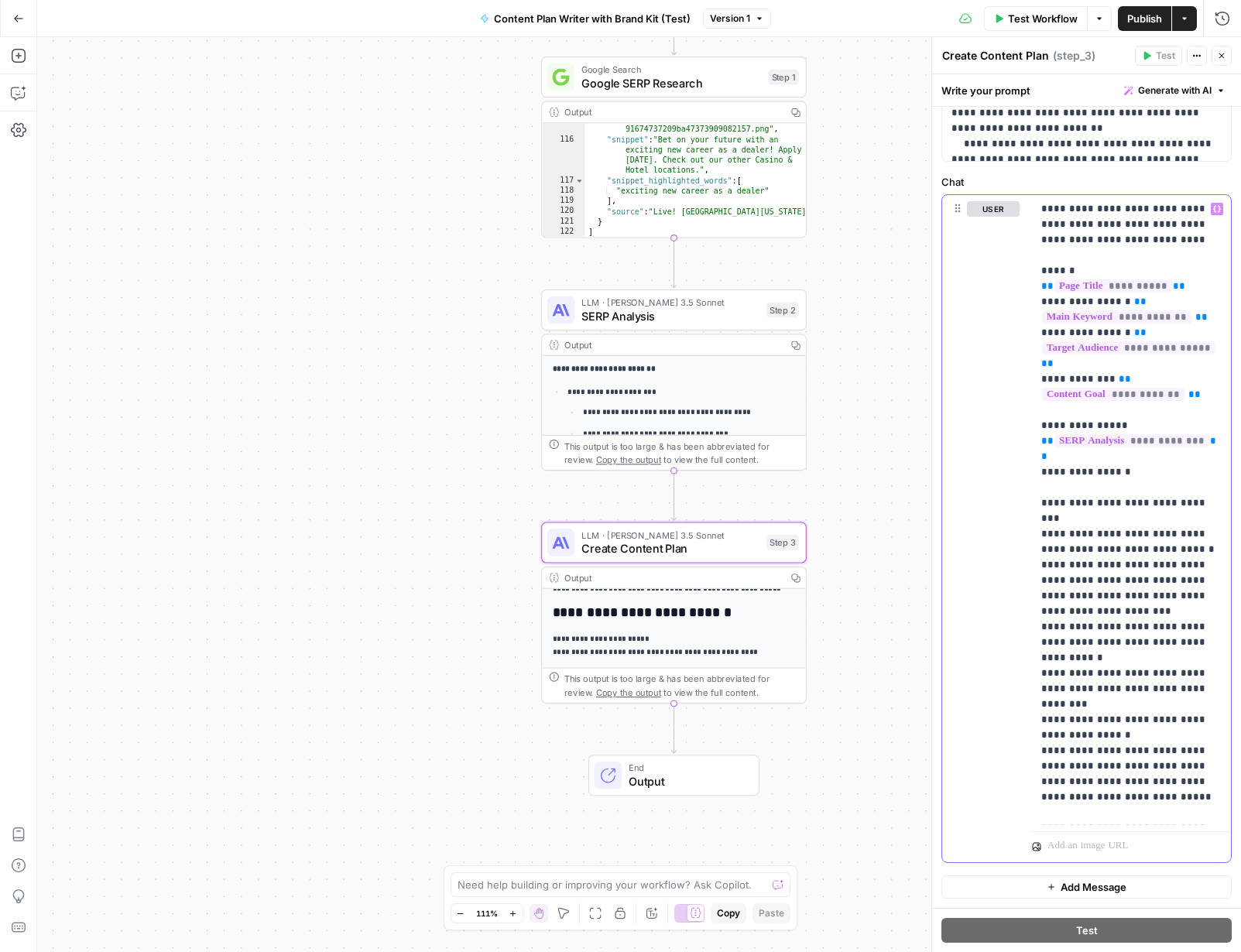
drag, startPoint x: 1050, startPoint y: 252, endPoint x: 1167, endPoint y: 1001, distance: 758.1
click at [951, 951] on html "W Workspace1 New Home Browse Insights Opportunities Your Data Recent Grids Plan…" at bounding box center [620, 476] width 1241 height 952
click at [951, 231] on p "**********" at bounding box center [1132, 720] width 181 height 1037
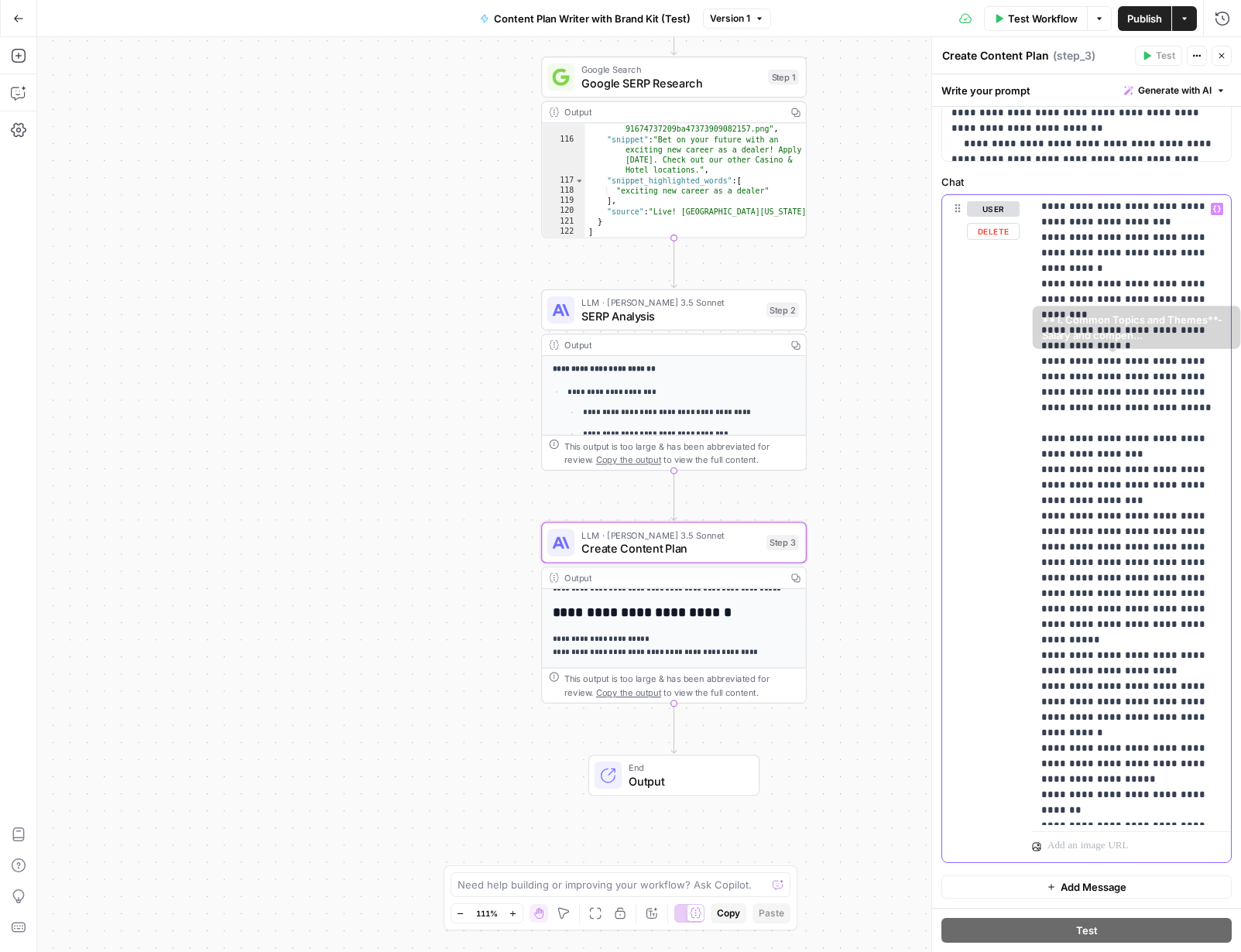
scroll to position [419, 0]
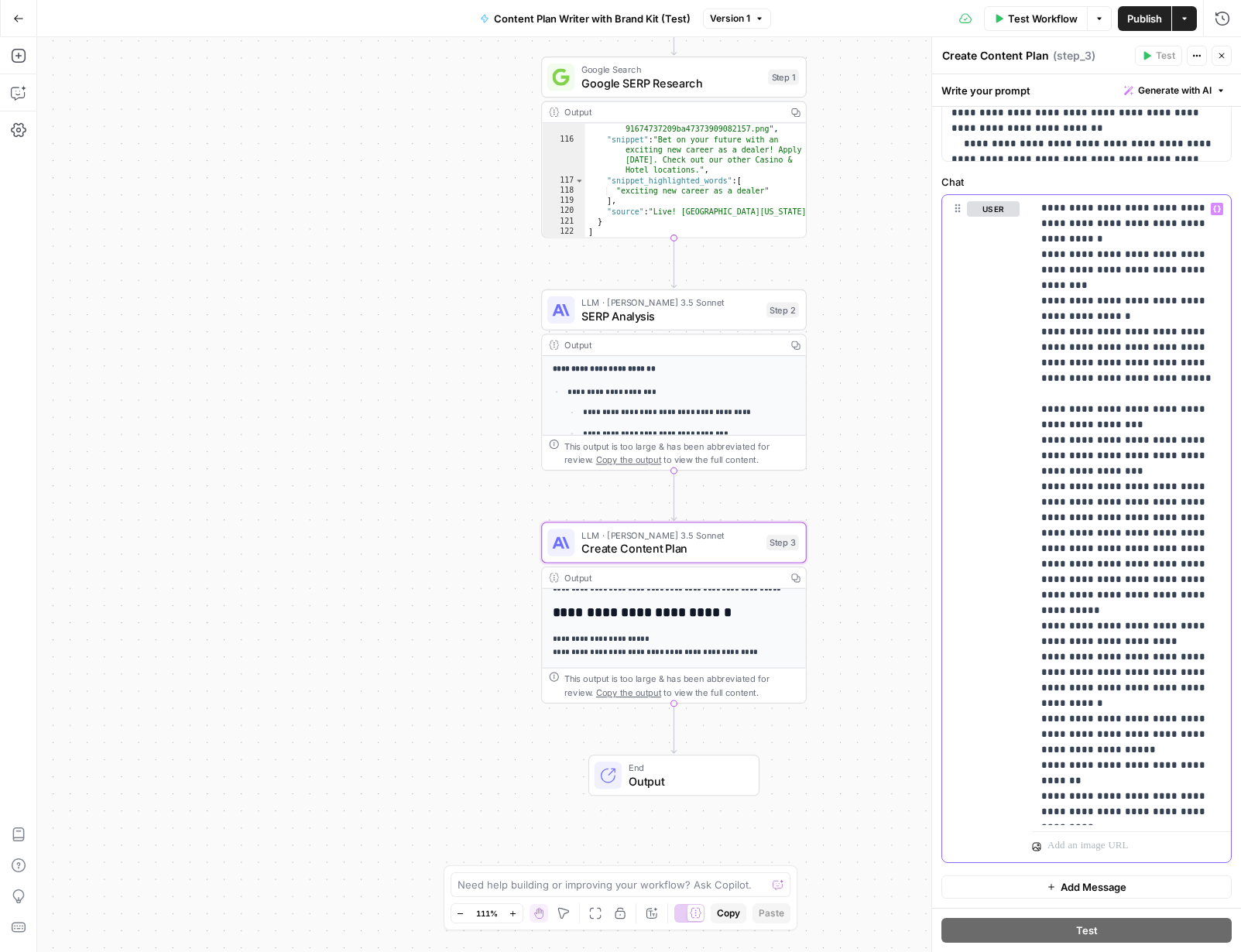
drag, startPoint x: 1036, startPoint y: 207, endPoint x: 1128, endPoint y: 978, distance: 776.5
click at [951, 951] on html "W Workspace1 New Home Browse Insights Opportunities Your Data Recent Grids Plan…" at bounding box center [620, 476] width 1241 height 952
copy p "**********"
click at [18, 18] on icon "button" at bounding box center [19, 19] width 9 height 7
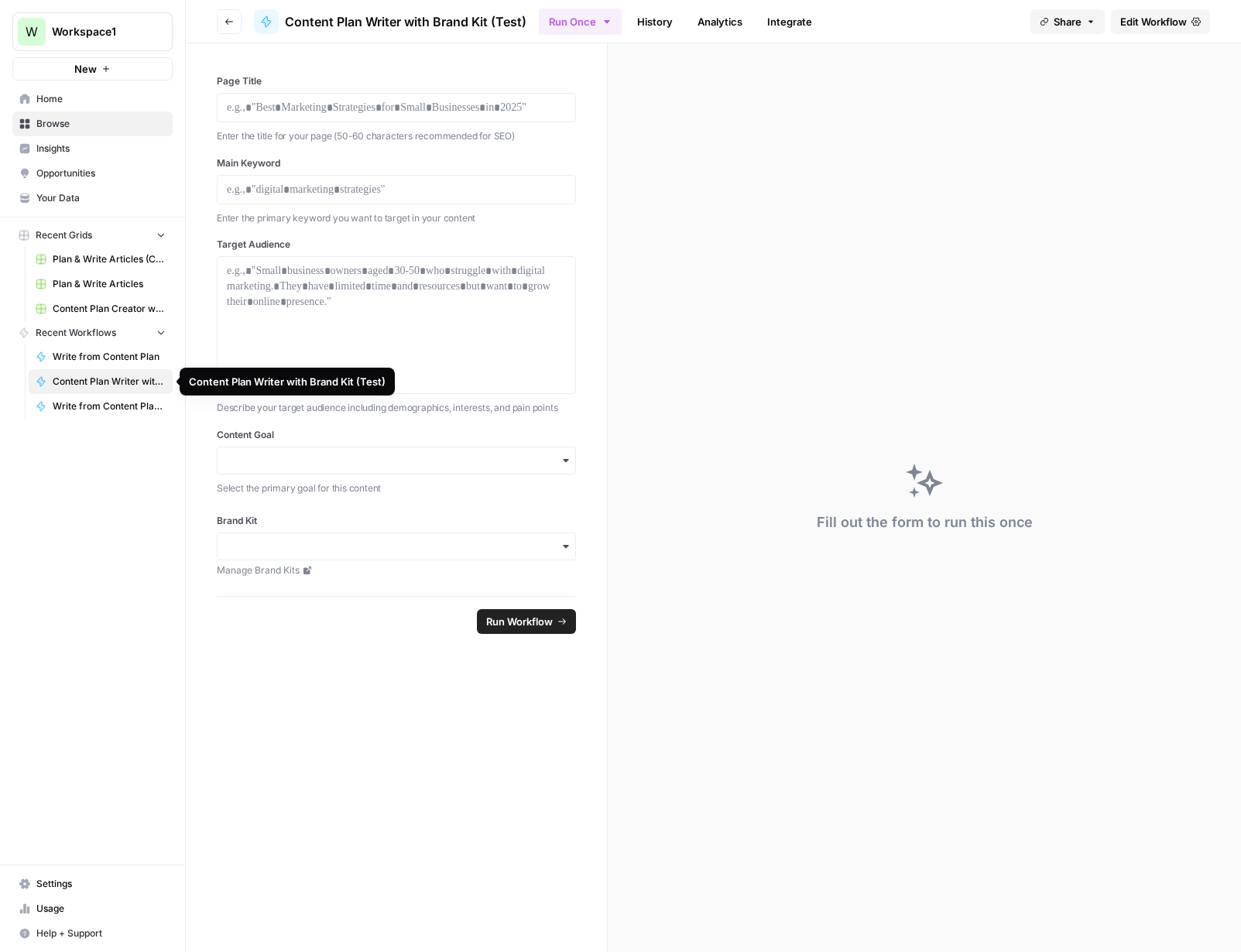
click at [120, 382] on span "Content Plan Writer with Brand Kit (Test)" at bounding box center [109, 382] width 113 height 14
click at [115, 404] on span "Write from Content Plan (Test 2)" at bounding box center [109, 407] width 113 height 14
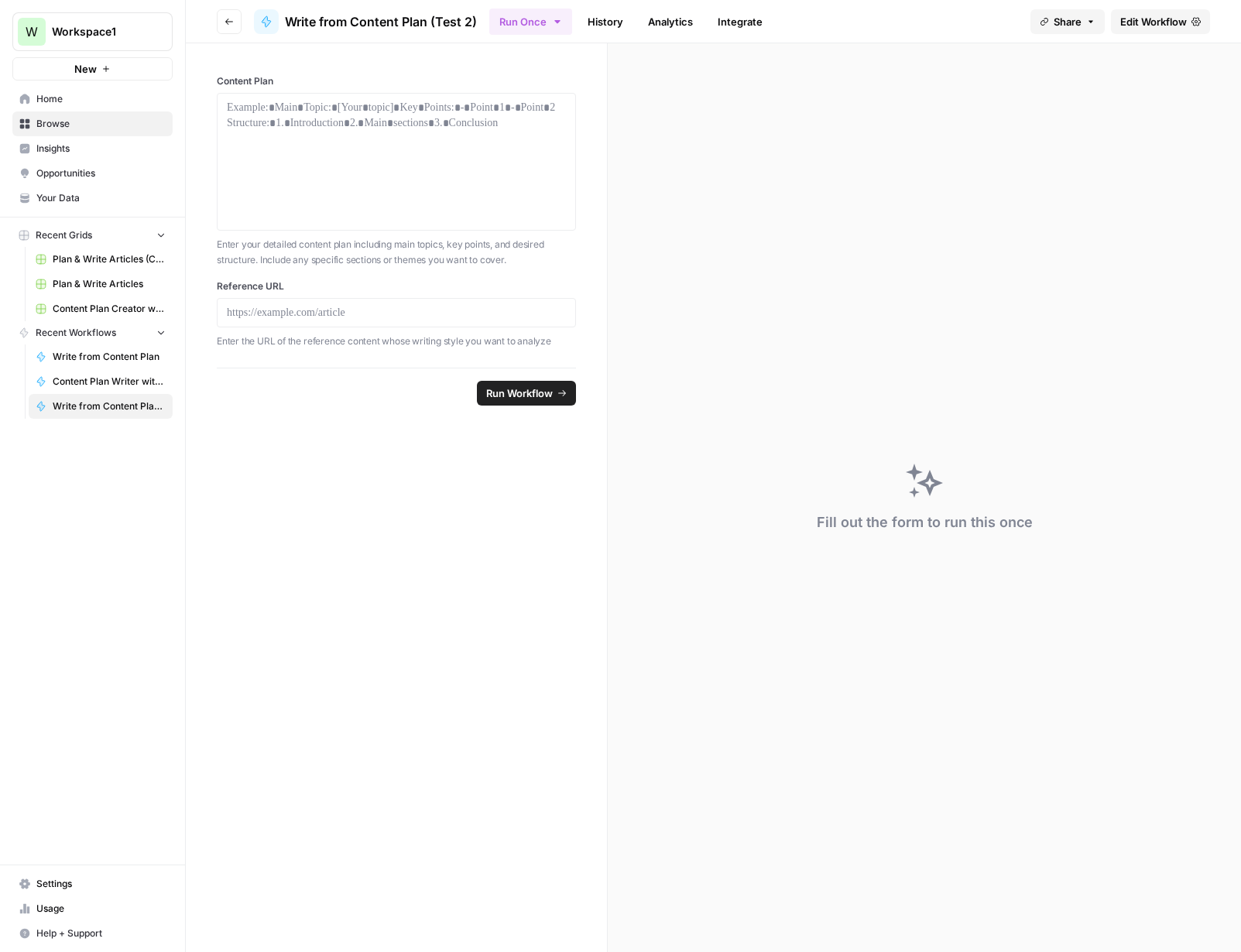
click at [120, 383] on span "Content Plan Writer with Brand Kit (Test)" at bounding box center [109, 382] width 113 height 14
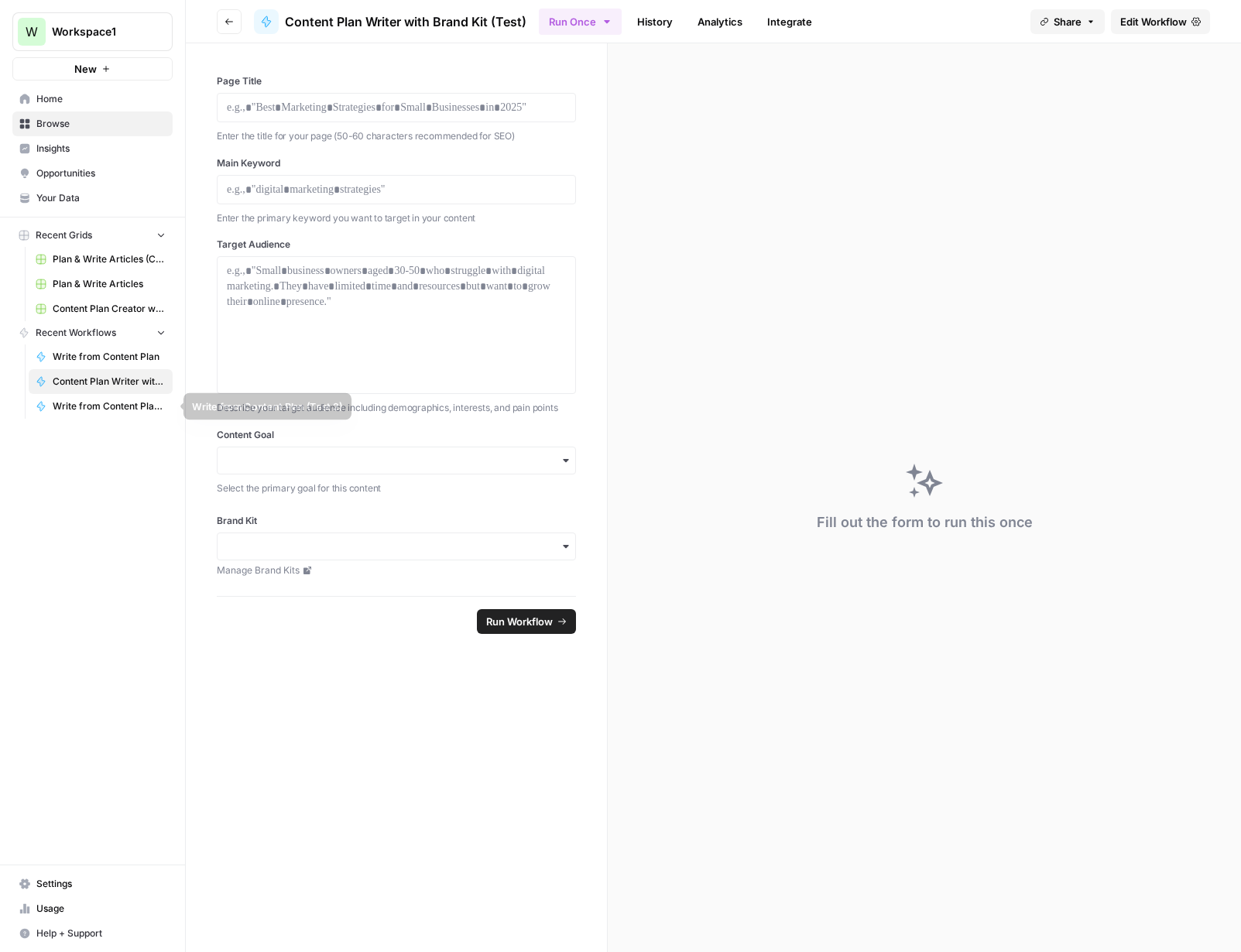
click at [84, 403] on span "Write from Content Plan (Test 2)" at bounding box center [109, 407] width 113 height 14
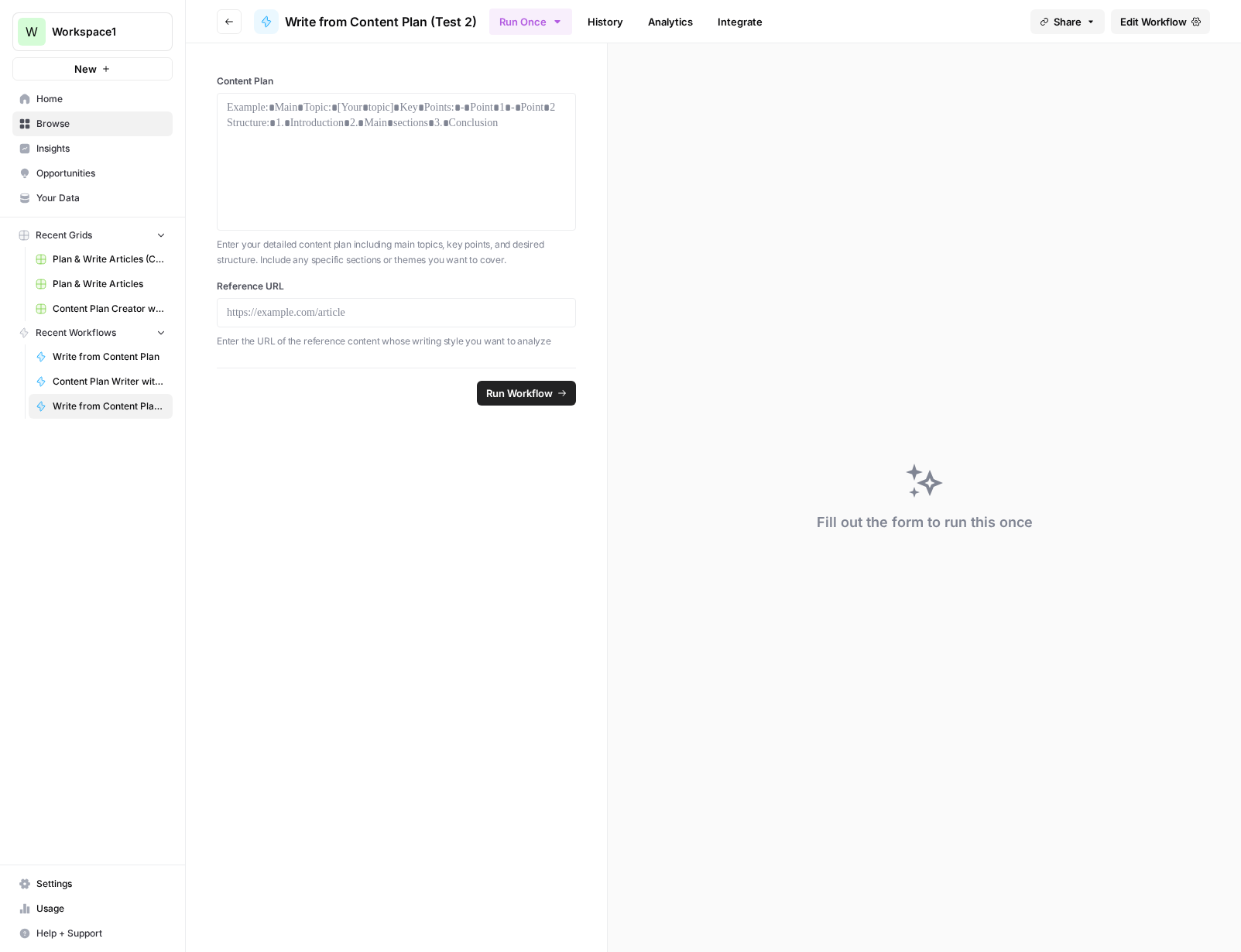
click at [66, 97] on span "Home" at bounding box center [101, 99] width 129 height 14
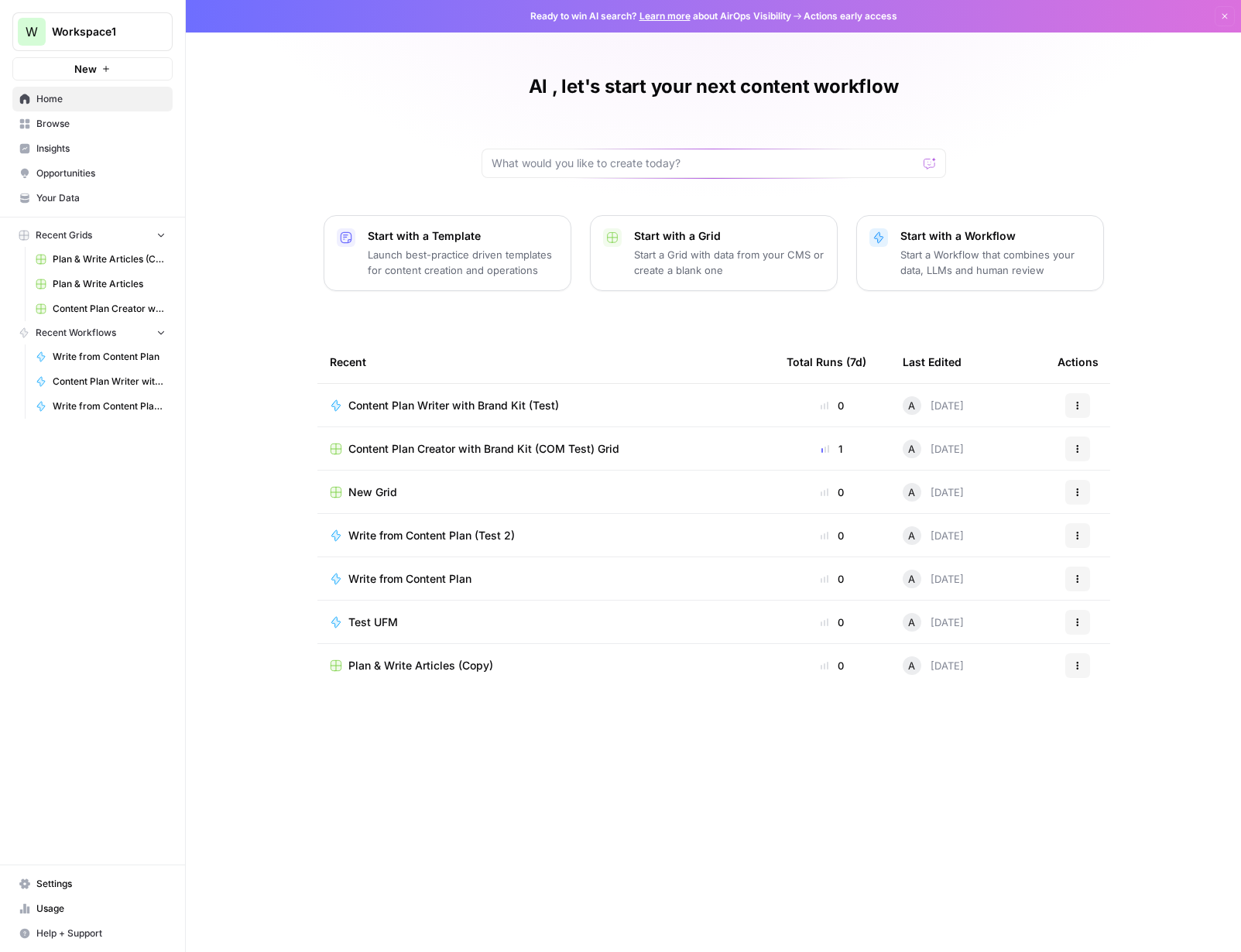
click at [951, 450] on button "Actions" at bounding box center [1078, 449] width 25 height 25
drag, startPoint x: 700, startPoint y: 768, endPoint x: 681, endPoint y: 743, distance: 31.4
click at [700, 768] on div "Recent Total Runs (7d) Last Edited Actions Content Plan Writer with Brand Kit (…" at bounding box center [714, 634] width 792 height 587
click at [951, 536] on button "Actions" at bounding box center [1078, 535] width 25 height 25
click at [641, 588] on td "Write from Content Plan" at bounding box center [545, 579] width 457 height 43
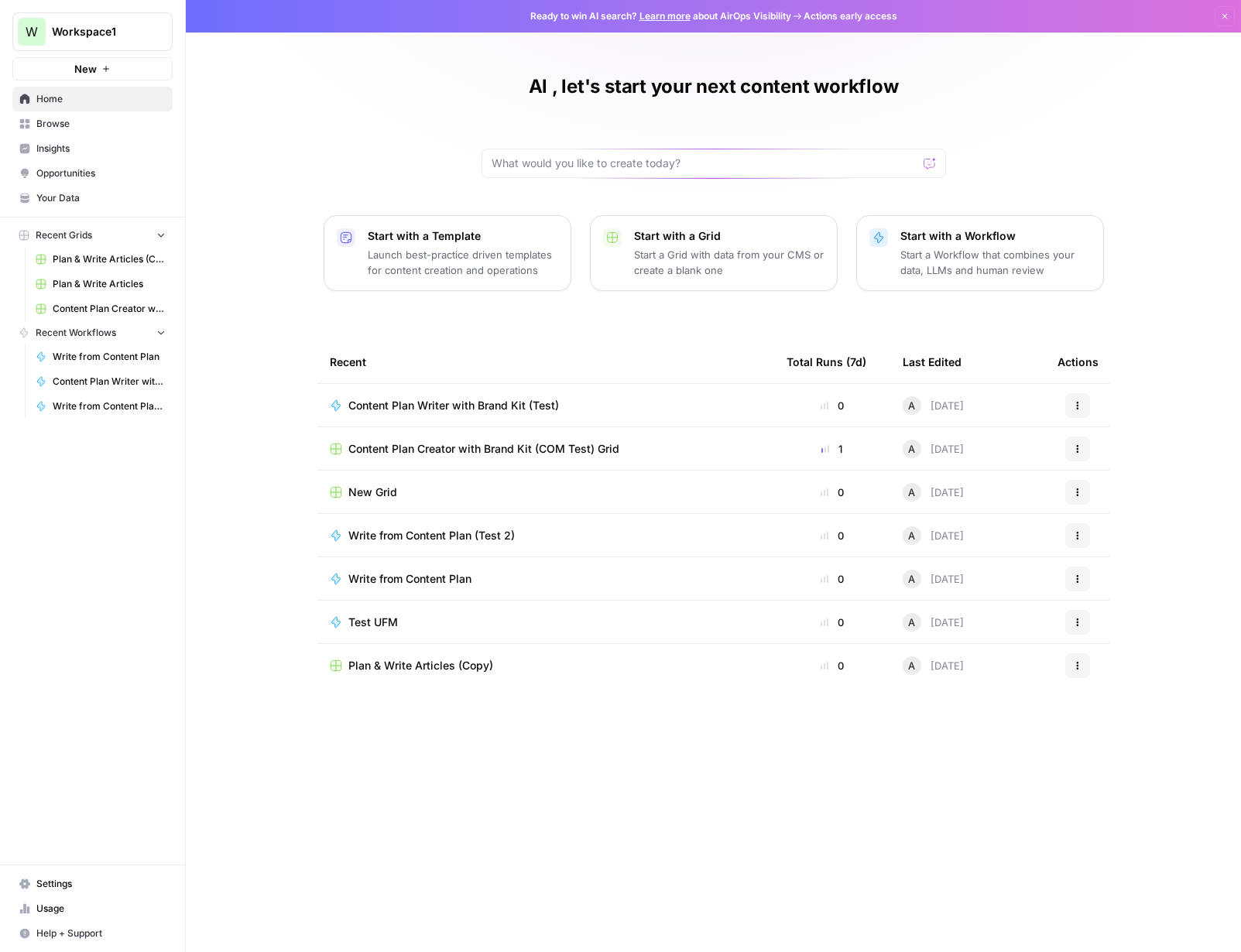
click at [667, 539] on div "Write from Content Plan (Test 2)" at bounding box center [545, 535] width 432 height 15
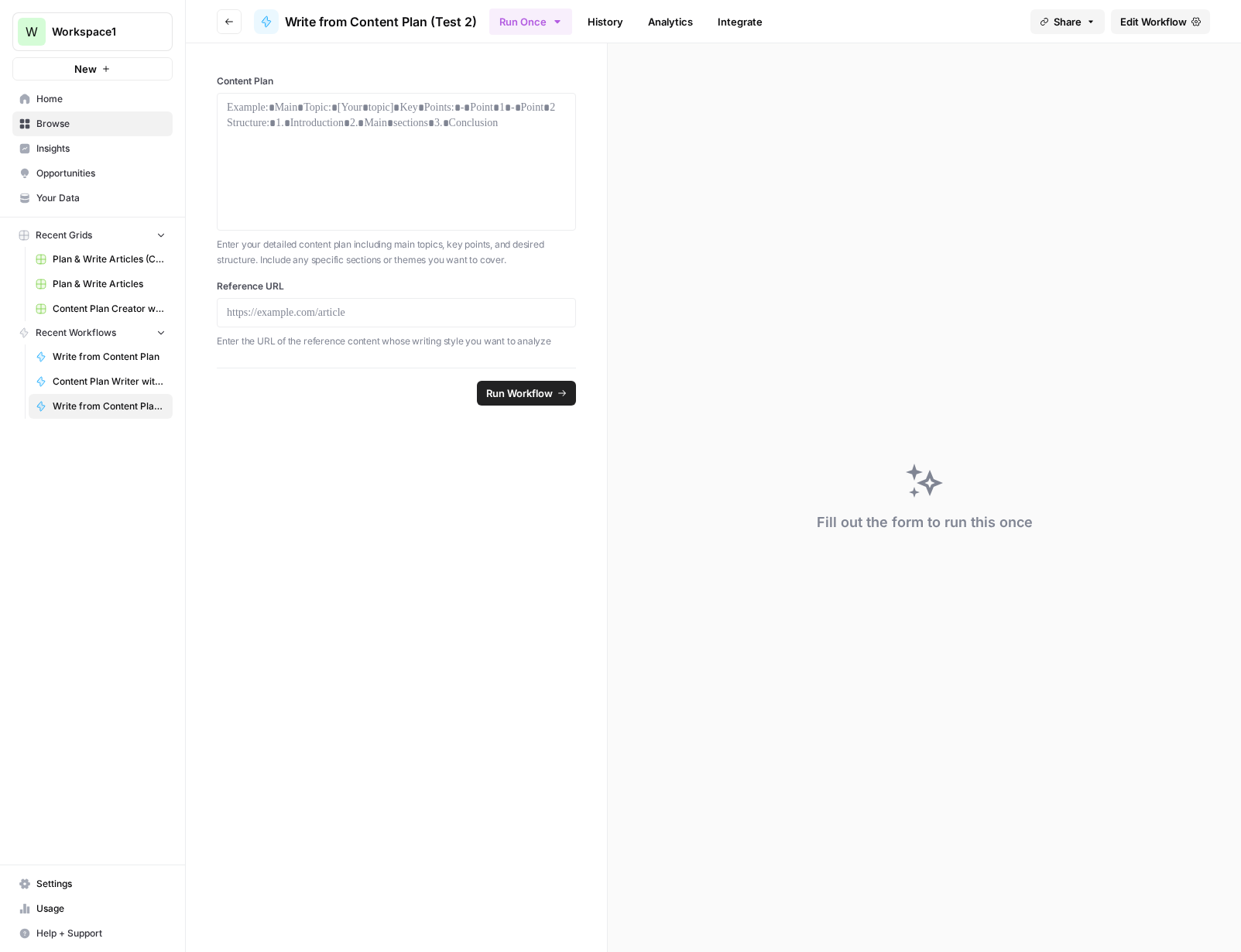
click at [951, 19] on span "Edit Workflow" at bounding box center [1153, 21] width 66 height 15
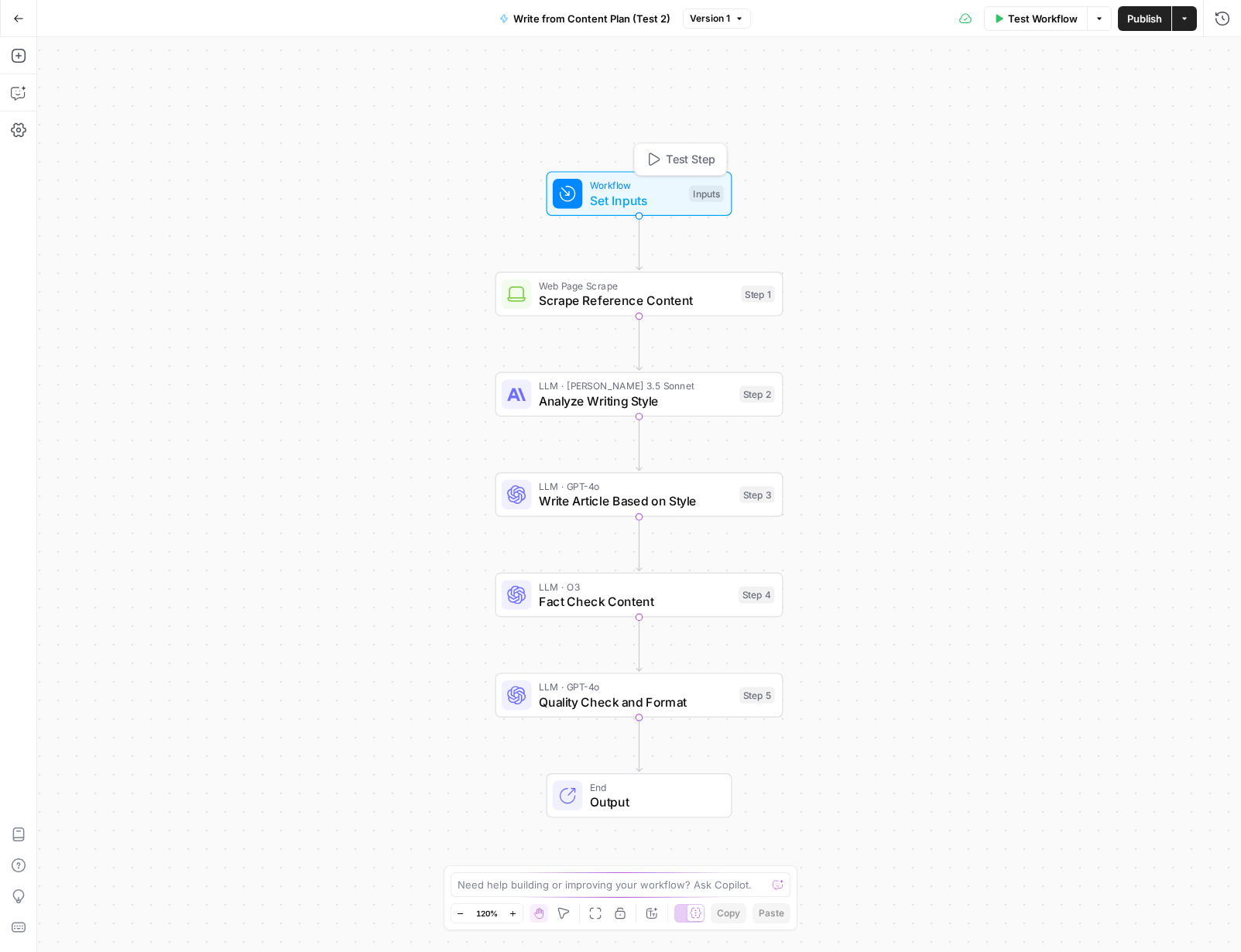
click at [629, 199] on span "Set Inputs" at bounding box center [636, 200] width 92 height 19
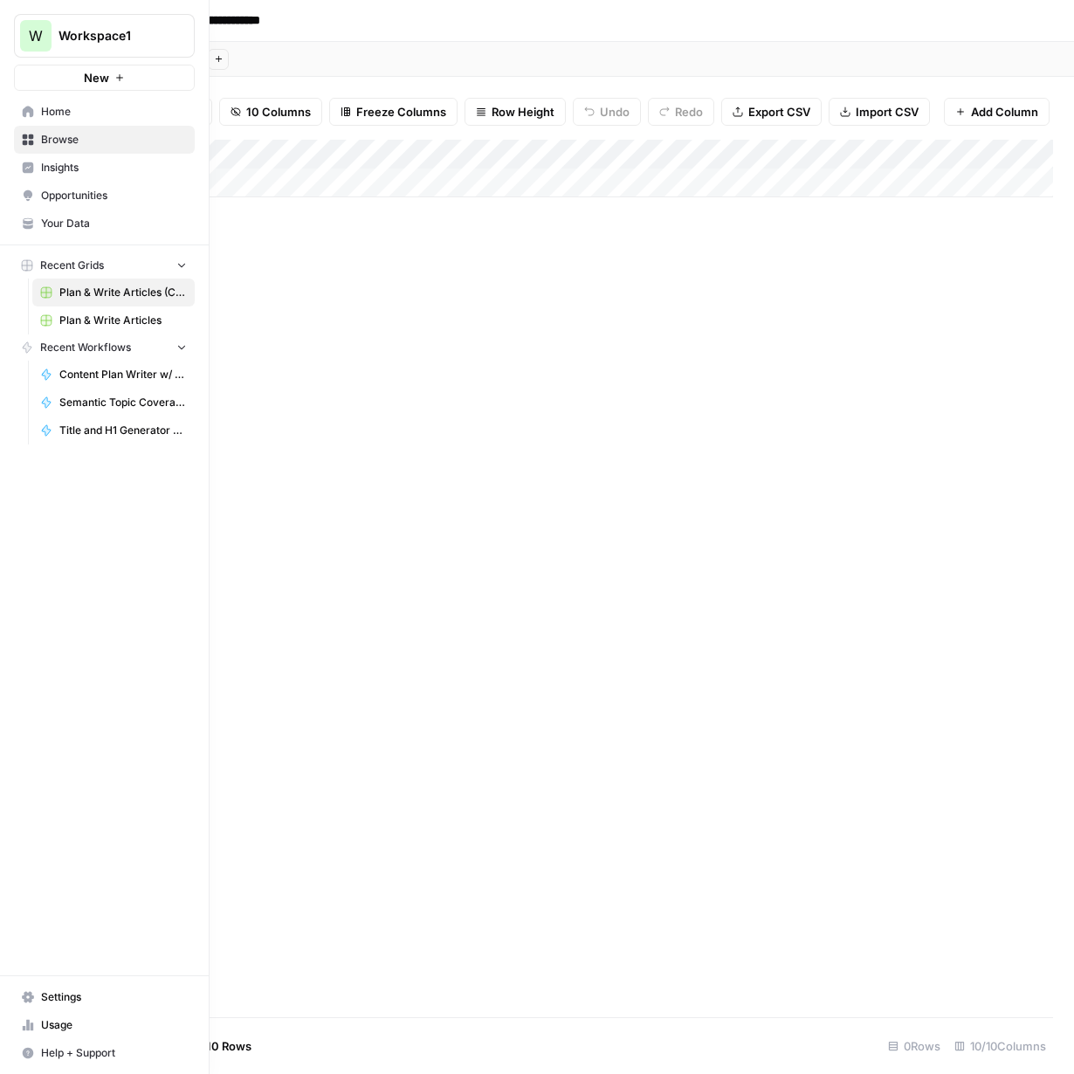
click at [59, 116] on span "Home" at bounding box center [114, 112] width 146 height 16
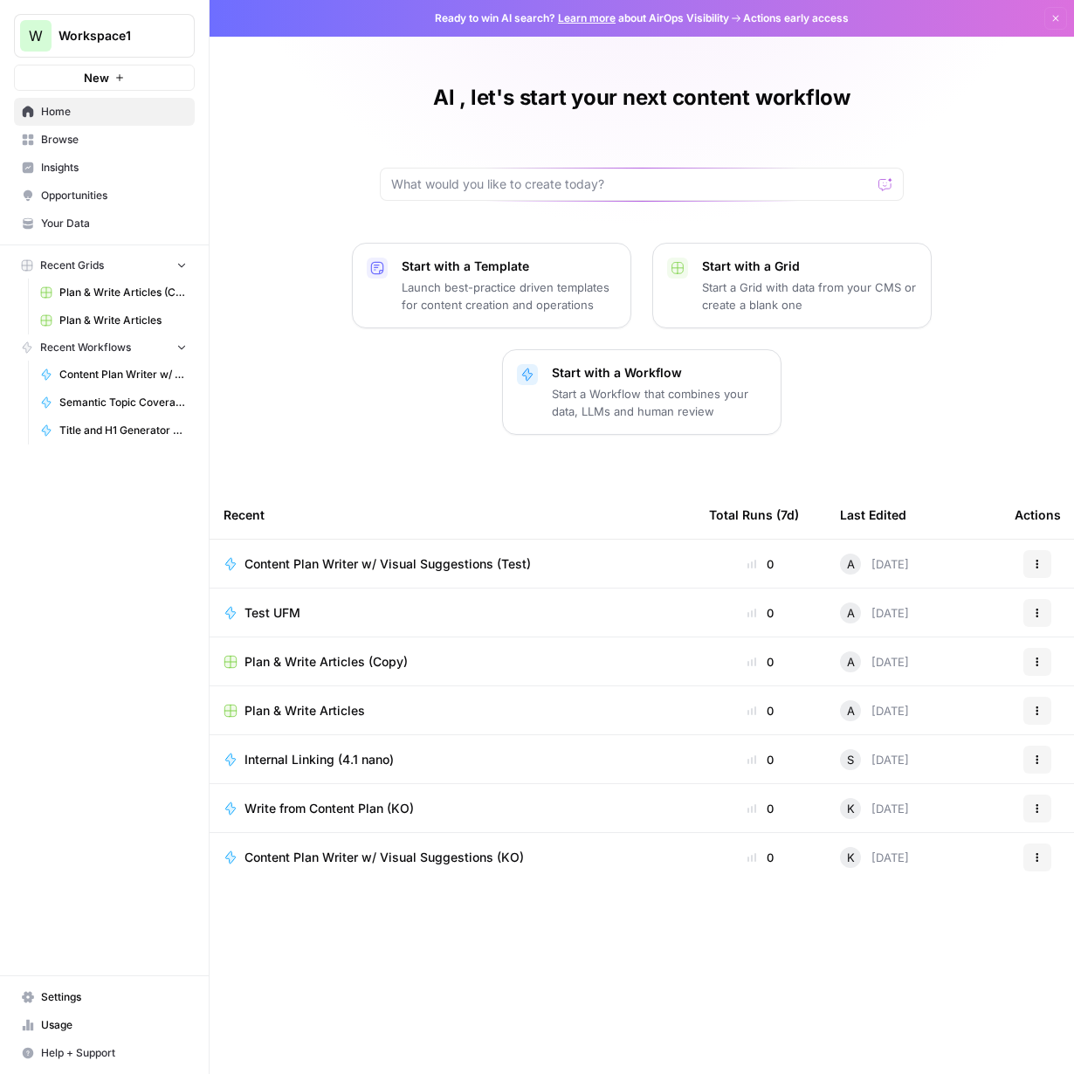
click at [417, 754] on div "Internal Linking (4.1 nano)" at bounding box center [453, 759] width 458 height 17
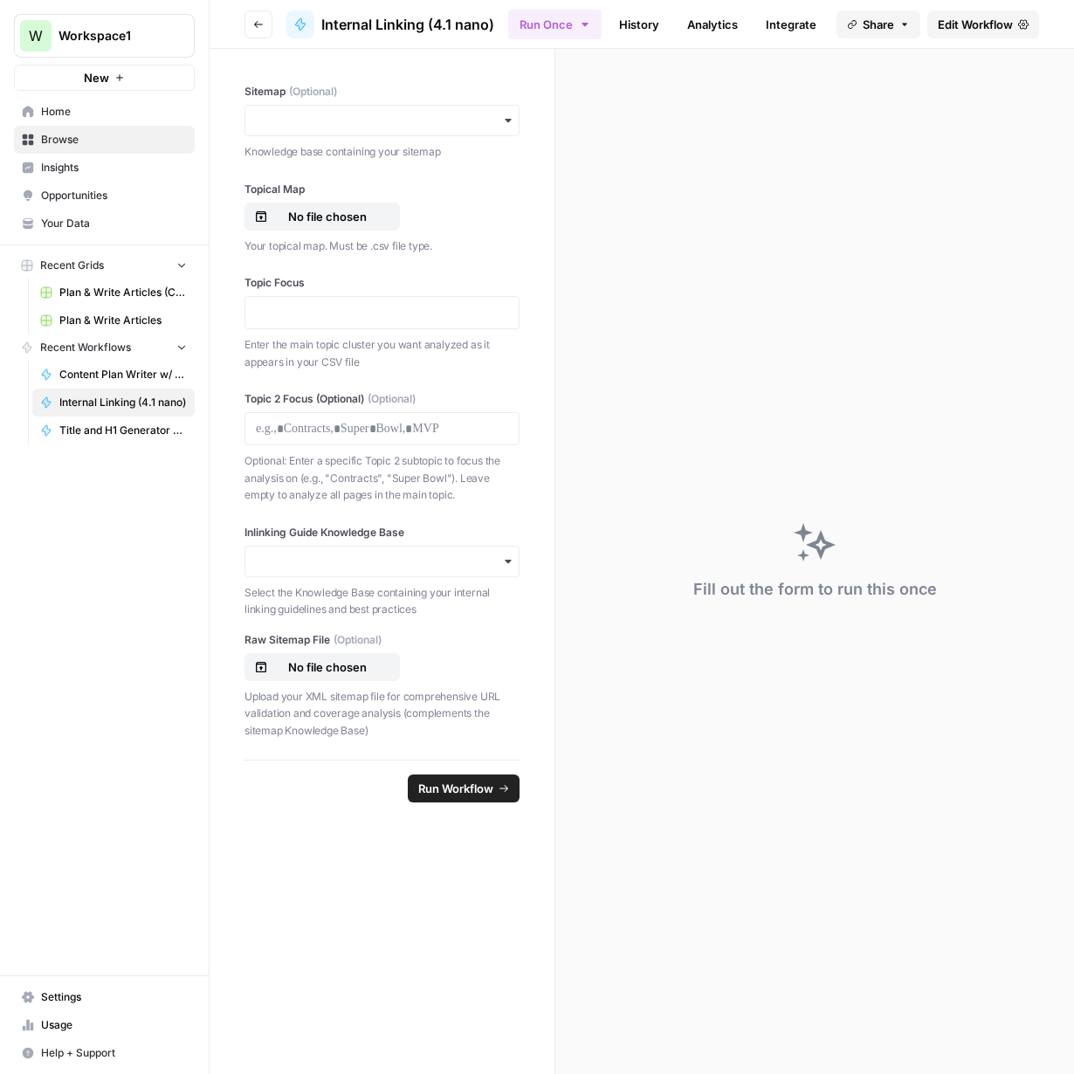
click at [249, 22] on button "Go back" at bounding box center [259, 24] width 28 height 28
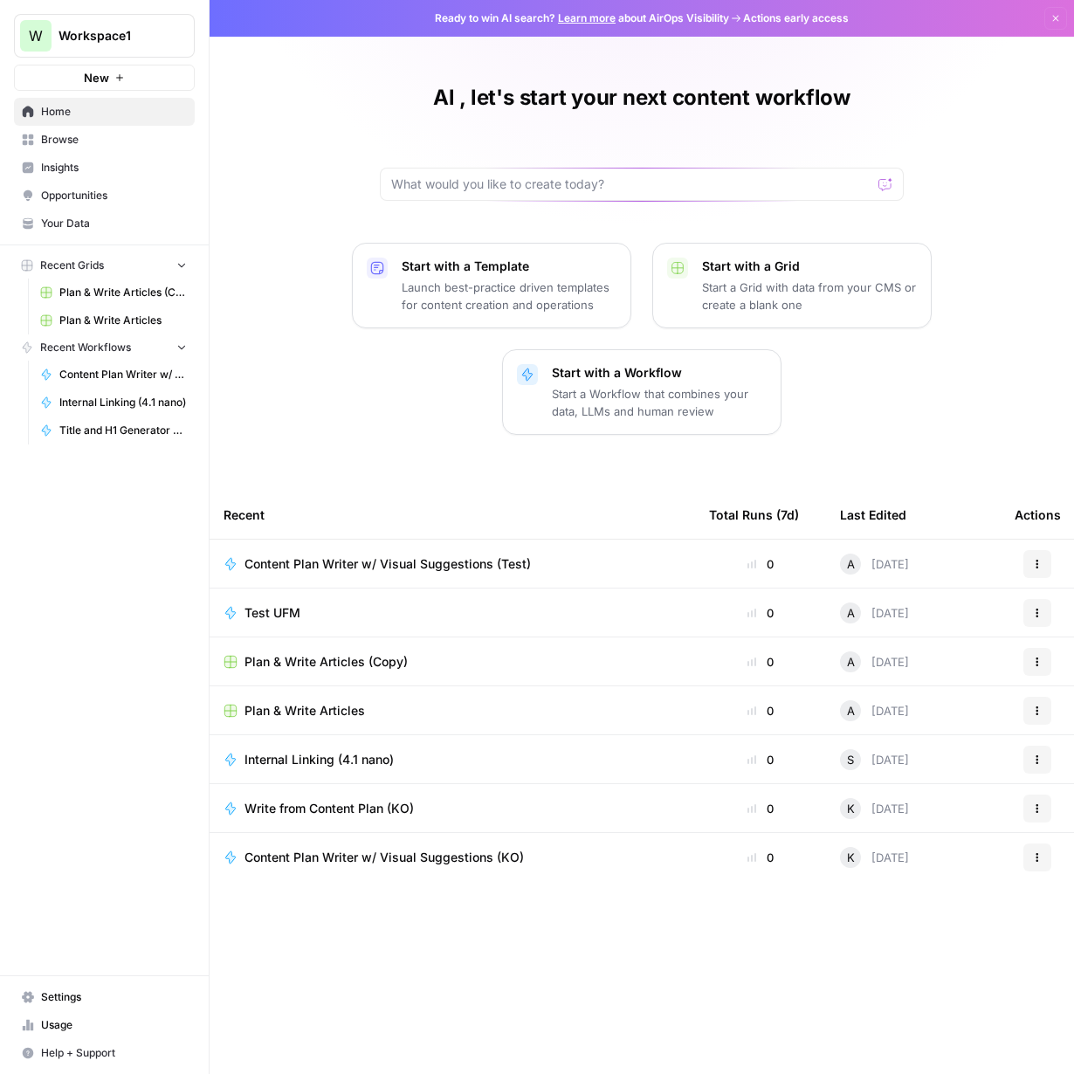
click at [72, 141] on span "Browse" at bounding box center [114, 140] width 146 height 16
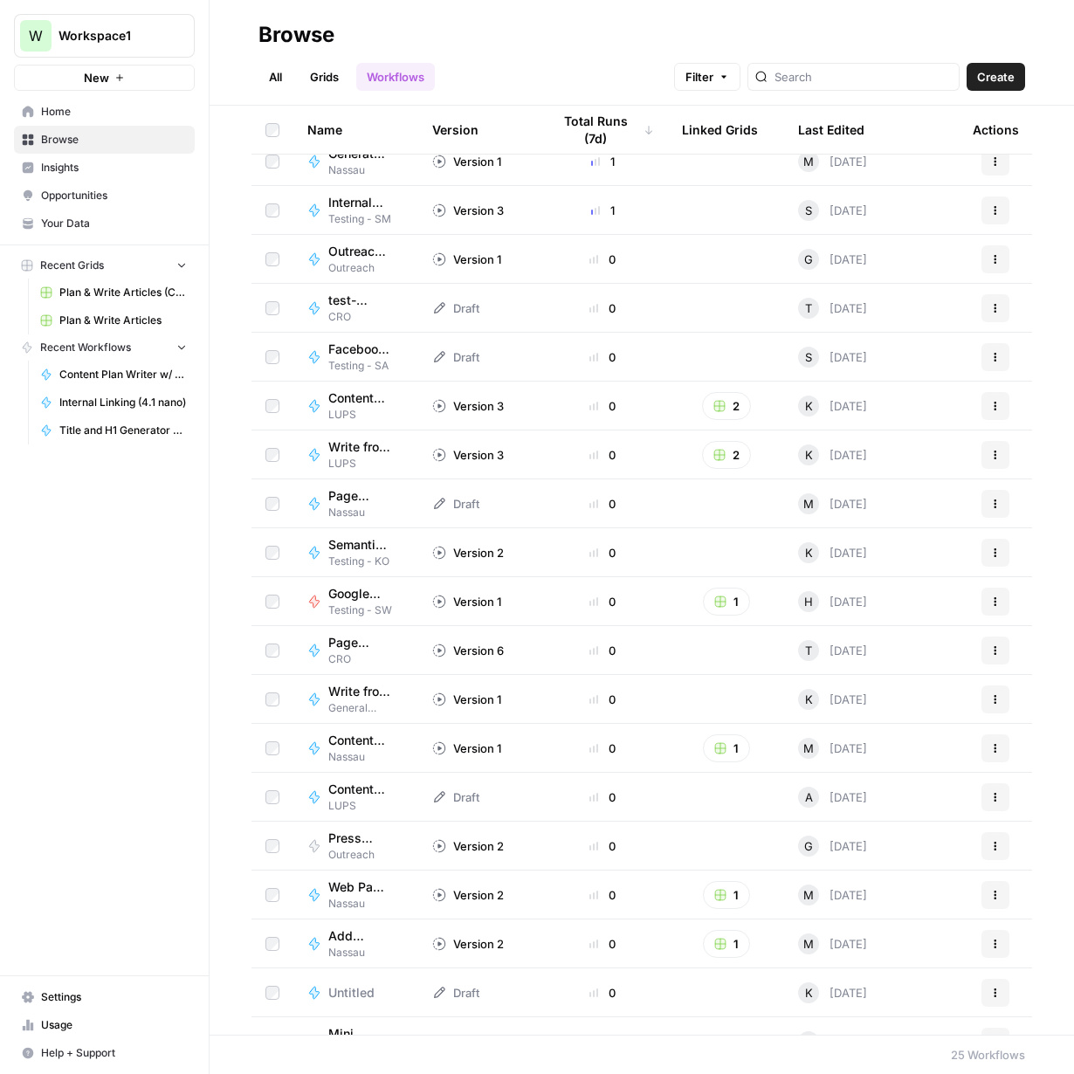
scroll to position [342, 0]
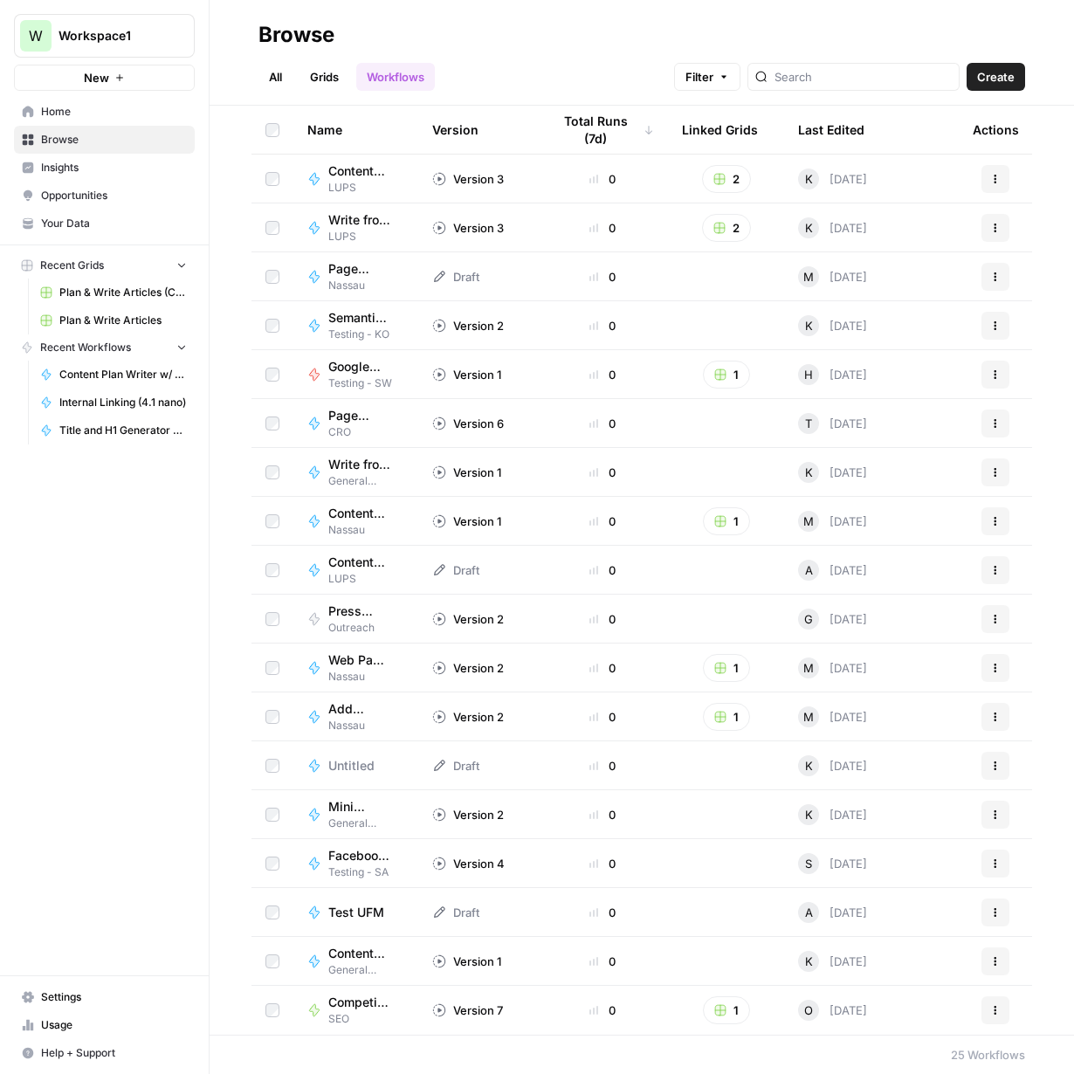
click at [365, 663] on span "Web Page Scrape" at bounding box center [359, 660] width 62 height 17
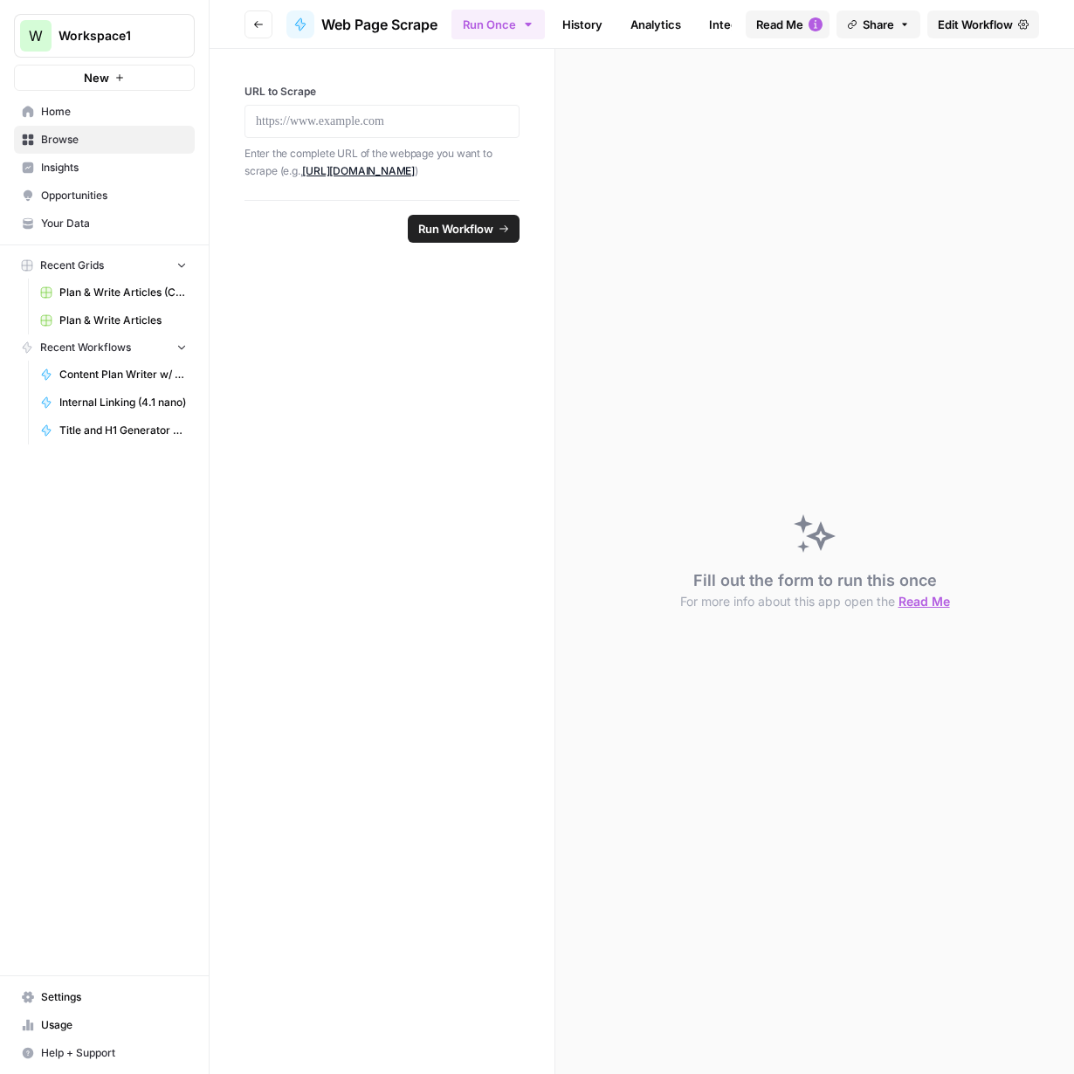
click at [261, 25] on icon "button" at bounding box center [258, 24] width 10 height 10
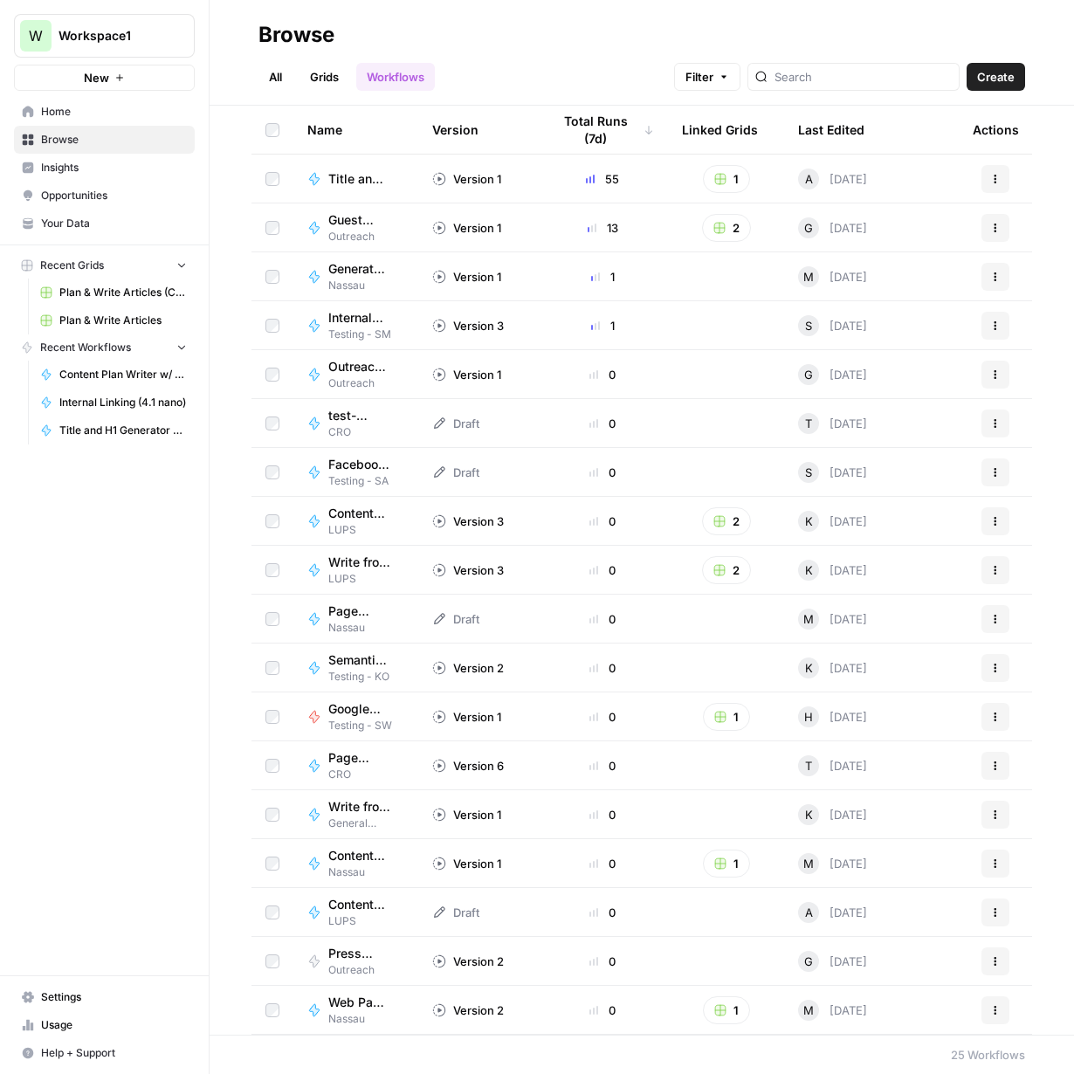
click at [356, 811] on span "Write from Content Plan (KO)" at bounding box center [359, 806] width 62 height 17
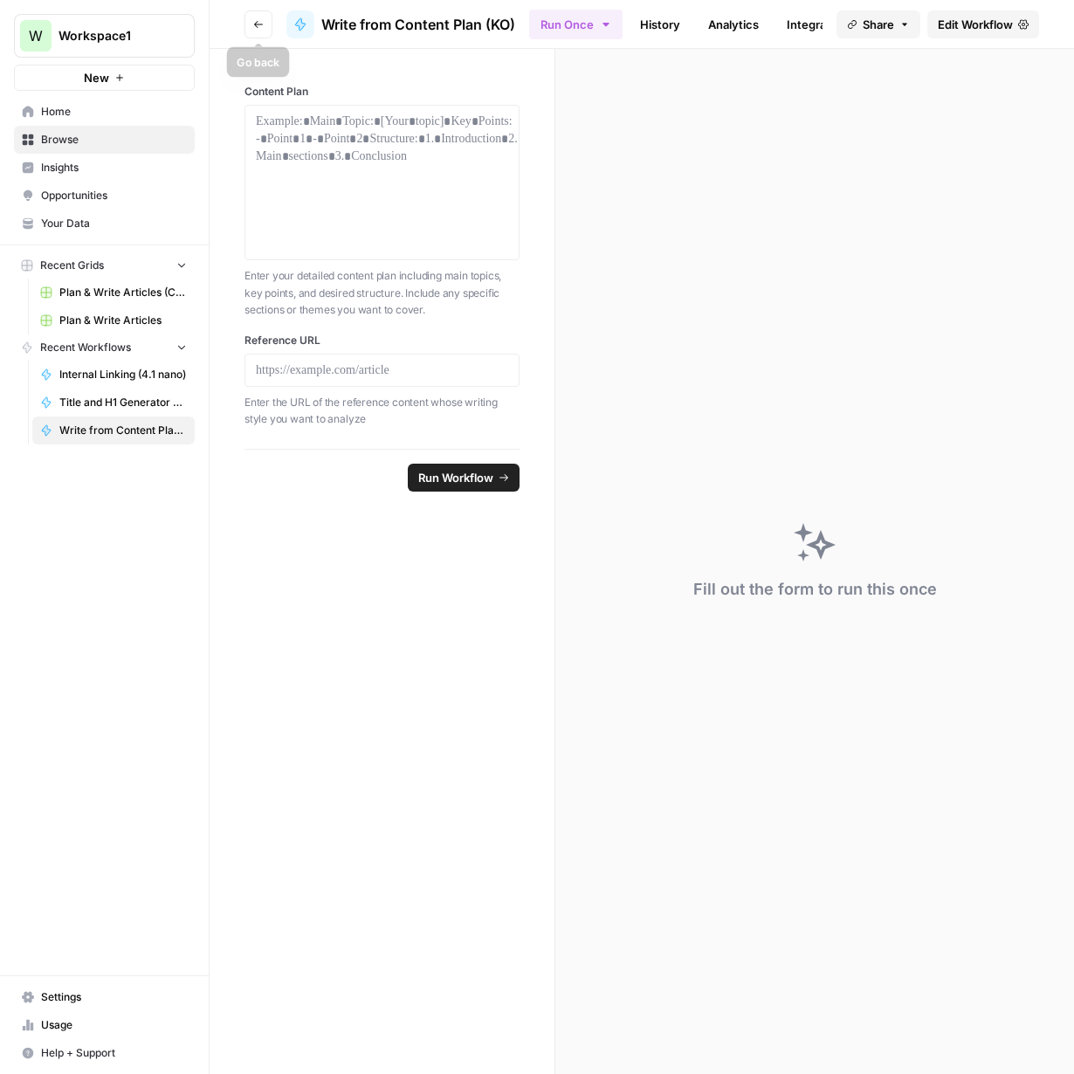
click at [264, 25] on button "Go back" at bounding box center [259, 24] width 28 height 28
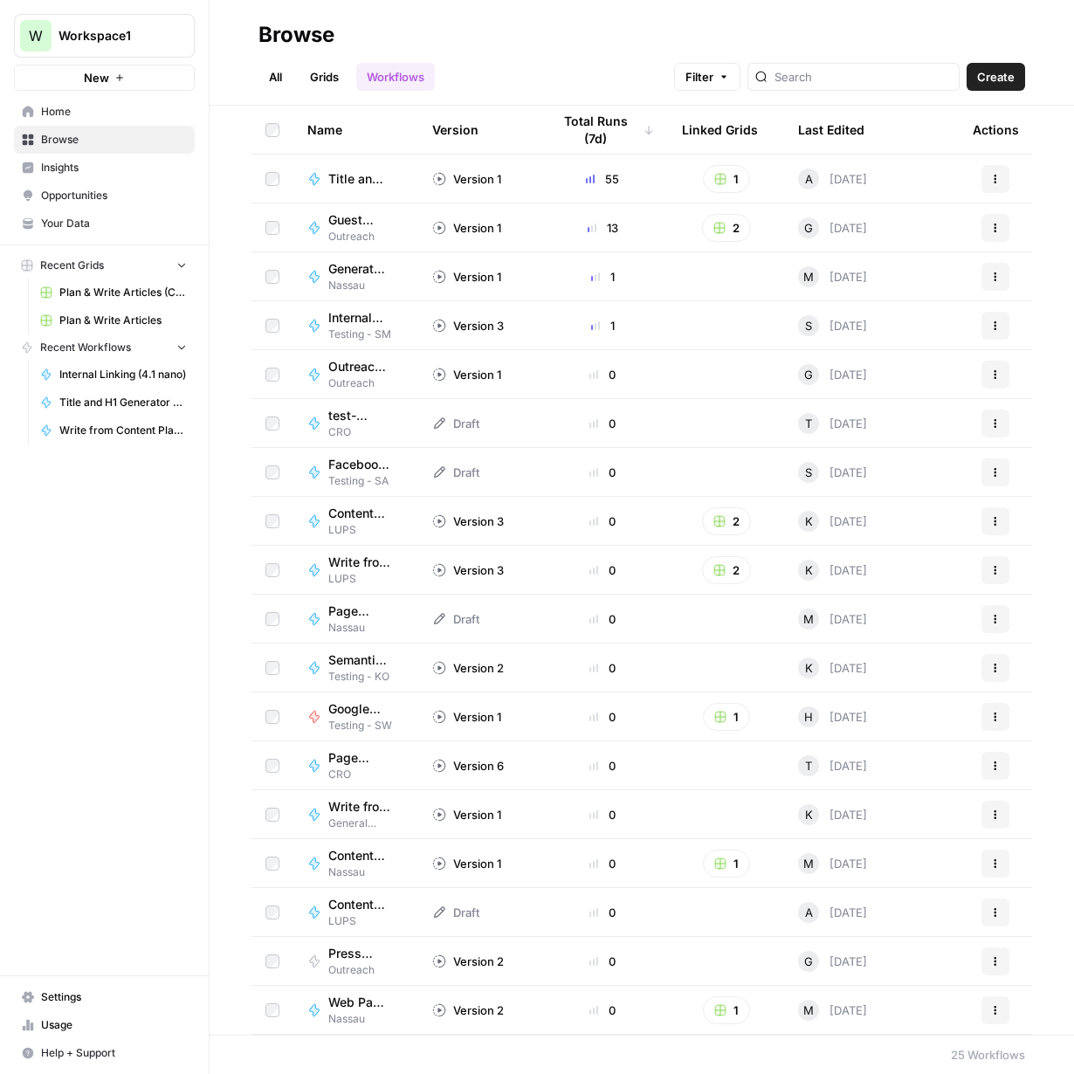
click at [347, 859] on span "Content Comparison" at bounding box center [359, 855] width 62 height 17
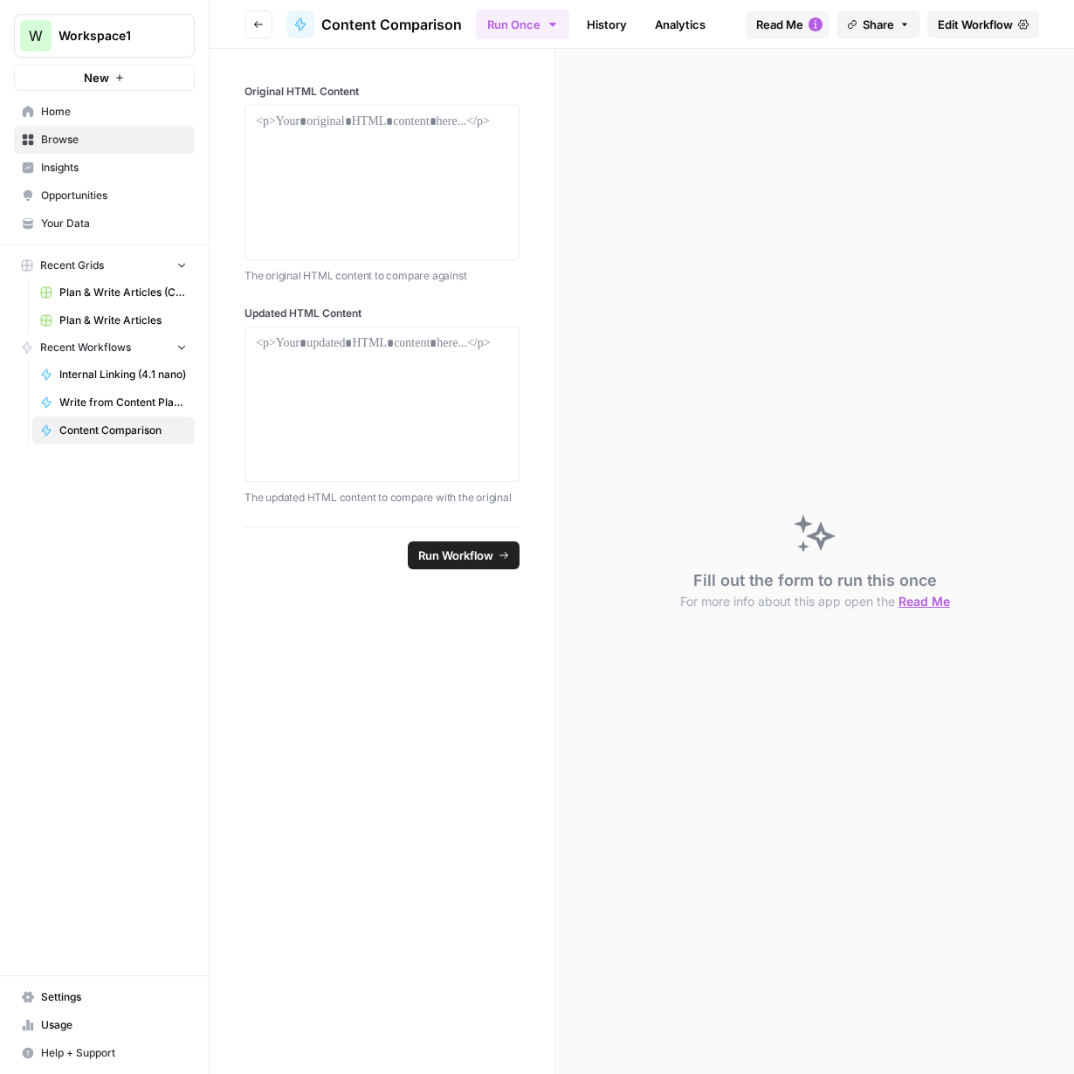
click at [260, 20] on icon "button" at bounding box center [258, 24] width 10 height 10
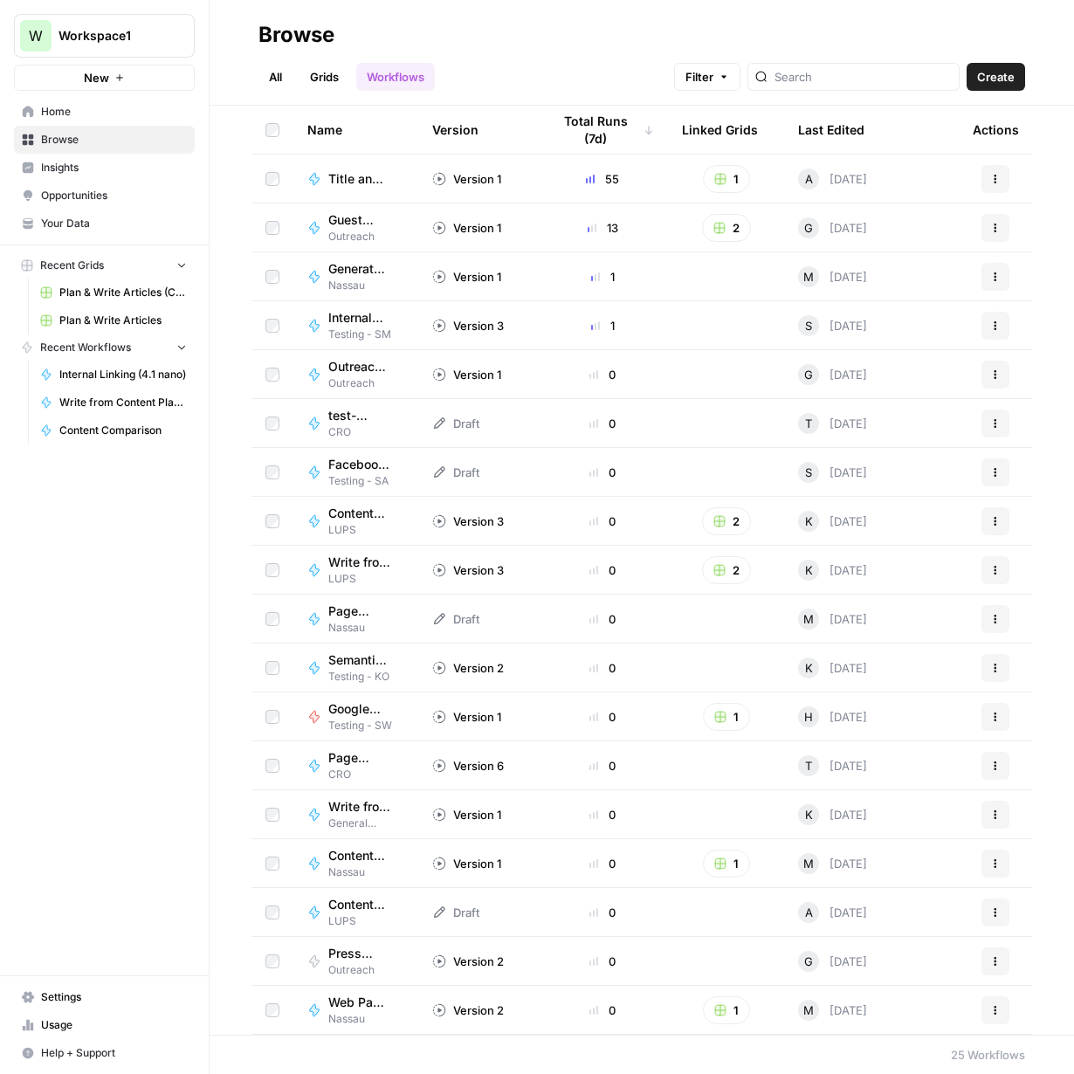
click at [344, 907] on span "Content Plan Writer w/ Visual Suggestions (Test)" at bounding box center [359, 904] width 62 height 17
click at [367, 1004] on span "Web Page Scrape" at bounding box center [359, 1002] width 62 height 17
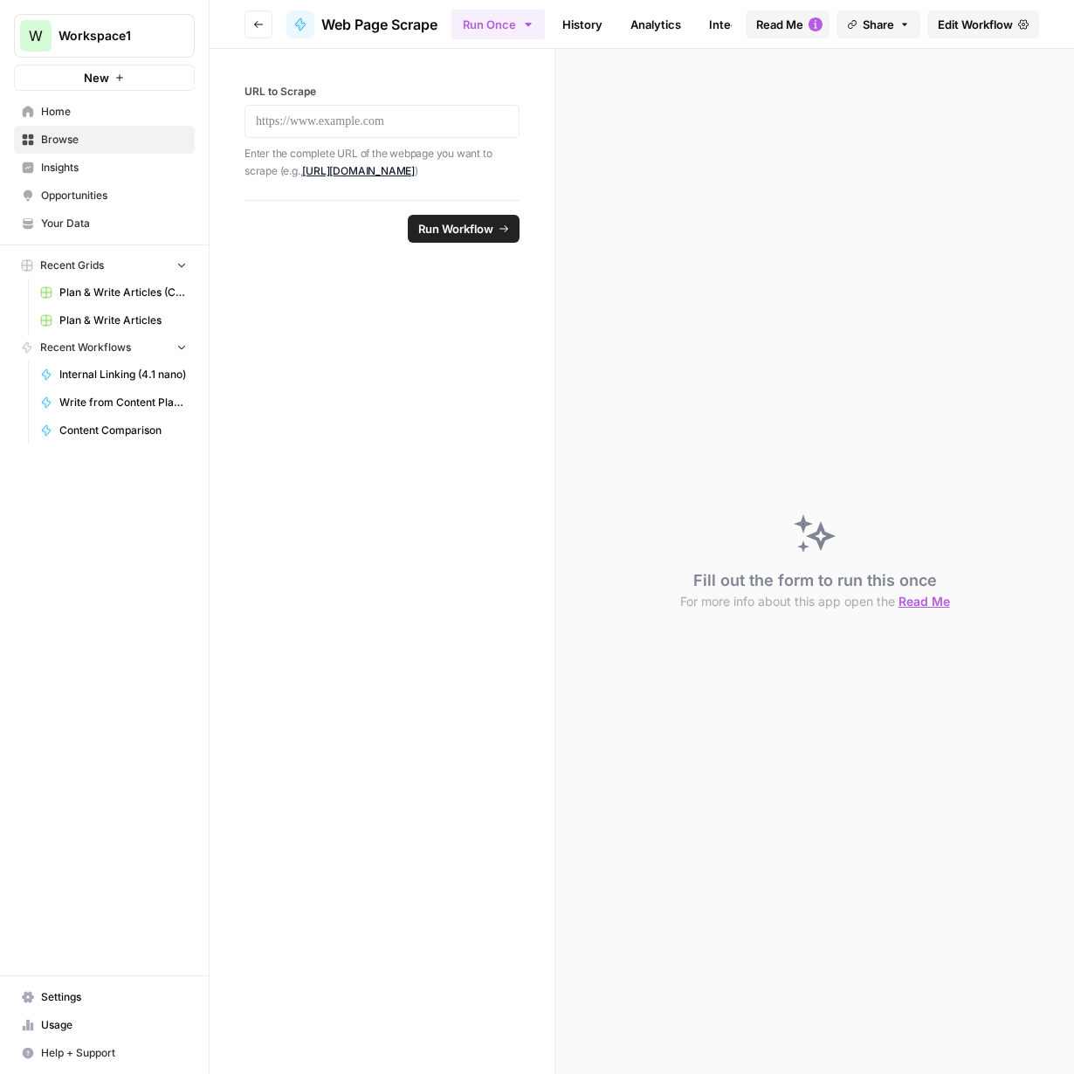
click at [253, 20] on icon "button" at bounding box center [258, 24] width 10 height 10
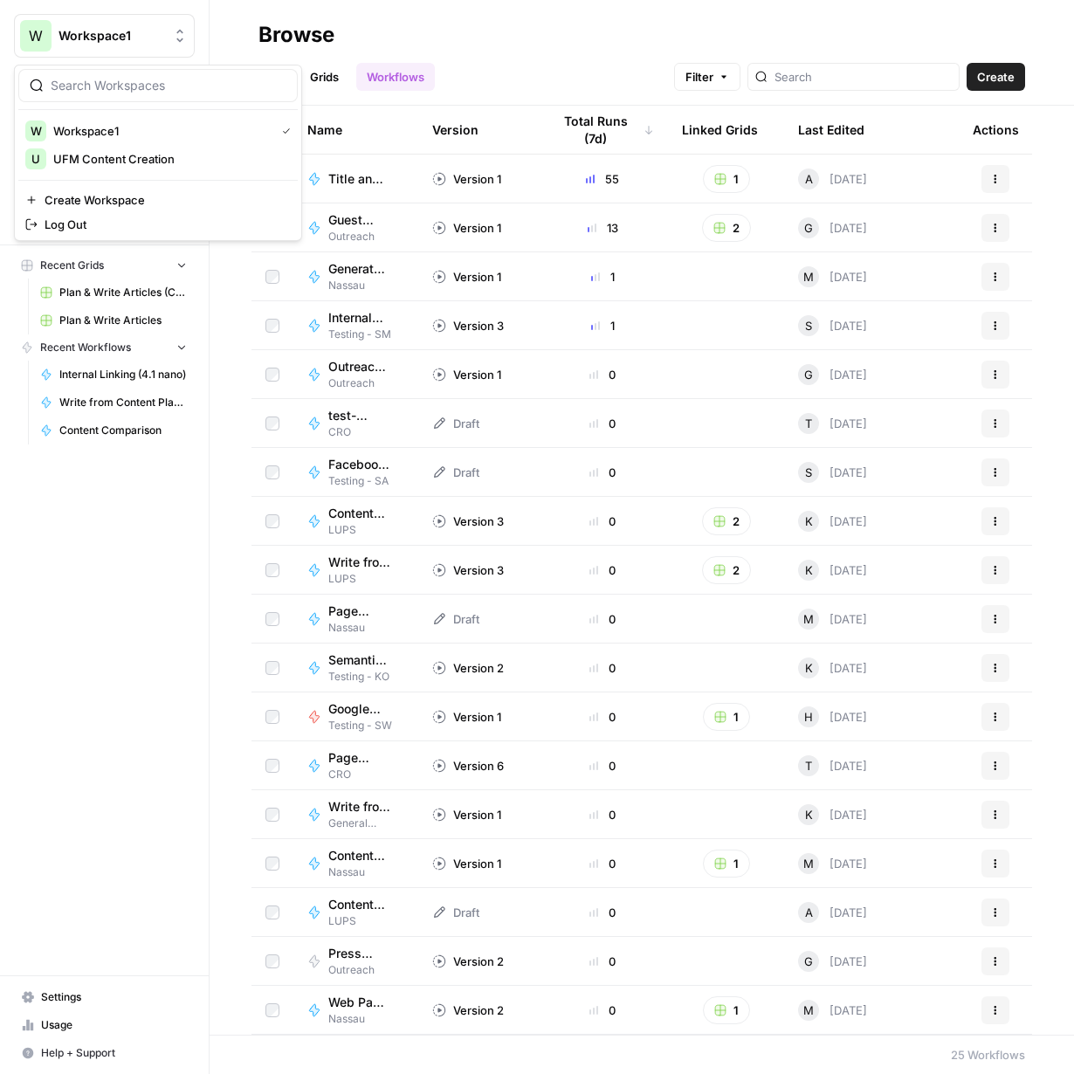
click at [116, 35] on span "Workspace1" at bounding box center [112, 35] width 106 height 17
click at [111, 155] on span "UFM Content Creation" at bounding box center [168, 158] width 231 height 17
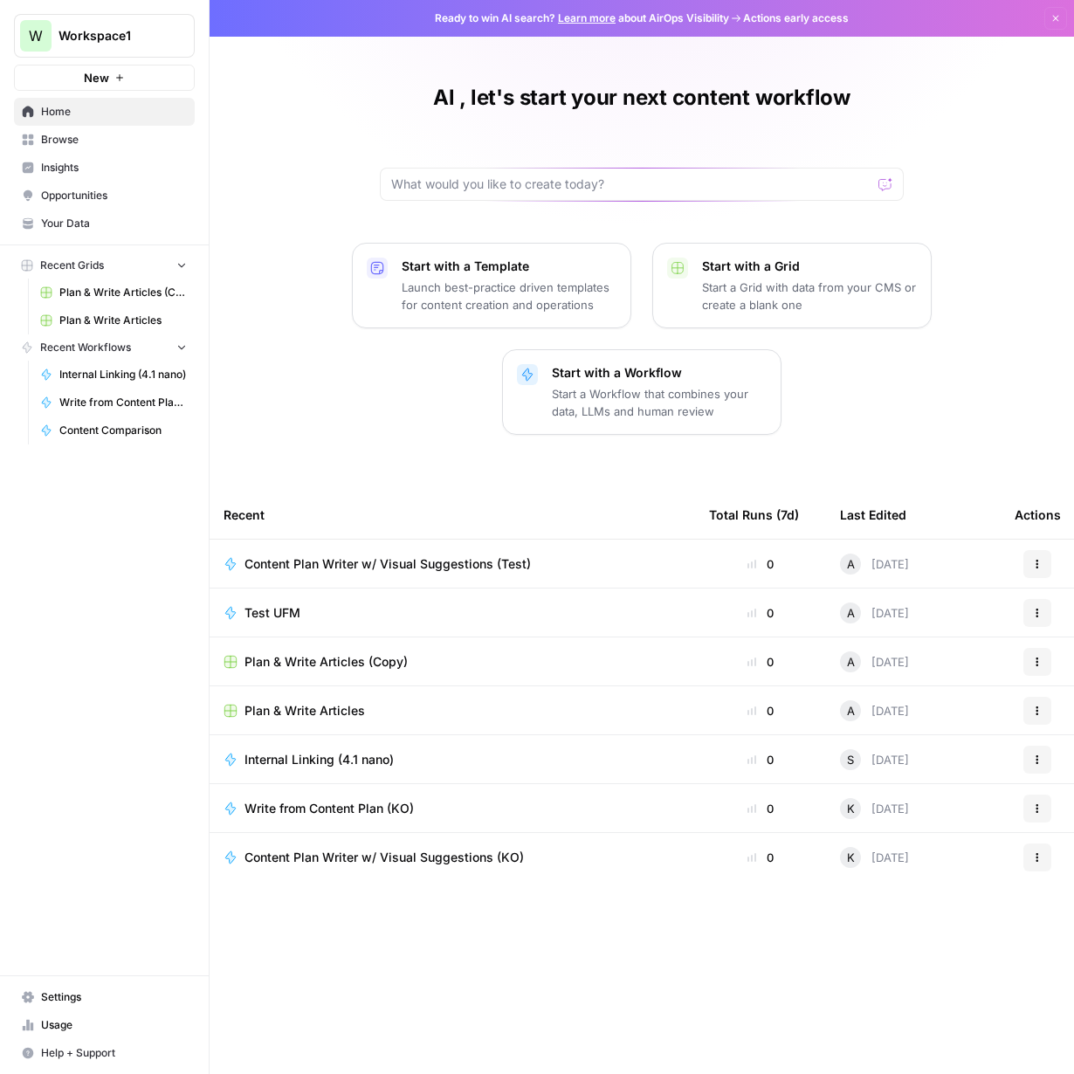
click at [394, 562] on span "Content Plan Writer w/ Visual Suggestions (Test)" at bounding box center [388, 564] width 286 height 17
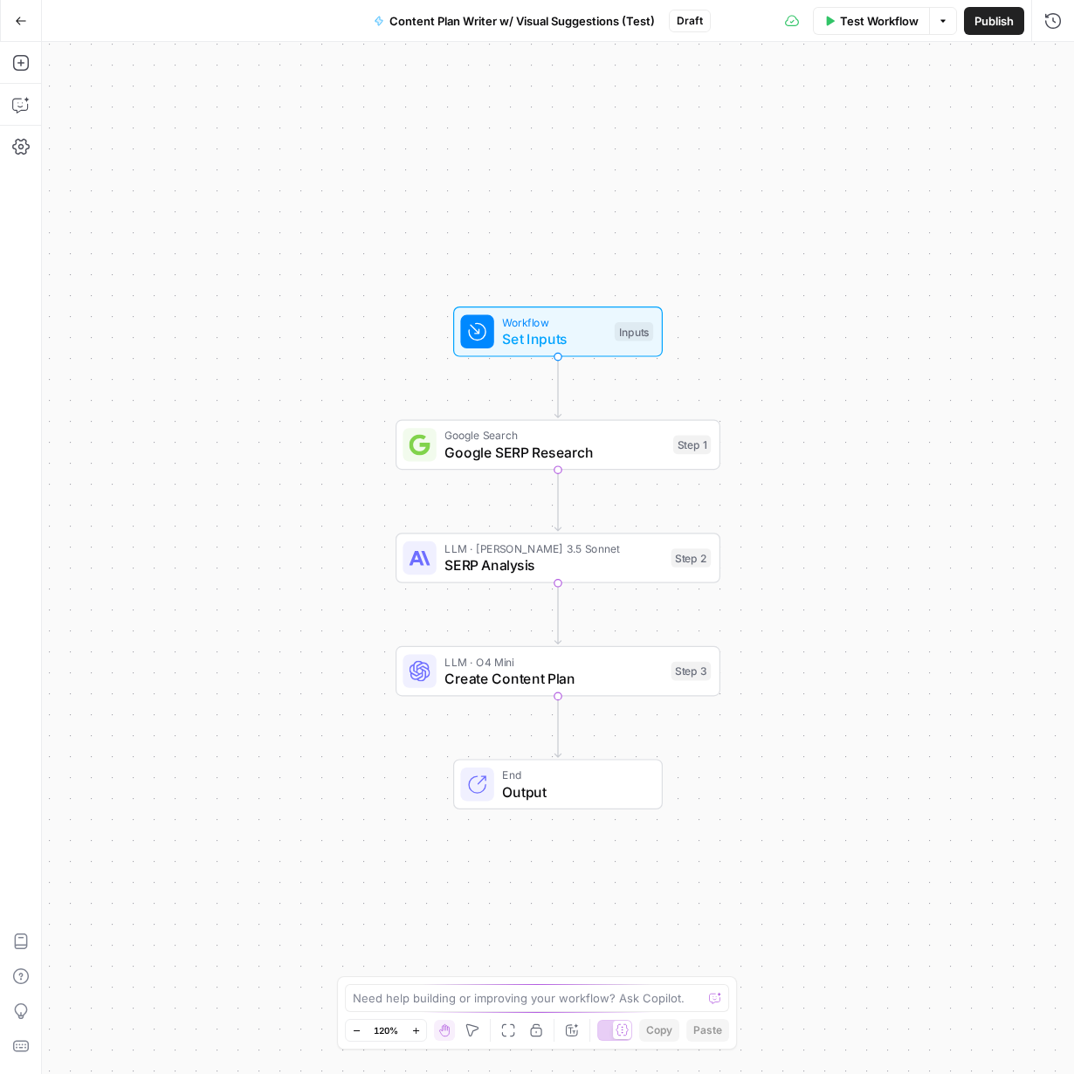
click at [222, 661] on div "Workflow Set Inputs Inputs Google Search Google SERP Research Step 1 LLM · Clau…" at bounding box center [558, 558] width 1032 height 1032
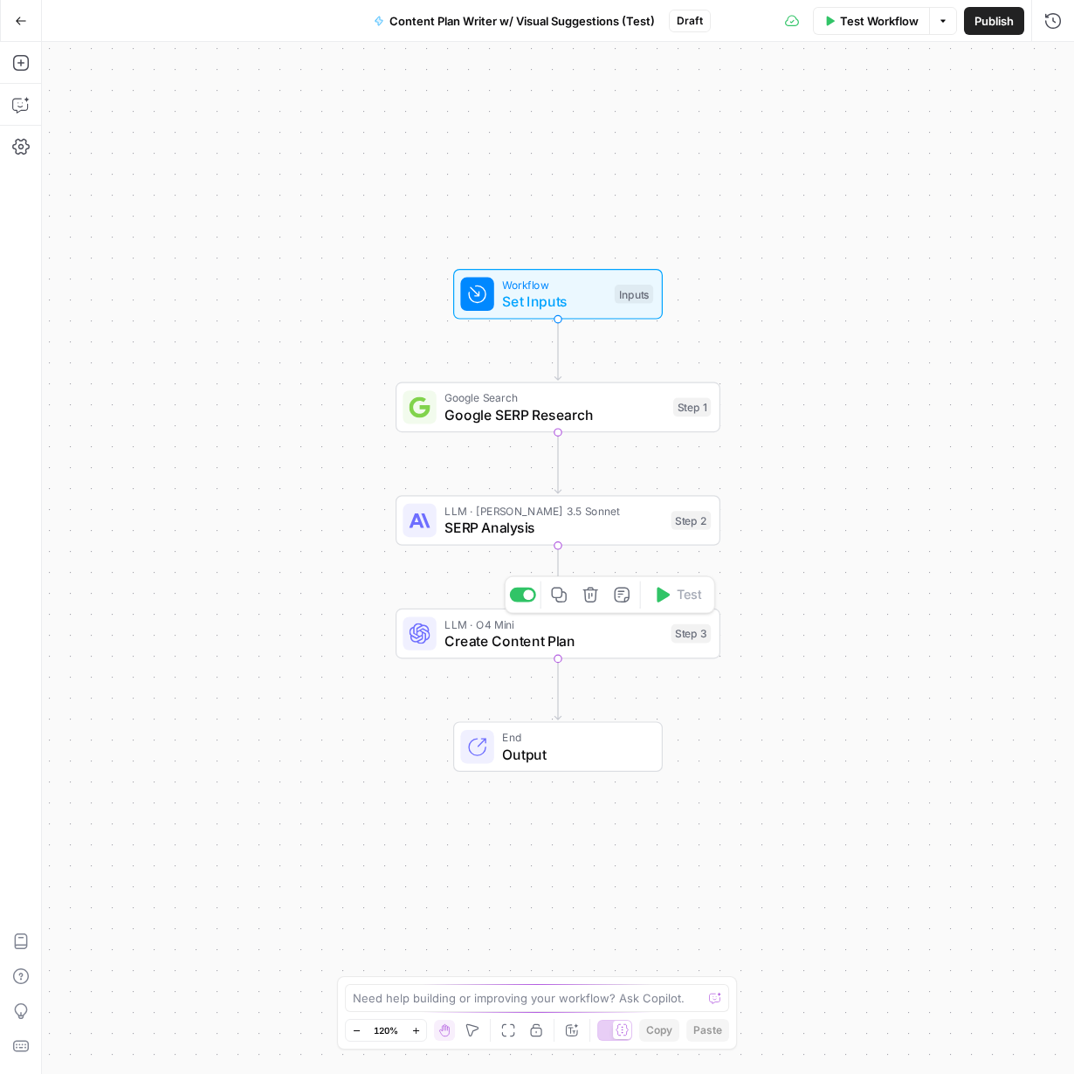
click at [505, 633] on span "Create Content Plan" at bounding box center [554, 641] width 218 height 21
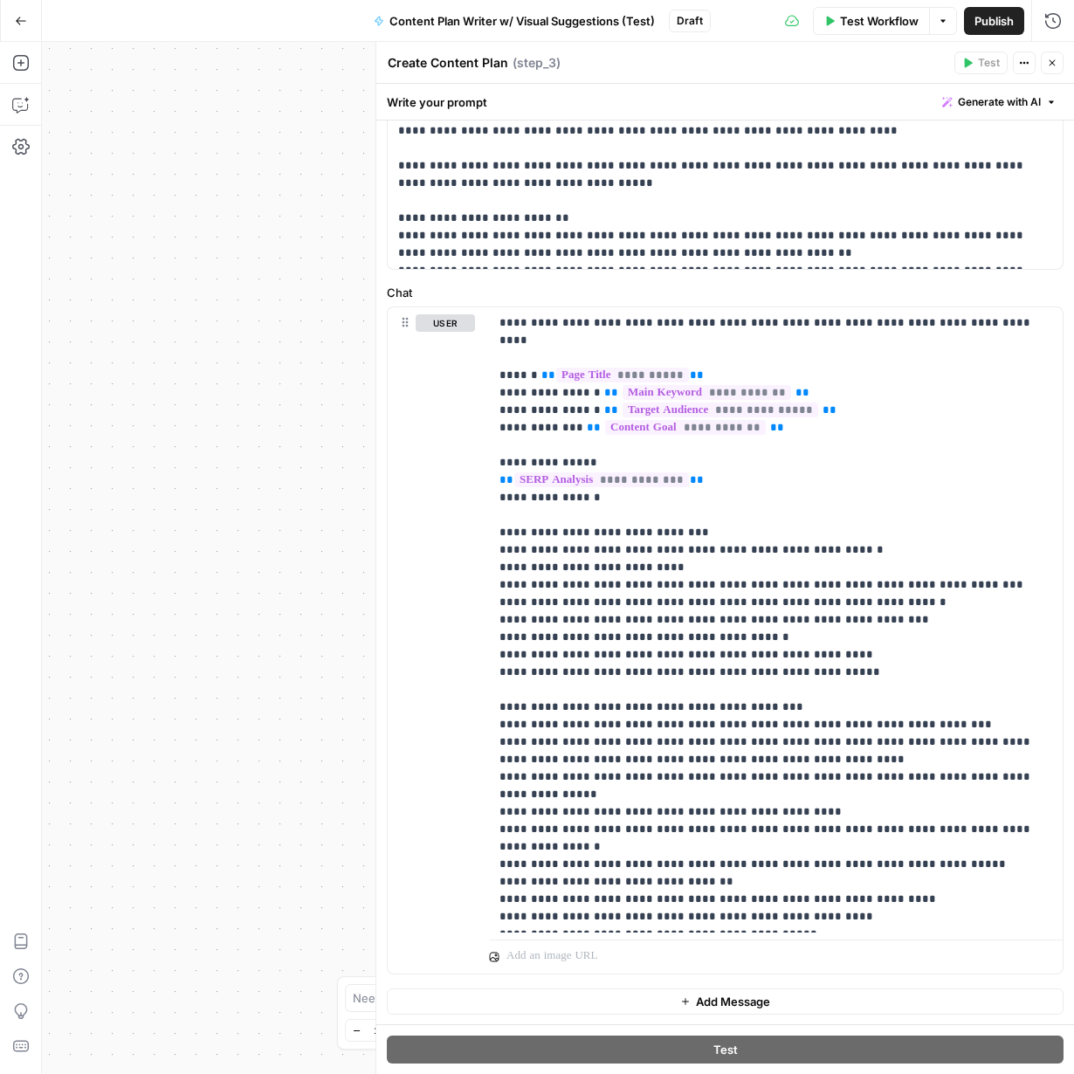
scroll to position [645, 0]
click at [765, 881] on p "**********" at bounding box center [776, 619] width 553 height 611
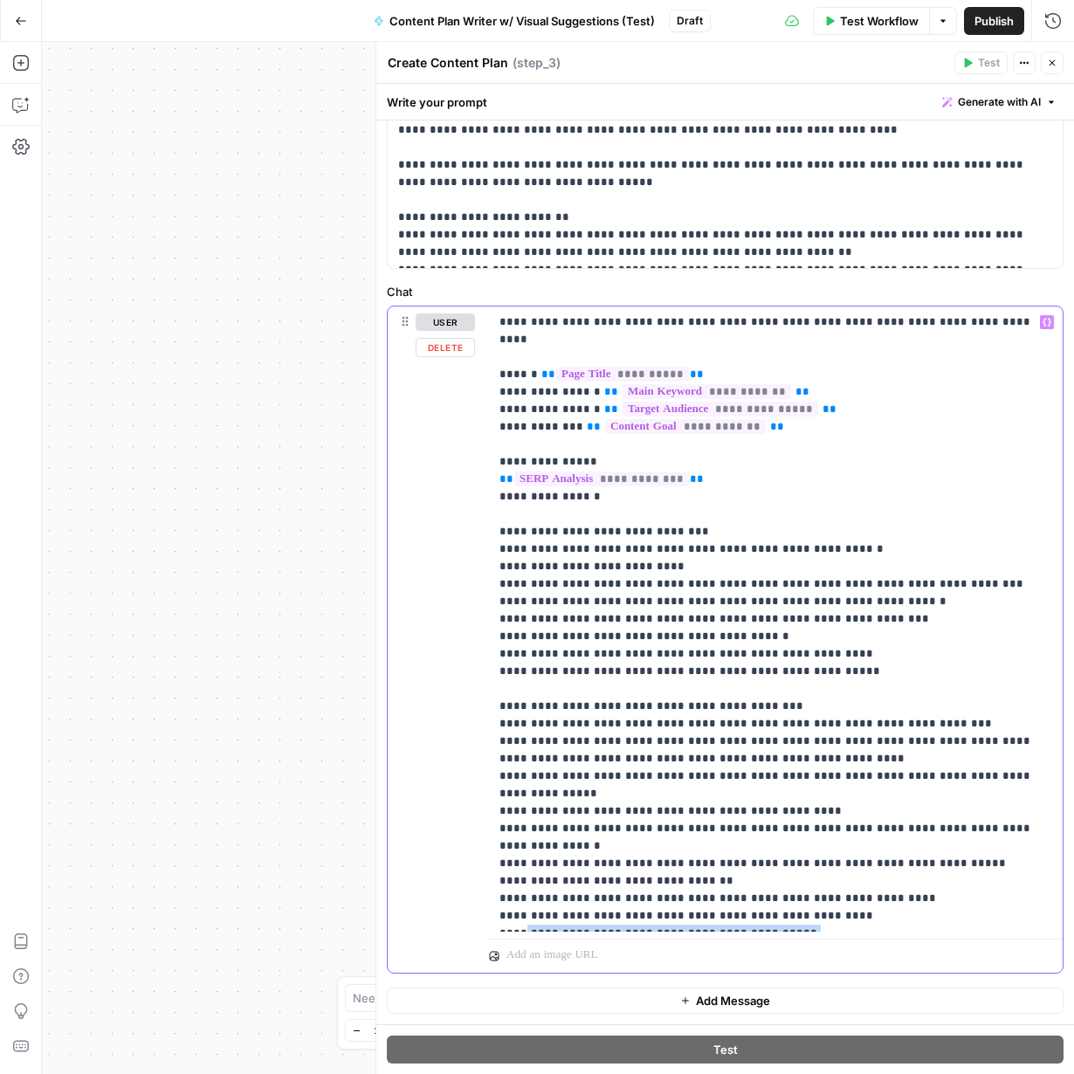
drag, startPoint x: 761, startPoint y: 887, endPoint x: 518, endPoint y: 881, distance: 242.9
click at [518, 881] on p "**********" at bounding box center [776, 619] width 553 height 611
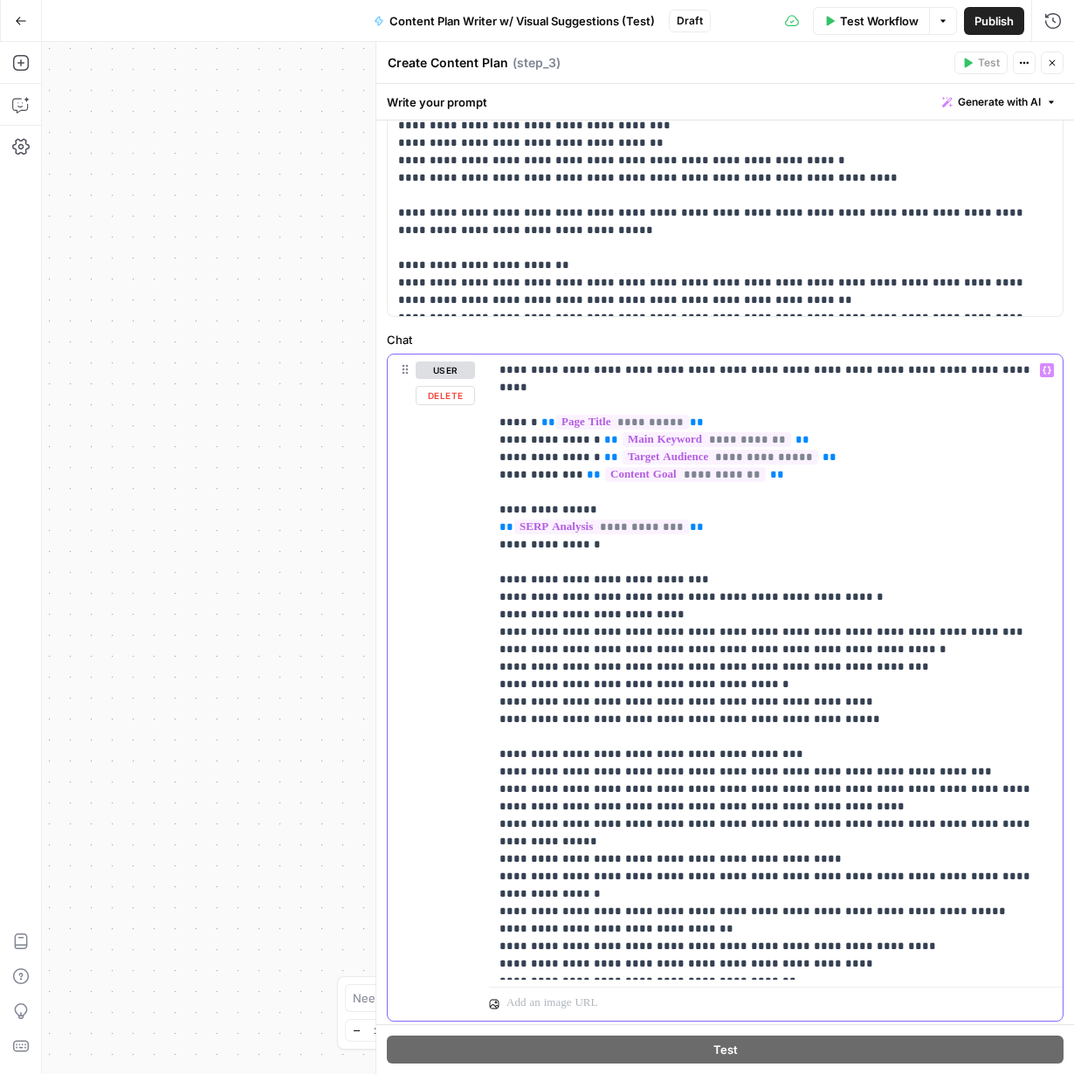
drag, startPoint x: 887, startPoint y: 618, endPoint x: 896, endPoint y: 624, distance: 10.2
click at [890, 620] on p "**********" at bounding box center [776, 667] width 553 height 611
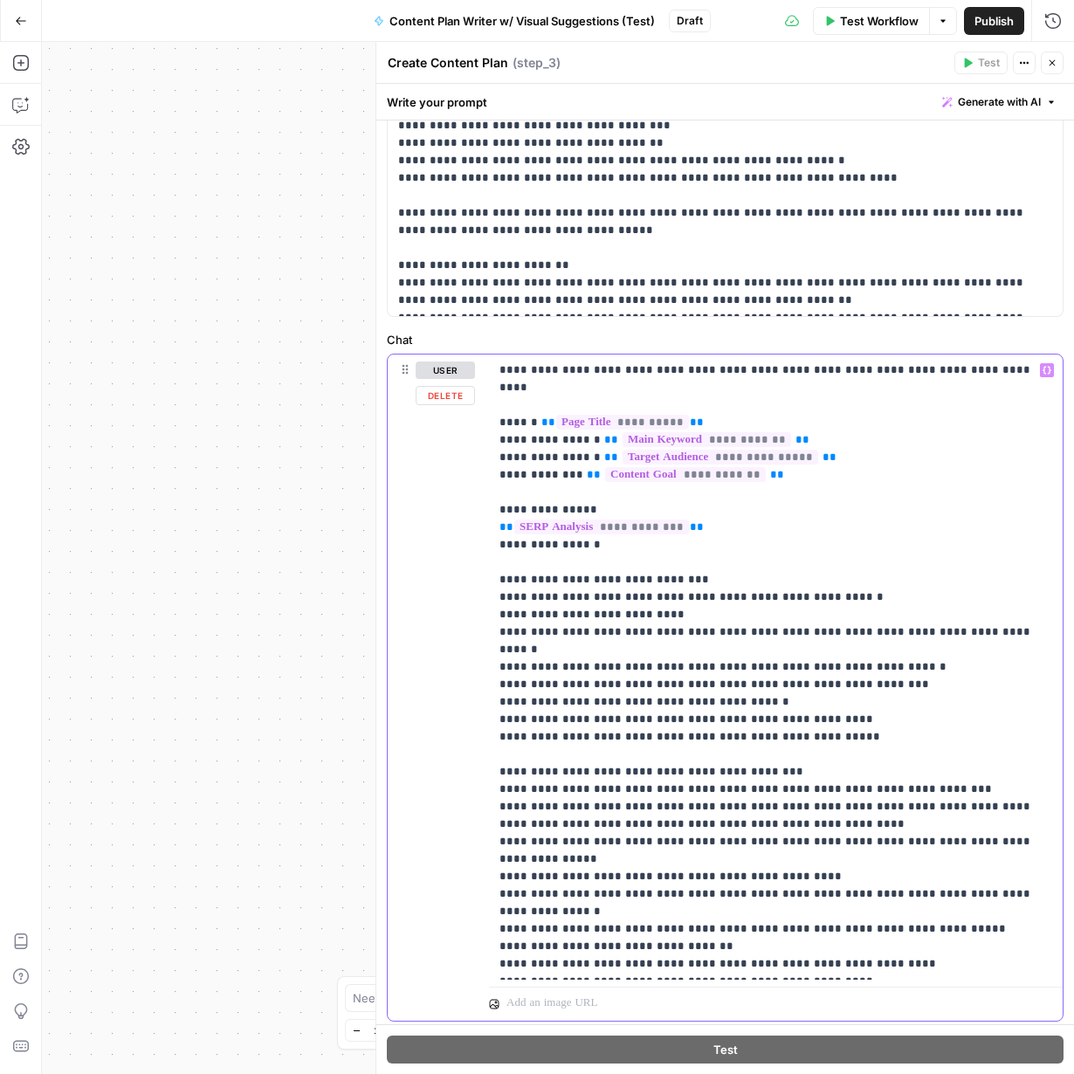
click at [697, 665] on p "**********" at bounding box center [776, 667] width 553 height 611
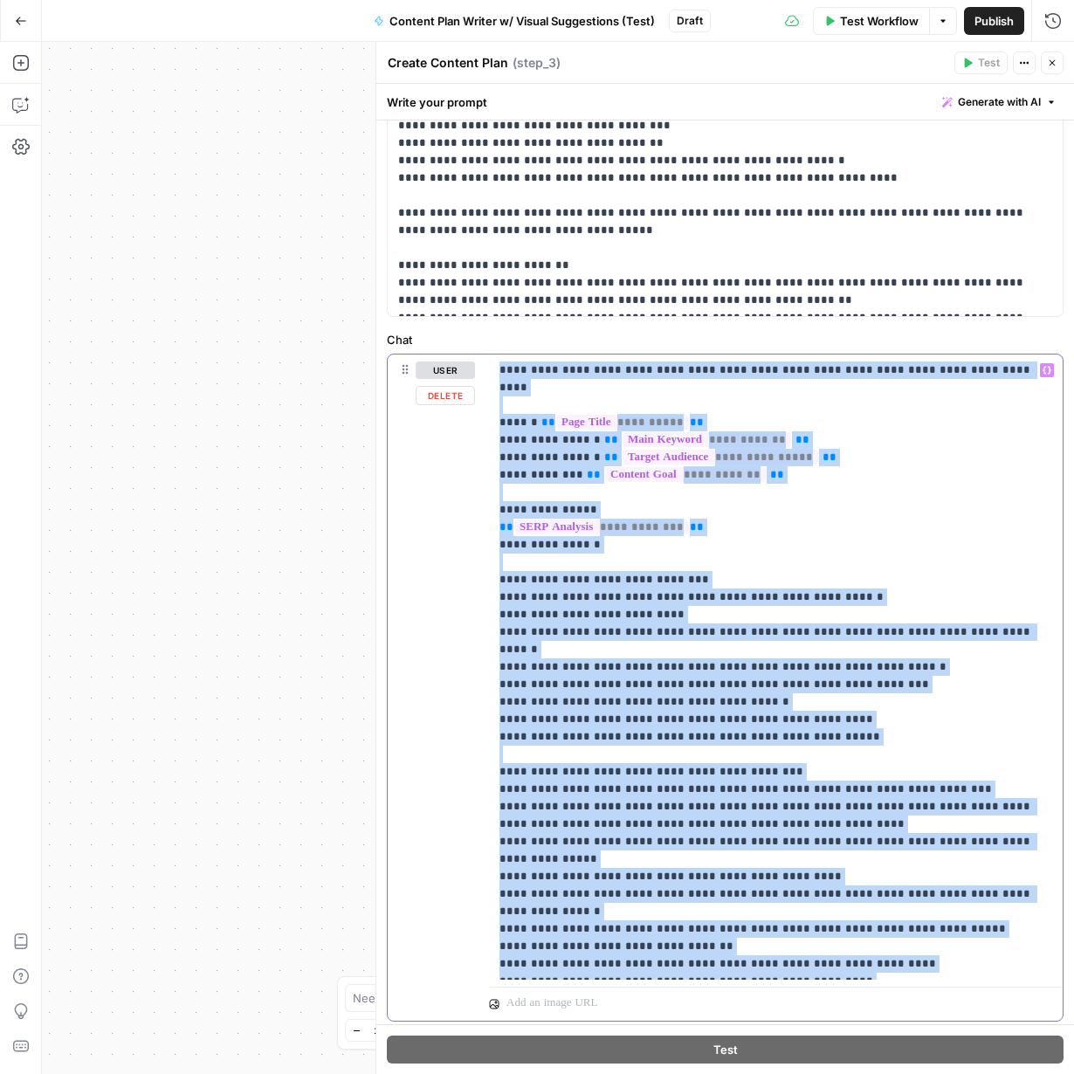
click at [697, 665] on p "**********" at bounding box center [776, 667] width 553 height 611
drag, startPoint x: 716, startPoint y: 694, endPoint x: 718, endPoint y: 702, distance: 8.9
click at [716, 694] on p "**********" at bounding box center [776, 667] width 553 height 611
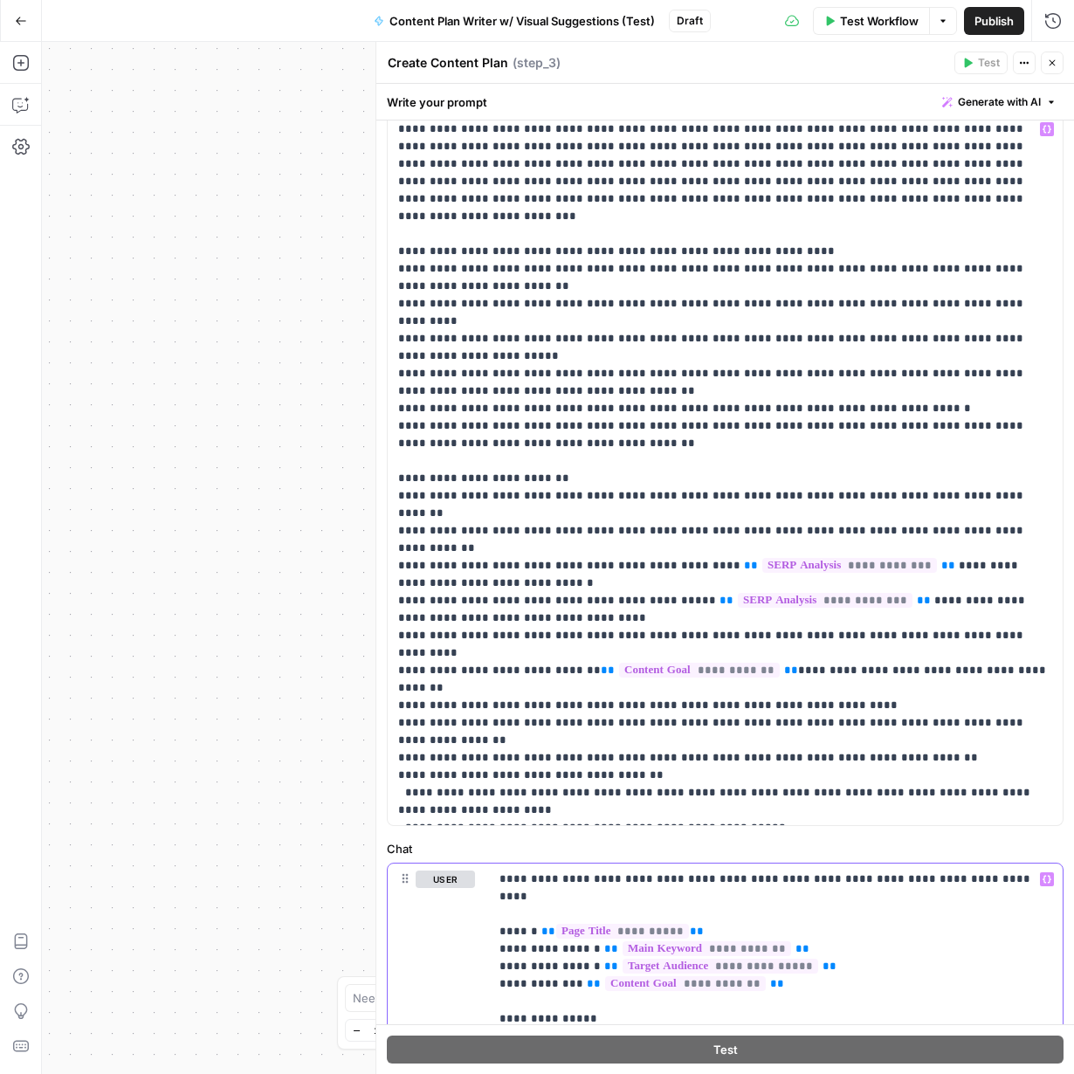
scroll to position [0, 0]
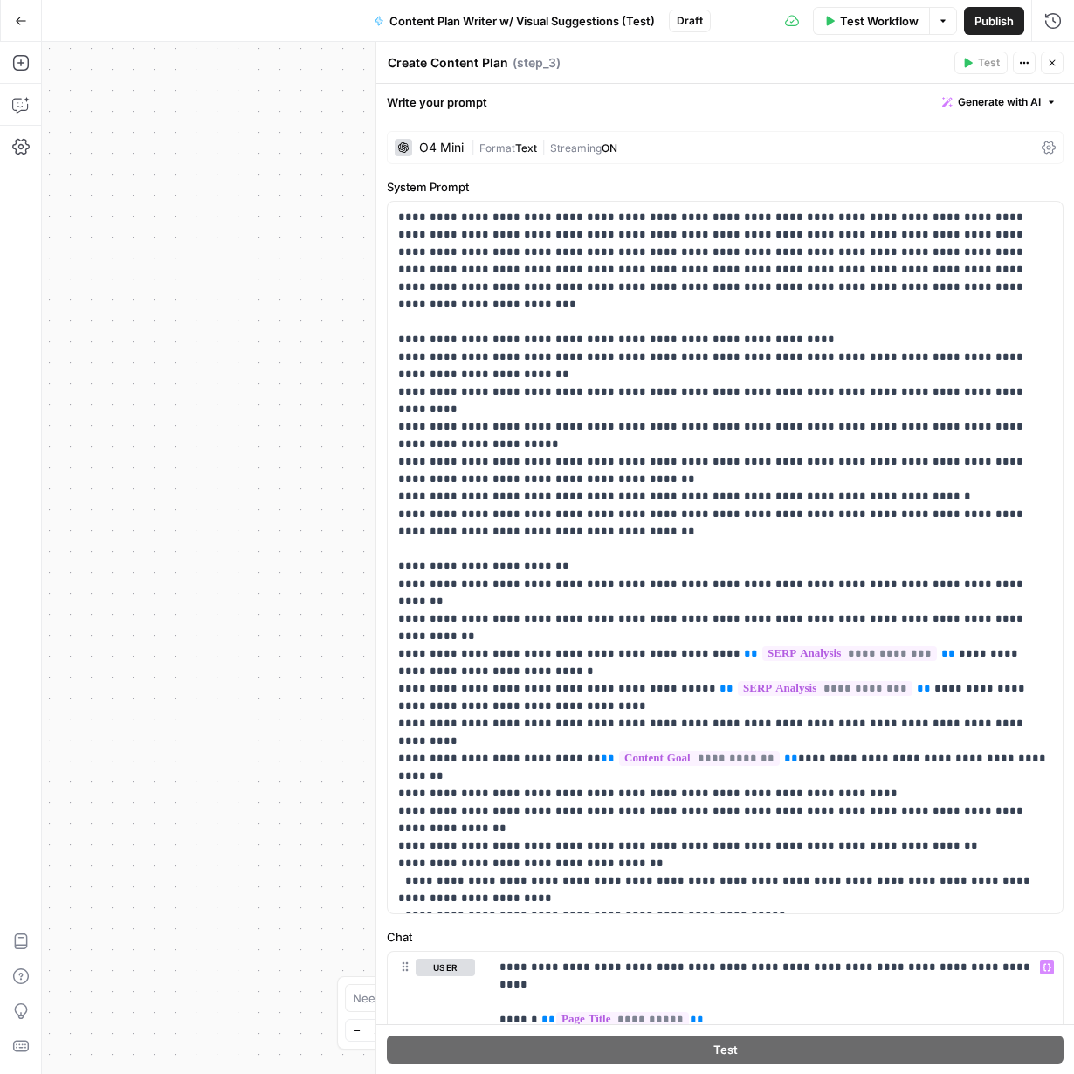
click at [425, 146] on div "O4 Mini" at bounding box center [441, 147] width 45 height 12
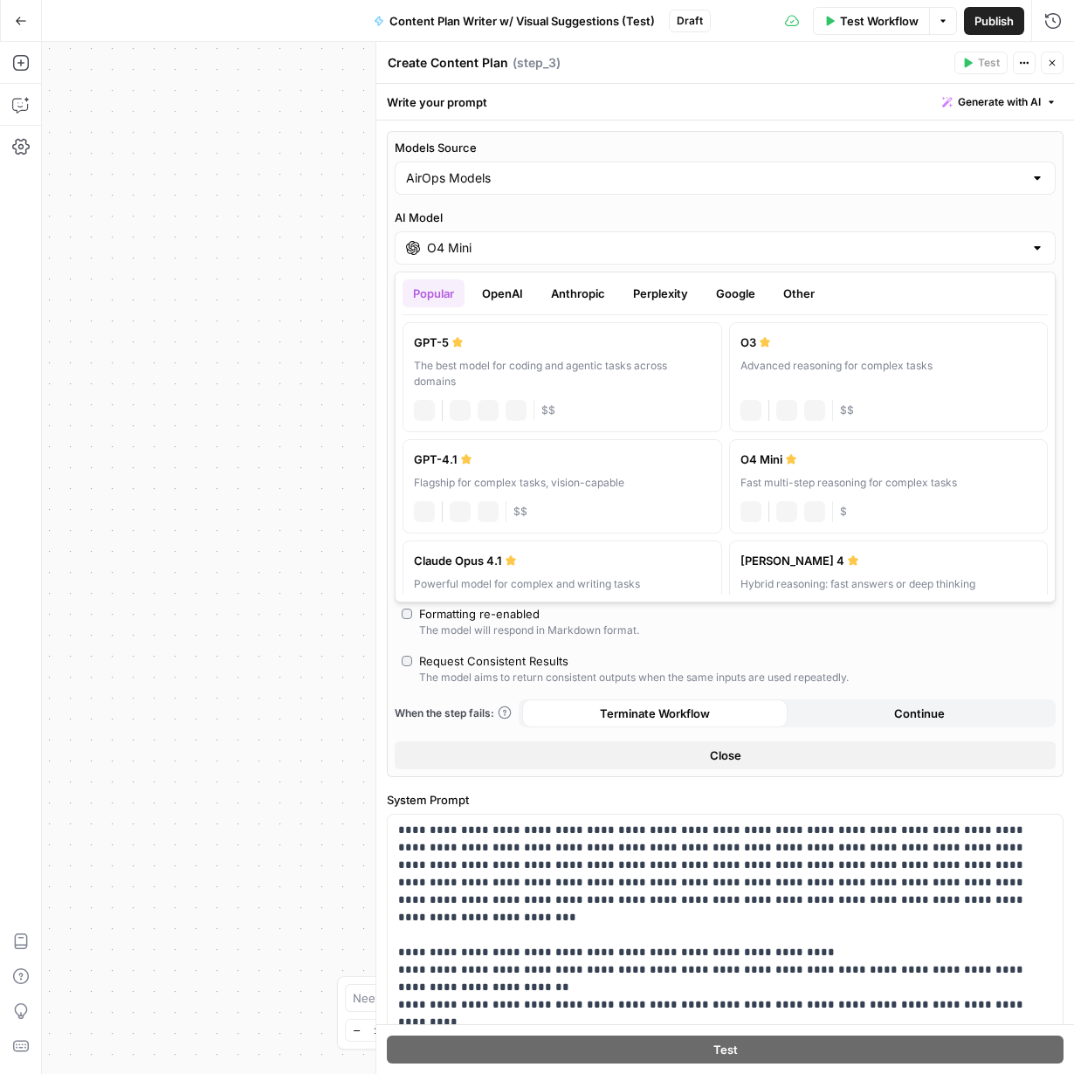
click at [491, 247] on input "O4 Mini" at bounding box center [725, 247] width 597 height 17
click at [679, 301] on button "Perplexity" at bounding box center [661, 293] width 76 height 28
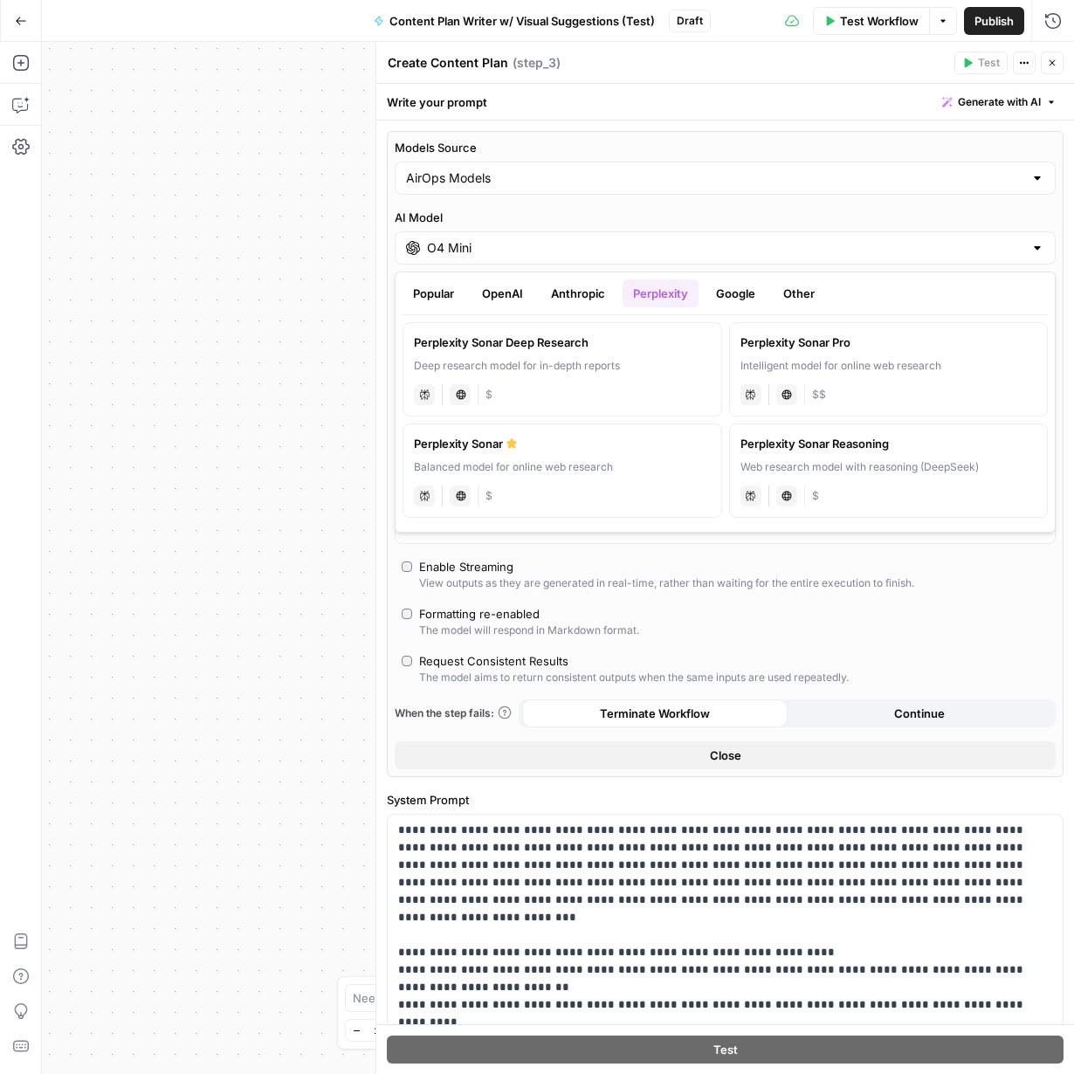
click at [731, 295] on button "Google" at bounding box center [736, 293] width 60 height 28
click at [503, 293] on button "OpenAI" at bounding box center [503, 293] width 62 height 28
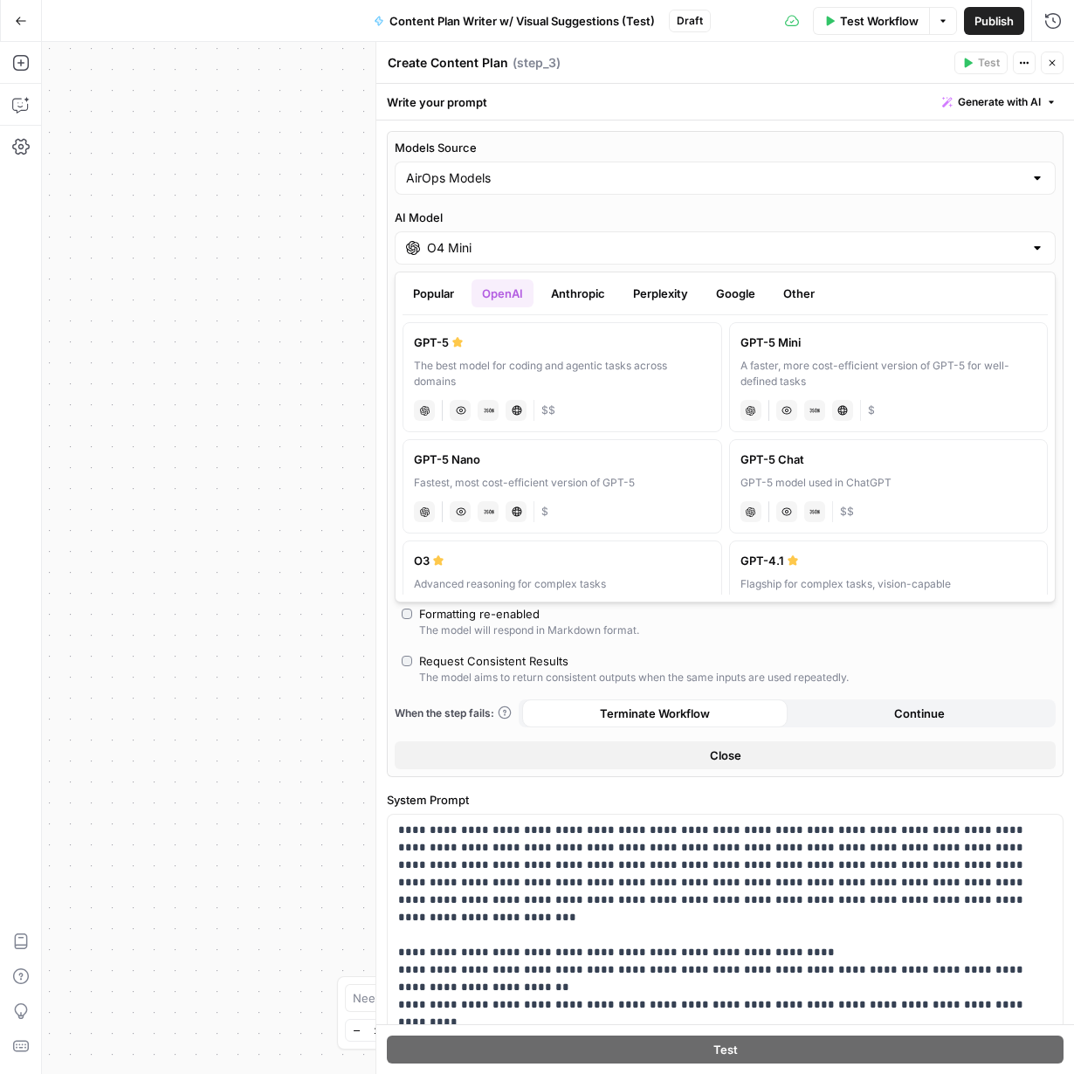
drag, startPoint x: 594, startPoint y: 293, endPoint x: 602, endPoint y: 301, distance: 11.8
click at [594, 293] on button "Anthropic" at bounding box center [578, 293] width 75 height 28
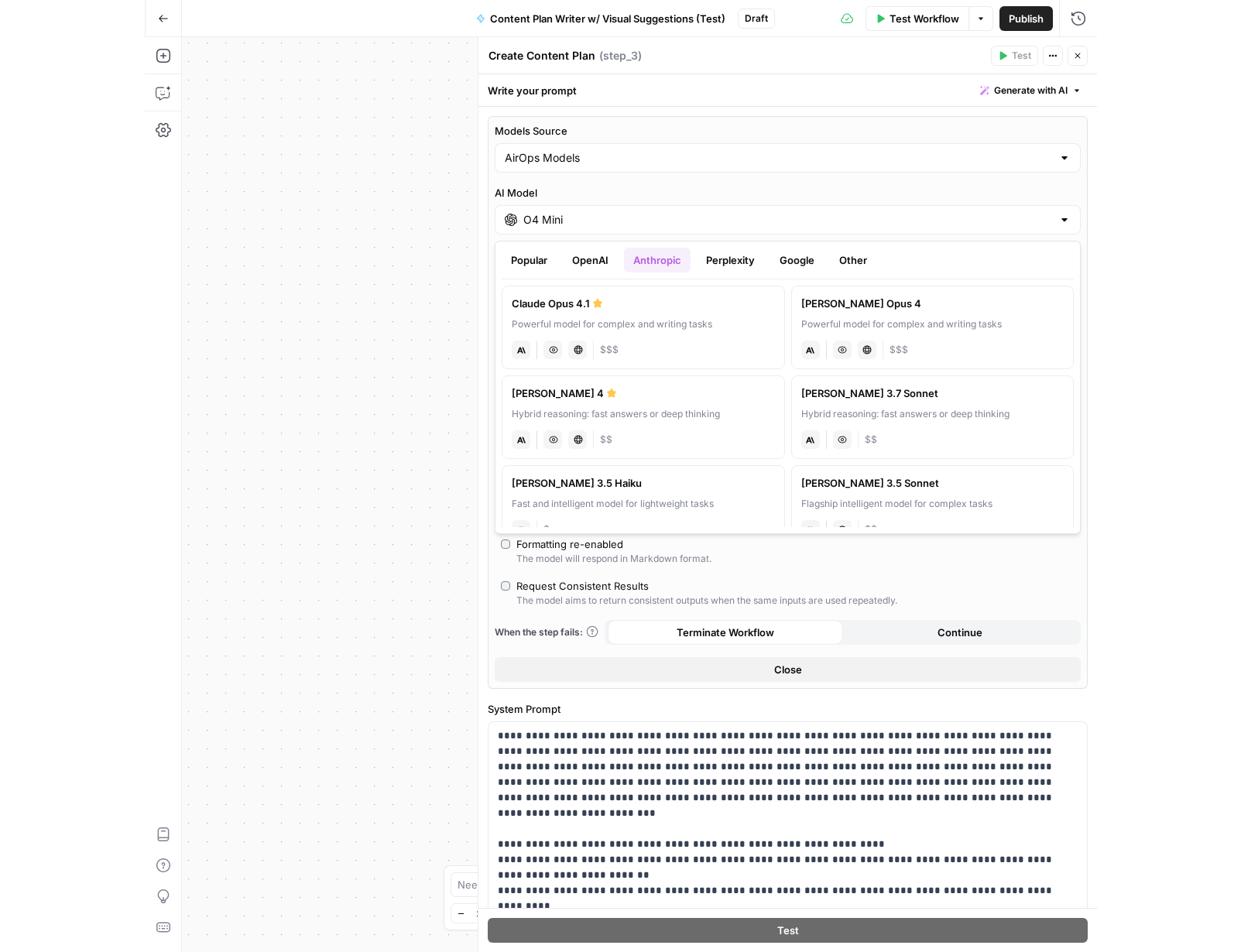
scroll to position [118, 0]
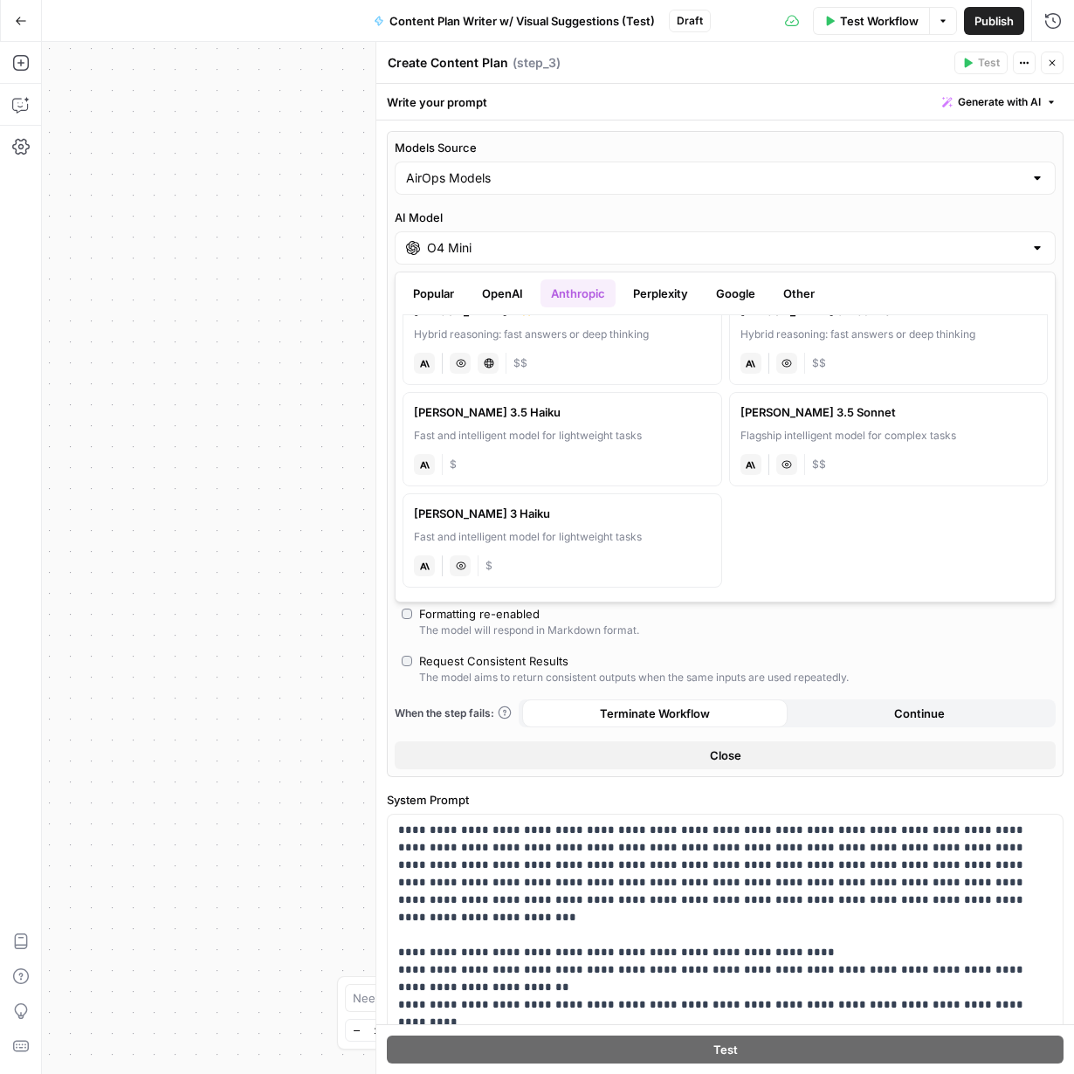
click at [811, 425] on label "Claude 3.5 Sonnet Flagship intelligent model for complex tasks anthropic Vision…" at bounding box center [889, 439] width 320 height 94
type input "[PERSON_NAME] 3.5 Sonnet"
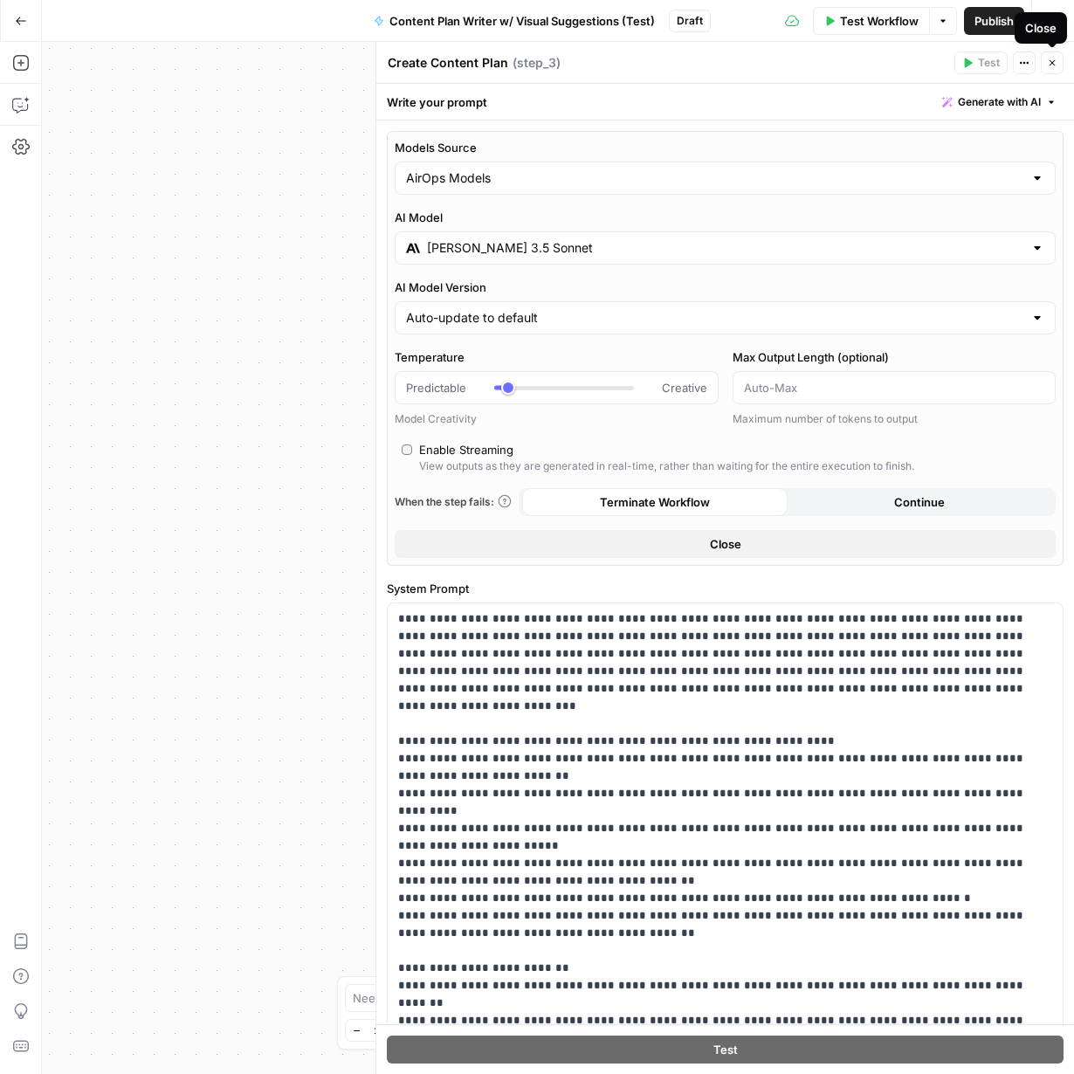
click at [1053, 69] on button "Close" at bounding box center [1052, 63] width 23 height 23
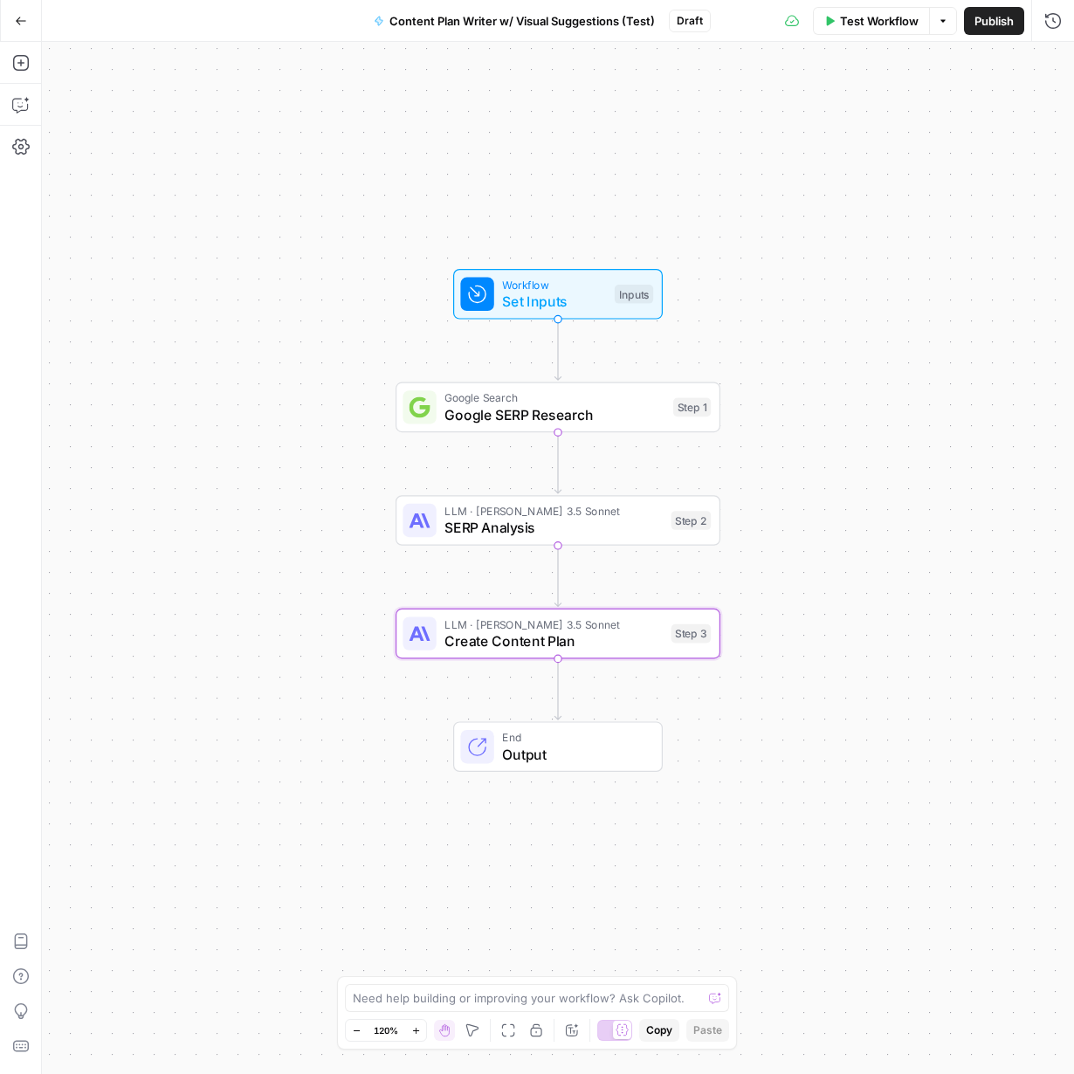
click at [556, 300] on span "Set Inputs" at bounding box center [554, 301] width 104 height 21
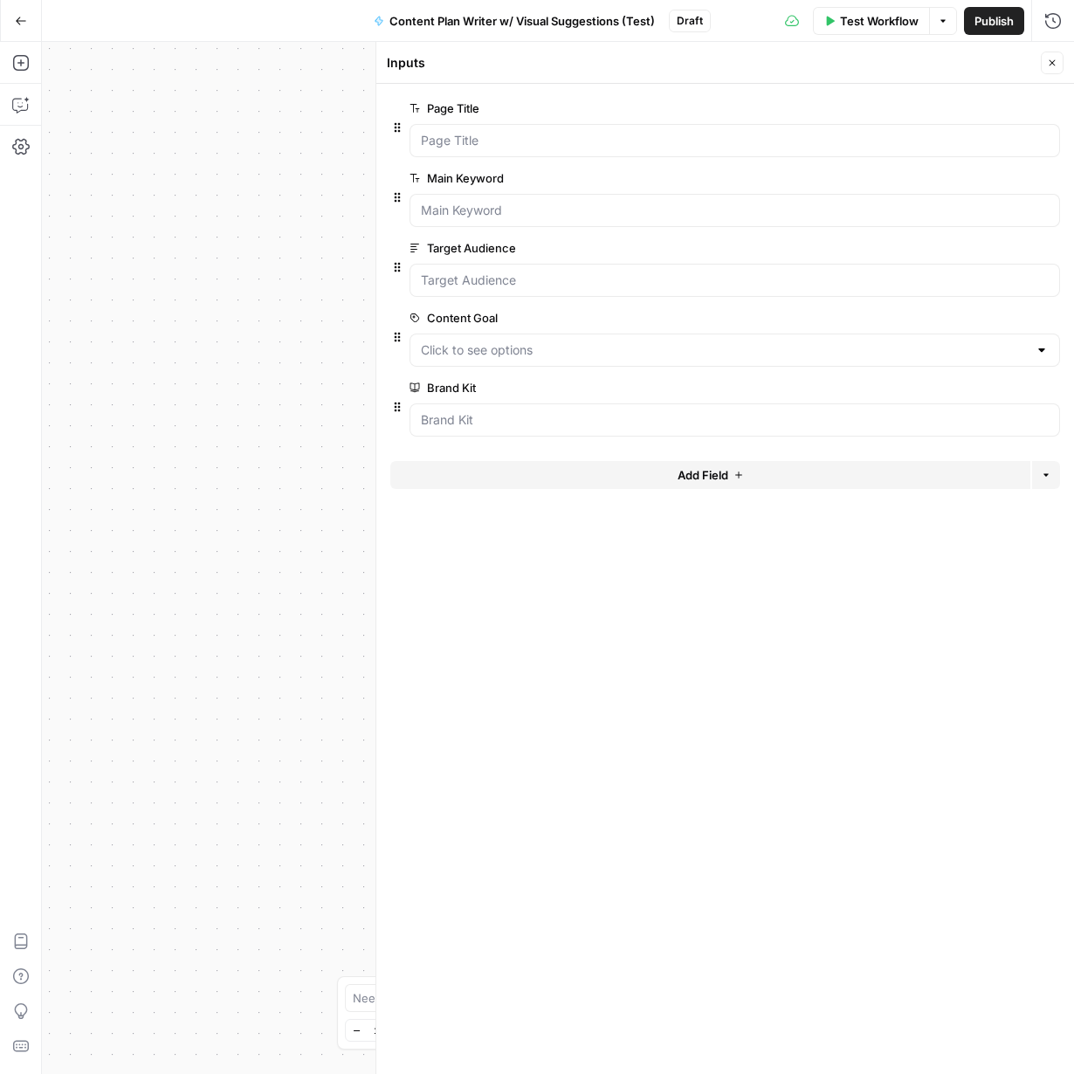
click at [1062, 59] on button "Close" at bounding box center [1052, 63] width 23 height 23
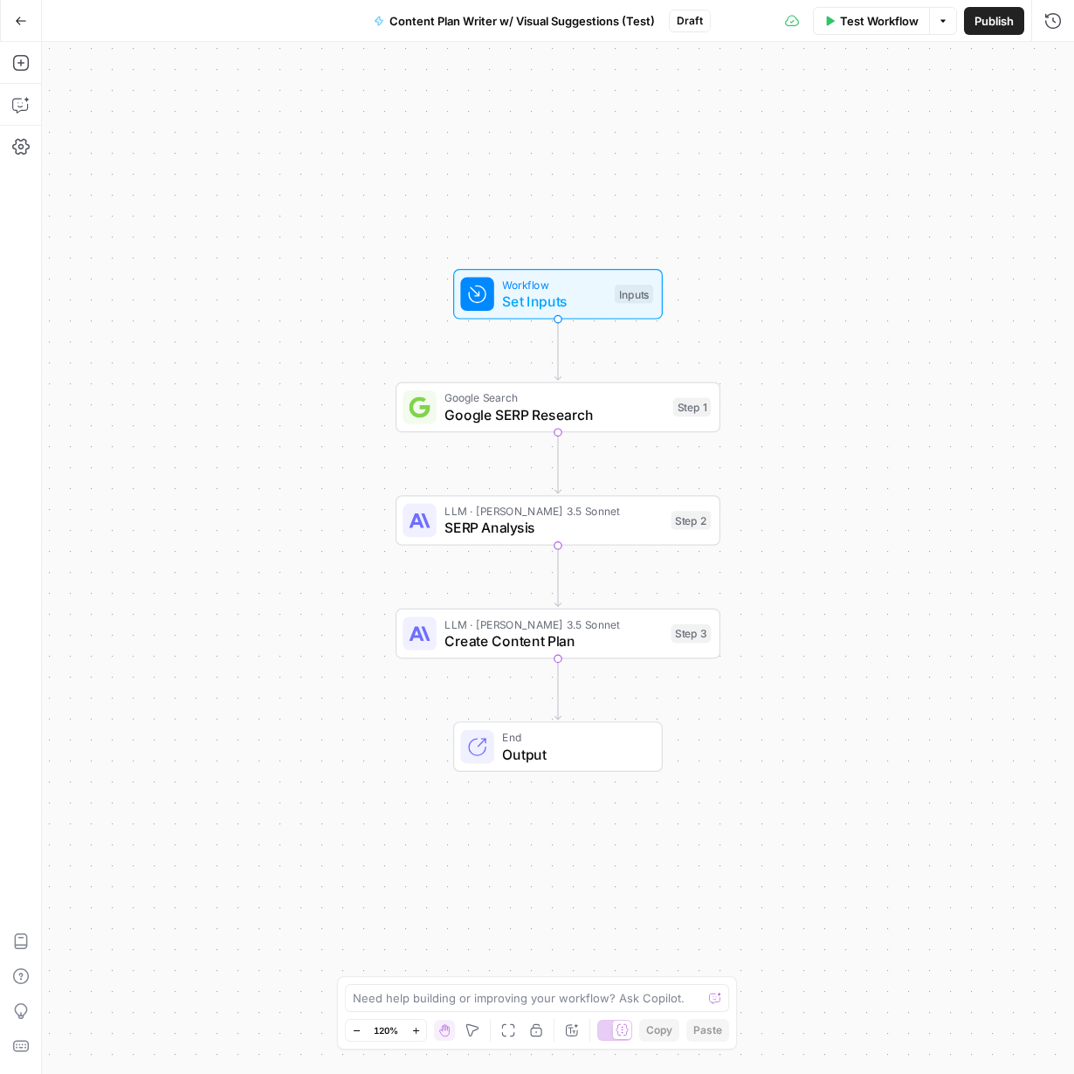
click at [28, 25] on button "Go Back" at bounding box center [20, 20] width 31 height 31
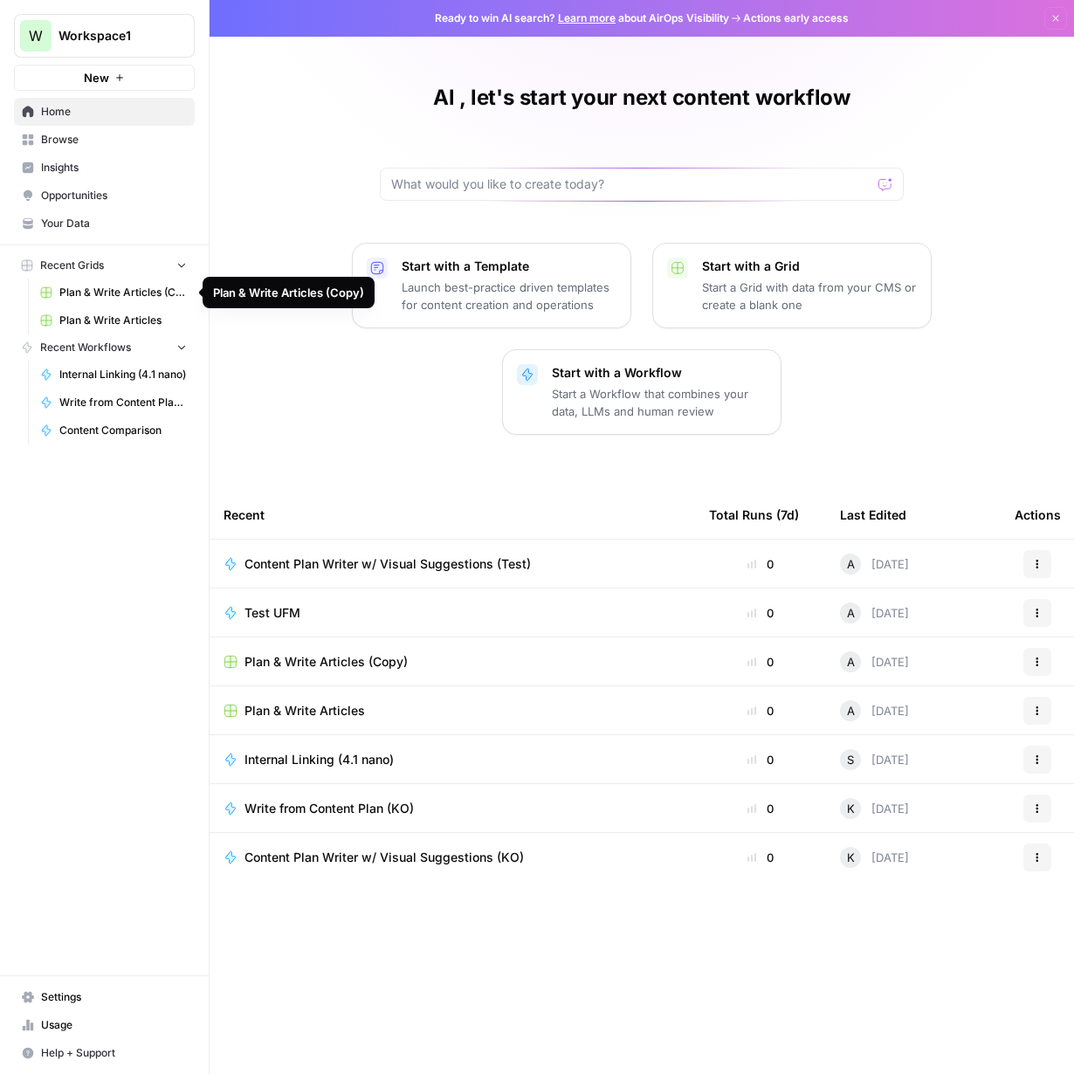
click at [138, 297] on span "Plan & Write Articles (Copy)" at bounding box center [123, 293] width 128 height 16
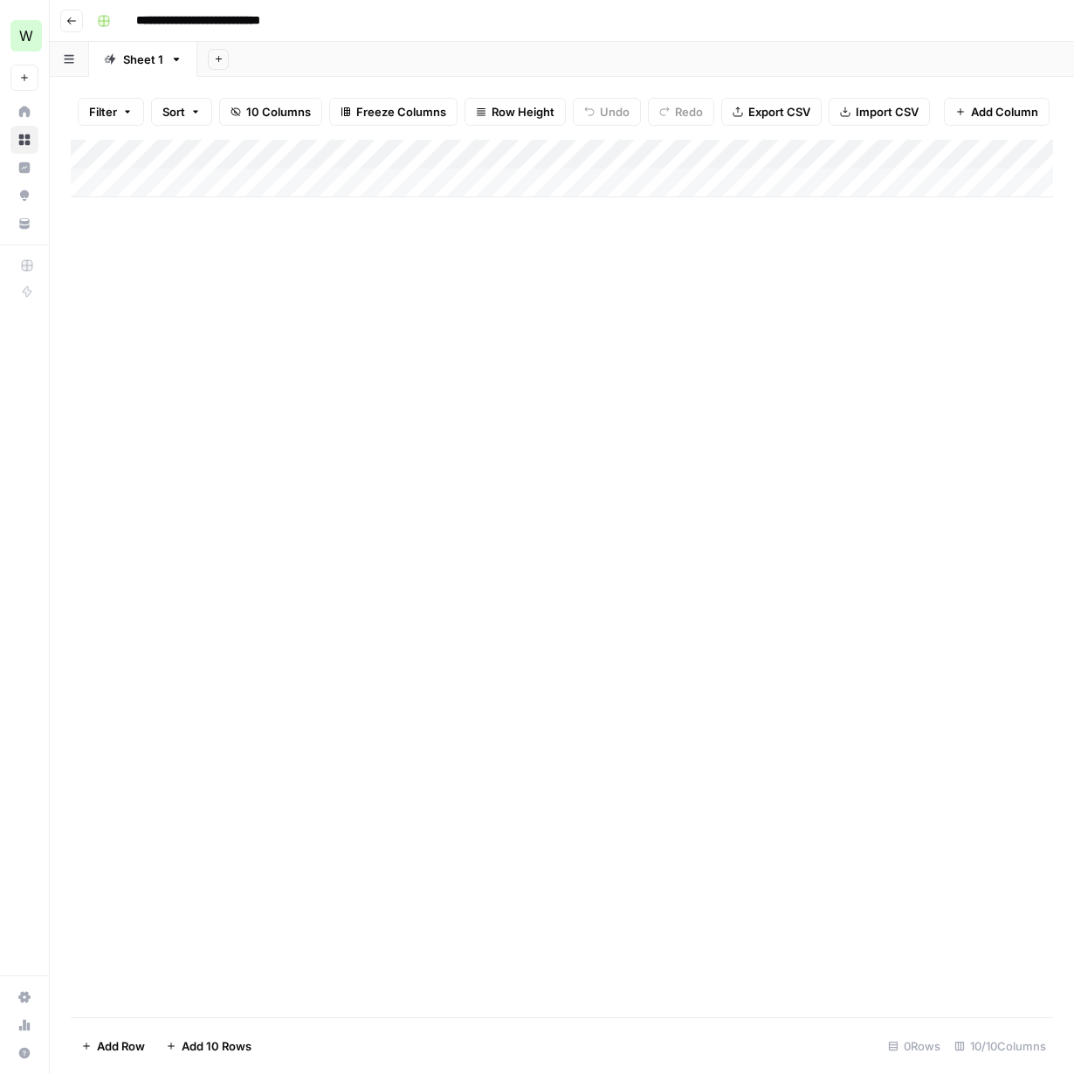
click at [183, 66] on link "Sheet 1" at bounding box center [143, 59] width 108 height 35
click at [72, 18] on icon "button" at bounding box center [71, 21] width 10 height 10
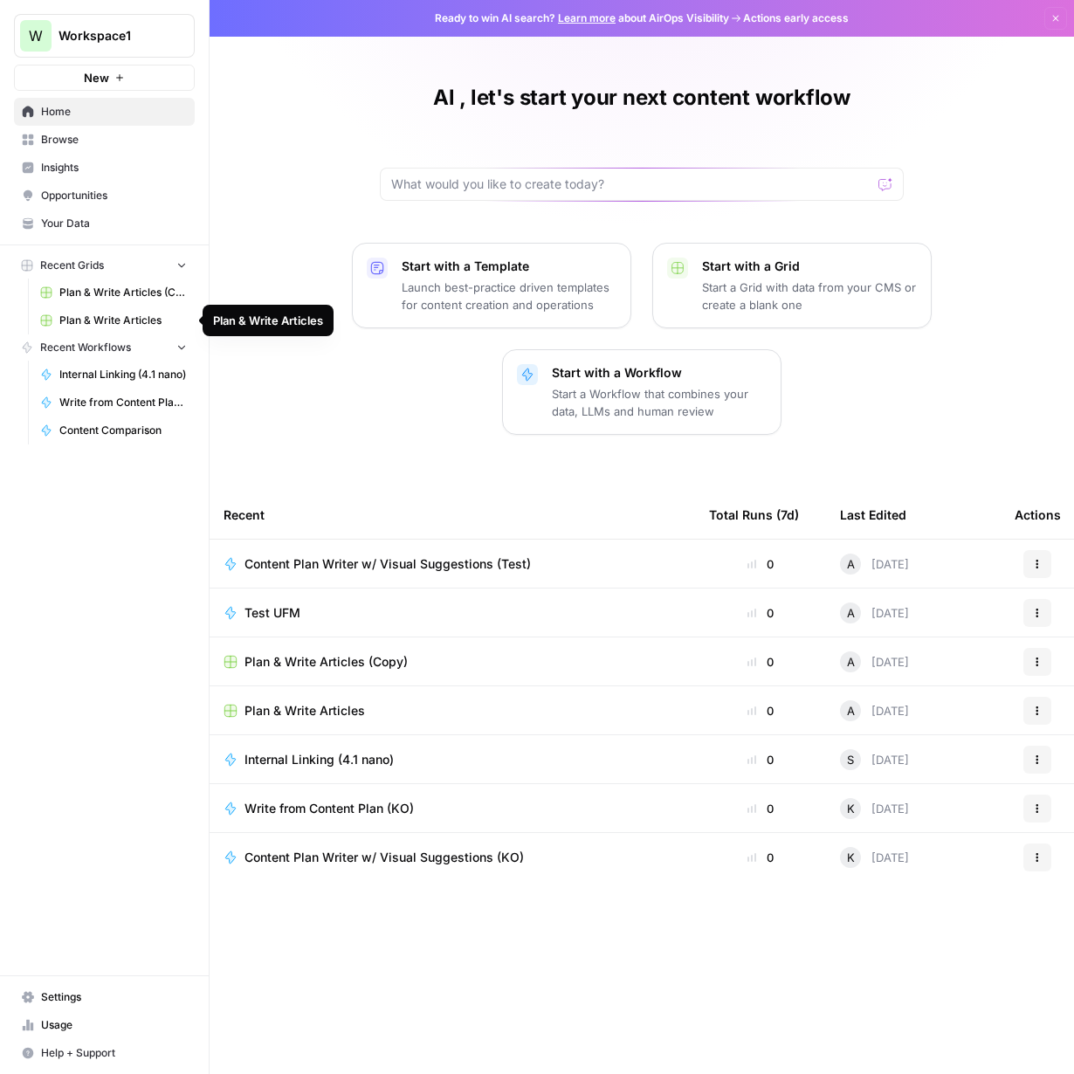
click at [119, 314] on span "Plan & Write Articles" at bounding box center [123, 321] width 128 height 16
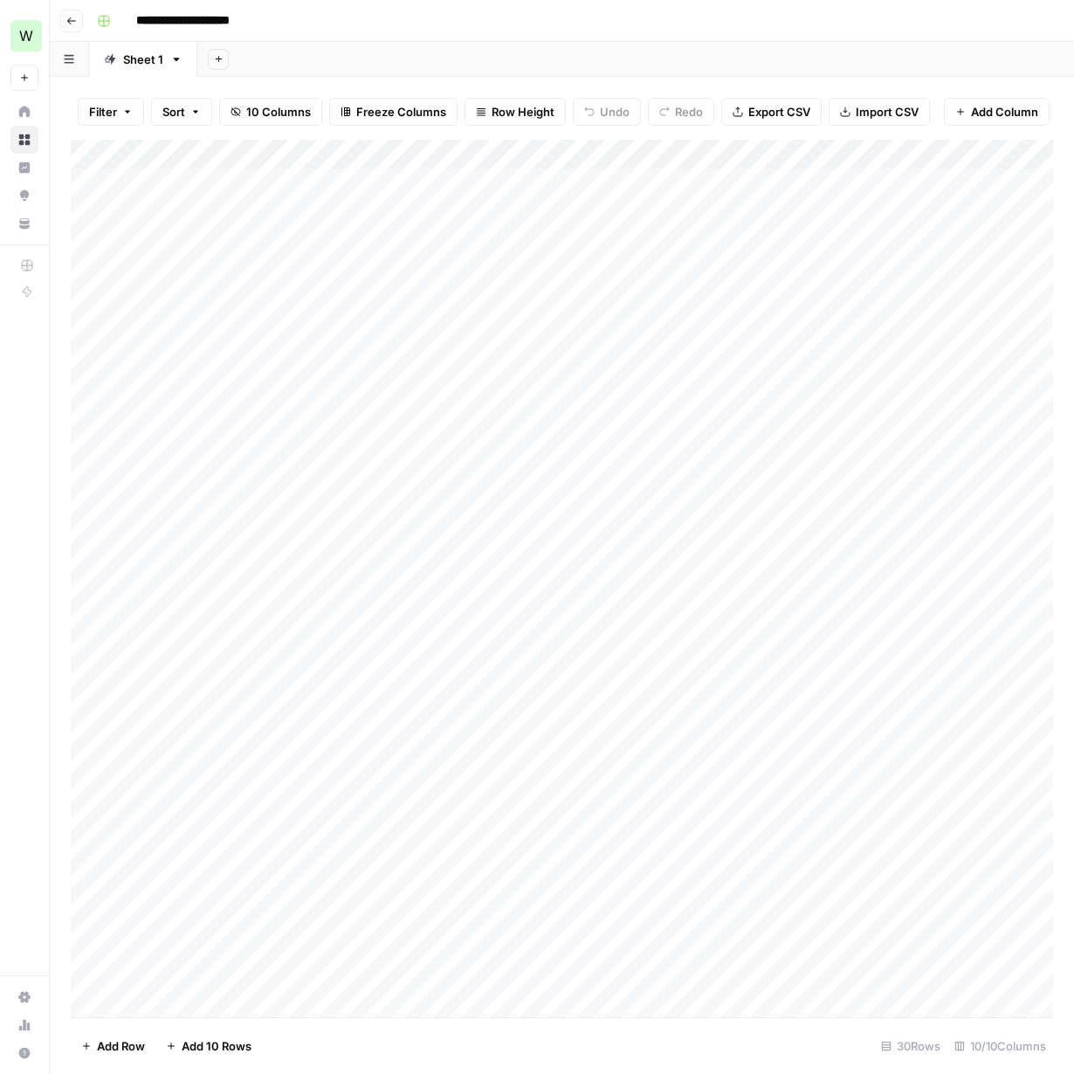
click at [72, 24] on icon "button" at bounding box center [71, 21] width 10 height 10
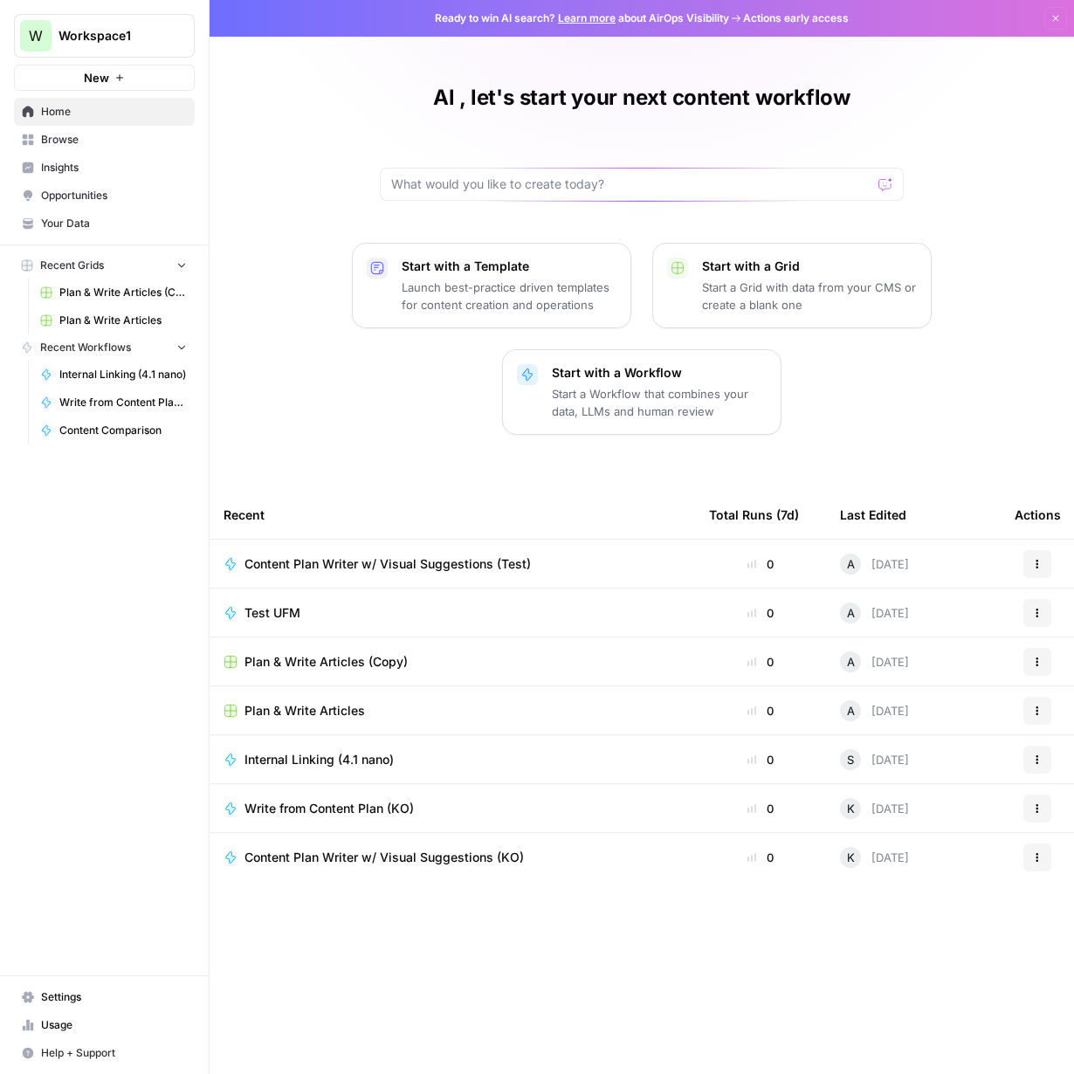
click at [769, 296] on p "Start a Grid with data from your CMS or create a blank one" at bounding box center [809, 296] width 215 height 35
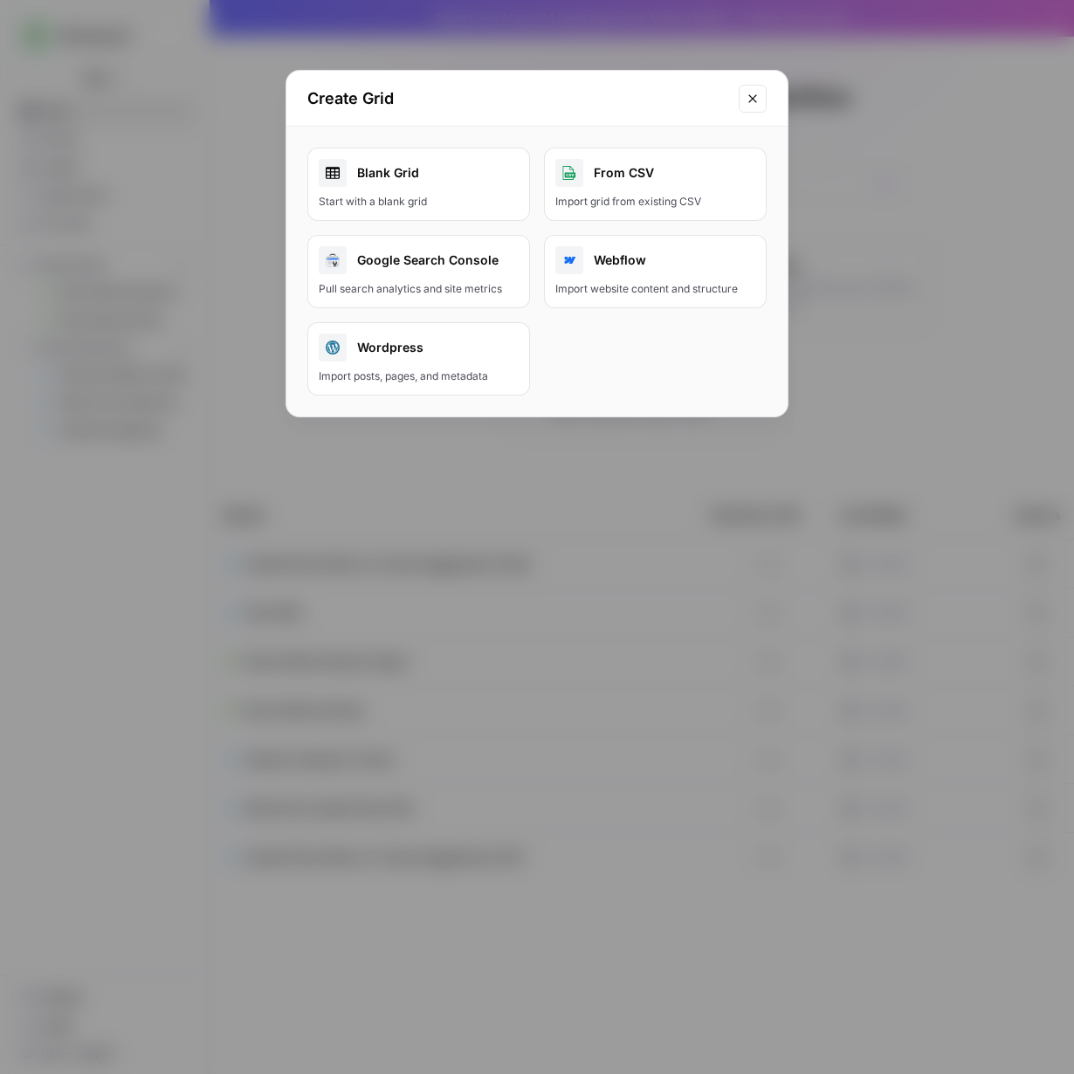
click at [366, 179] on div "Blank Grid" at bounding box center [419, 173] width 200 height 28
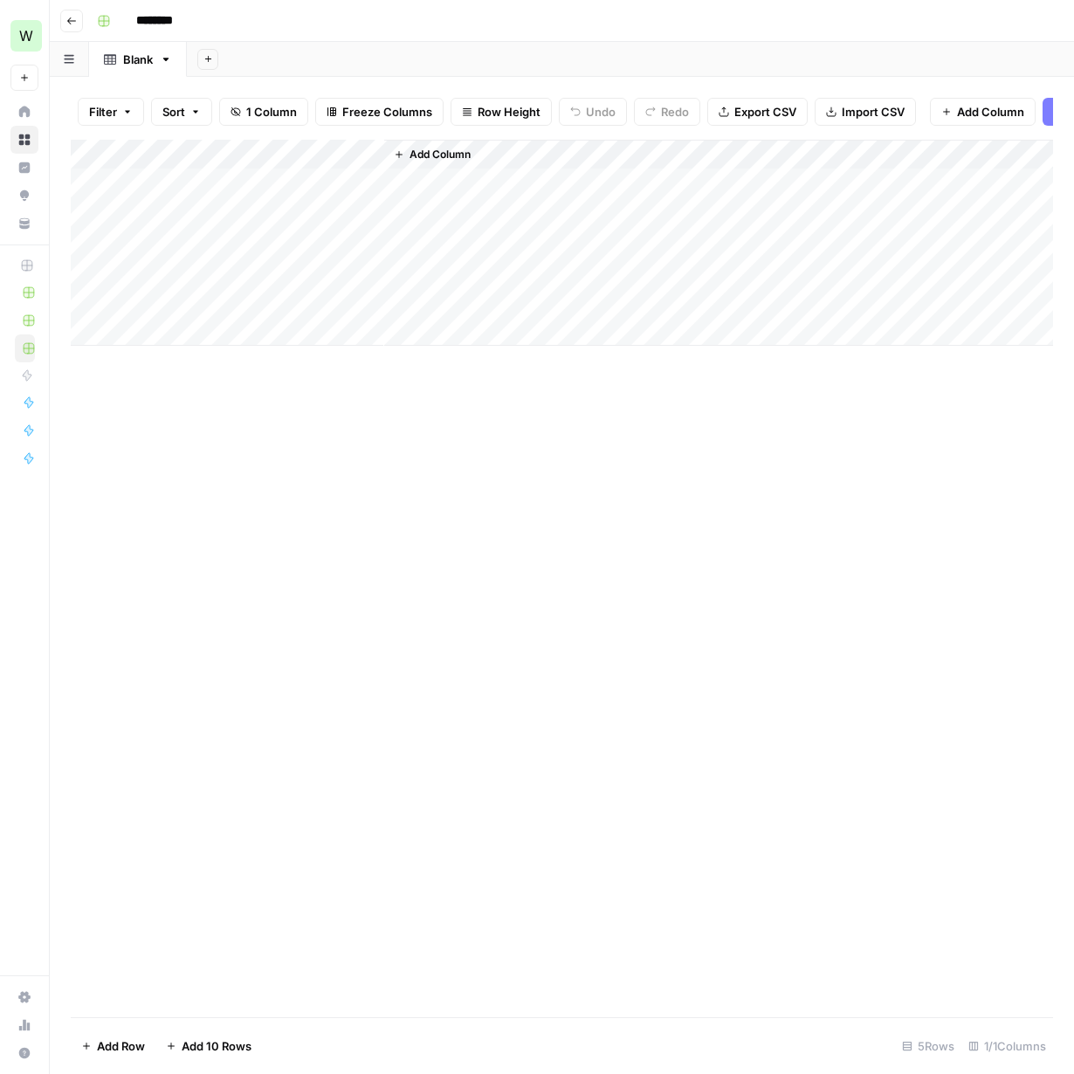
click at [167, 66] on link "Blank" at bounding box center [138, 59] width 98 height 35
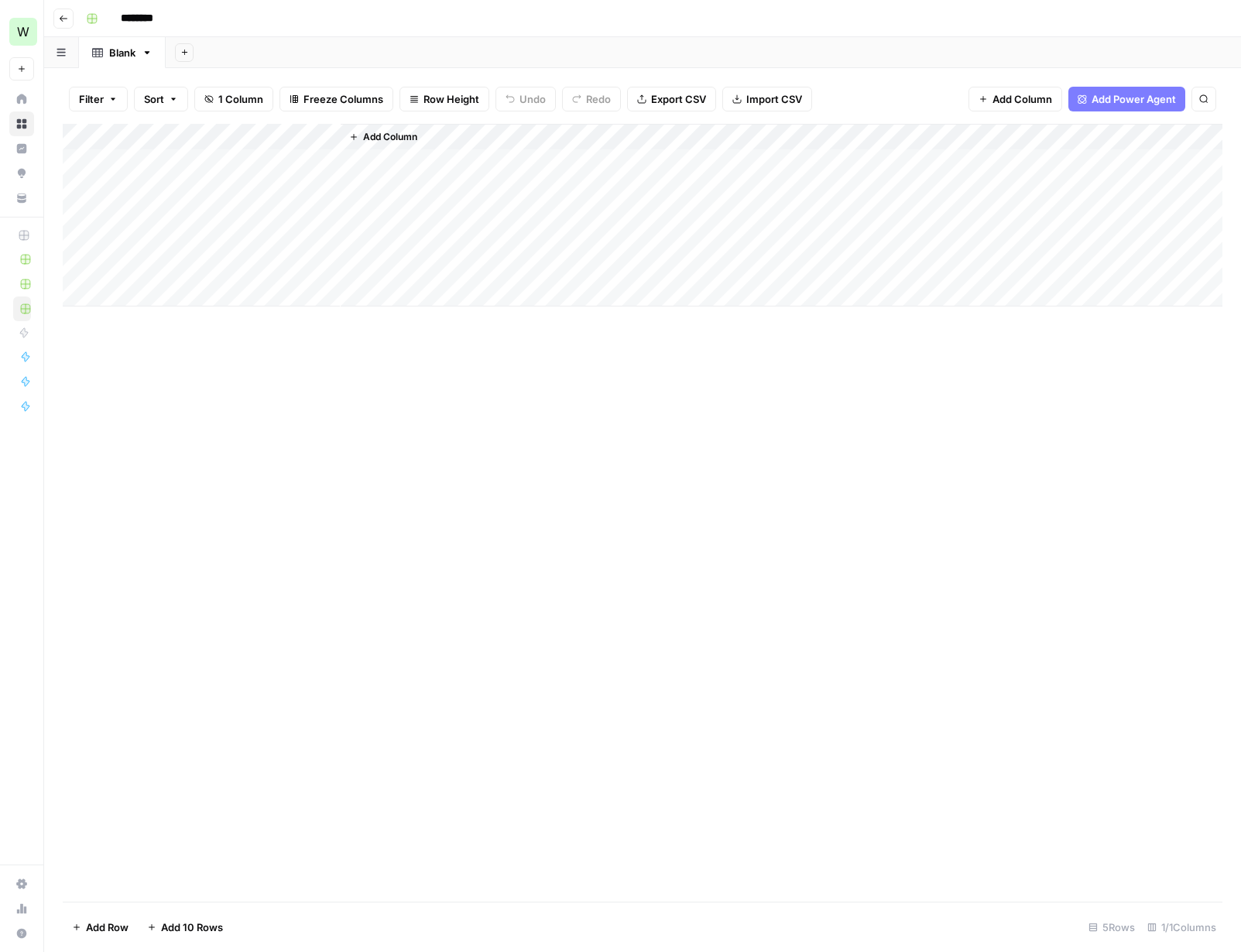
click at [154, 99] on span "Sort" at bounding box center [153, 98] width 20 height 15
click at [114, 101] on icon "button" at bounding box center [113, 99] width 9 height 9
click at [150, 56] on icon "button" at bounding box center [147, 52] width 11 height 11
click at [177, 355] on div "Add Column" at bounding box center [643, 513] width 1159 height 778
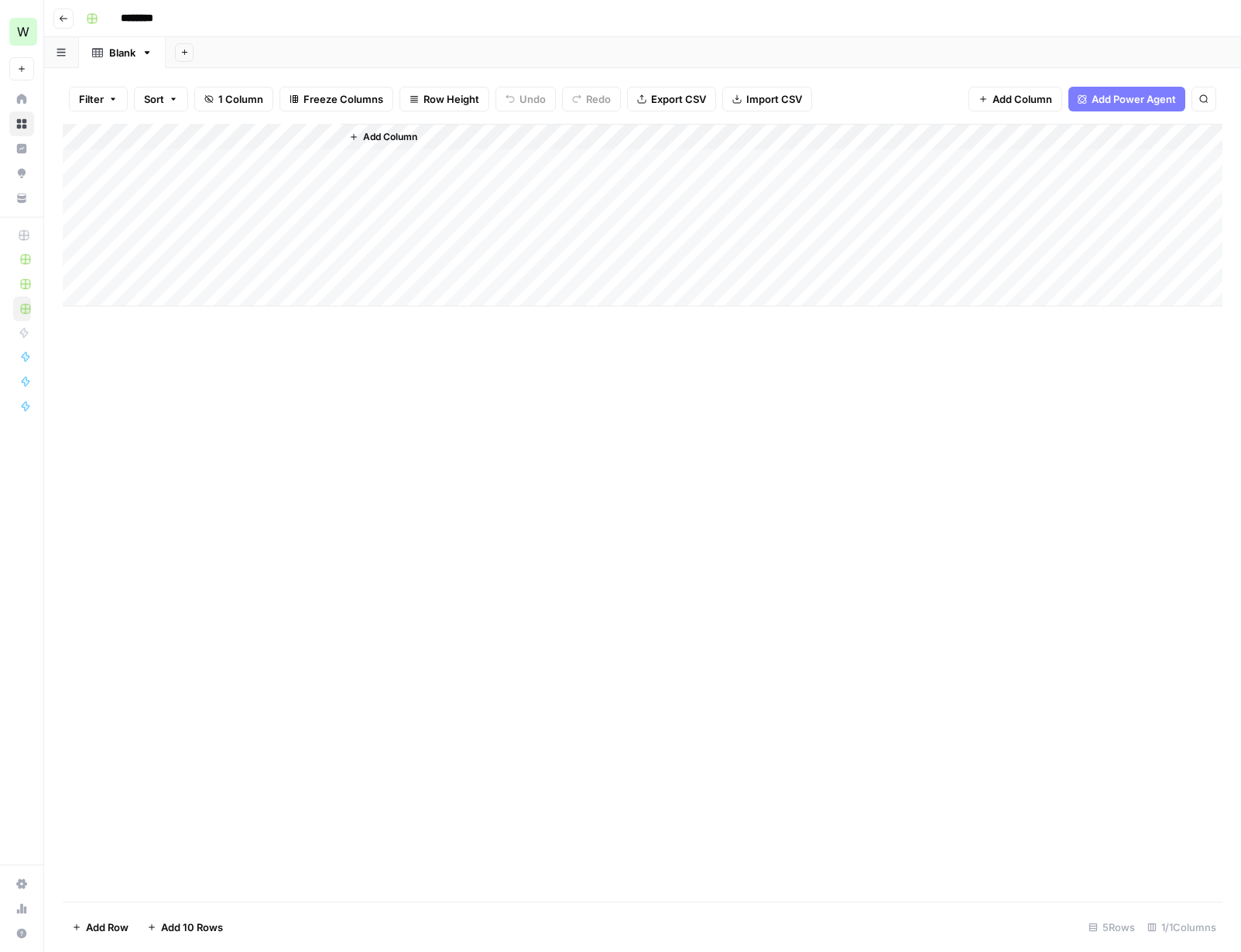
click at [355, 137] on icon "button" at bounding box center [354, 137] width 9 height 9
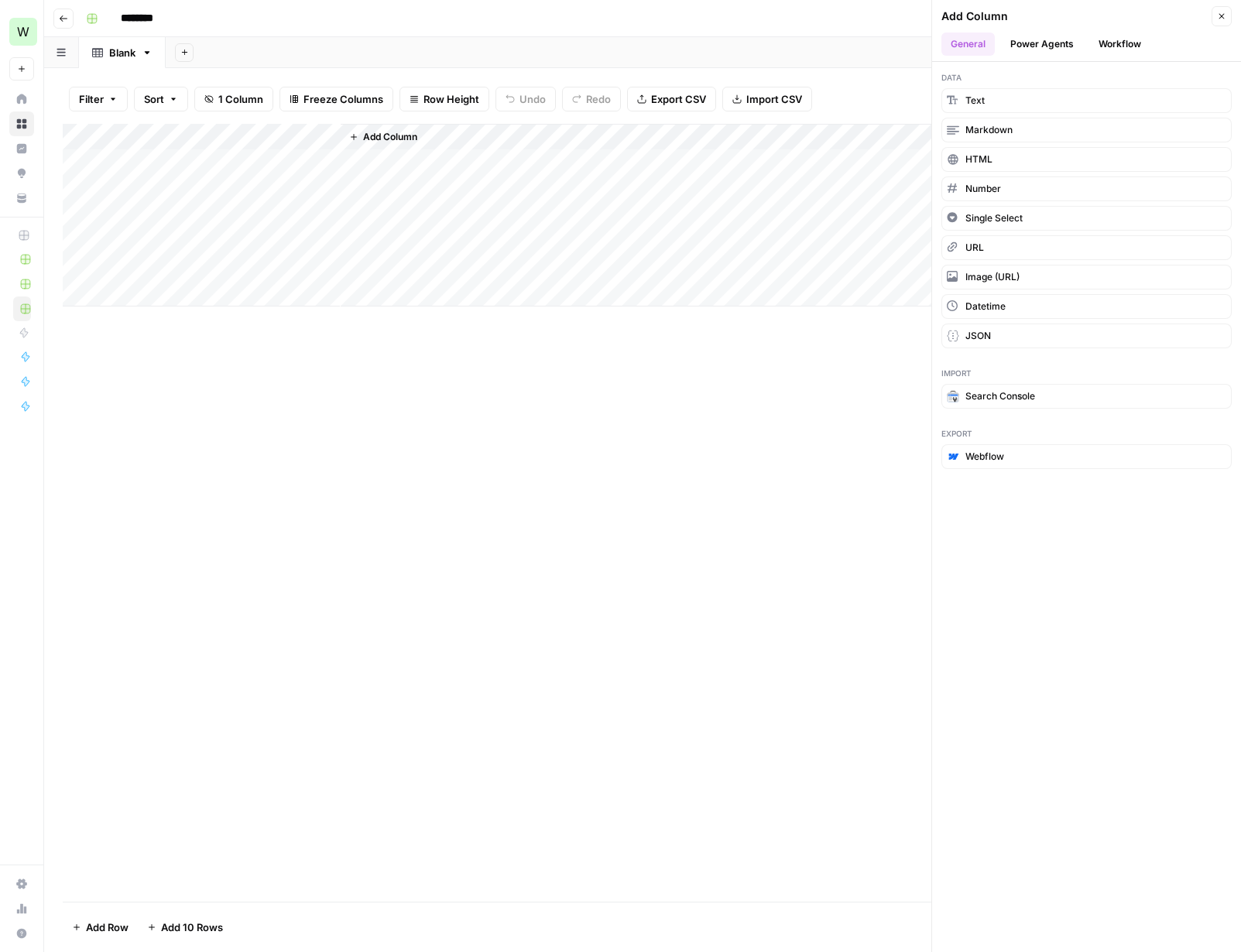
click at [951, 15] on icon "button" at bounding box center [1222, 17] width 5 height 5
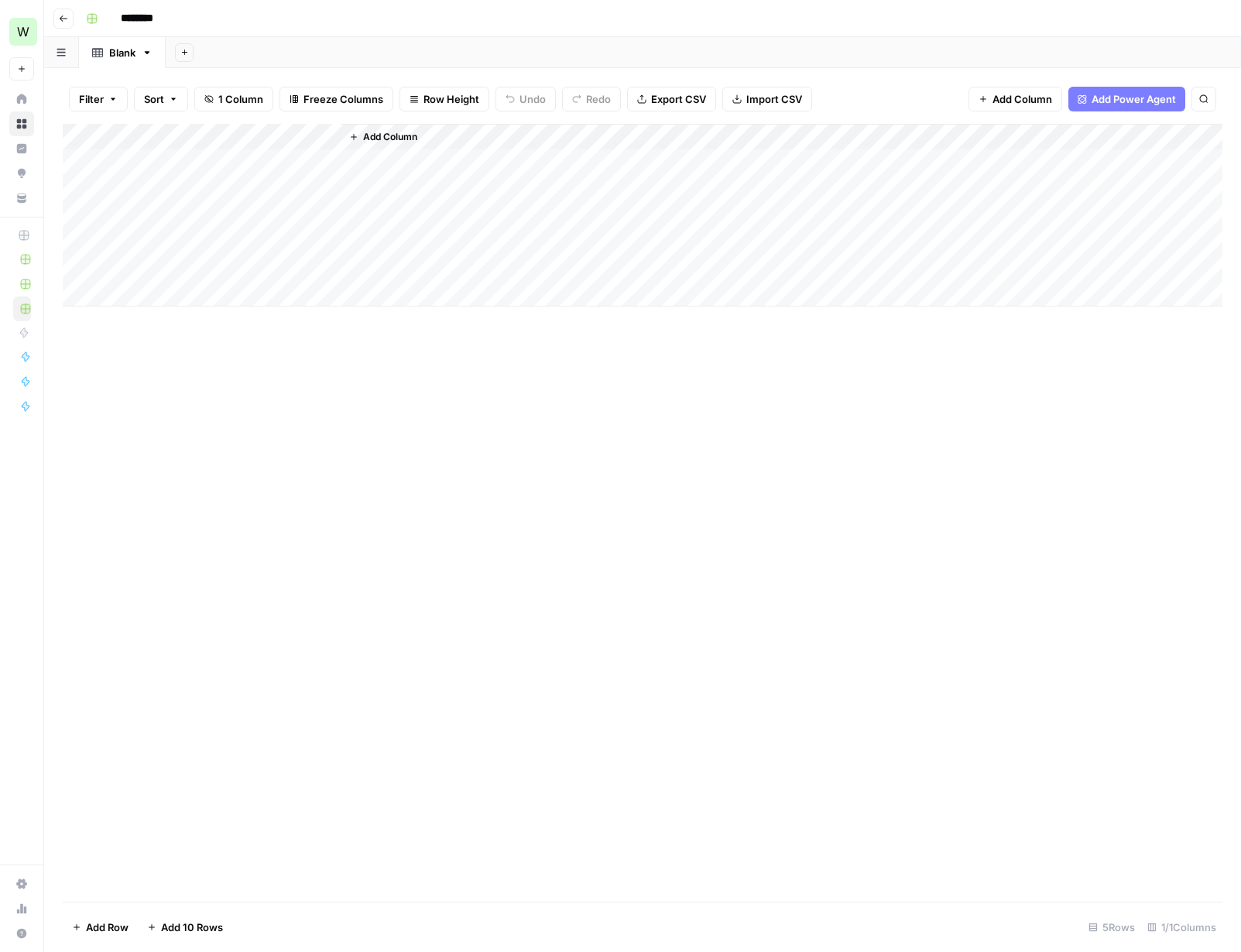
click at [175, 152] on div "Add Column" at bounding box center [643, 215] width 1159 height 183
click at [235, 154] on div "Add Column" at bounding box center [643, 215] width 1159 height 183
click at [242, 164] on textarea "**********" at bounding box center [239, 160] width 247 height 21
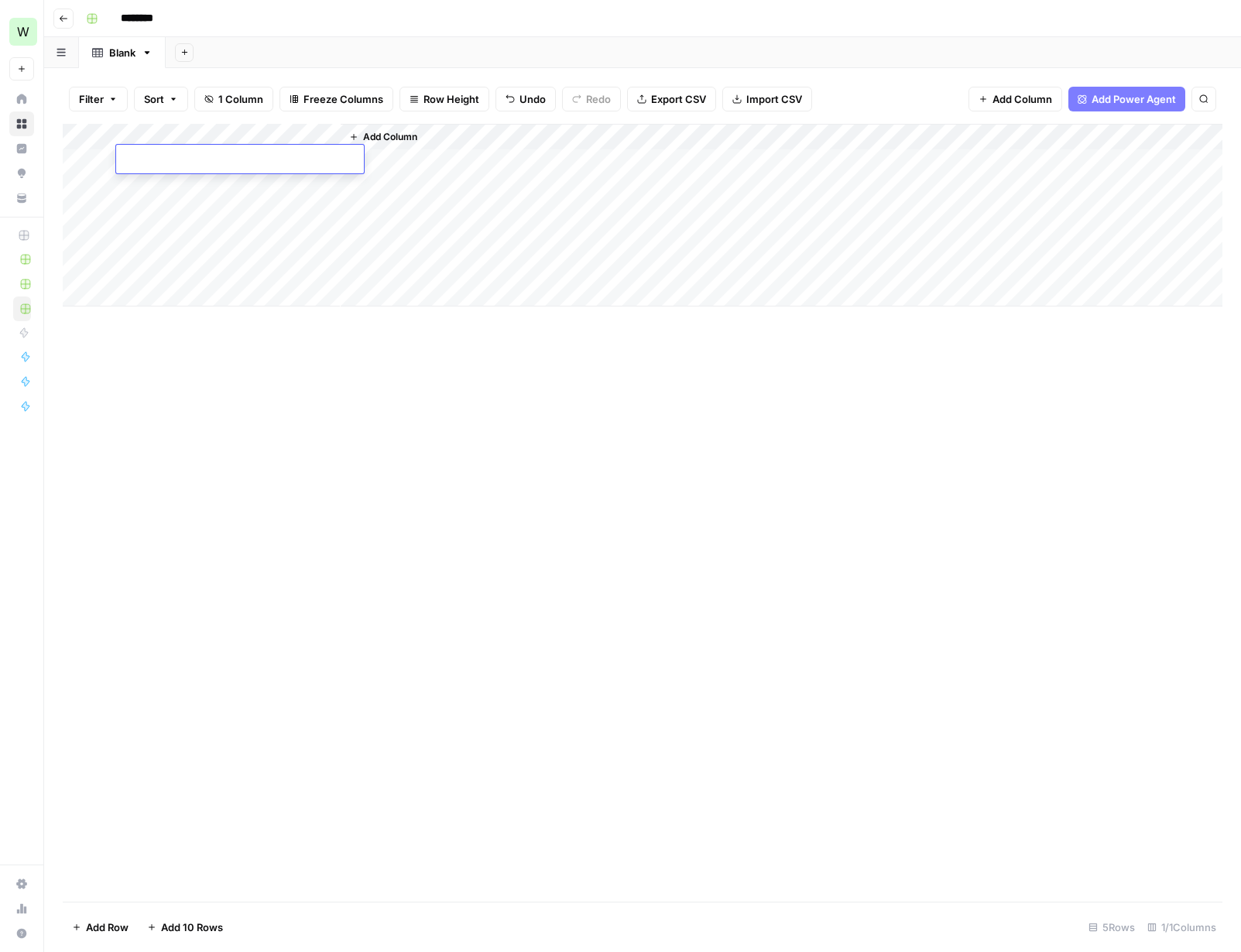
paste textarea "**********"
type textarea "**********"
click at [433, 159] on div "Add Column" at bounding box center [781, 215] width 882 height 183
click at [266, 152] on div "Add Column" at bounding box center [643, 215] width 1159 height 183
click at [266, 152] on textarea "**********" at bounding box center [242, 160] width 253 height 21
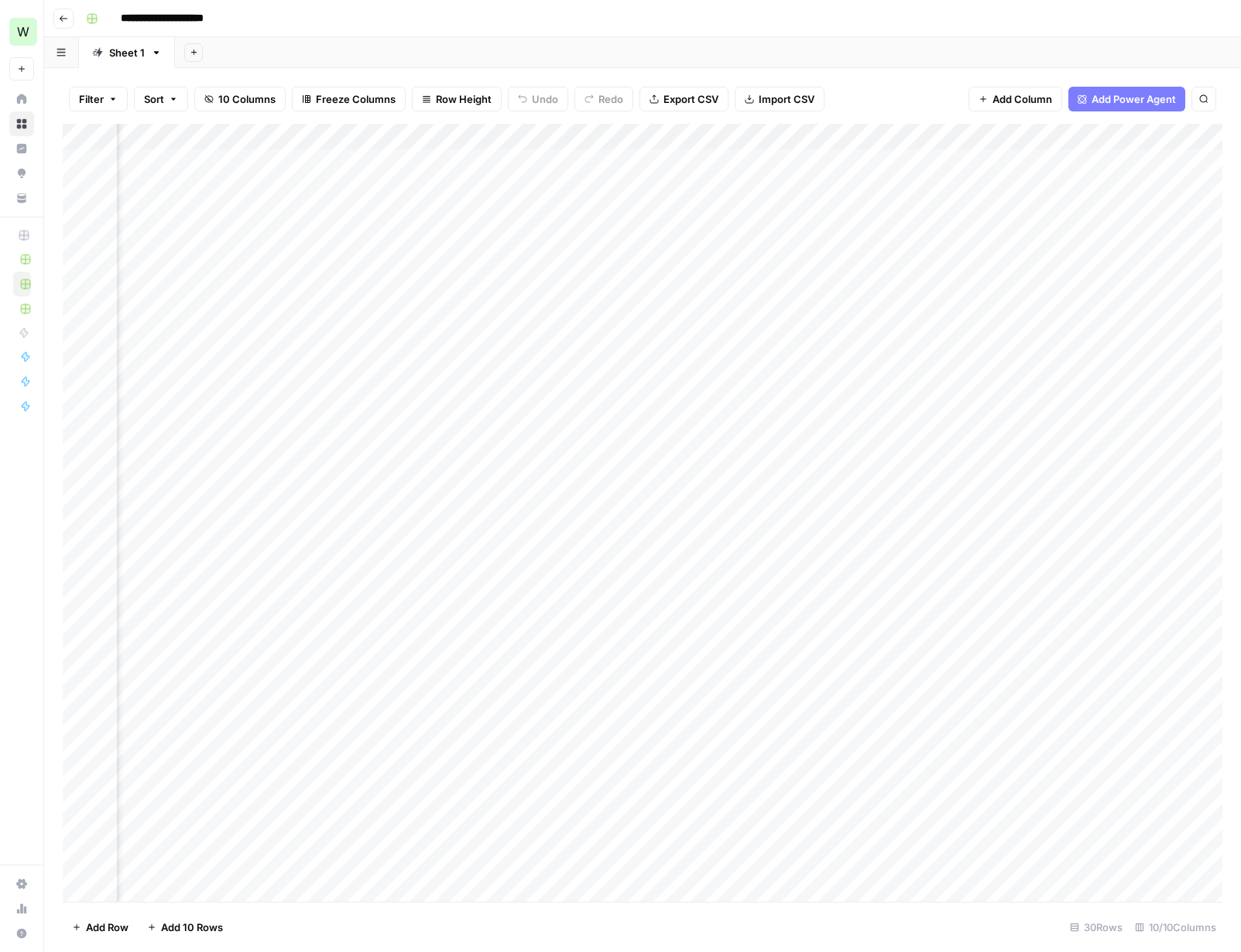
scroll to position [0, 286]
click at [470, 137] on div "Add Column" at bounding box center [643, 514] width 1159 height 781
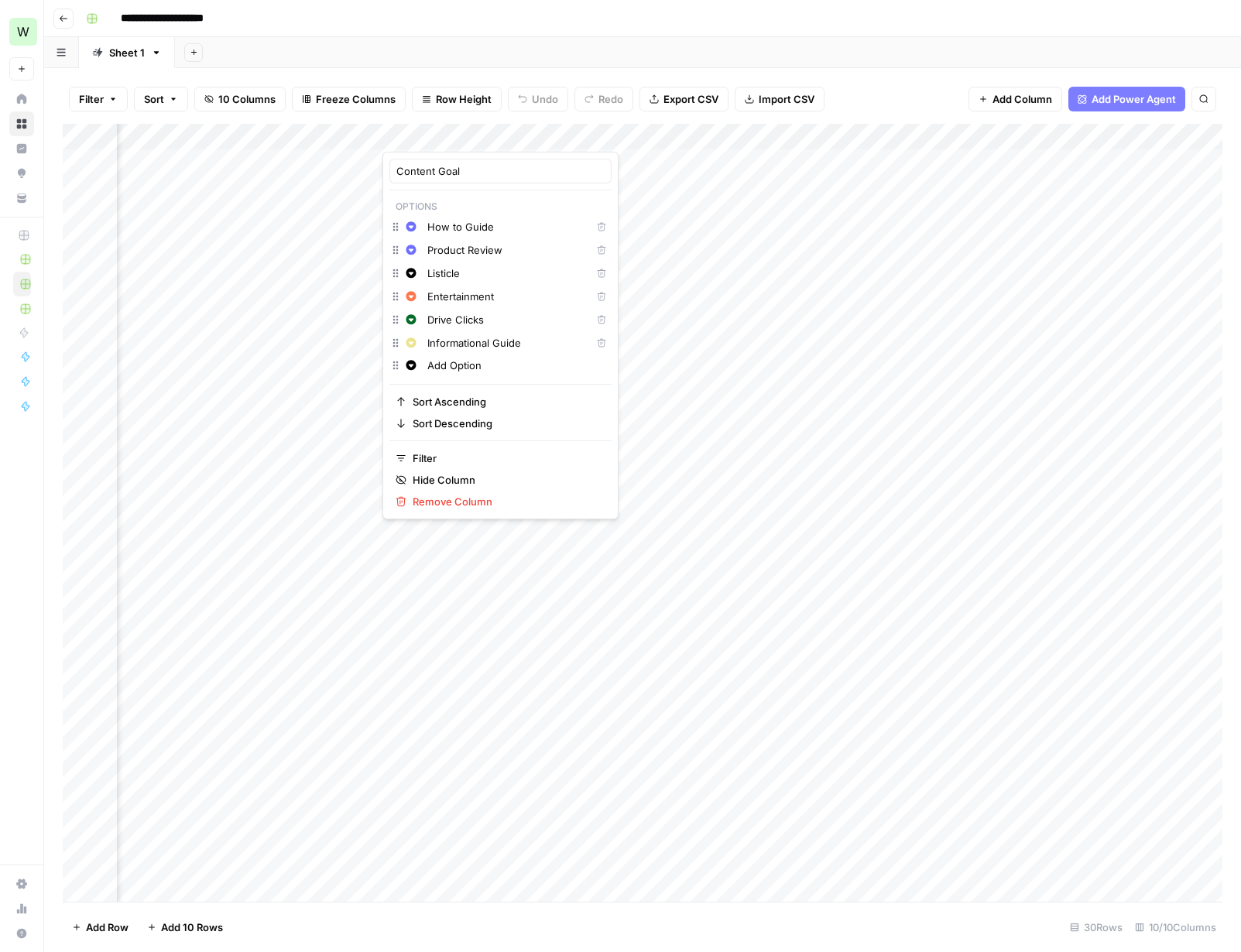
click at [470, 137] on div at bounding box center [452, 136] width 140 height 31
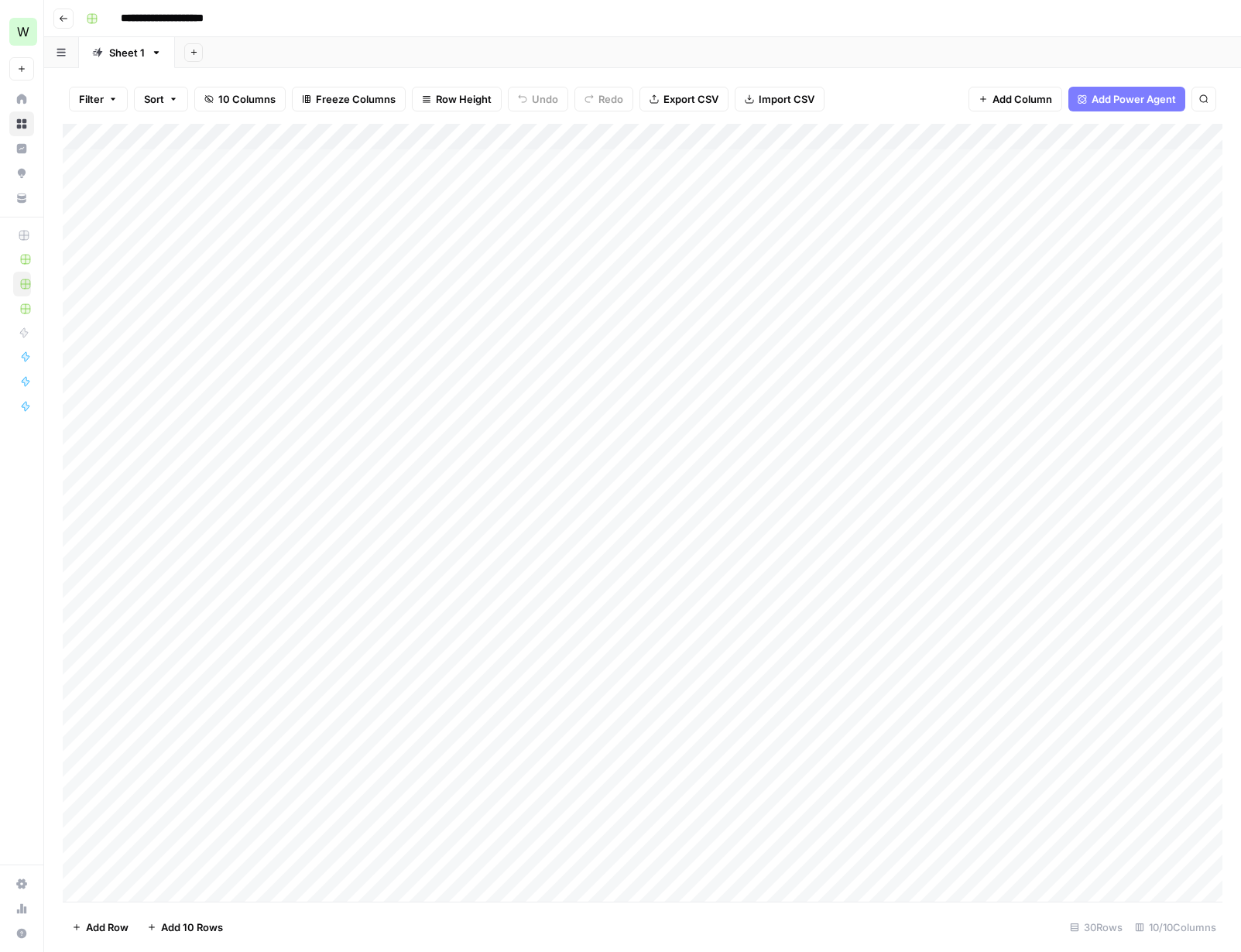
click at [583, 162] on div "Add Column" at bounding box center [643, 514] width 1159 height 781
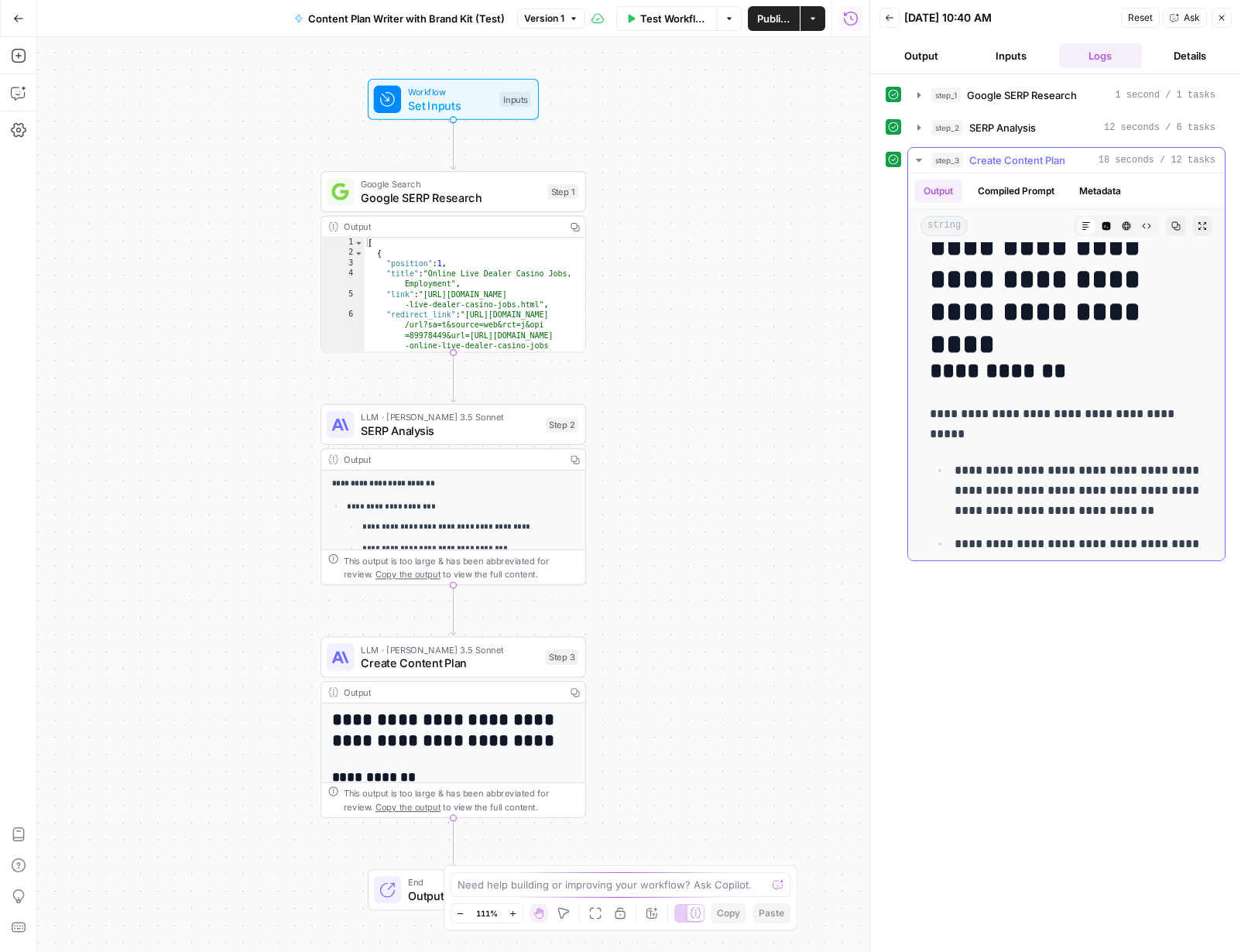
scroll to position [54, 0]
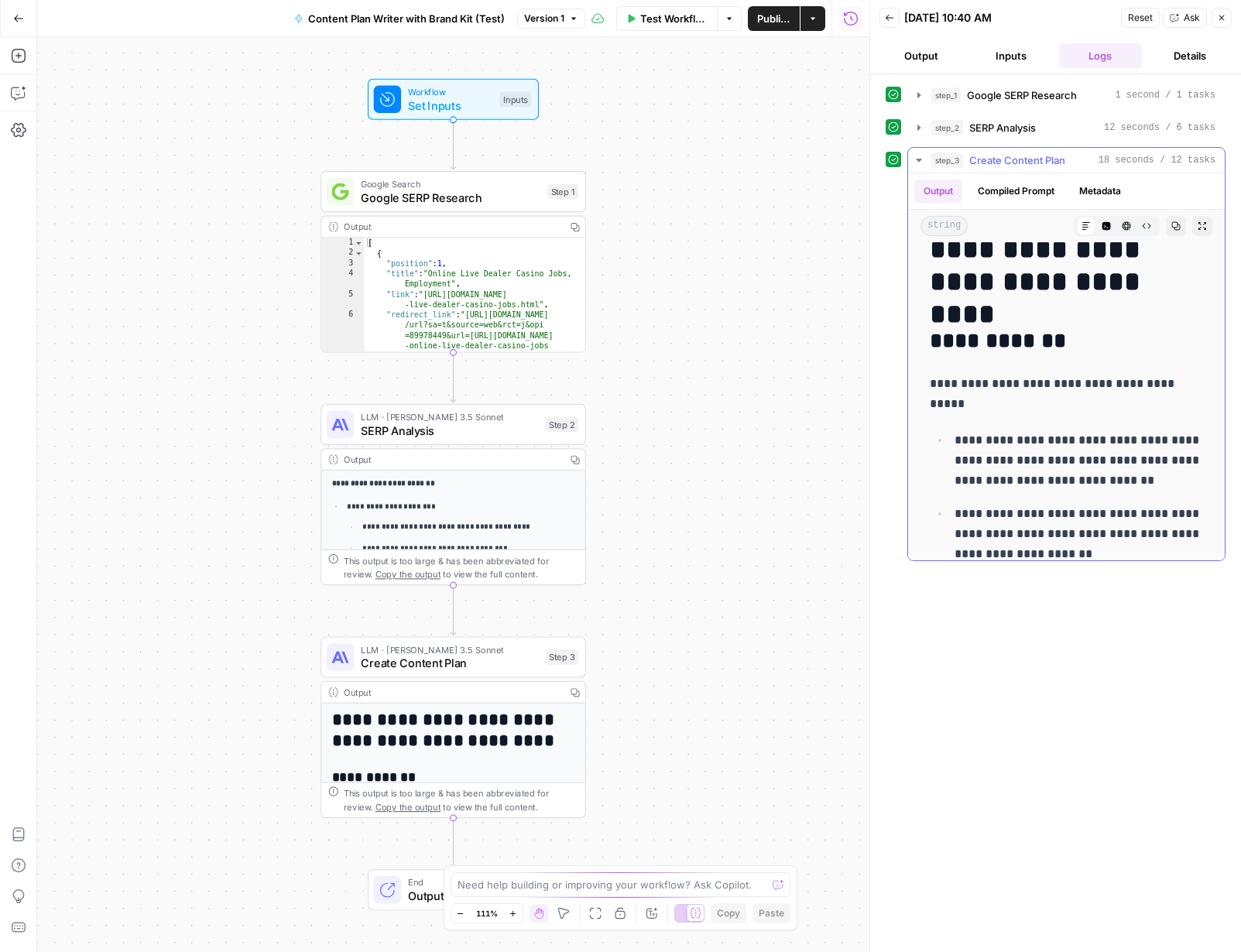
click at [1024, 384] on p "**********" at bounding box center [1066, 394] width 273 height 40
click at [1015, 384] on p "**********" at bounding box center [1066, 394] width 273 height 40
drag, startPoint x: 1015, startPoint y: 382, endPoint x: 1022, endPoint y: 387, distance: 8.6
click at [1019, 386] on p "**********" at bounding box center [1066, 394] width 273 height 40
click at [1022, 387] on p "**********" at bounding box center [1066, 394] width 273 height 40
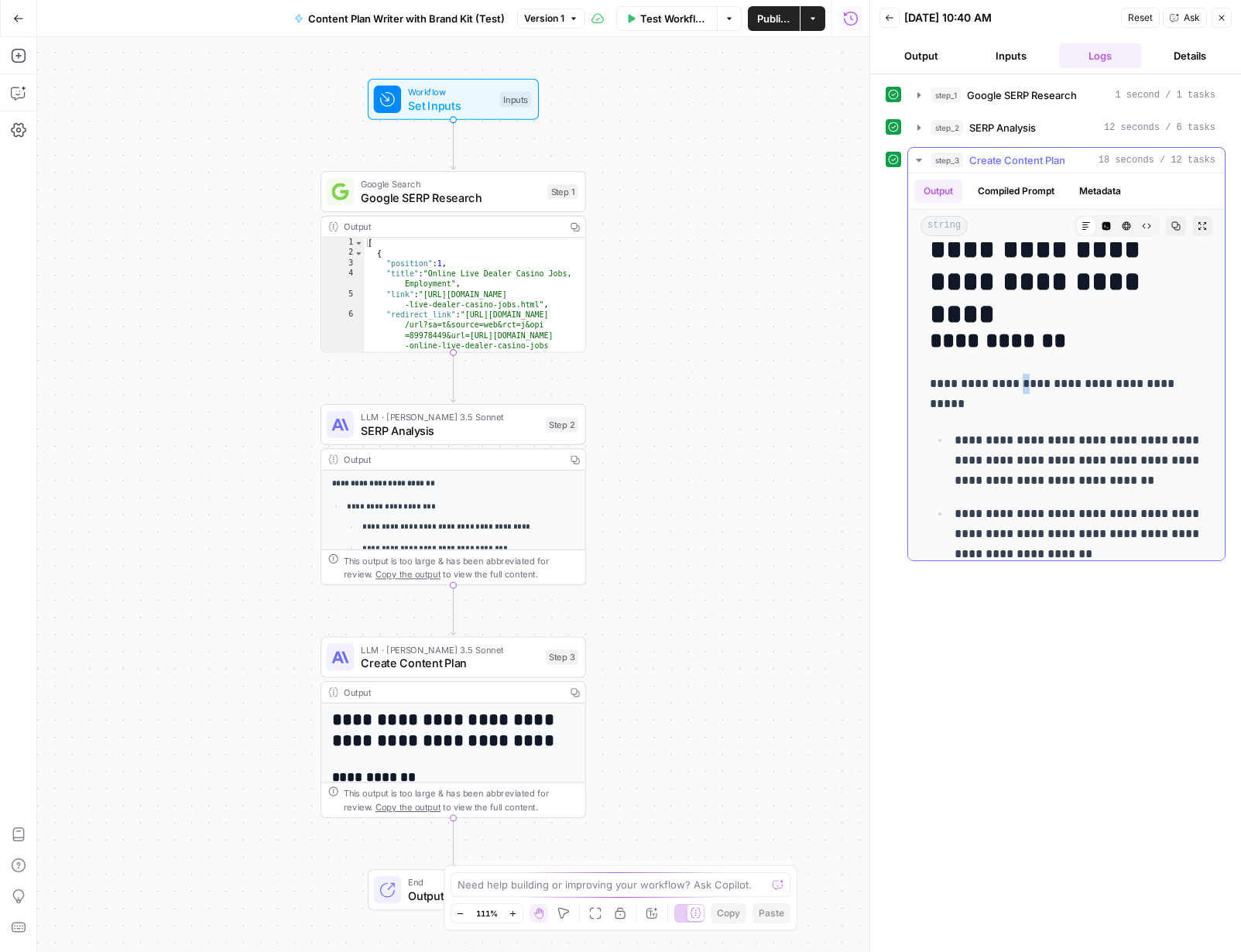
click at [1022, 387] on p "**********" at bounding box center [1066, 394] width 273 height 40
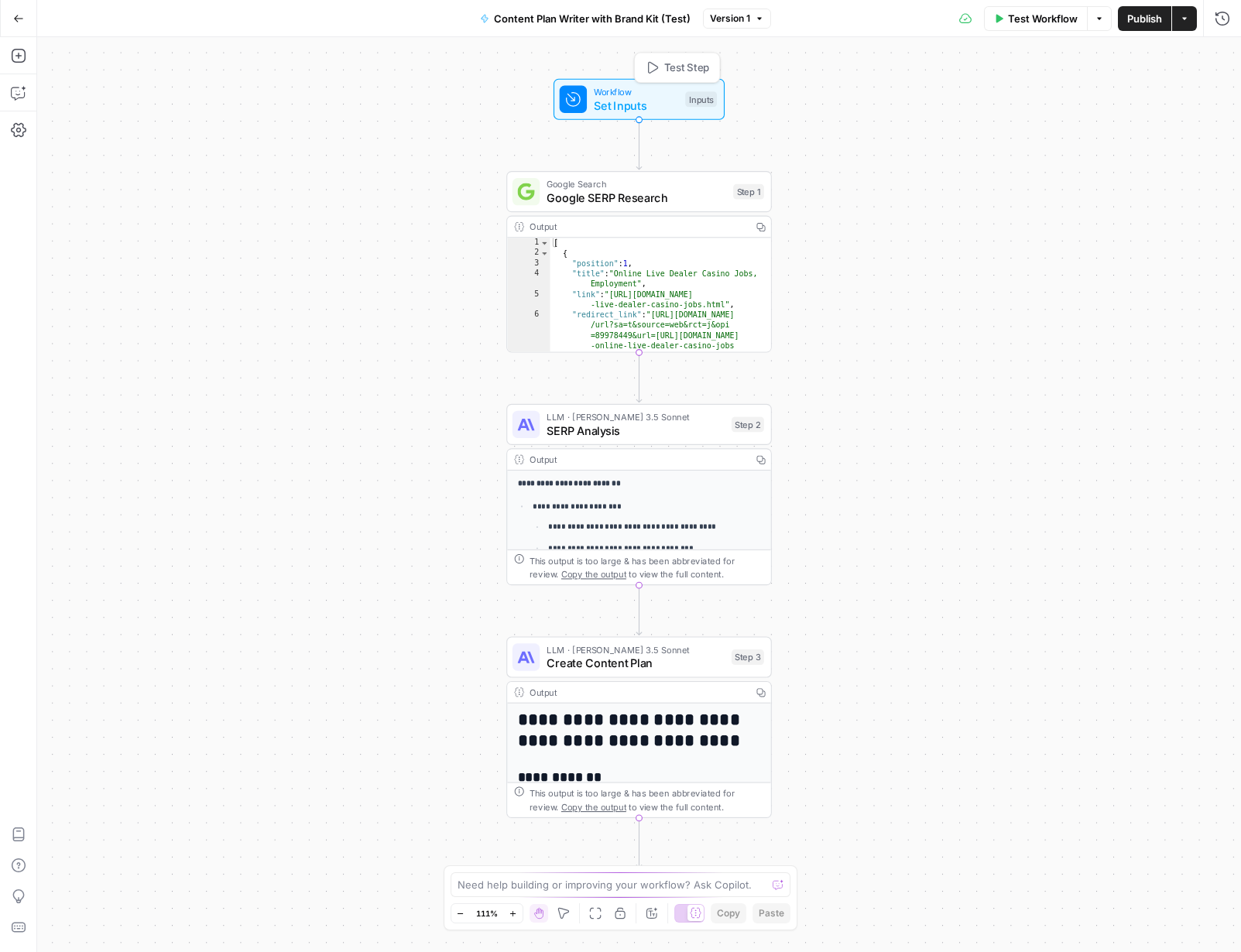
click at [645, 98] on span "Set Inputs" at bounding box center [636, 105] width 84 height 17
click at [1024, 371] on "Brand Kit" at bounding box center [1095, 371] width 247 height 15
click at [1184, 344] on span "edit field" at bounding box center [1170, 344] width 34 height 12
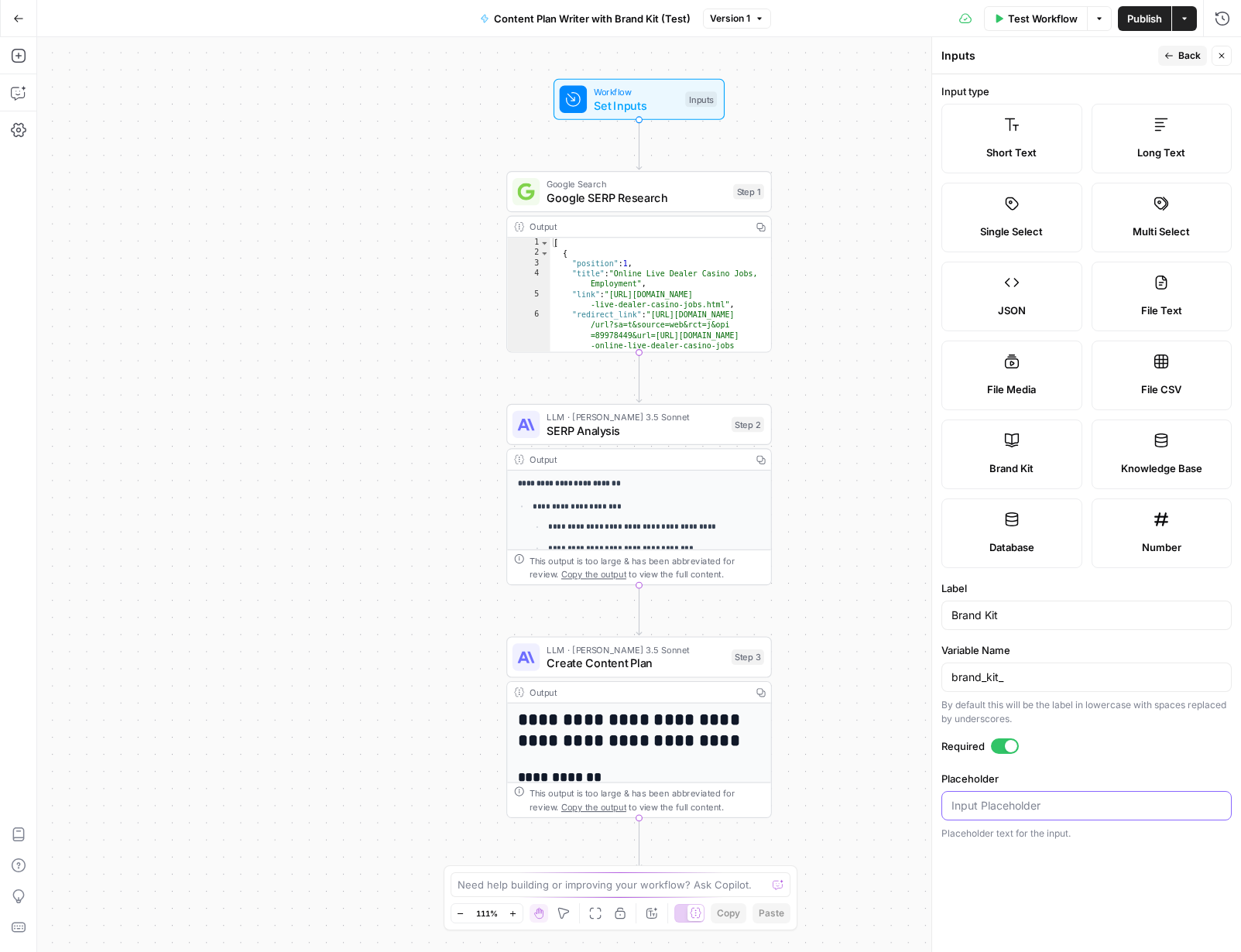
click at [1050, 801] on input "Placeholder" at bounding box center [1086, 806] width 270 height 15
click at [1191, 57] on span "Back" at bounding box center [1189, 56] width 22 height 14
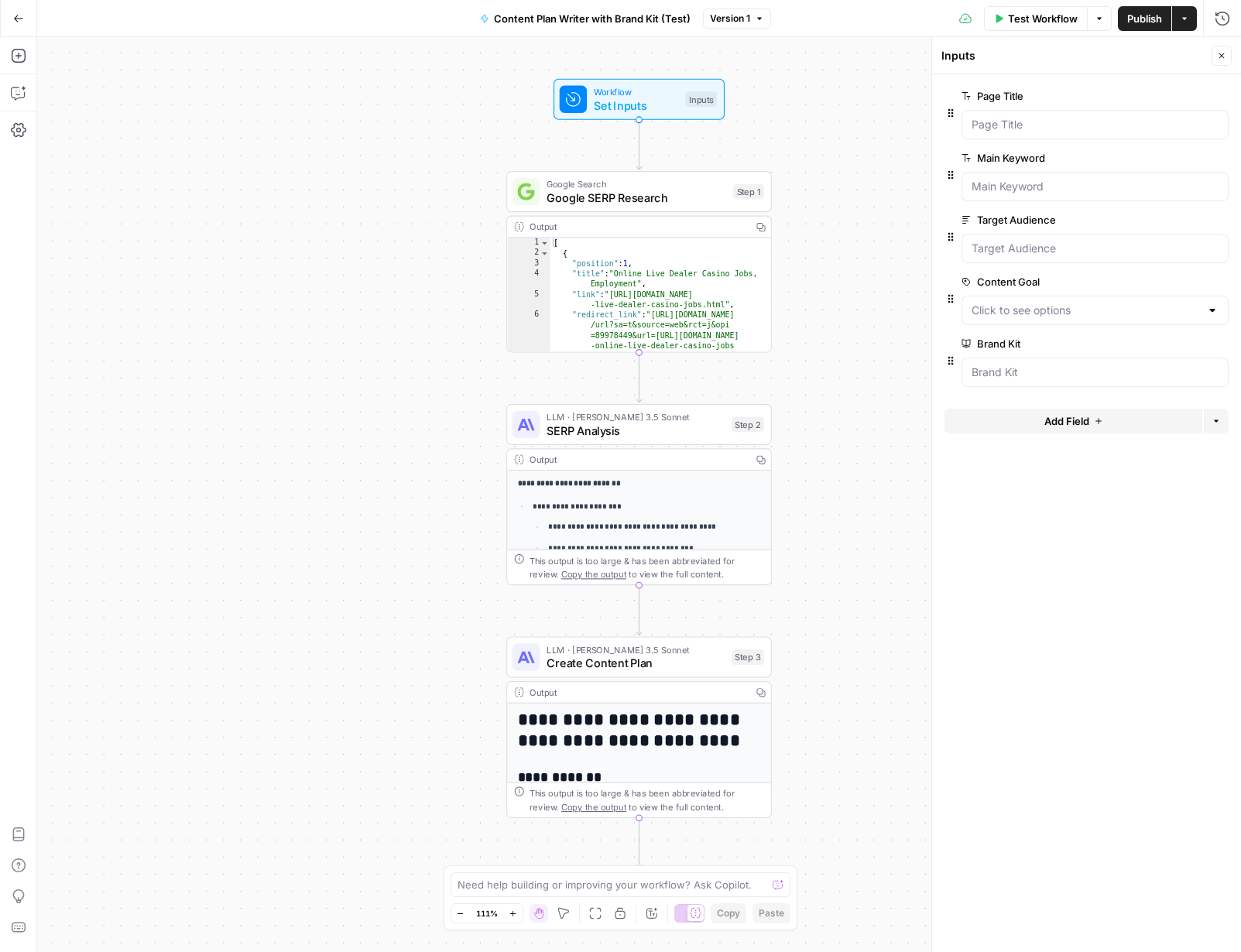
click at [844, 308] on div "**********" at bounding box center [639, 495] width 1204 height 915
click at [1222, 52] on icon "button" at bounding box center [1221, 56] width 9 height 9
click at [22, 21] on icon "button" at bounding box center [19, 19] width 11 height 11
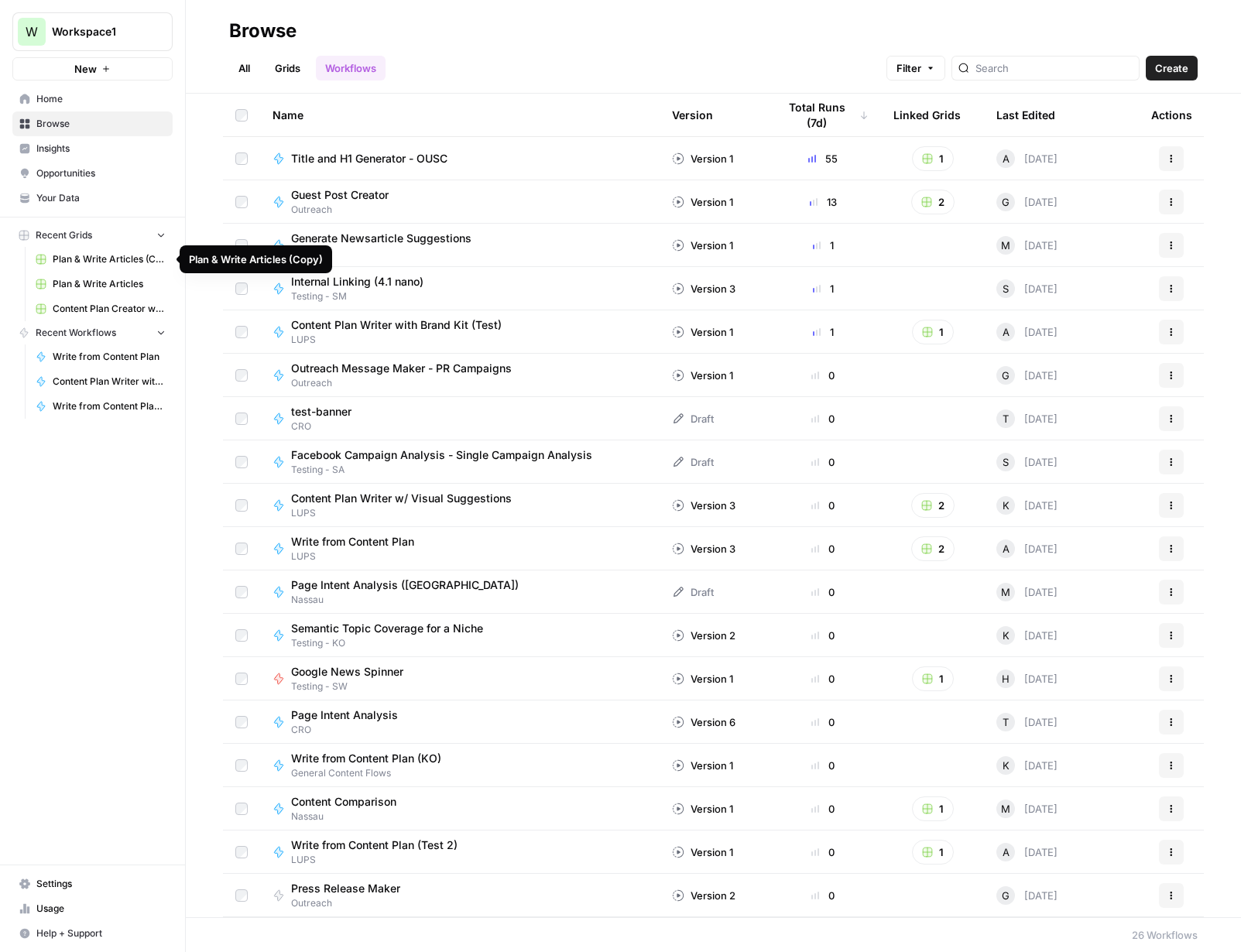
click at [119, 358] on span "Write from Content Plan" at bounding box center [109, 357] width 113 height 14
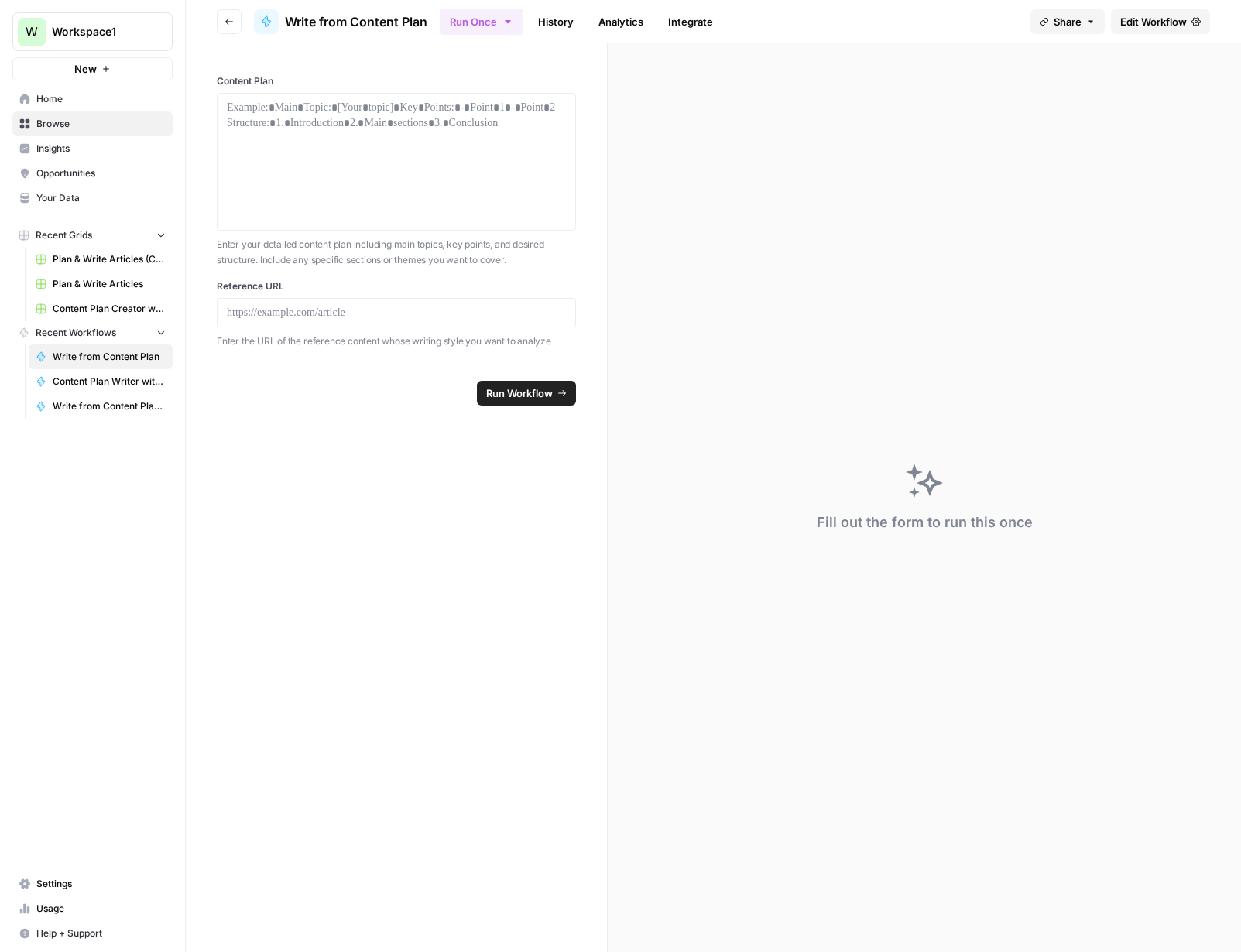
click at [101, 384] on span "Content Plan Writer with Brand Kit (Test)" at bounding box center [109, 382] width 113 height 14
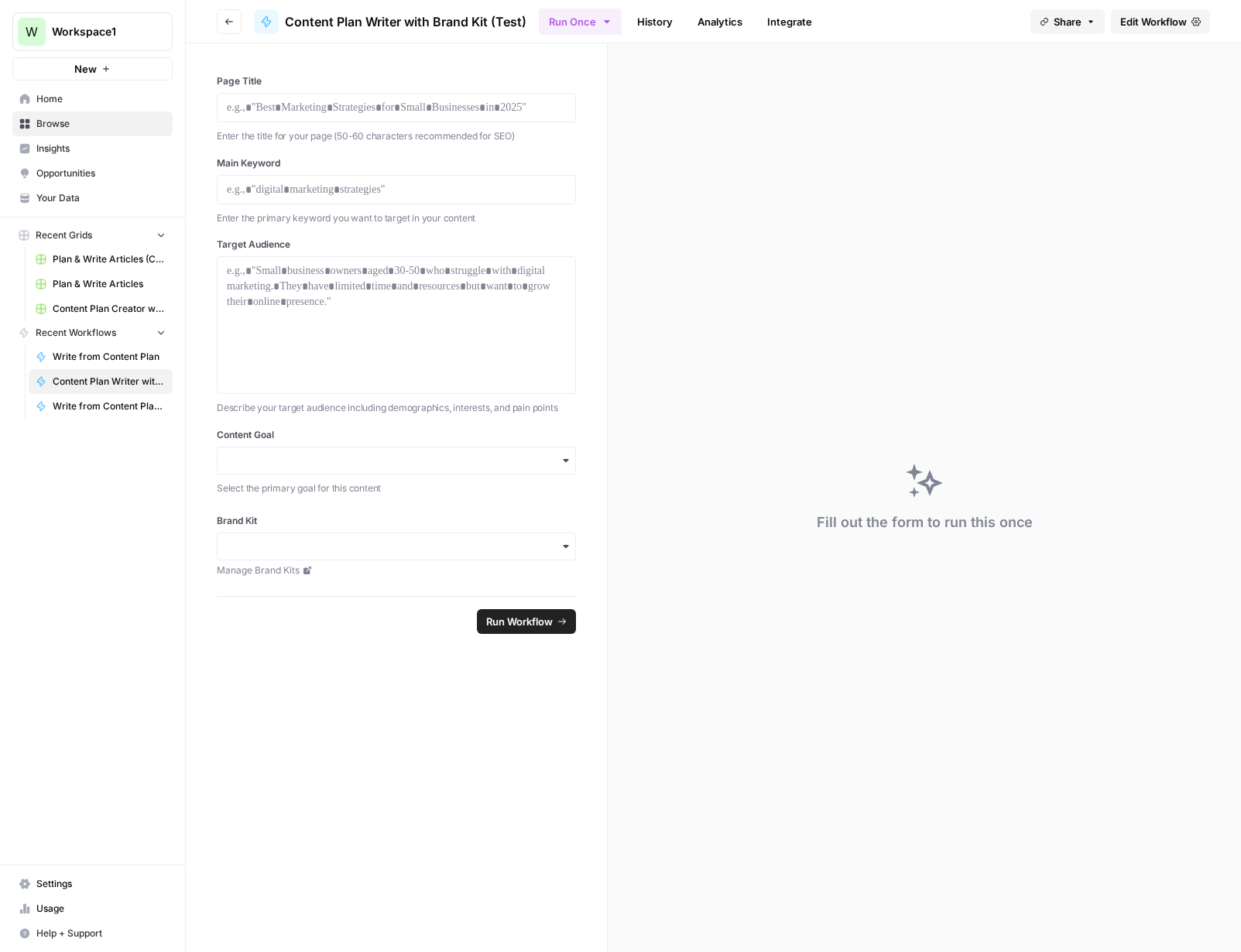
click at [103, 405] on span "Write from Content Plan (Test 2)" at bounding box center [109, 407] width 113 height 14
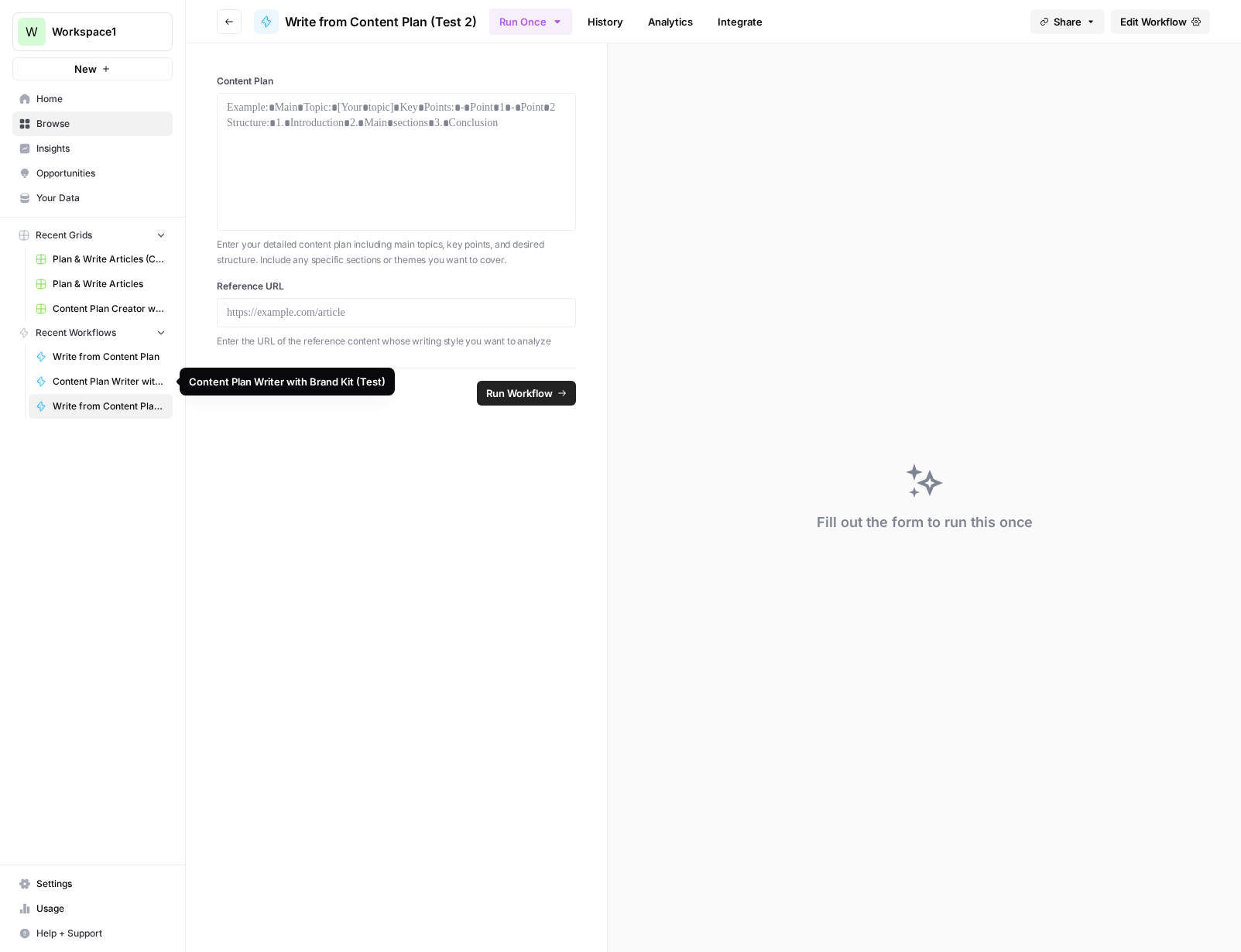
click at [107, 387] on span "Content Plan Writer with Brand Kit (Test)" at bounding box center [109, 382] width 113 height 14
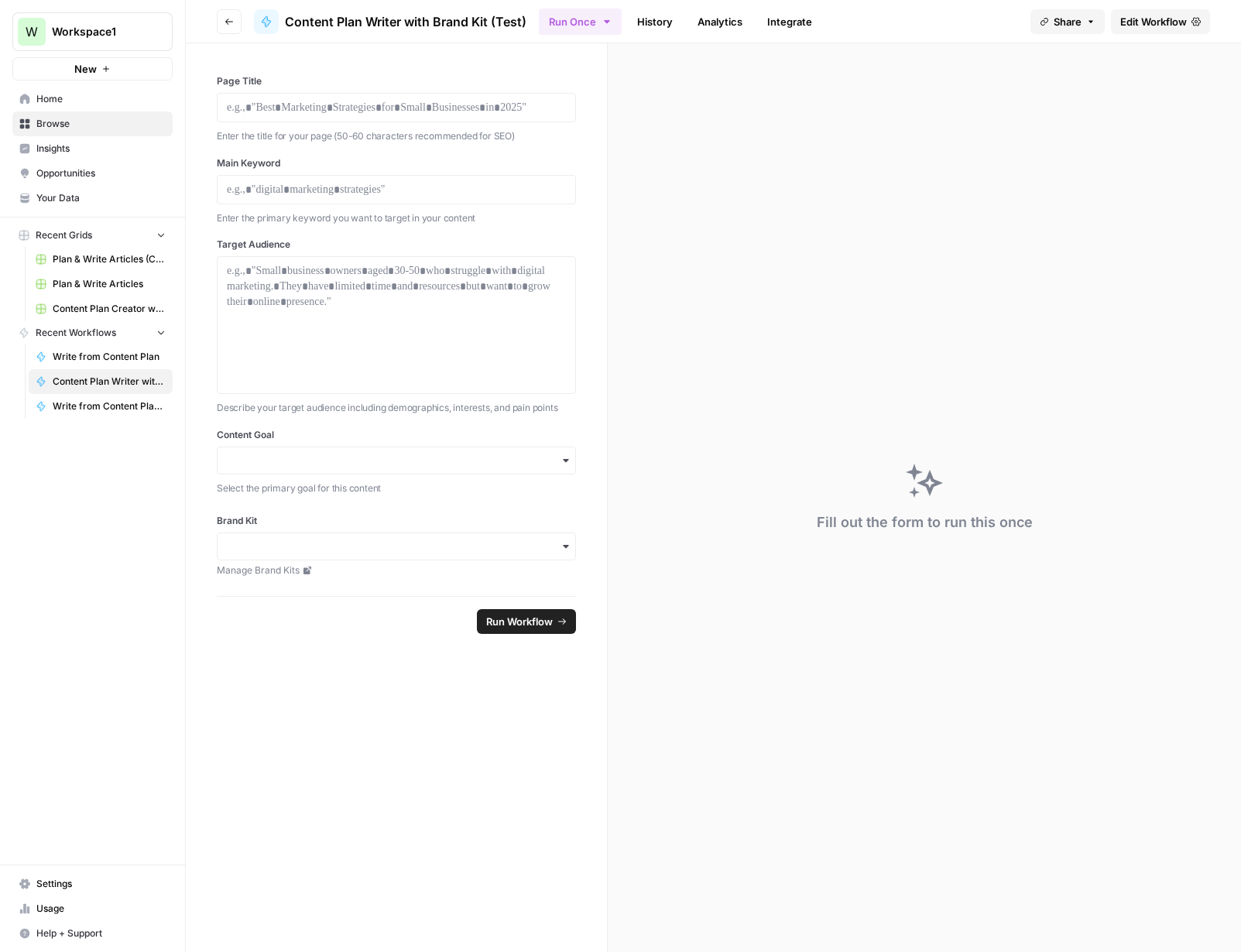
click at [1086, 20] on icon "button" at bounding box center [1090, 21] width 9 height 9
click at [98, 38] on span "Workspace1" at bounding box center [99, 31] width 94 height 15
click at [136, 146] on span "UFM Content Creation" at bounding box center [149, 140] width 205 height 15
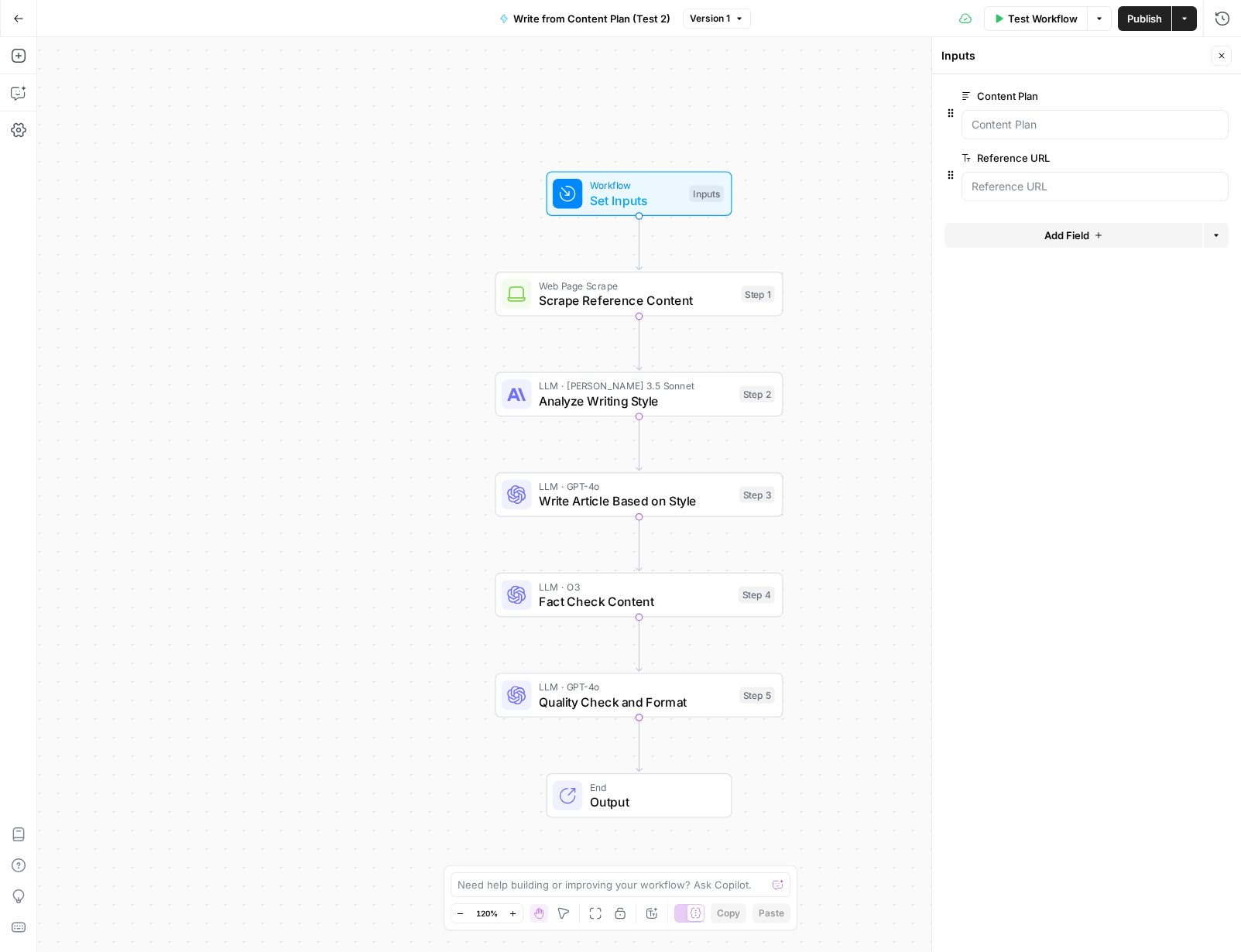
click at [1182, 98] on span "edit field" at bounding box center [1170, 96] width 34 height 12
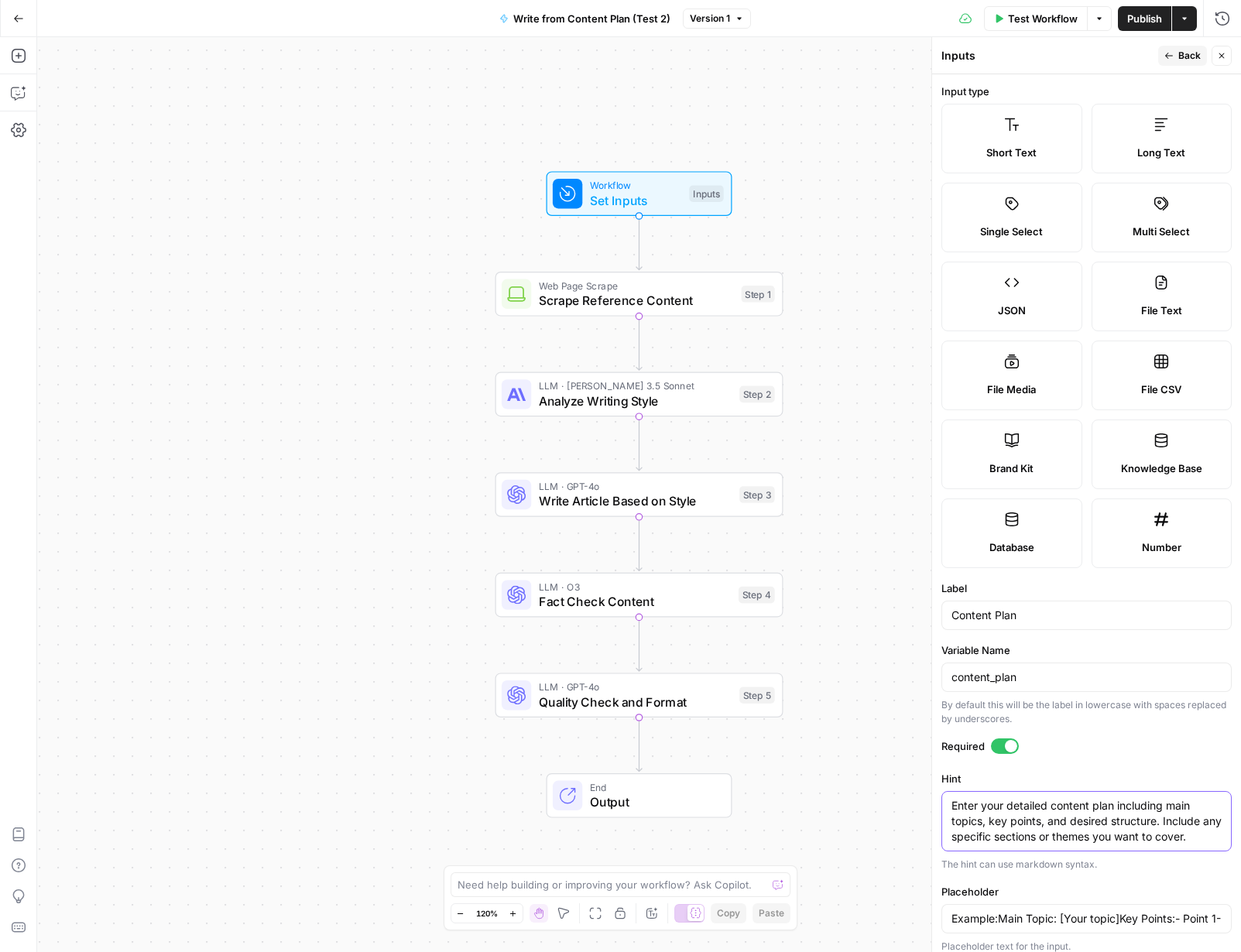
click at [1037, 816] on textarea "Enter your detailed content plan including main topics, key points, and desired…" at bounding box center [1086, 822] width 270 height 46
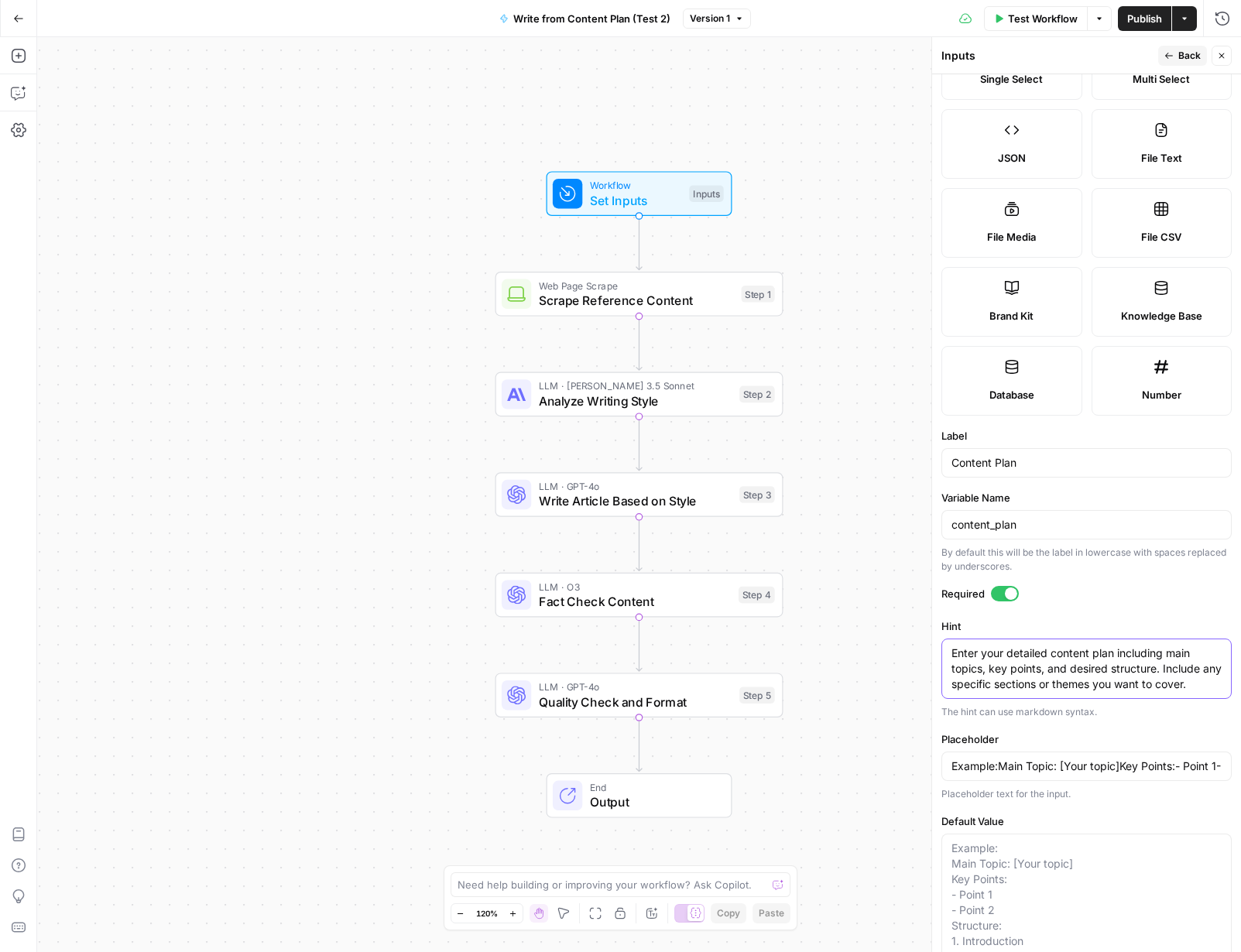
scroll to position [174, 0]
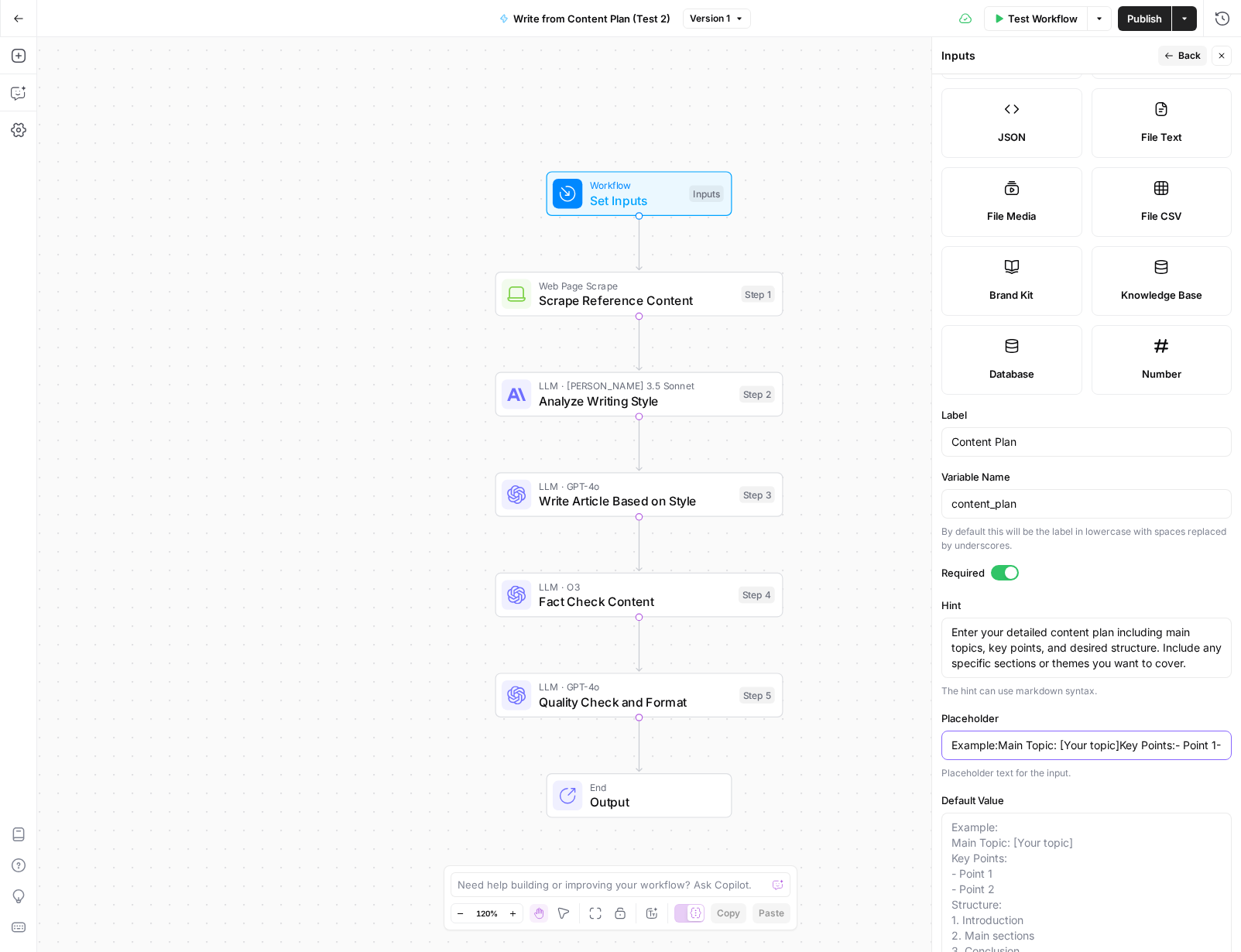
click at [1036, 749] on input "Example:Main Topic: [Your topic]Key Points:- Point 1- Point 2Structure:1. Intro…" at bounding box center [1086, 745] width 270 height 15
type input "Example:Main Topic: [Your topic]Key Points:- Point 1- Point 2Structure:1. Intro…"
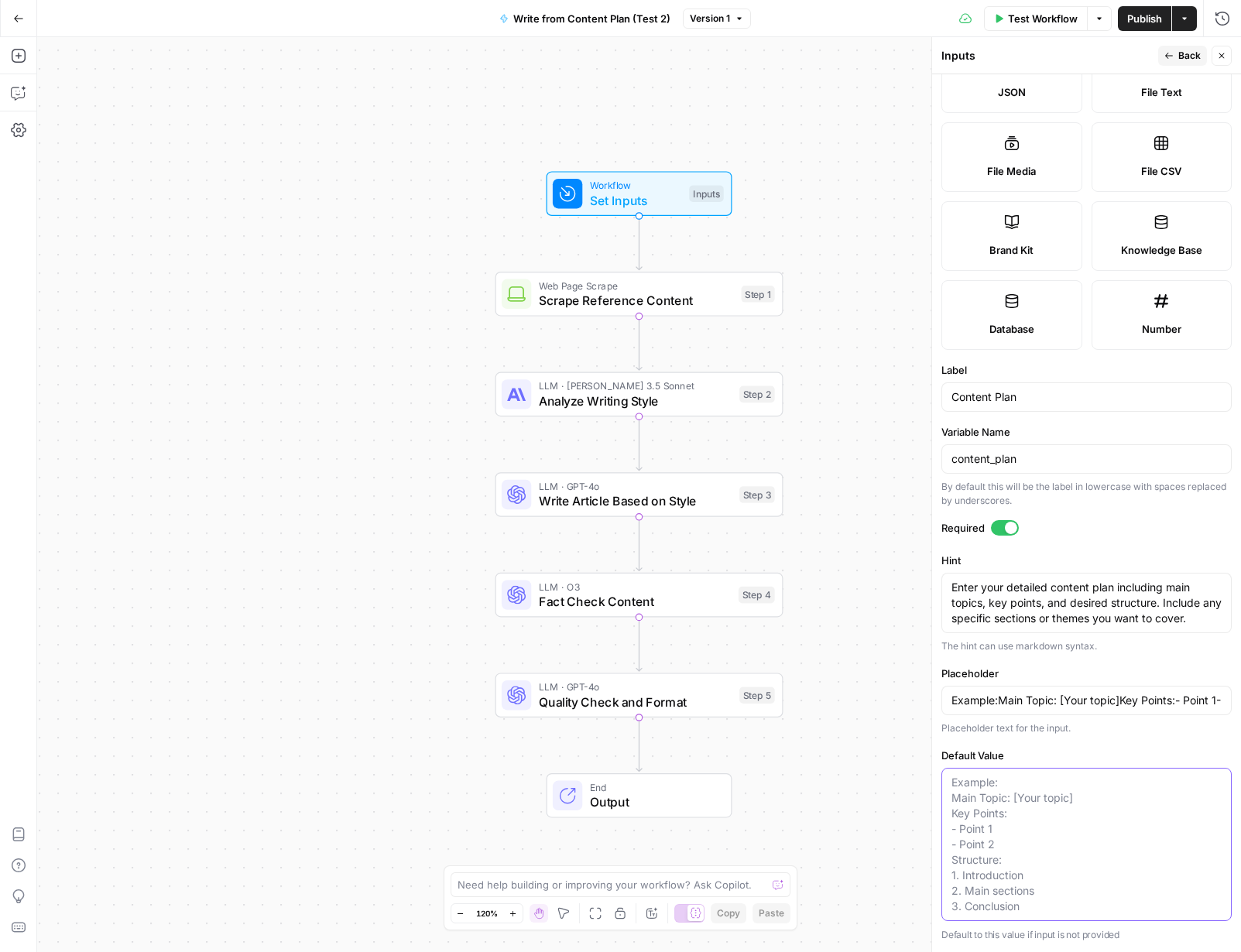
drag, startPoint x: 1031, startPoint y: 905, endPoint x: 946, endPoint y: 792, distance: 141.4
click at [946, 792] on div "Example: Main Topic: [Your topic] Key Points: - Point 1 - Point 2 Structure: 1.…" at bounding box center [1087, 844] width 291 height 153
drag, startPoint x: 955, startPoint y: 784, endPoint x: 982, endPoint y: 847, distance: 68.5
click at [981, 847] on textarea "Default Value" at bounding box center [1086, 844] width 270 height 139
click at [1166, 54] on icon "button" at bounding box center [1169, 56] width 9 height 9
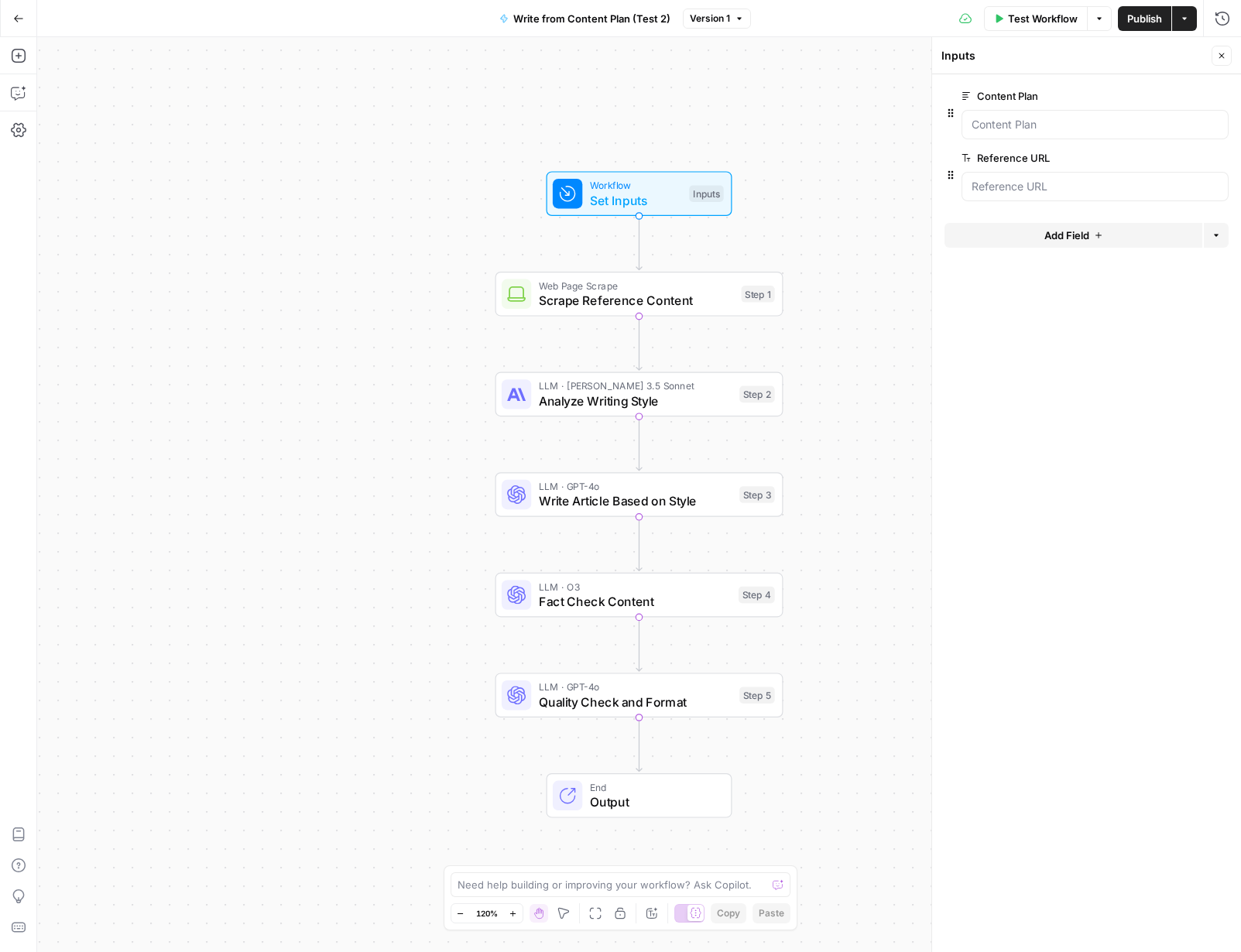
click at [1177, 157] on span "edit field" at bounding box center [1170, 158] width 34 height 12
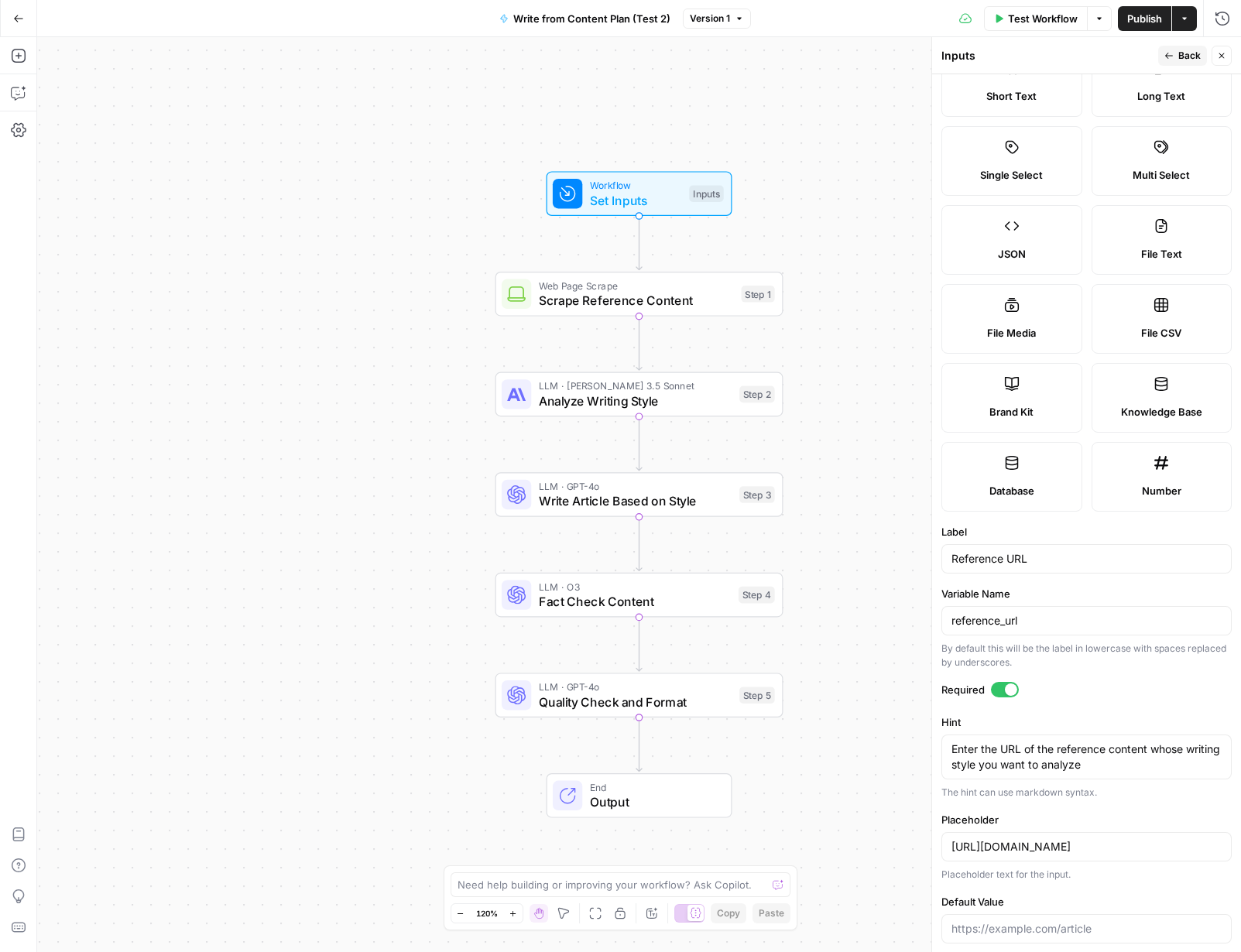
scroll to position [64, 0]
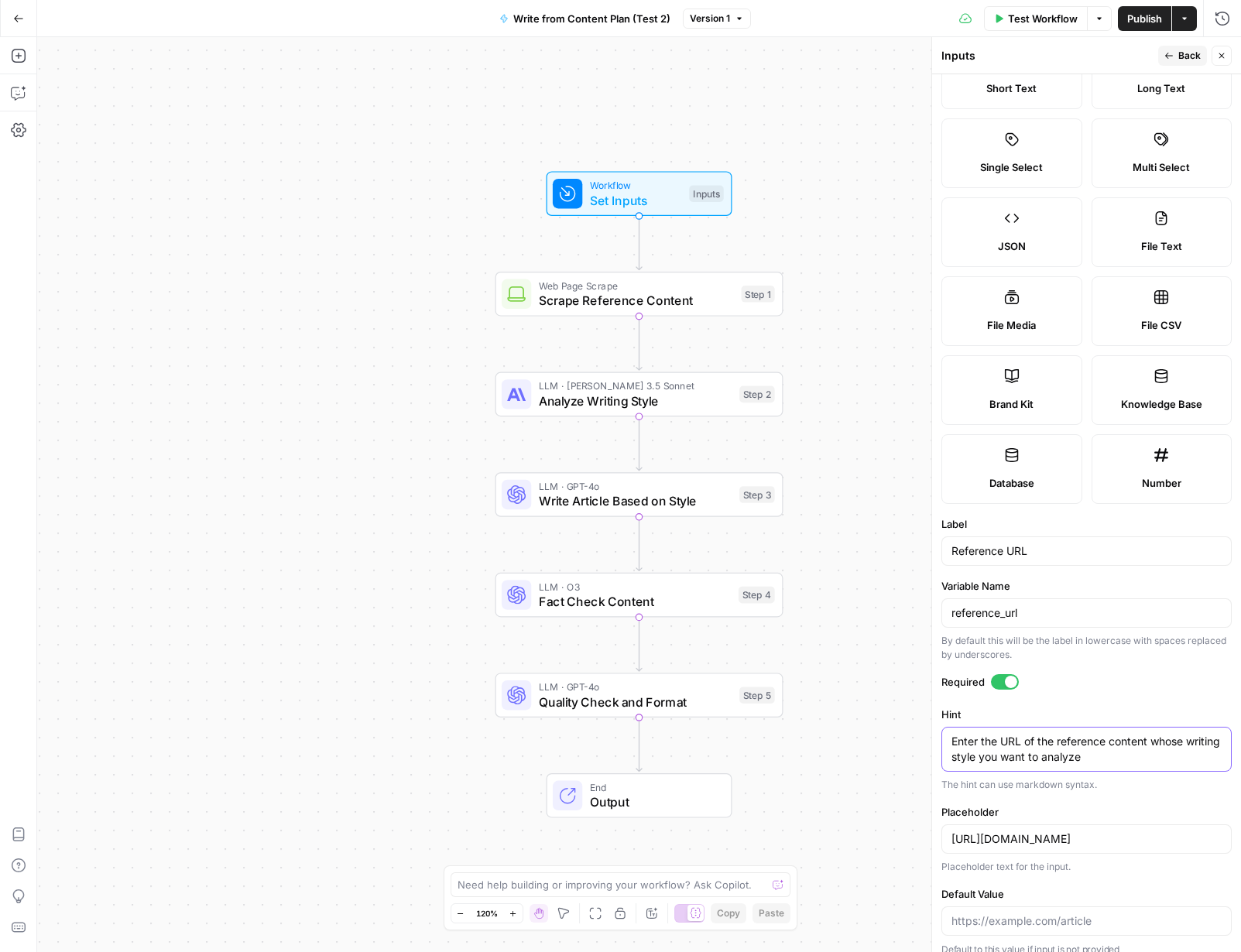
click at [1026, 753] on textarea "Enter the URL of the reference content whose writing style you want to analyze" at bounding box center [1086, 749] width 270 height 31
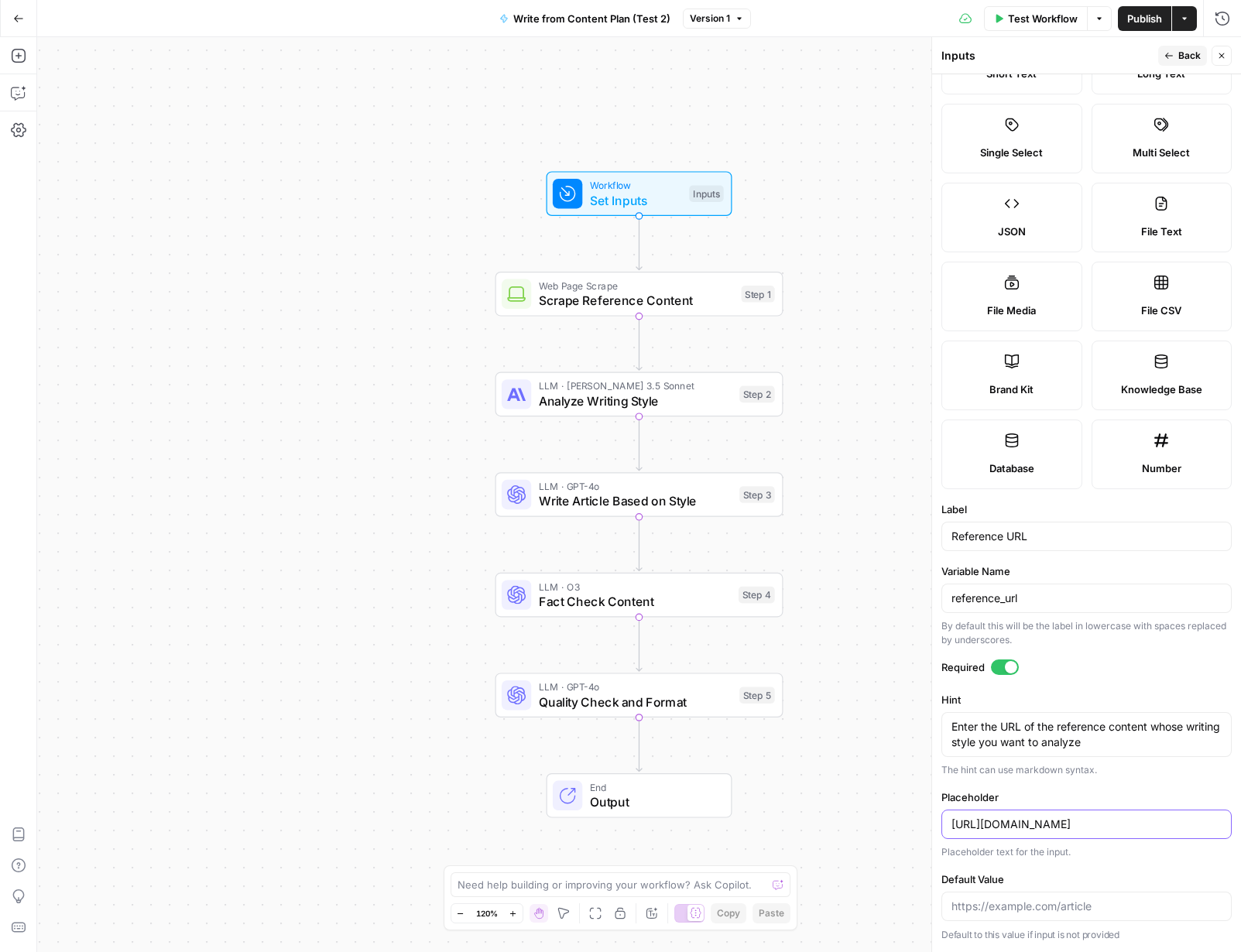
click at [1104, 830] on input "[URL][DOMAIN_NAME]" at bounding box center [1086, 823] width 270 height 15
click at [581, 397] on span "Analyze Writing Style" at bounding box center [636, 401] width 193 height 19
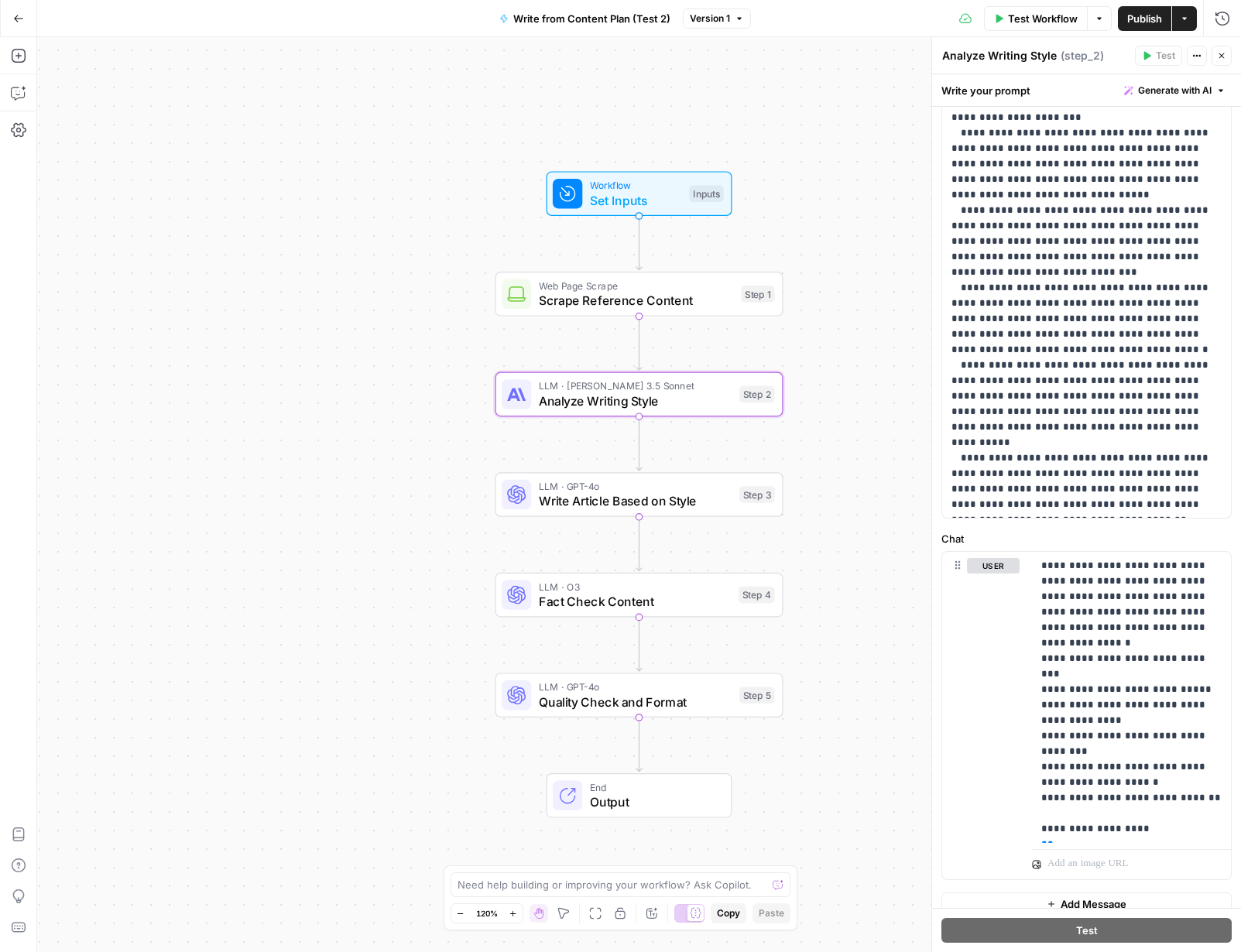
scroll to position [284, 0]
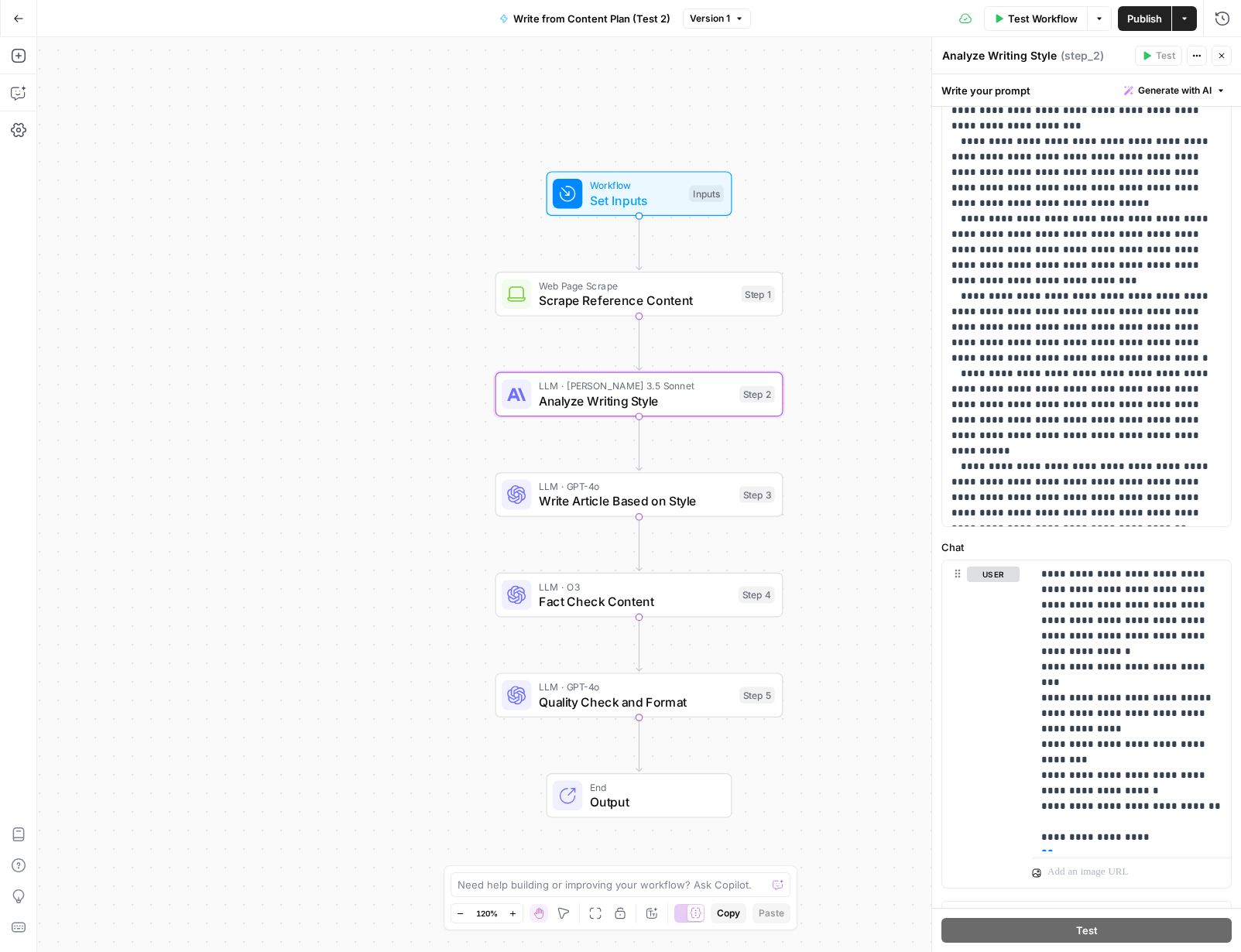
click at [1218, 59] on icon "button" at bounding box center [1221, 56] width 9 height 9
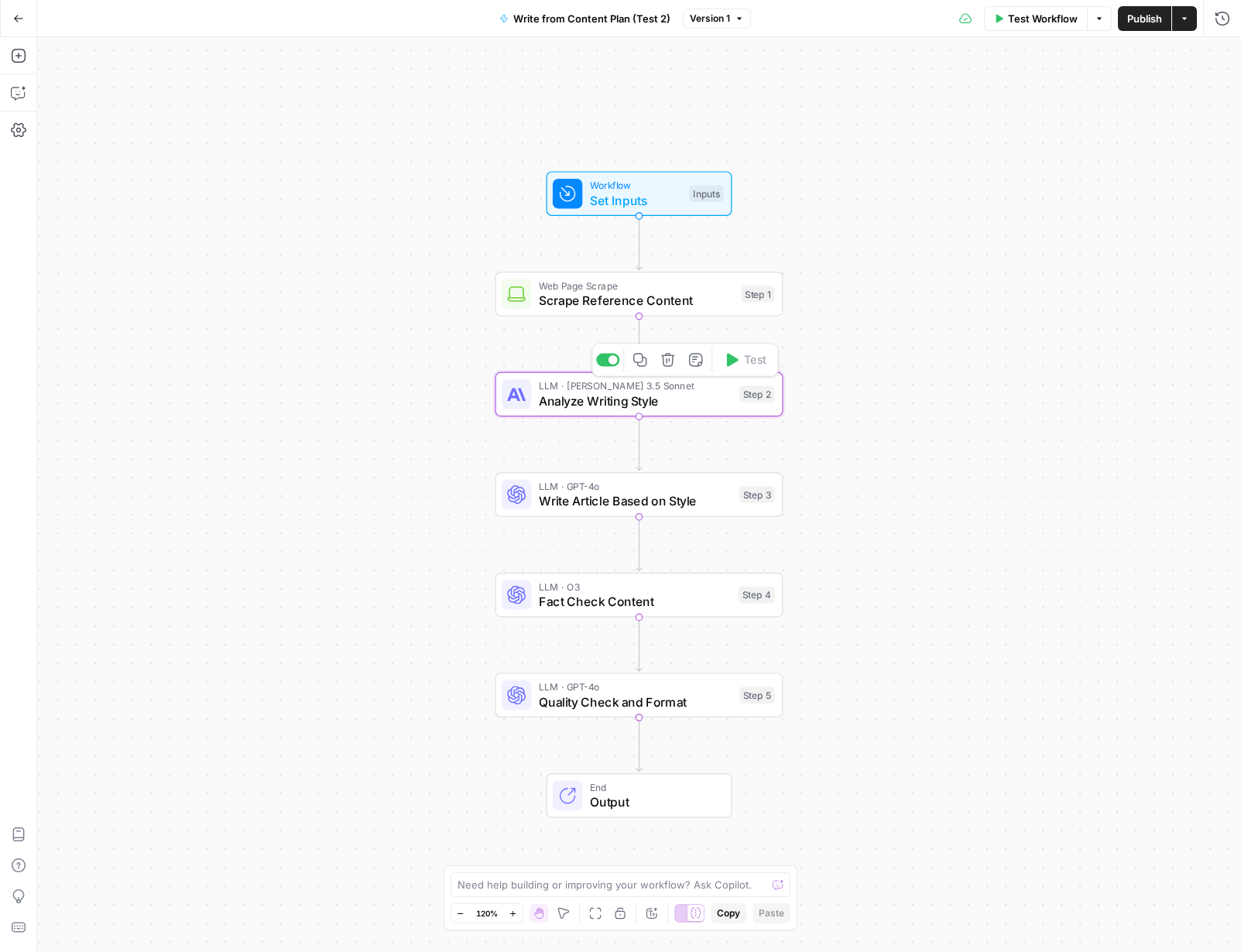
click at [566, 407] on span "Analyze Writing Style" at bounding box center [636, 401] width 193 height 19
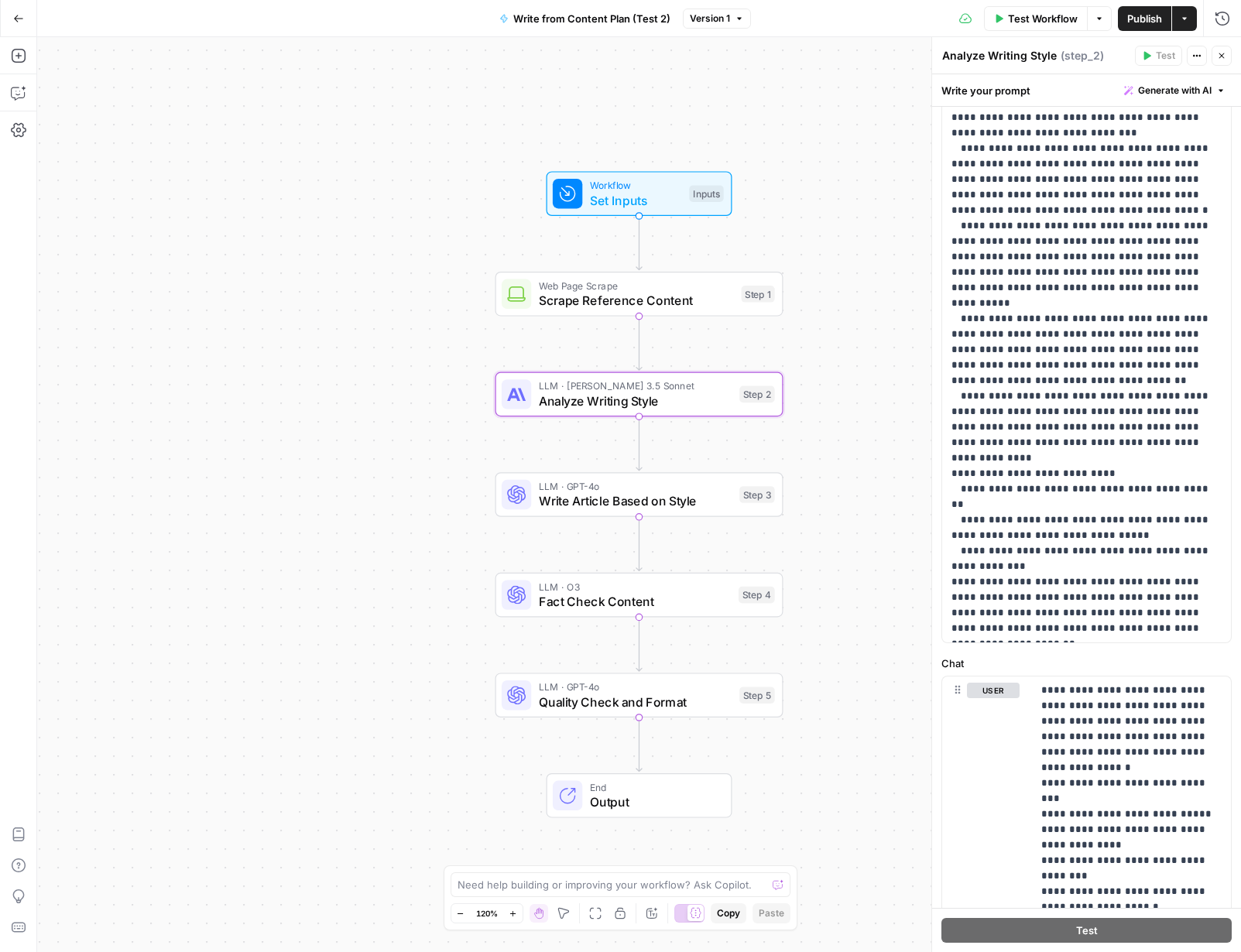
scroll to position [308, 0]
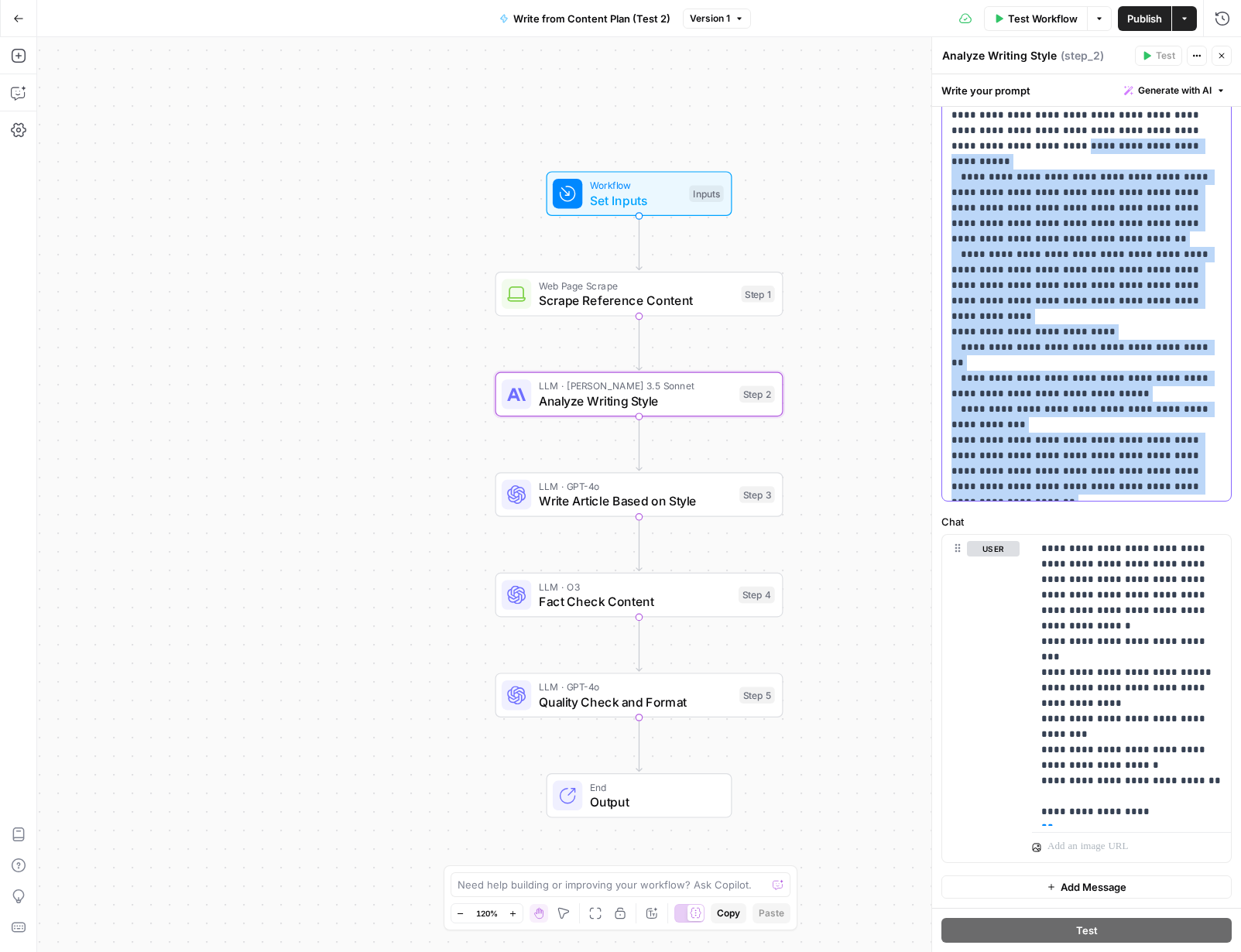
drag, startPoint x: 1144, startPoint y: 493, endPoint x: 964, endPoint y: 30, distance: 496.8
click at [964, 21] on body "W Workspace1 New Home Browse Insights Opportunities Your Data Recent Grids Plan…" at bounding box center [620, 476] width 1241 height 952
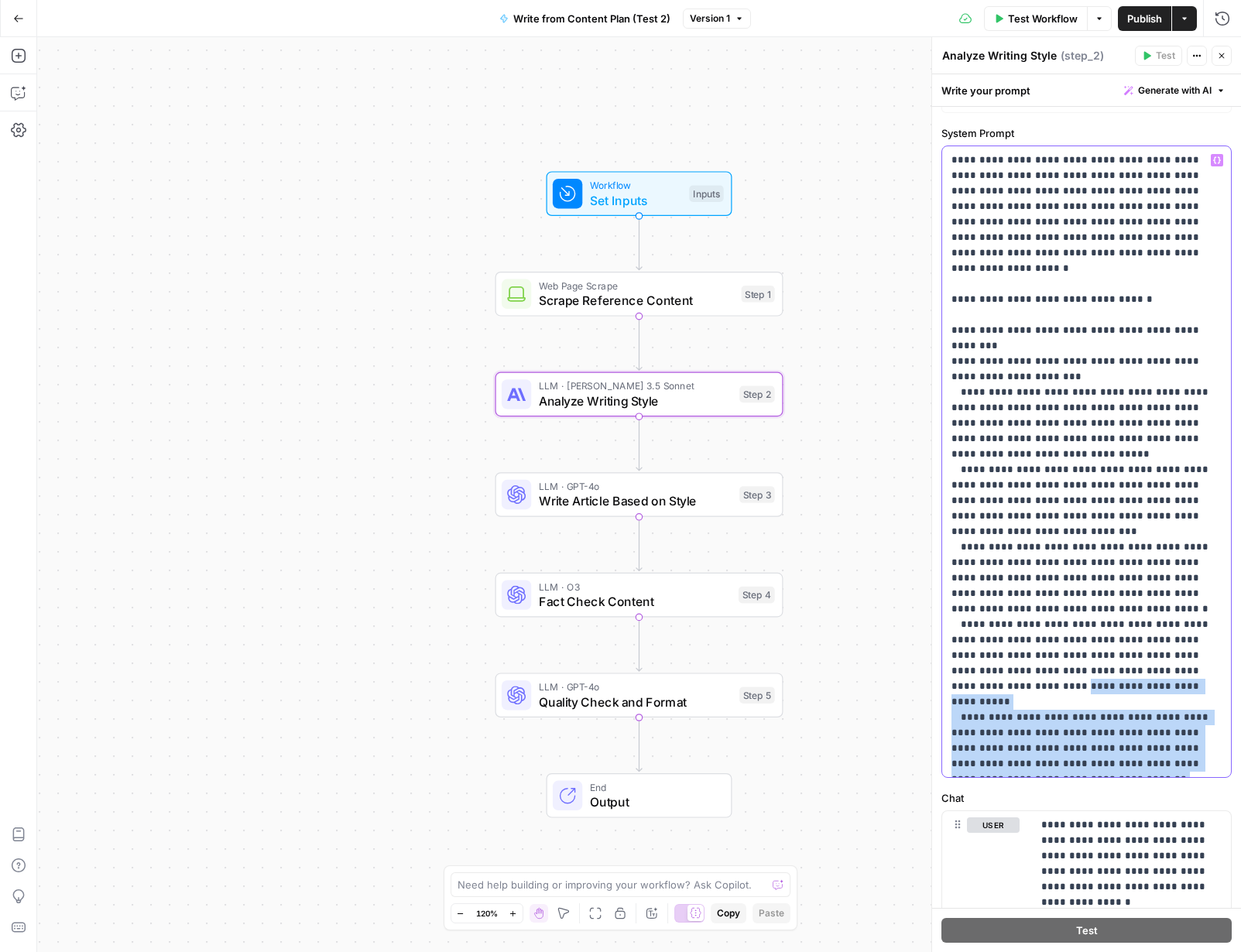
scroll to position [0, 0]
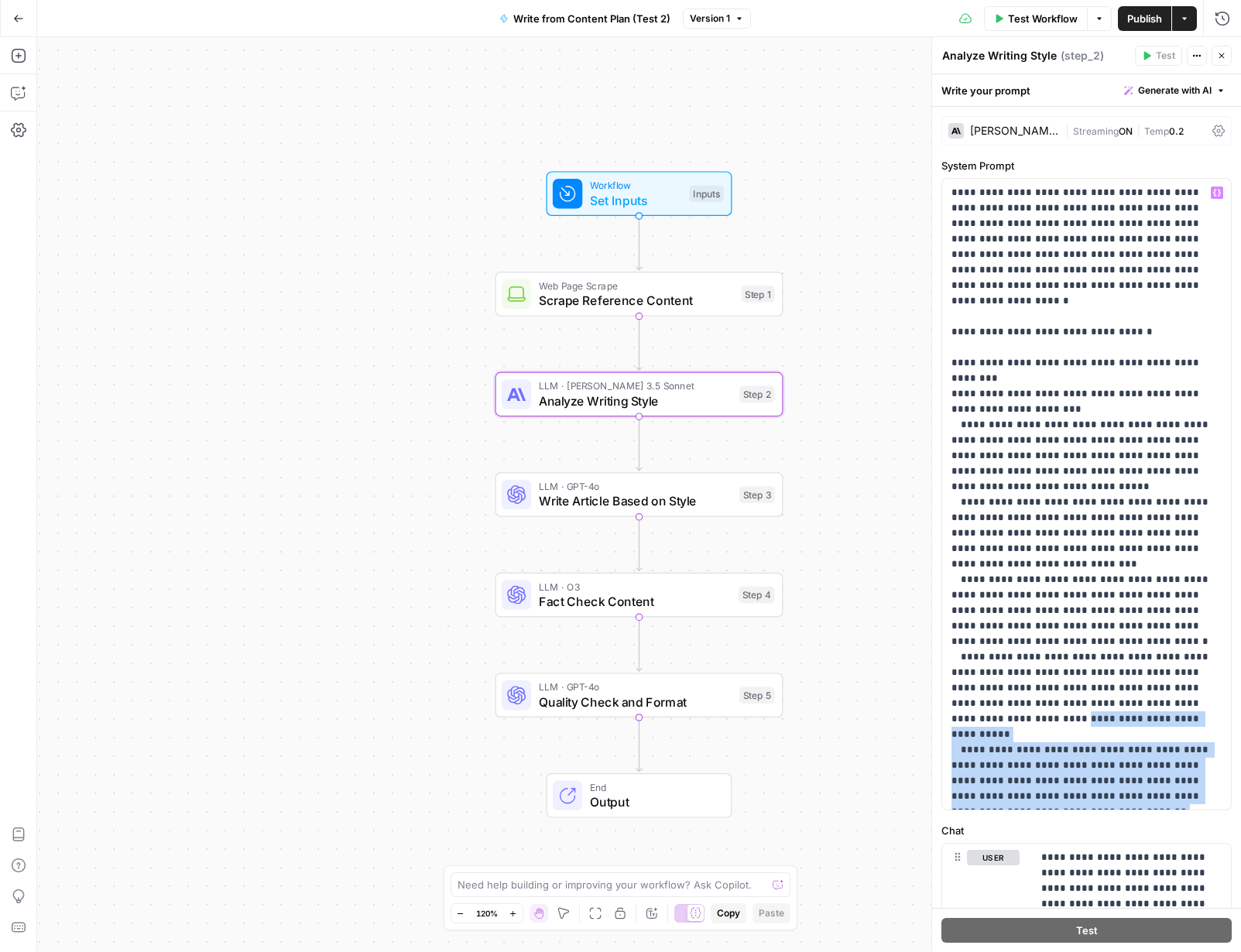
click at [699, 307] on span "Scrape Reference Content" at bounding box center [636, 300] width 195 height 19
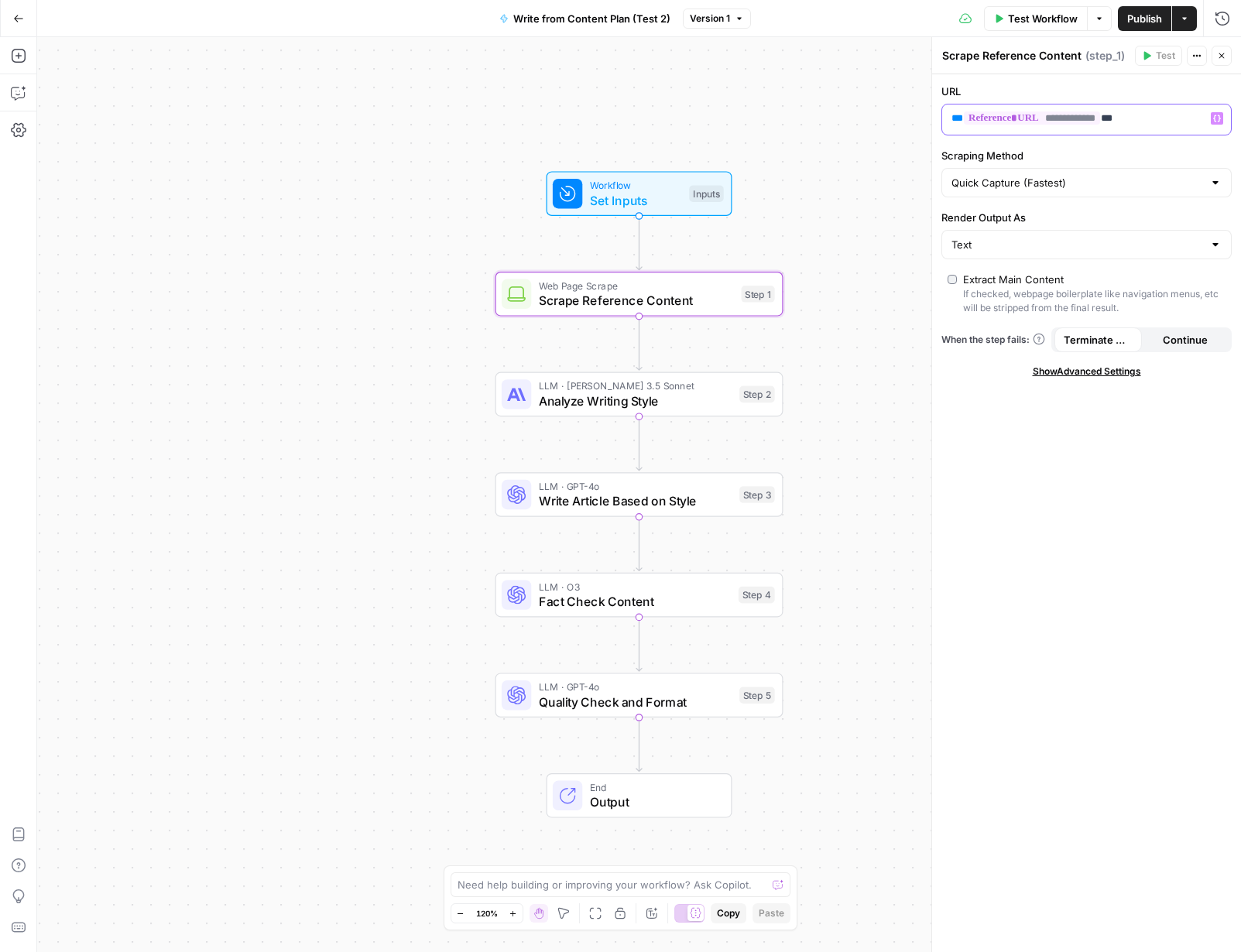
drag, startPoint x: 1147, startPoint y: 118, endPoint x: 926, endPoint y: 105, distance: 221.4
click at [932, 105] on div "**********" at bounding box center [1086, 495] width 309 height 915
copy p "**********"
click at [639, 405] on span "Analyze Writing Style" at bounding box center [636, 401] width 193 height 19
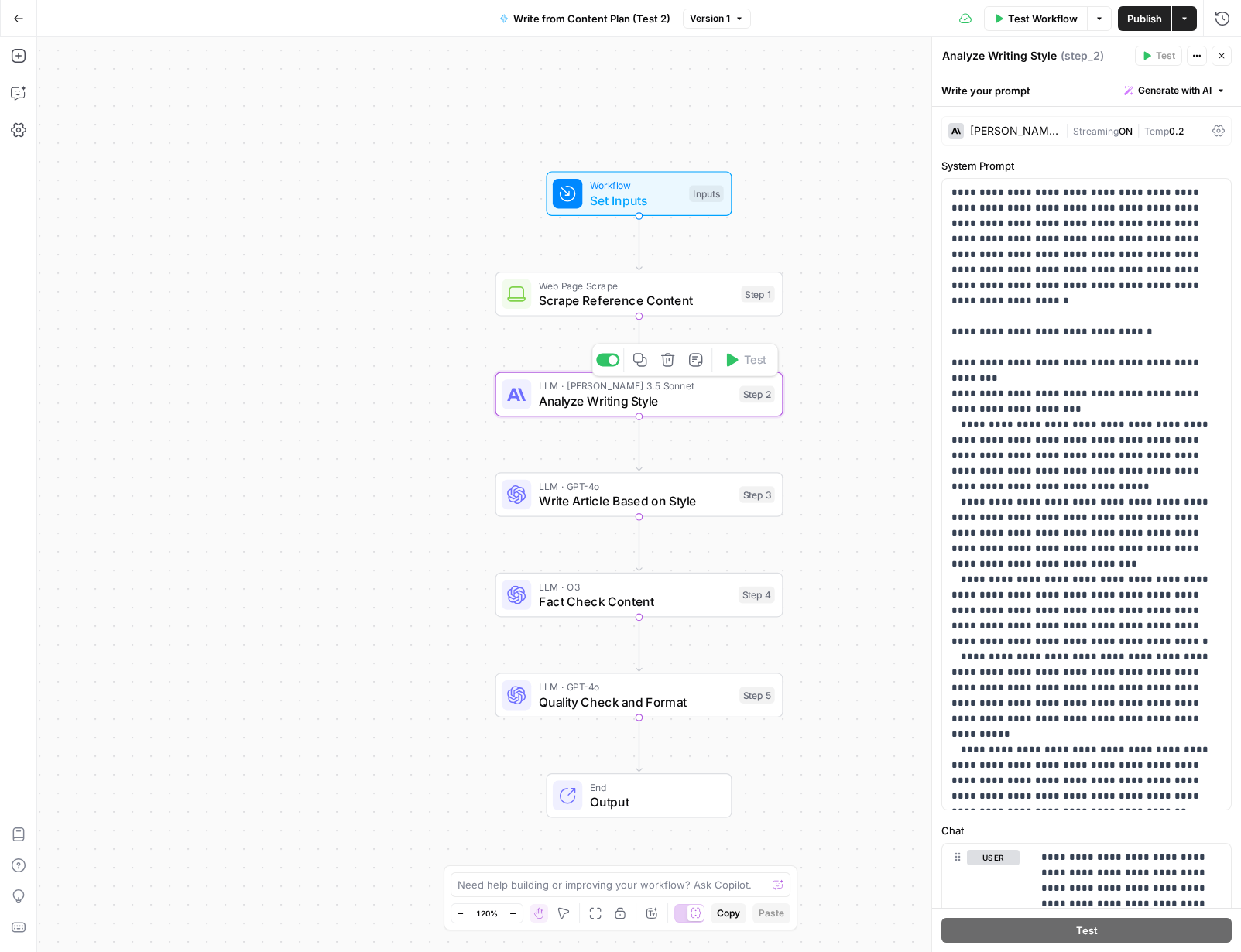
click at [589, 301] on span "Scrape Reference Content" at bounding box center [636, 300] width 195 height 19
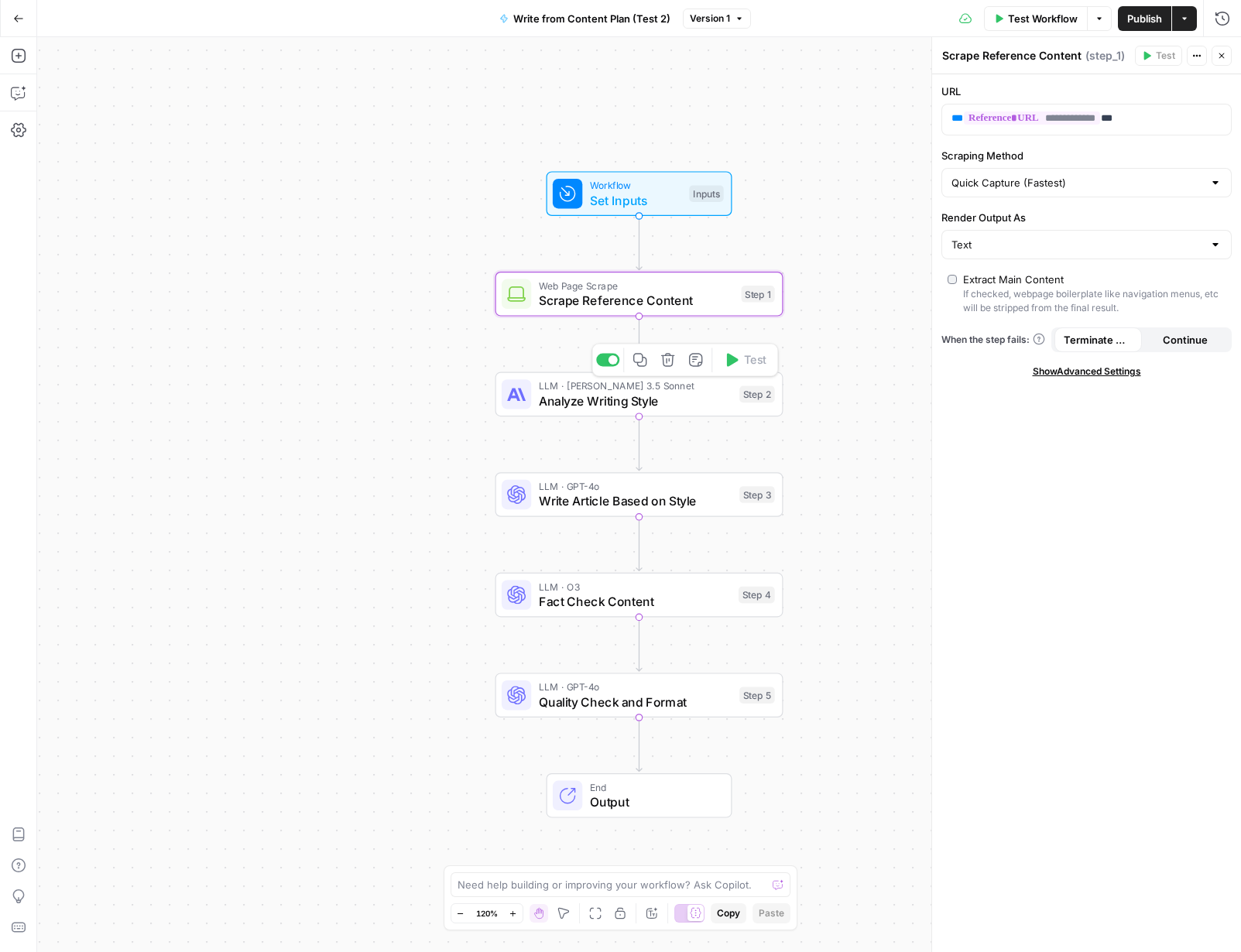
click at [601, 401] on span "Analyze Writing Style" at bounding box center [636, 401] width 193 height 19
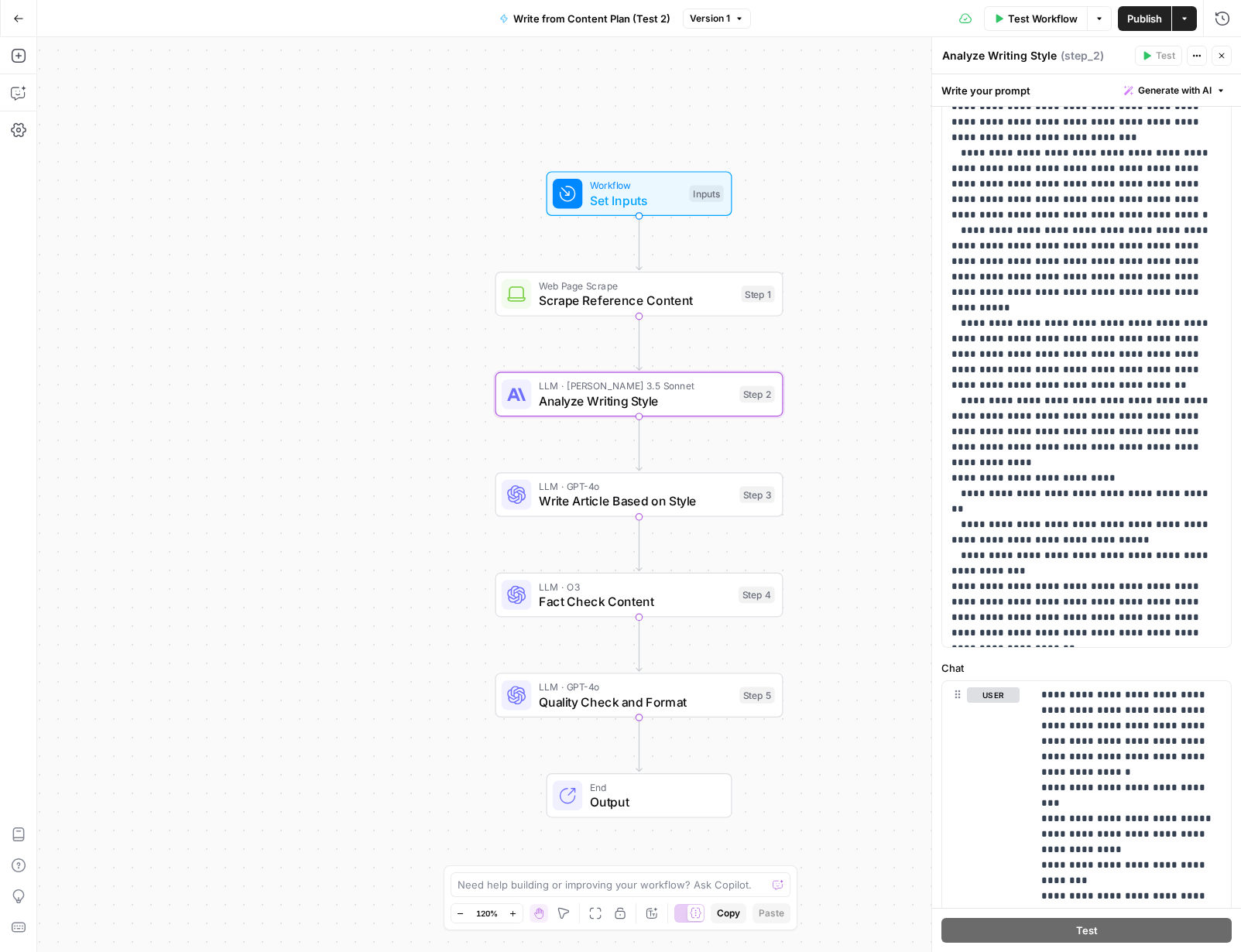
scroll to position [308, 0]
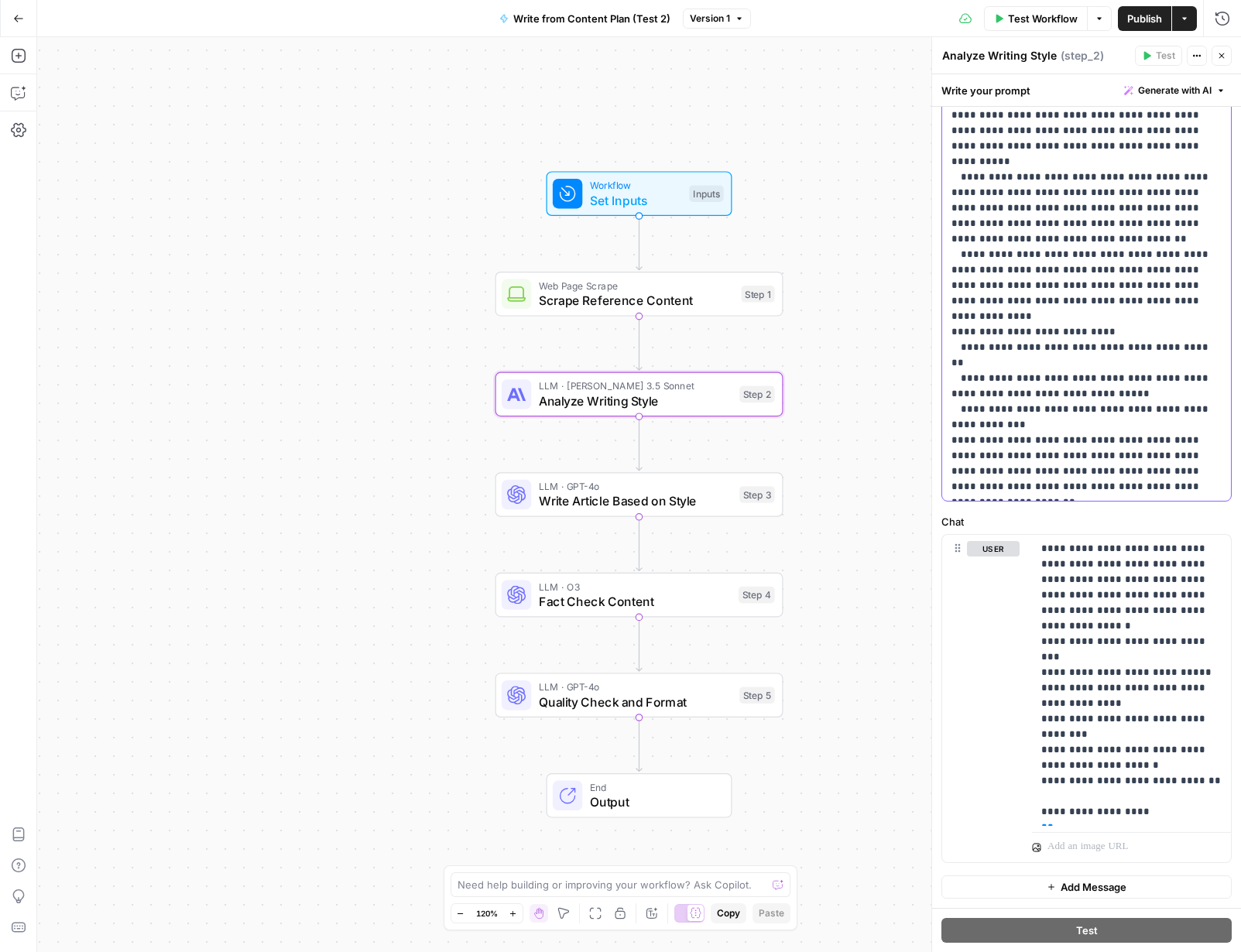
drag, startPoint x: 1134, startPoint y: 490, endPoint x: 1005, endPoint y: 194, distance: 322.9
click at [1005, 194] on p "**********" at bounding box center [1086, 53] width 270 height 883
click at [1006, 201] on p "**********" at bounding box center [1086, 53] width 270 height 883
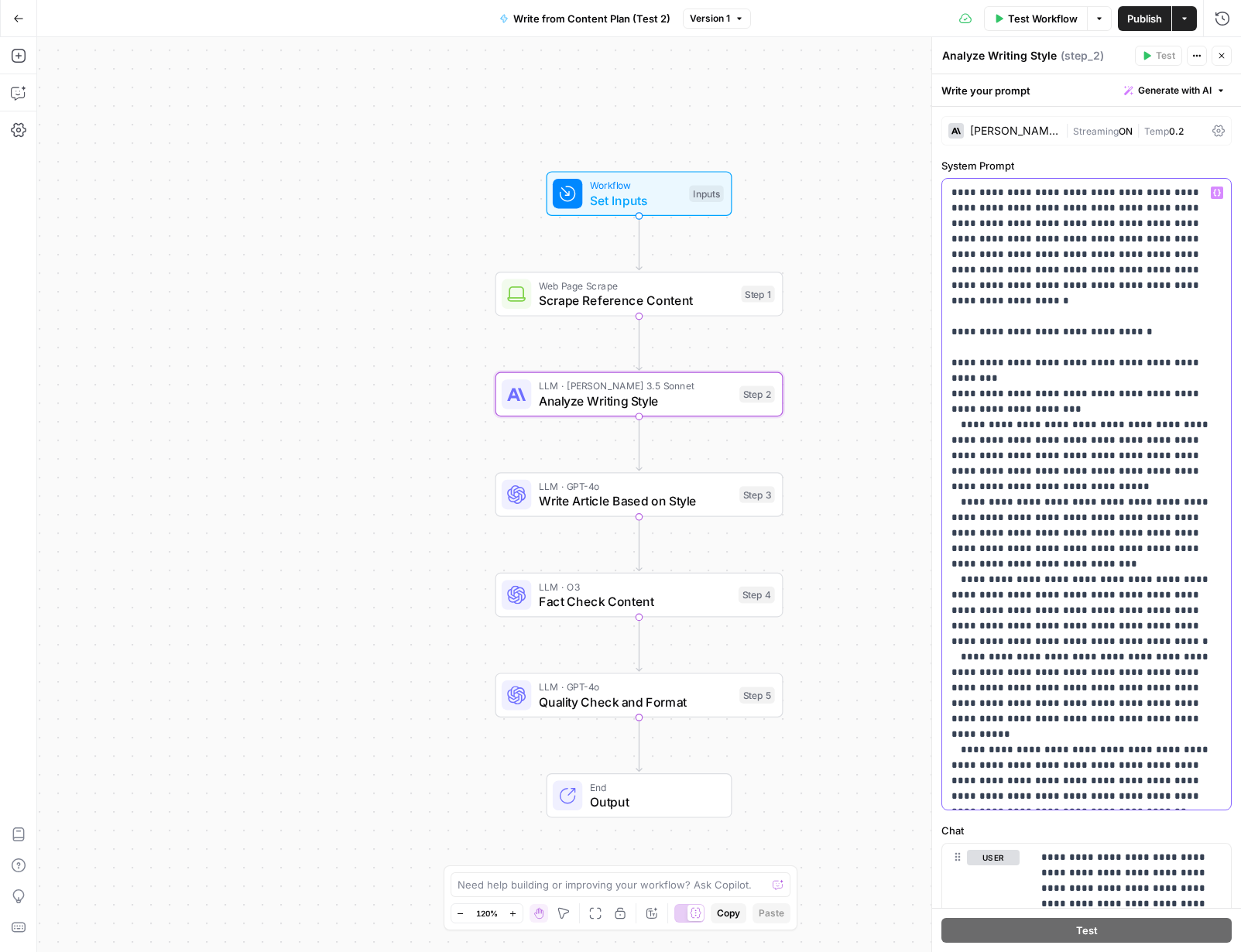
scroll to position [264, 0]
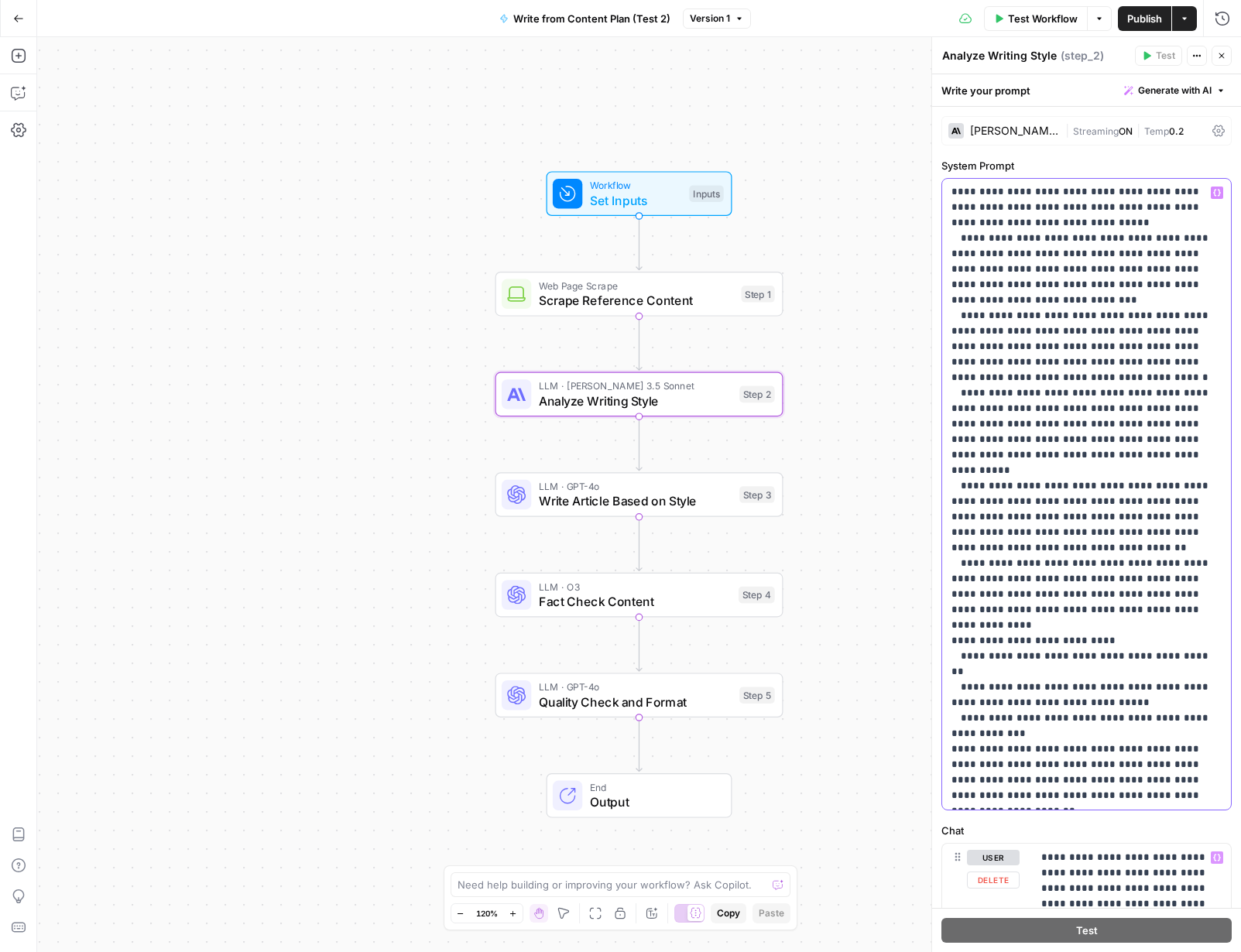
drag, startPoint x: 948, startPoint y: 195, endPoint x: 1120, endPoint y: 914, distance: 739.3
click at [1120, 914] on div "**********" at bounding box center [1087, 513] width 308 height 878
copy p "**********"
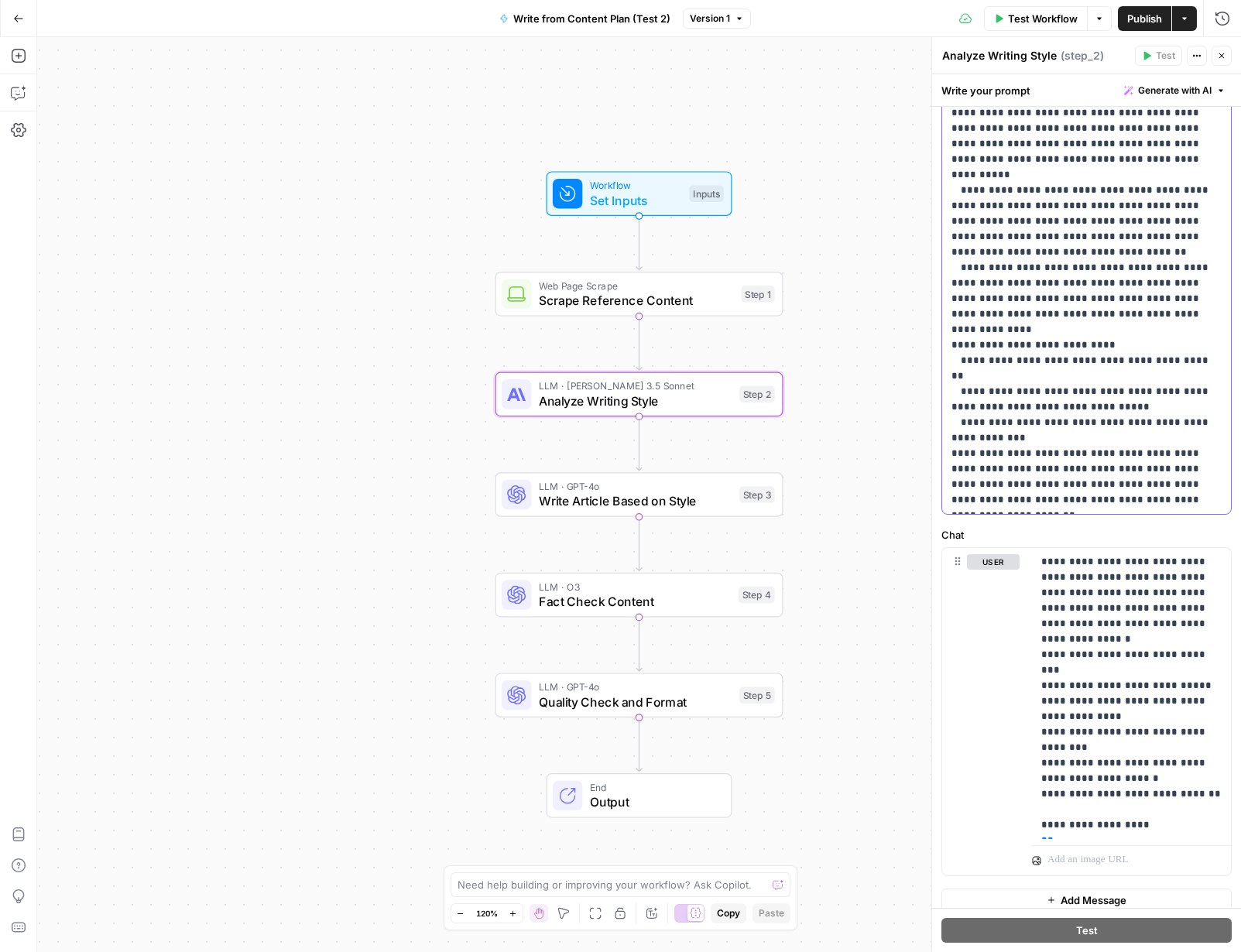
scroll to position [308, 0]
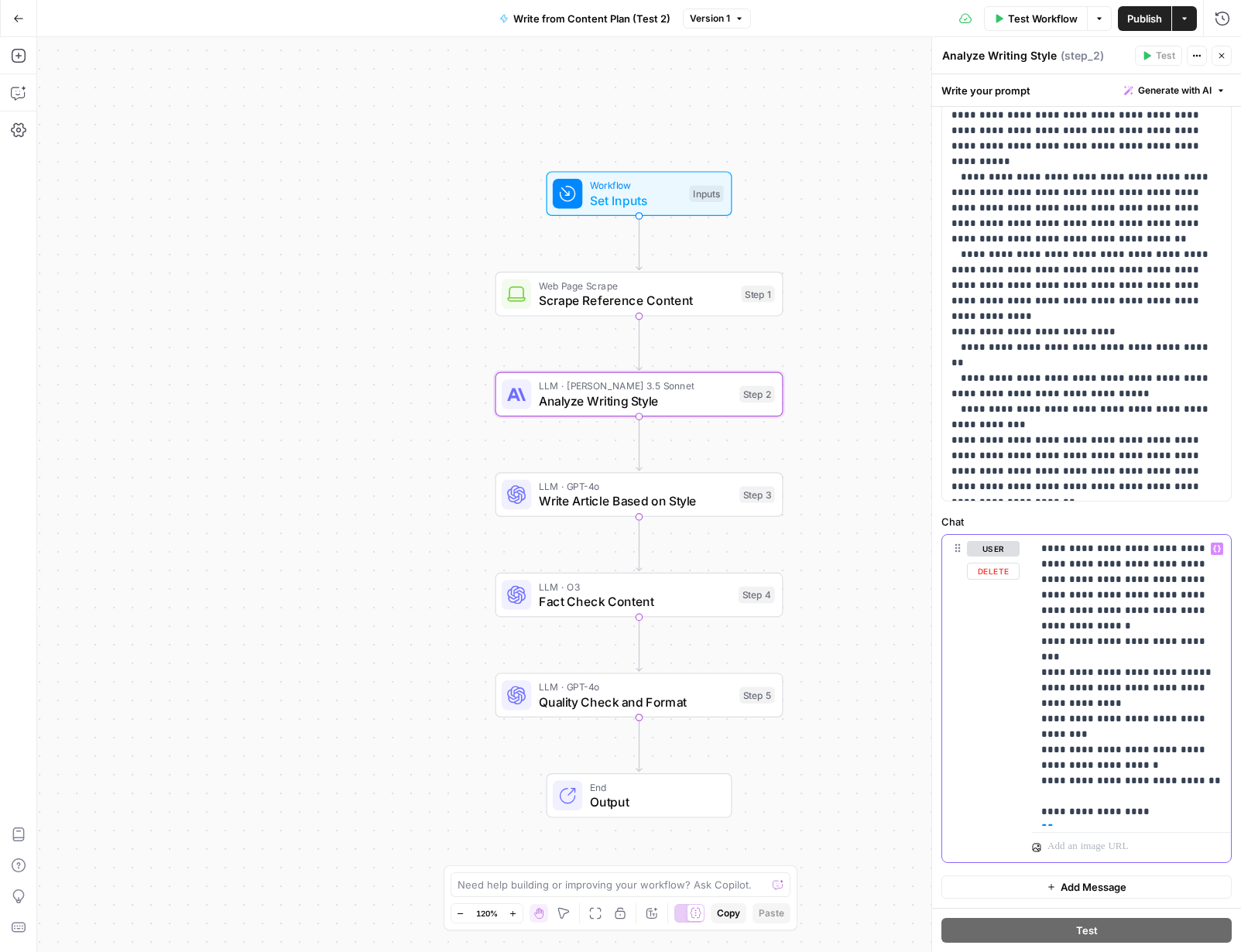
drag, startPoint x: 1068, startPoint y: 814, endPoint x: 1027, endPoint y: 542, distance: 275.1
click at [1026, 543] on div "**********" at bounding box center [1087, 699] width 289 height 328
copy p "**********"
click at [605, 510] on span "Write Article Based on Style" at bounding box center [636, 501] width 193 height 19
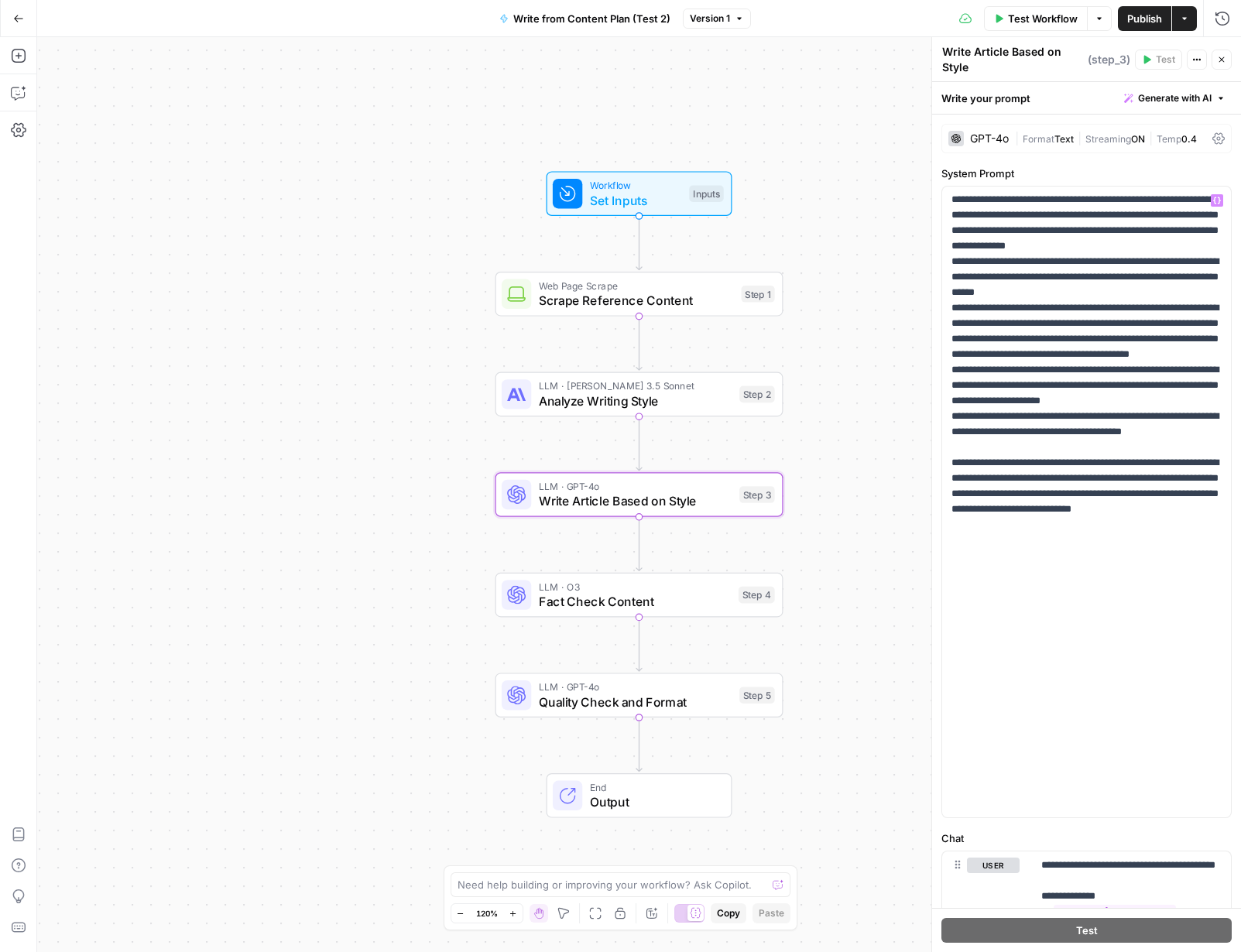
scroll to position [3, 0]
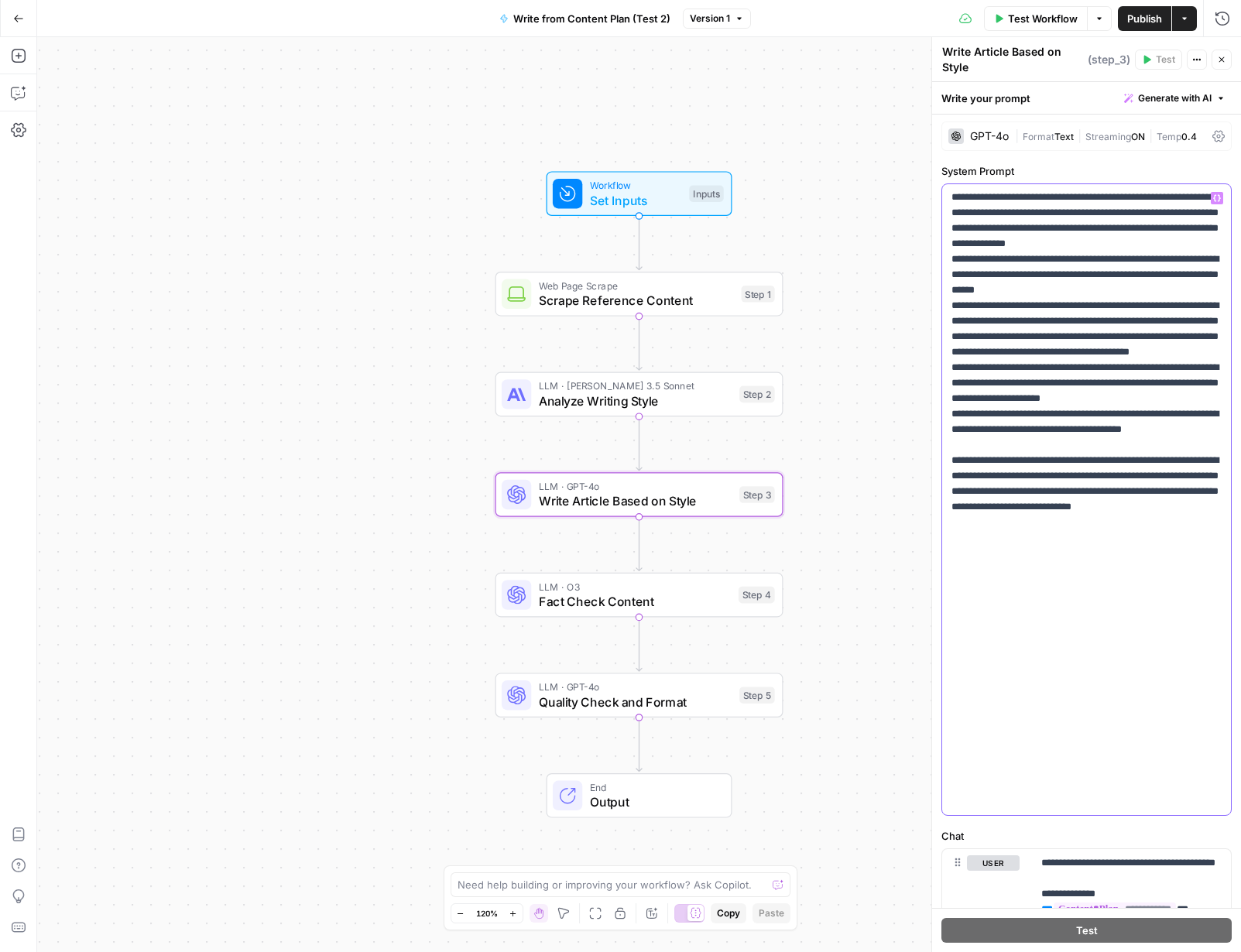
drag, startPoint x: 1038, startPoint y: 804, endPoint x: 985, endPoint y: 125, distance: 681.1
click at [969, 70] on div "**********" at bounding box center [1086, 495] width 309 height 915
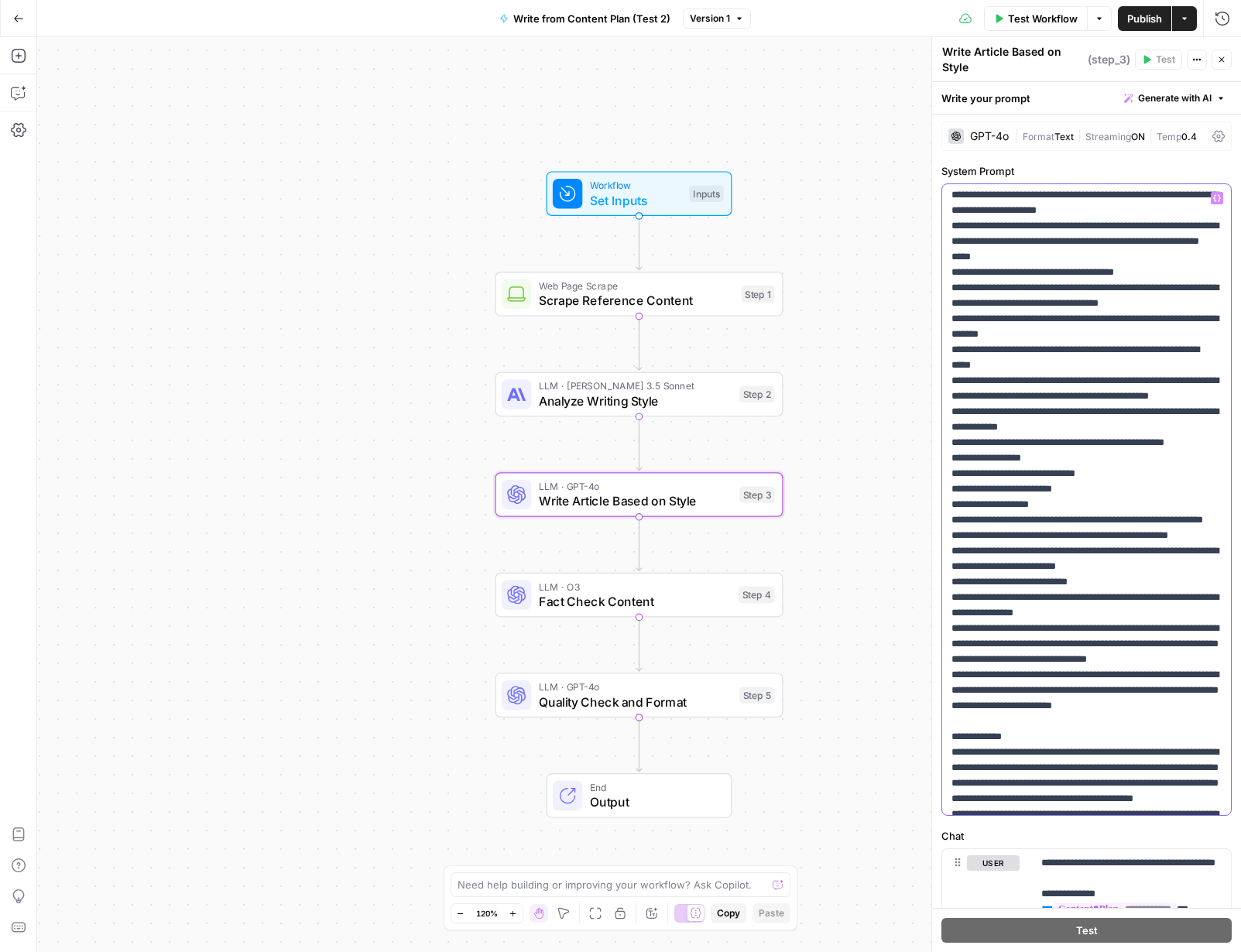
scroll to position [1440, 0]
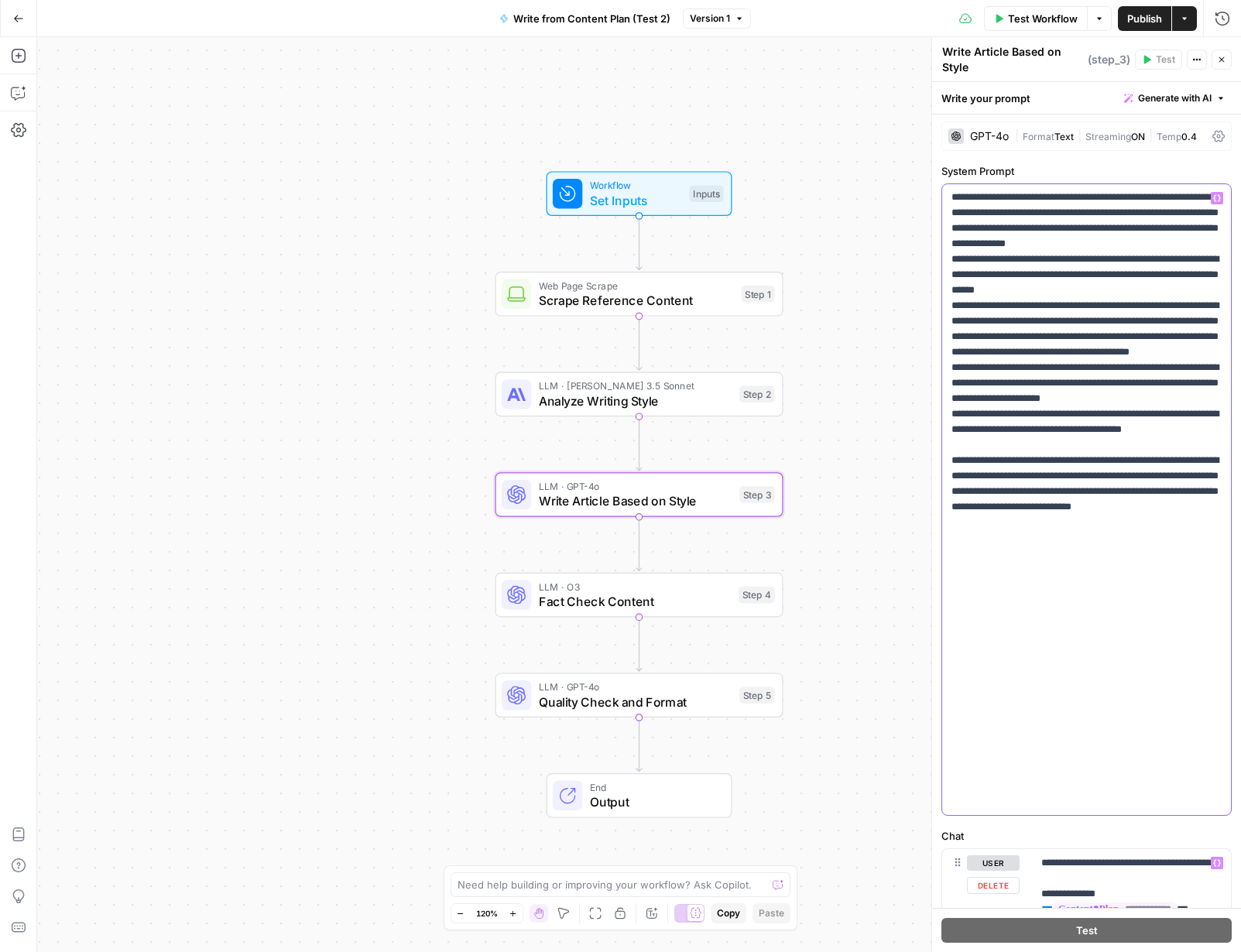
drag, startPoint x: 951, startPoint y: 198, endPoint x: 1099, endPoint y: 854, distance: 672.5
click at [0, 0] on form "**********" at bounding box center [0, 0] width 0 height 0
copy p "**********"
